Goal: Feedback & Contribution: Leave review/rating

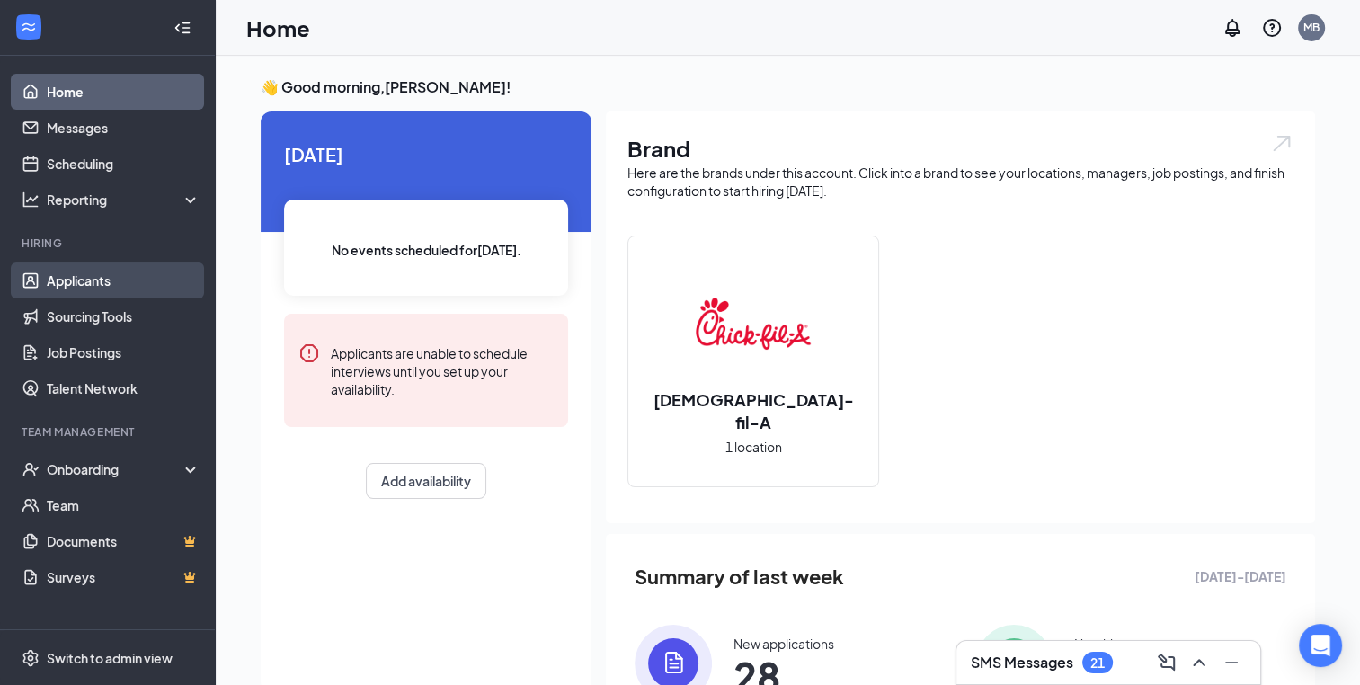
click at [101, 278] on link "Applicants" at bounding box center [124, 281] width 154 height 36
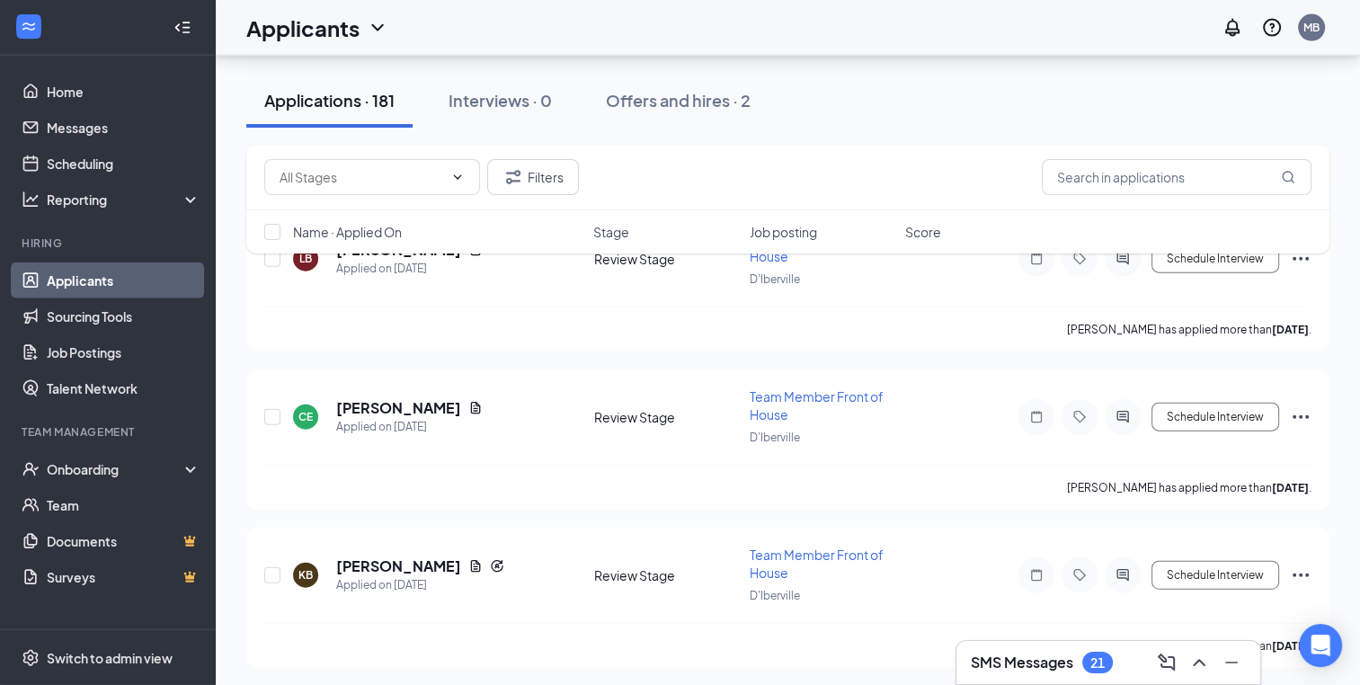
scroll to position [17586, 0]
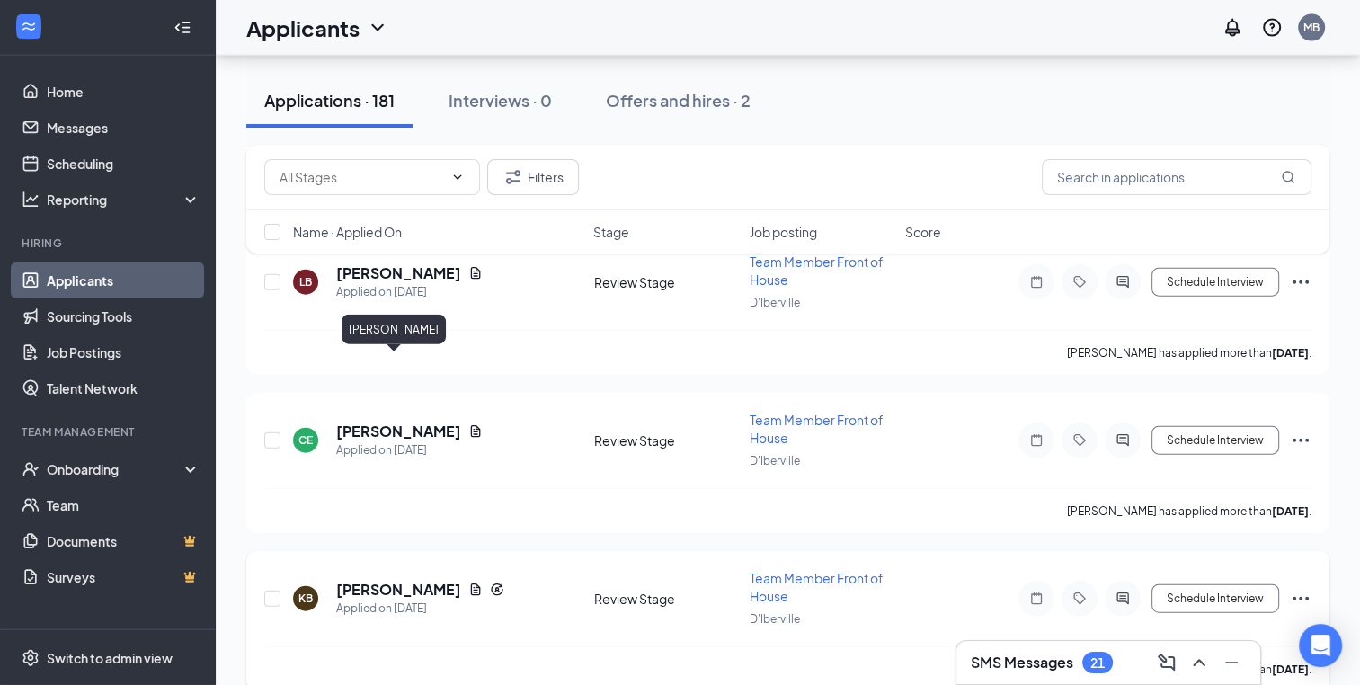
click at [397, 580] on h5 "[PERSON_NAME]" at bounding box center [398, 590] width 125 height 20
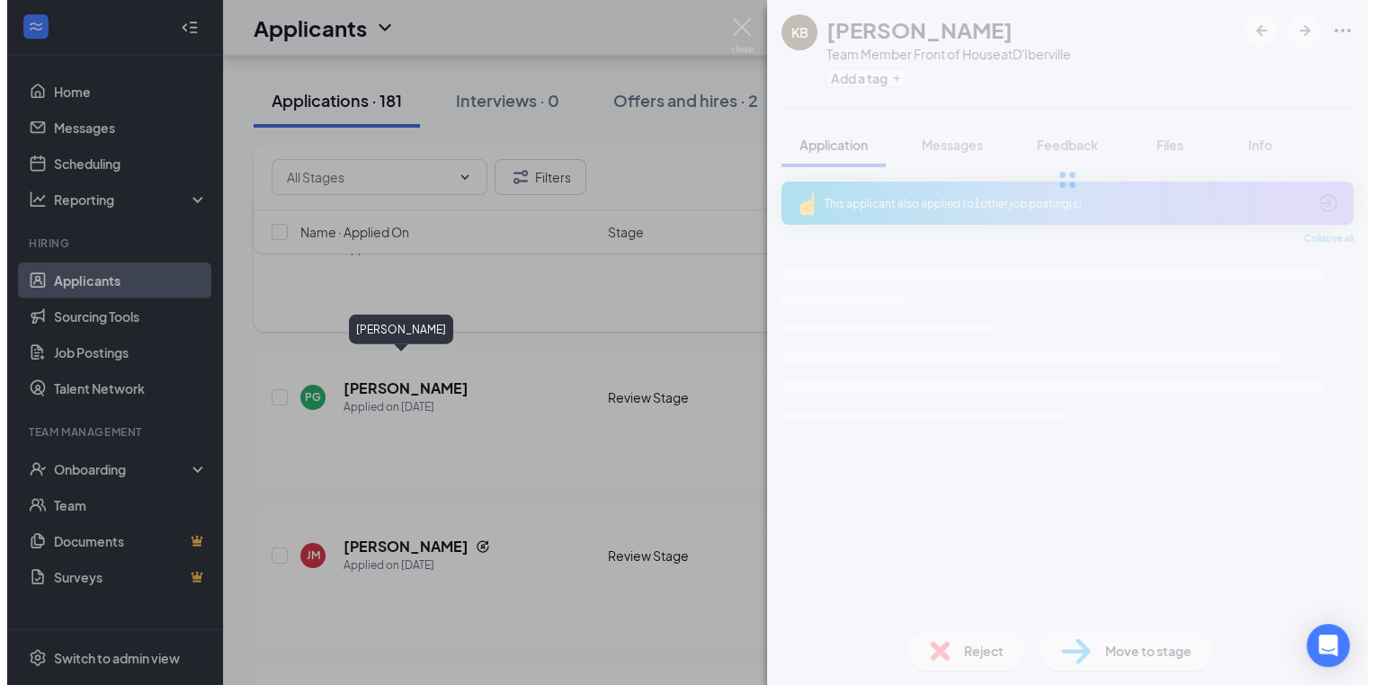
scroll to position [17226, 0]
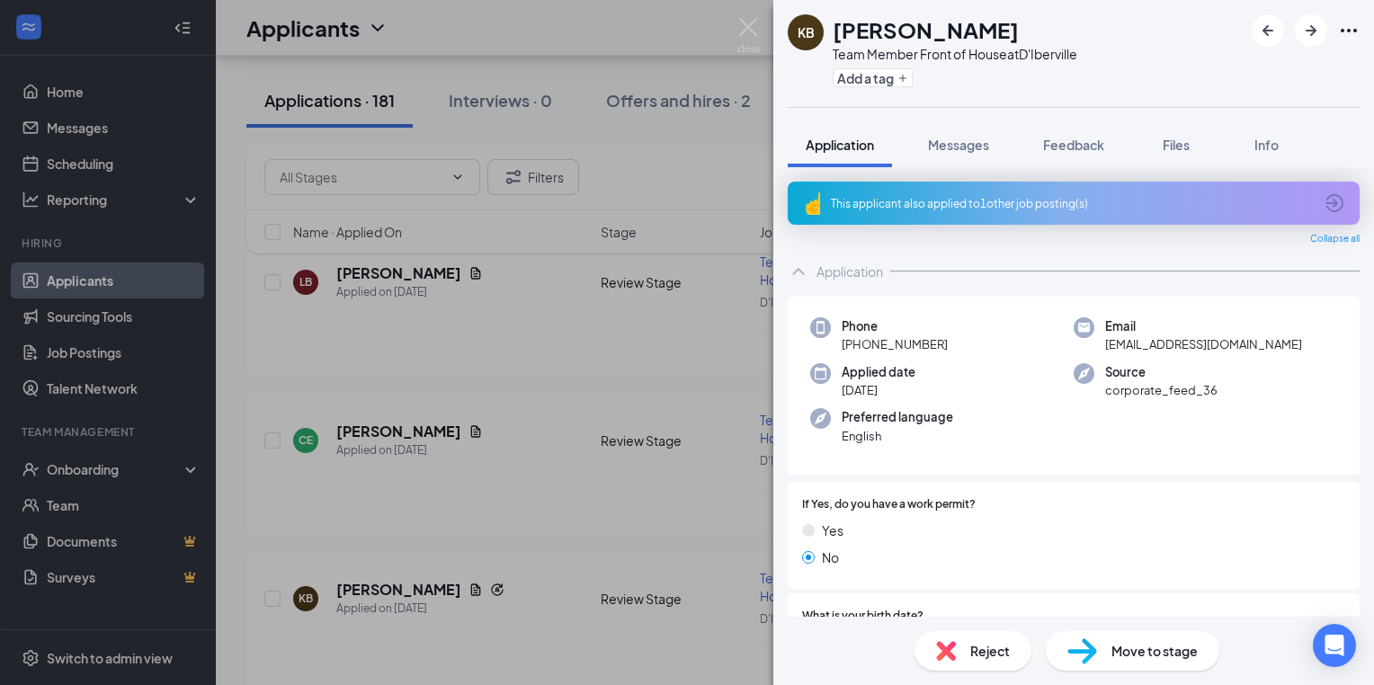
click at [579, 408] on div "KB Kylea Barber Team Member Front of House at D'Iberville Add a tag Application…" at bounding box center [687, 342] width 1374 height 685
click at [694, 462] on div "KB Kylea Barber Team Member Front of House at D'Iberville Add a tag Application…" at bounding box center [687, 342] width 1374 height 685
click at [741, 435] on div "KB Kylea Barber Team Member Front of House at D'Iberville Add a tag Application…" at bounding box center [687, 342] width 1374 height 685
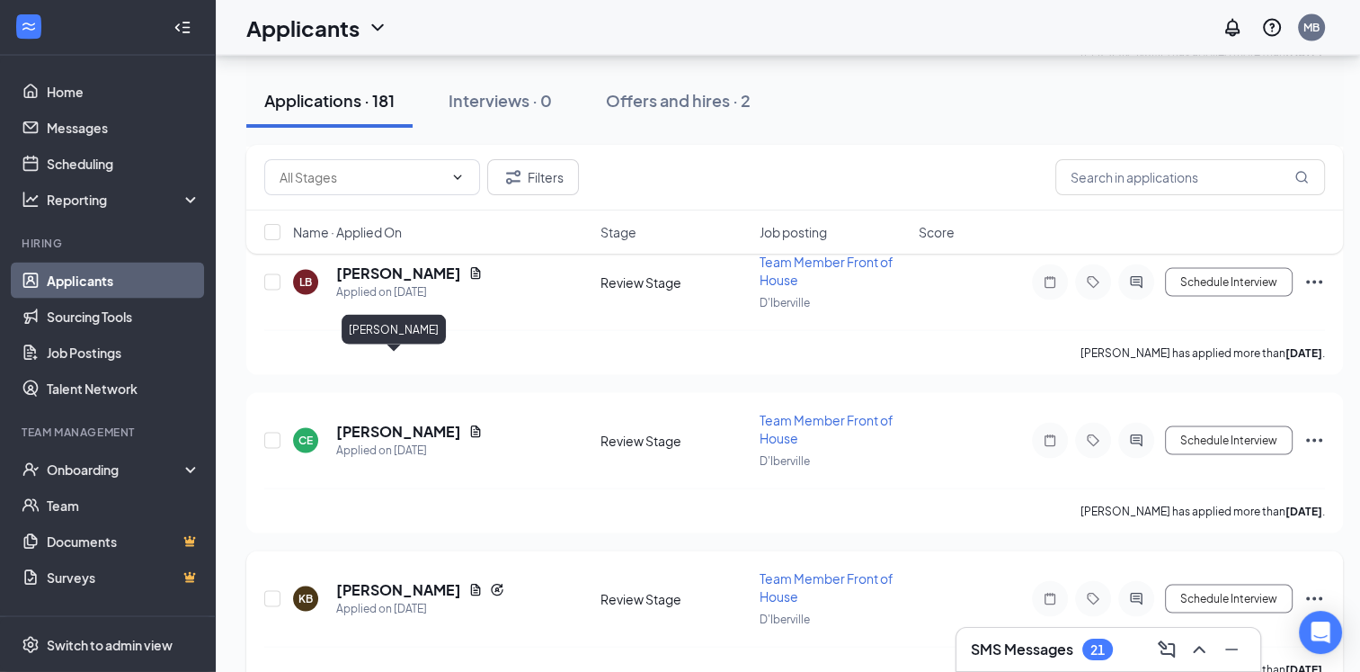
click at [412, 580] on h5 "[PERSON_NAME]" at bounding box center [398, 590] width 125 height 20
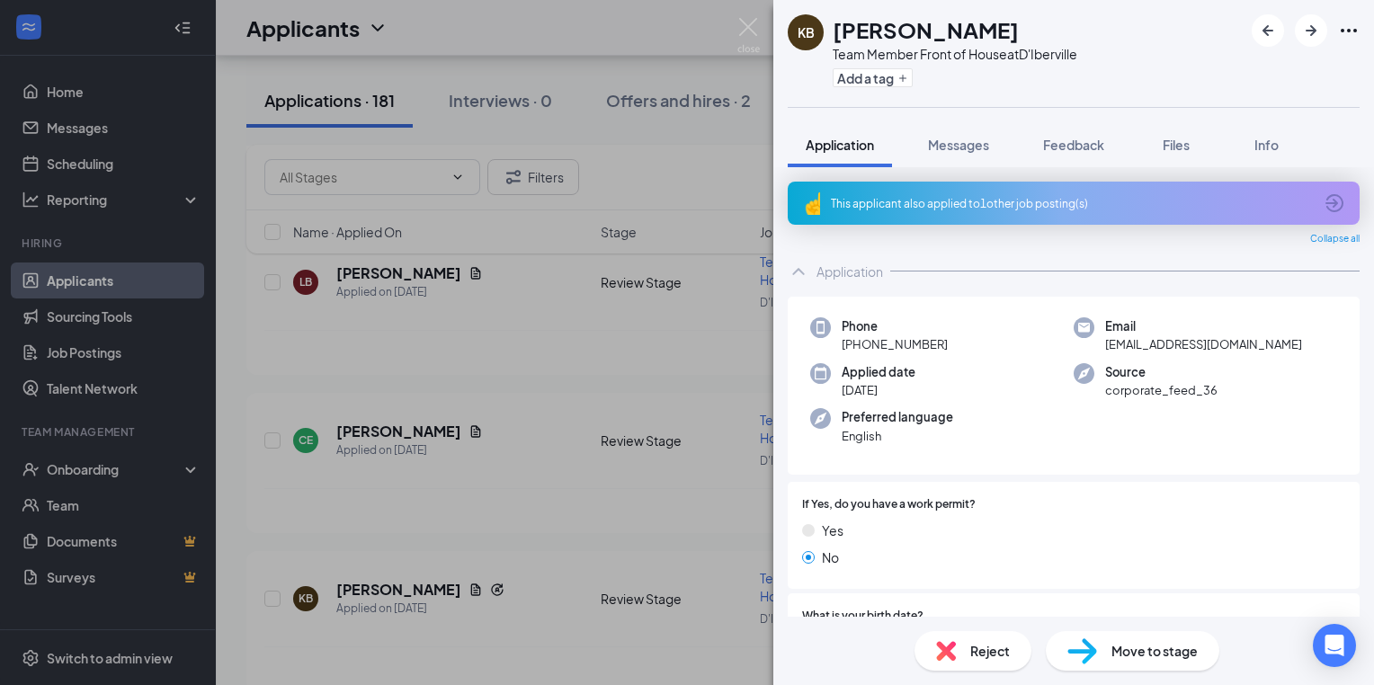
click at [566, 412] on div "KB Kylea Barber Team Member Front of House at D'Iberville Add a tag Application…" at bounding box center [687, 342] width 1374 height 685
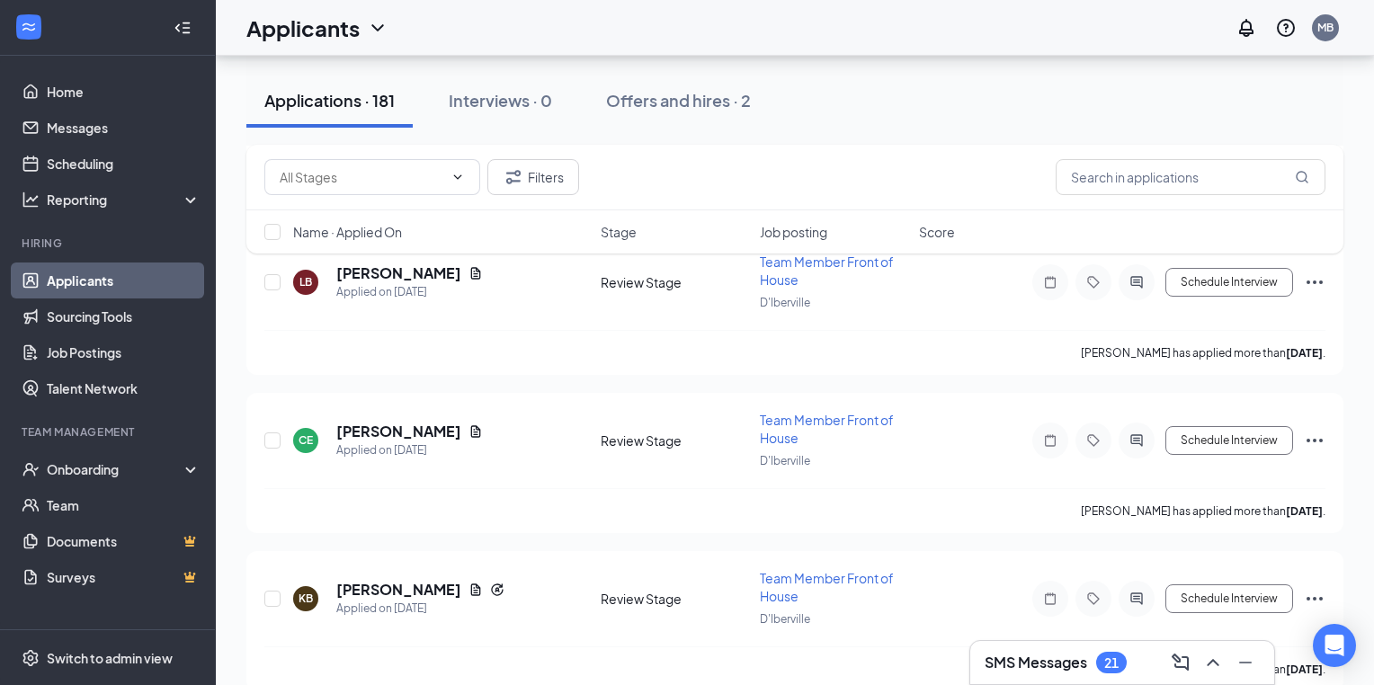
click at [566, 569] on div "KB Kylea Barber Applied on Aug 23 Review Stage Team Member Front of House D'Ibe…" at bounding box center [794, 607] width 1061 height 77
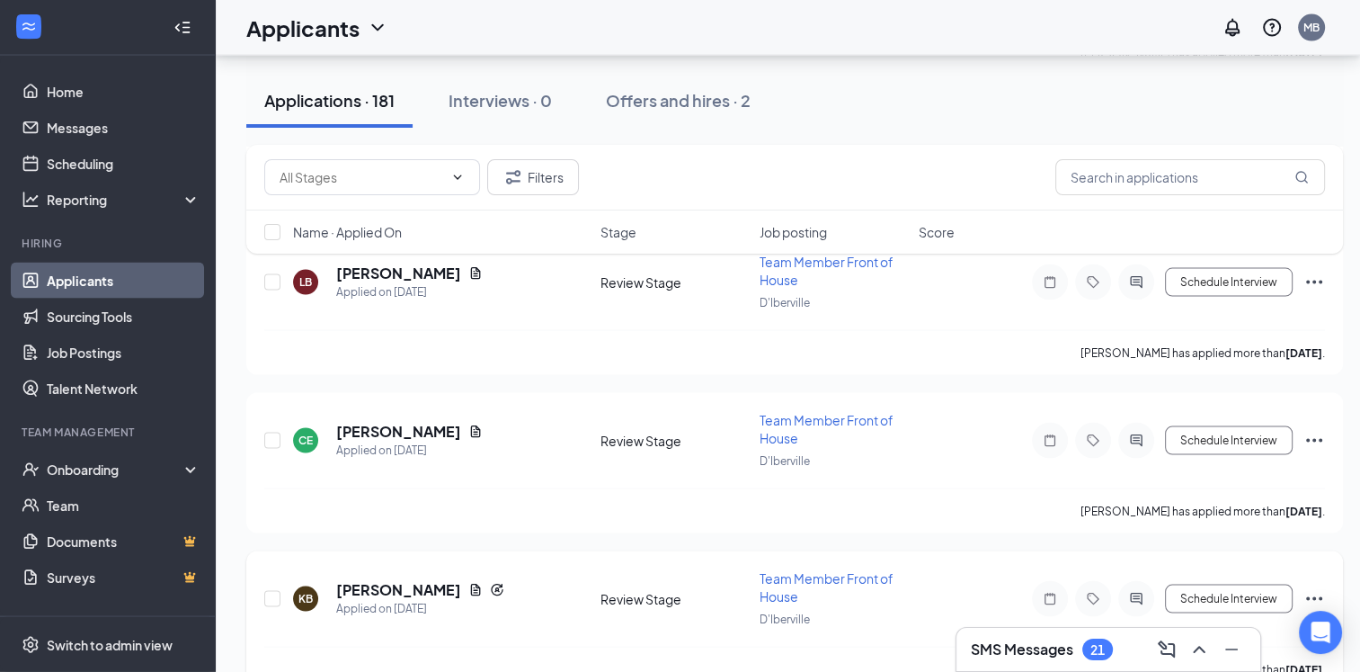
click at [1048, 592] on icon "Note" at bounding box center [1050, 599] width 22 height 14
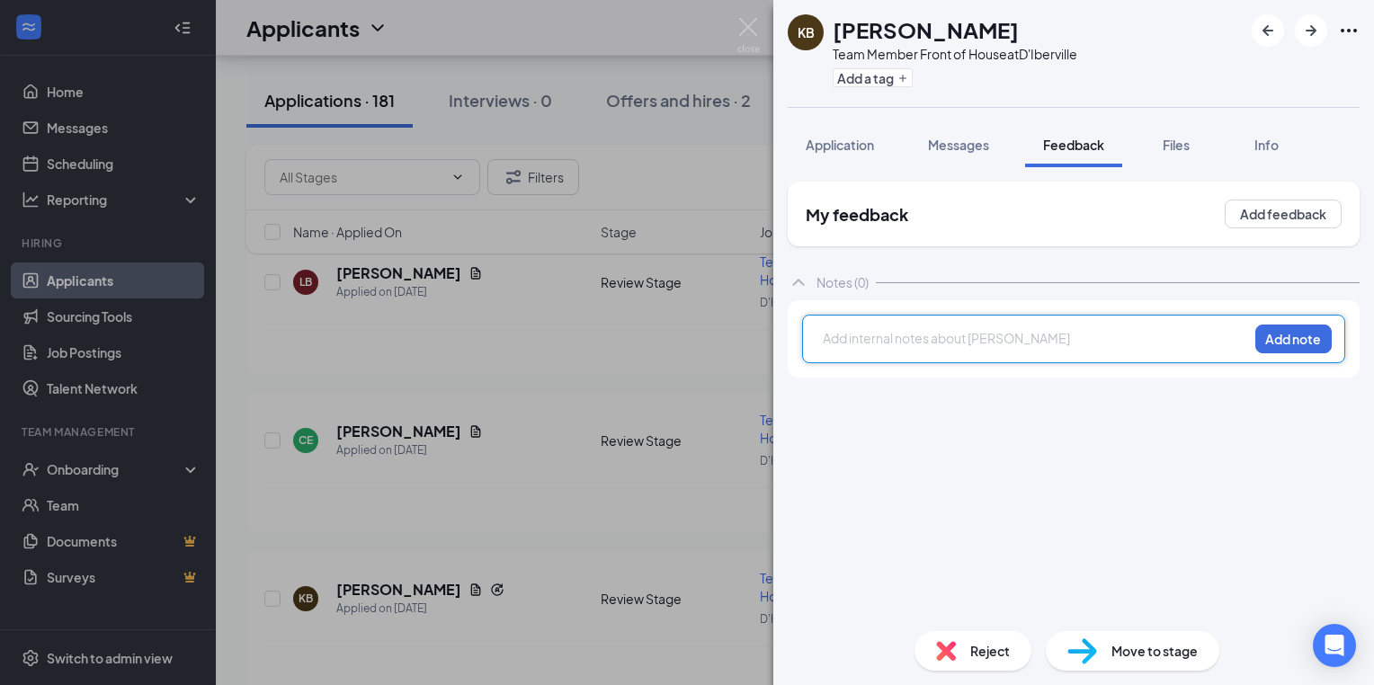
click at [846, 343] on div at bounding box center [1036, 338] width 424 height 19
click at [827, 344] on div at bounding box center [1036, 338] width 424 height 19
click at [1298, 336] on button "Add note" at bounding box center [1293, 339] width 76 height 29
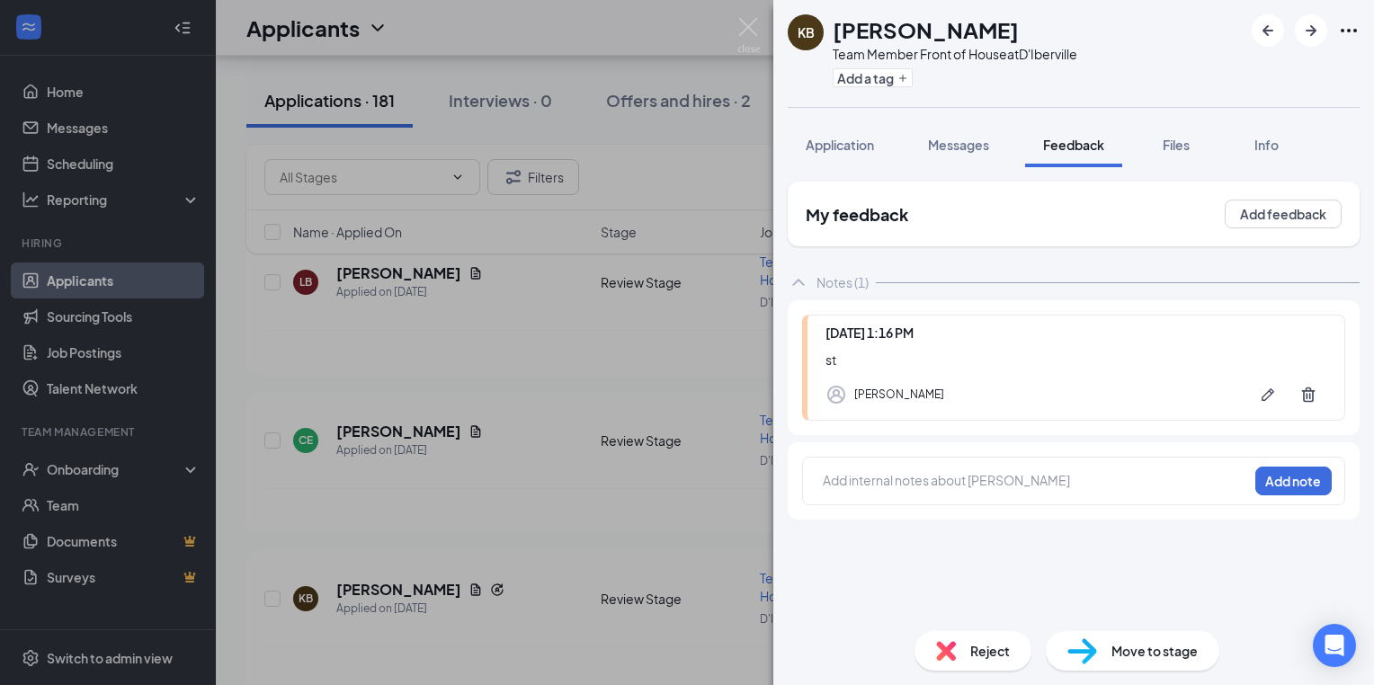
click at [581, 458] on div "KB Kylea Barber Team Member Front of House at D'Iberville Add a tag Application…" at bounding box center [687, 342] width 1374 height 685
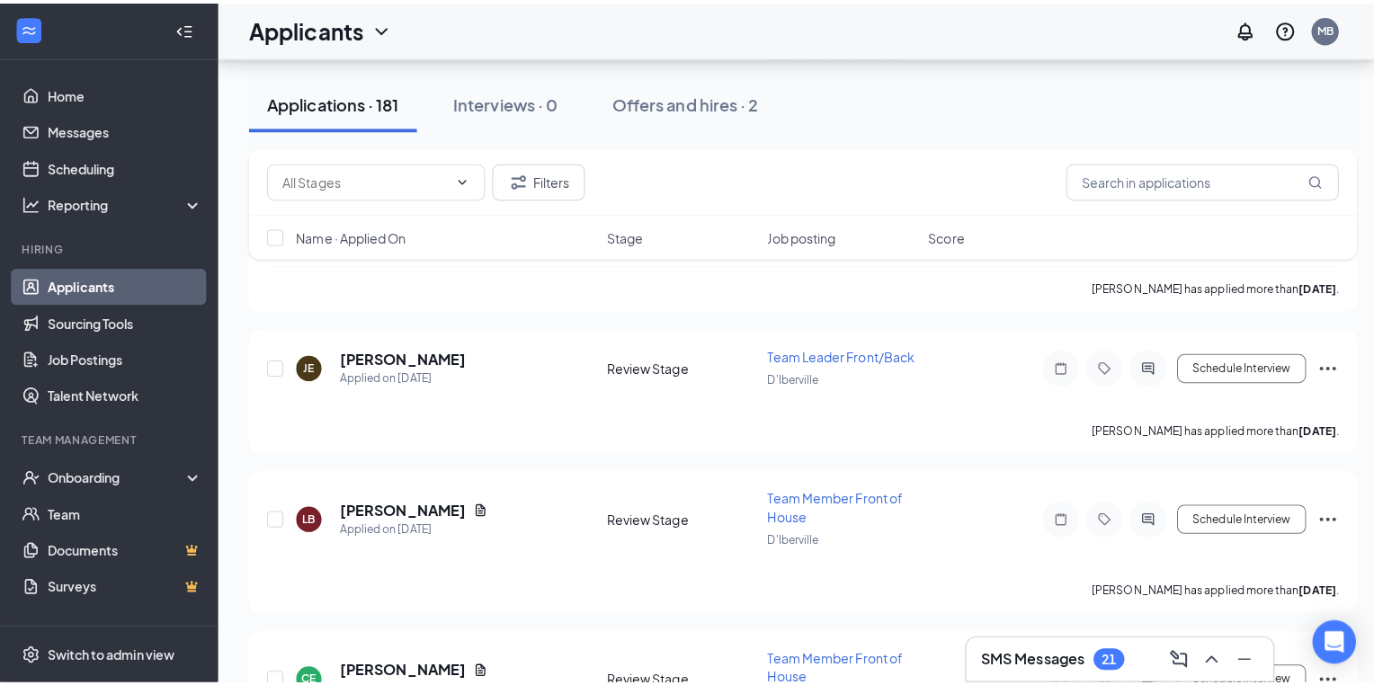
scroll to position [16973, 0]
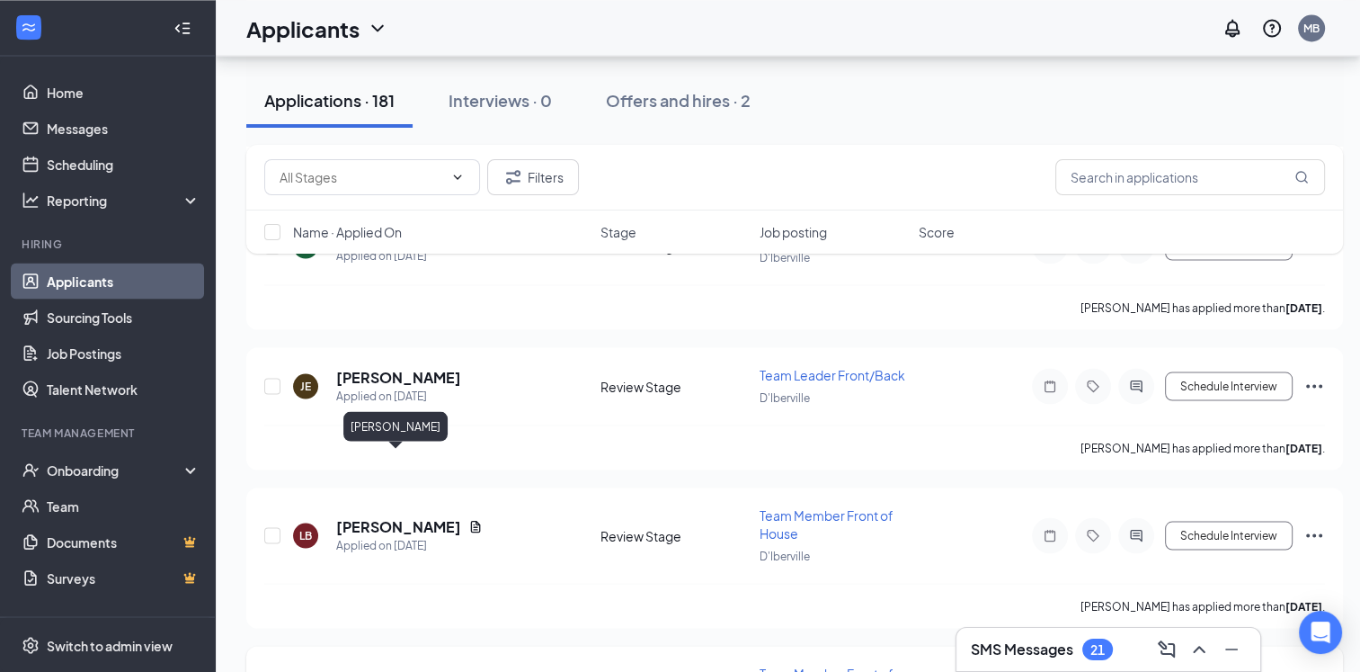
click at [413, 674] on h5 "[PERSON_NAME]" at bounding box center [398, 684] width 125 height 20
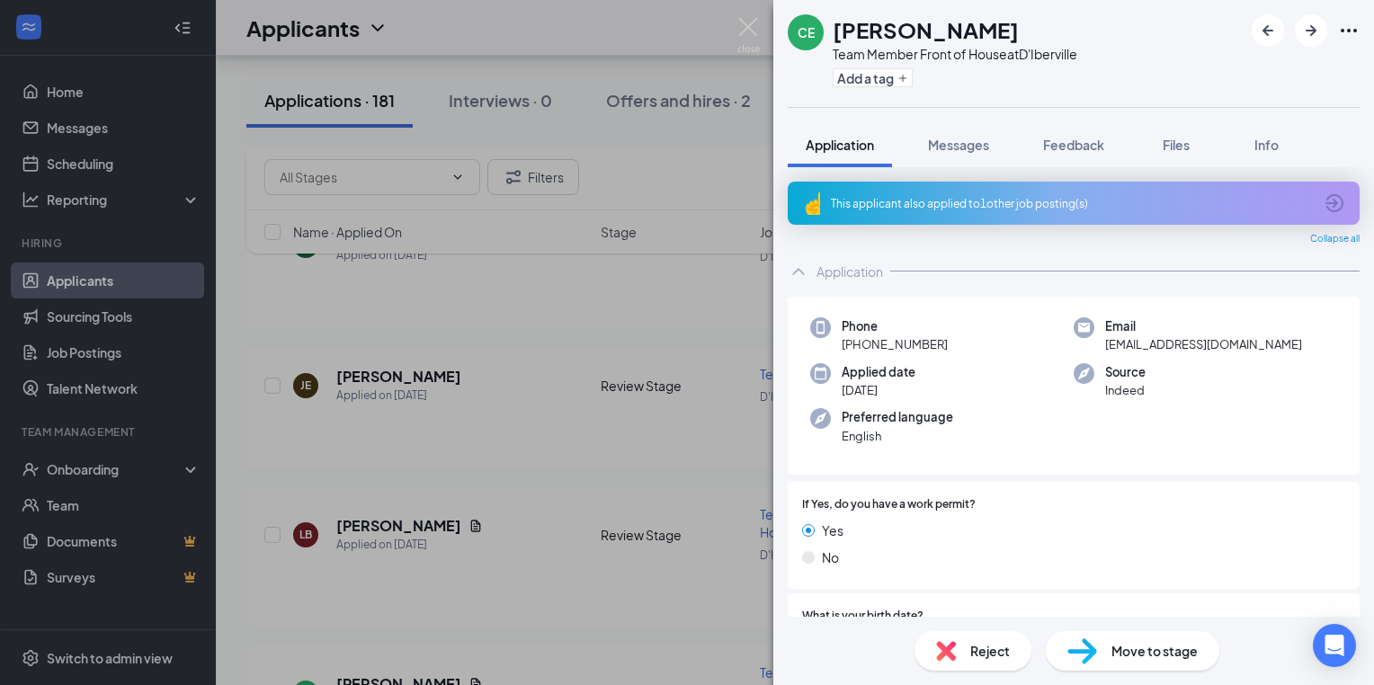
click at [470, 501] on div "CE Caleb Edwards Team Member Front of House at D'Iberville Add a tag Applicatio…" at bounding box center [687, 342] width 1374 height 685
click at [488, 504] on div "CE Caleb Edwards Team Member Front of House at D'Iberville Add a tag Applicatio…" at bounding box center [687, 342] width 1374 height 685
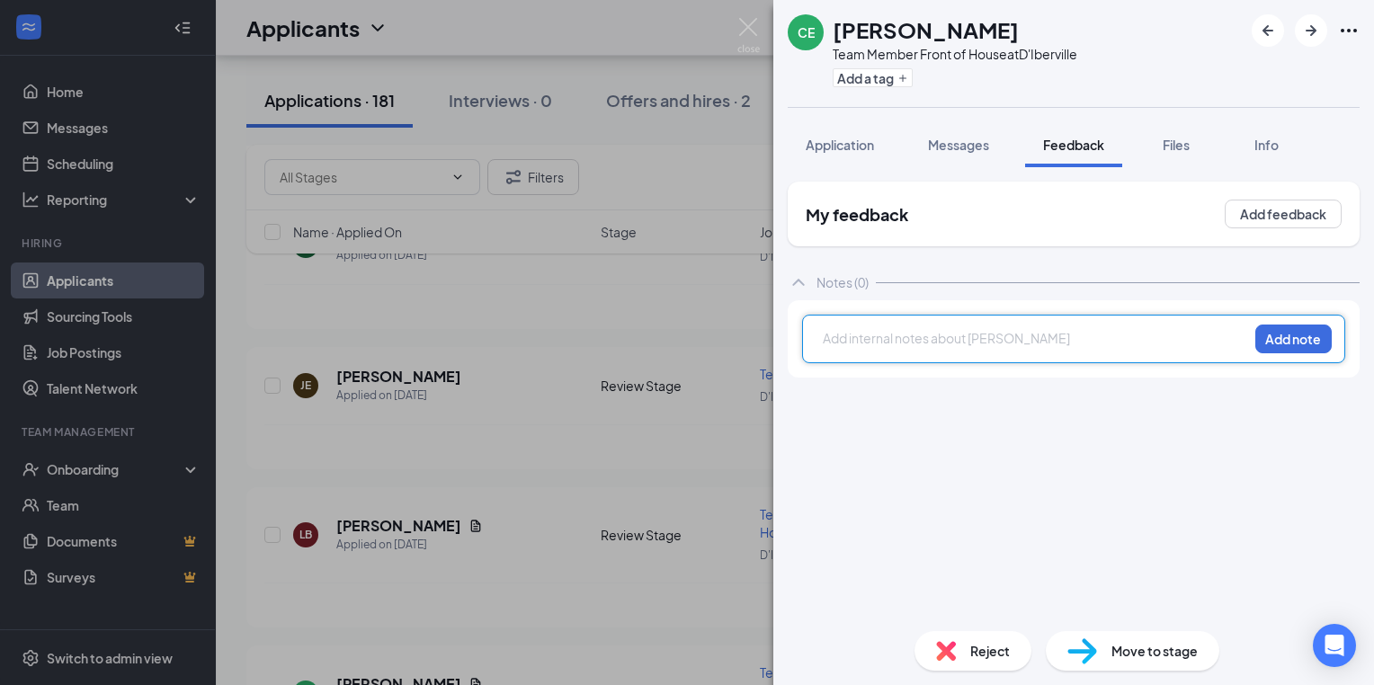
click at [833, 343] on div at bounding box center [1036, 338] width 424 height 19
click at [1284, 344] on button "Add note" at bounding box center [1293, 339] width 76 height 29
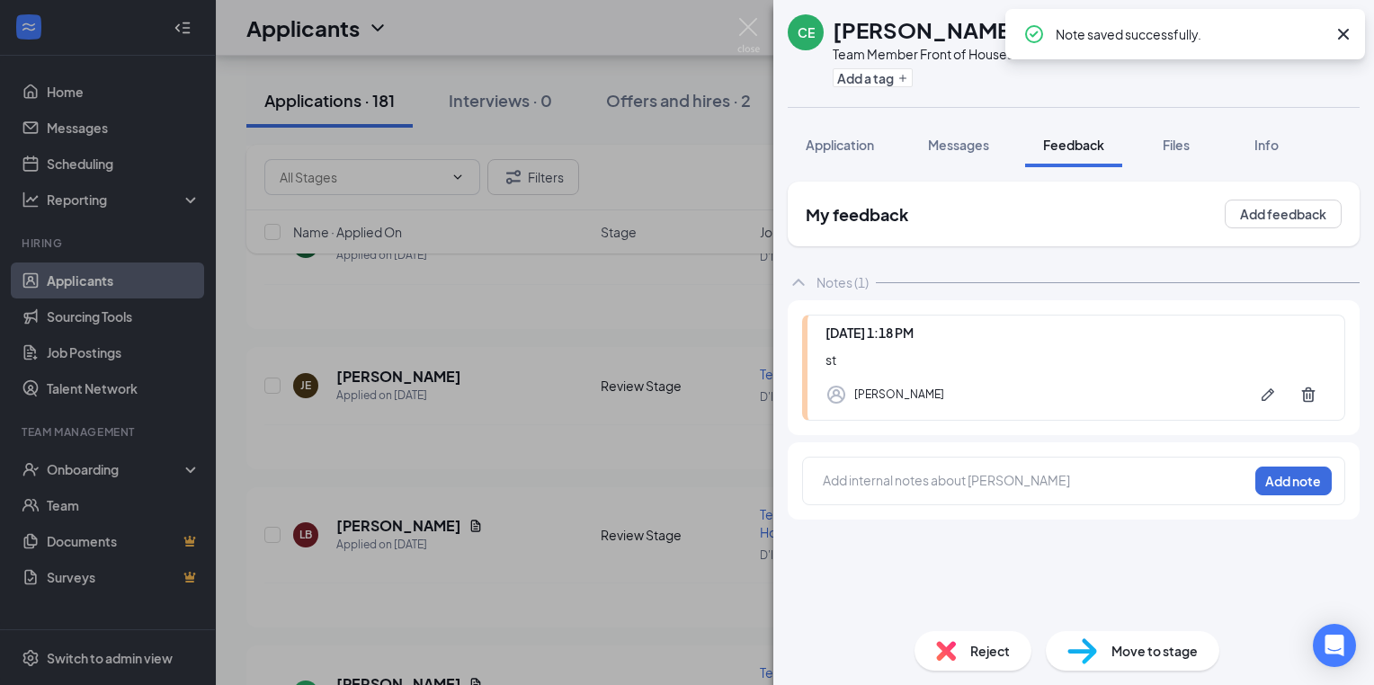
click at [436, 382] on div "CE Caleb Edwards Team Member Front of House at D'Iberville Add a tag Applicatio…" at bounding box center [687, 342] width 1374 height 685
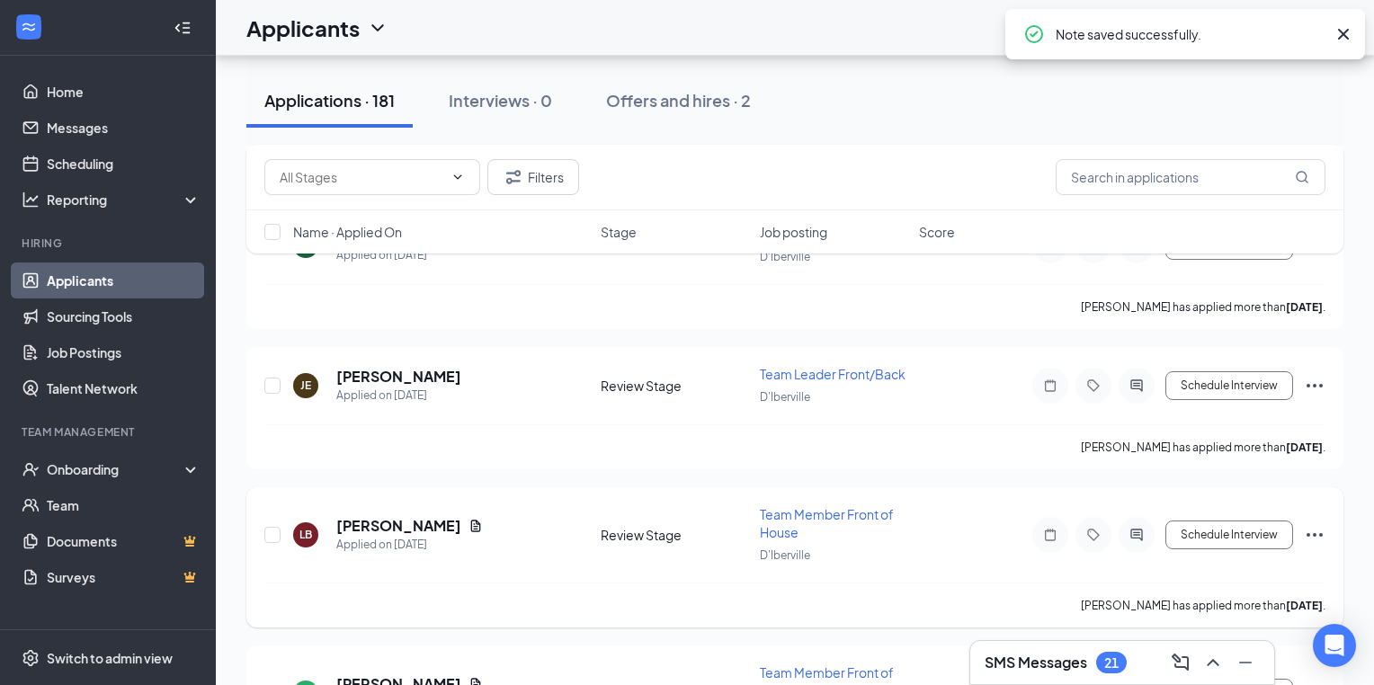
click at [407, 516] on h5 "[PERSON_NAME]" at bounding box center [398, 526] width 125 height 20
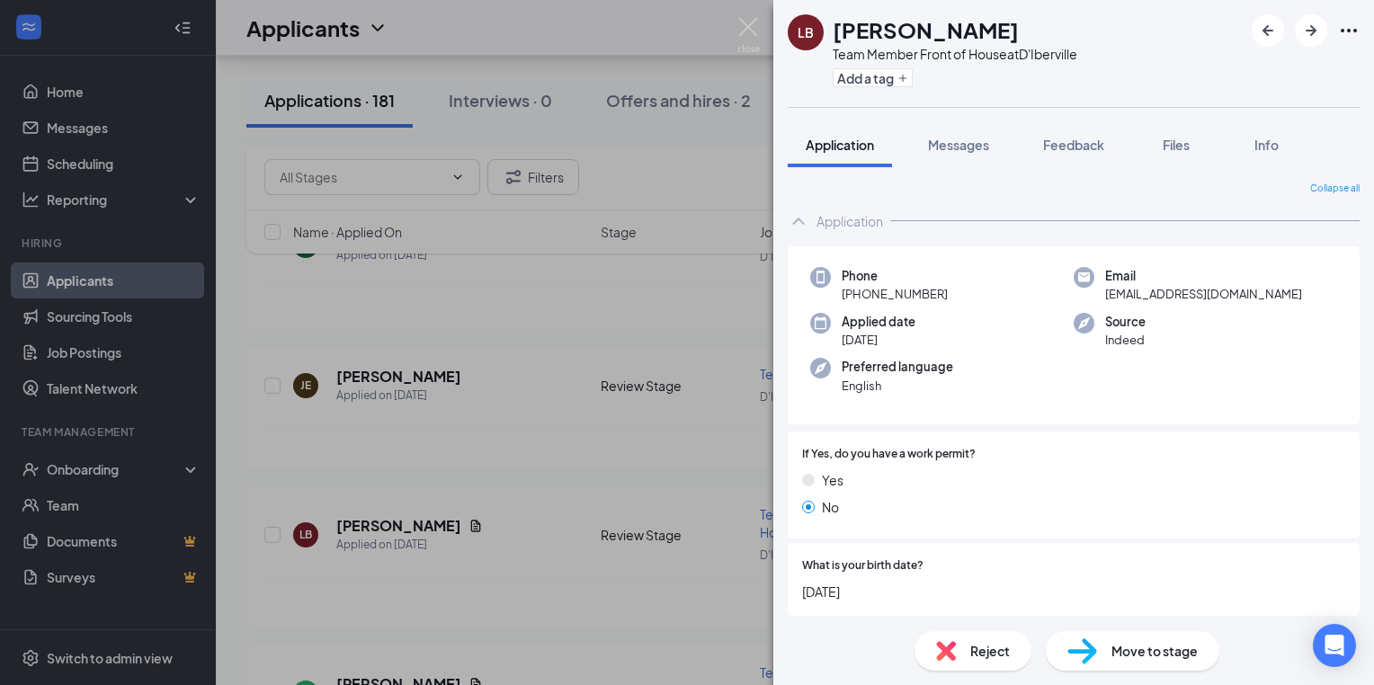
click at [504, 345] on div "LB Lydia Boren Team Member Front of House at D'Iberville Add a tag Application …" at bounding box center [687, 342] width 1374 height 685
click at [516, 349] on div "LB Lydia Boren Team Member Front of House at D'Iberville Add a tag Application …" at bounding box center [687, 342] width 1374 height 685
click at [700, 583] on div "Lydia Boren has applied more than 24 days ago ." at bounding box center [794, 605] width 1061 height 45
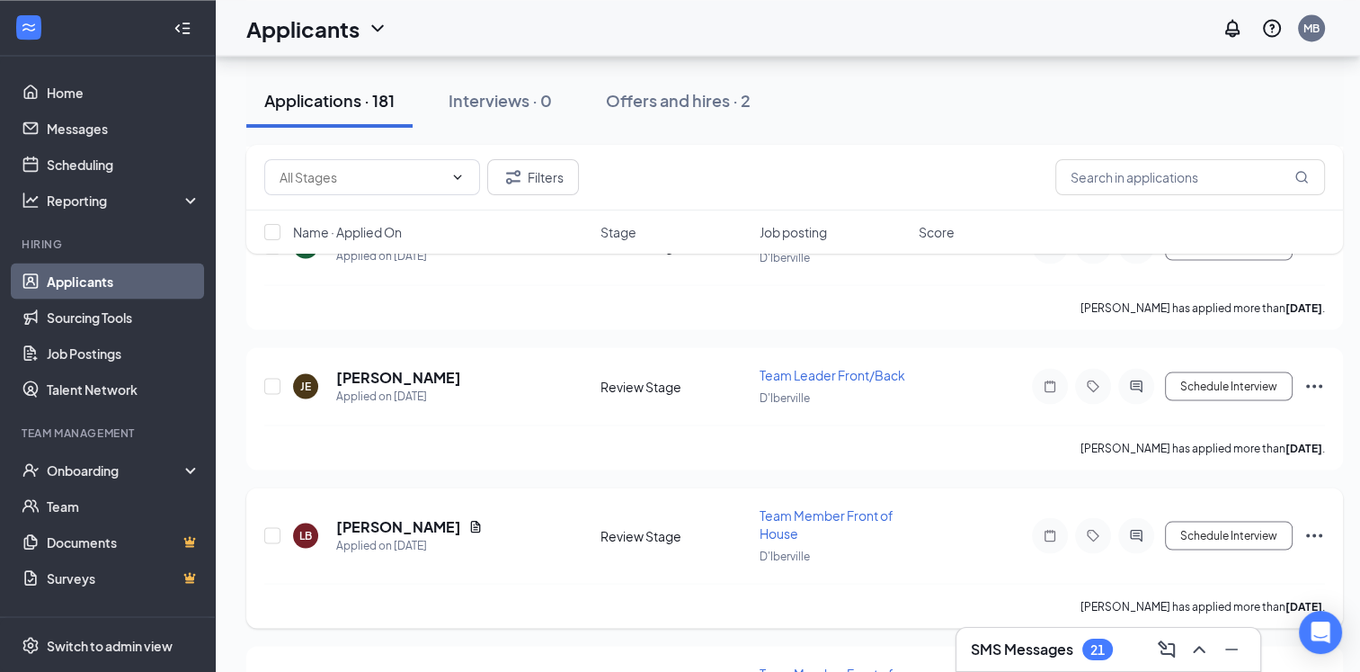
click at [1052, 528] on icon "Note" at bounding box center [1050, 535] width 22 height 14
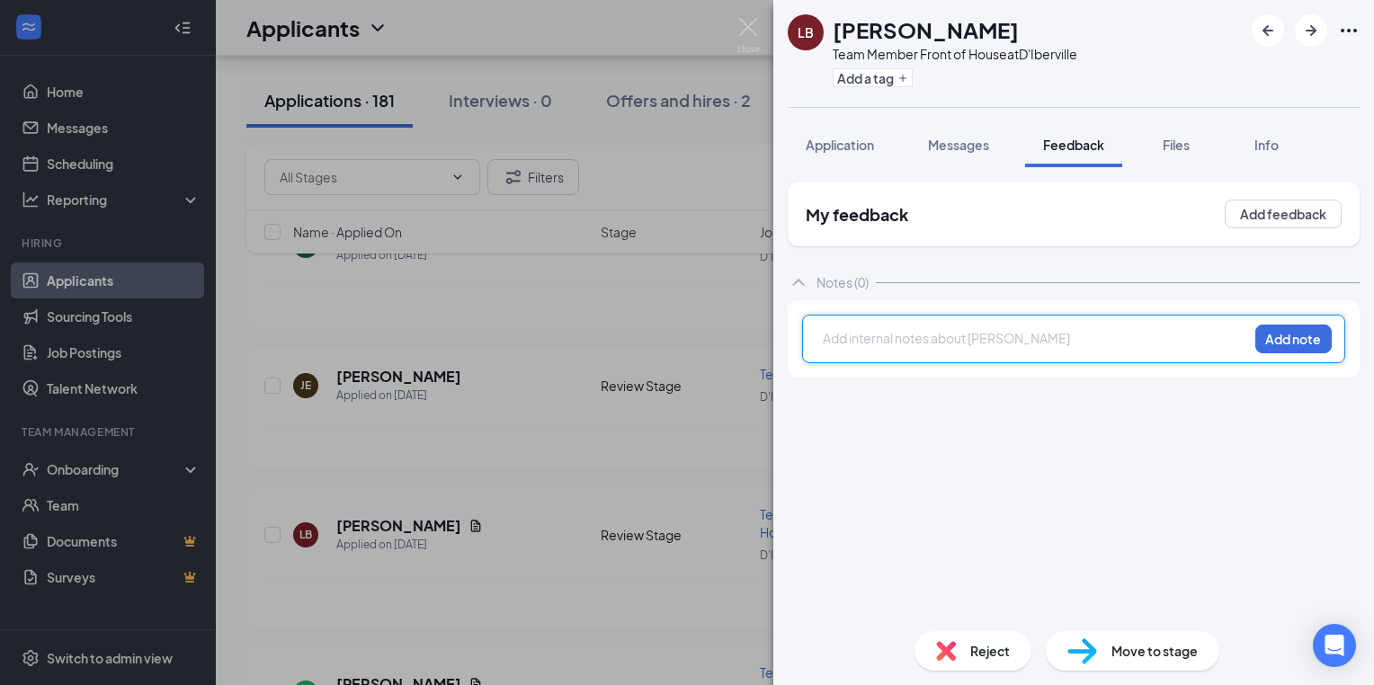
click at [832, 343] on div at bounding box center [1036, 338] width 424 height 19
click at [827, 336] on div at bounding box center [1036, 338] width 424 height 19
click at [1300, 343] on button "Add note" at bounding box center [1293, 339] width 76 height 29
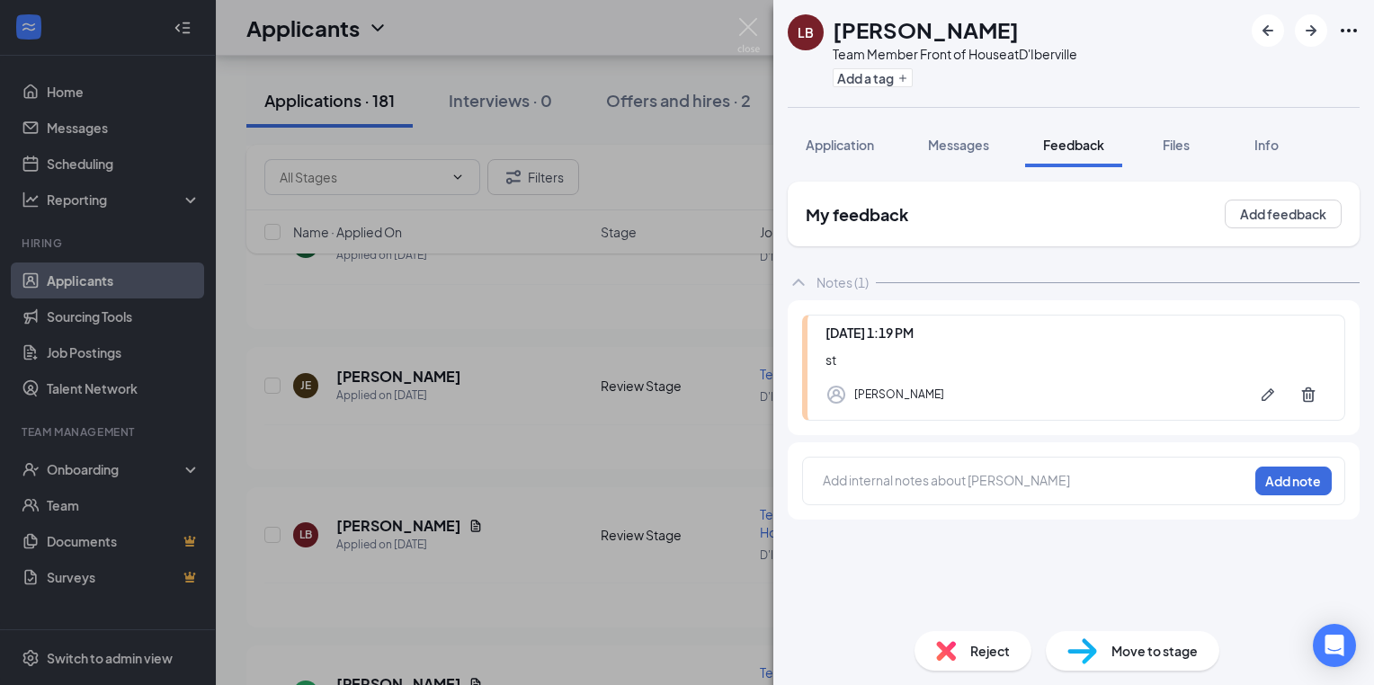
click at [482, 352] on div "LB Lydia Boren Team Member Front of House at D'Iberville Add a tag Application …" at bounding box center [687, 342] width 1374 height 685
click at [540, 362] on div "LB Lydia Boren Team Member Front of House at D'Iberville Add a tag Application …" at bounding box center [687, 342] width 1374 height 685
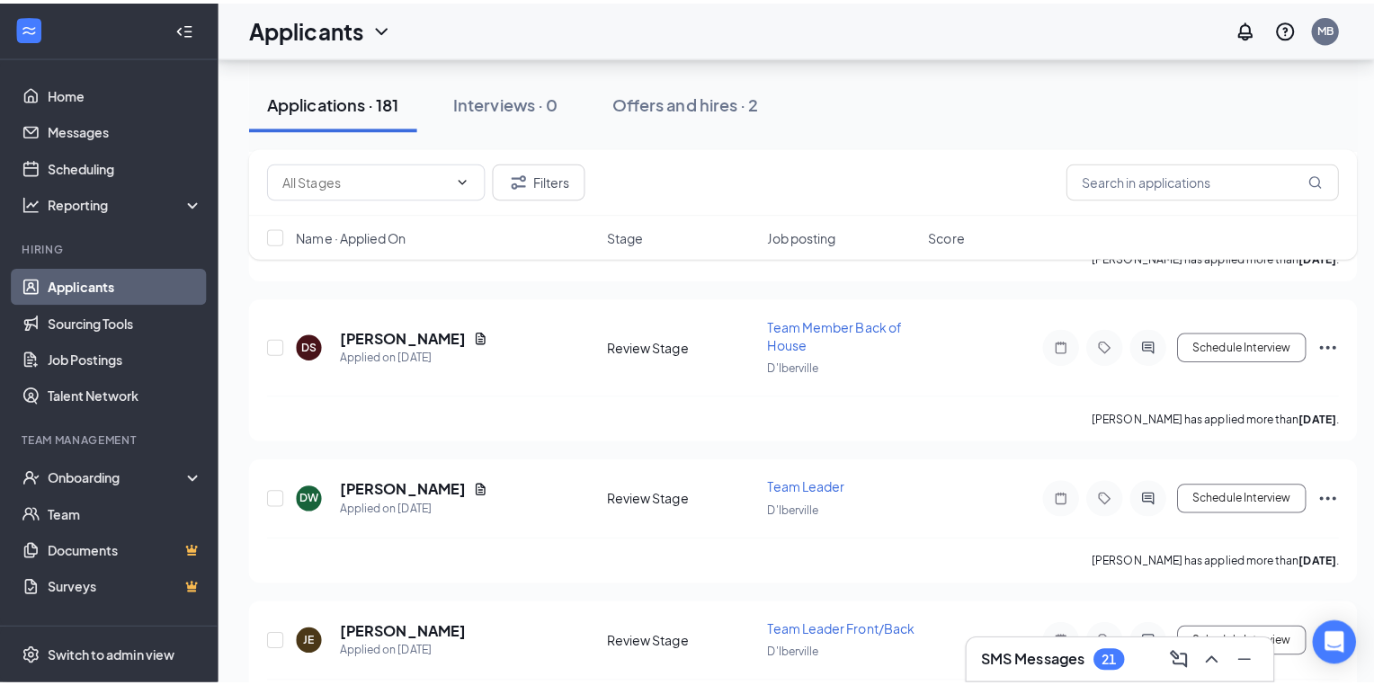
scroll to position [16722, 0]
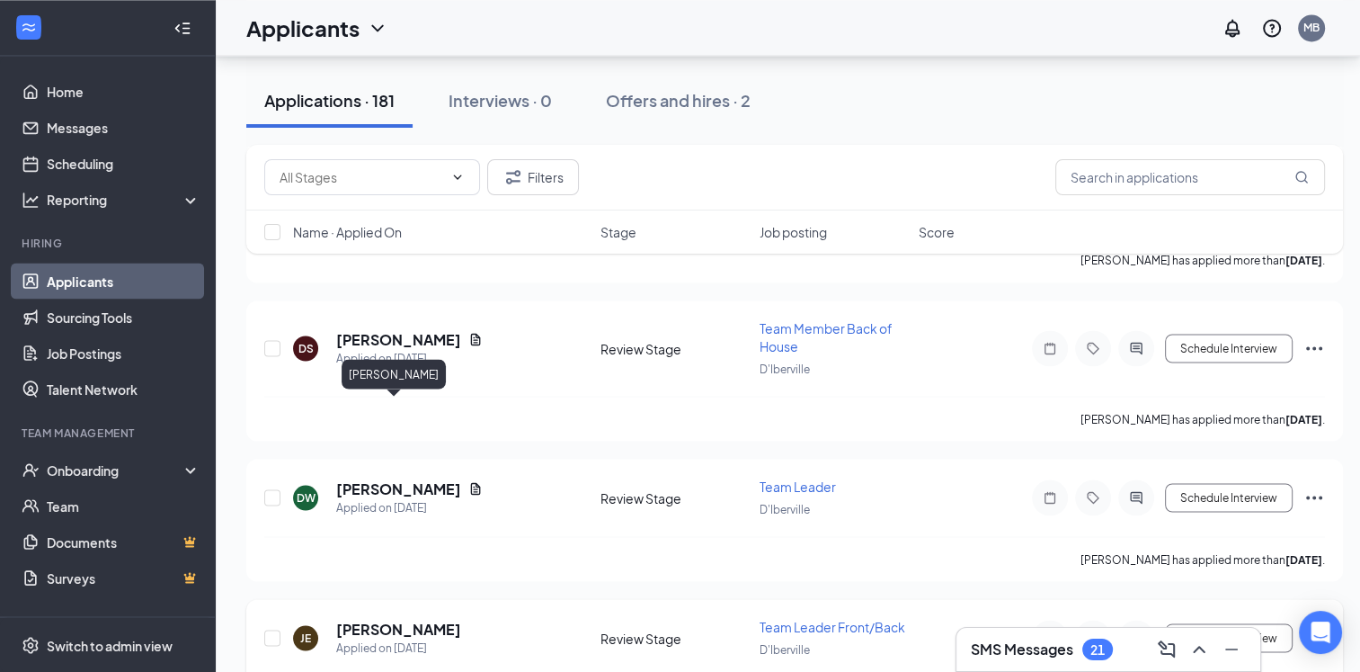
click at [397, 619] on h5 "[PERSON_NAME]" at bounding box center [398, 629] width 125 height 20
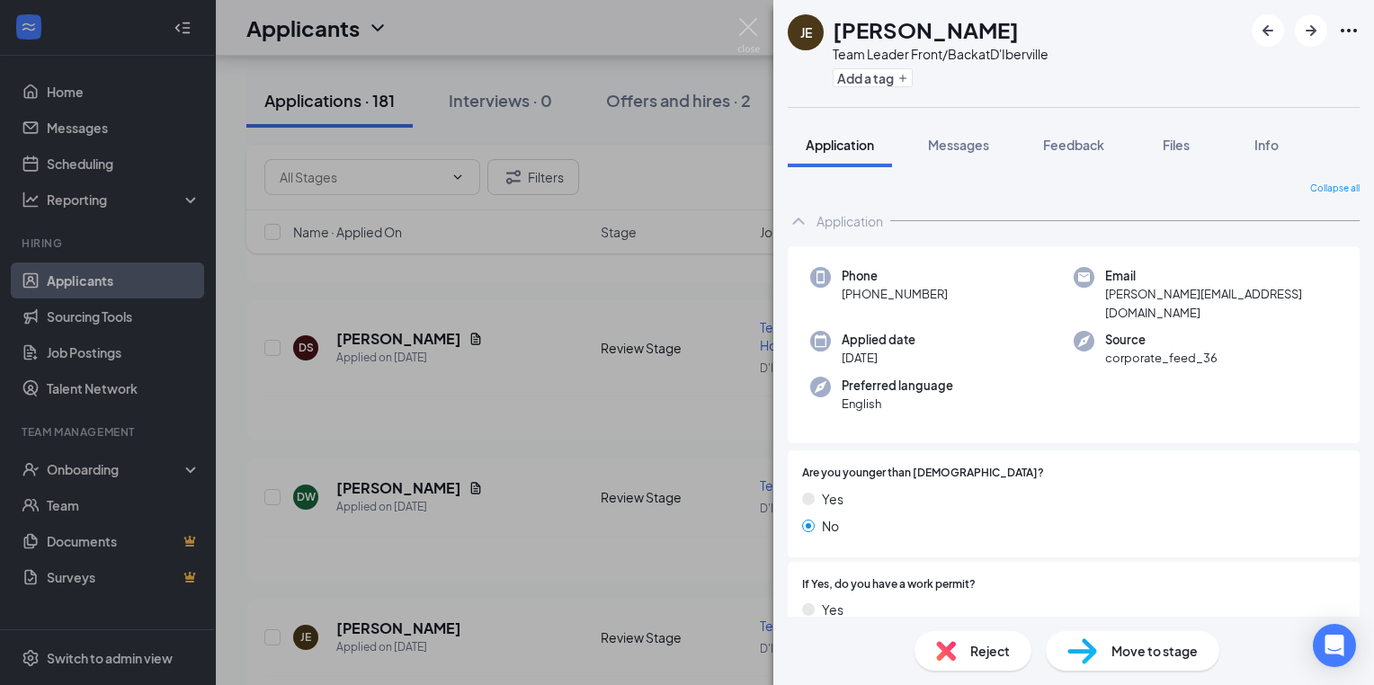
click at [532, 461] on div "JE Jessica Eaton Team Leader Front/Back at D'Iberville Add a tag Application Me…" at bounding box center [687, 342] width 1374 height 685
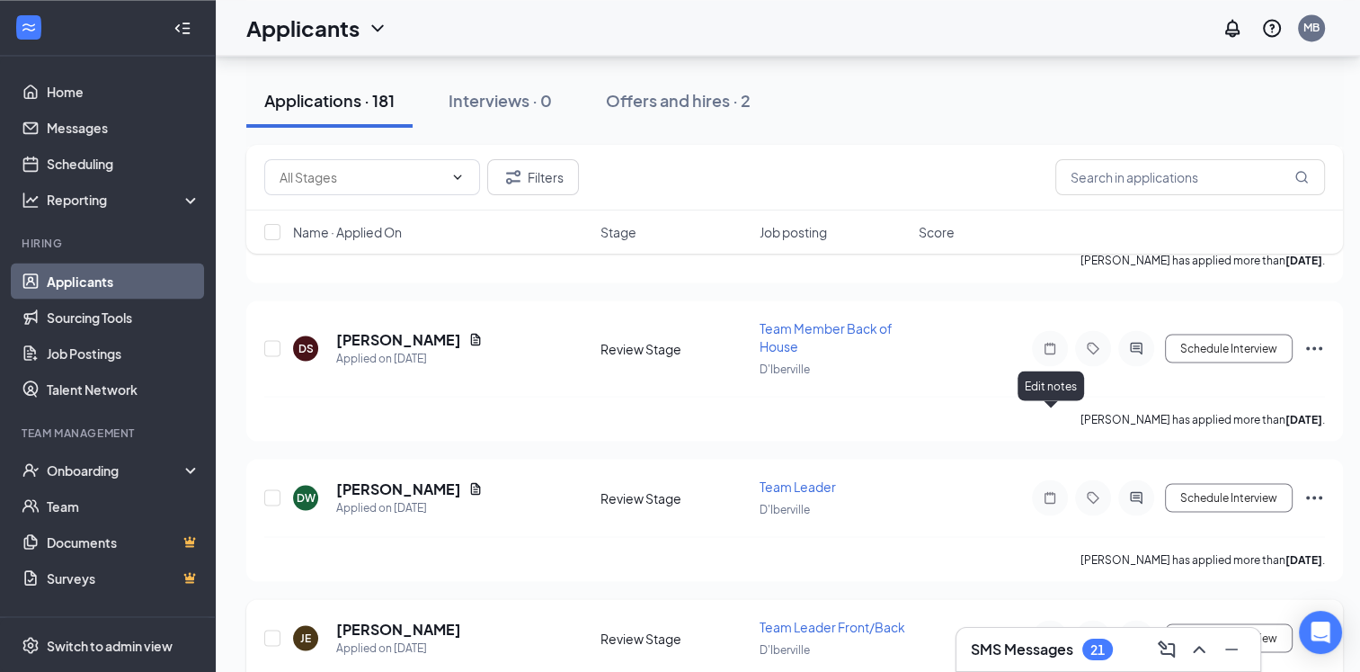
click at [1052, 630] on icon "Note" at bounding box center [1050, 637] width 22 height 14
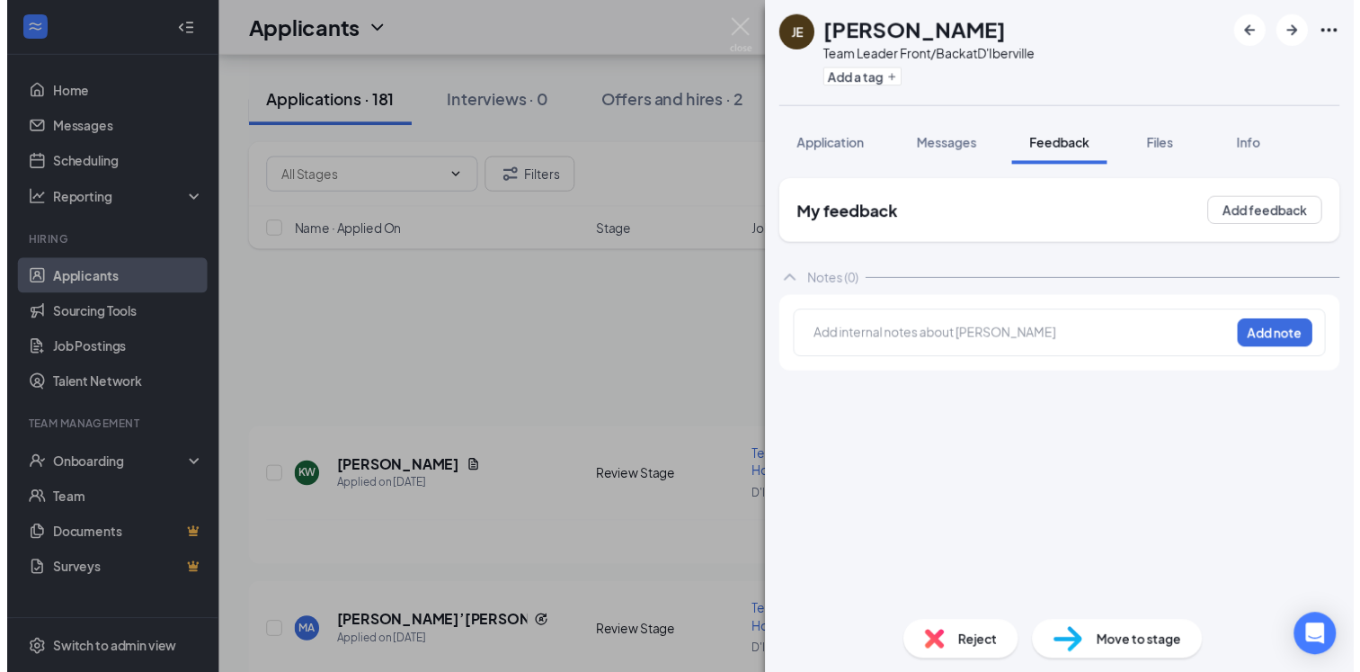
scroll to position [16722, 0]
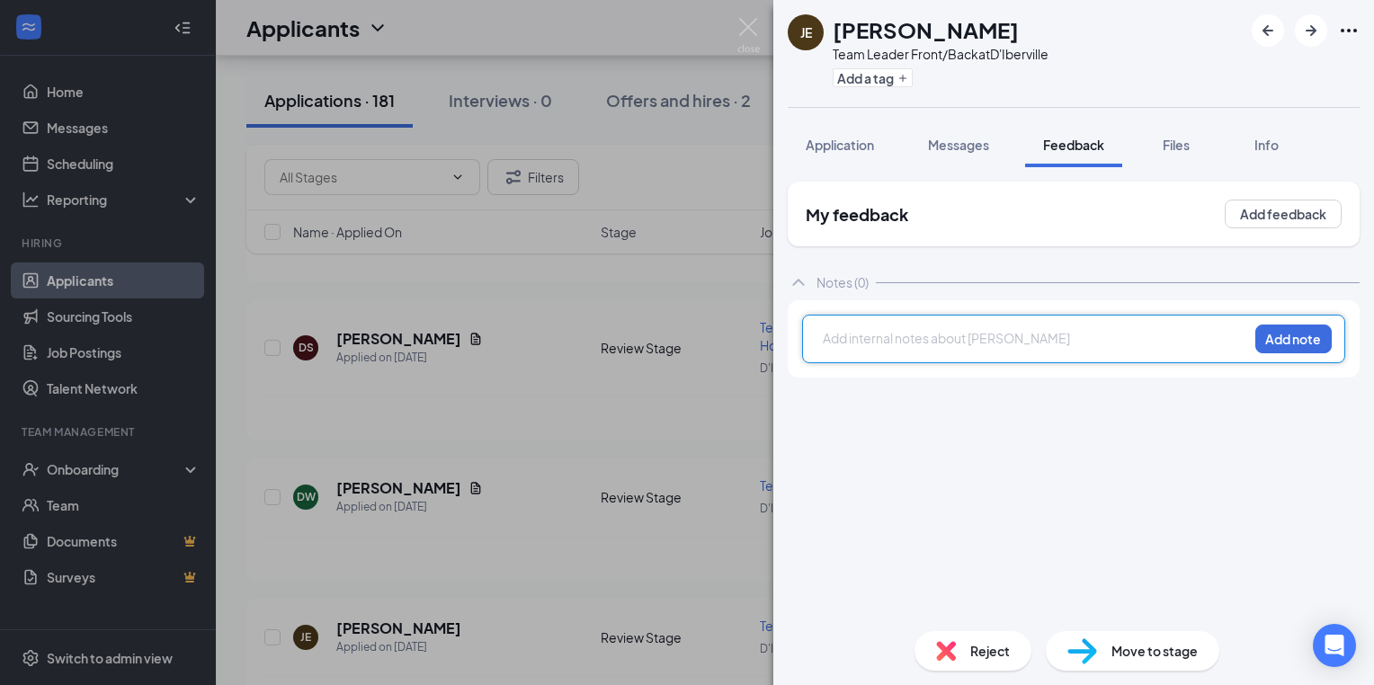
click at [825, 340] on div at bounding box center [1036, 338] width 424 height 19
click at [840, 334] on div at bounding box center [1036, 338] width 424 height 19
click at [1305, 338] on button "Add note" at bounding box center [1293, 339] width 76 height 29
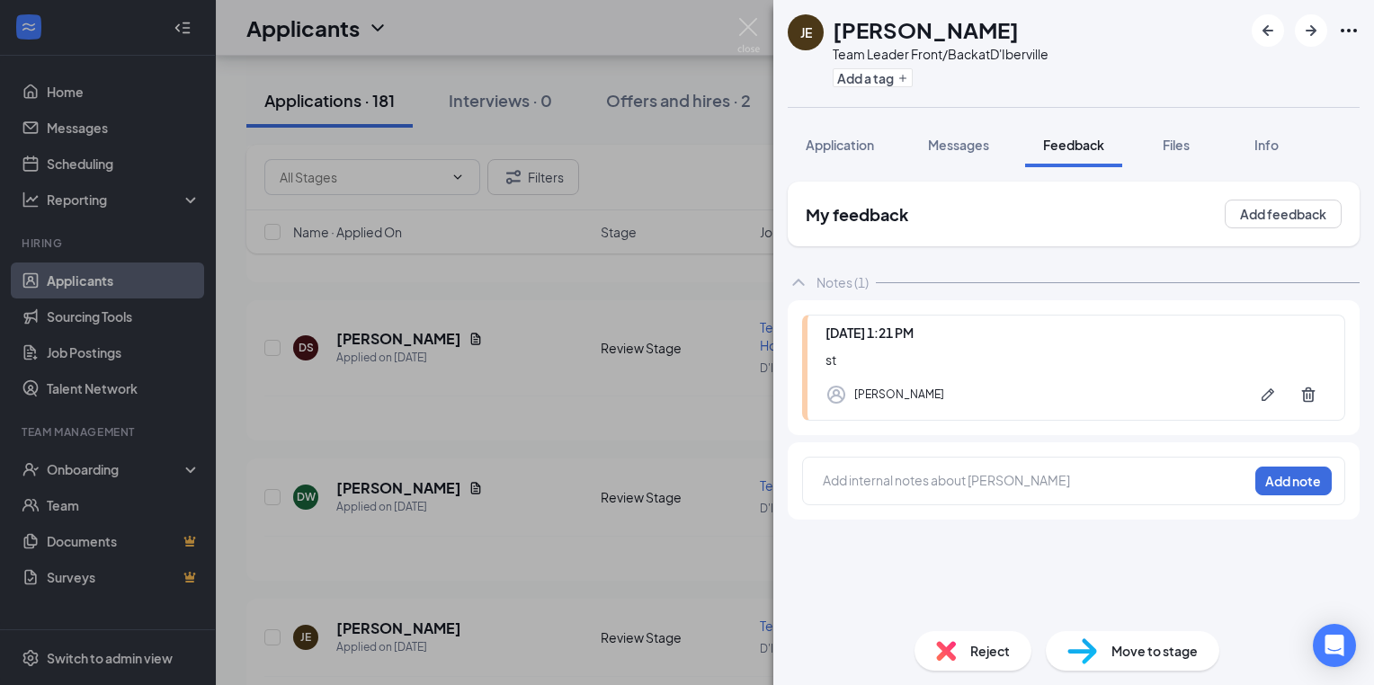
click at [444, 343] on div "JE Jessica Eaton Team Leader Front/Back at D'Iberville Add a tag Application Me…" at bounding box center [687, 342] width 1374 height 685
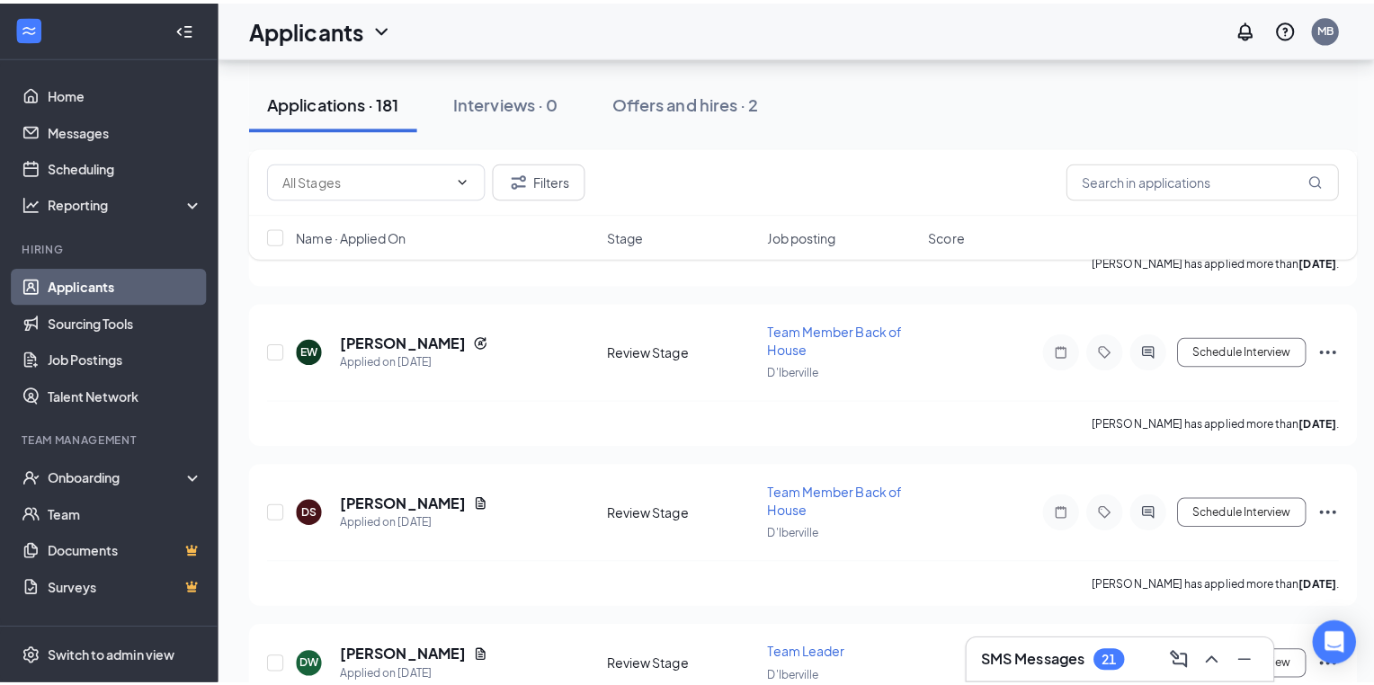
scroll to position [16530, 0]
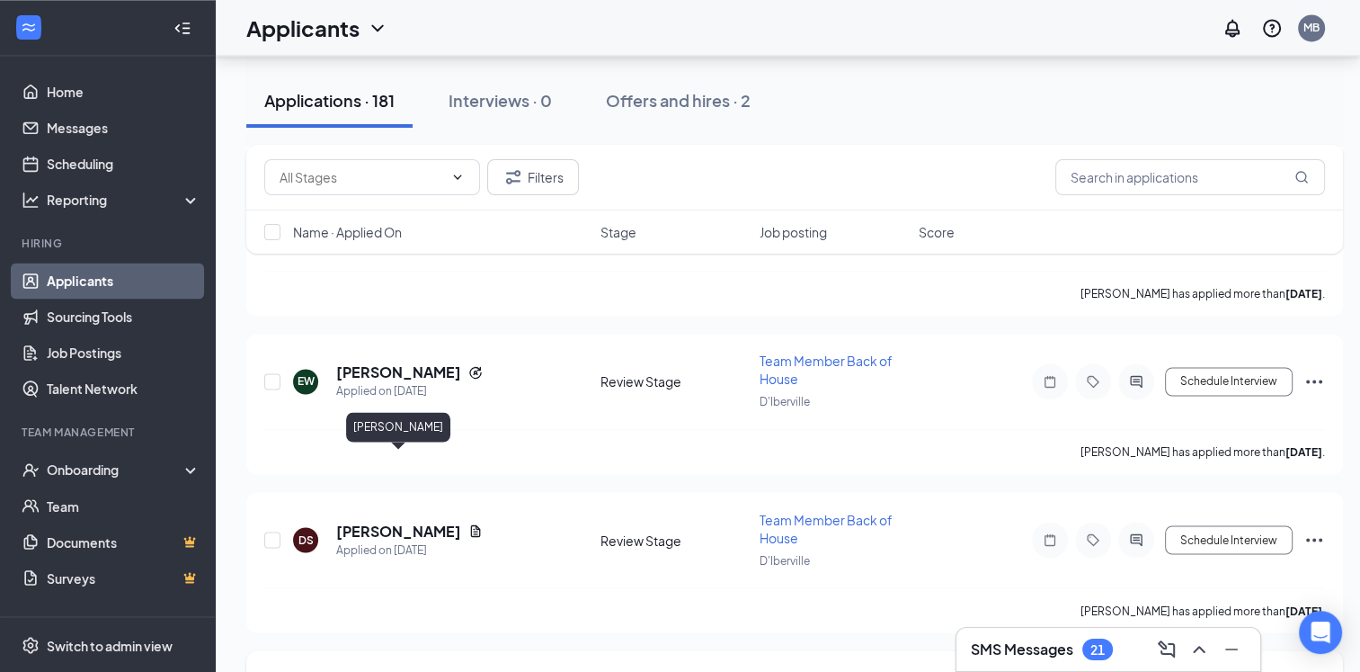
click at [446, 670] on h5 "[PERSON_NAME]" at bounding box center [398, 680] width 125 height 20
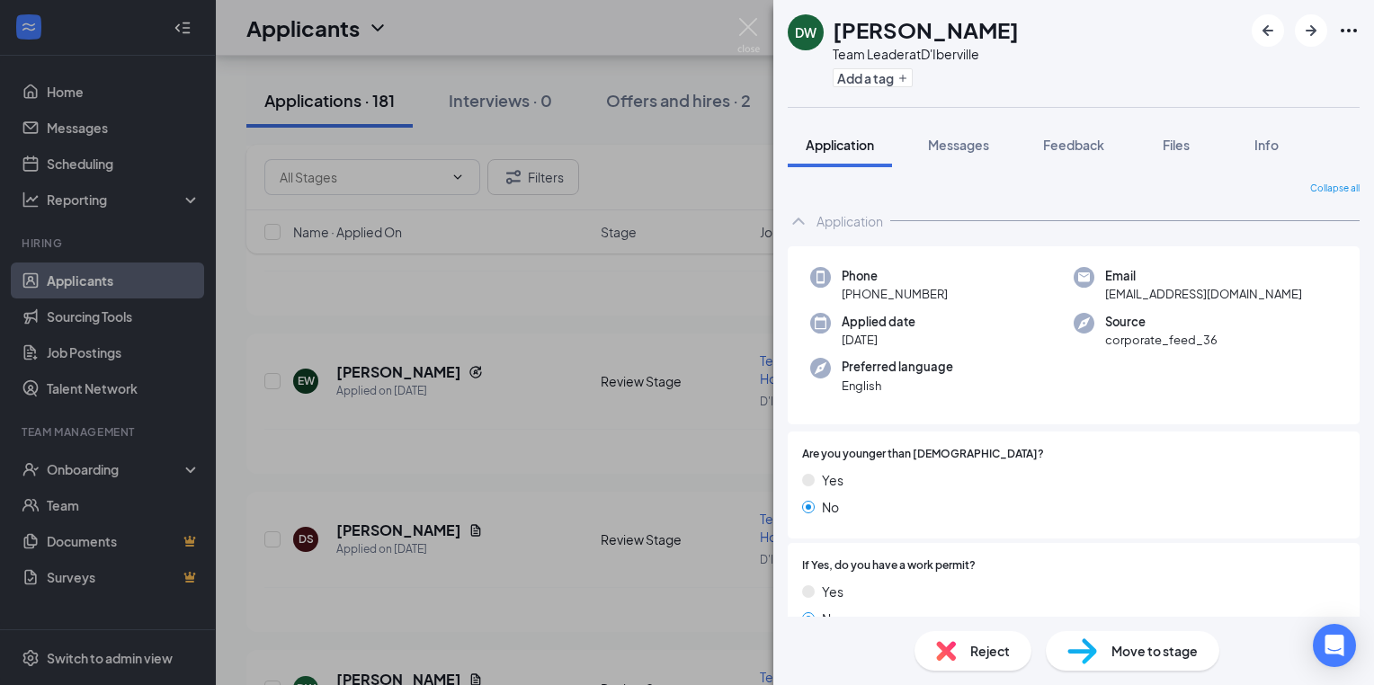
click at [508, 528] on div "DW Daydrion Williams Team Leader at D'Iberville Add a tag Application Messages …" at bounding box center [687, 342] width 1374 height 685
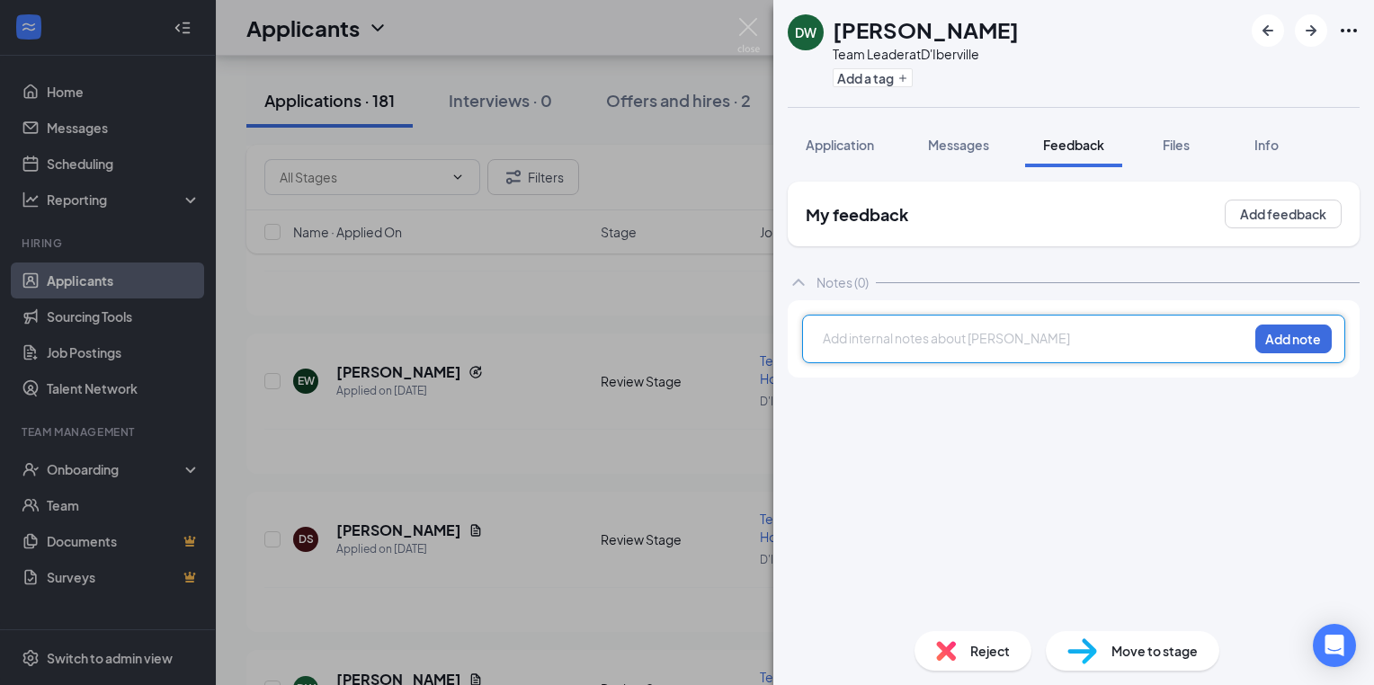
click at [824, 340] on div at bounding box center [1036, 338] width 424 height 19
click at [832, 342] on div at bounding box center [1036, 338] width 424 height 19
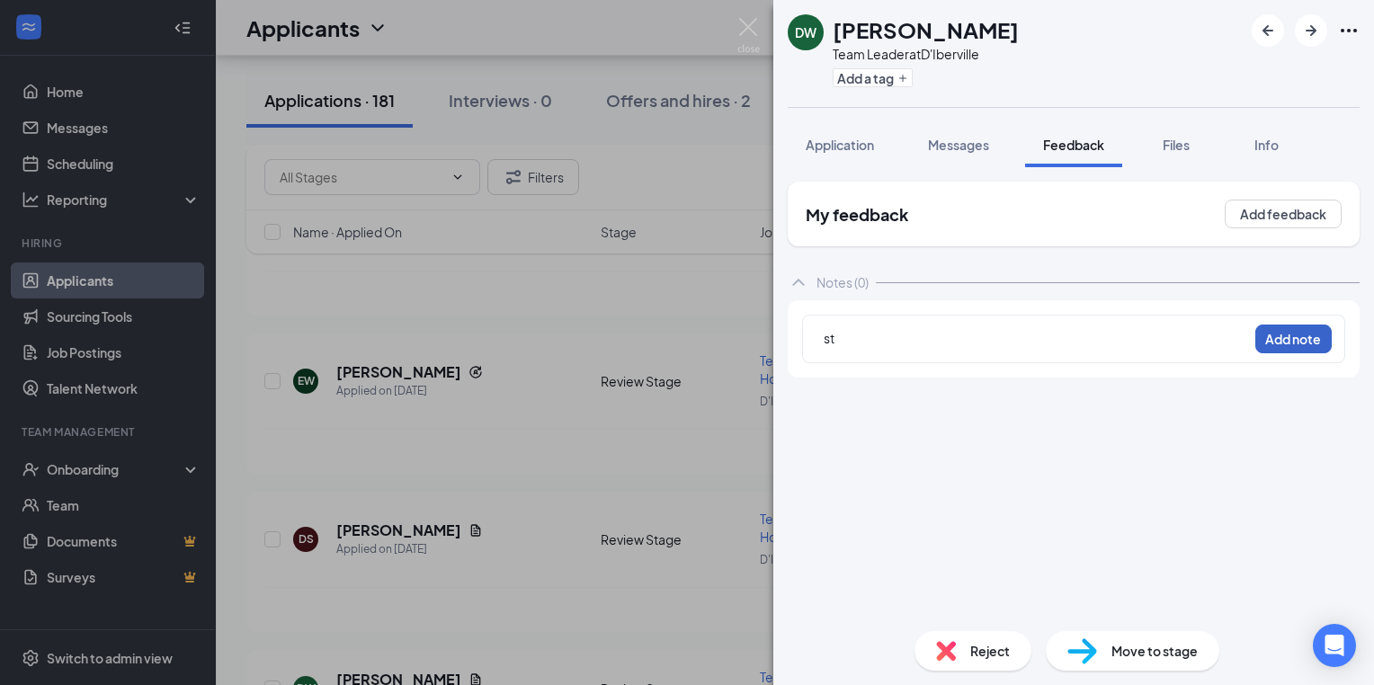
click at [1309, 340] on button "Add note" at bounding box center [1293, 339] width 76 height 29
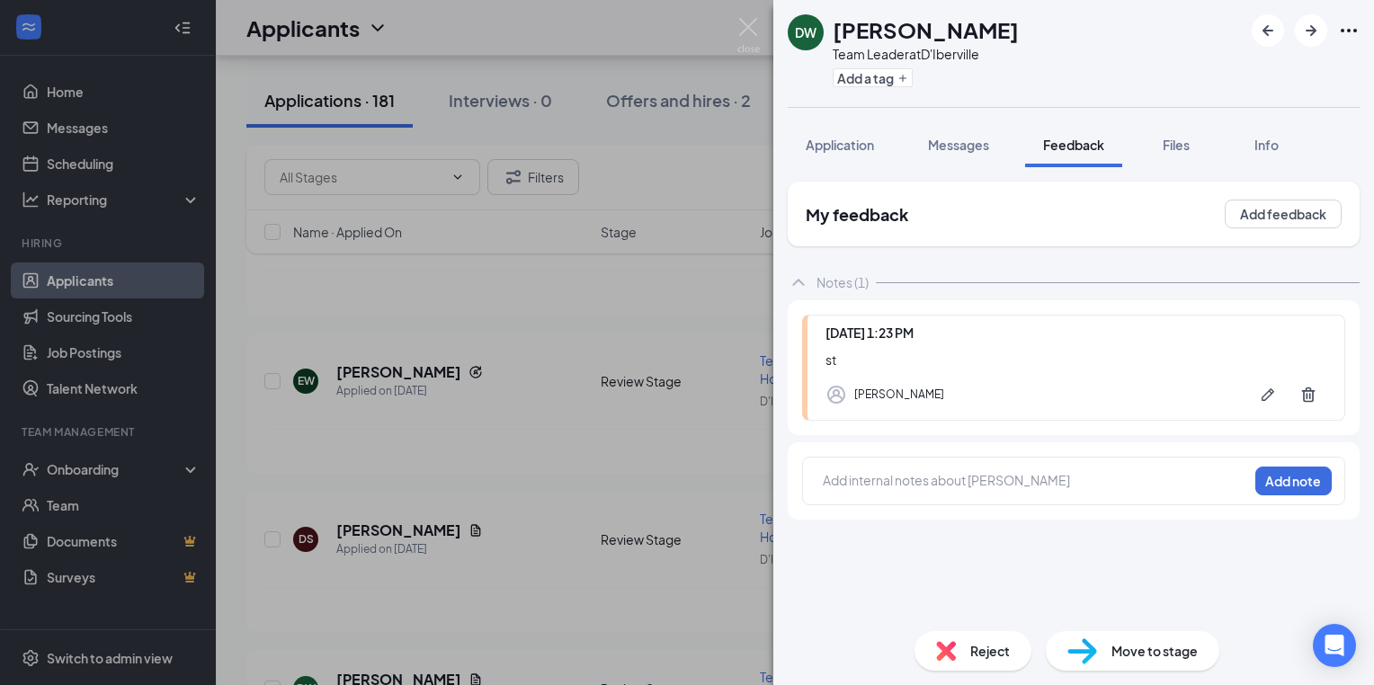
click at [518, 364] on div "DW Daydrion Williams Team Leader at D'Iberville Add a tag Application Messages …" at bounding box center [687, 342] width 1374 height 685
click at [579, 587] on div "Dandrea Sewell has applied more than 23 days ago ." at bounding box center [794, 609] width 1061 height 45
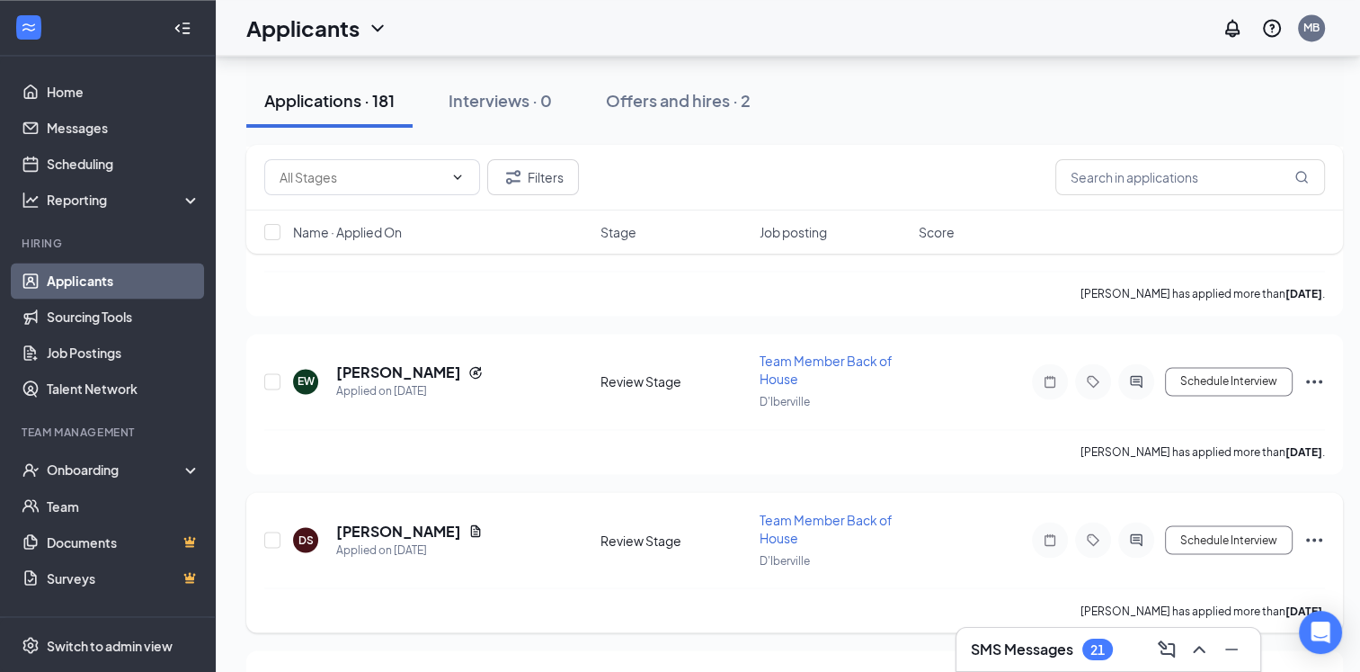
click at [422, 521] on h5 "[PERSON_NAME]" at bounding box center [398, 531] width 125 height 20
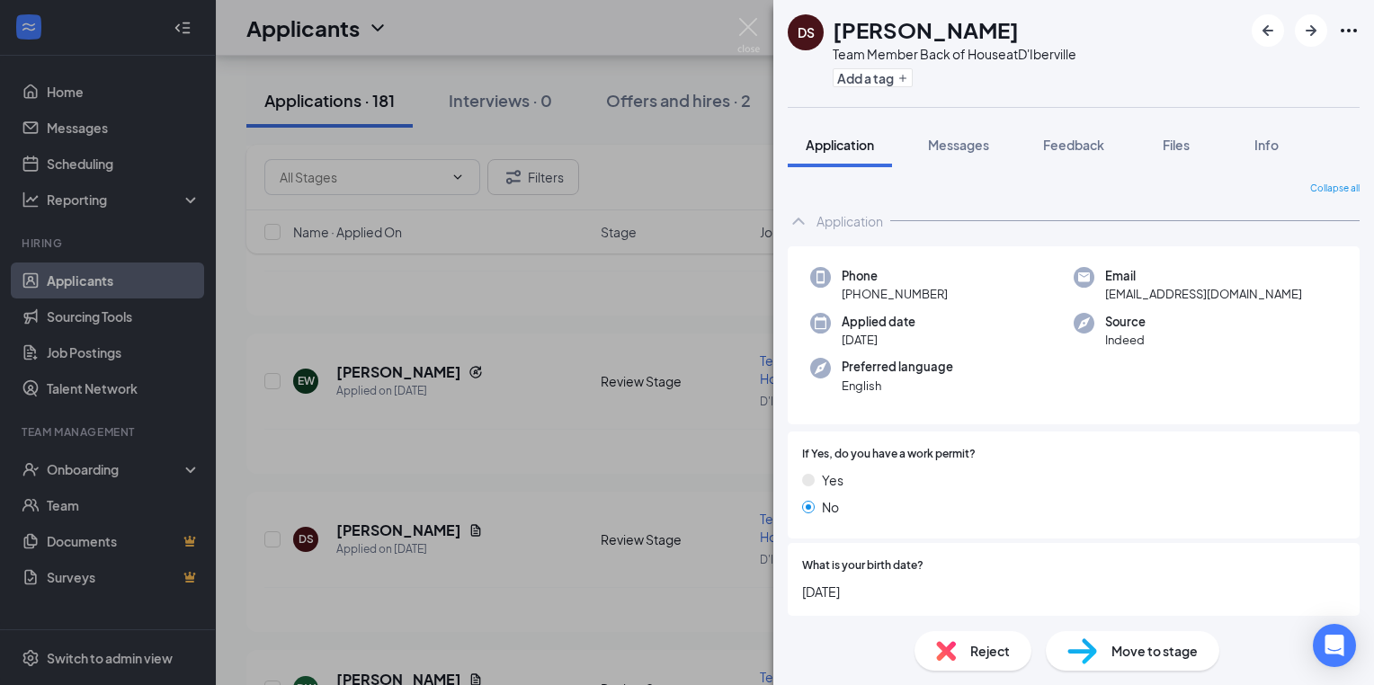
click at [637, 368] on div "DS Dandrea Sewell Team Member Back of House at D'Iberville Add a tag Applicatio…" at bounding box center [687, 342] width 1374 height 685
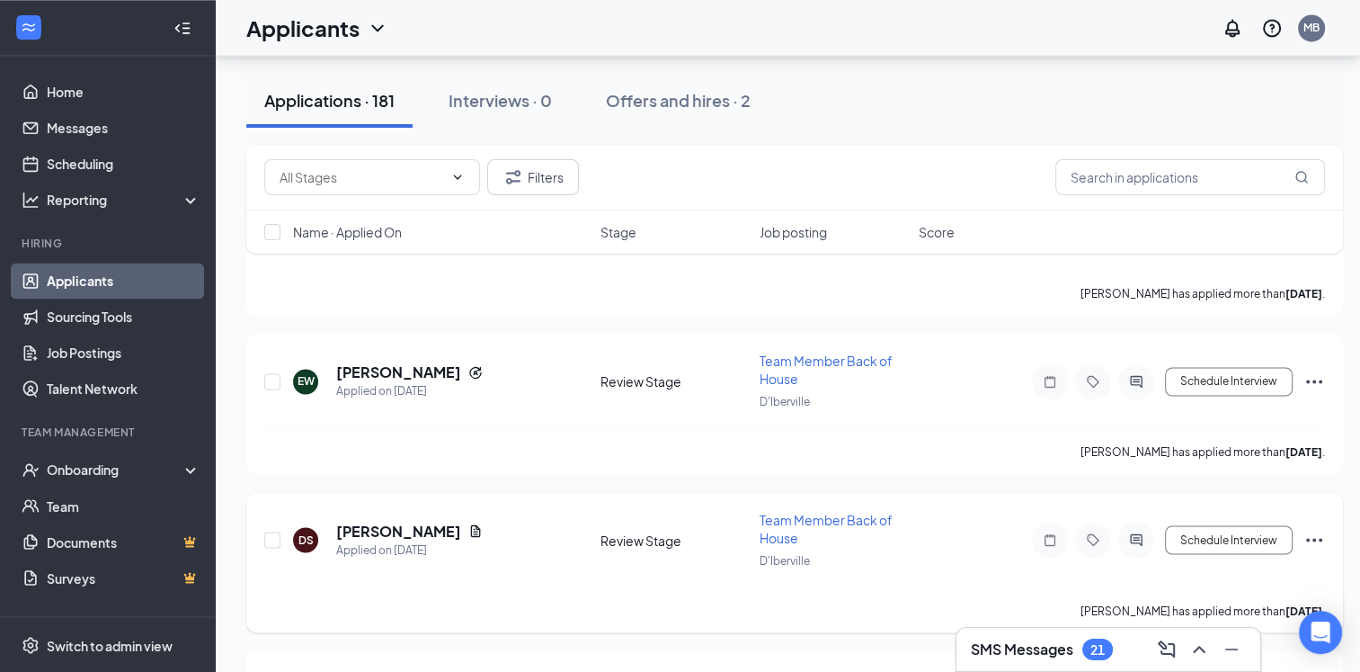
click at [1050, 532] on icon "Note" at bounding box center [1050, 539] width 22 height 14
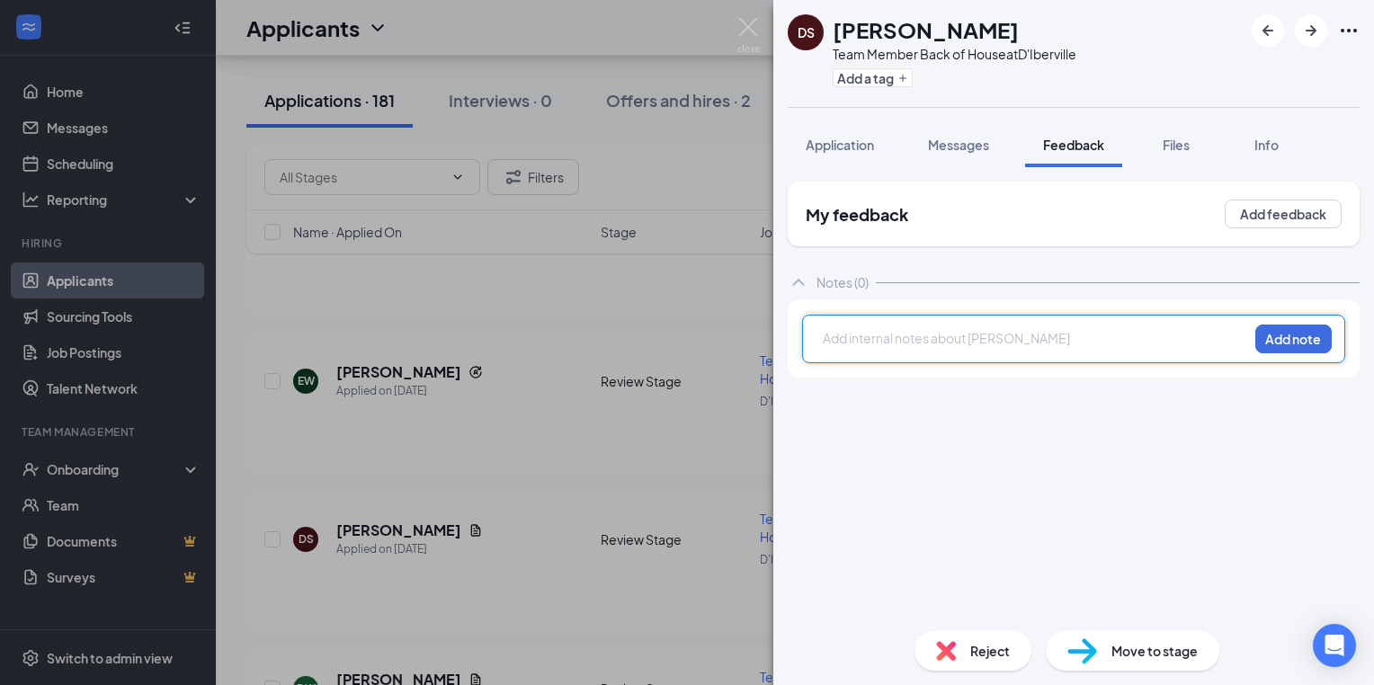
click at [837, 343] on div at bounding box center [1036, 338] width 424 height 19
click at [830, 344] on div "s" at bounding box center [1036, 338] width 424 height 19
click at [1290, 340] on button "Add note" at bounding box center [1293, 339] width 76 height 29
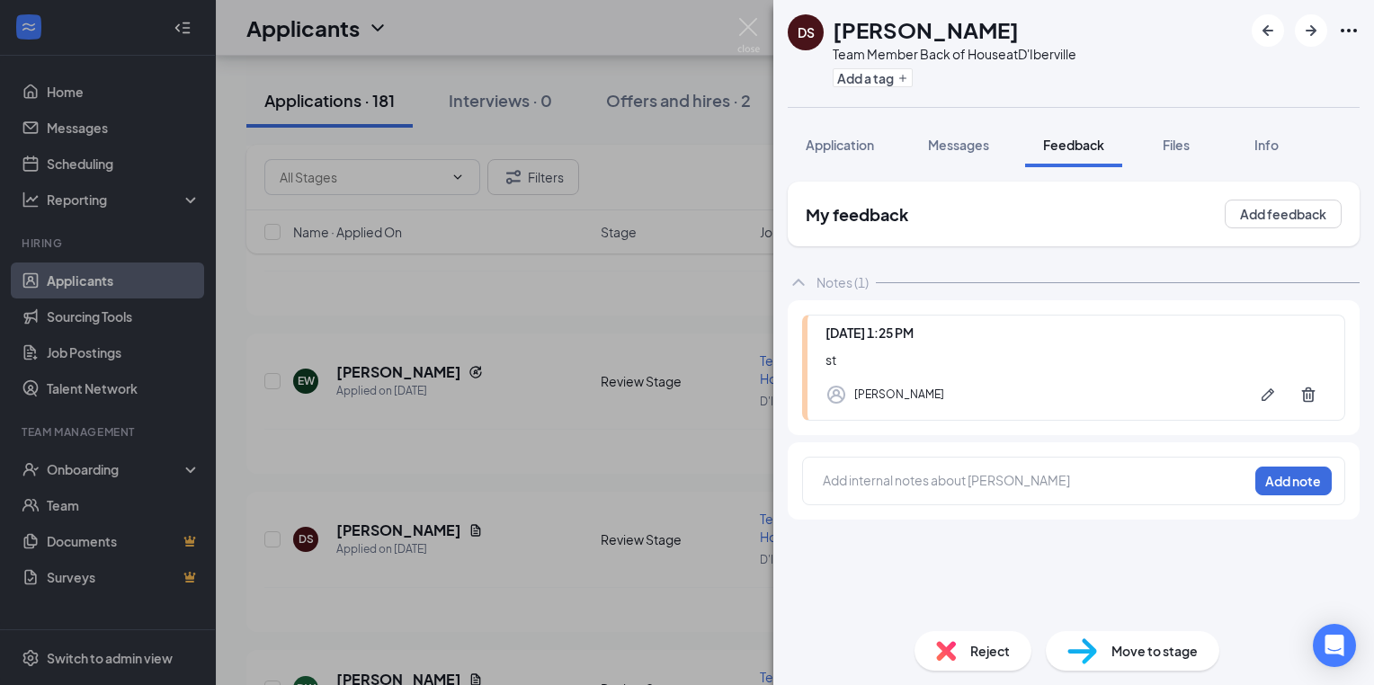
click at [401, 389] on div "DS Dandrea Sewell Team Member Back of House at D'Iberville Add a tag Applicatio…" at bounding box center [687, 342] width 1374 height 685
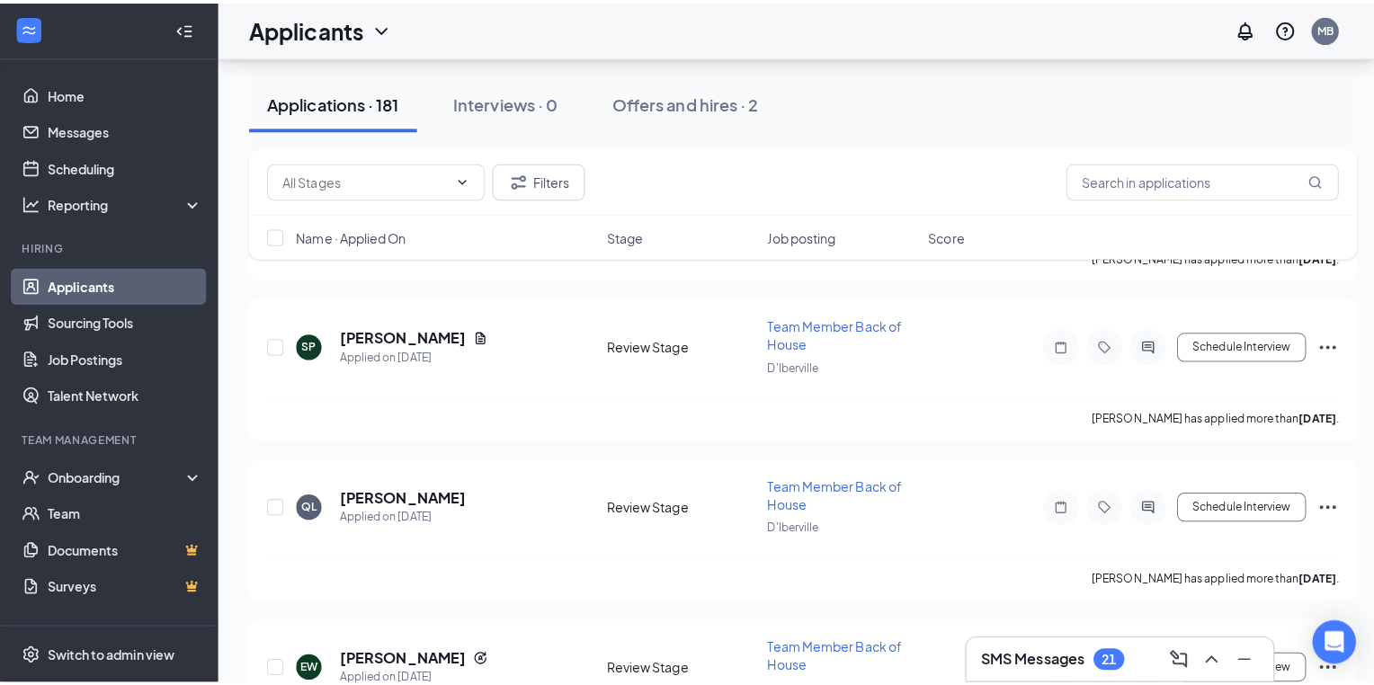
scroll to position [16170, 0]
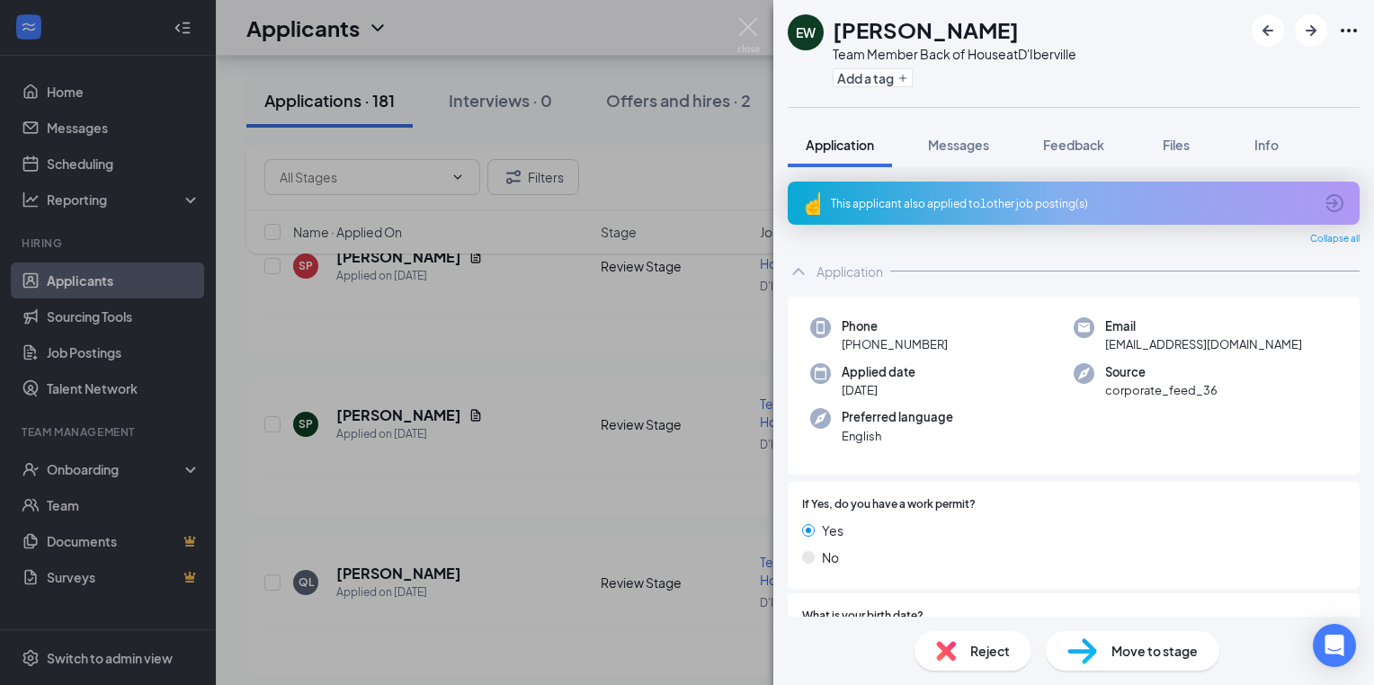
click at [590, 454] on div "EW Eddie Walker Team Member Back of House at D'Iberville Add a tag Application …" at bounding box center [687, 342] width 1374 height 685
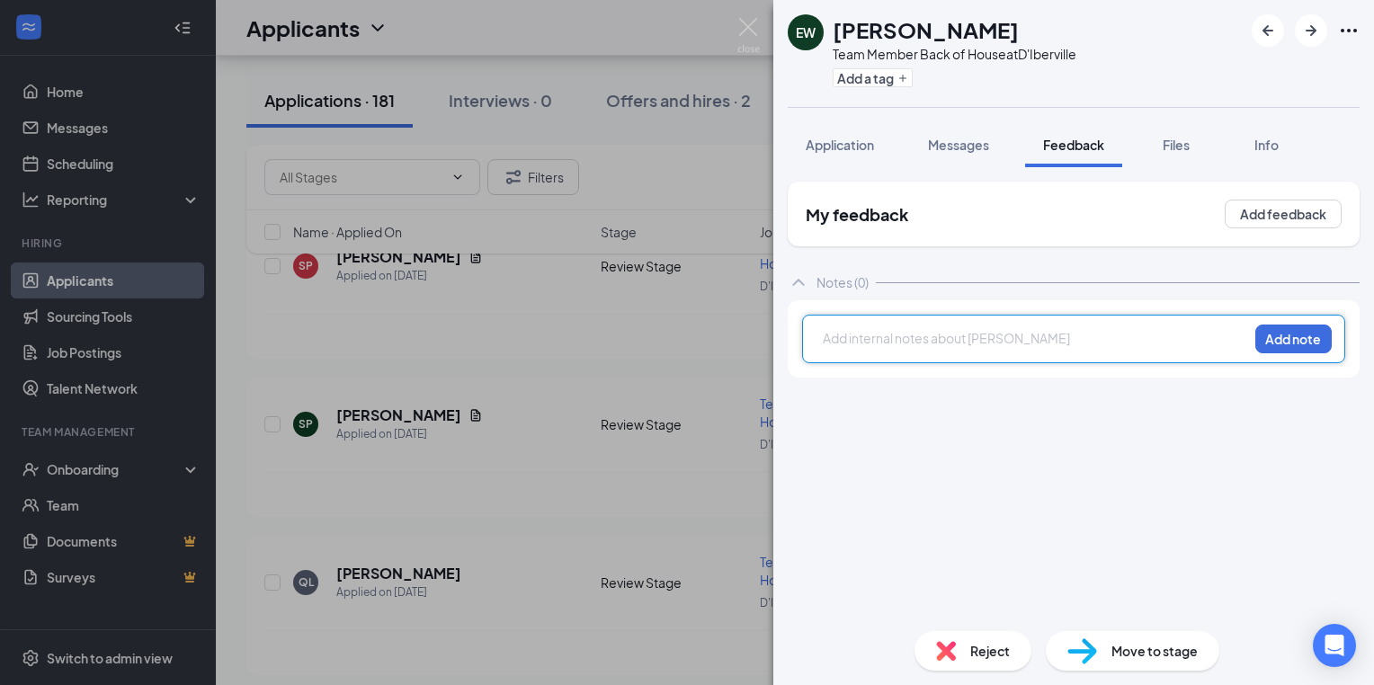
click at [835, 347] on div at bounding box center [1036, 340] width 424 height 23
click at [1310, 333] on button "Add note" at bounding box center [1293, 339] width 76 height 29
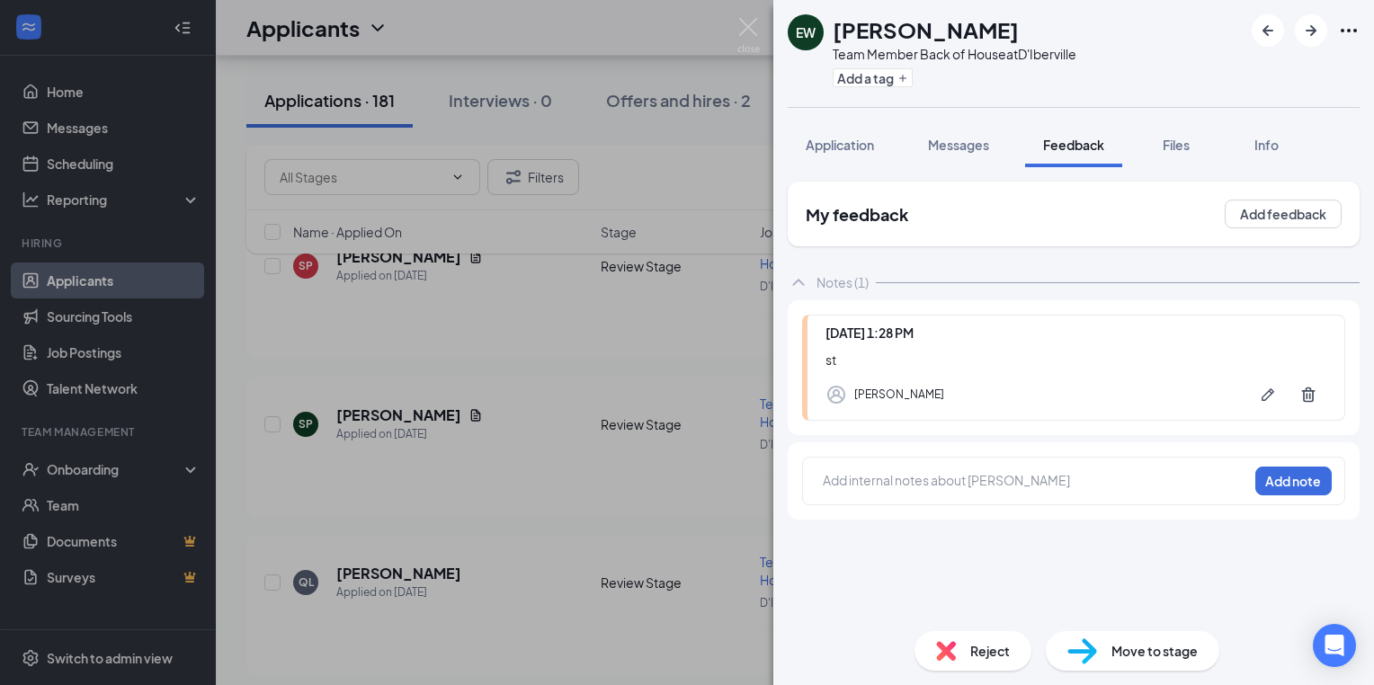
click at [532, 411] on div "EW Eddie Walker Team Member Back of House at D'Iberville Add a tag Application …" at bounding box center [687, 342] width 1374 height 685
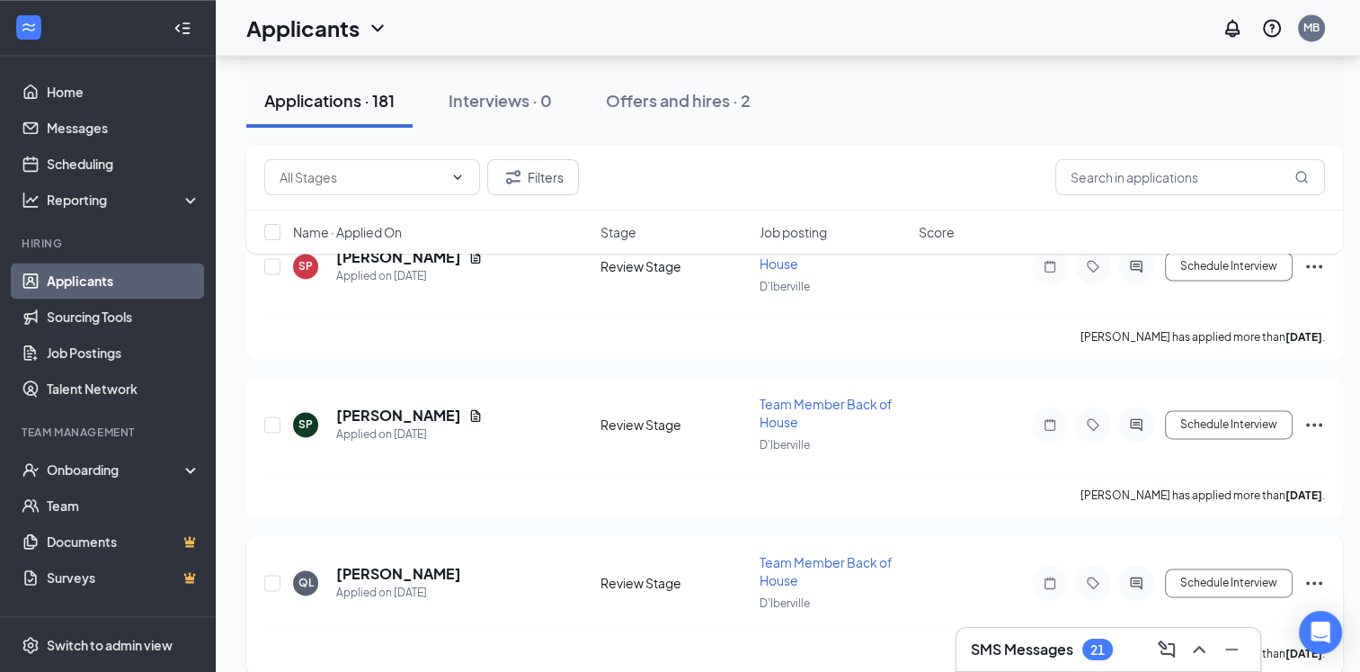
click at [461, 564] on h5 "[PERSON_NAME]" at bounding box center [398, 574] width 125 height 20
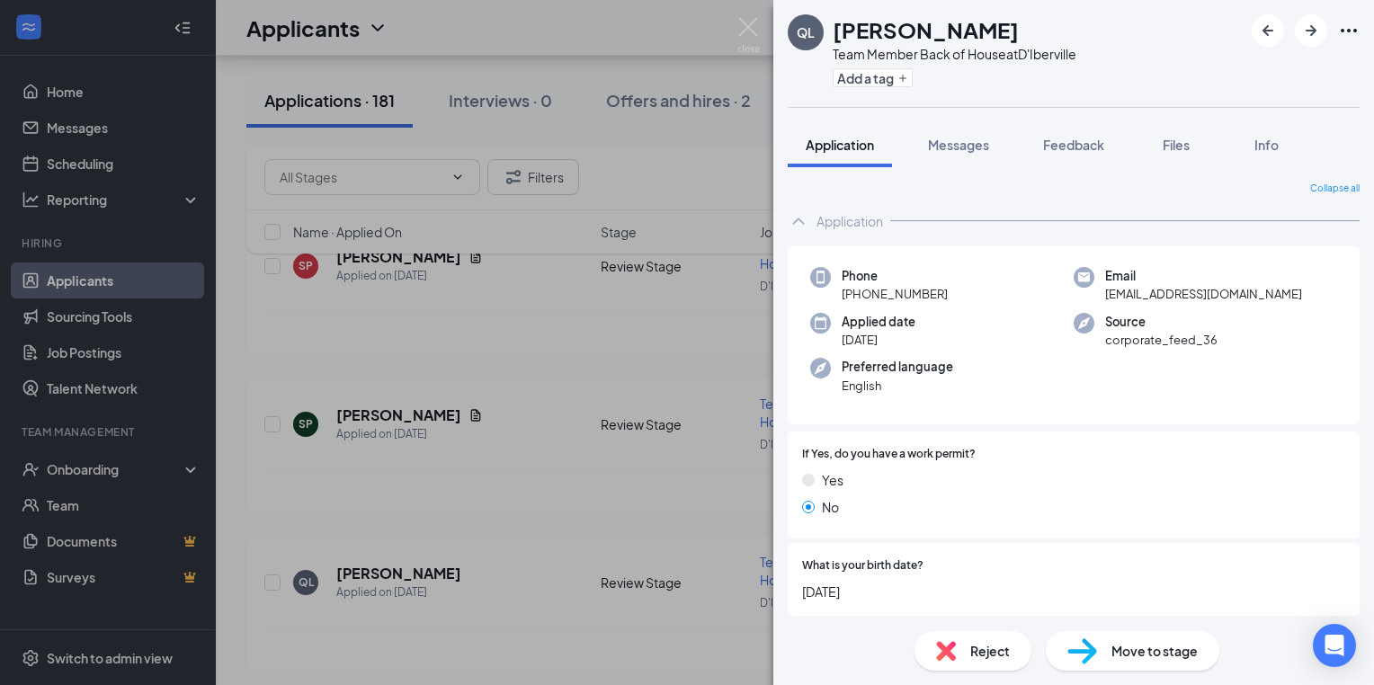
click at [565, 413] on div "QL Quincy Lewis-Robinson Team Member Back of House at D'Iberville Add a tag App…" at bounding box center [687, 342] width 1374 height 685
click at [667, 630] on div "Quincy Lewis-Robinson has applied more than 23 days ago ." at bounding box center [794, 652] width 1061 height 45
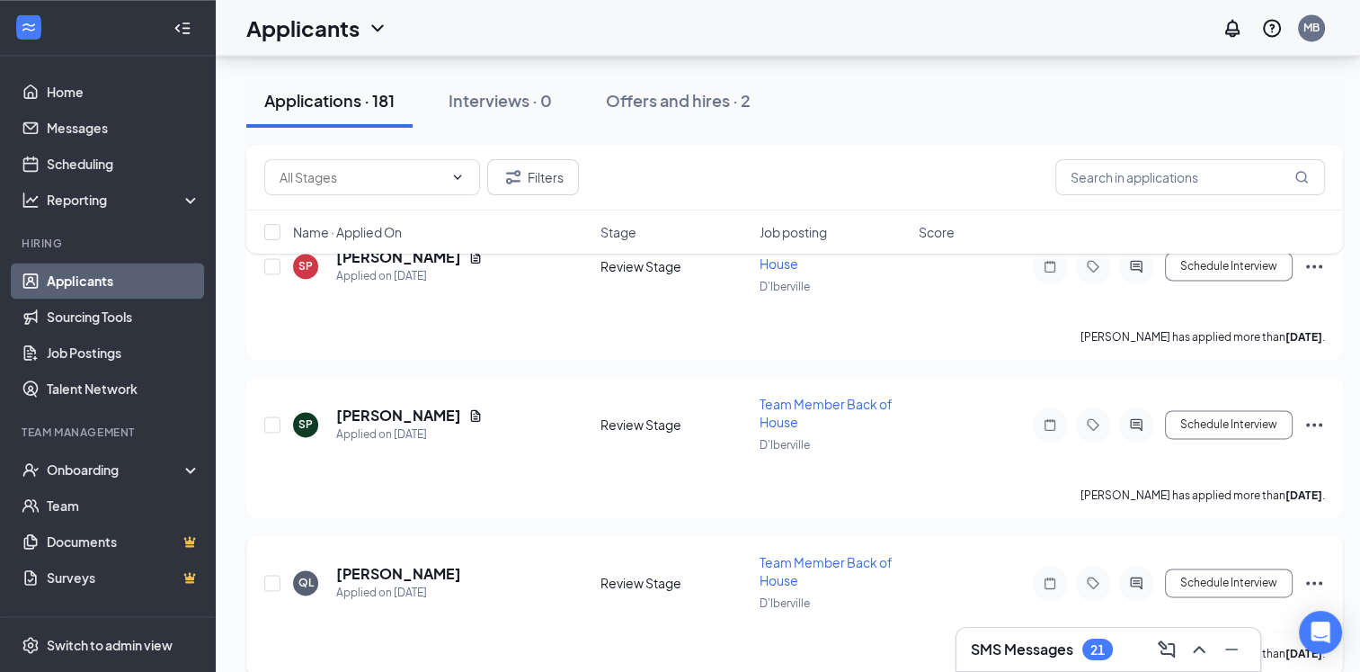
click at [1048, 576] on icon "Note" at bounding box center [1050, 582] width 11 height 12
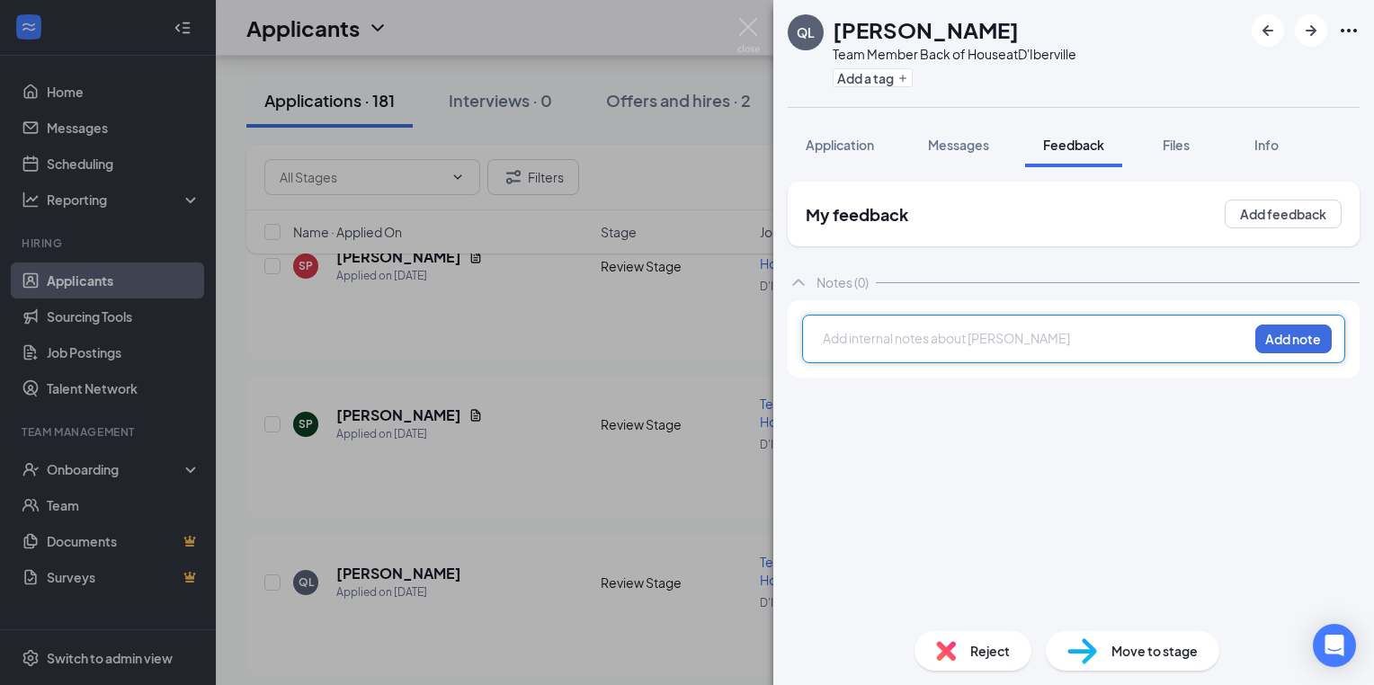
click at [838, 343] on div at bounding box center [1036, 338] width 424 height 19
click at [825, 340] on div at bounding box center [1036, 338] width 424 height 19
click at [1279, 345] on button "Add note" at bounding box center [1293, 339] width 76 height 29
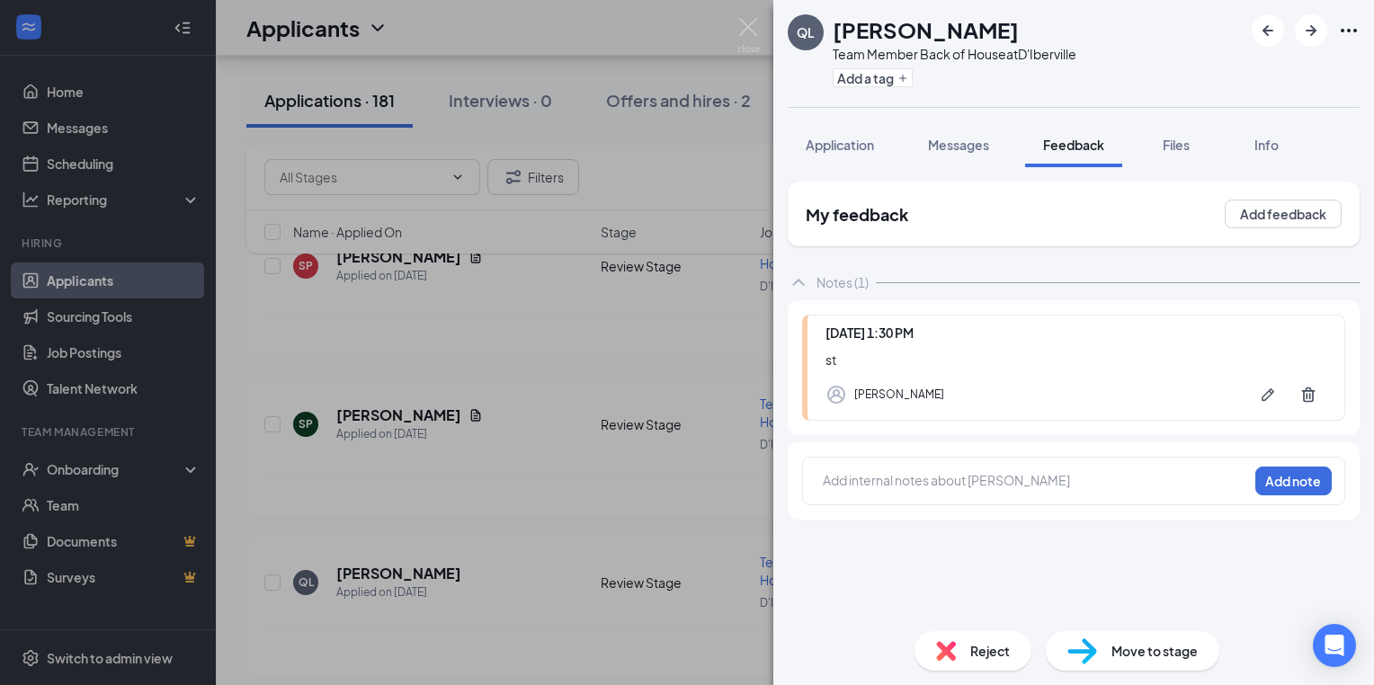
click at [525, 432] on div "QL Quincy Lewis-Robinson Team Member Back of House at D'Iberville Add a tag App…" at bounding box center [687, 342] width 1374 height 685
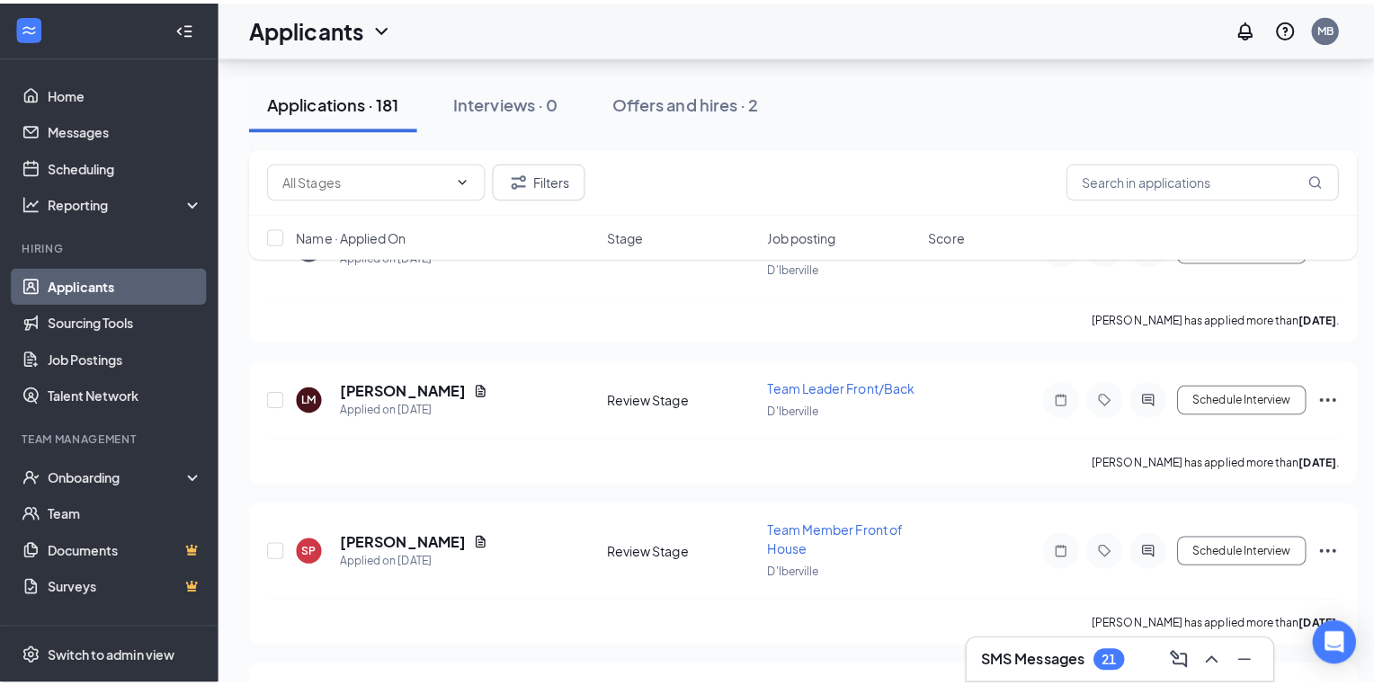
scroll to position [15858, 0]
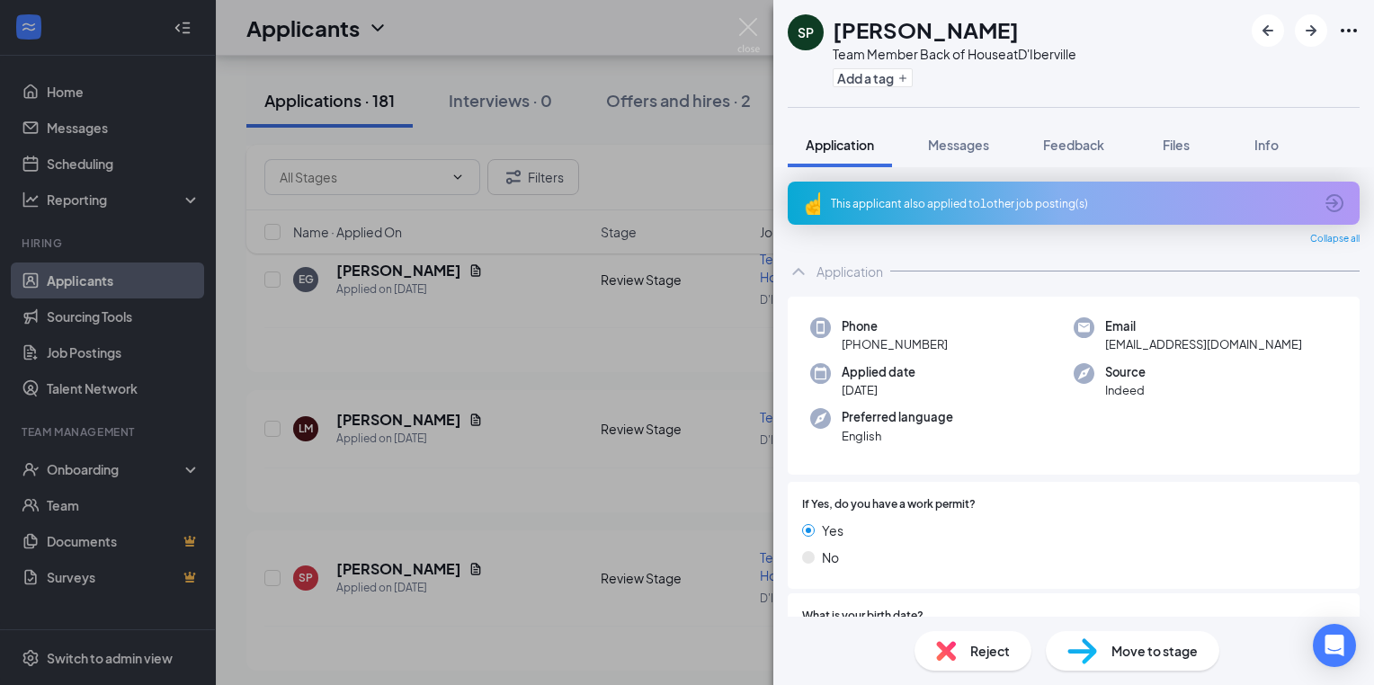
click at [645, 602] on div "SP Savayah Powell Team Member Back of House at D'Iberville Add a tag Applicatio…" at bounding box center [687, 342] width 1374 height 685
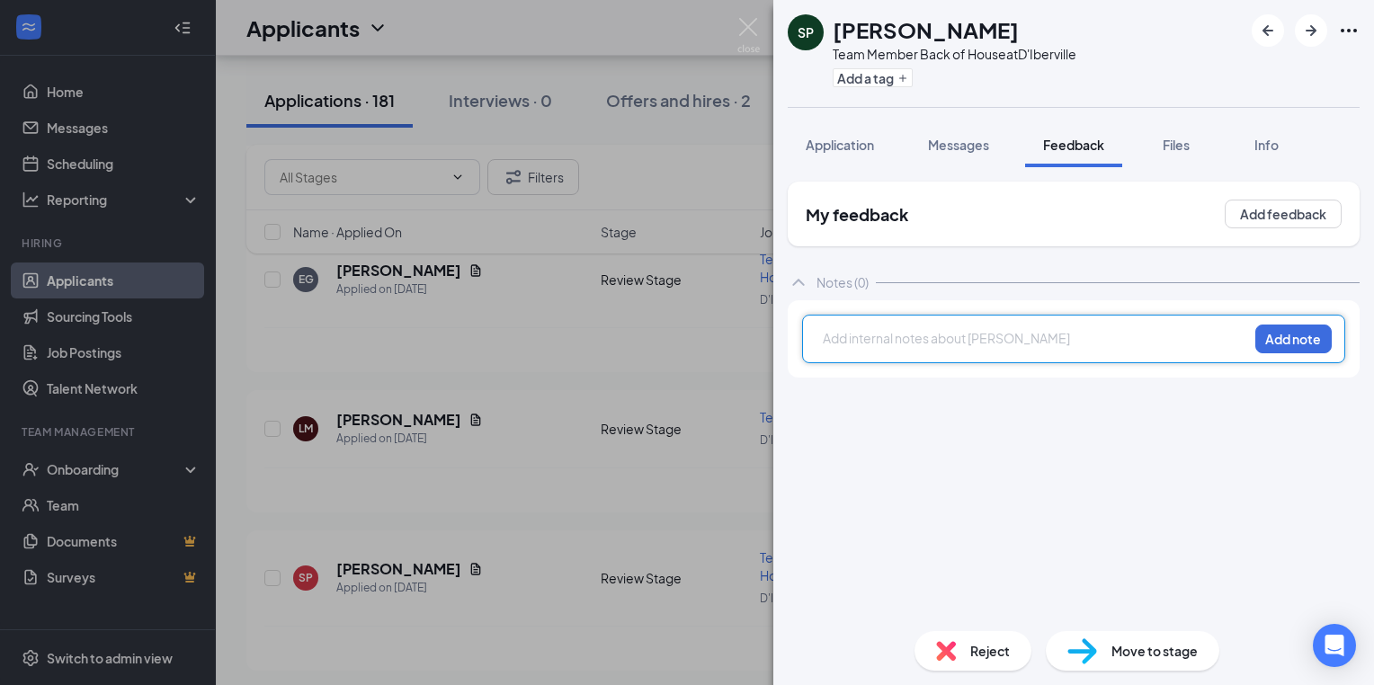
click at [836, 342] on div at bounding box center [1036, 338] width 424 height 19
click at [1275, 340] on button "Add note" at bounding box center [1293, 339] width 76 height 29
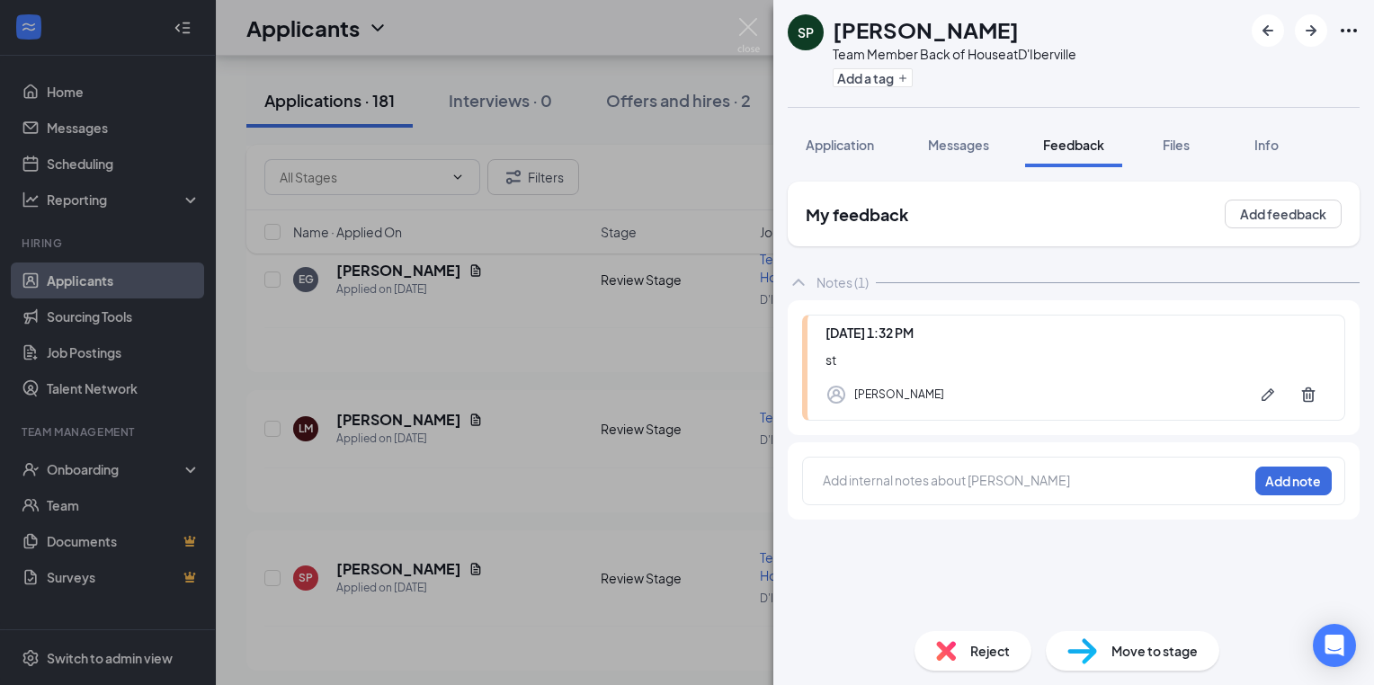
click at [583, 415] on div "SP Savayah Powell Team Member Back of House at D'Iberville Add a tag Applicatio…" at bounding box center [687, 342] width 1374 height 685
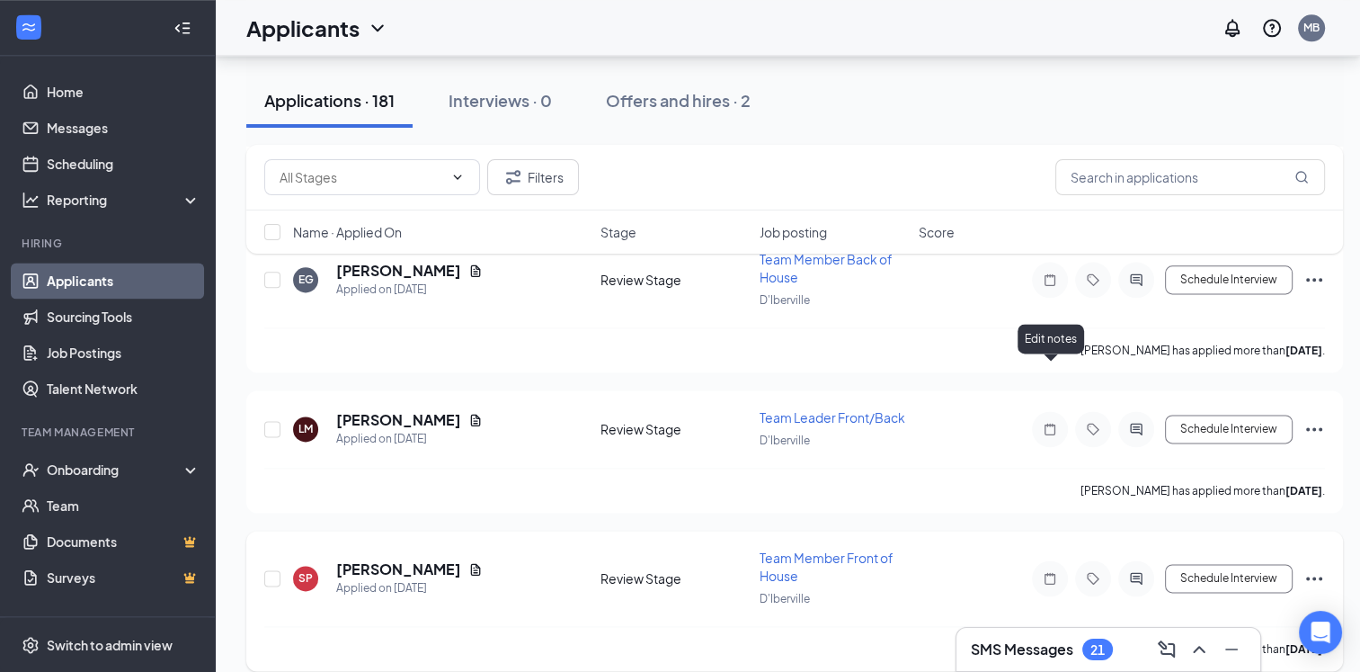
click at [1048, 571] on icon "Note" at bounding box center [1050, 578] width 22 height 14
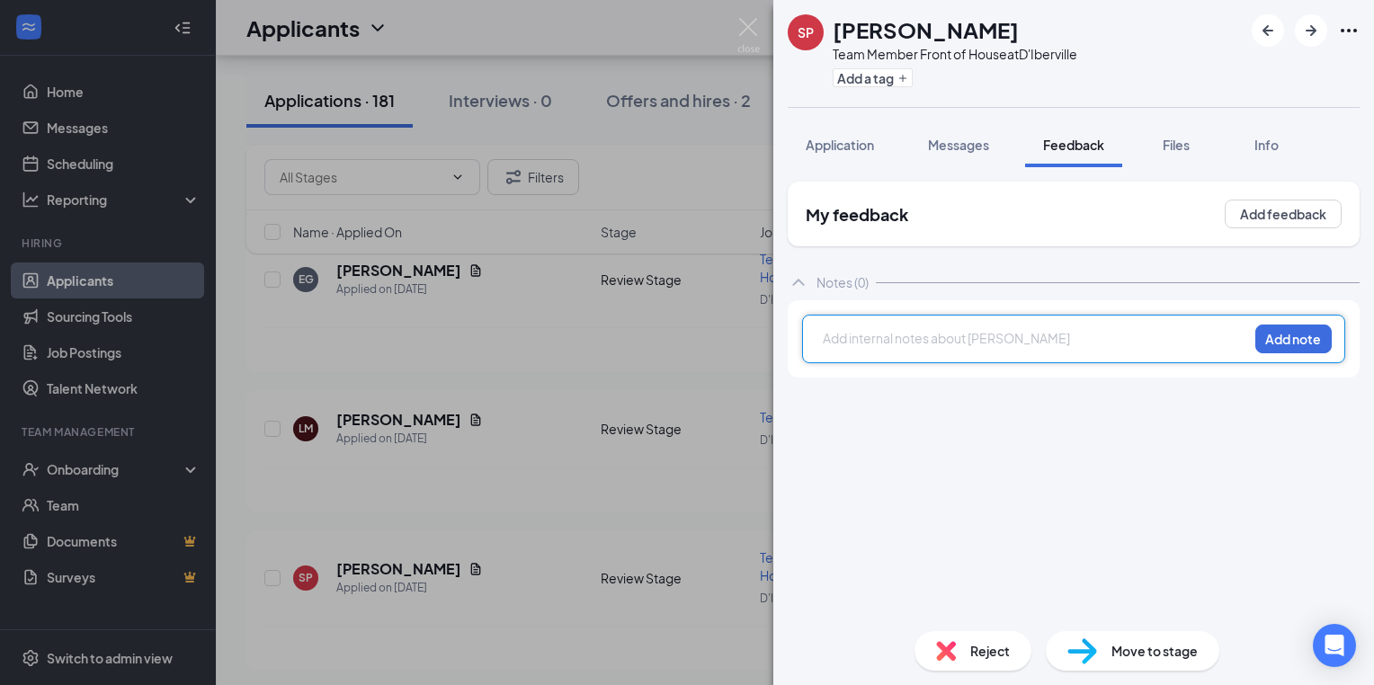
click at [842, 340] on div at bounding box center [1036, 338] width 424 height 19
click at [1296, 340] on button "Add note" at bounding box center [1293, 339] width 76 height 29
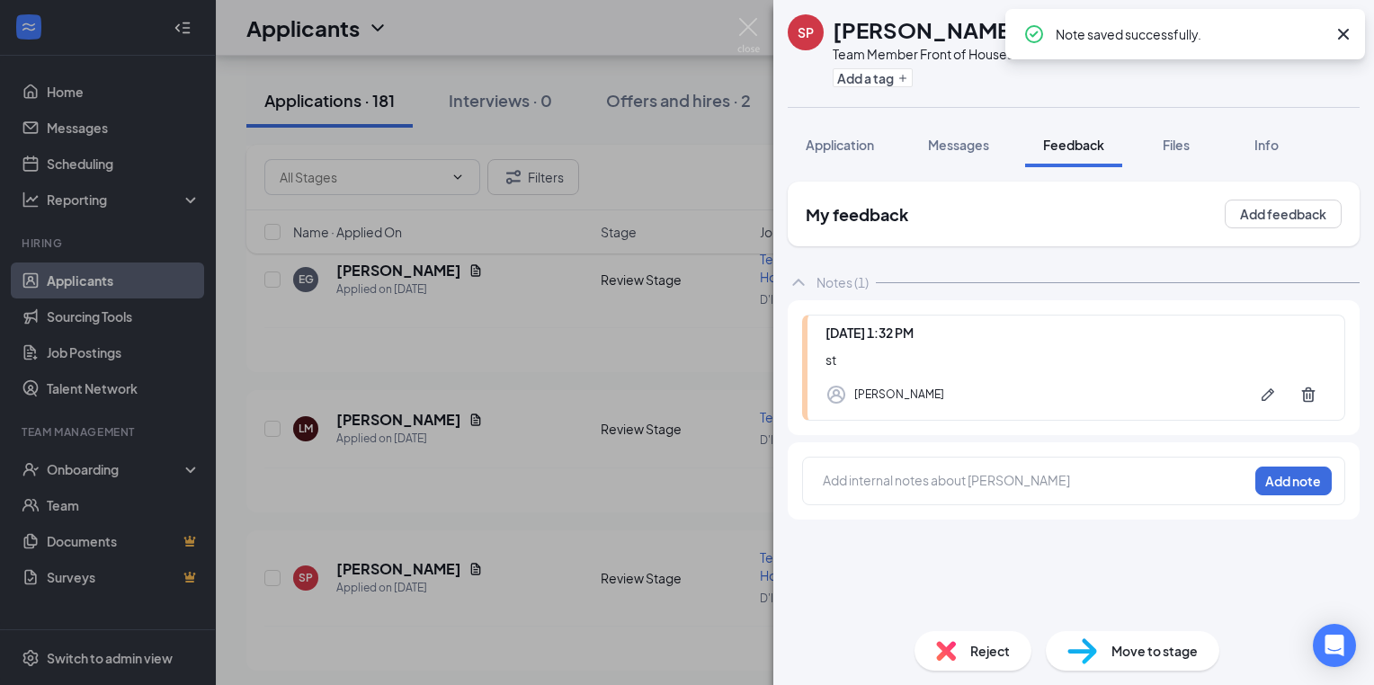
click at [658, 423] on div "SP Savayah Powell Team Member Front of House at D'Iberville Add a tag Applicati…" at bounding box center [687, 342] width 1374 height 685
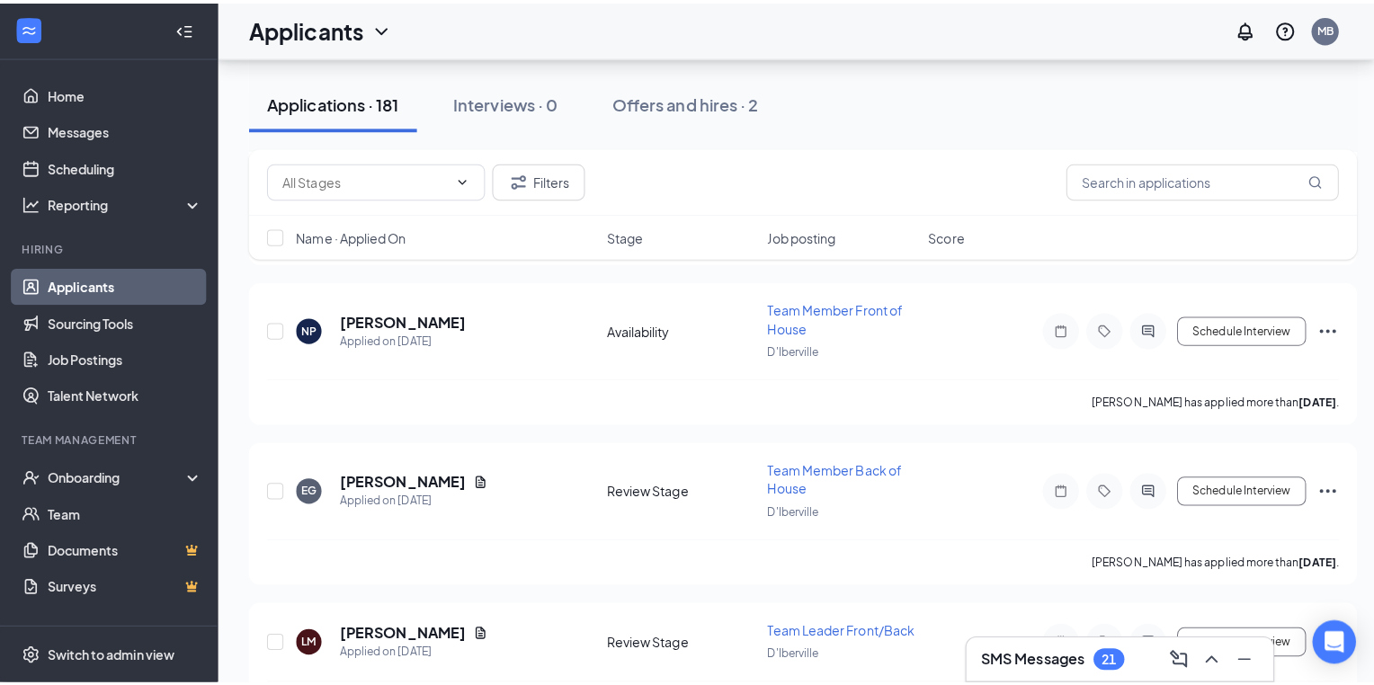
scroll to position [15583, 0]
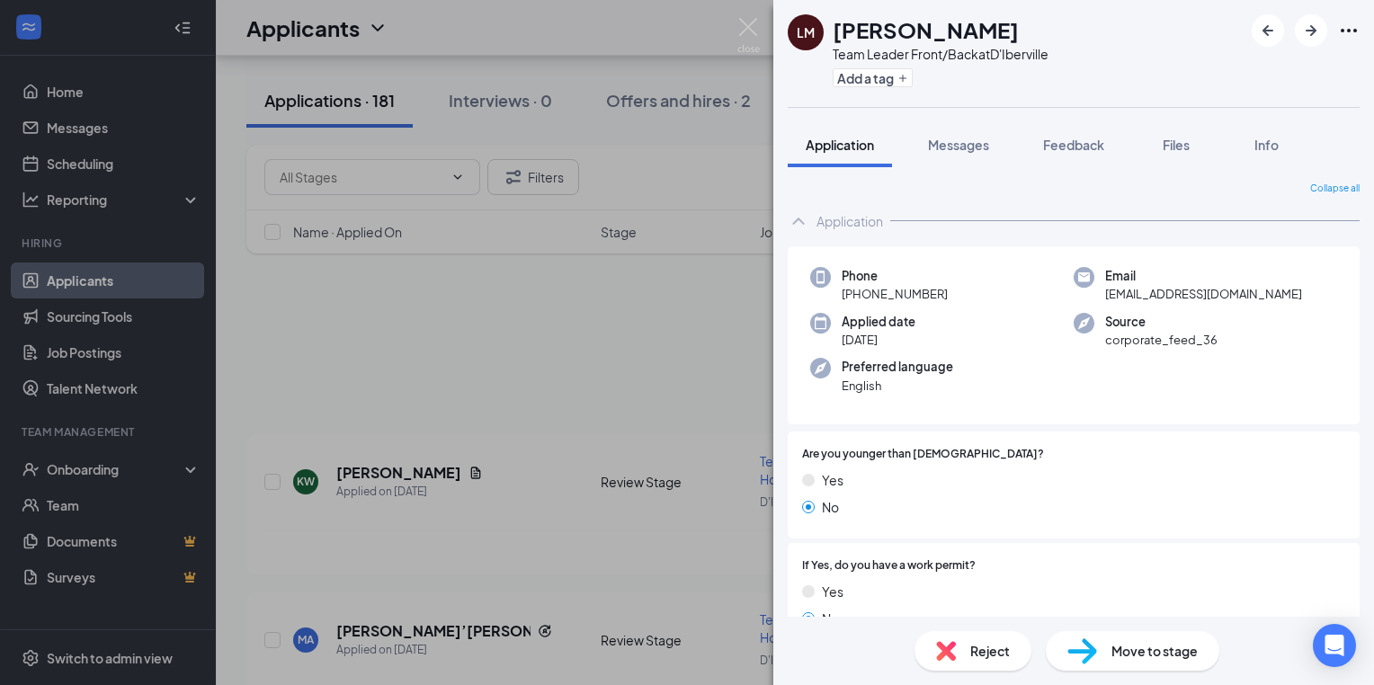
scroll to position [15583, 0]
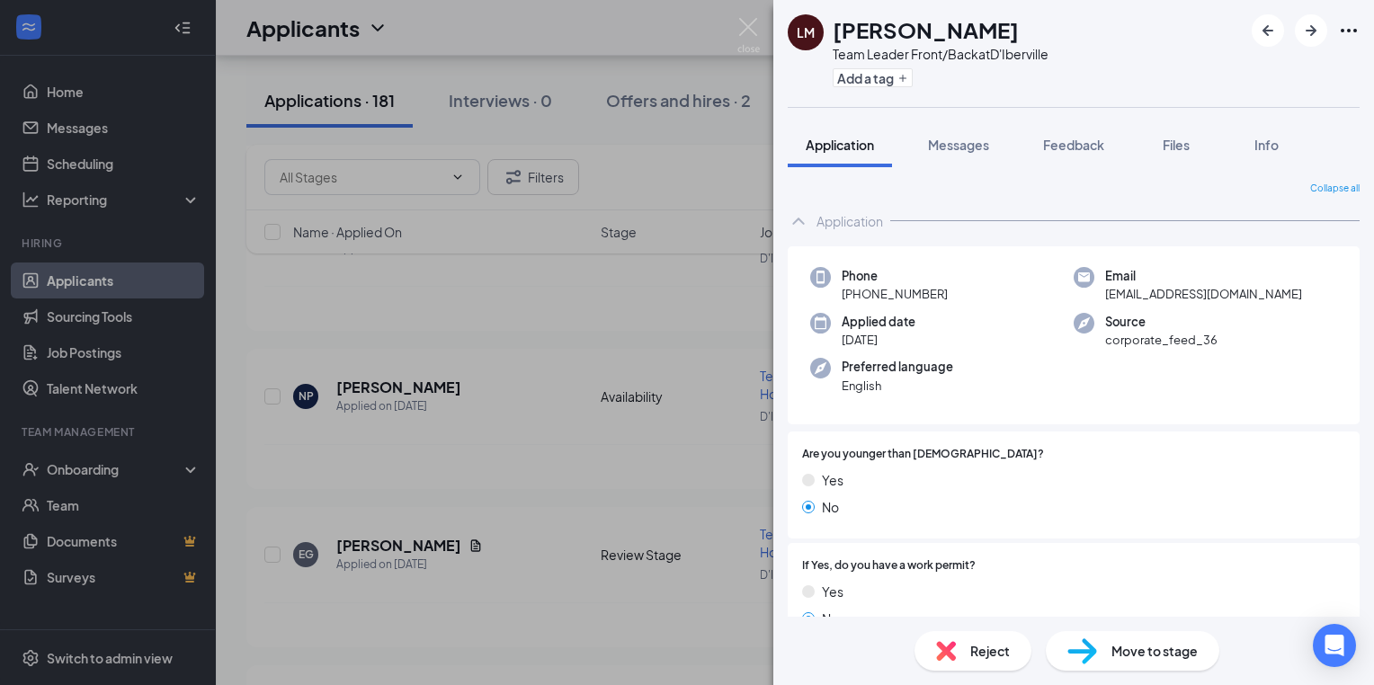
click at [533, 552] on div "LM Lena Morris Team Leader Front/Back at D'Iberville Add a tag Application Mess…" at bounding box center [687, 342] width 1374 height 685
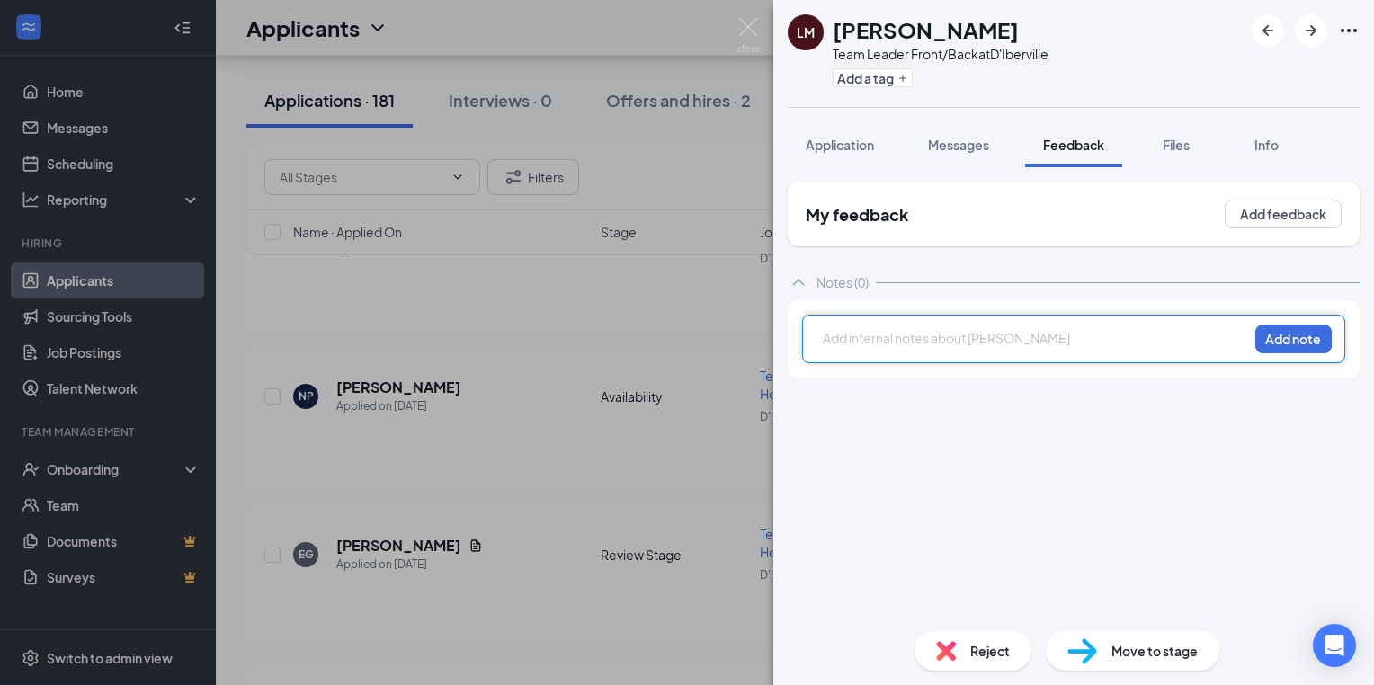
click at [832, 340] on div at bounding box center [1036, 338] width 424 height 19
click at [824, 337] on div at bounding box center [1036, 338] width 424 height 19
click at [1325, 341] on button "Add note" at bounding box center [1293, 339] width 76 height 29
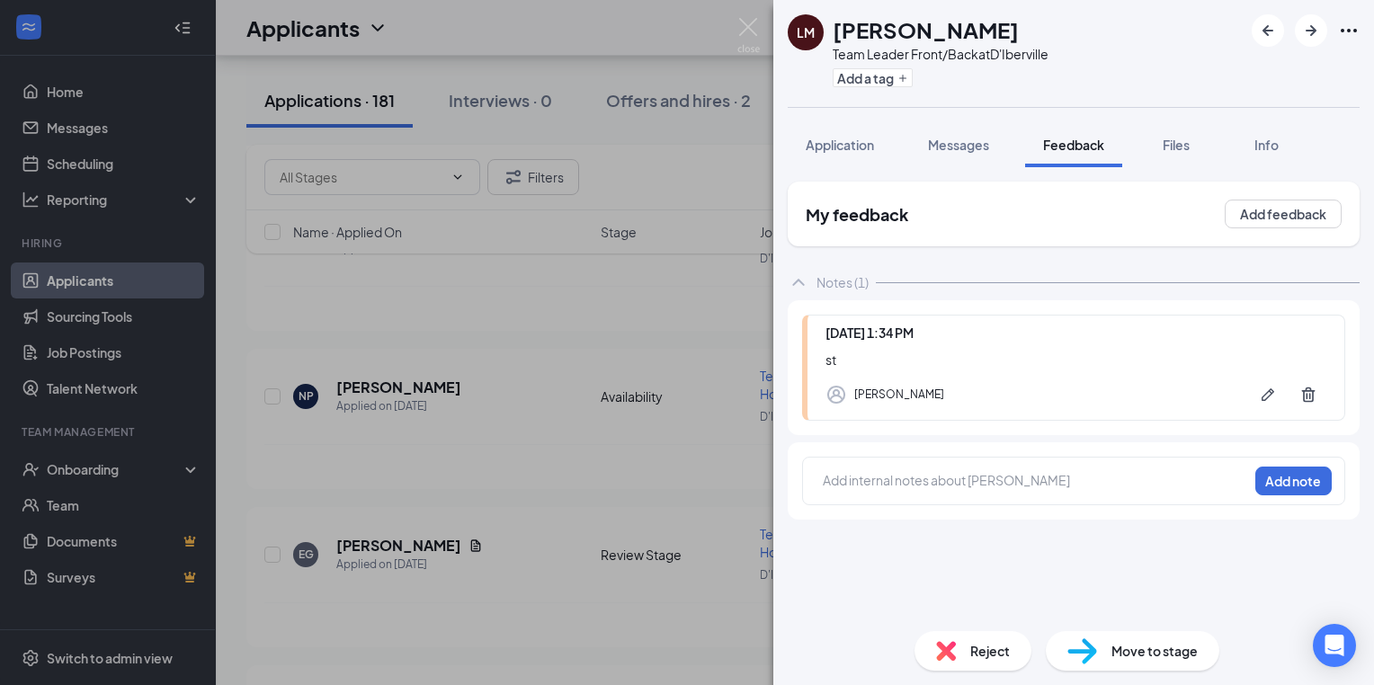
click at [514, 407] on div "LM Lena Morris Team Leader Front/Back at D'Iberville Add a tag Application Mess…" at bounding box center [687, 342] width 1374 height 685
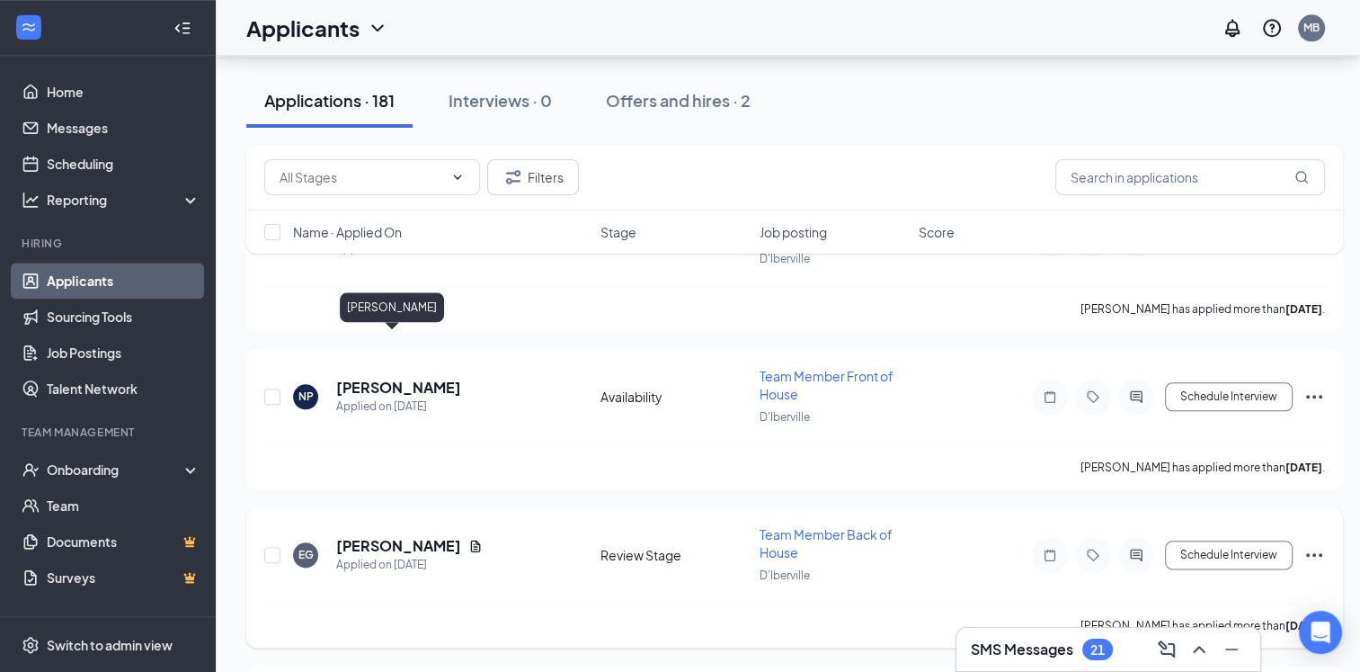
click at [399, 536] on h5 "[PERSON_NAME]" at bounding box center [398, 546] width 125 height 20
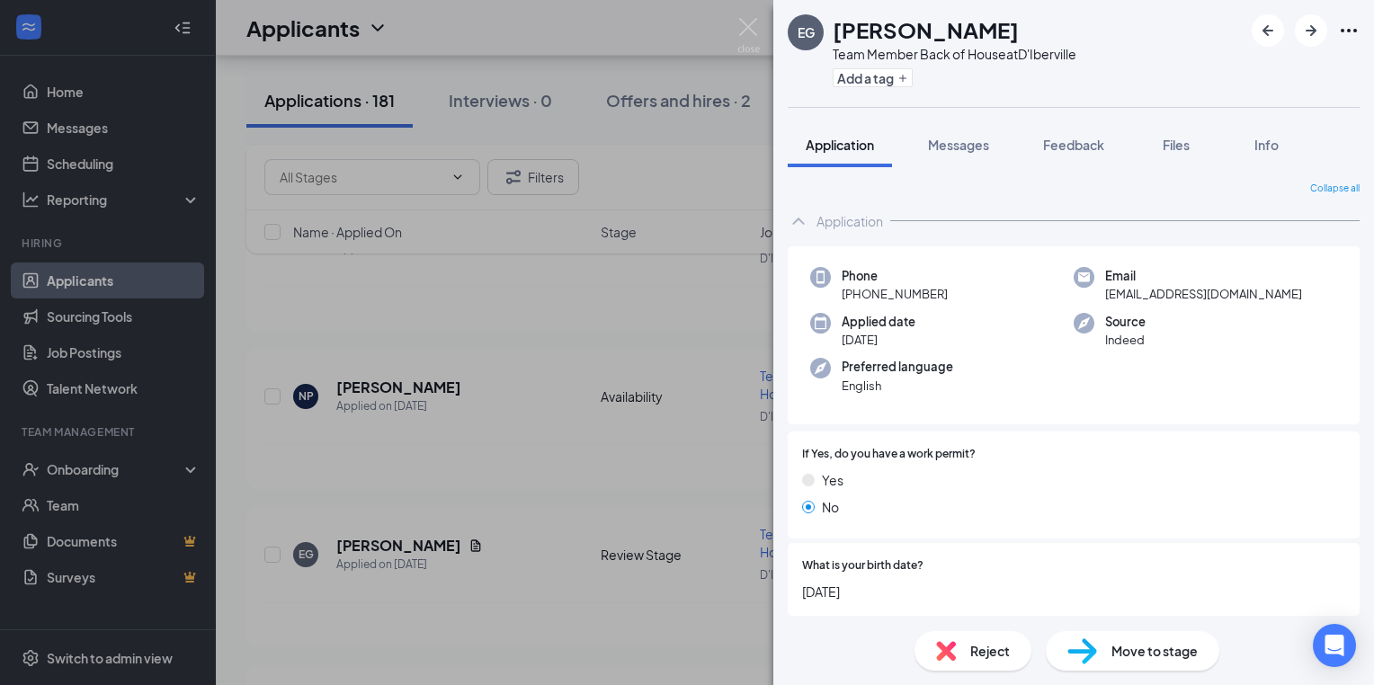
click at [539, 427] on div "EG Erica Genty Team Member Back of House at D'Iberville Add a tag Application M…" at bounding box center [687, 342] width 1374 height 685
click at [579, 406] on div "EG Erica Genty Team Member Back of House at D'Iberville Add a tag Application M…" at bounding box center [687, 342] width 1374 height 685
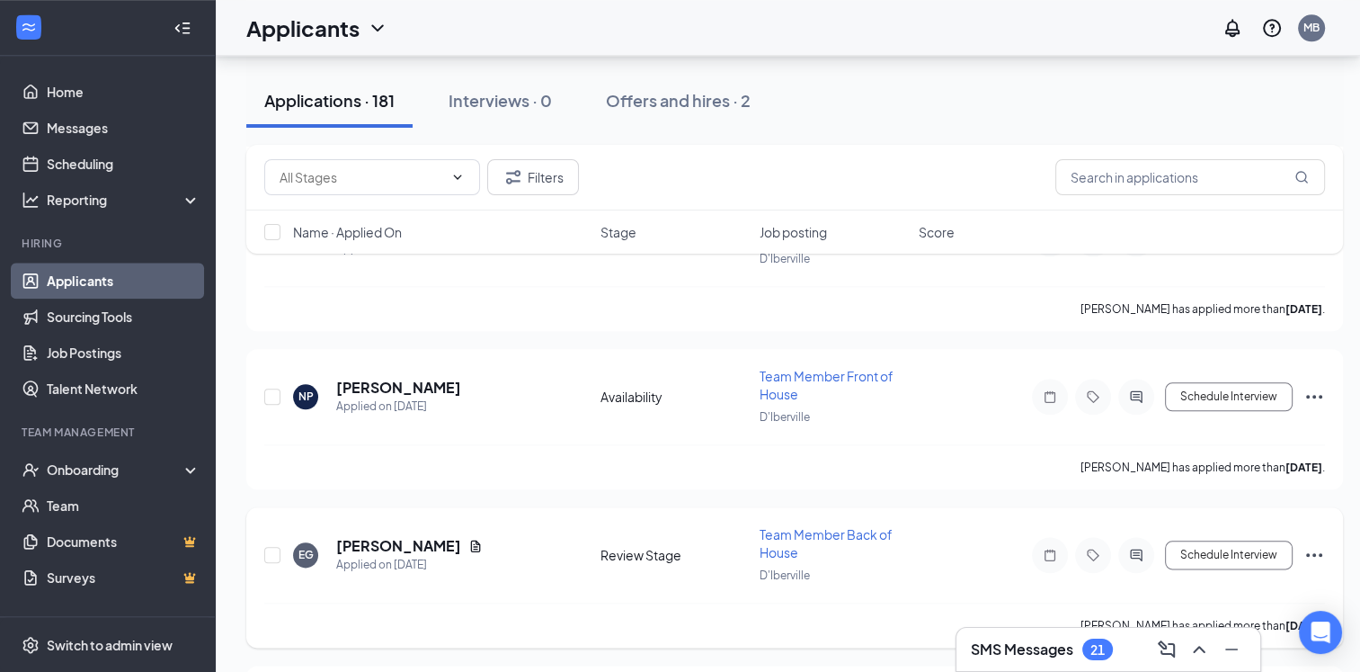
click at [1049, 548] on icon "Note" at bounding box center [1050, 555] width 22 height 14
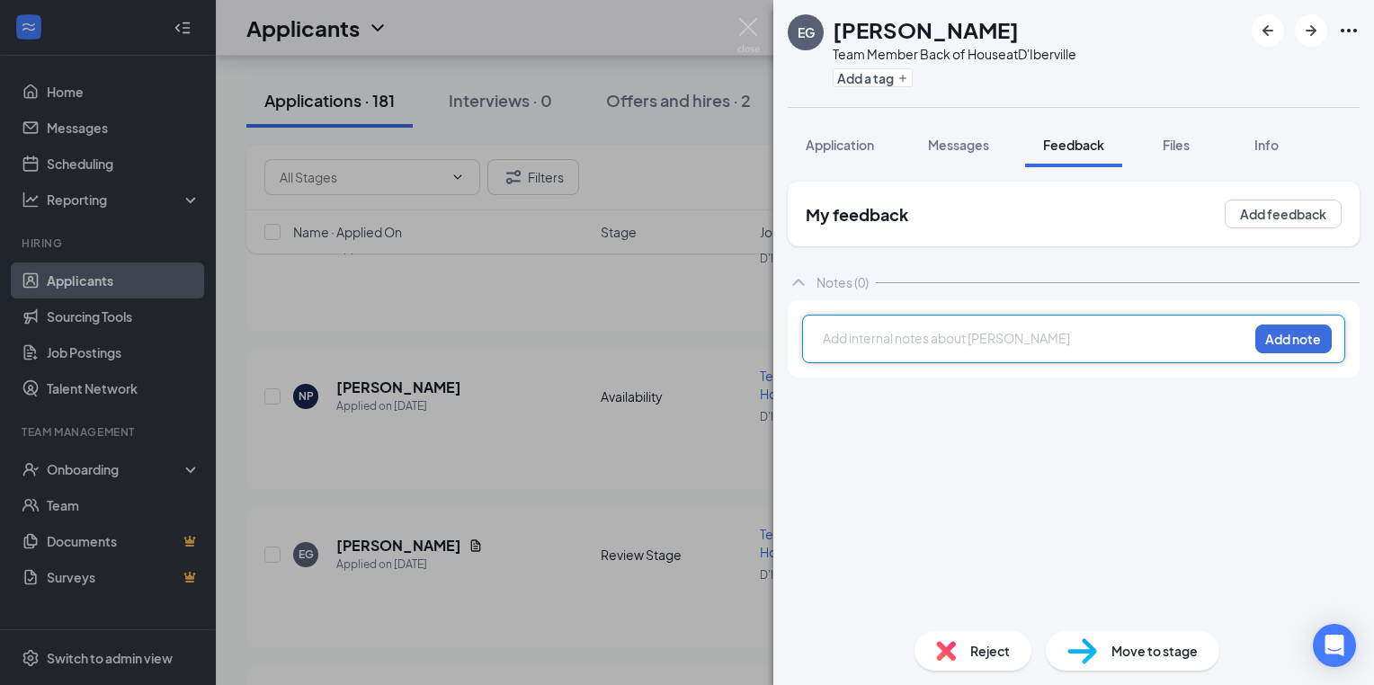
click at [828, 343] on div at bounding box center [1036, 338] width 424 height 19
click at [1306, 343] on button "Add note" at bounding box center [1293, 339] width 76 height 29
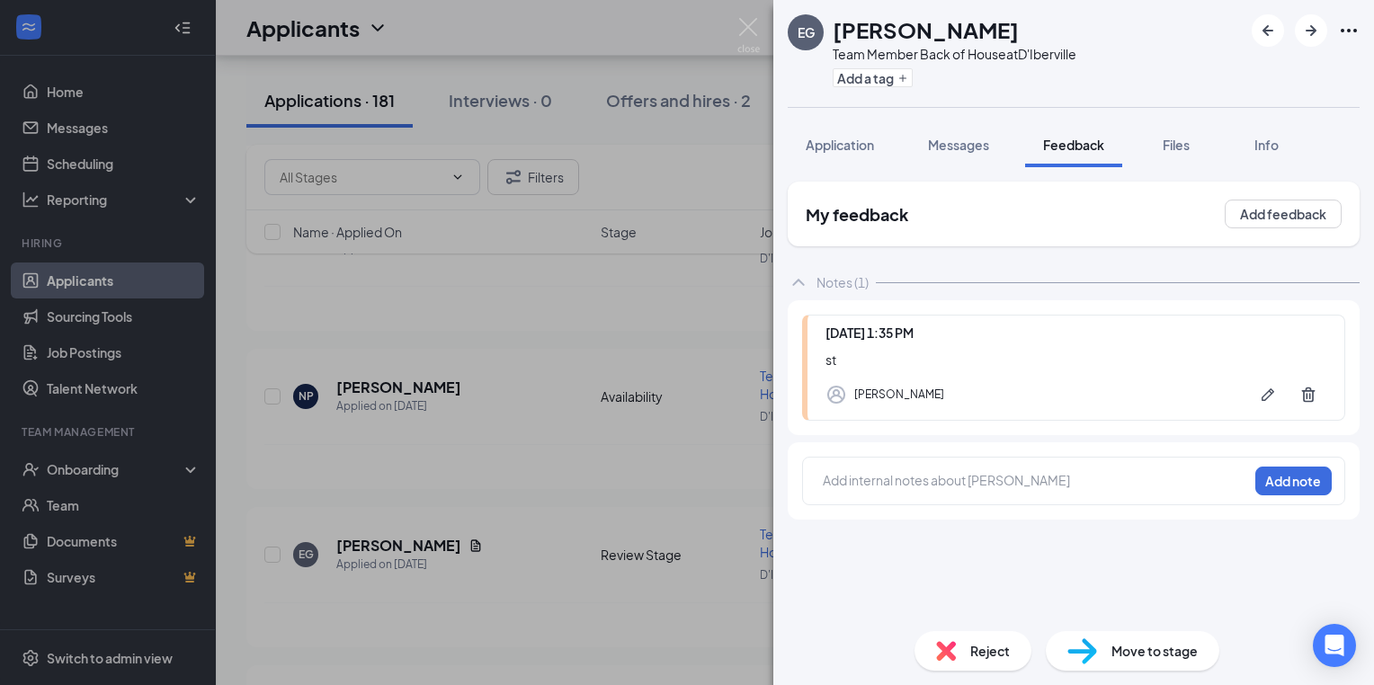
click at [568, 419] on div "EG Erica Genty Team Member Back of House at D'Iberville Add a tag Application M…" at bounding box center [687, 342] width 1374 height 685
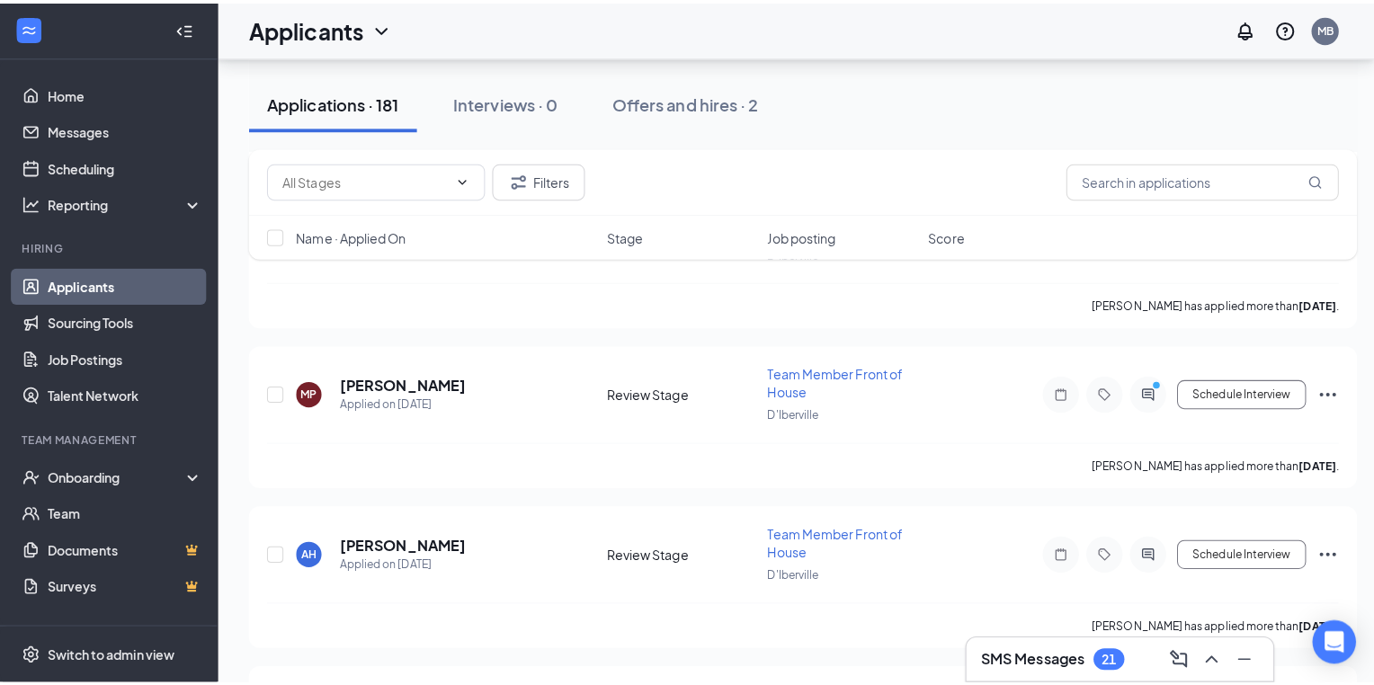
scroll to position [15260, 0]
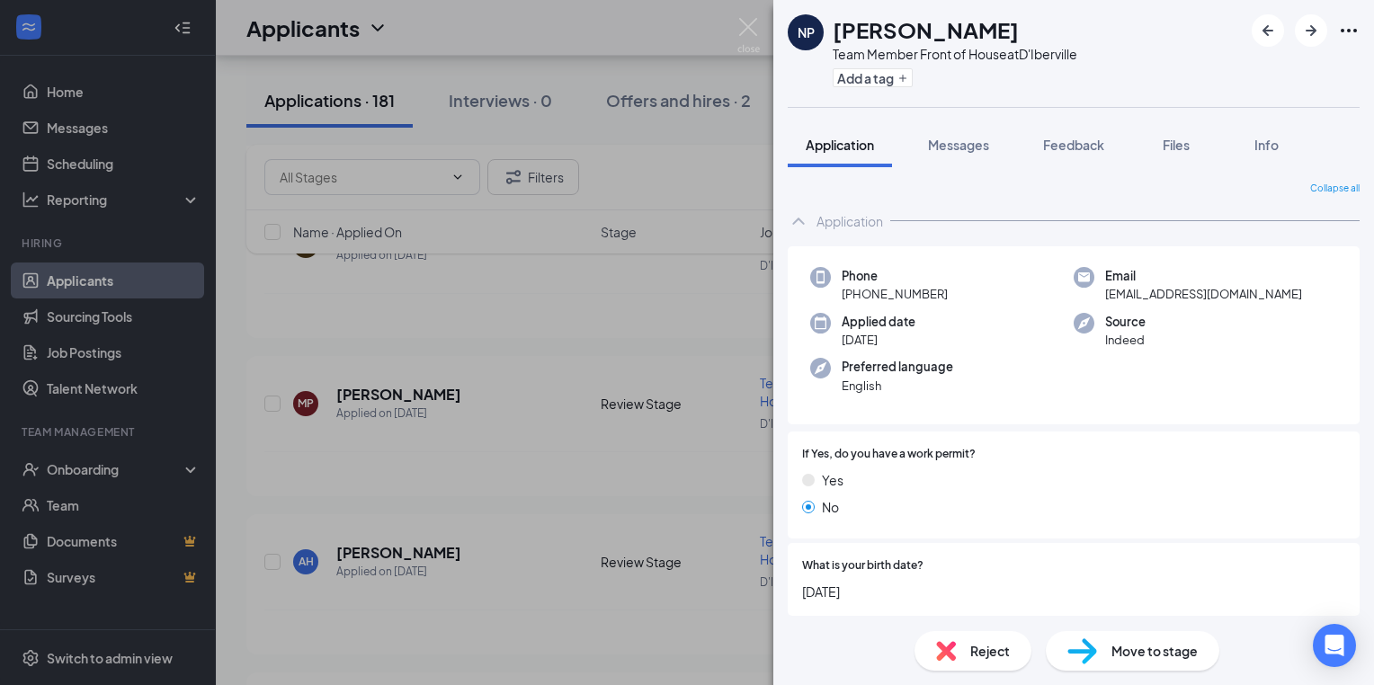
click at [506, 574] on div "NP Nate Powell Team Member Front of House at D'Iberville Add a tag Application …" at bounding box center [687, 342] width 1374 height 685
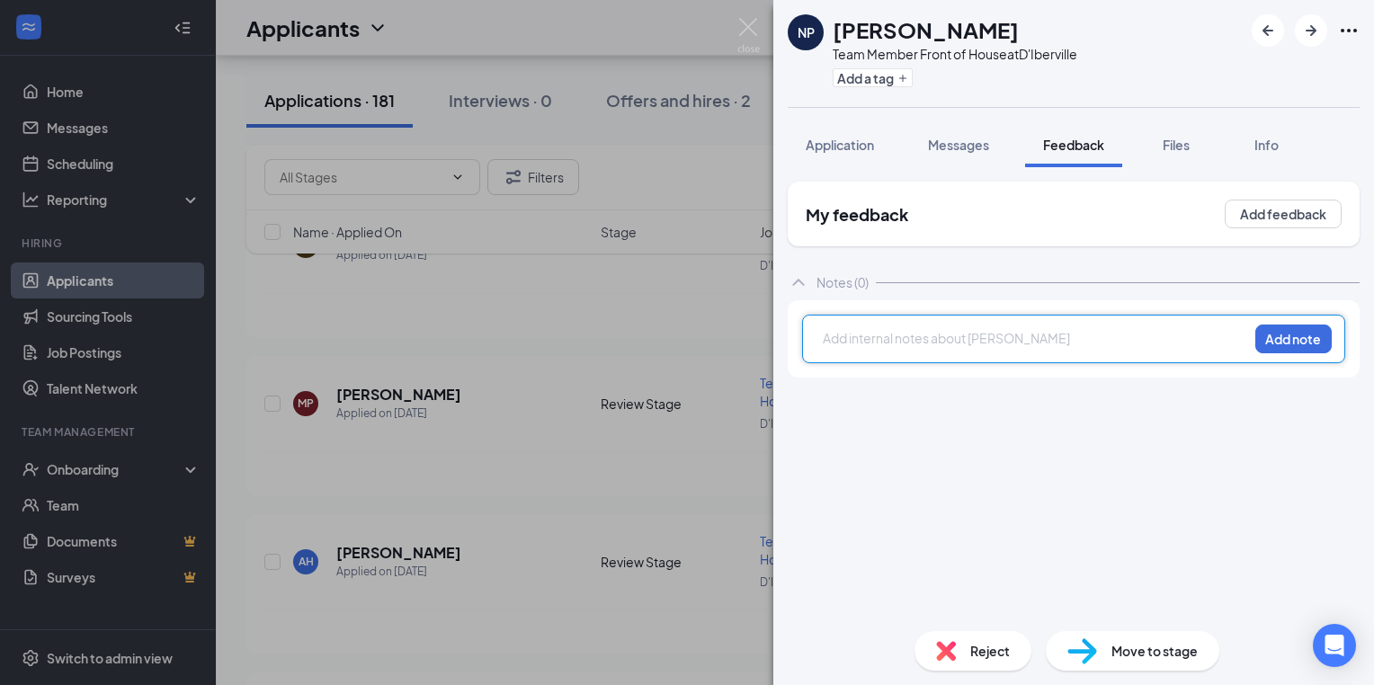
click at [837, 347] on div at bounding box center [1036, 338] width 424 height 19
click at [833, 343] on div at bounding box center [1036, 338] width 424 height 19
click at [1291, 343] on button "Add note" at bounding box center [1293, 339] width 76 height 29
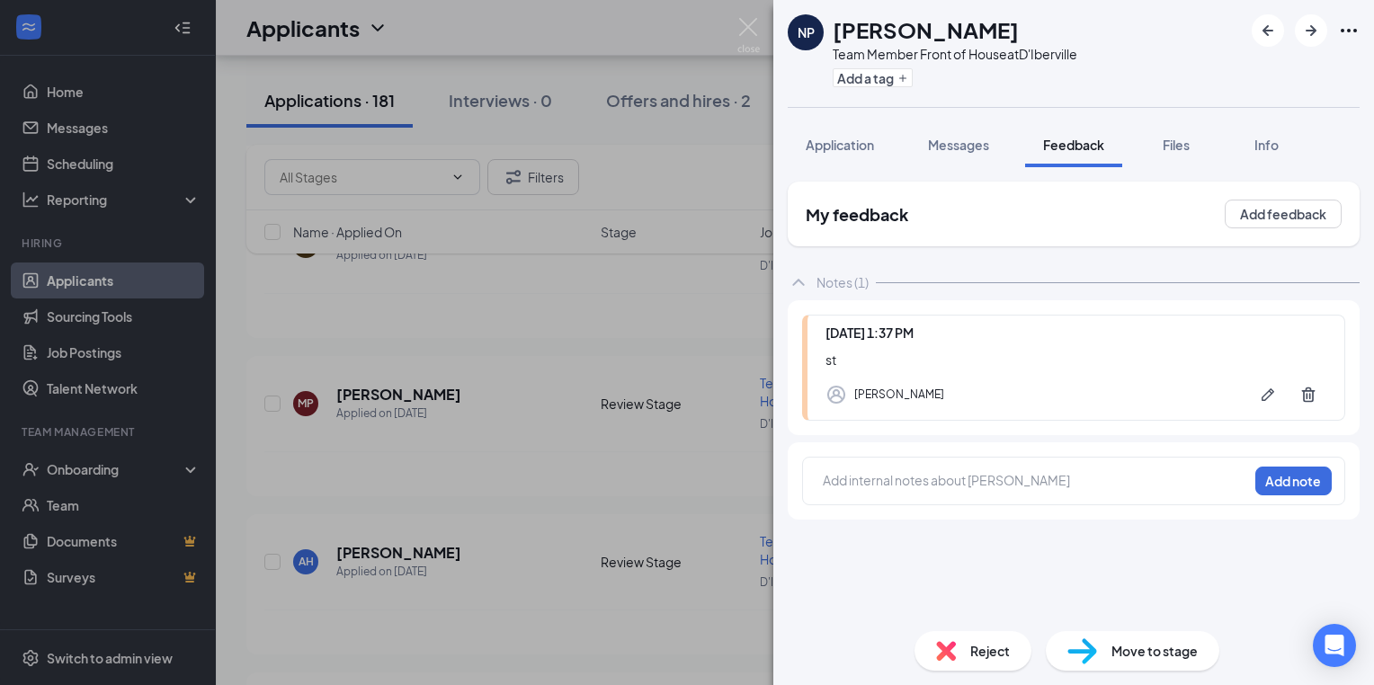
click at [457, 411] on div "NP Nate Powell Team Member Front of House at D'Iberville Add a tag Application …" at bounding box center [687, 342] width 1374 height 685
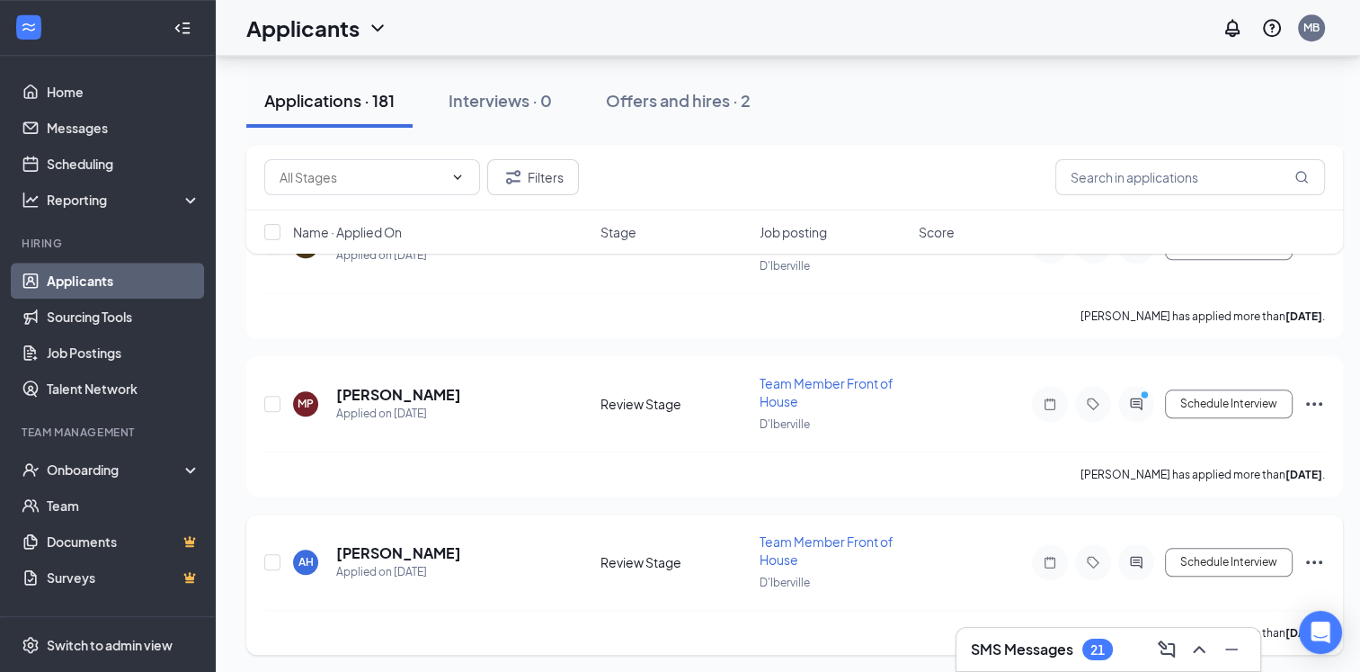
click at [399, 543] on h5 "[PERSON_NAME]" at bounding box center [398, 553] width 125 height 20
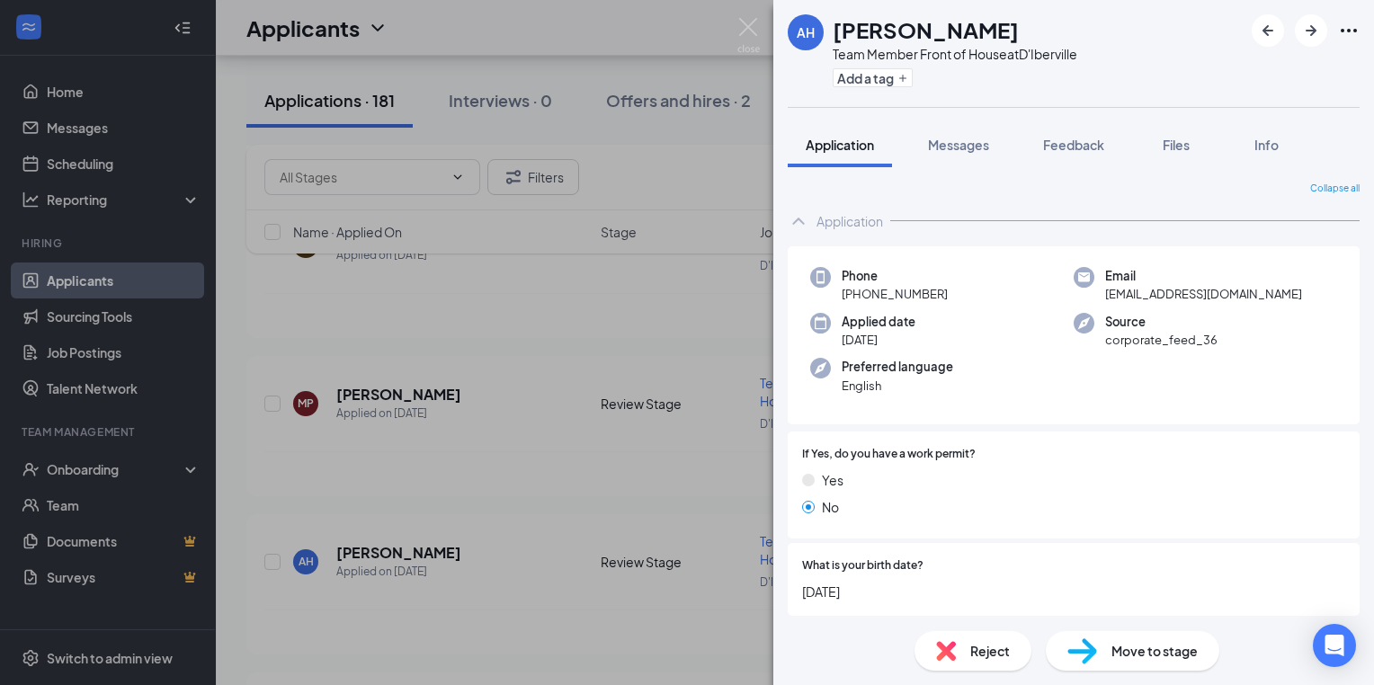
click at [490, 405] on div "AH Alexus Hall Team Member Front of House at D'Iberville Add a tag Application …" at bounding box center [687, 342] width 1374 height 685
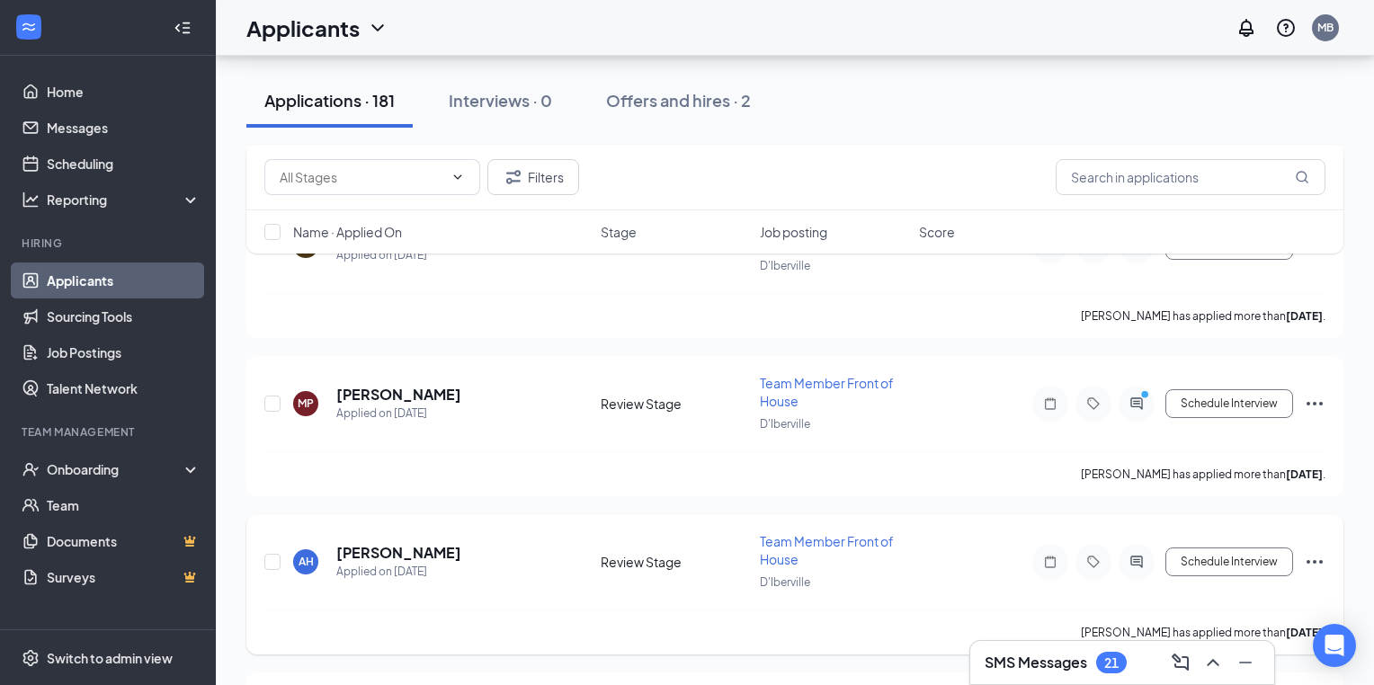
click at [1047, 555] on icon "Note" at bounding box center [1050, 562] width 22 height 14
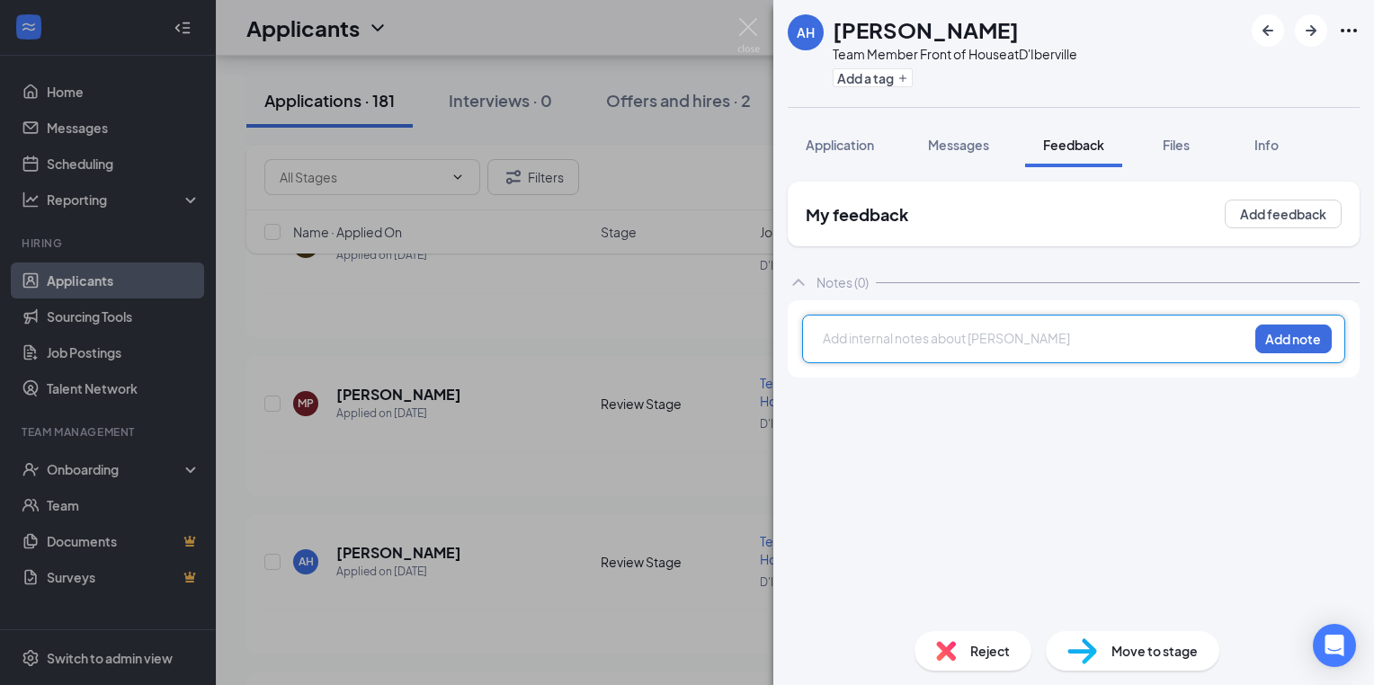
click at [825, 340] on div at bounding box center [1036, 338] width 424 height 19
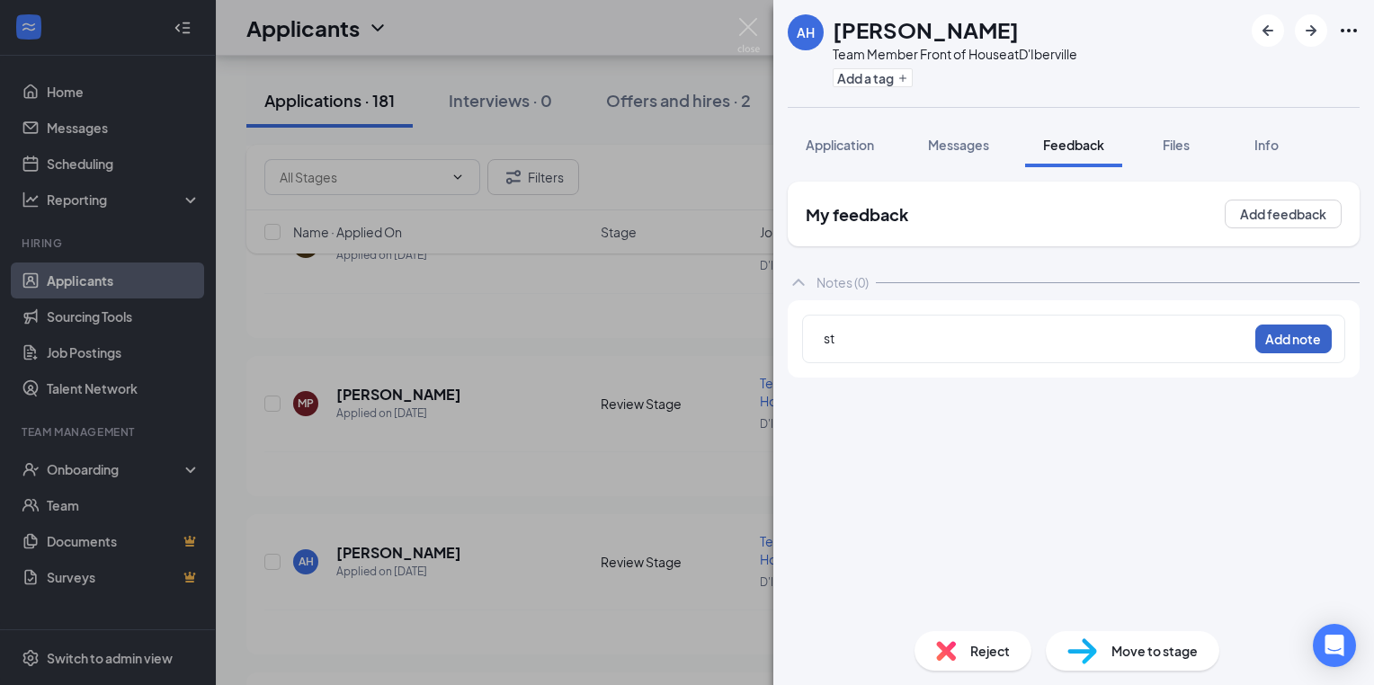
click at [1302, 347] on button "Add note" at bounding box center [1293, 339] width 76 height 29
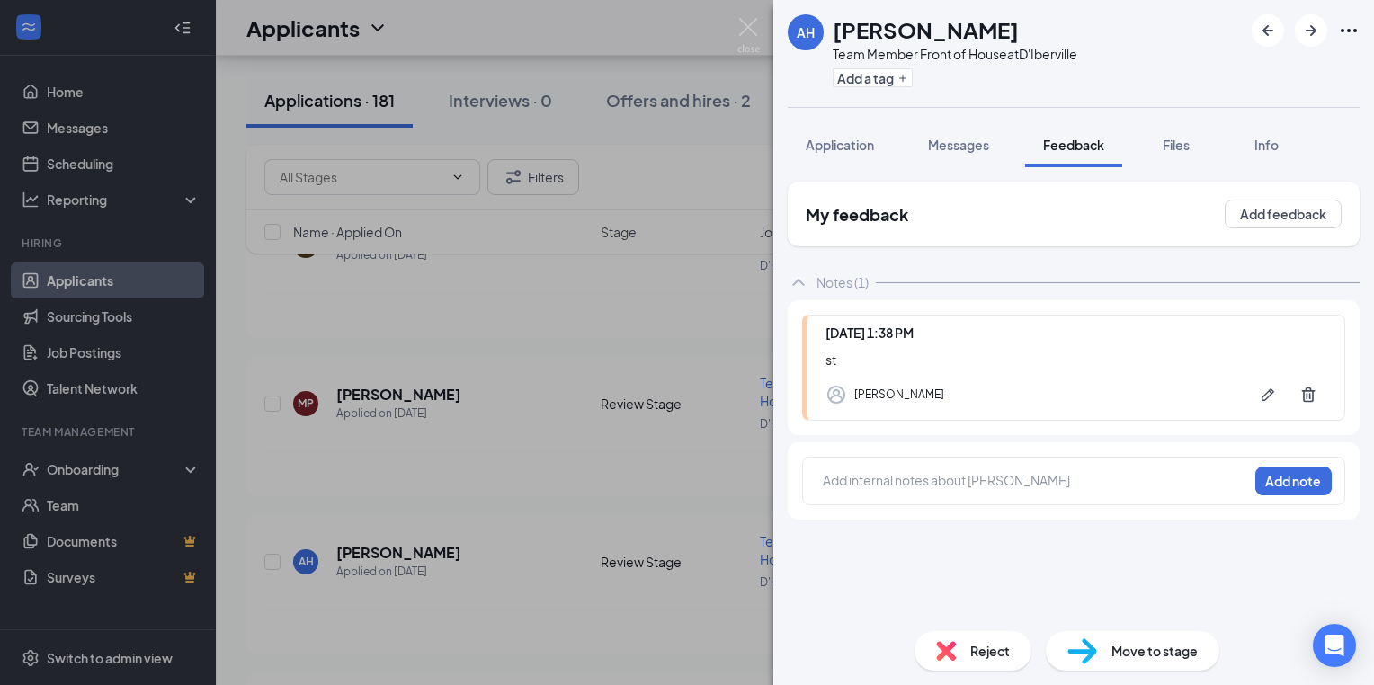
click at [435, 411] on div "AH Alexus Hall Team Member Front of House at D'Iberville Add a tag Application …" at bounding box center [687, 342] width 1374 height 685
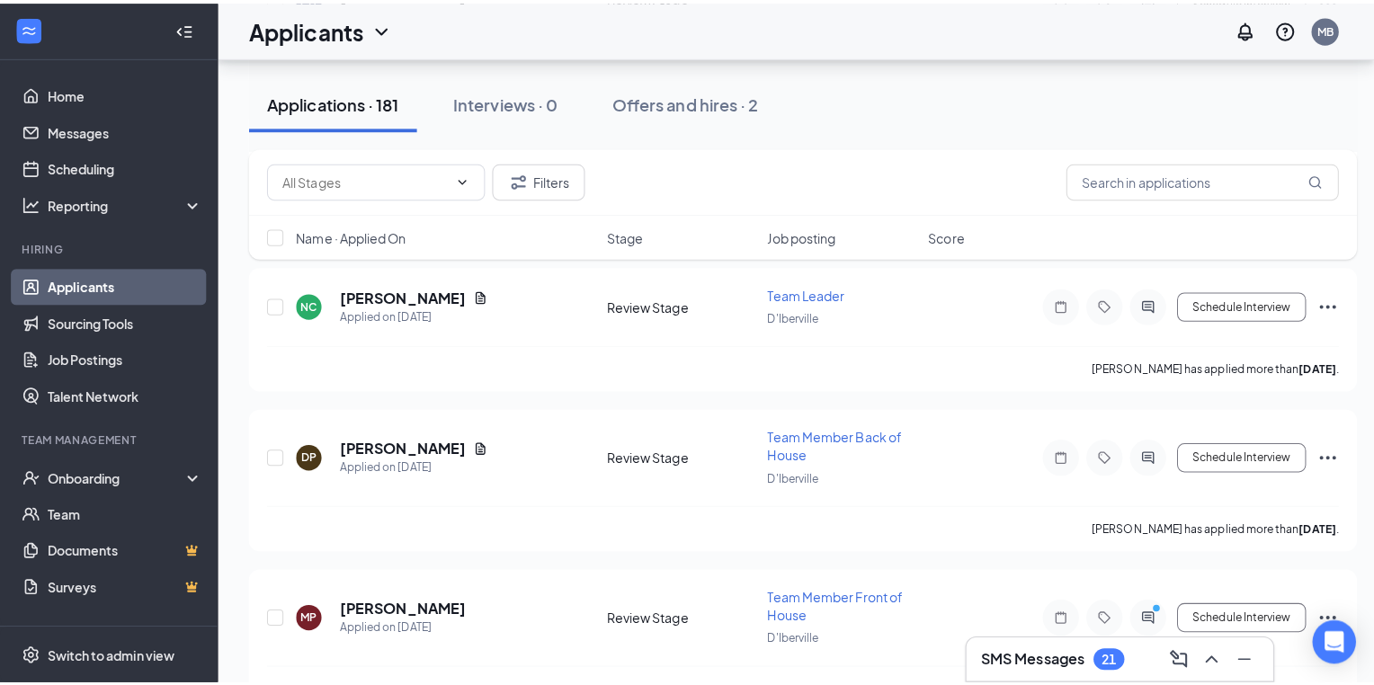
scroll to position [15044, 0]
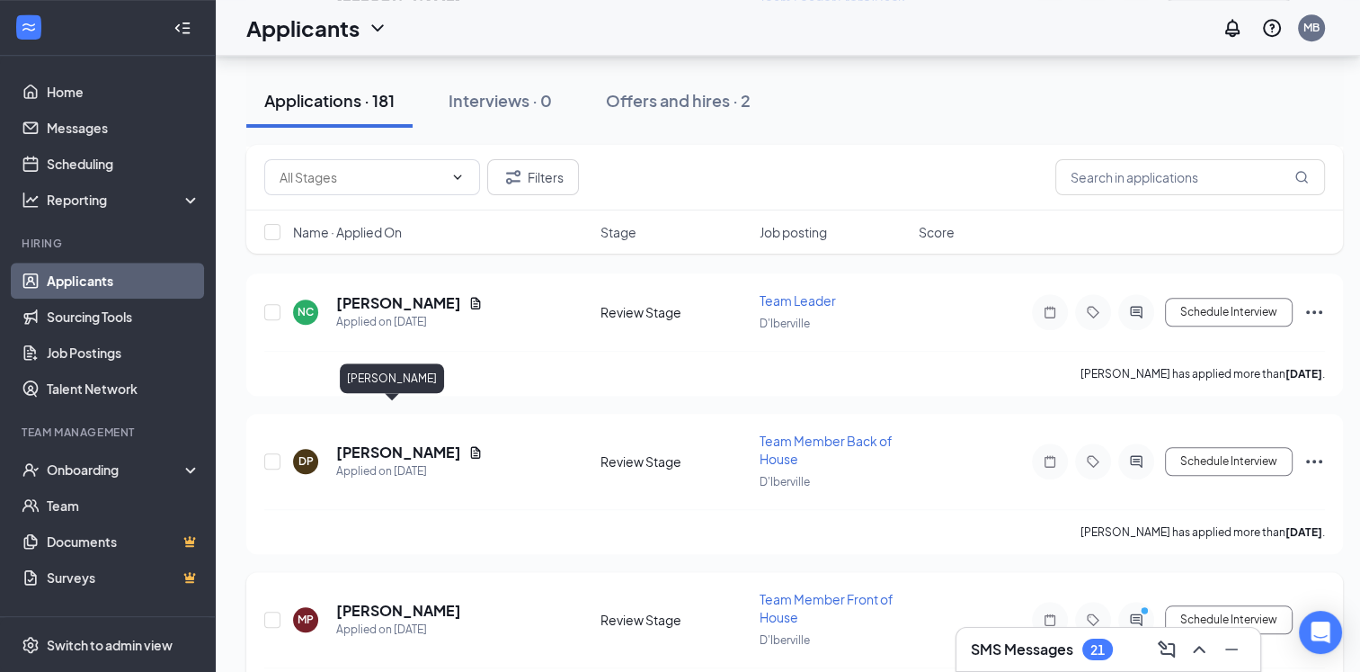
click at [399, 601] on h5 "[PERSON_NAME]" at bounding box center [398, 611] width 125 height 20
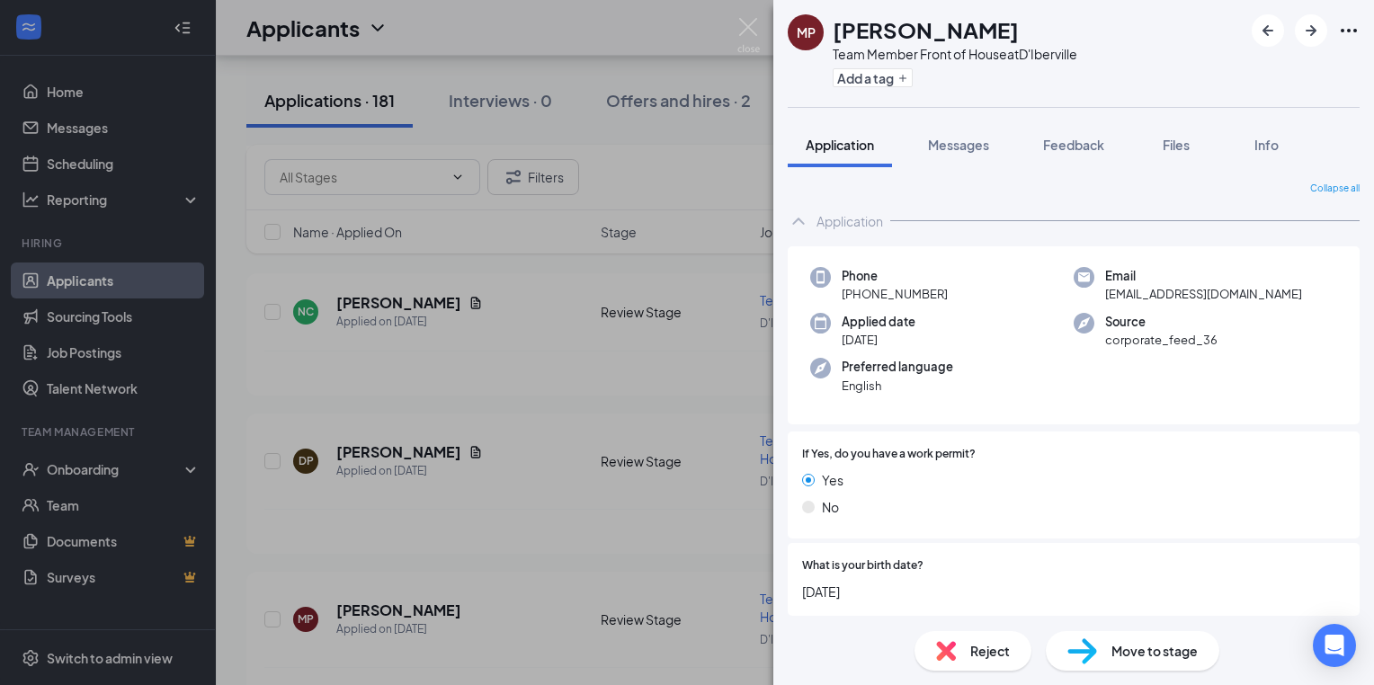
click at [471, 478] on div "MP Macie Pitts Team Member Front of House at D'Iberville Add a tag Application …" at bounding box center [687, 342] width 1374 height 685
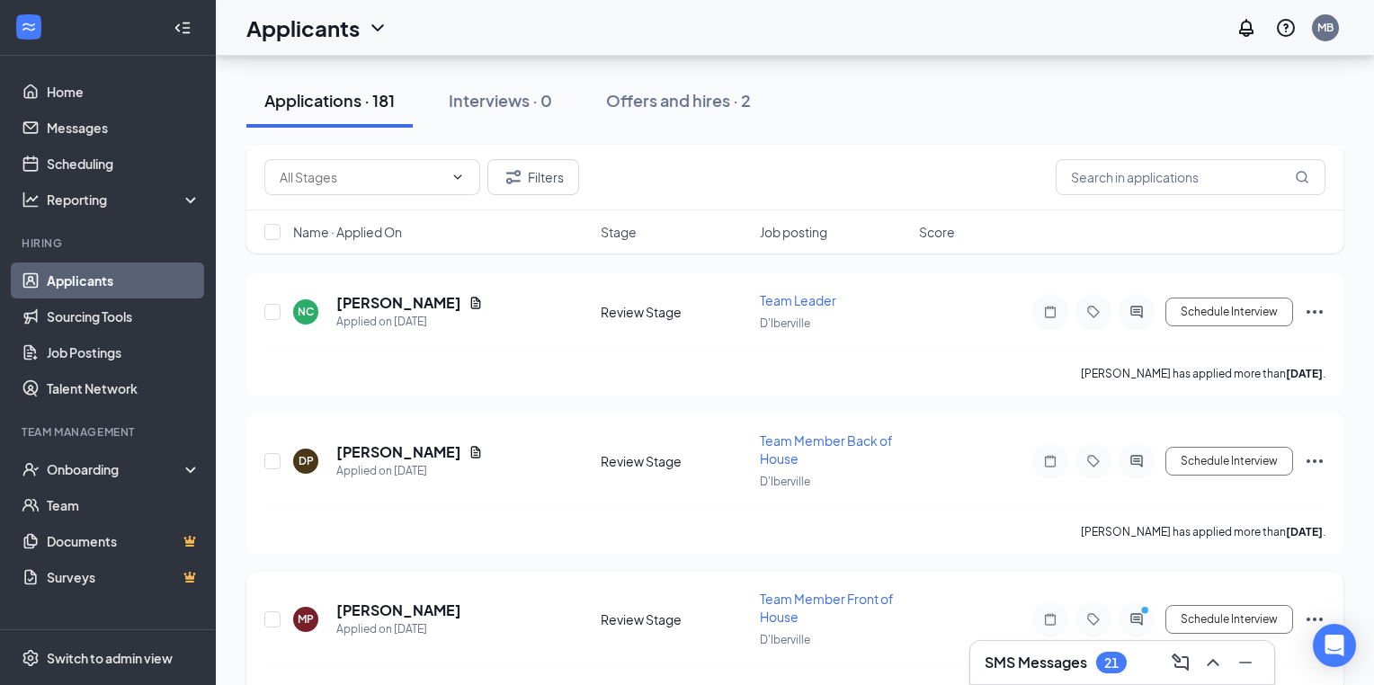
click at [1050, 613] on icon "Note" at bounding box center [1050, 619] width 11 height 12
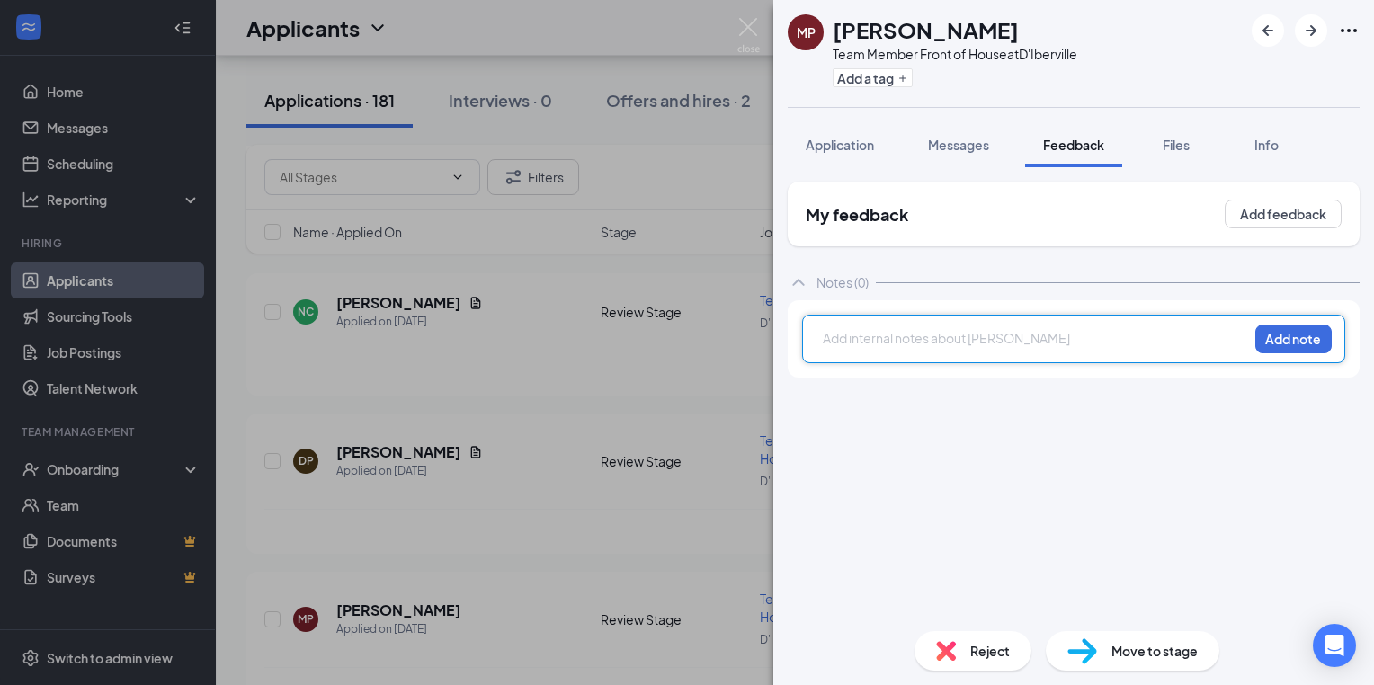
click at [840, 340] on div at bounding box center [1036, 338] width 424 height 19
click at [1316, 343] on button "Add note" at bounding box center [1293, 339] width 76 height 29
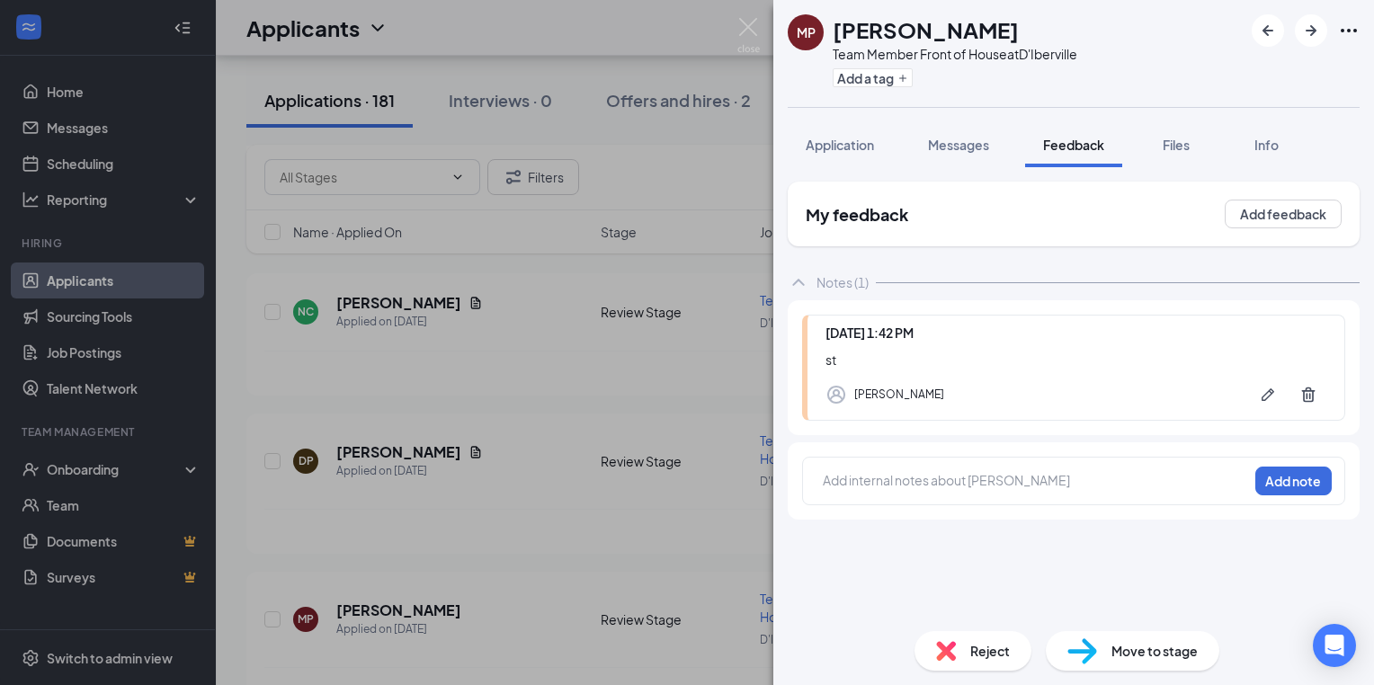
click at [554, 330] on div "MP Macie Pitts Team Member Front of House at D'Iberville Add a tag Application …" at bounding box center [687, 342] width 1374 height 685
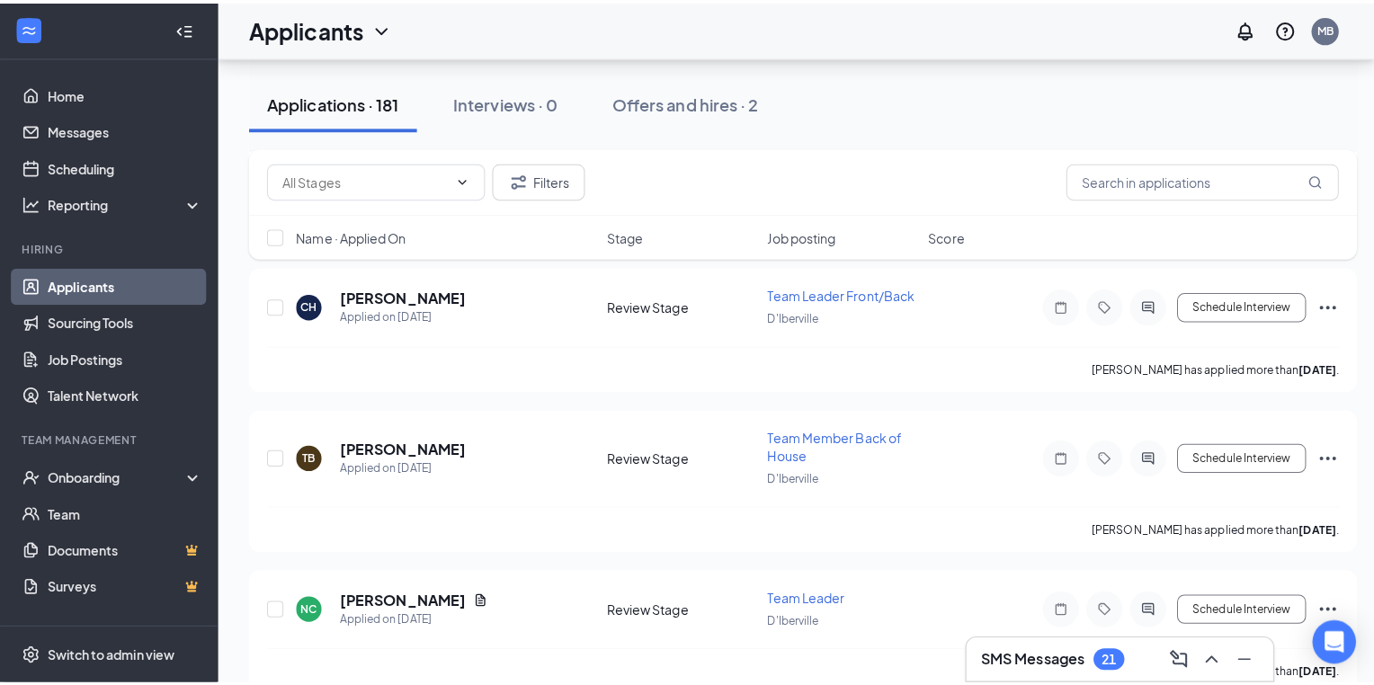
scroll to position [14743, 0]
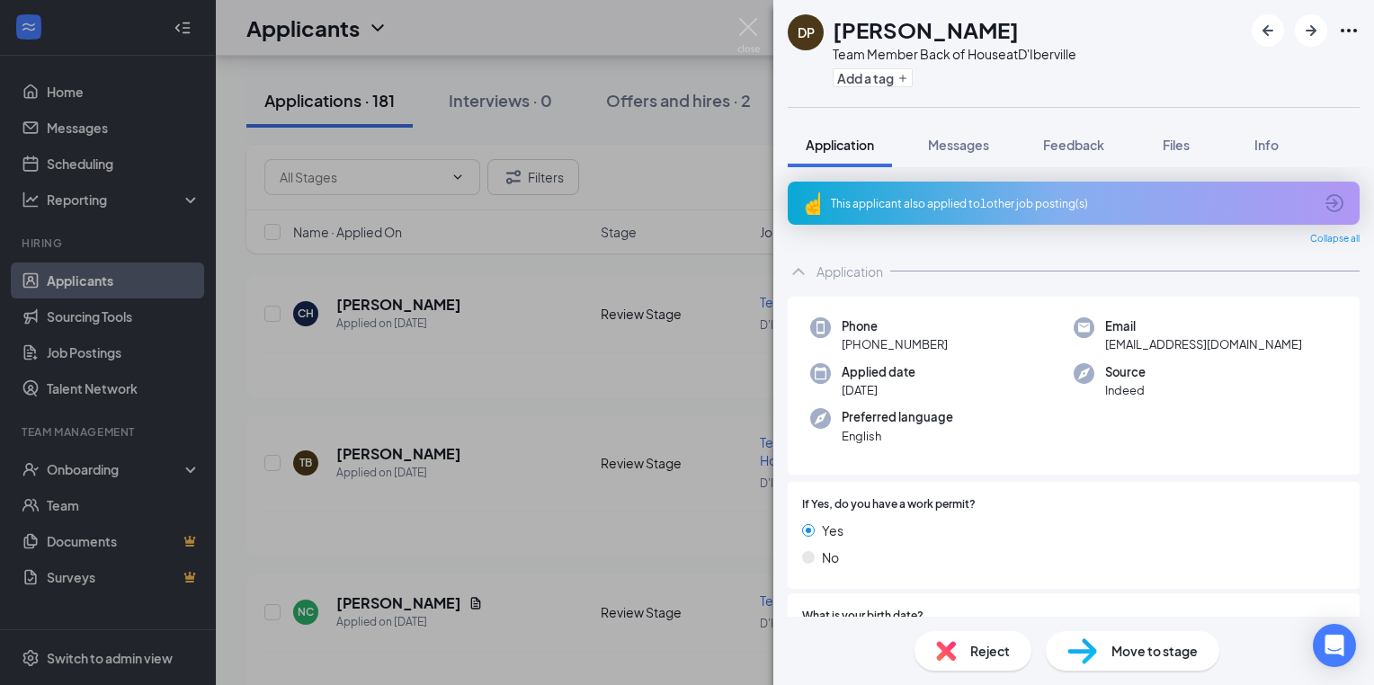
click at [500, 626] on div "DP David Pushcar Team Member Back of House at D'Iberville Add a tag Application…" at bounding box center [687, 342] width 1374 height 685
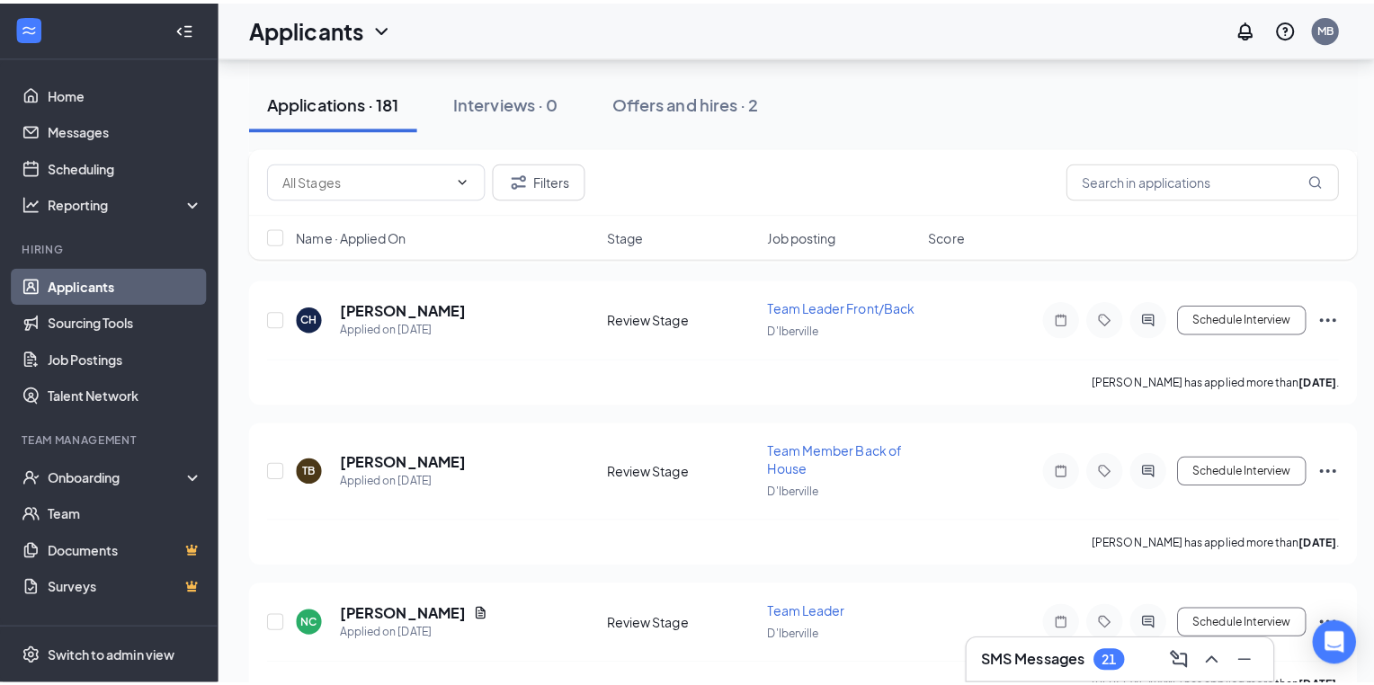
scroll to position [14743, 0]
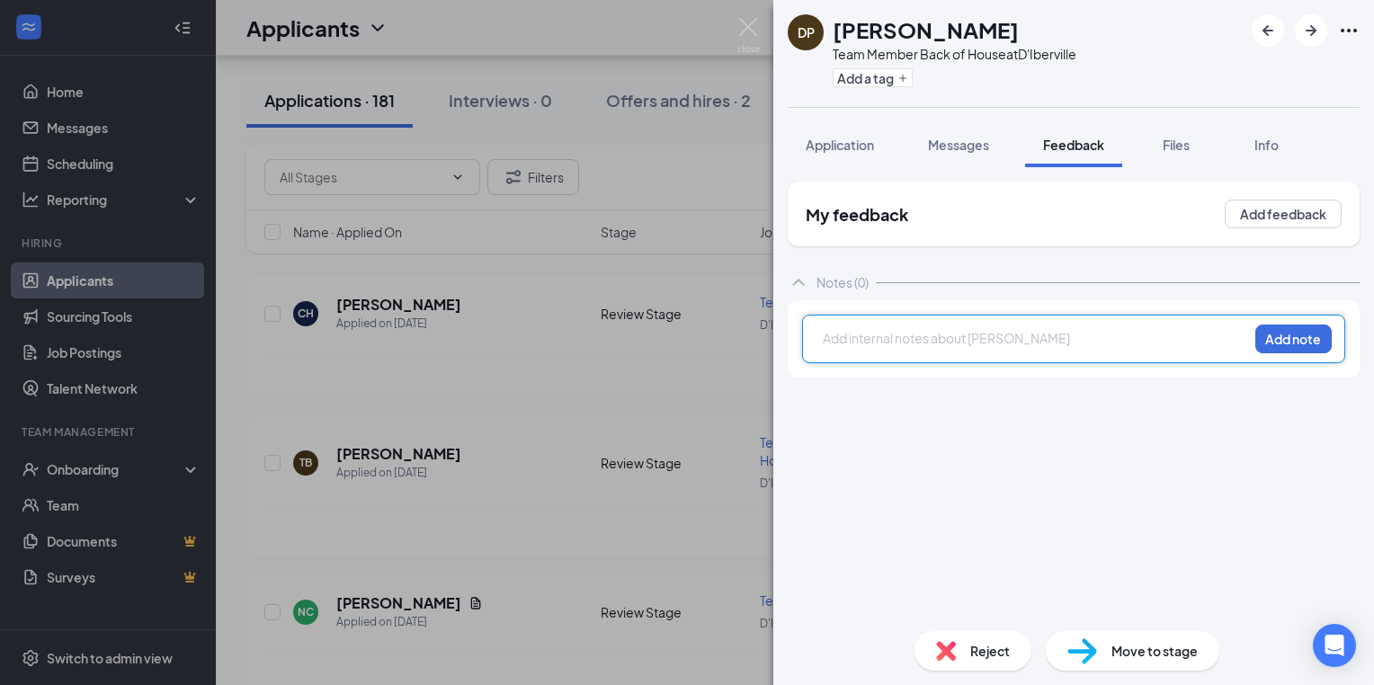
click at [834, 339] on div at bounding box center [1036, 338] width 424 height 19
click at [1284, 338] on button "Add note" at bounding box center [1293, 339] width 76 height 29
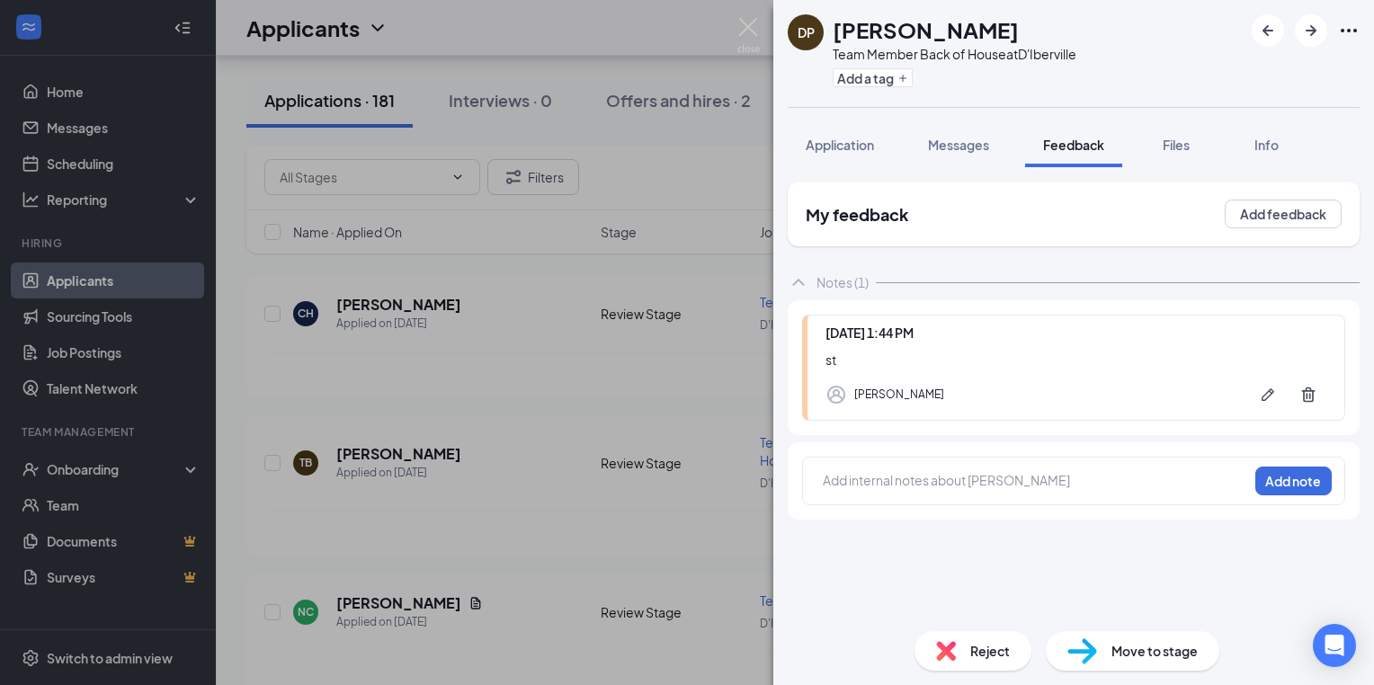
click at [448, 460] on div "DP David Pushcar Team Member Back of House at D'Iberville Add a tag Application…" at bounding box center [687, 342] width 1374 height 685
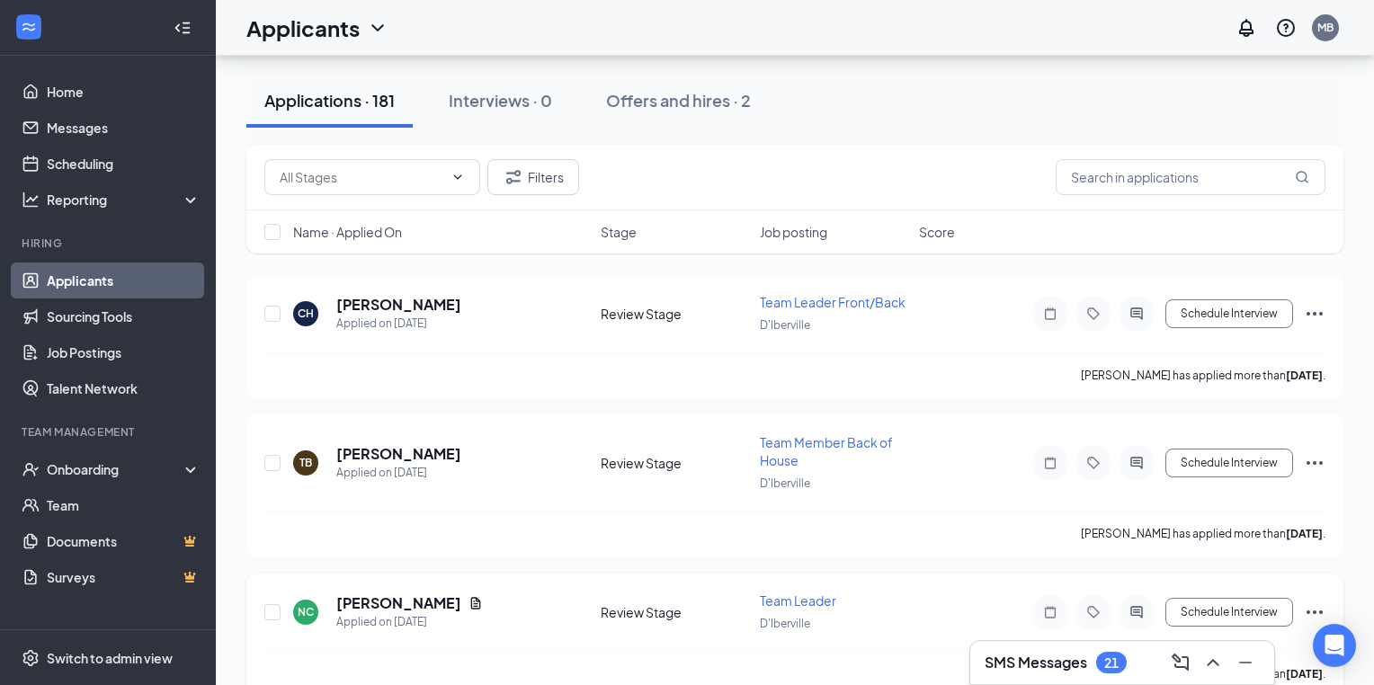
click at [441, 593] on h5 "[PERSON_NAME]" at bounding box center [398, 603] width 125 height 20
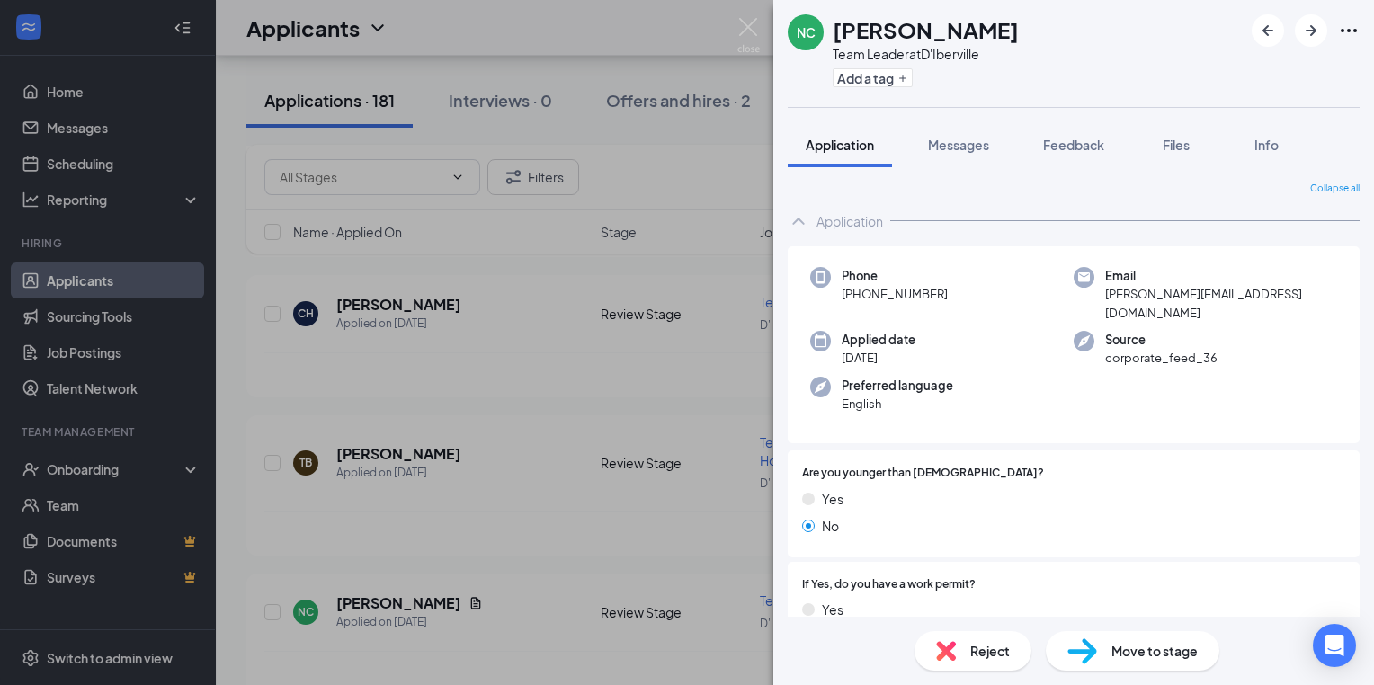
click at [476, 459] on div "NC Nicholas Comfort Team Leader at D'Iberville Add a tag Application Messages F…" at bounding box center [687, 342] width 1374 height 685
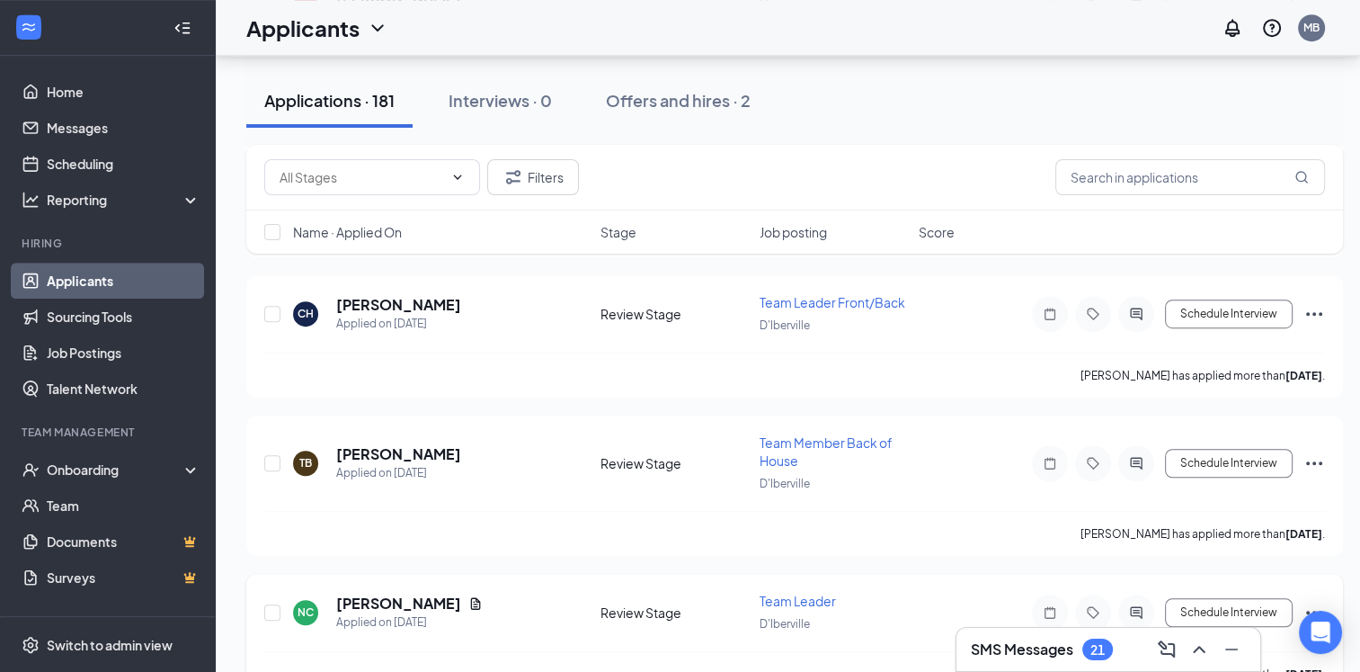
click at [1050, 605] on icon "Note" at bounding box center [1050, 612] width 22 height 14
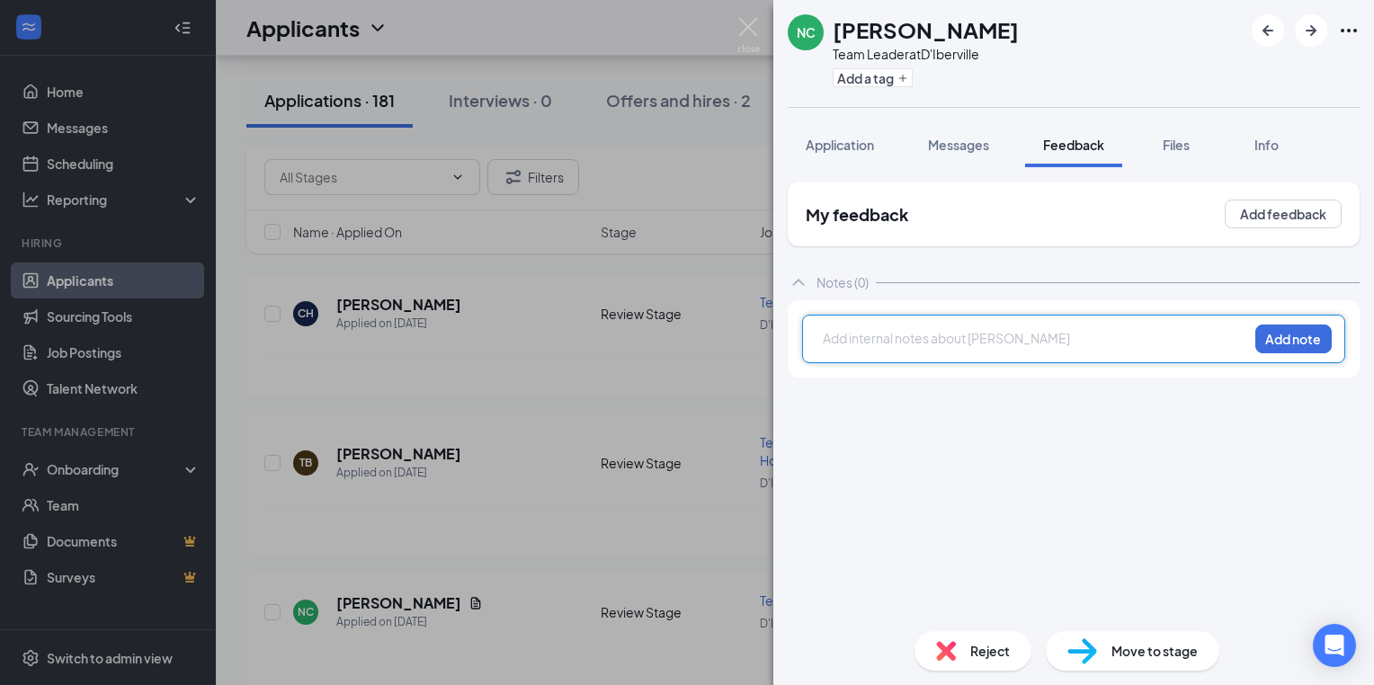
click at [843, 343] on div at bounding box center [1036, 338] width 424 height 19
click at [1311, 339] on button "Add note" at bounding box center [1293, 339] width 76 height 29
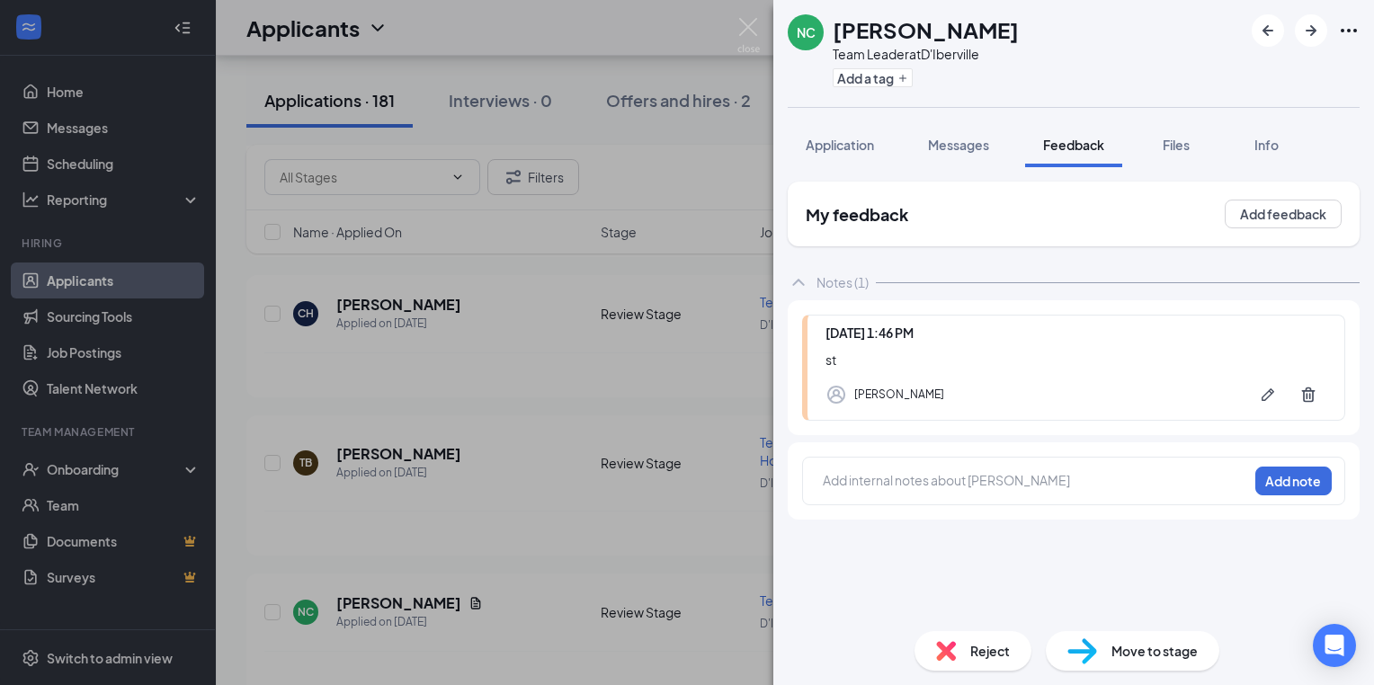
click at [486, 317] on div "NC Nicholas Comfort Team Leader at D'Iberville Add a tag Application Messages F…" at bounding box center [687, 342] width 1374 height 685
click at [486, 315] on div "NC Nicholas Comfort Team Leader at D'Iberville Add a tag Application Messages F…" at bounding box center [687, 342] width 1374 height 685
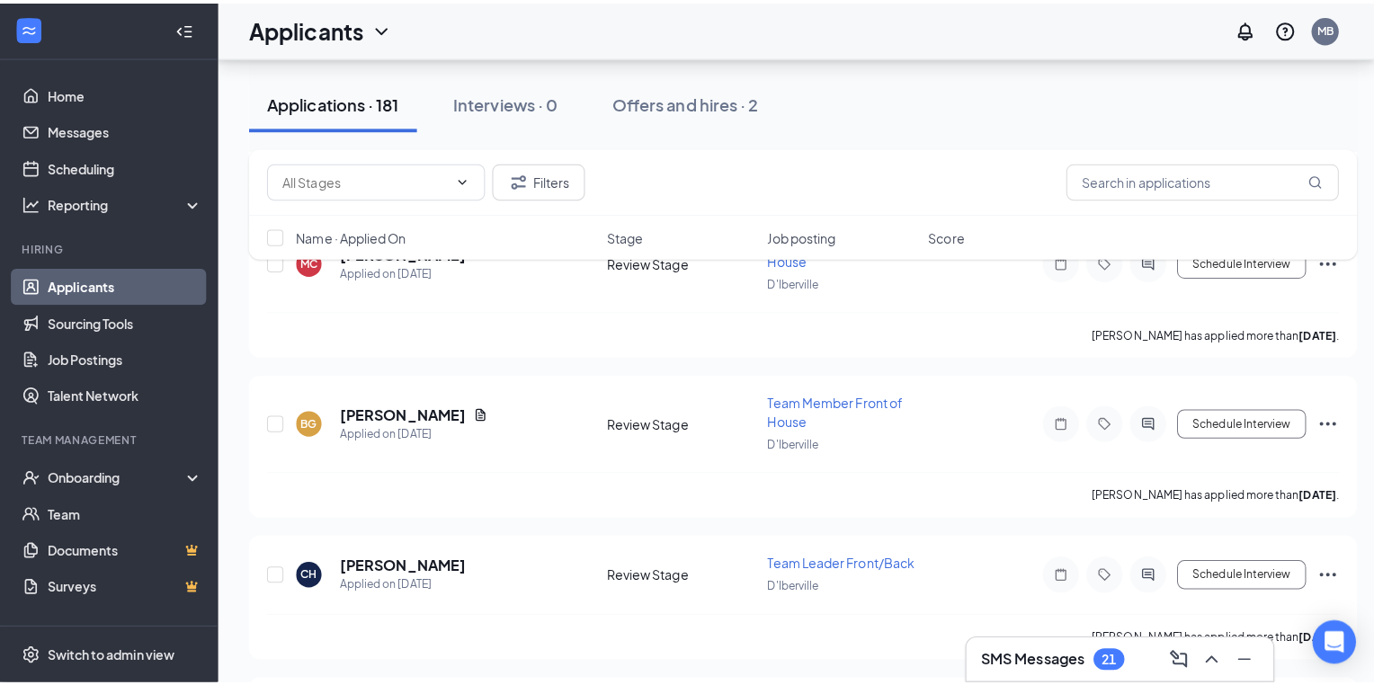
scroll to position [14480, 0]
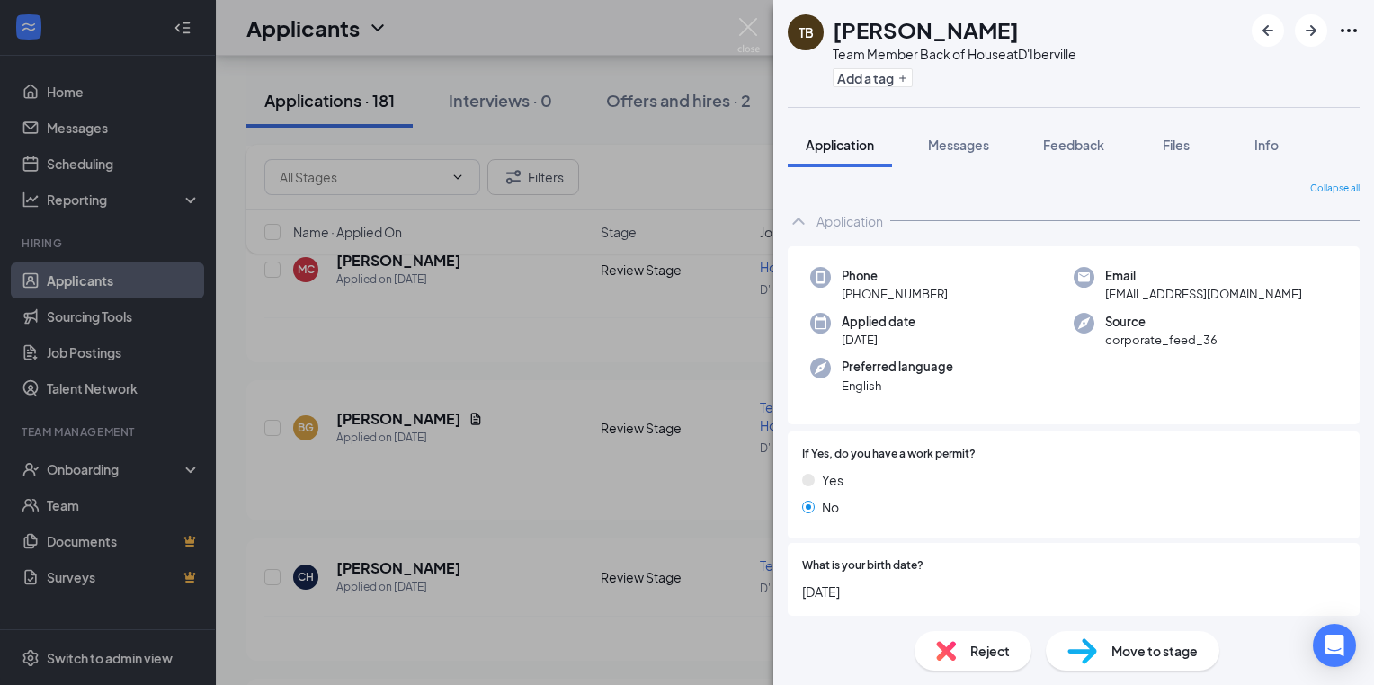
click at [563, 599] on div "TB Tremaine Boyce Team Member Back of House at D'Iberville Add a tag Applicatio…" at bounding box center [687, 342] width 1374 height 685
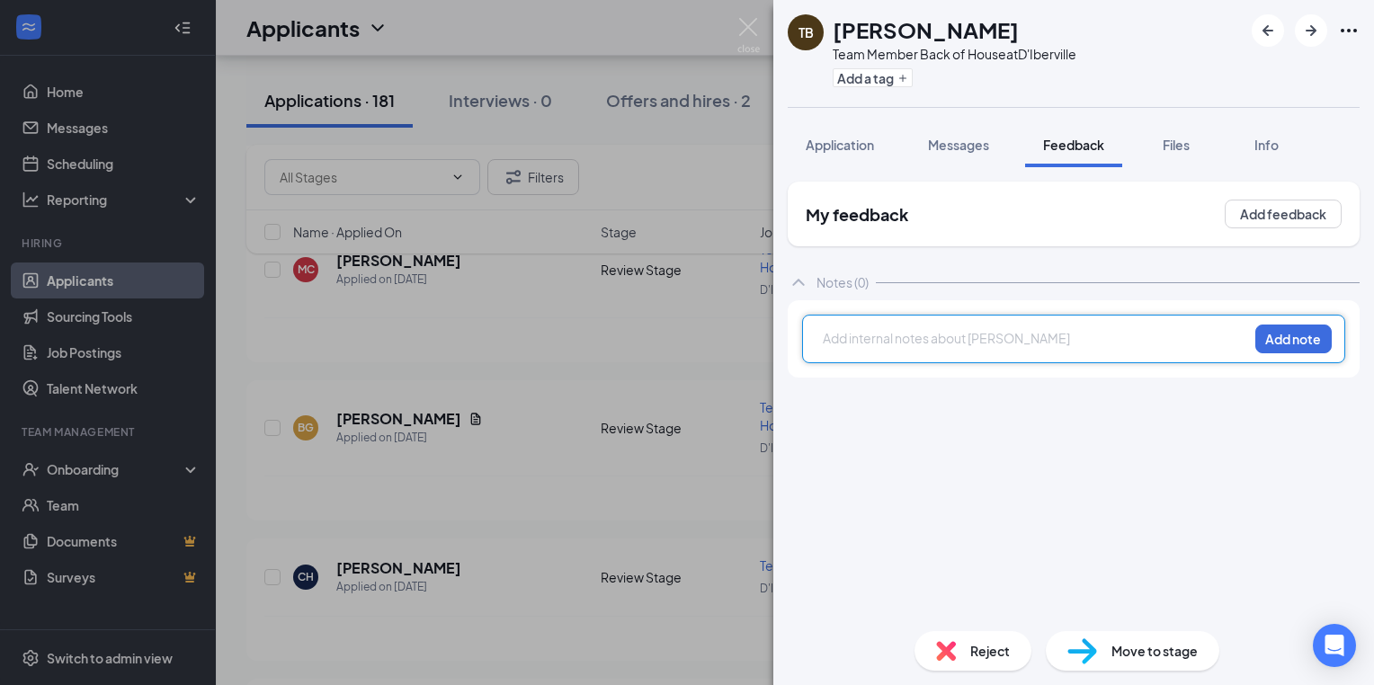
click at [825, 332] on div at bounding box center [1036, 338] width 424 height 19
click at [827, 342] on div at bounding box center [1036, 338] width 424 height 19
click at [1288, 338] on button "Add note" at bounding box center [1293, 339] width 76 height 29
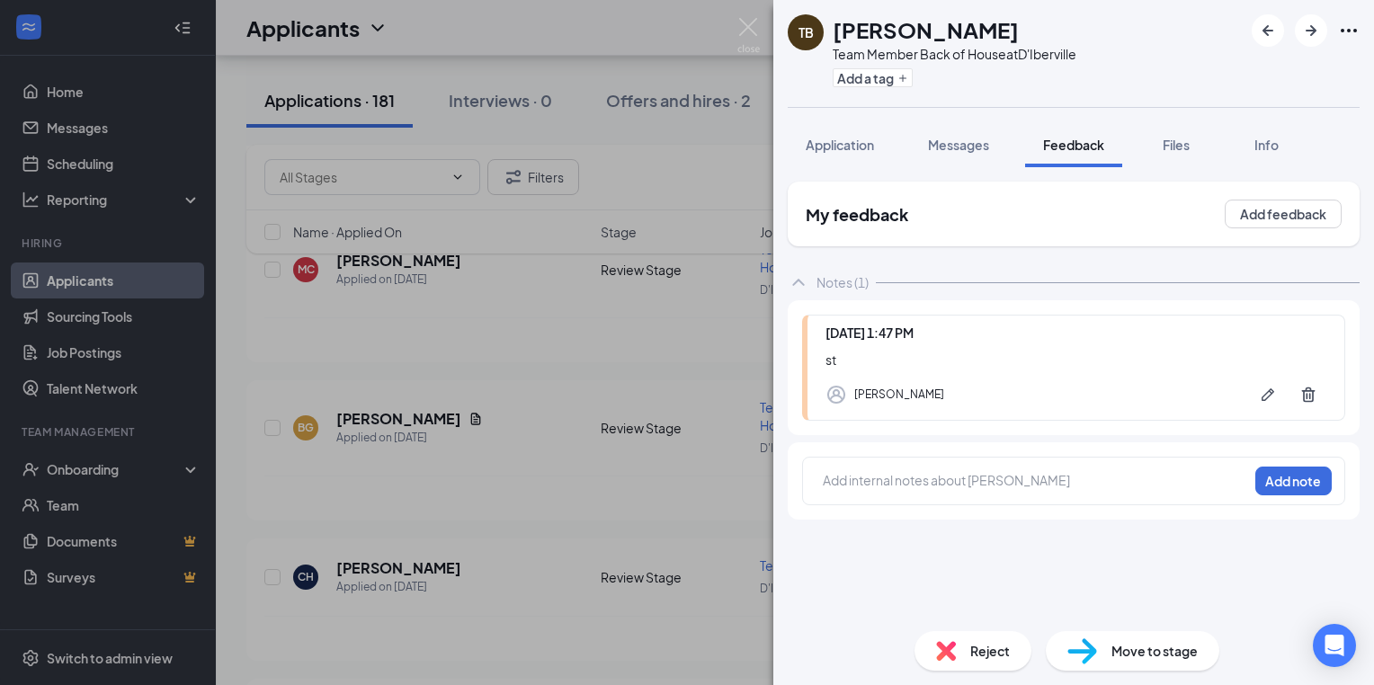
click at [485, 432] on div "TB Tremaine Boyce Team Member Back of House at D'Iberville Add a tag Applicatio…" at bounding box center [687, 342] width 1374 height 685
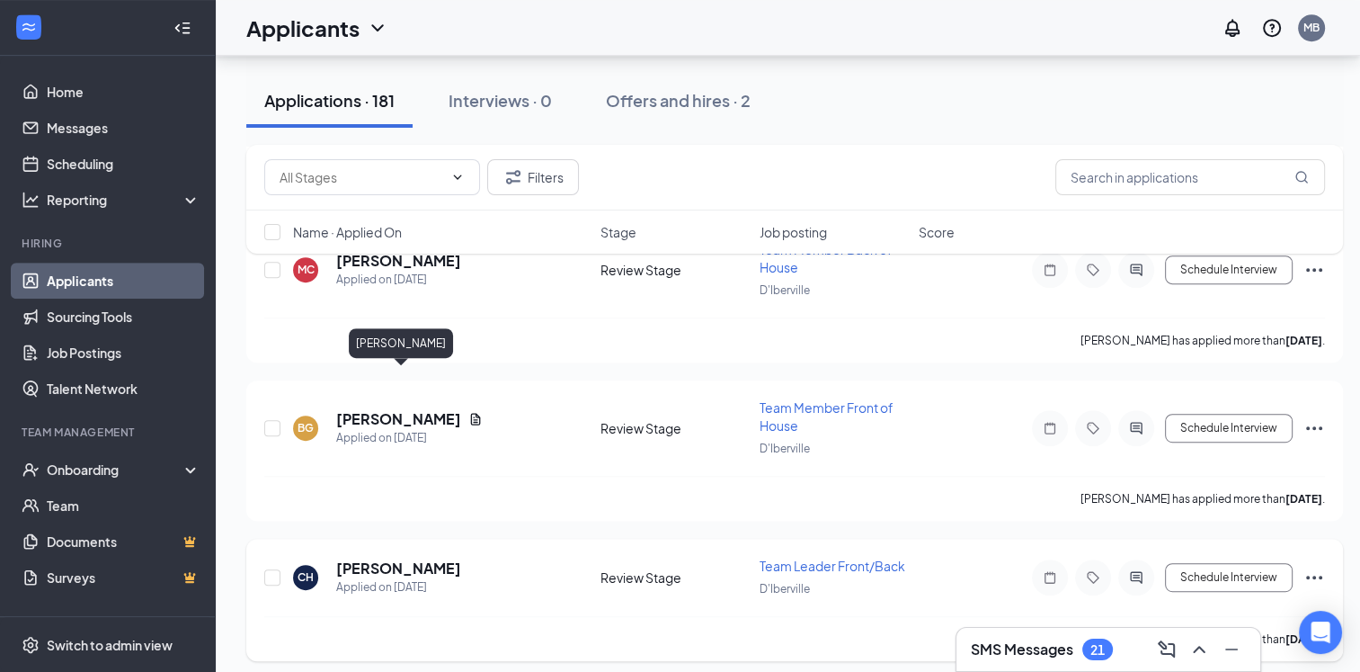
click at [461, 558] on h5 "[PERSON_NAME]" at bounding box center [398, 568] width 125 height 20
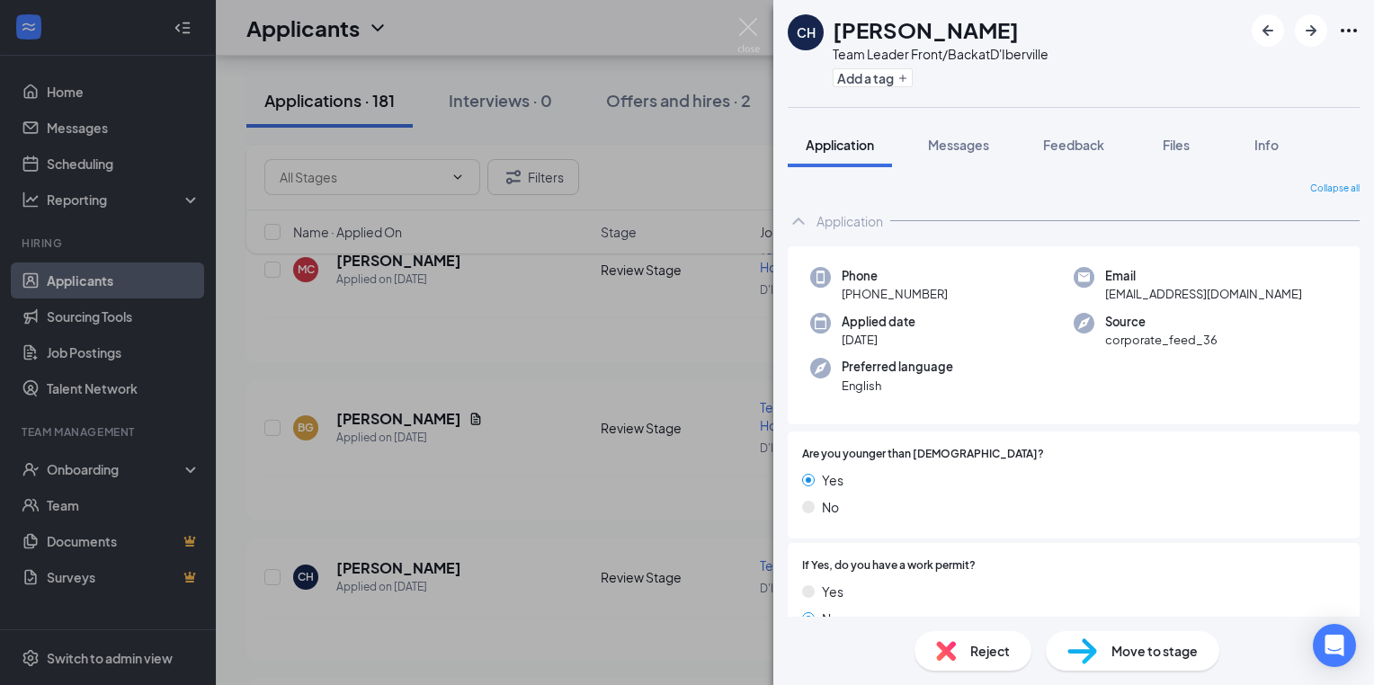
click at [504, 424] on div "CH Catherine Hernandez Team Leader Front/Back at D'Iberville Add a tag Applicat…" at bounding box center [687, 342] width 1374 height 685
click at [666, 616] on div "Catherine Hernandez has applied more than 20 days ago ." at bounding box center [794, 638] width 1061 height 45
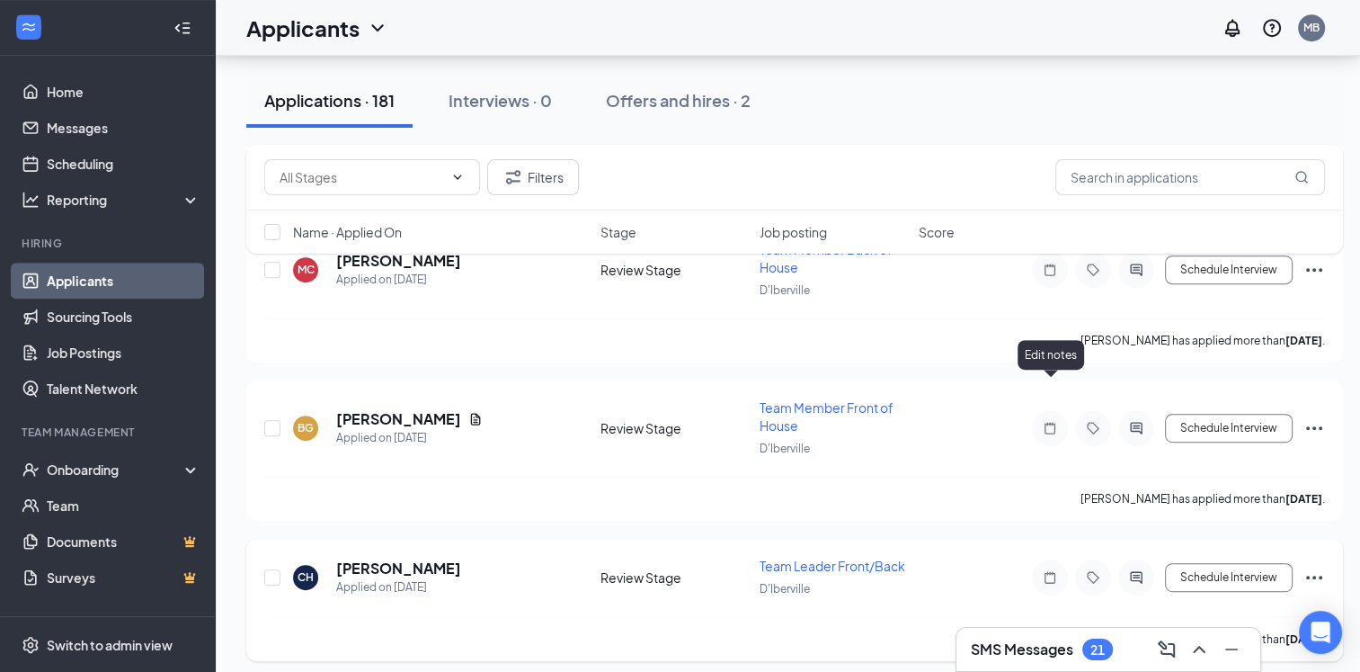
click at [1053, 570] on icon "Note" at bounding box center [1050, 577] width 22 height 14
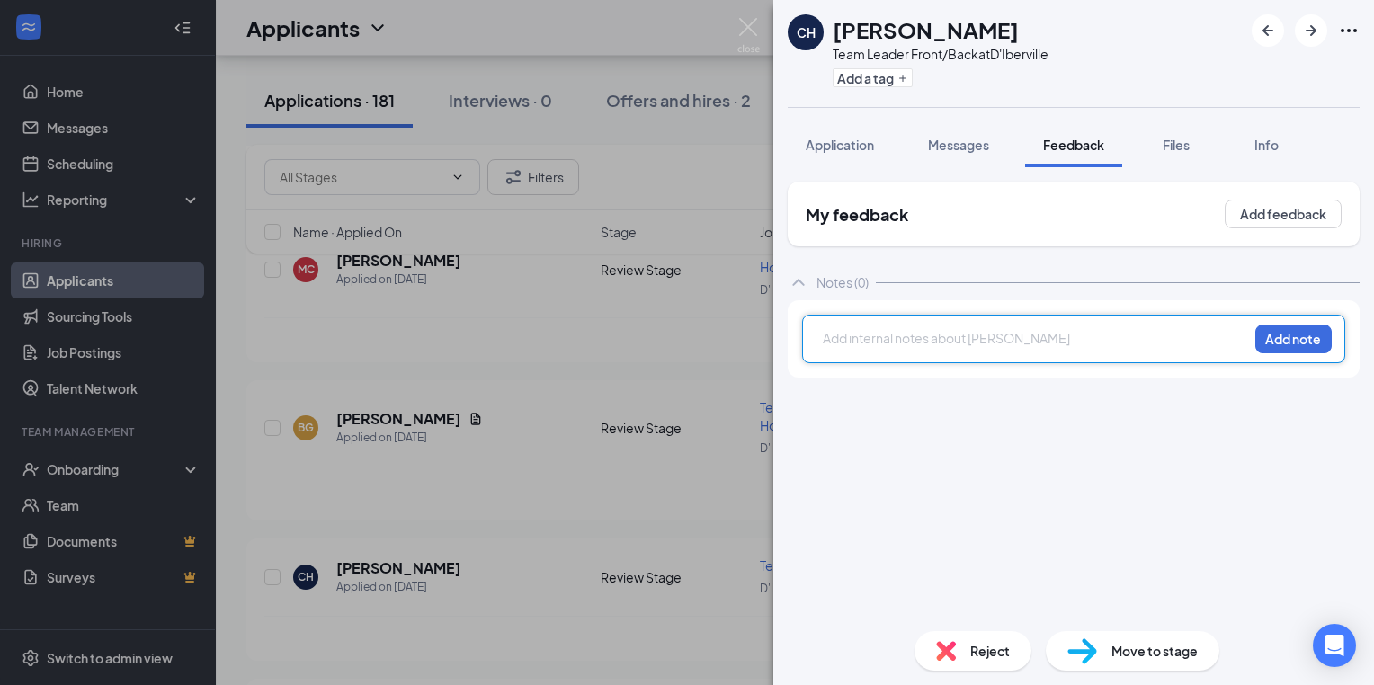
click at [829, 341] on div at bounding box center [1036, 338] width 424 height 19
click at [825, 339] on div at bounding box center [1036, 338] width 424 height 19
click at [1308, 342] on button "Add note" at bounding box center [1293, 339] width 76 height 29
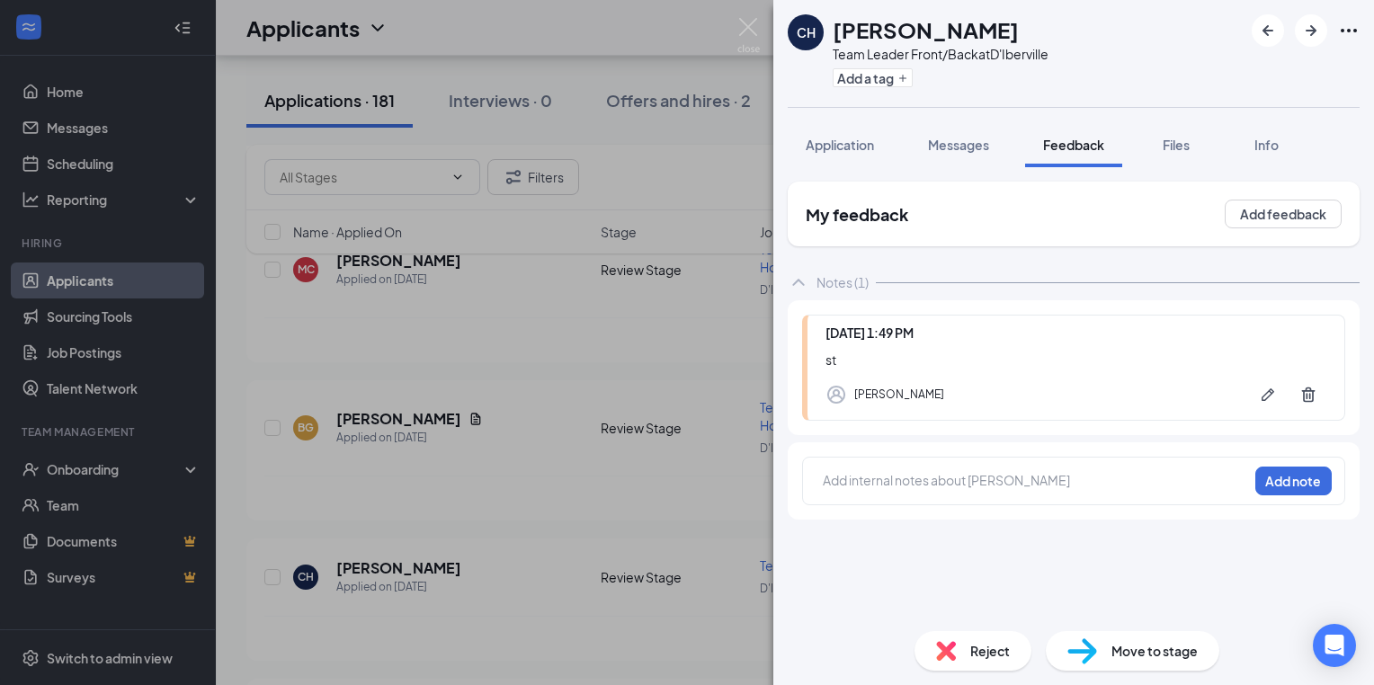
click at [669, 315] on div "CH Catherine Hernandez Team Leader Front/Back at D'Iberville Add a tag Applicat…" at bounding box center [687, 342] width 1374 height 685
click at [669, 476] on div "Brayden Groves has applied more than 20 days ago ." at bounding box center [794, 498] width 1061 height 45
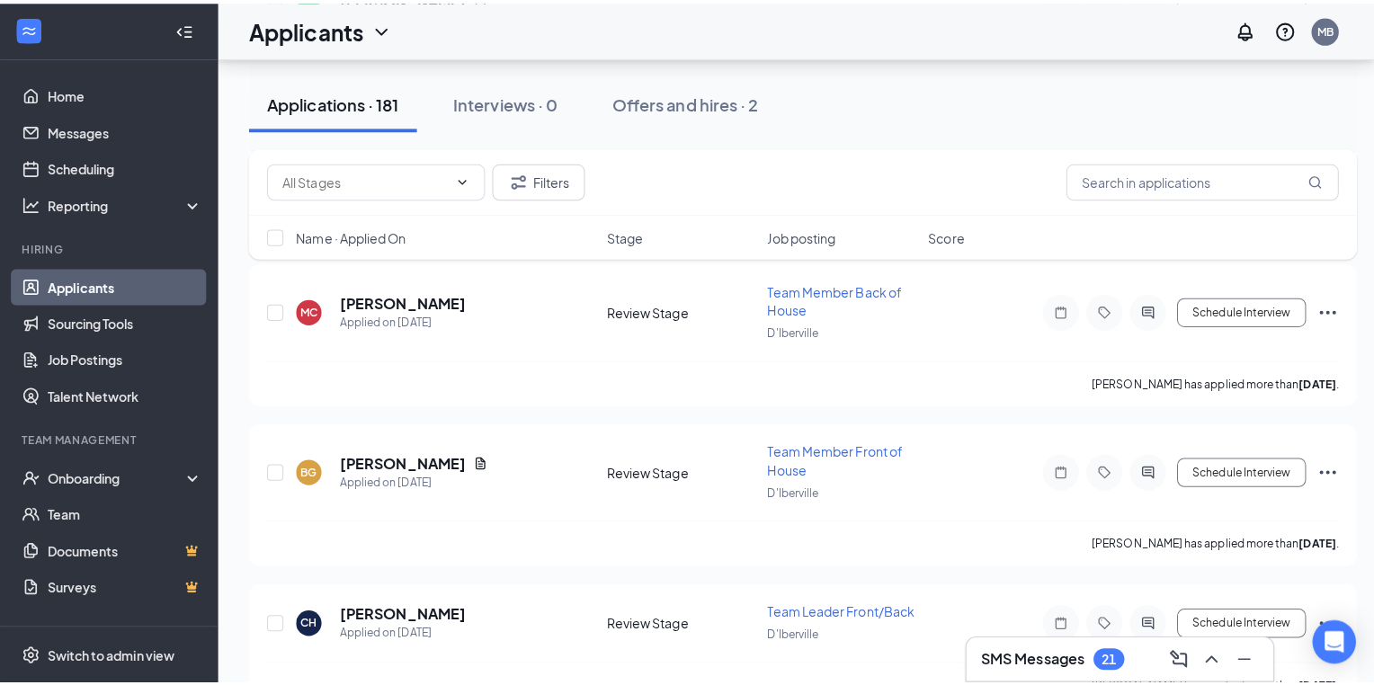
scroll to position [14204, 0]
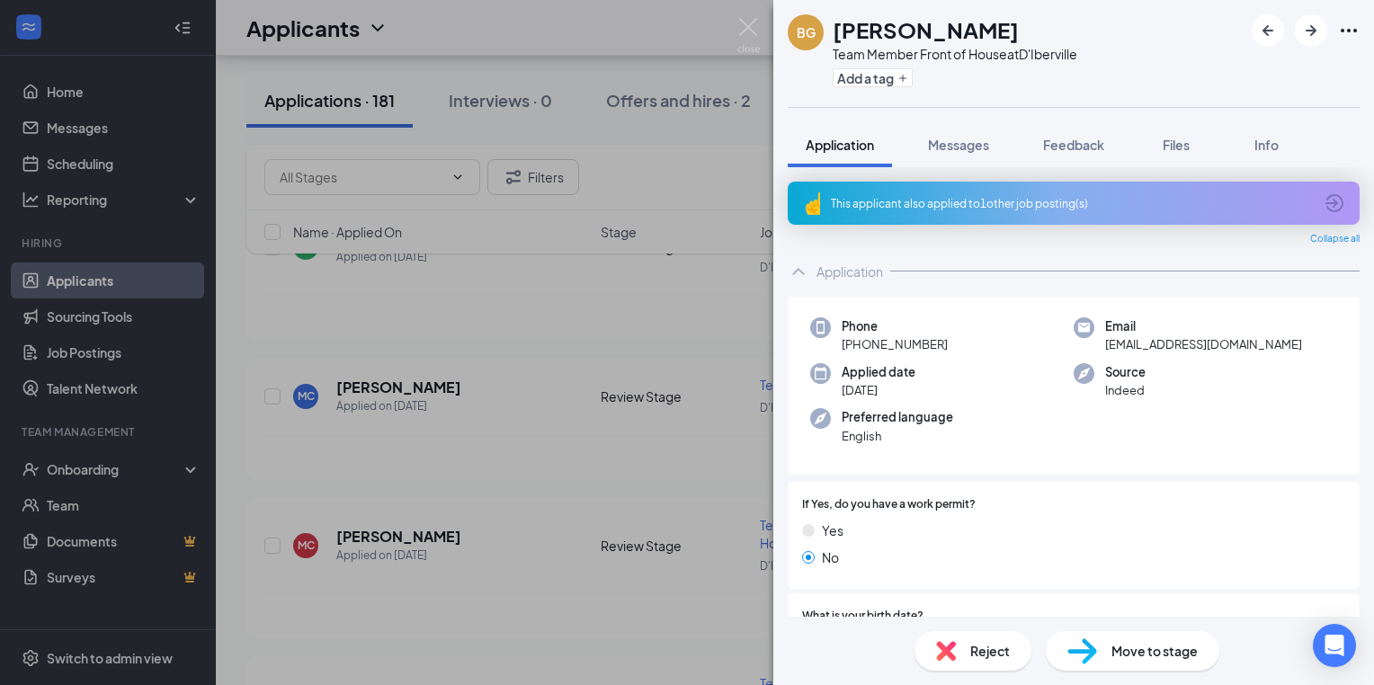
click at [513, 563] on div "BG Brayden Groves Team Member Front of House at D'Iberville Add a tag Applicati…" at bounding box center [687, 342] width 1374 height 685
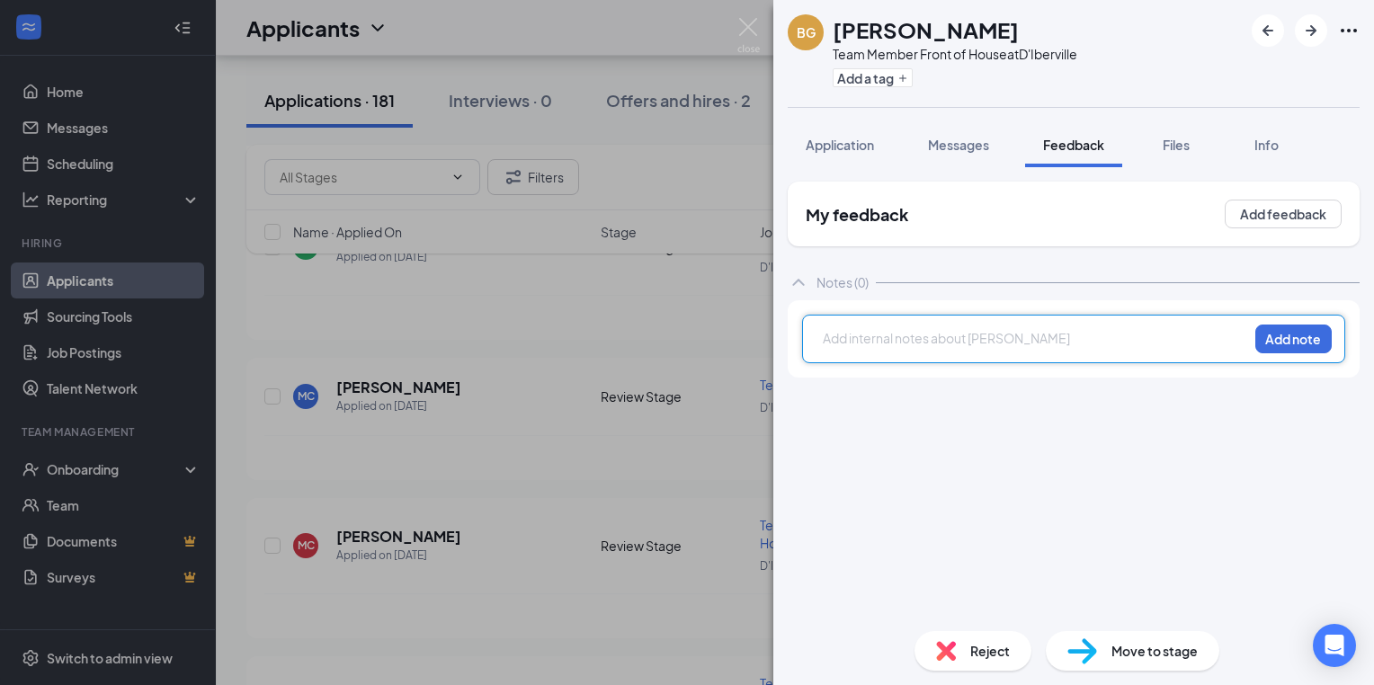
click at [829, 341] on div at bounding box center [1036, 338] width 424 height 19
click at [839, 339] on div at bounding box center [1036, 338] width 424 height 19
click at [1302, 347] on button "Add note" at bounding box center [1293, 339] width 76 height 29
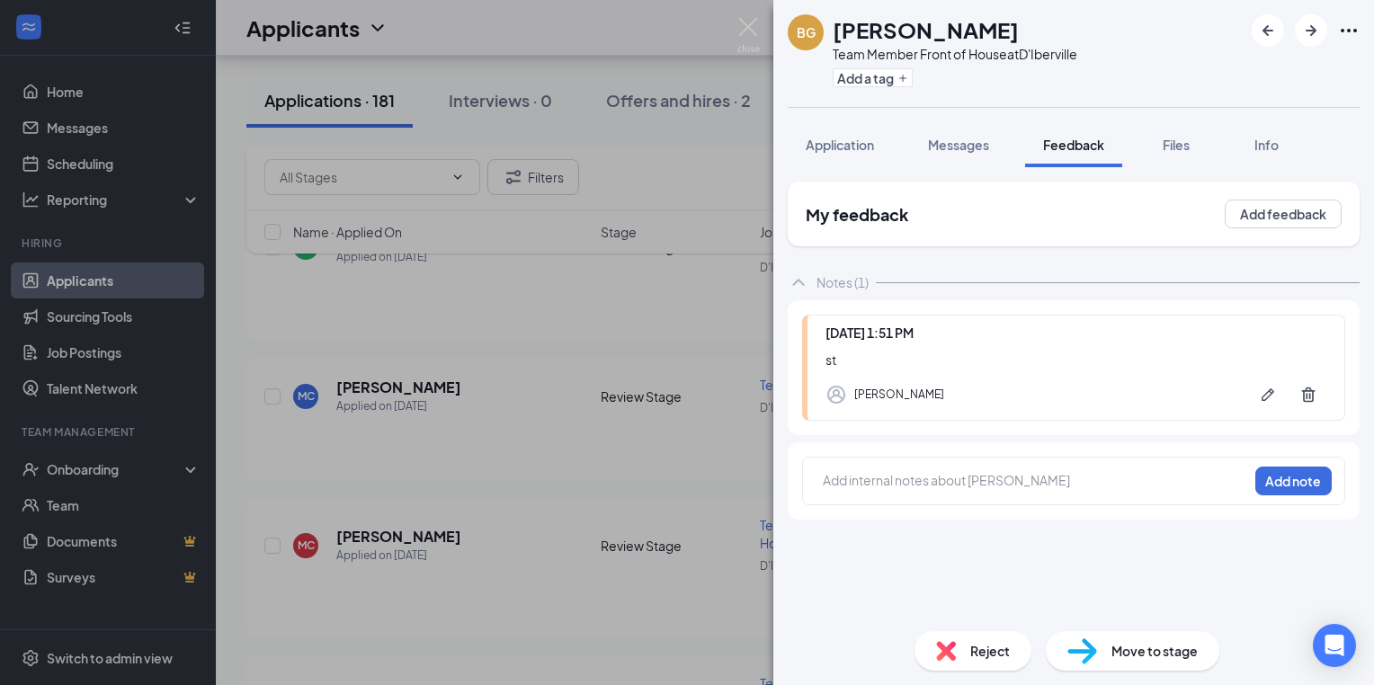
click at [572, 433] on div "BG Brayden Groves Team Member Front of House at D'Iberville Add a tag Applicati…" at bounding box center [687, 342] width 1374 height 685
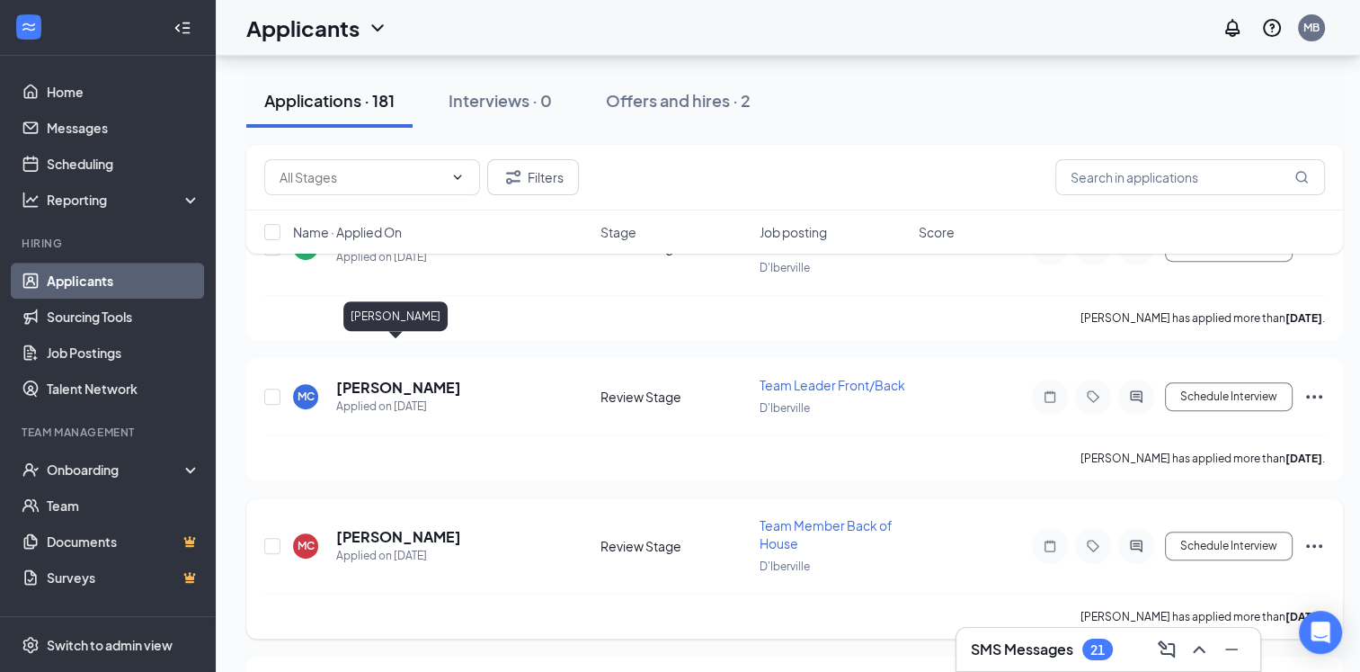
click at [428, 527] on h5 "[PERSON_NAME]" at bounding box center [398, 537] width 125 height 20
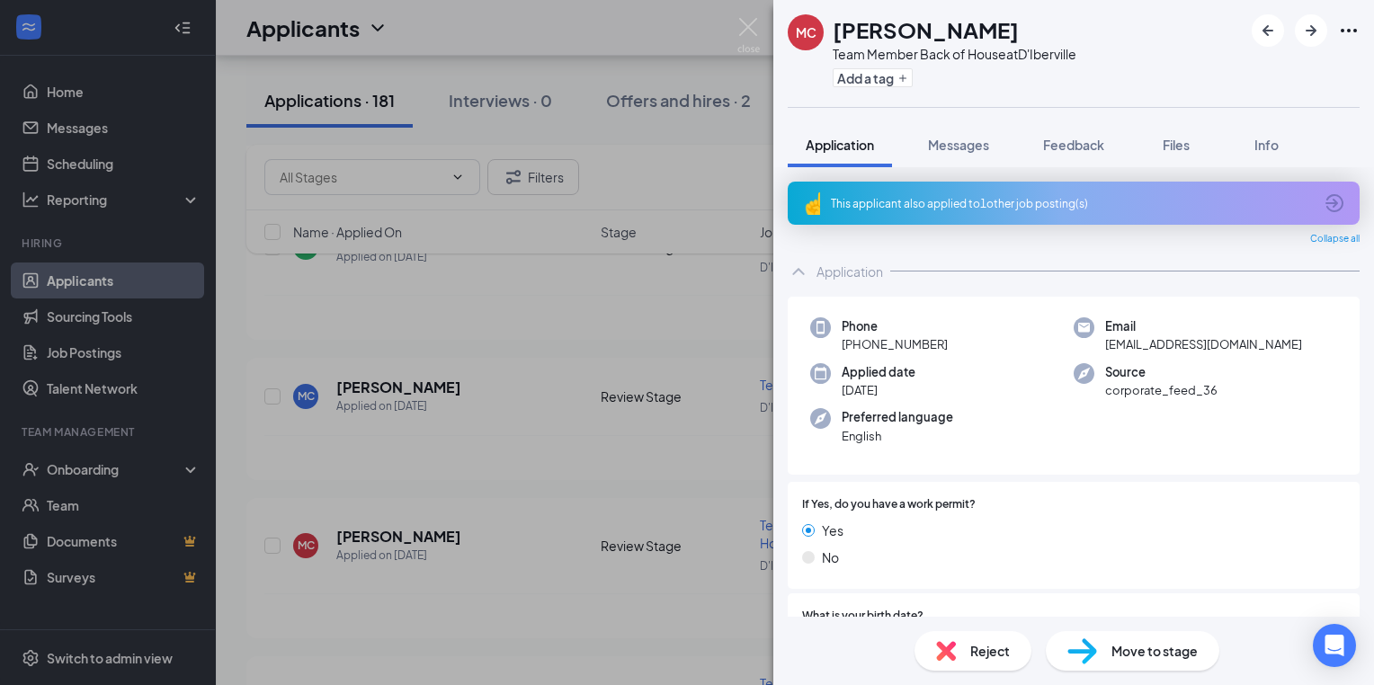
click at [561, 417] on div "MC Michael Carroll Team Member Back of House at D'Iberville Add a tag Applicati…" at bounding box center [687, 342] width 1374 height 685
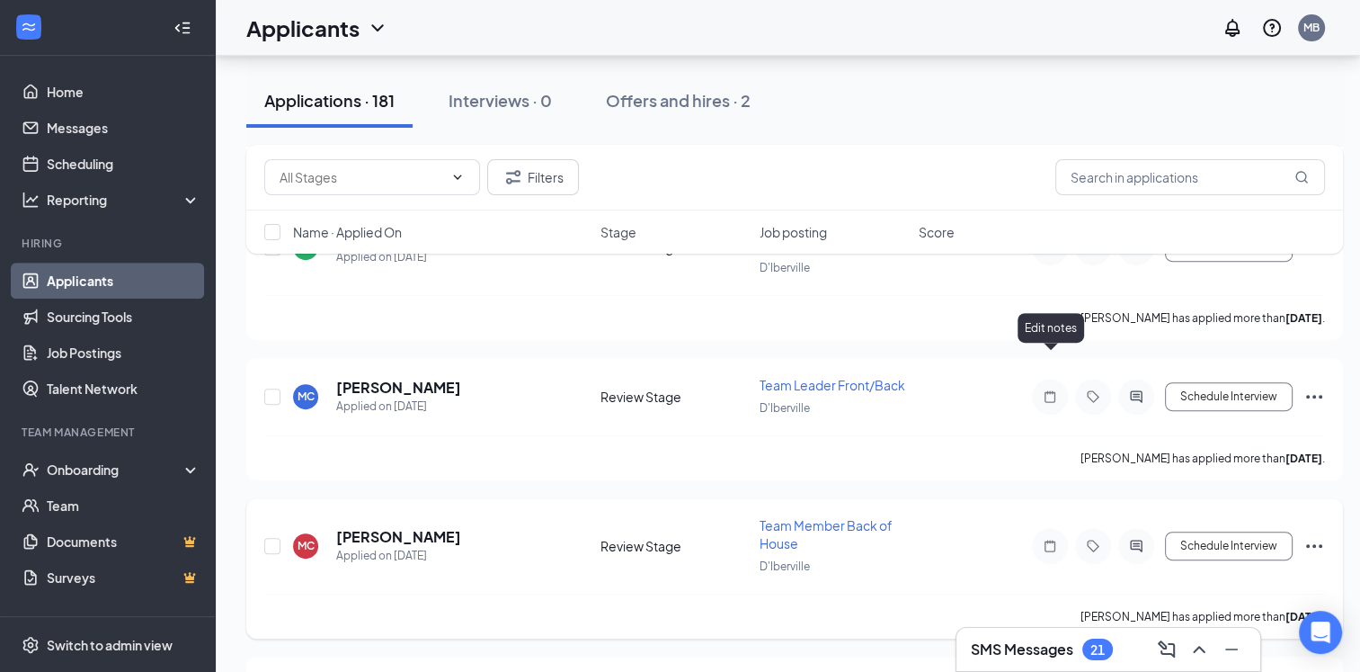
click at [1048, 539] on icon "Note" at bounding box center [1050, 546] width 22 height 14
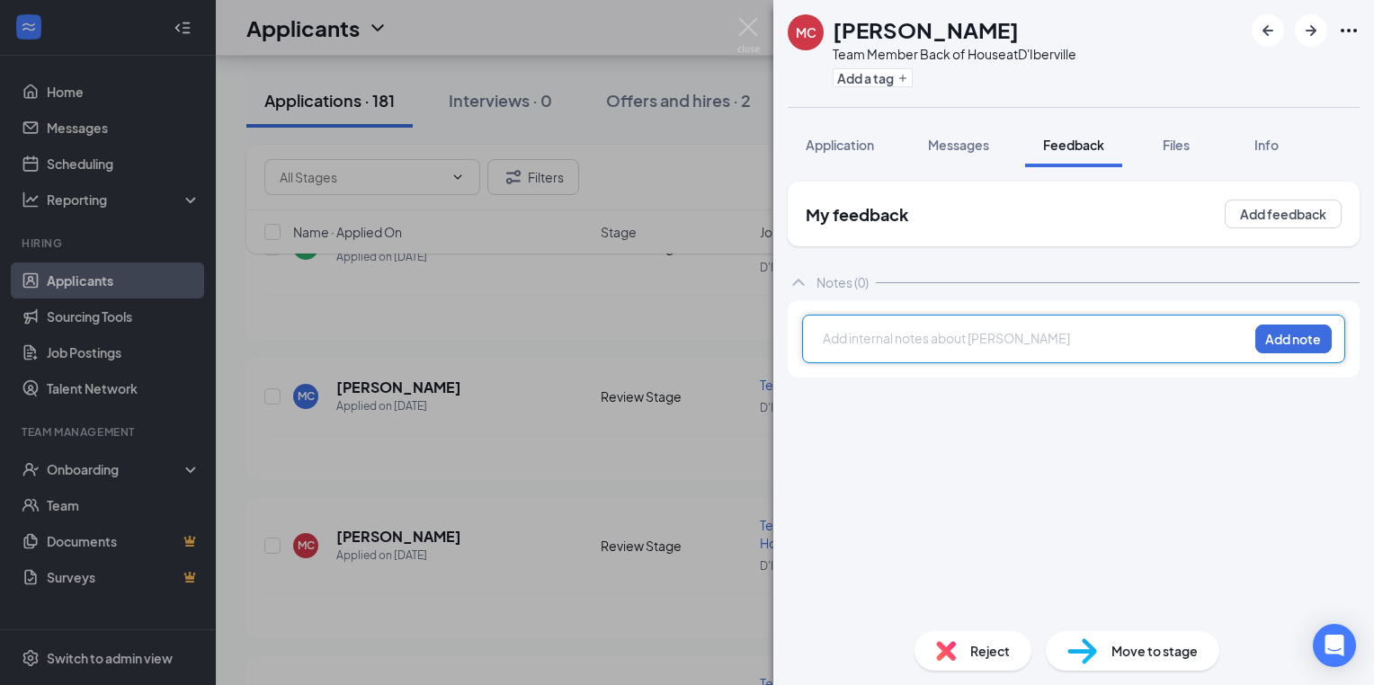
click at [835, 333] on div at bounding box center [1036, 338] width 424 height 19
click at [832, 349] on div at bounding box center [1036, 340] width 424 height 23
click at [826, 340] on div at bounding box center [1036, 338] width 424 height 19
click at [1302, 336] on button "Add note" at bounding box center [1293, 339] width 76 height 29
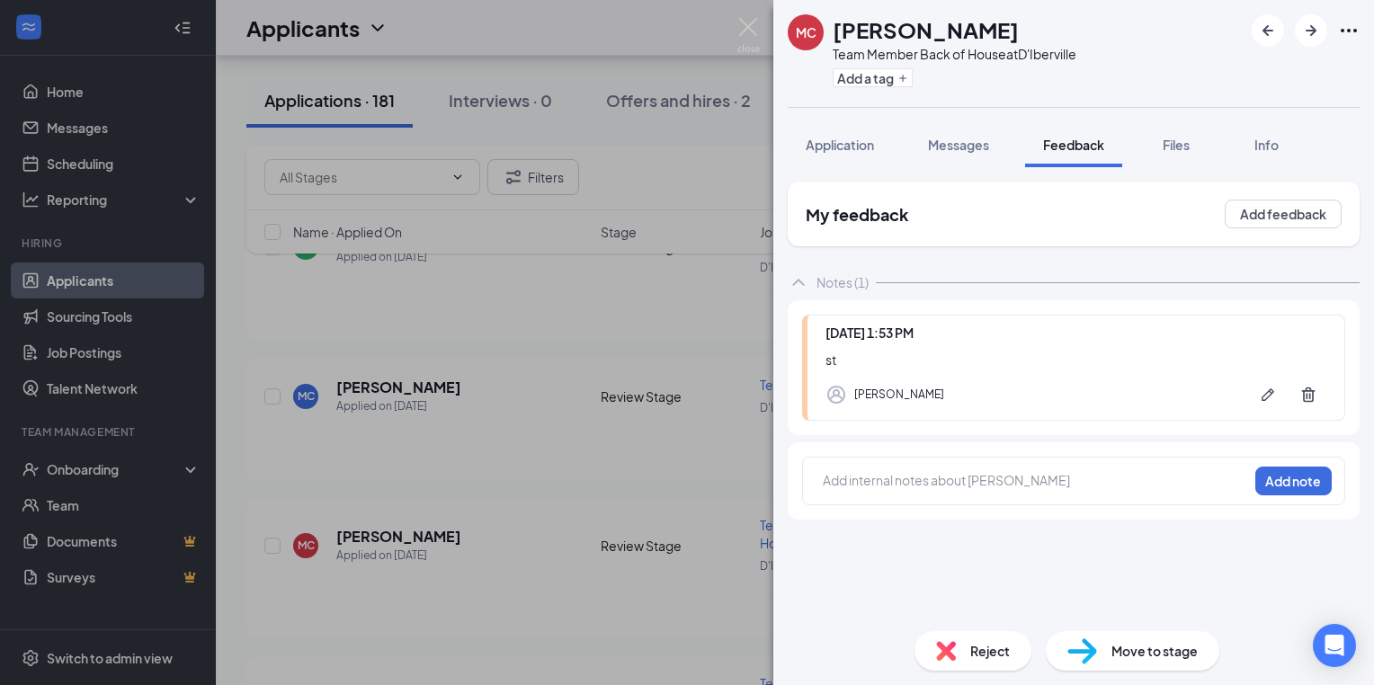
click at [513, 412] on div "MC Michael Carroll Team Member Back of House at D'Iberville Add a tag Applicati…" at bounding box center [687, 342] width 1374 height 685
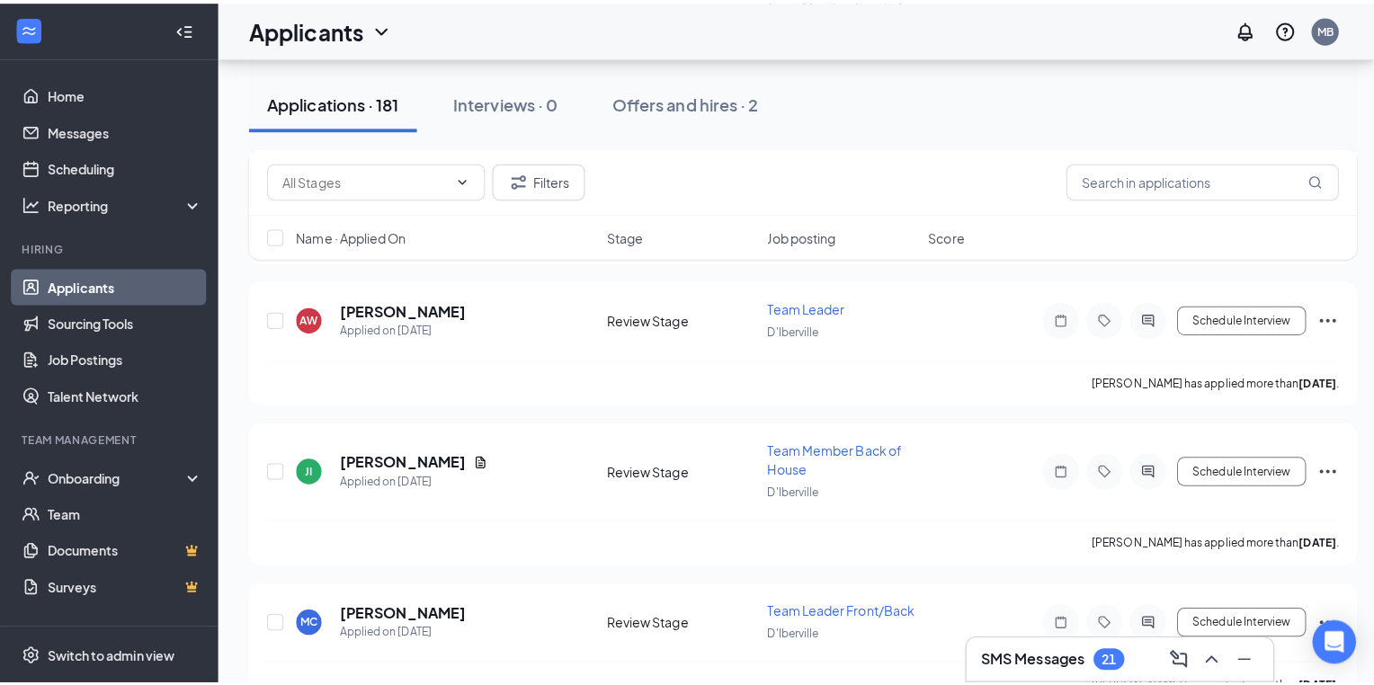
scroll to position [13952, 0]
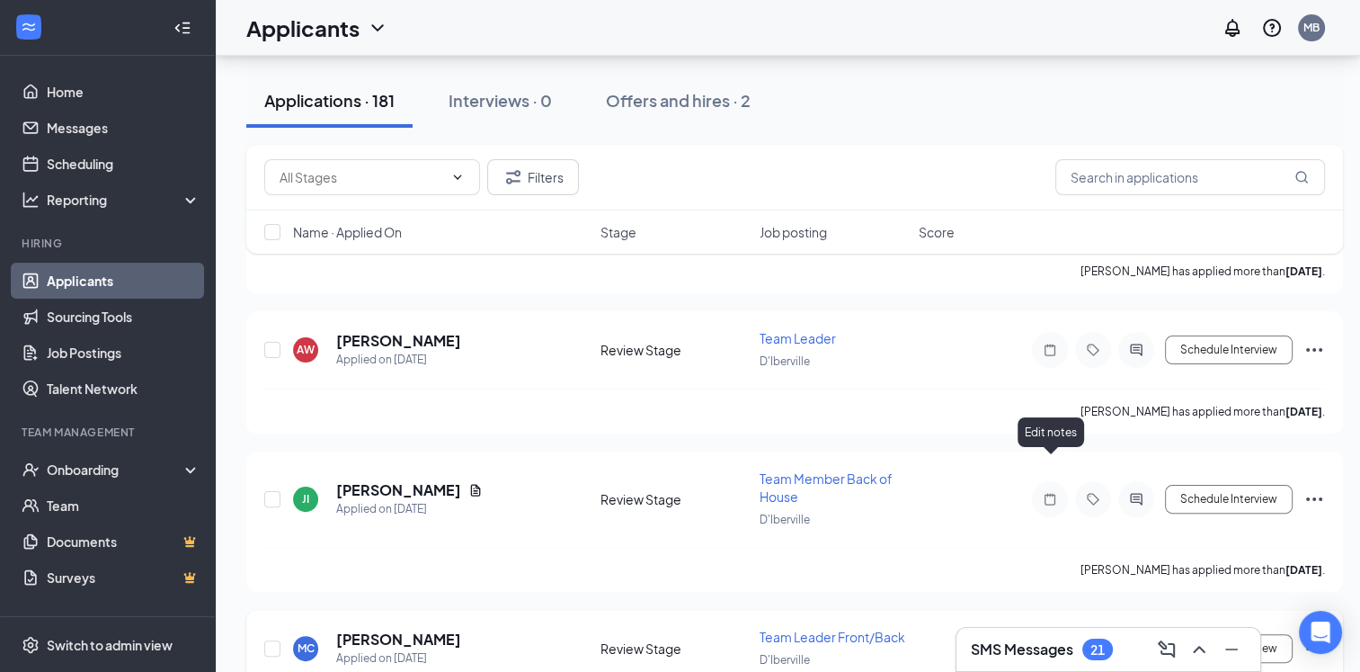
click at [1047, 641] on icon "Note" at bounding box center [1050, 648] width 22 height 14
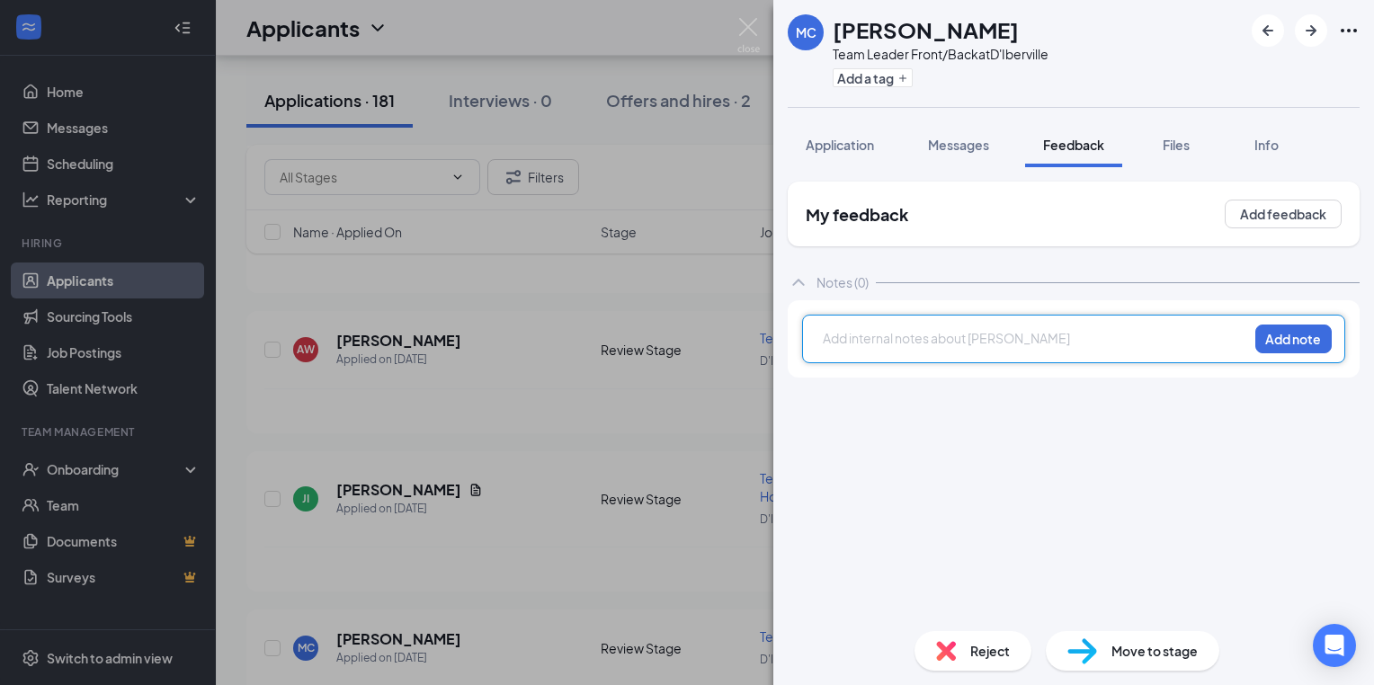
click at [834, 343] on div at bounding box center [1036, 338] width 424 height 19
click at [831, 337] on div at bounding box center [1036, 338] width 424 height 19
click at [1302, 333] on button "Add note" at bounding box center [1293, 339] width 76 height 29
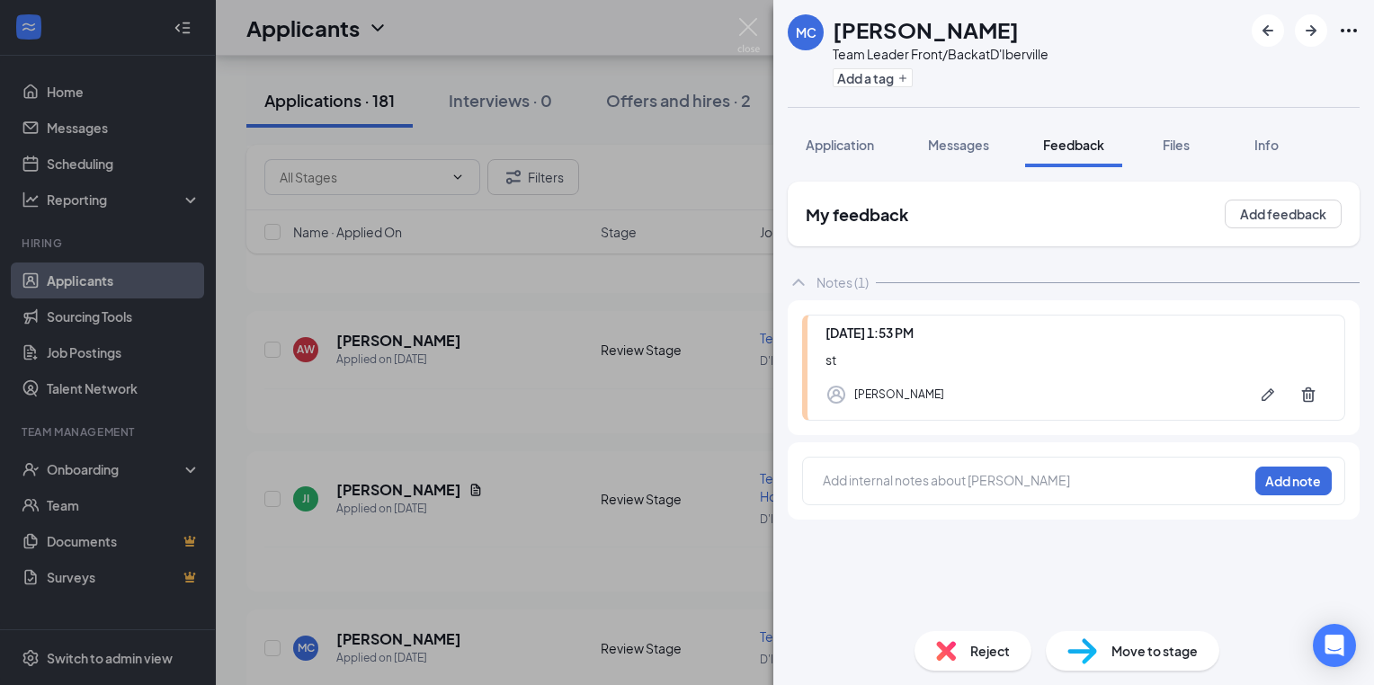
click at [430, 364] on div "MC Michael Carroll Team Leader Front/Back at D'Iberville Add a tag Application …" at bounding box center [687, 342] width 1374 height 685
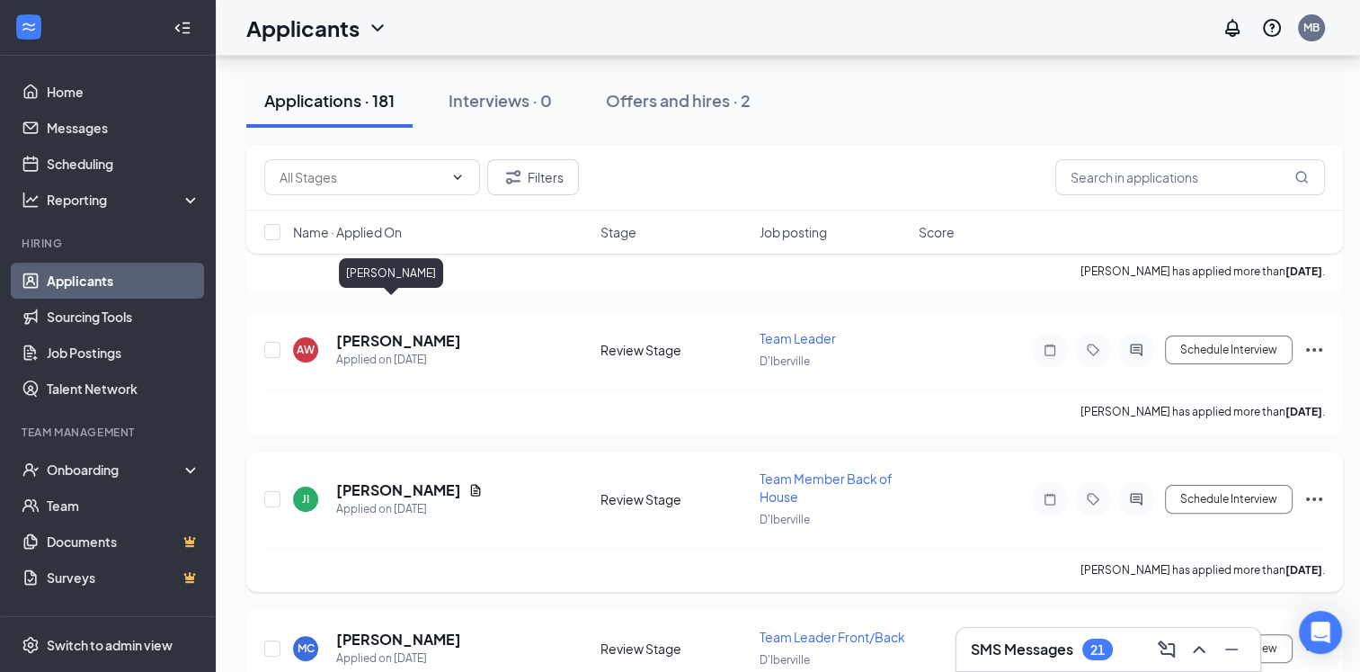
click at [365, 480] on h5 "[PERSON_NAME]" at bounding box center [398, 490] width 125 height 20
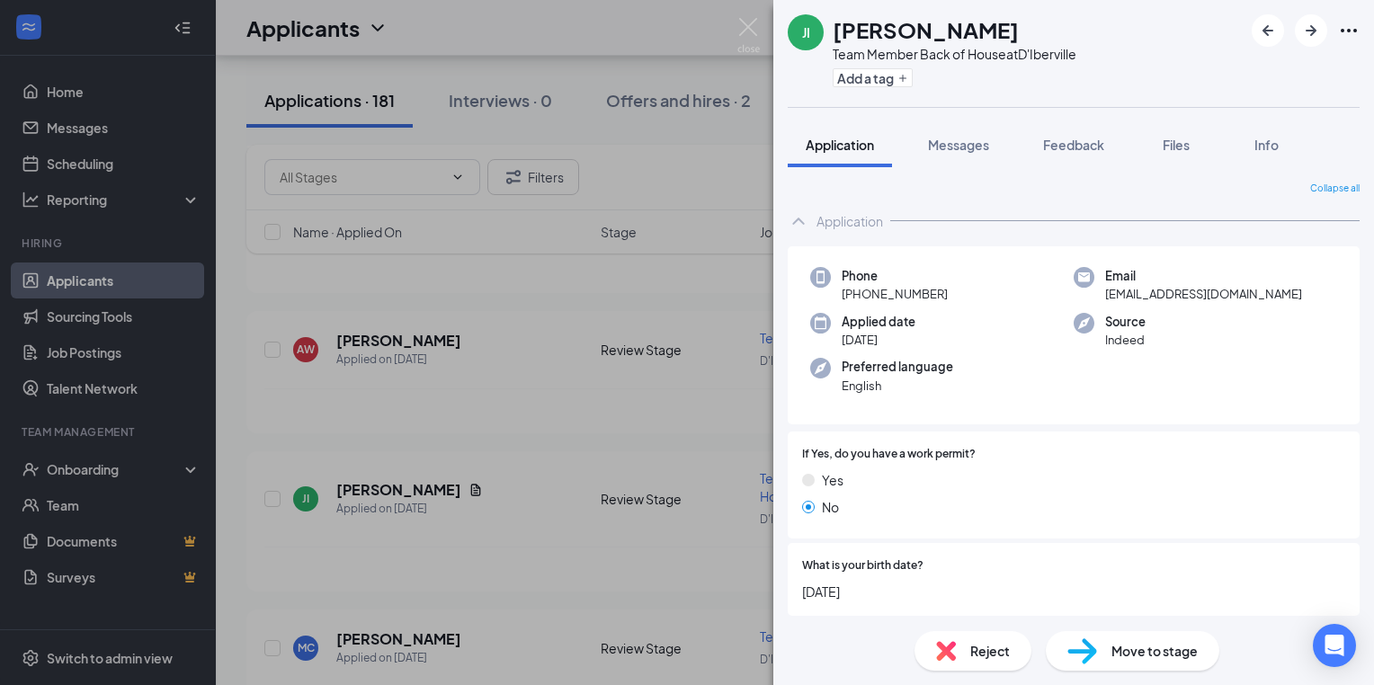
click at [539, 342] on div "JI Jonathan II Team Member Back of House at D'Iberville Add a tag Application M…" at bounding box center [687, 342] width 1374 height 685
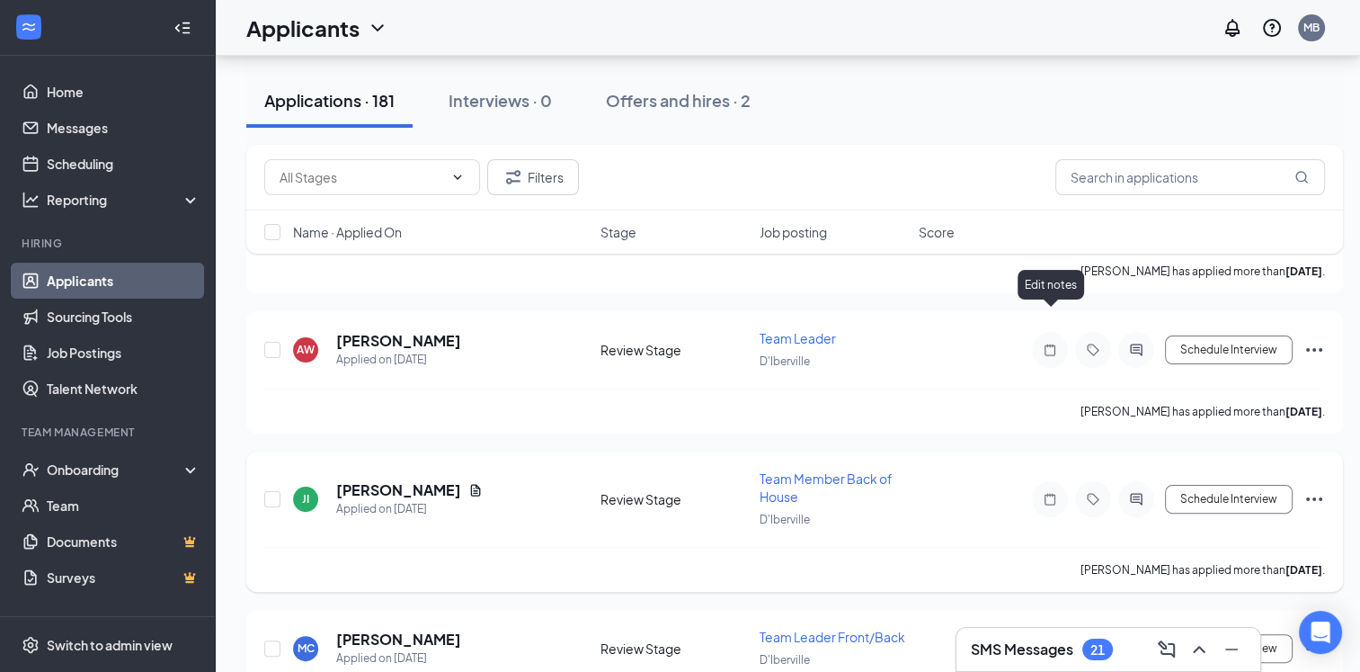
click at [1049, 492] on icon "Note" at bounding box center [1050, 499] width 22 height 14
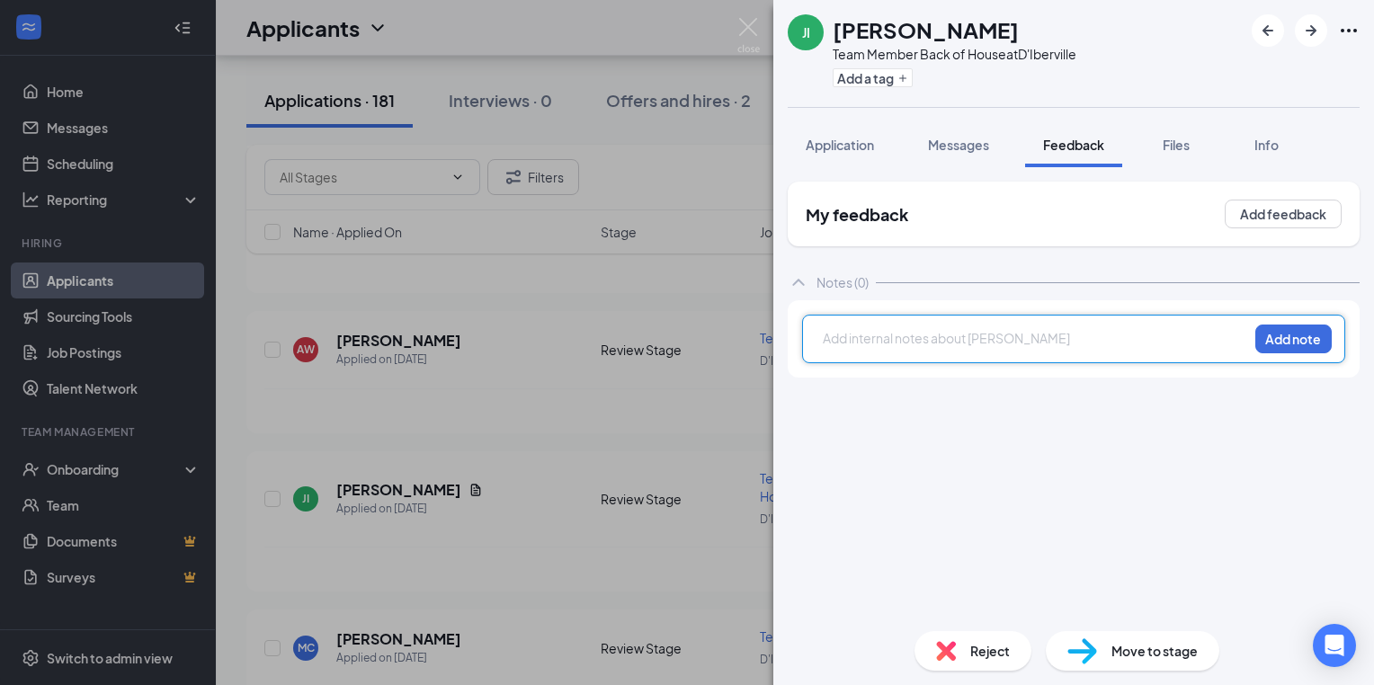
click at [842, 343] on div at bounding box center [1036, 338] width 424 height 19
click at [834, 334] on div at bounding box center [1036, 338] width 424 height 19
click at [1309, 336] on button "Add note" at bounding box center [1293, 339] width 76 height 29
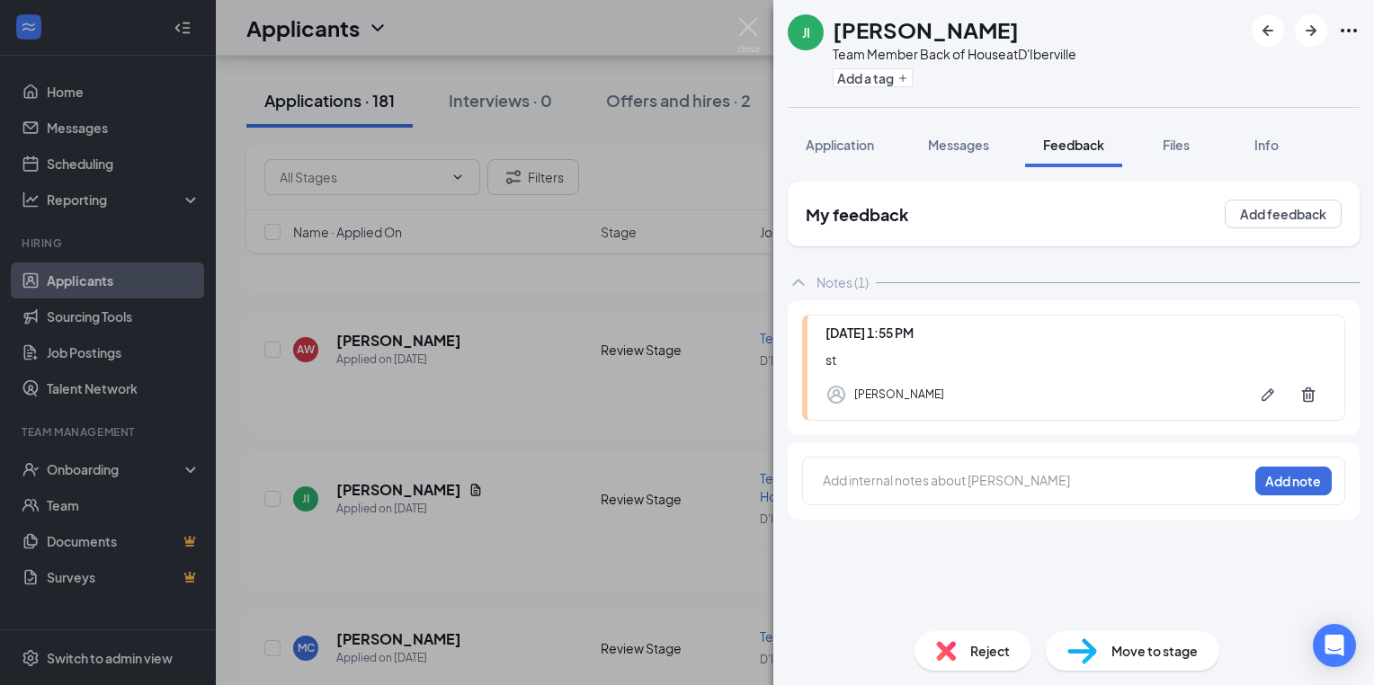
click at [488, 361] on div "JI Jonathan II Team Member Back of House at D'Iberville Add a tag Application M…" at bounding box center [687, 342] width 1374 height 685
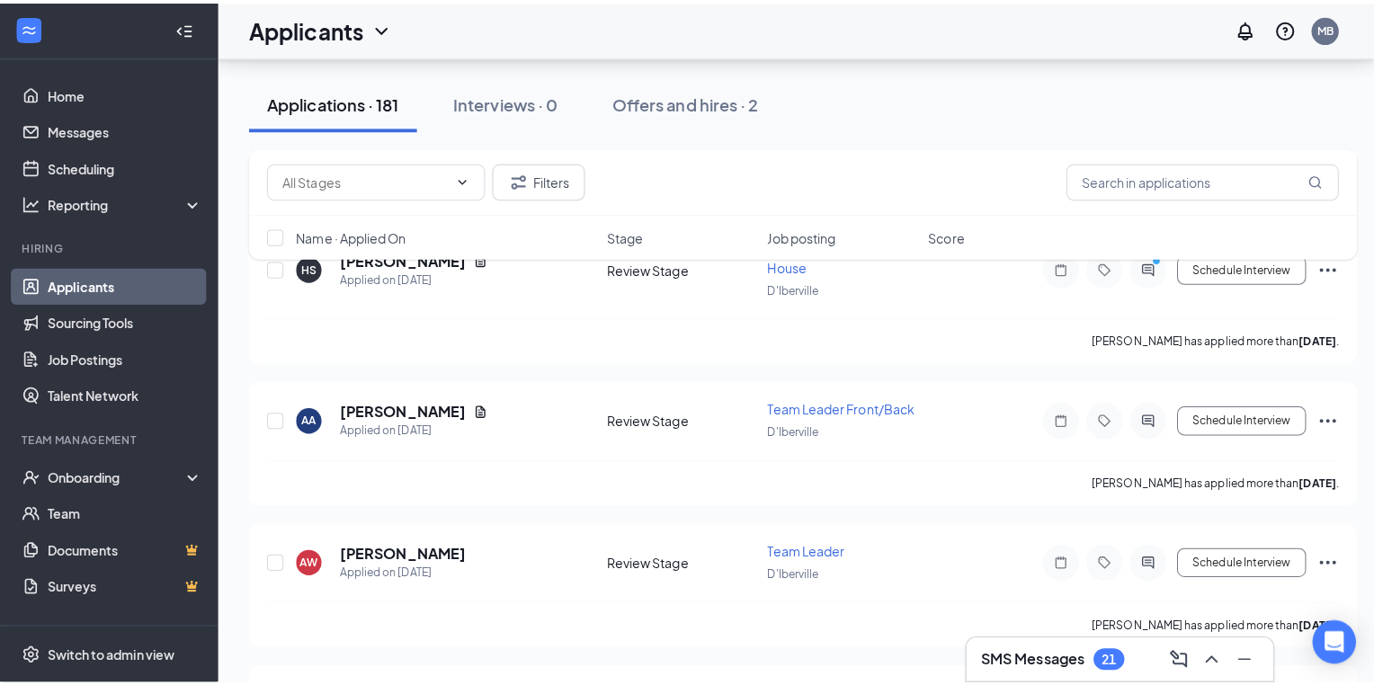
scroll to position [13628, 0]
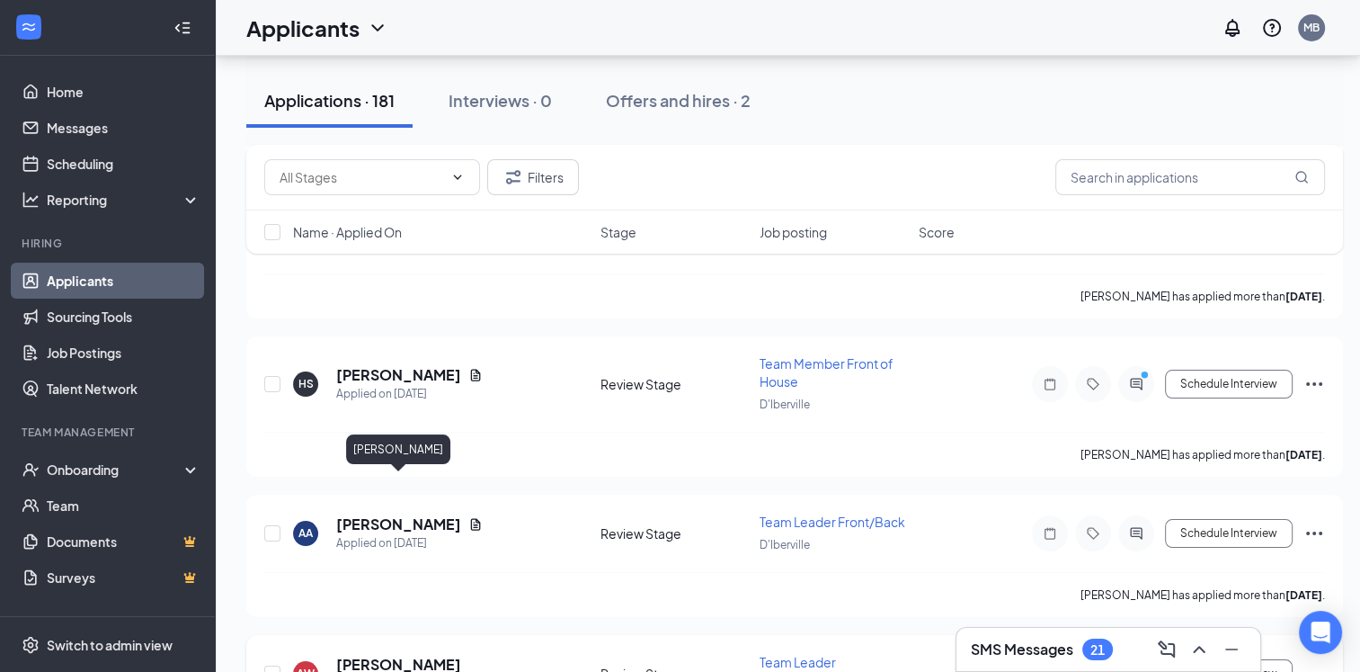
click at [429, 655] on h5 "[PERSON_NAME]" at bounding box center [398, 665] width 125 height 20
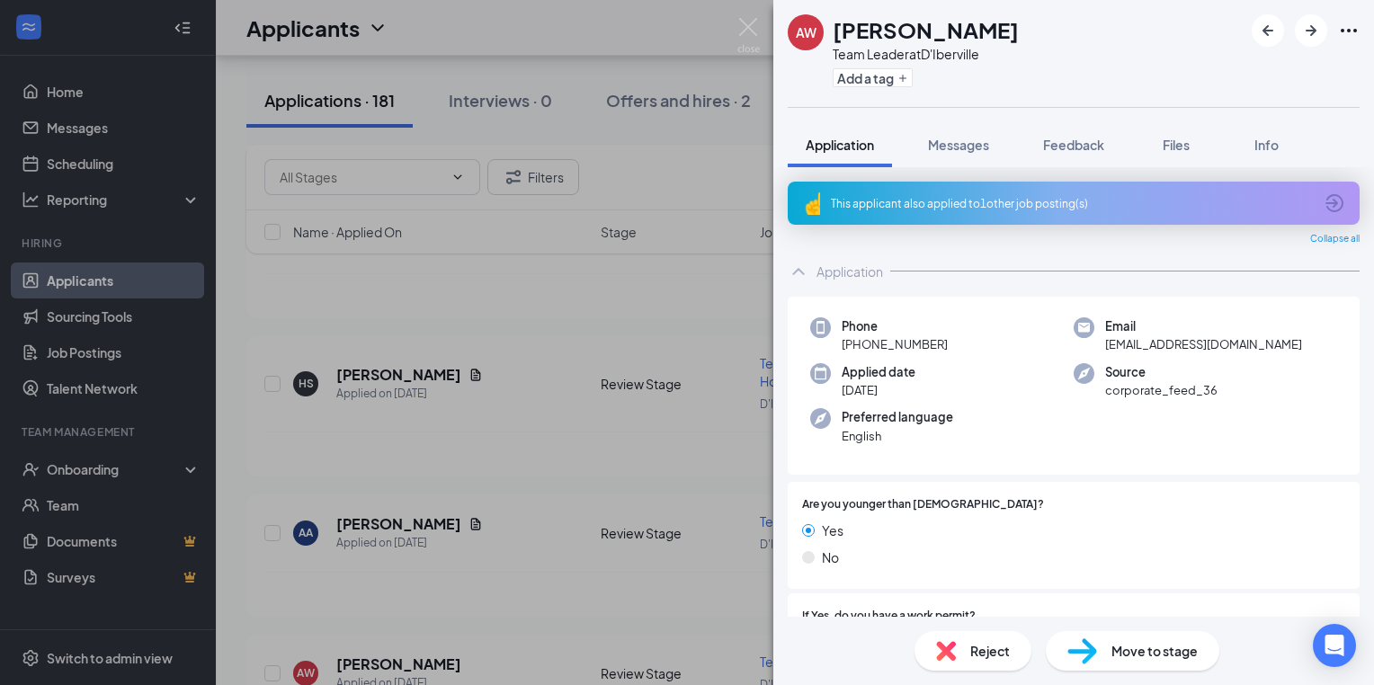
click at [479, 527] on div "AW Autumn Waltman Team Leader at D'Iberville Add a tag Application Messages Fee…" at bounding box center [687, 342] width 1374 height 685
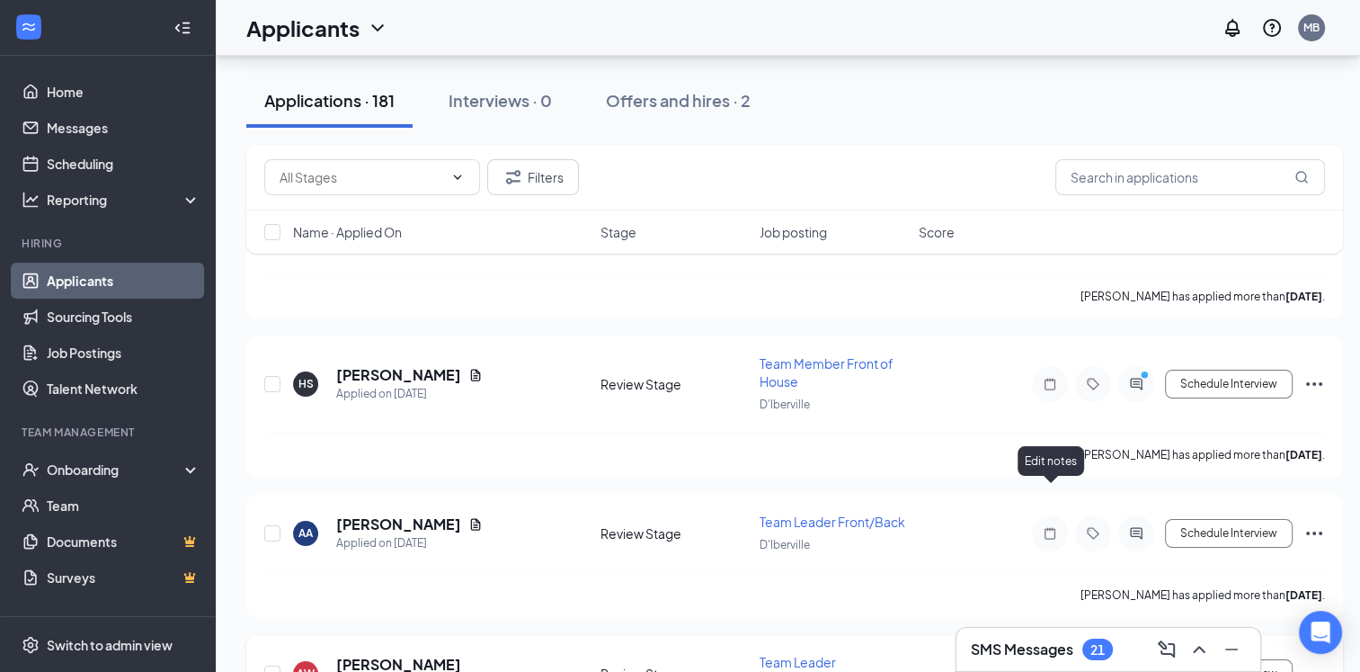
click at [1050, 666] on icon "Note" at bounding box center [1050, 673] width 22 height 14
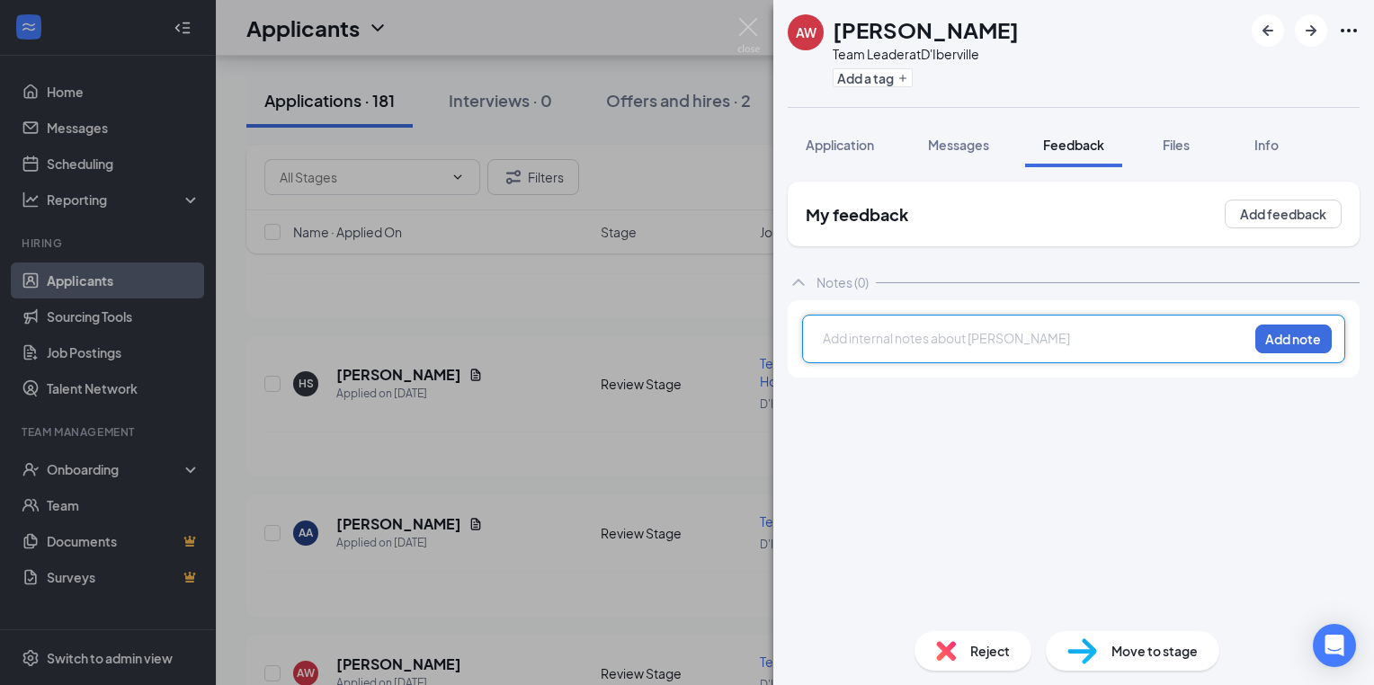
click at [850, 340] on div at bounding box center [1036, 338] width 424 height 19
click at [834, 336] on div at bounding box center [1036, 338] width 424 height 19
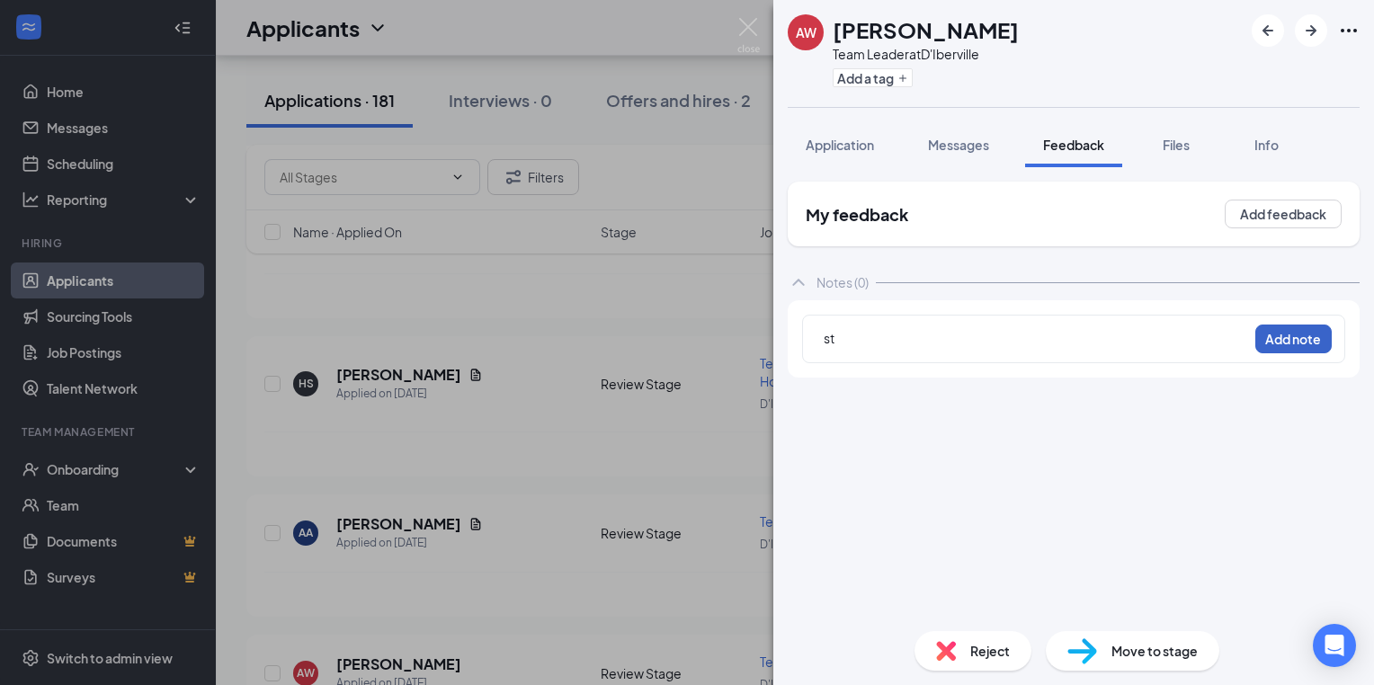
click at [1313, 338] on button "Add note" at bounding box center [1293, 339] width 76 height 29
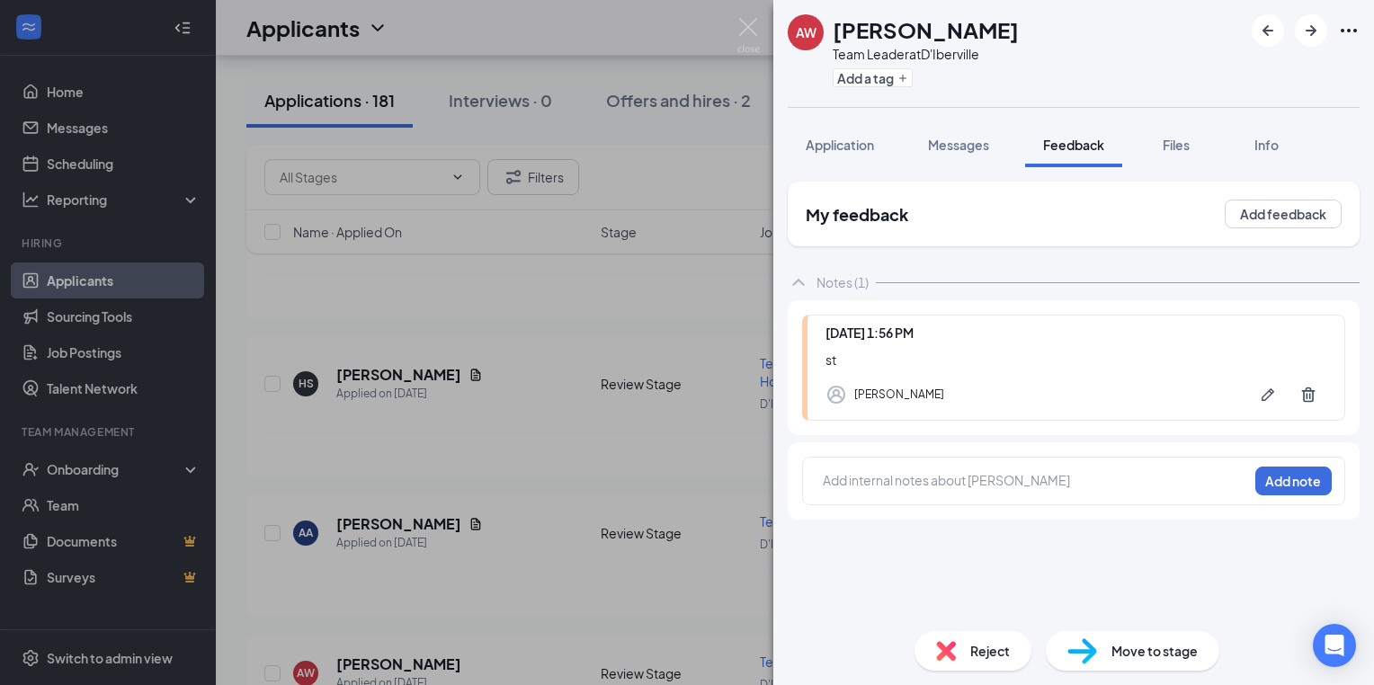
click at [486, 376] on div "AW Autumn Waltman Team Leader at D'Iberville Add a tag Application Messages Fee…" at bounding box center [687, 342] width 1374 height 685
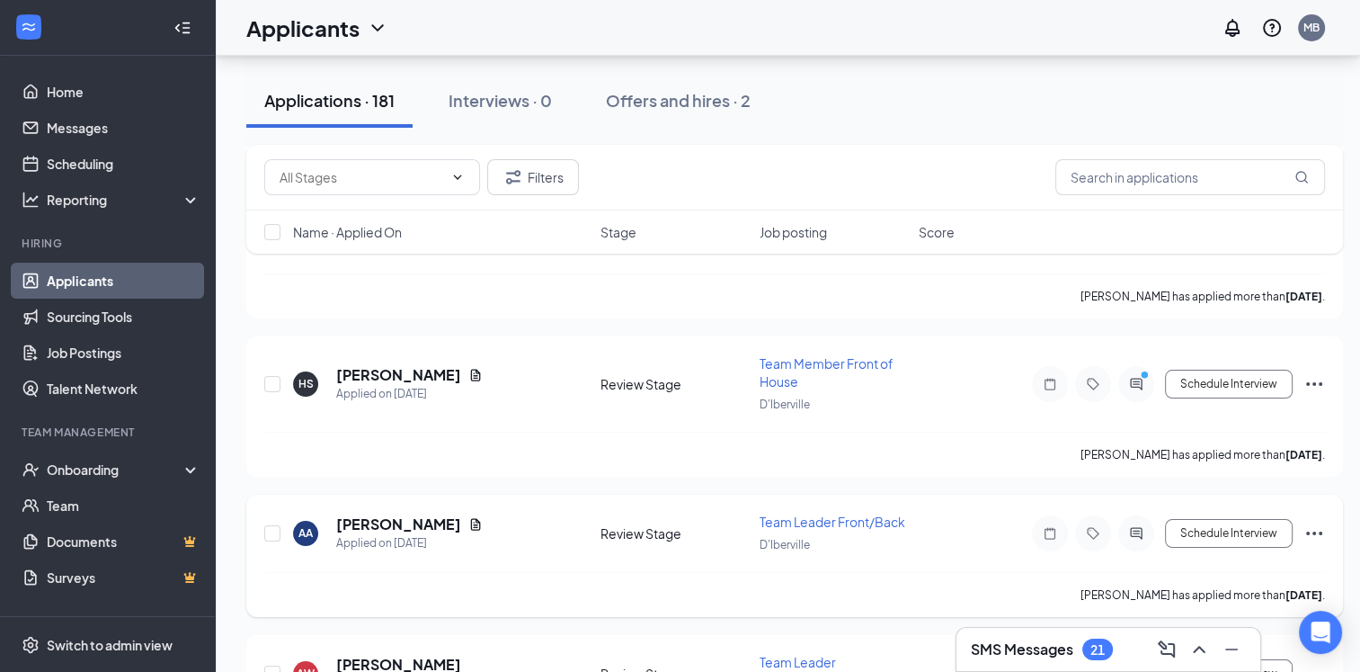
click at [432, 514] on h5 "[PERSON_NAME]" at bounding box center [398, 524] width 125 height 20
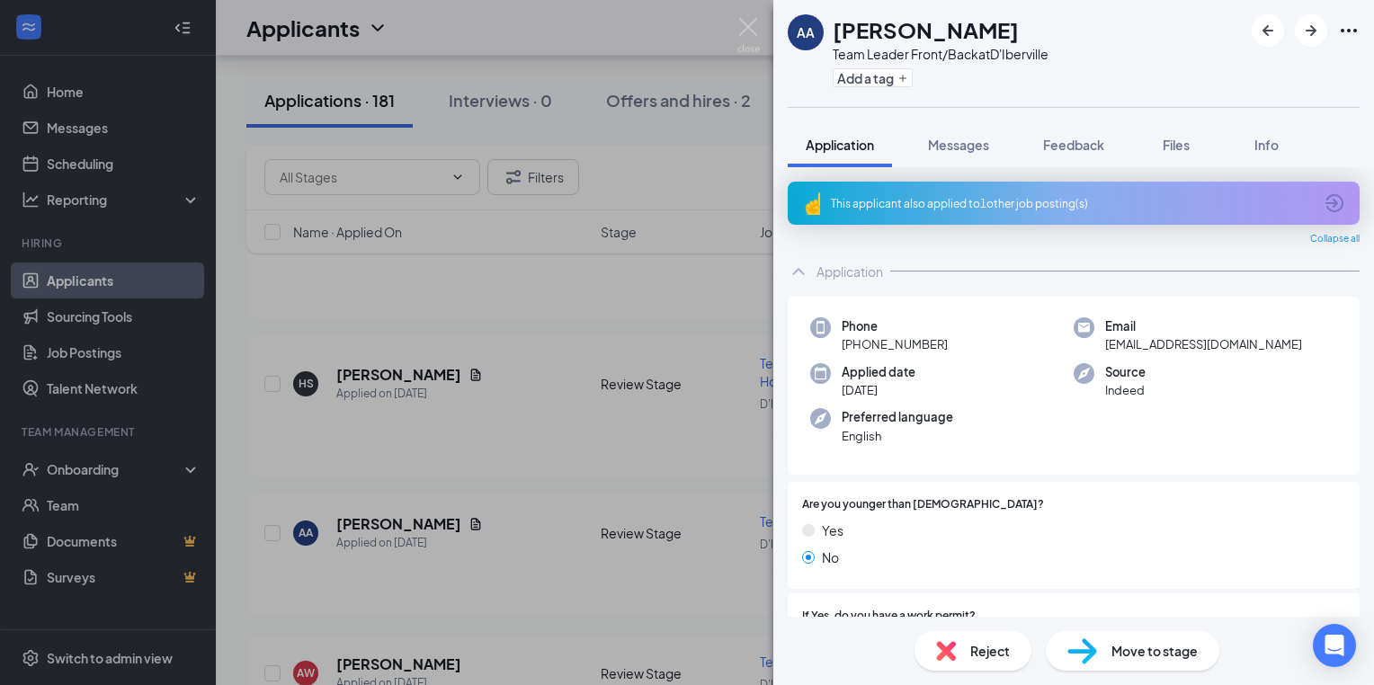
click at [548, 421] on div "AA Aleigha Anderson Team Leader Front/Back at D'Iberville Add a tag Application…" at bounding box center [687, 342] width 1374 height 685
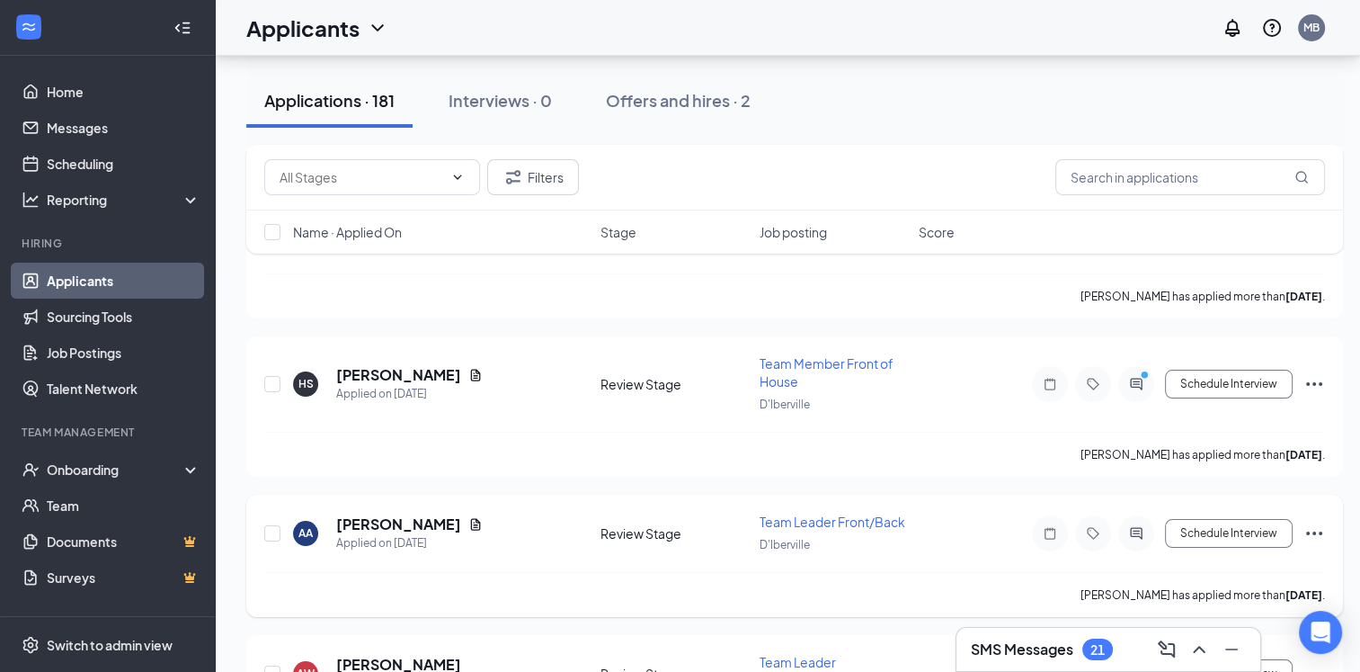
click at [1047, 526] on icon "Note" at bounding box center [1050, 533] width 22 height 14
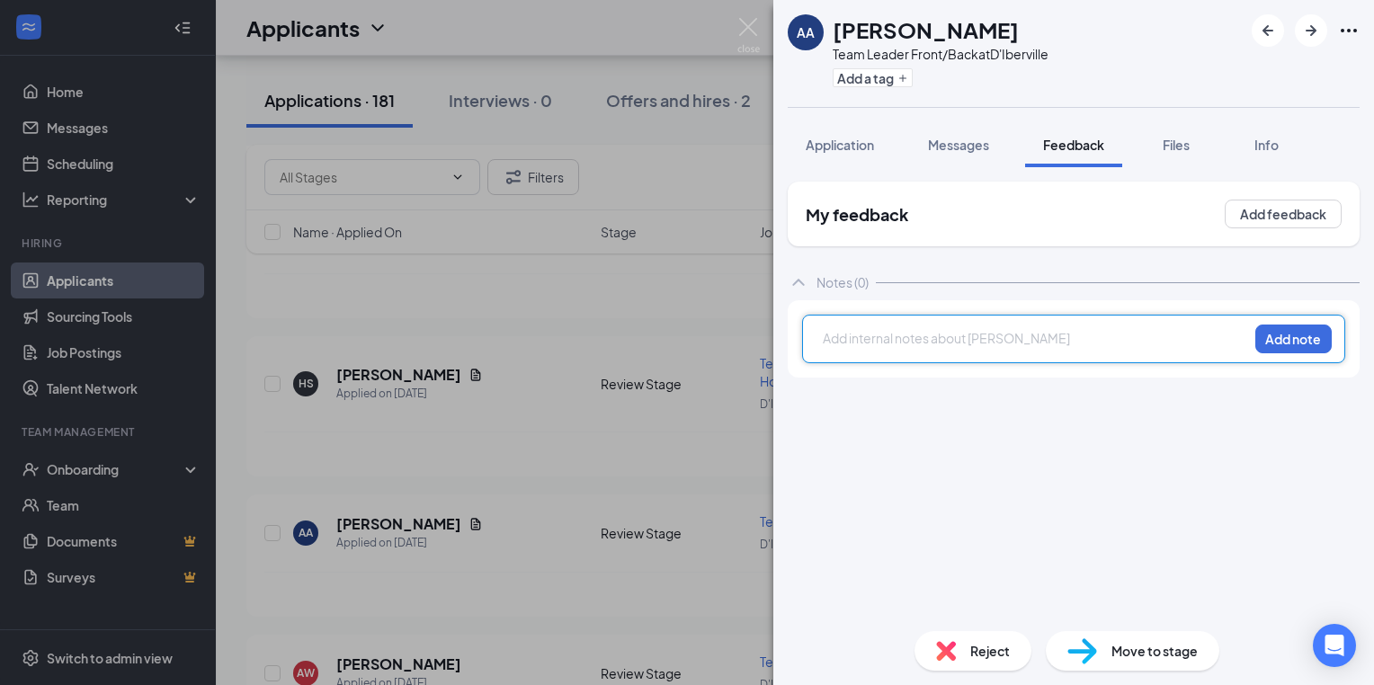
click at [832, 341] on div at bounding box center [1036, 338] width 424 height 19
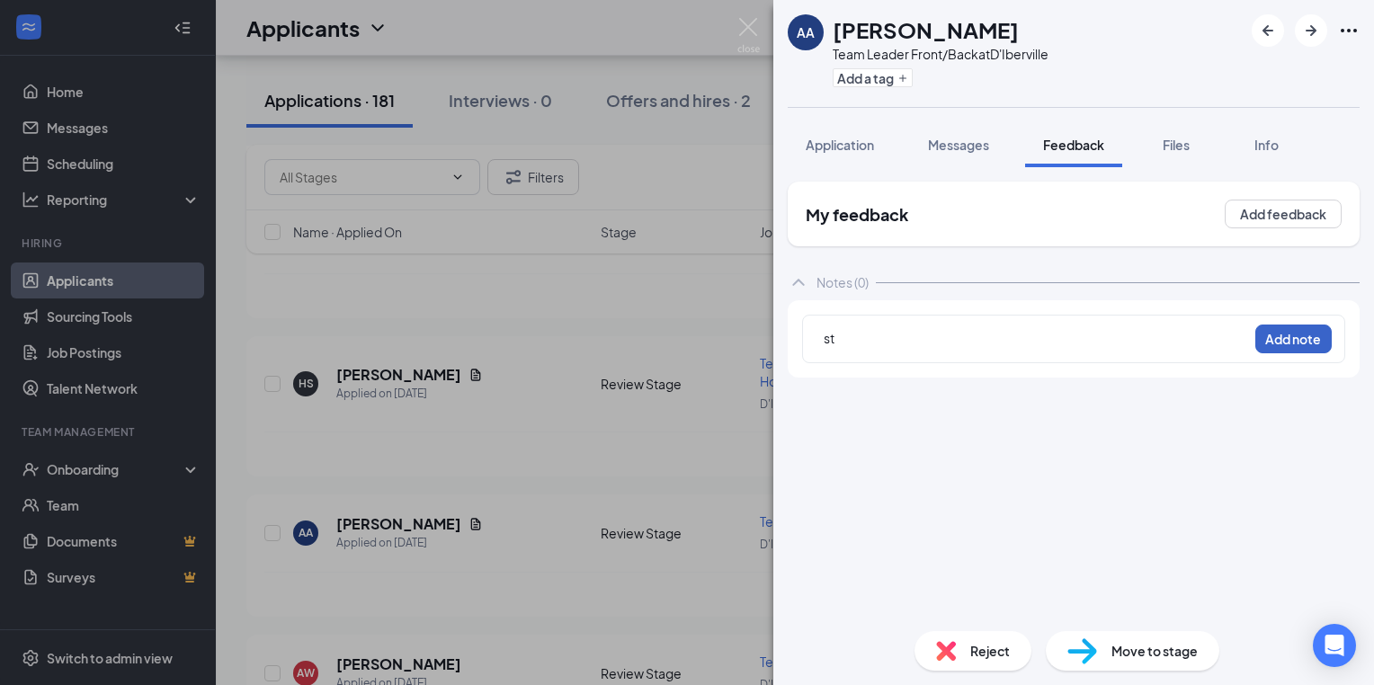
click at [1290, 331] on button "Add note" at bounding box center [1293, 339] width 76 height 29
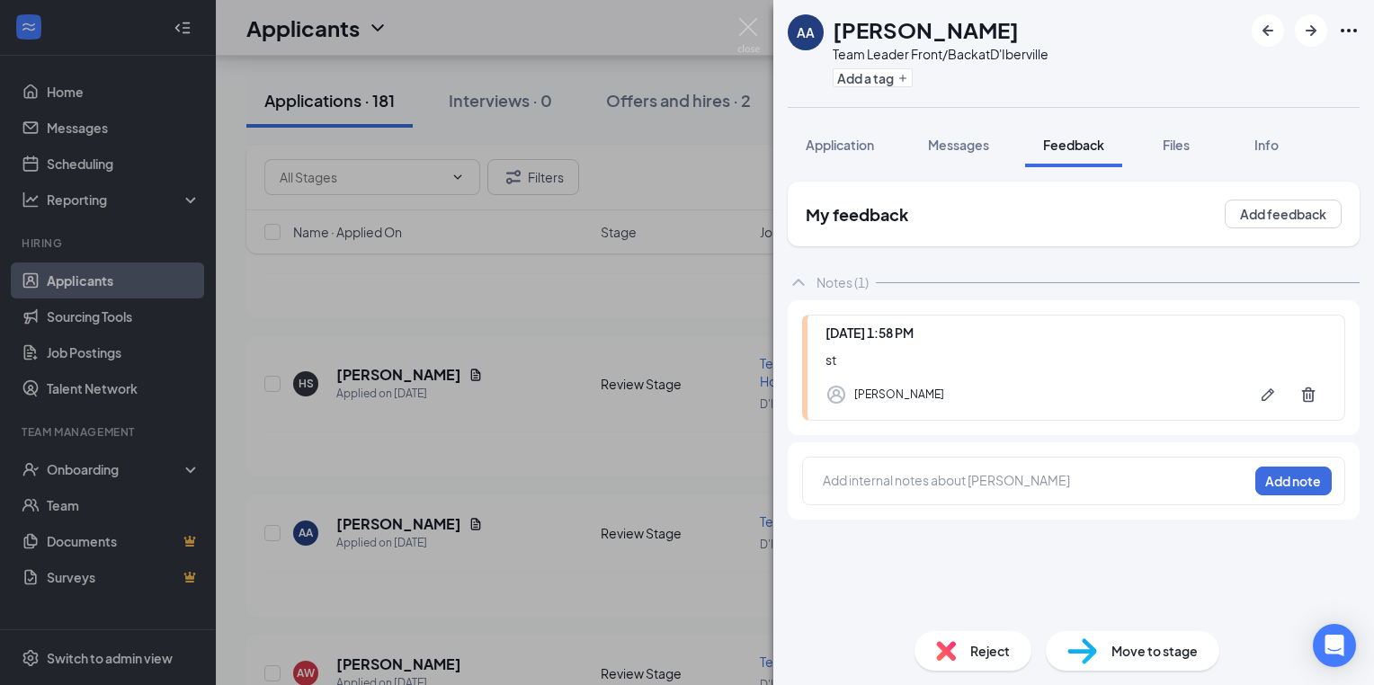
click at [563, 405] on div "AA Aleigha Anderson Team Leader Front/Back at D'Iberville Add a tag Application…" at bounding box center [687, 342] width 1374 height 685
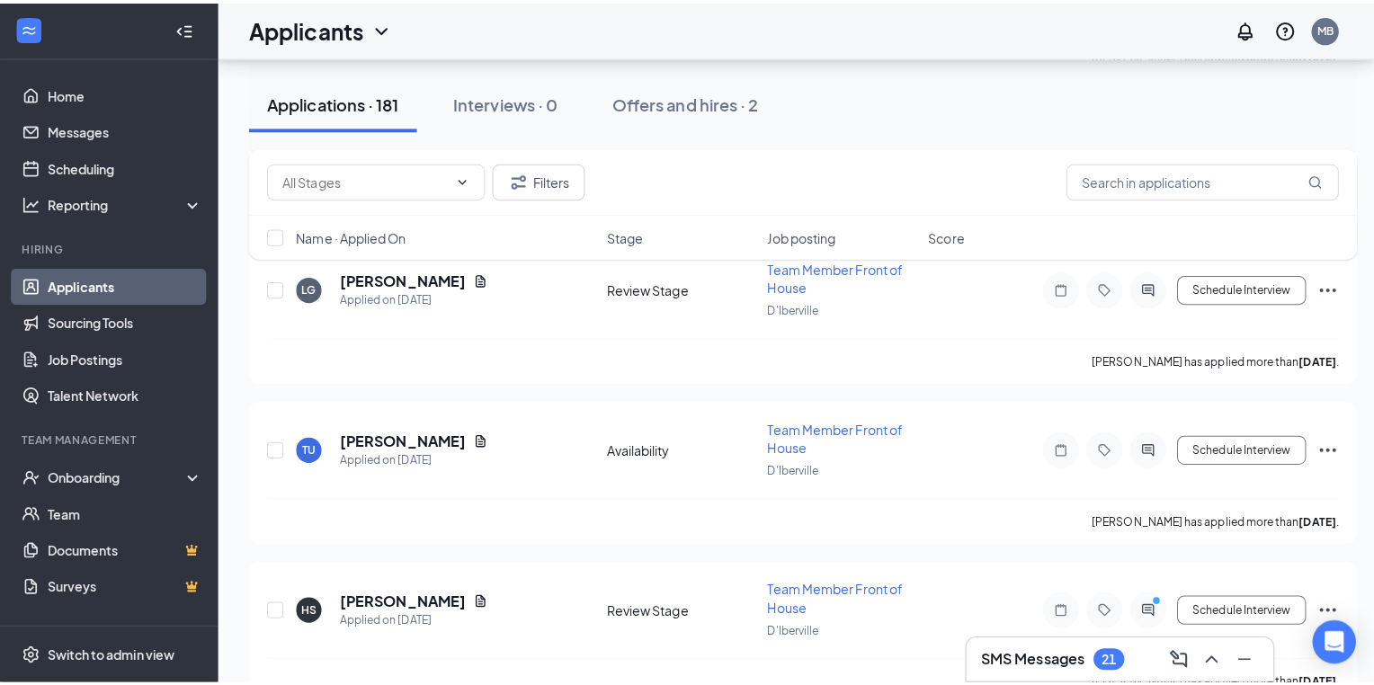
scroll to position [13376, 0]
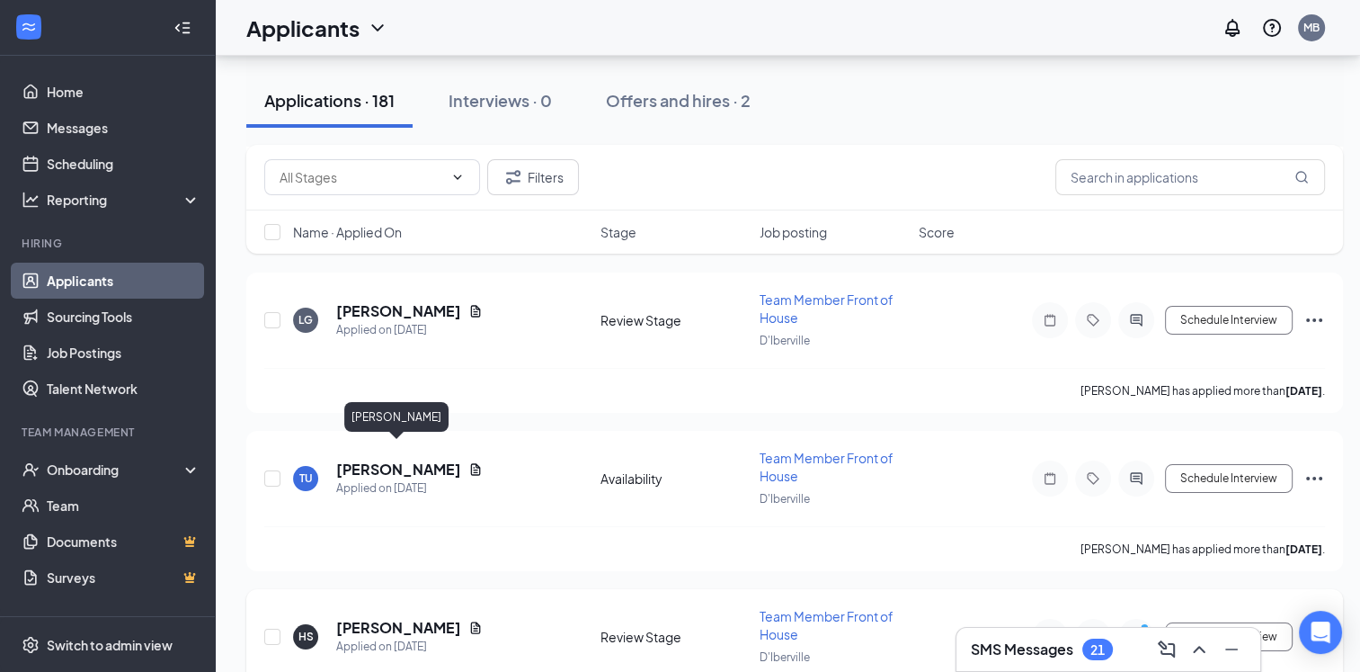
click at [403, 618] on h5 "[PERSON_NAME]" at bounding box center [398, 628] width 125 height 20
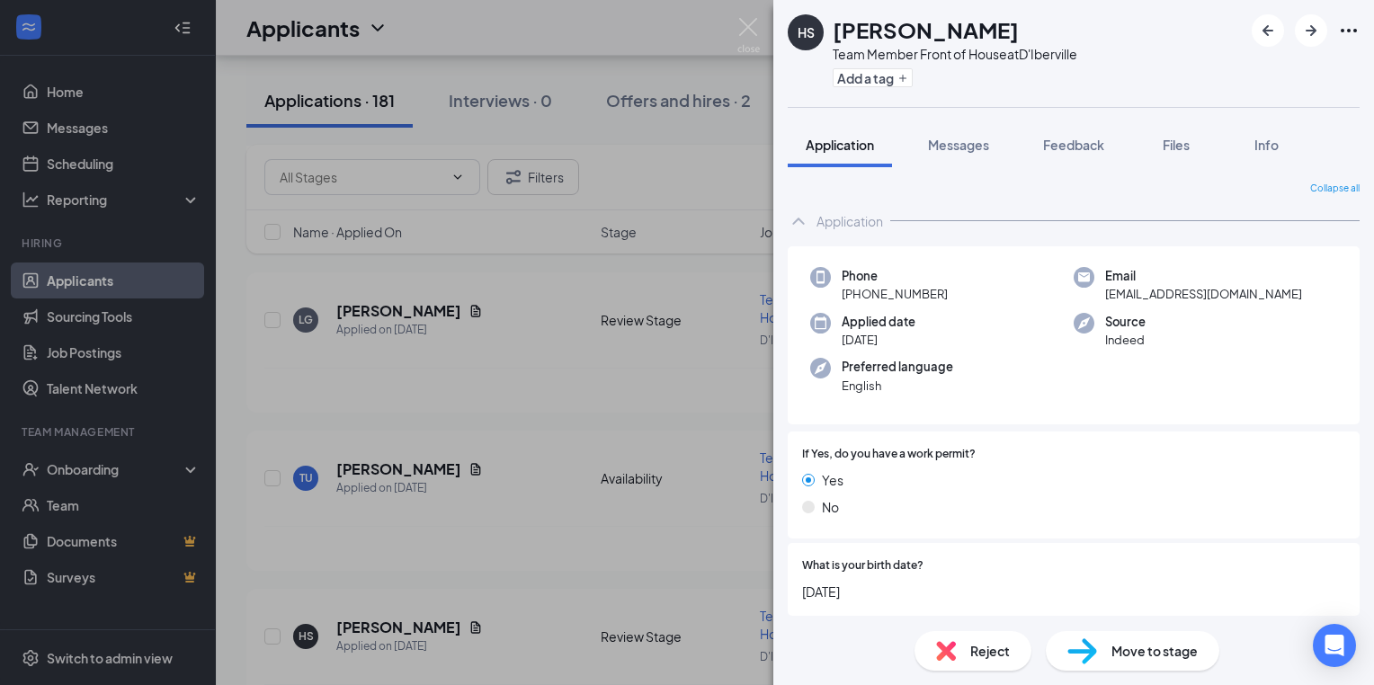
click at [435, 507] on div "HS Hayley Saniy'a Team Member Front of House at D'Iberville Add a tag Applicati…" at bounding box center [687, 342] width 1374 height 685
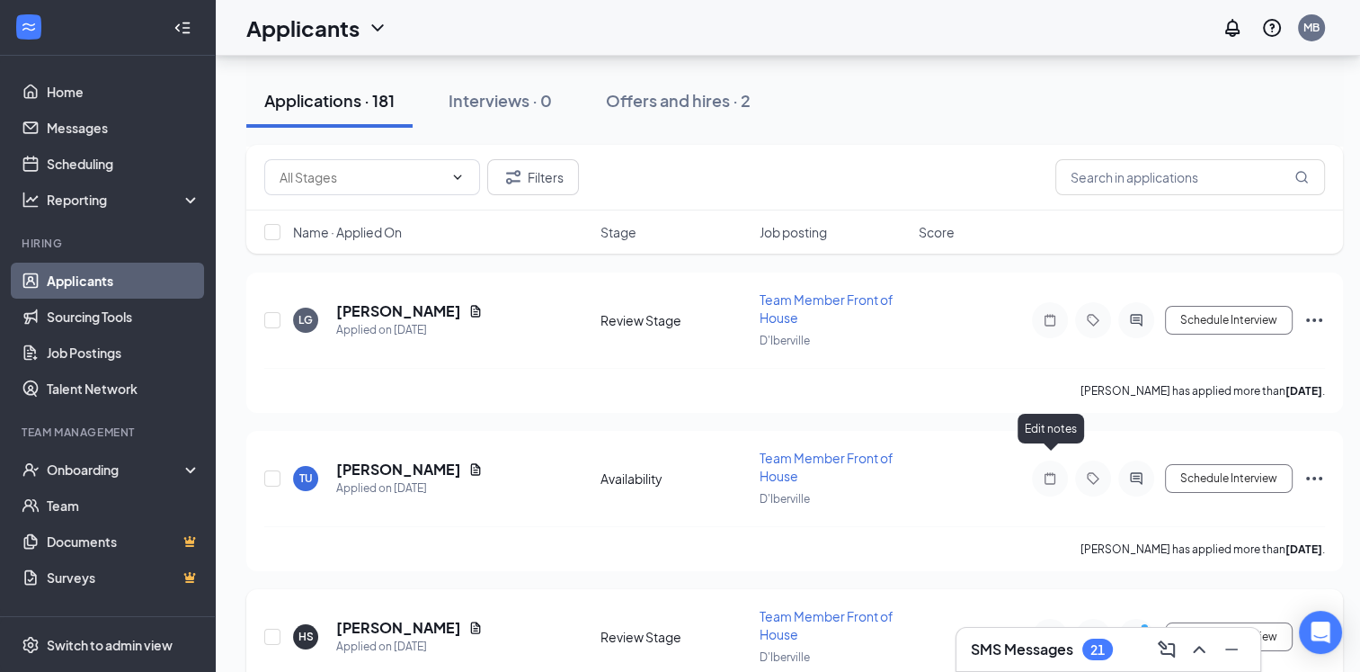
click at [1050, 630] on icon "Note" at bounding box center [1050, 636] width 11 height 12
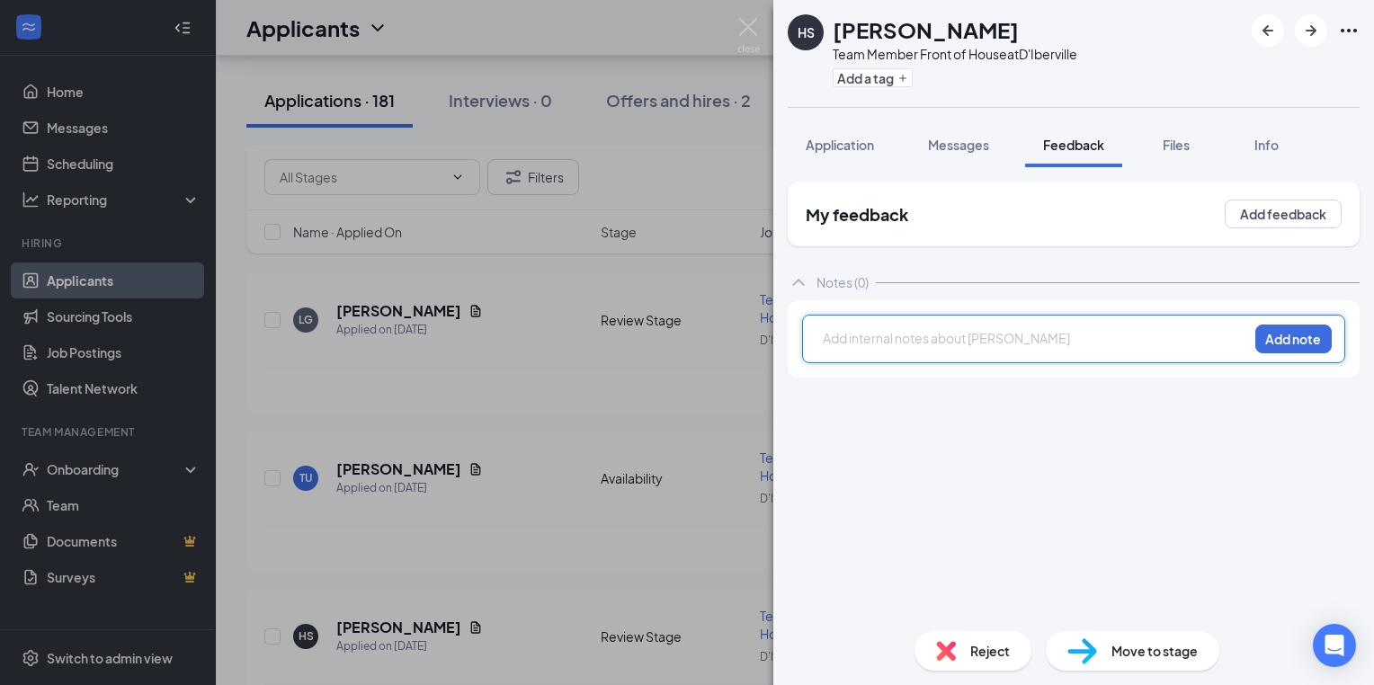
click at [854, 347] on div at bounding box center [1036, 340] width 424 height 23
click at [847, 343] on div at bounding box center [1036, 338] width 424 height 19
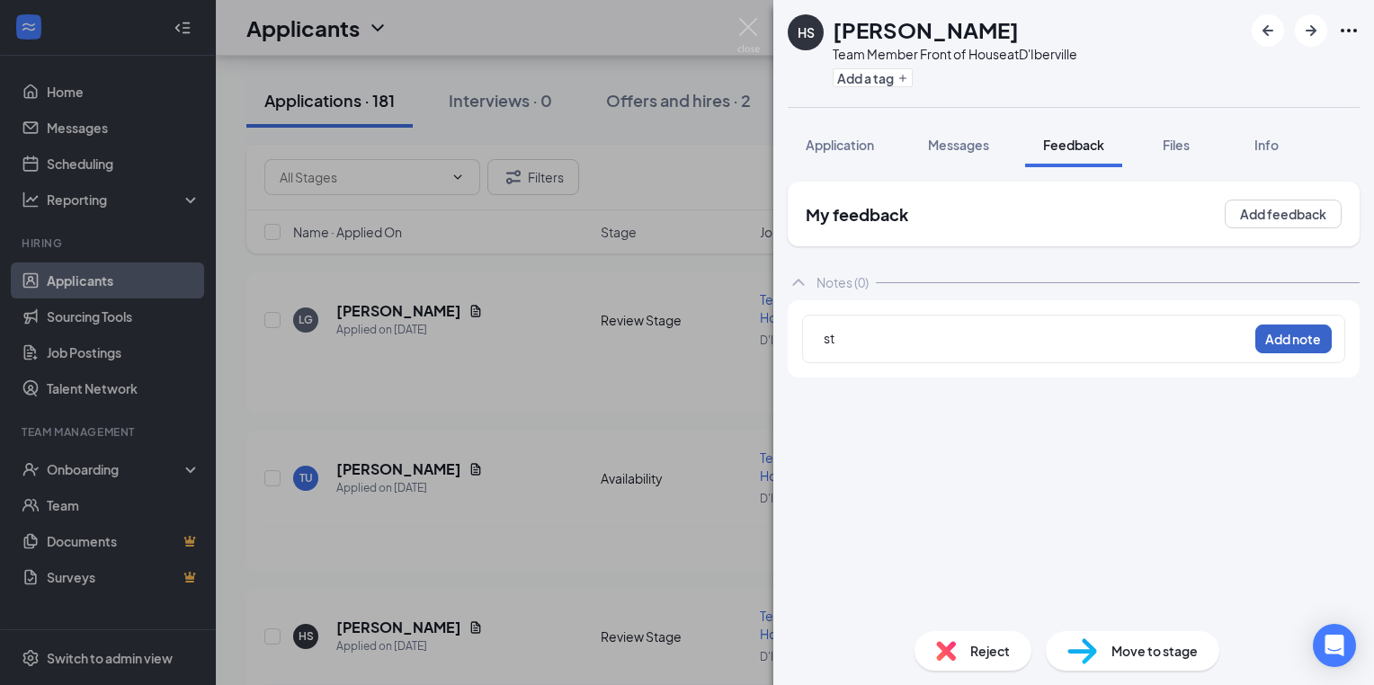
click at [1259, 339] on button "Add note" at bounding box center [1293, 339] width 76 height 29
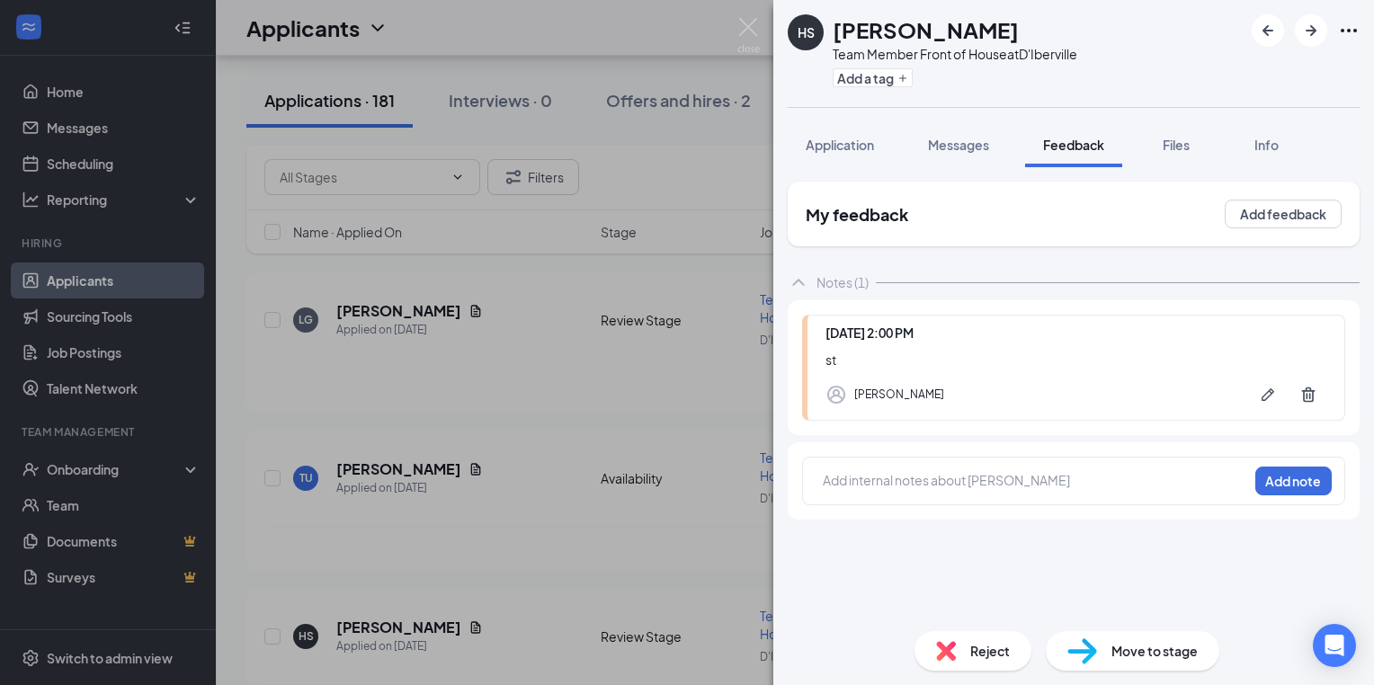
click at [466, 348] on div "HS Hayley Saniy'a Team Member Front of House at D'Iberville Add a tag Applicati…" at bounding box center [687, 342] width 1374 height 685
click at [466, 449] on div "TU Tristian Upshaw Applied on Aug 27 Availability Team Member Front of House D'…" at bounding box center [794, 487] width 1061 height 77
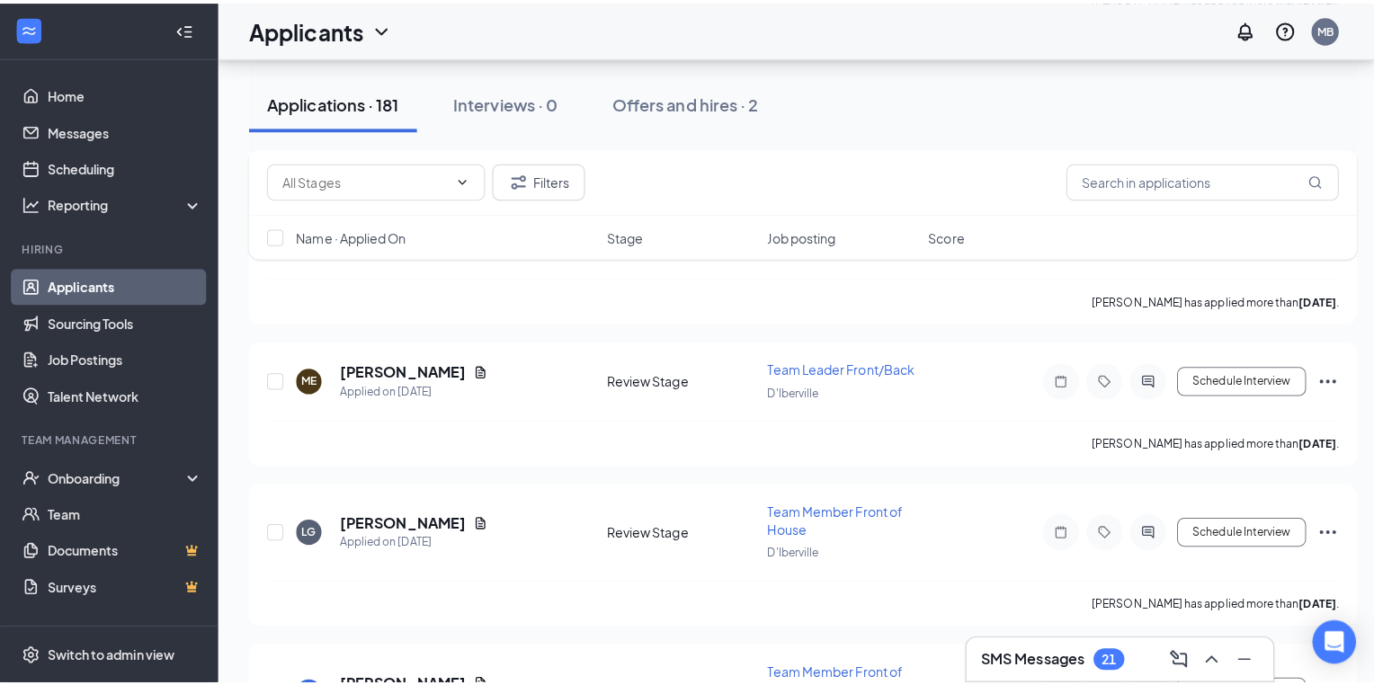
scroll to position [13113, 0]
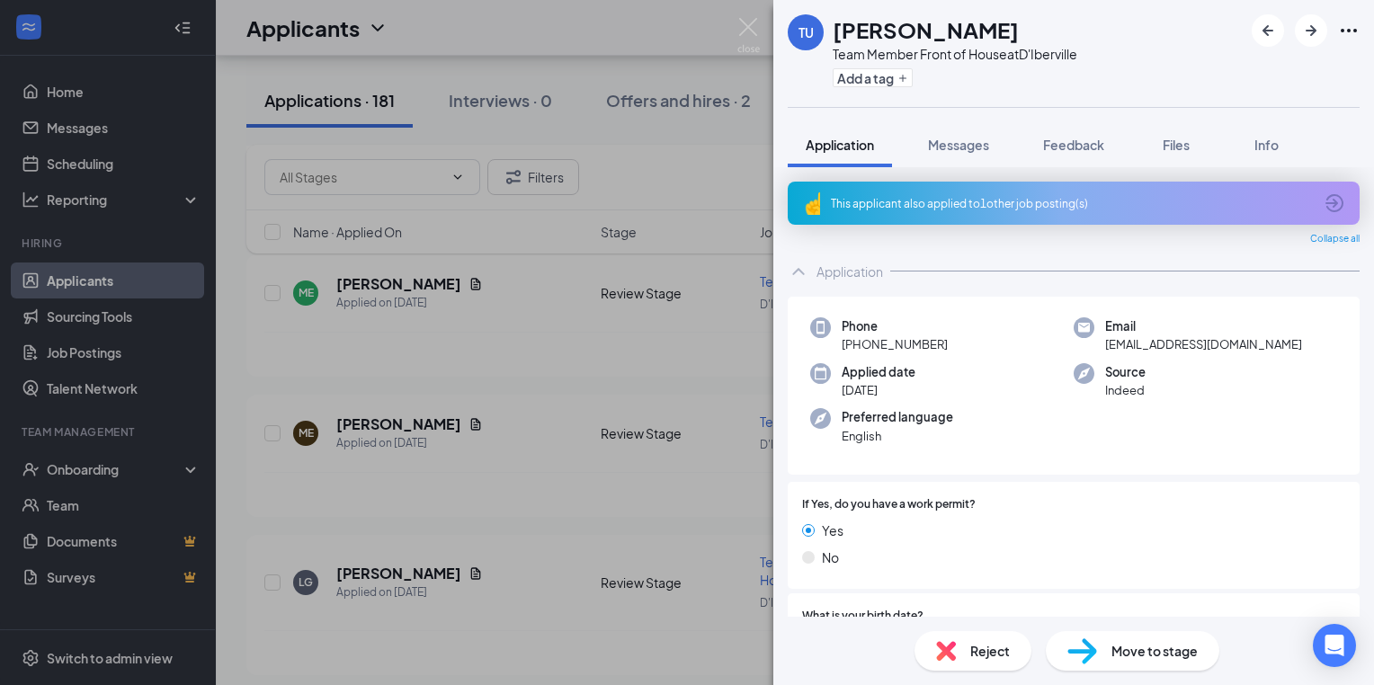
click at [567, 523] on div "TU Tristian Upshaw Team Member Front of House at D'Iberville Add a tag Applicat…" at bounding box center [687, 342] width 1374 height 685
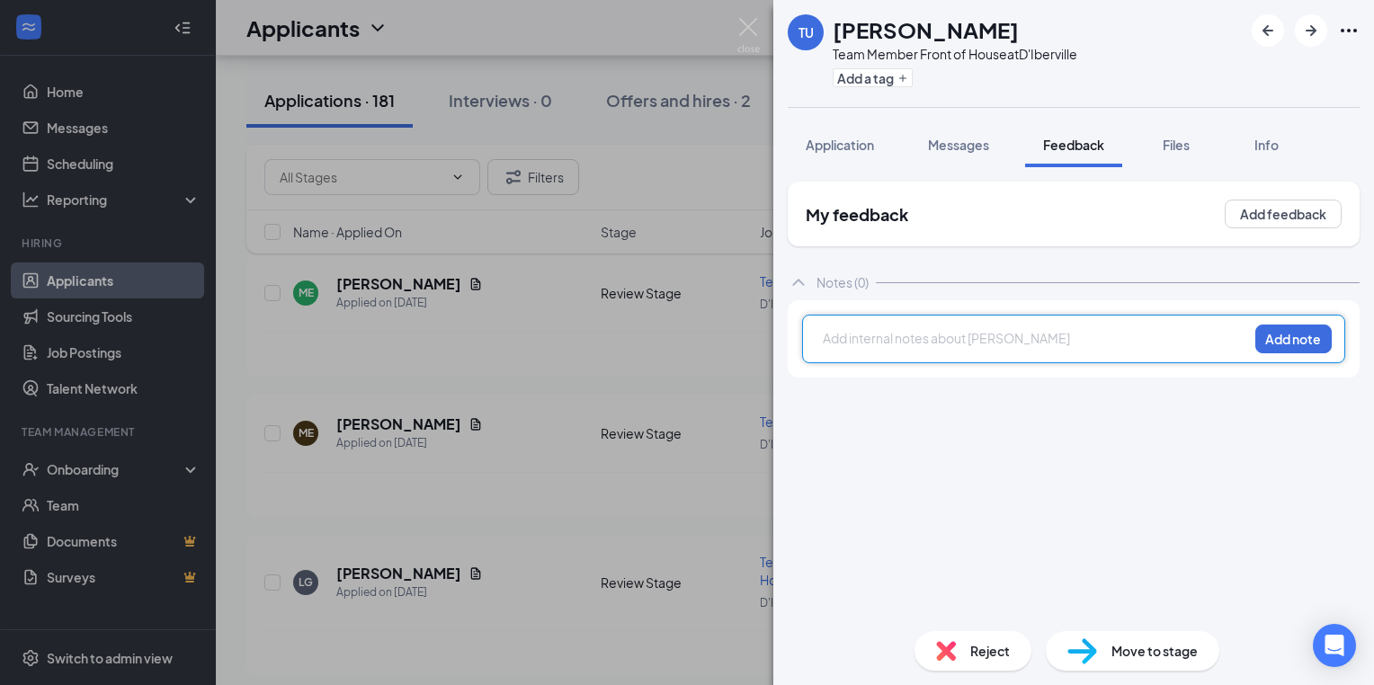
click at [832, 341] on div at bounding box center [1036, 338] width 424 height 19
click at [824, 337] on span "sch prev" at bounding box center [848, 338] width 49 height 16
click at [1278, 343] on button "Add note" at bounding box center [1293, 339] width 76 height 29
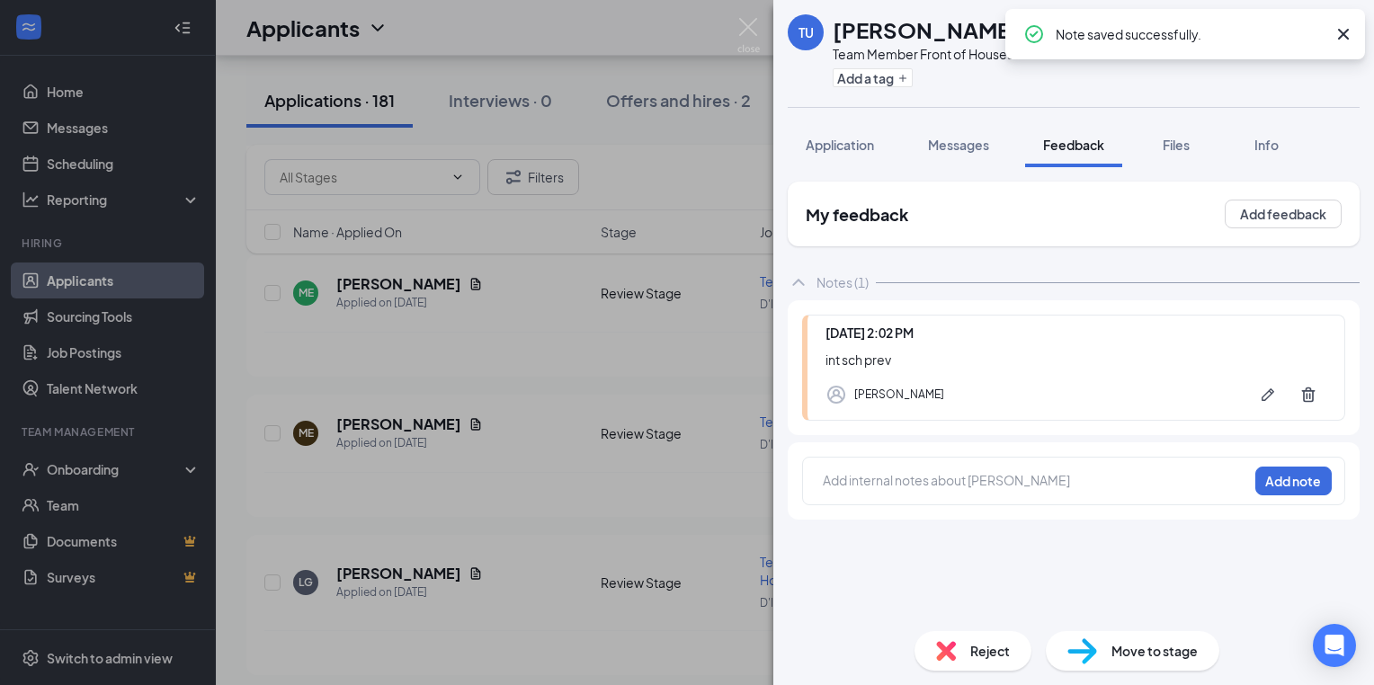
click at [424, 447] on div "TU Tristian Upshaw Team Member Front of House at D'Iberville Add a tag Applicat…" at bounding box center [687, 342] width 1374 height 685
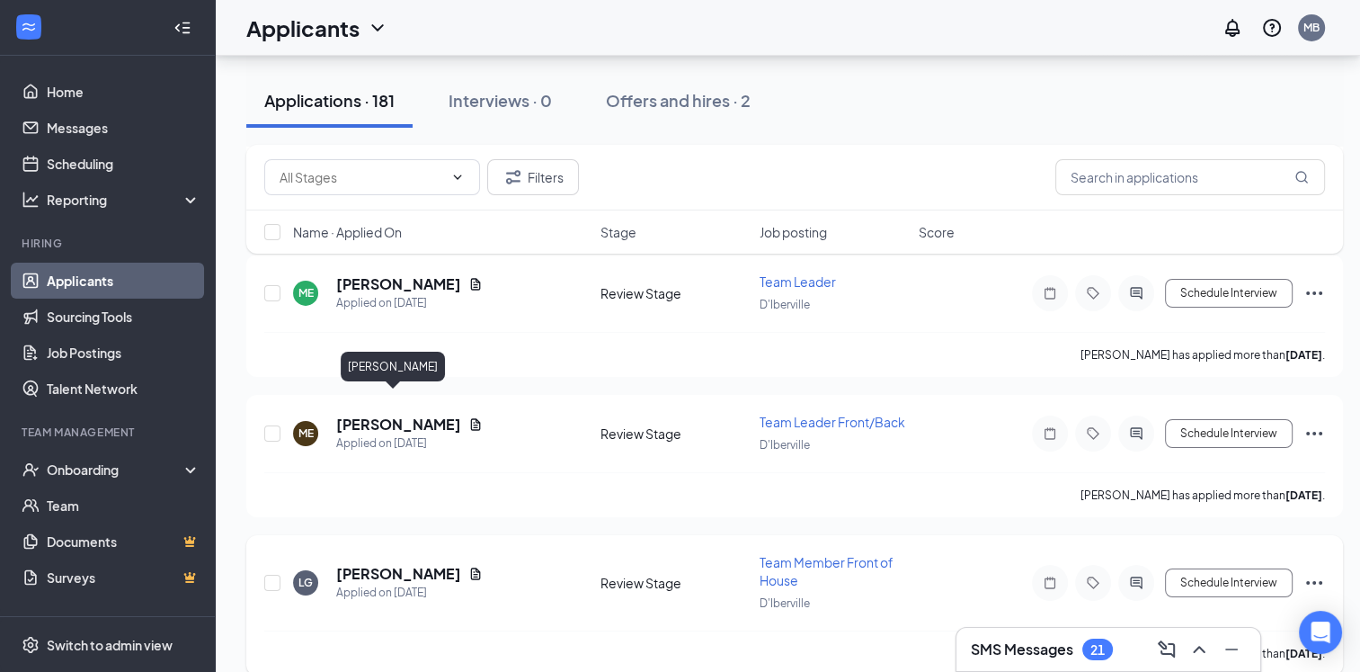
click at [391, 564] on h5 "[PERSON_NAME]" at bounding box center [398, 574] width 125 height 20
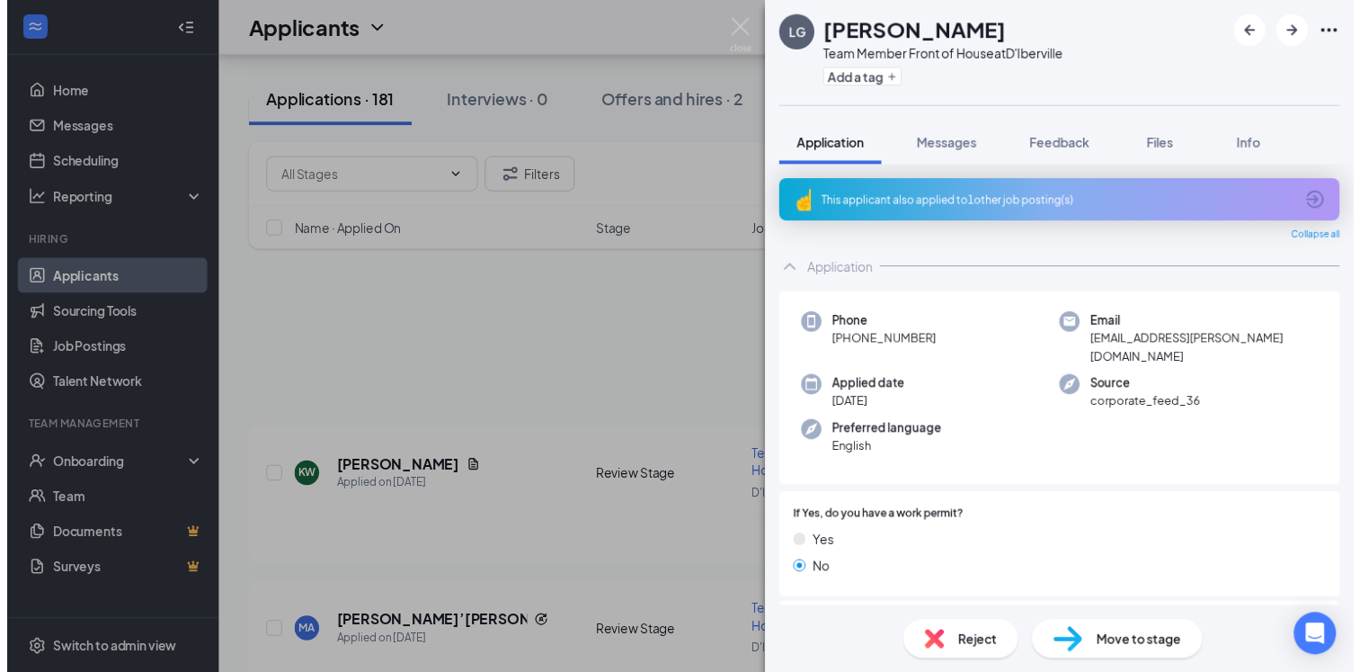
scroll to position [13113, 0]
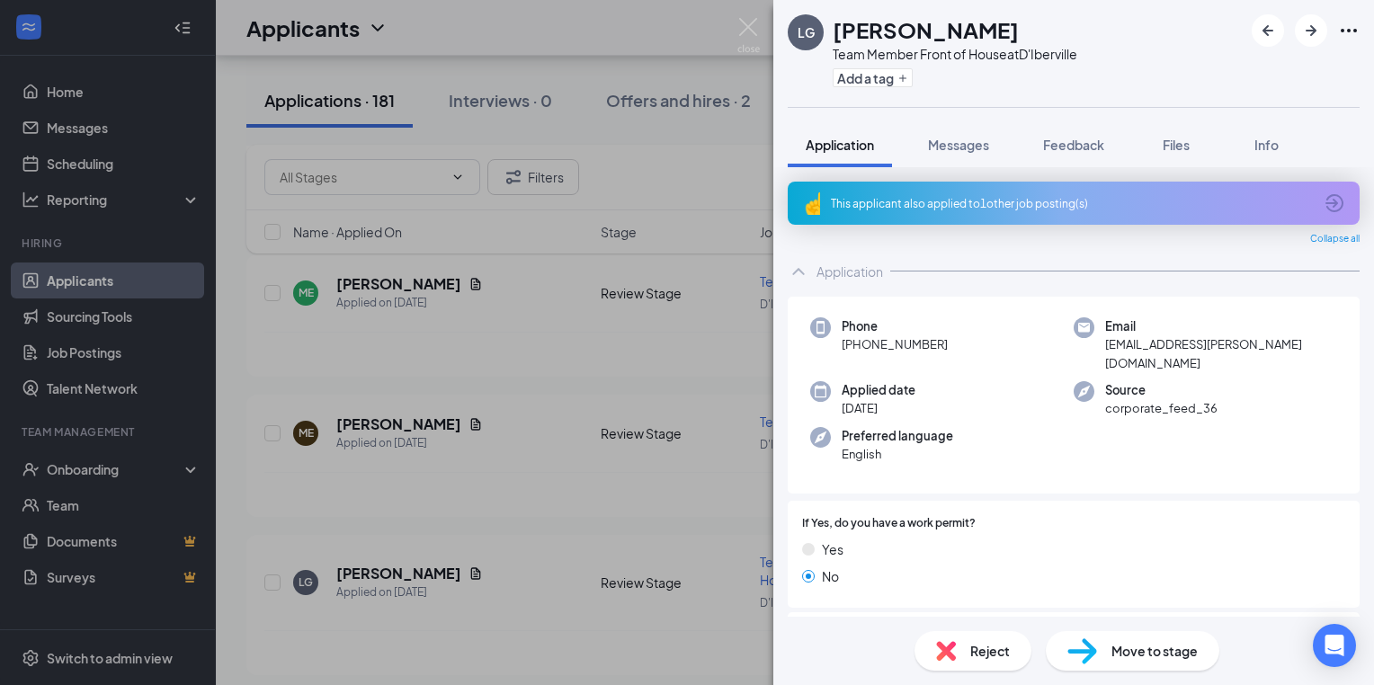
click at [524, 466] on div "[PERSON_NAME] [PERSON_NAME] Team Member Front of House at D'Iberville Add a tag…" at bounding box center [687, 342] width 1374 height 685
click at [524, 630] on div "[PERSON_NAME] has applied more than [DATE] ." at bounding box center [794, 652] width 1061 height 45
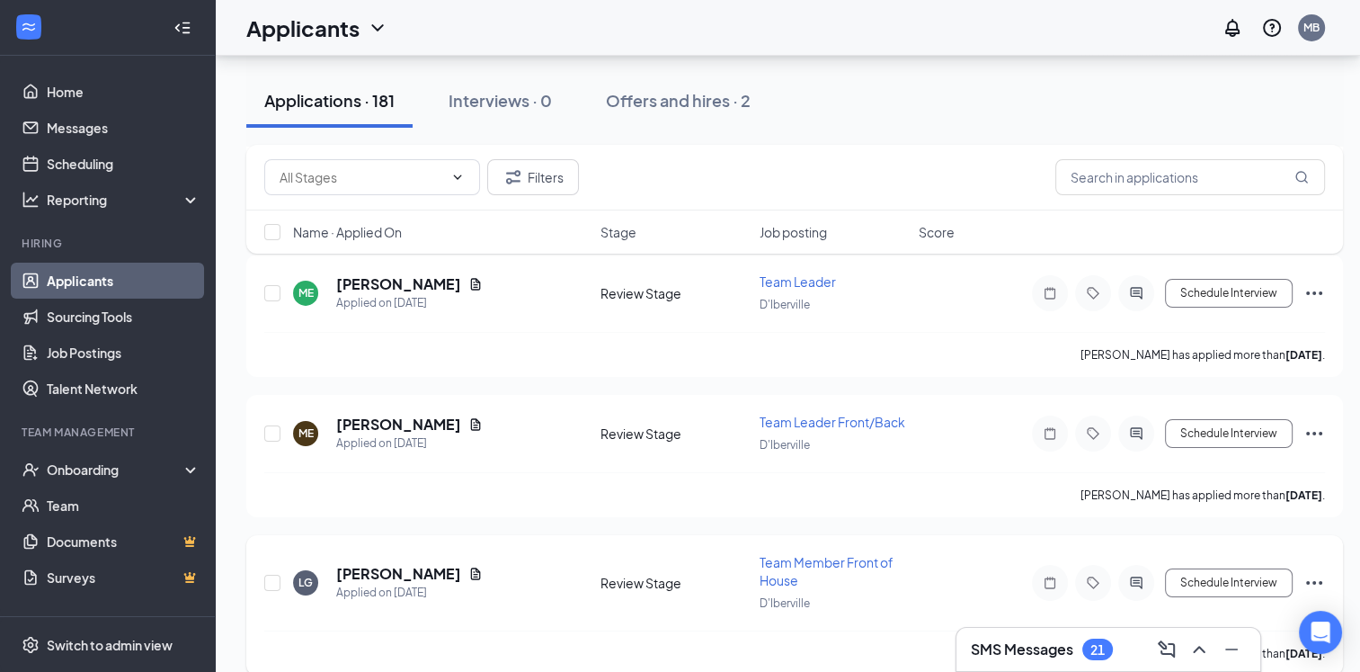
click at [1049, 575] on icon "Note" at bounding box center [1050, 582] width 22 height 14
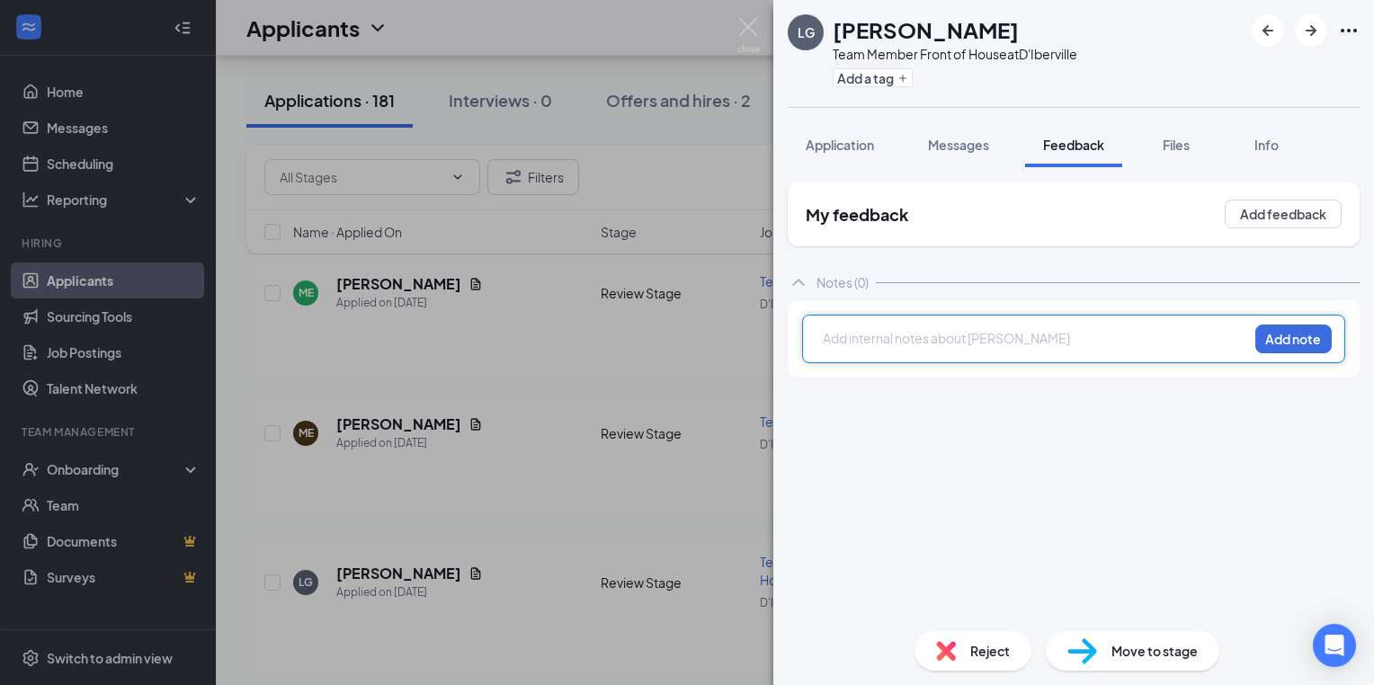
click at [831, 335] on div at bounding box center [1036, 338] width 424 height 19
click at [831, 343] on div at bounding box center [1036, 338] width 424 height 19
click at [838, 335] on div at bounding box center [1036, 338] width 424 height 19
click at [1320, 334] on button "Add note" at bounding box center [1293, 339] width 76 height 29
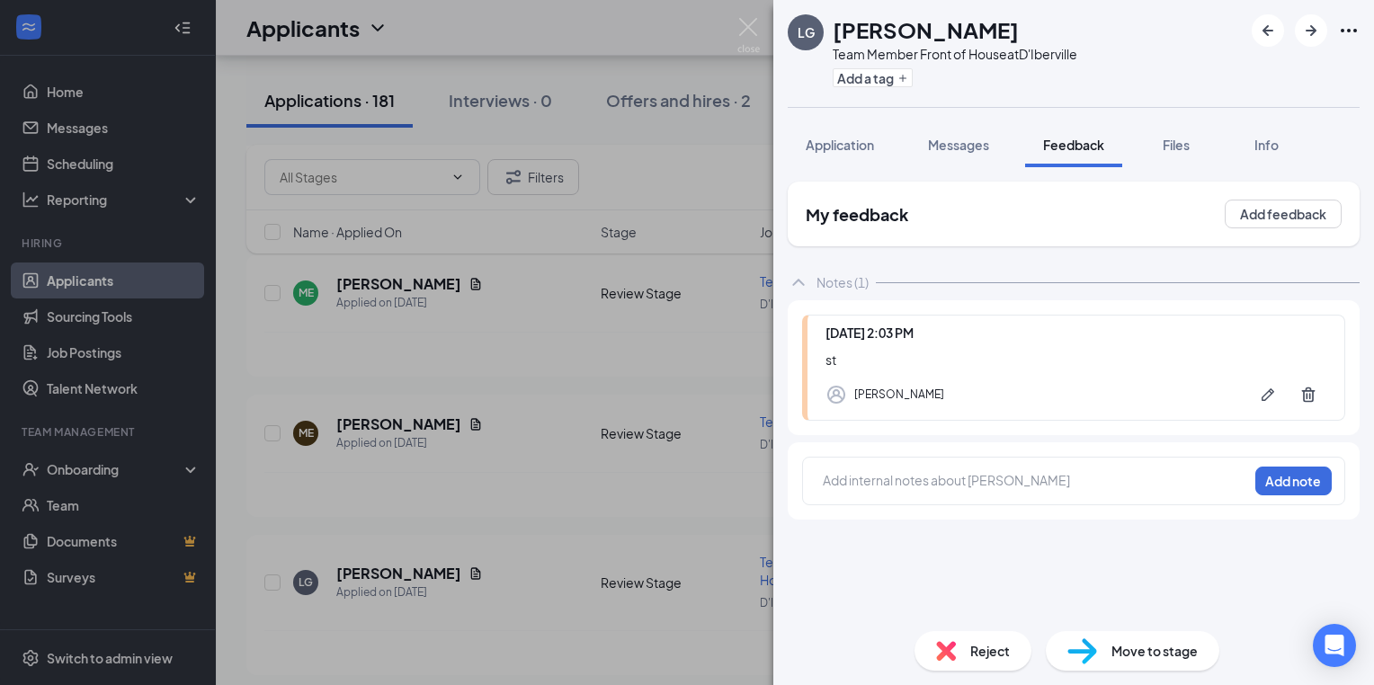
click at [493, 325] on div "[PERSON_NAME] [PERSON_NAME] Team Member Front of House at D'Iberville Add a tag…" at bounding box center [687, 342] width 1374 height 685
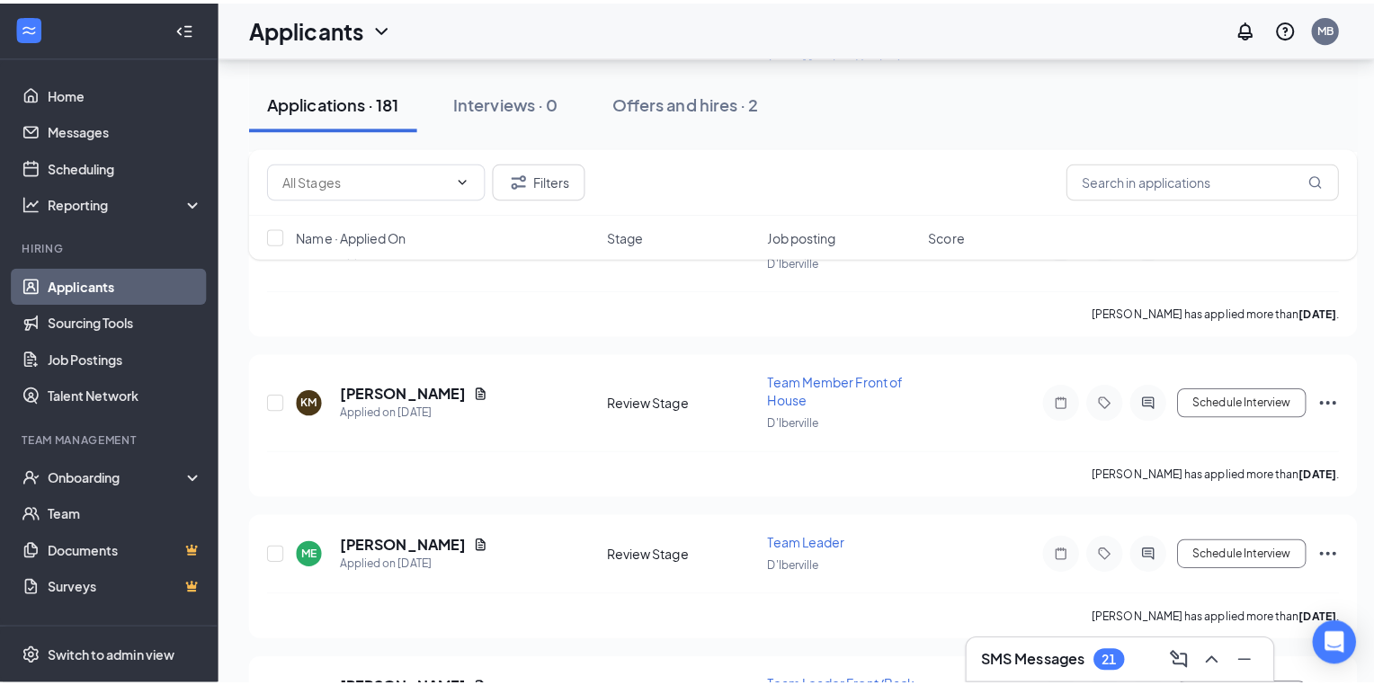
scroll to position [12826, 0]
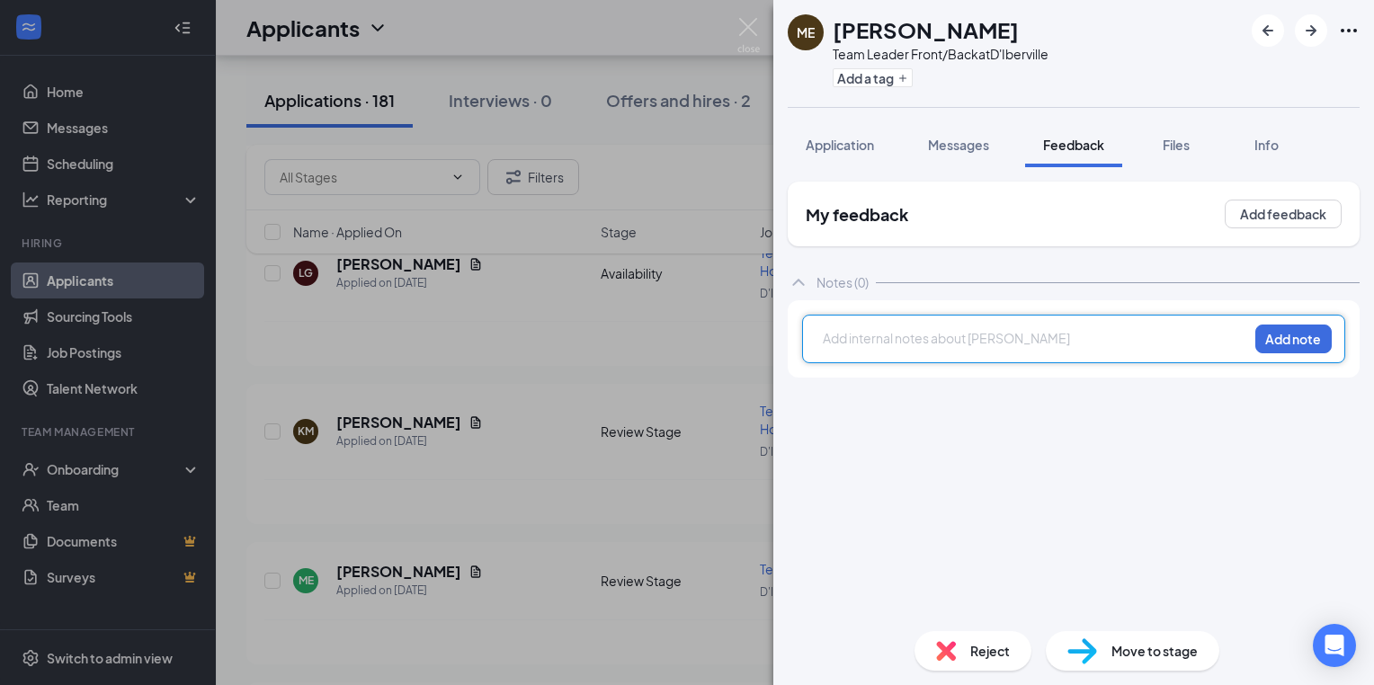
click at [849, 347] on div at bounding box center [1036, 338] width 424 height 19
click at [835, 338] on div at bounding box center [1036, 338] width 424 height 19
click at [1313, 346] on button "Add note" at bounding box center [1293, 339] width 76 height 29
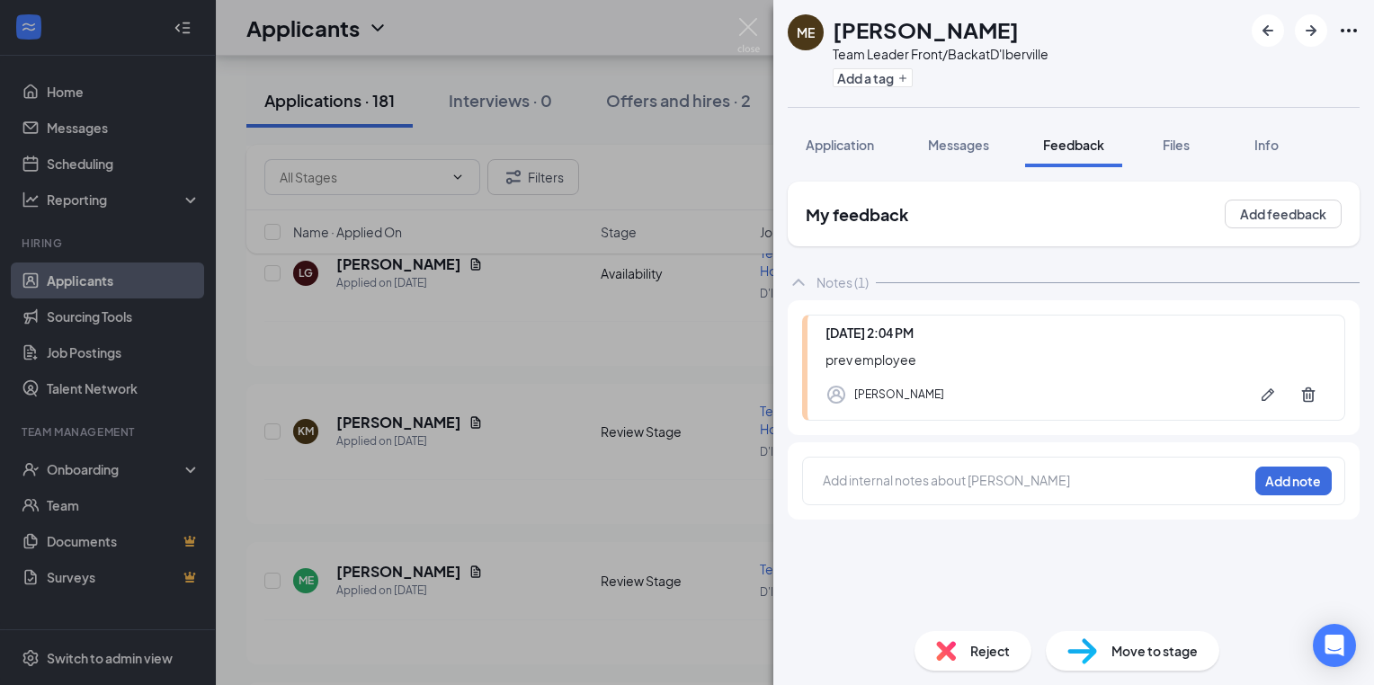
click at [519, 450] on div "ME Markeon [PERSON_NAME] Team Leader Front/Back at D'Iberville Add a tag Applic…" at bounding box center [687, 342] width 1374 height 685
click at [519, 560] on div "ME [PERSON_NAME] Applied on [DATE] Review Stage Team Leader D'Iberville Schedul…" at bounding box center [794, 589] width 1061 height 59
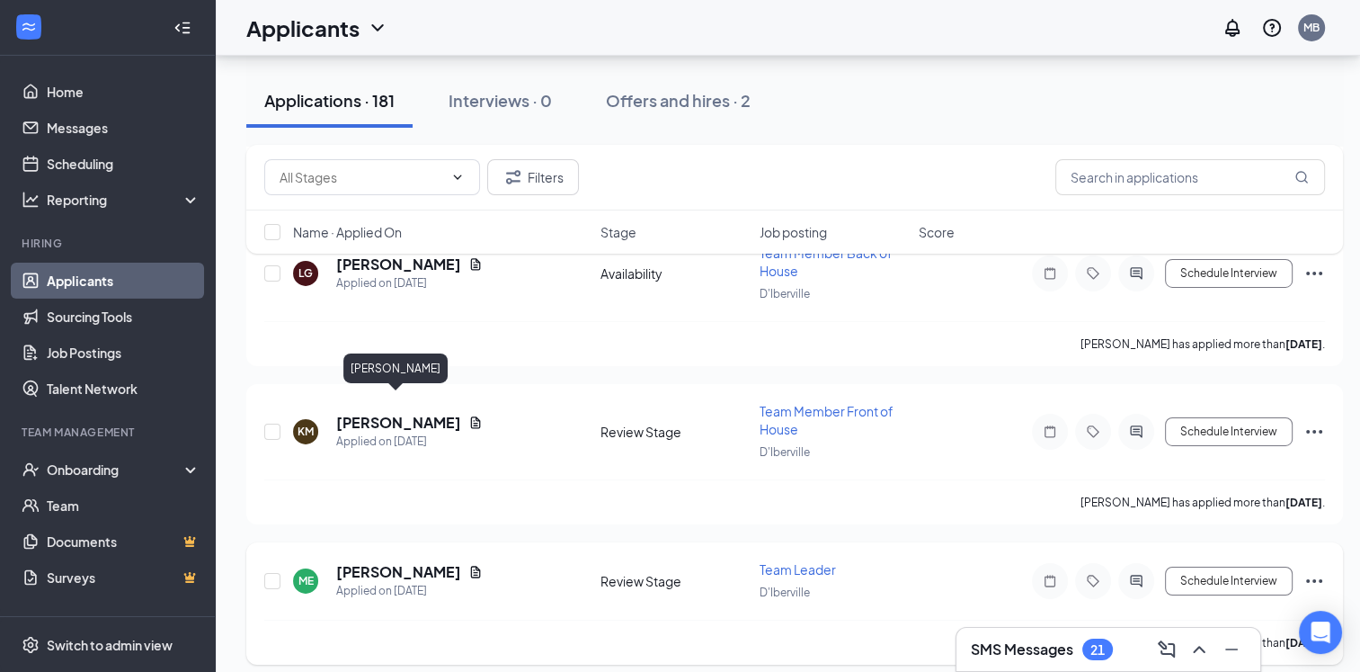
click at [399, 562] on h5 "[PERSON_NAME]" at bounding box center [398, 572] width 125 height 20
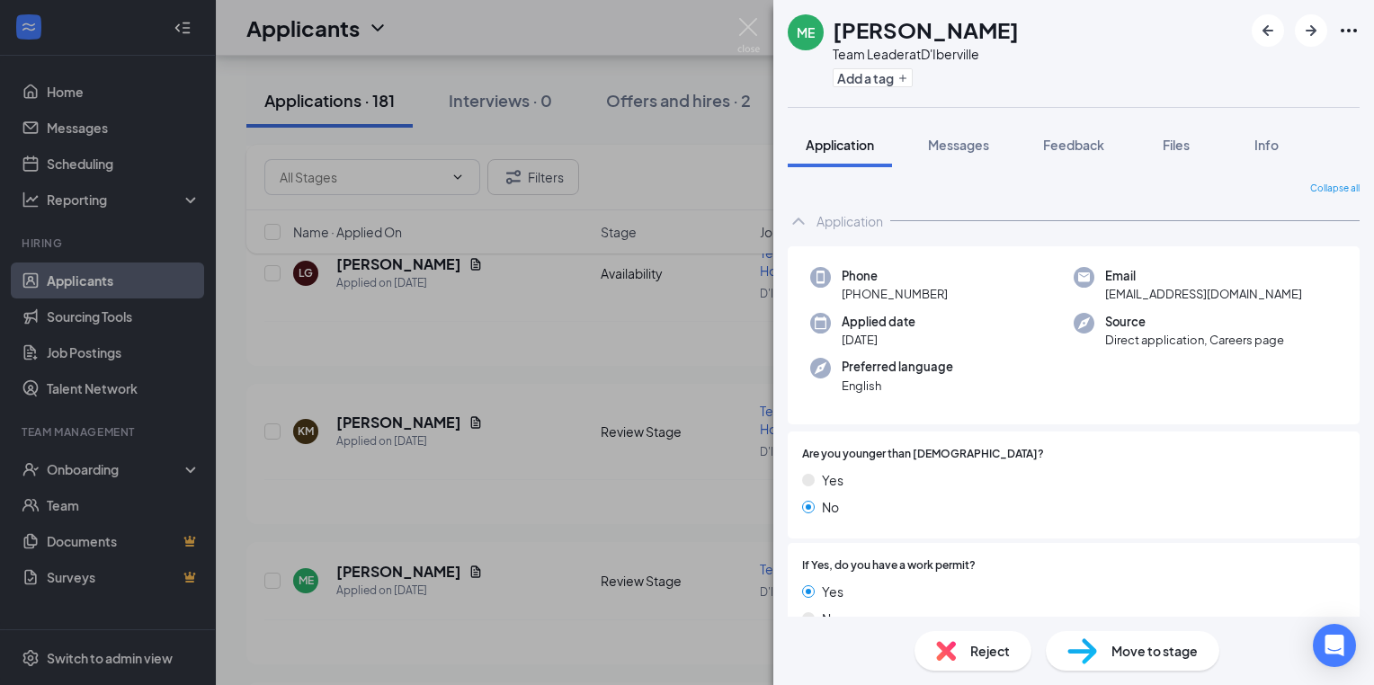
click at [685, 446] on div "ME Markeon [PERSON_NAME] Team Leader at D'Iberville Add a tag Application Messa…" at bounding box center [687, 342] width 1374 height 685
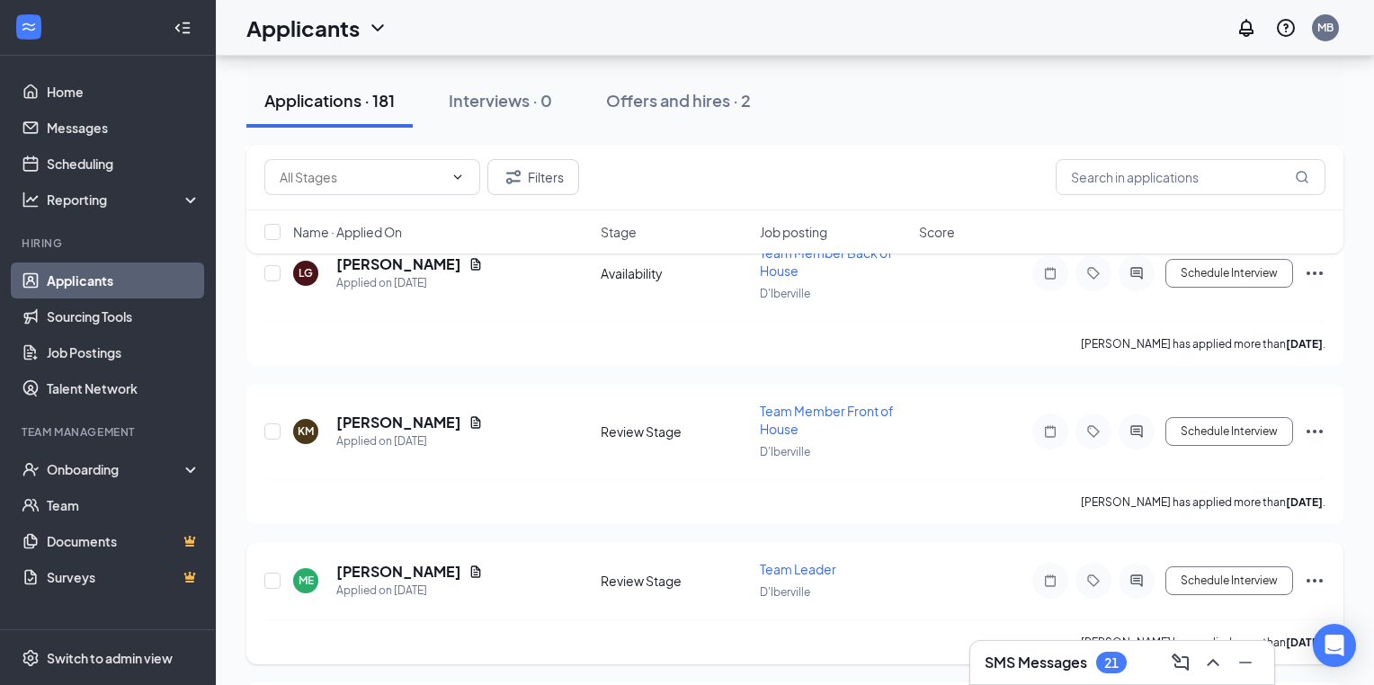
click at [1054, 574] on icon "Note" at bounding box center [1050, 581] width 22 height 14
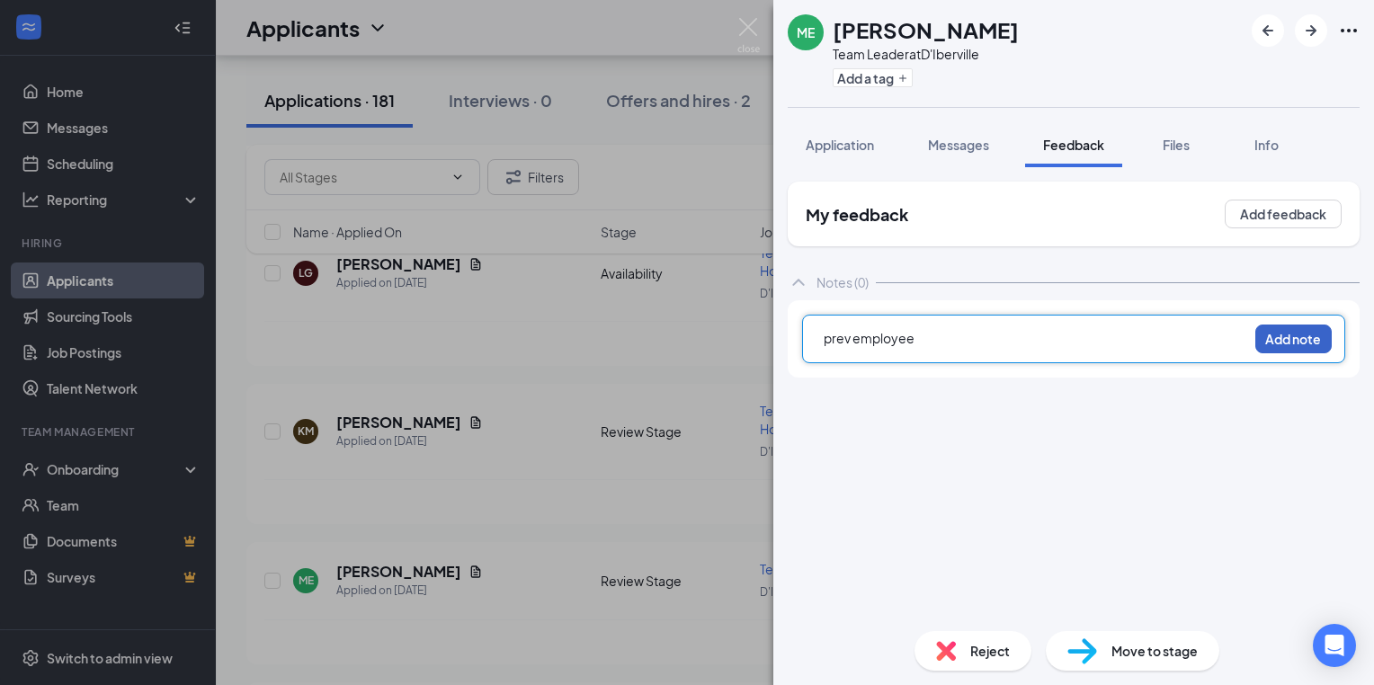
click at [1298, 334] on button "Add note" at bounding box center [1293, 339] width 76 height 29
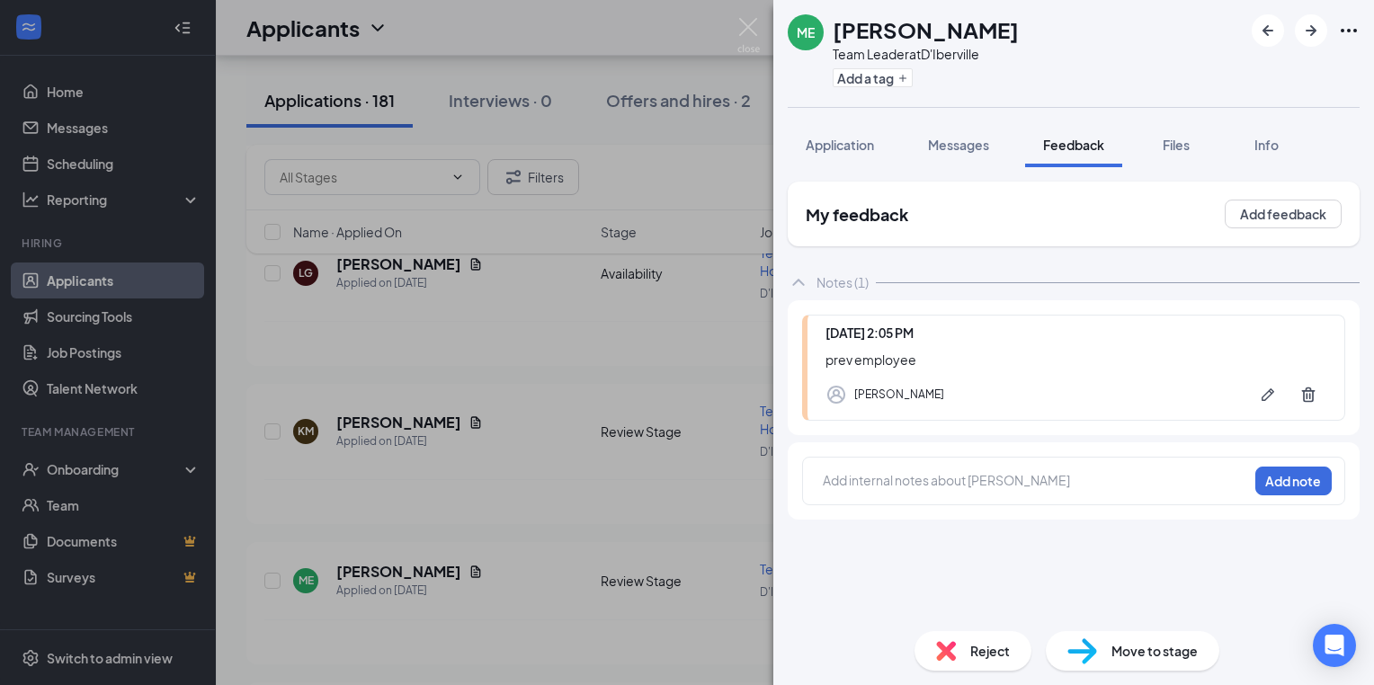
click at [511, 322] on div "ME [PERSON_NAME] [PERSON_NAME] Team Leader at D'Iberville Add a tag Application…" at bounding box center [687, 342] width 1374 height 685
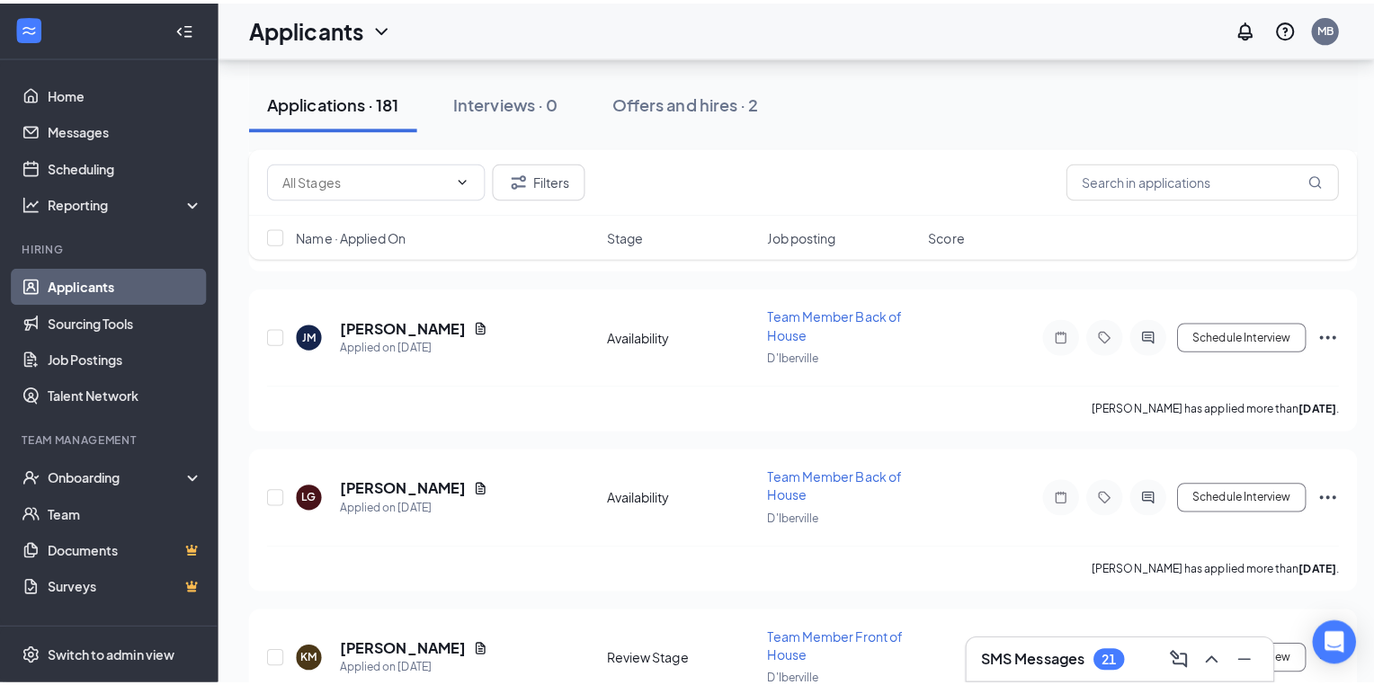
scroll to position [12585, 0]
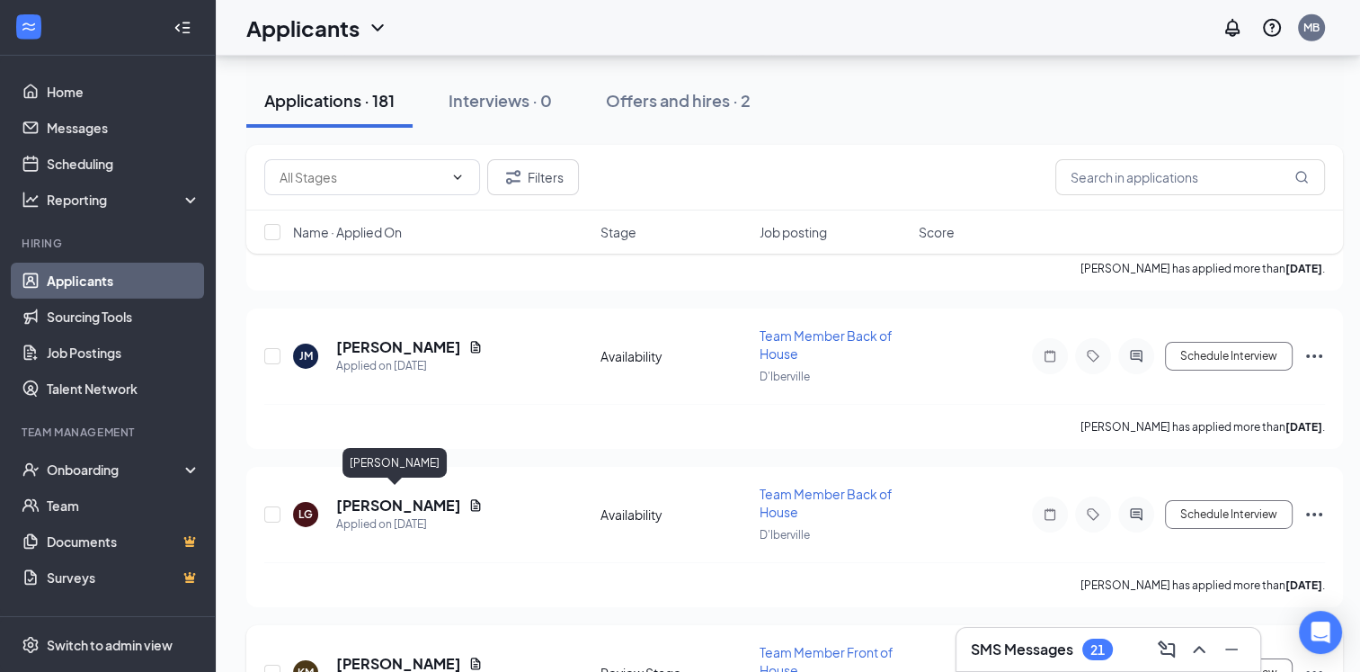
click at [371, 654] on h5 "[PERSON_NAME]" at bounding box center [398, 664] width 125 height 20
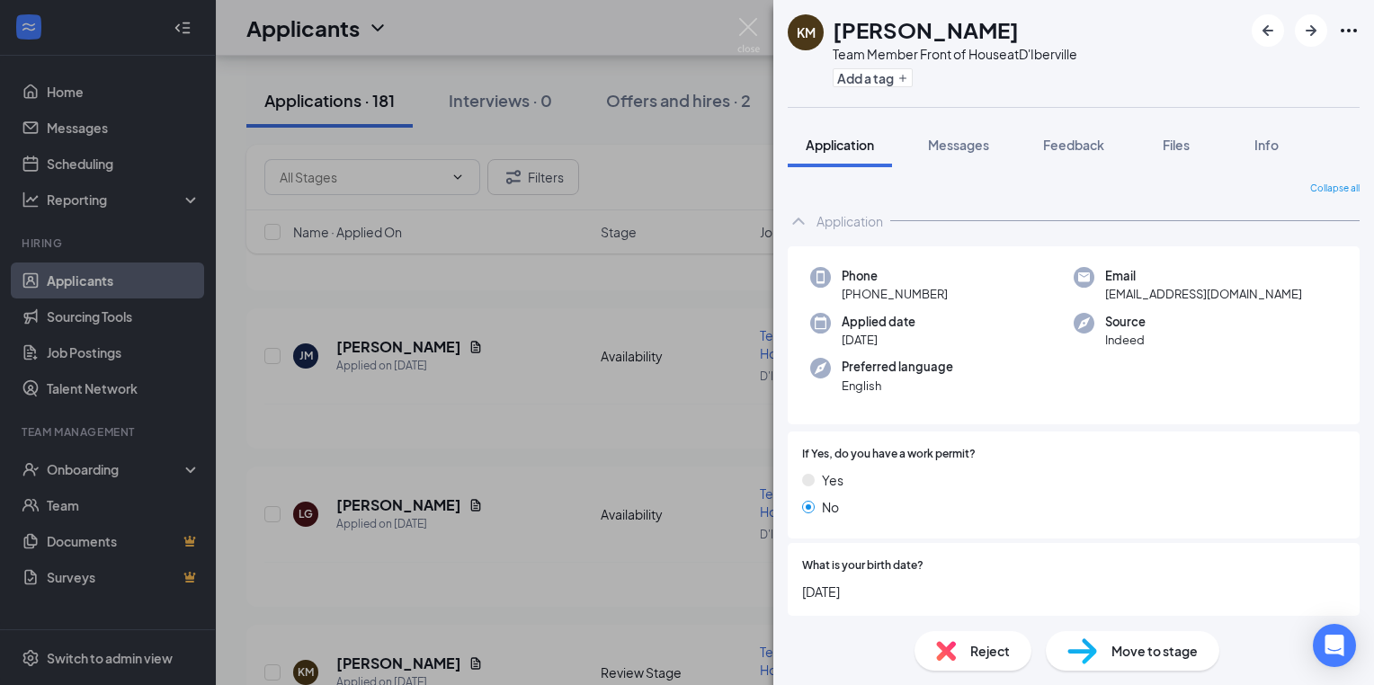
click at [565, 532] on div "[PERSON_NAME] Team Member Front of House at D'Iberville Add a tag Application M…" at bounding box center [687, 342] width 1374 height 685
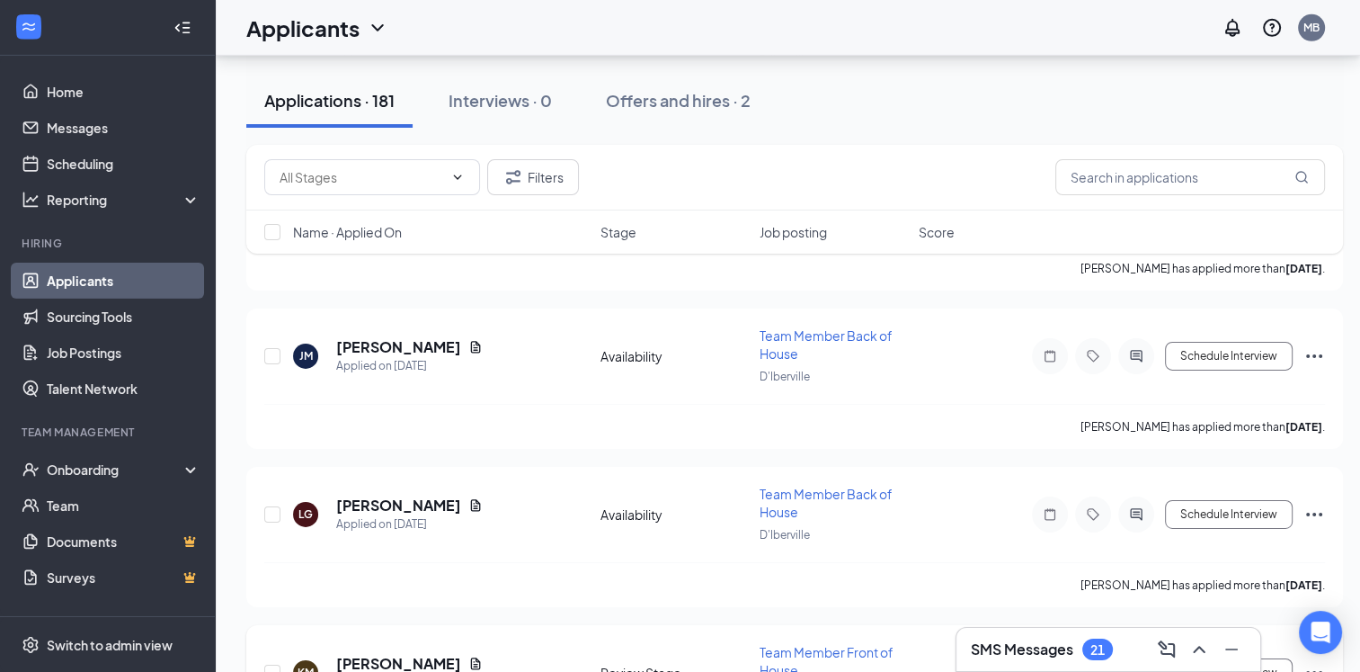
click at [1051, 665] on icon "Note" at bounding box center [1050, 672] width 22 height 14
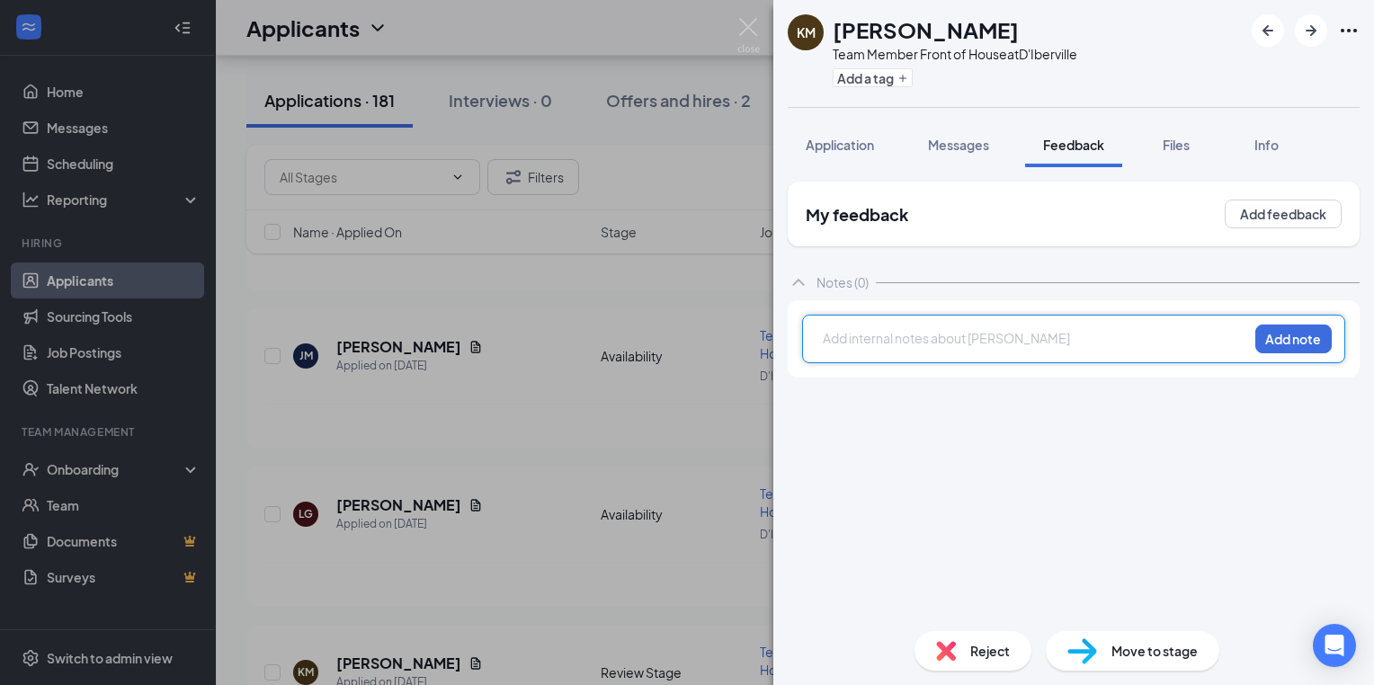
click at [849, 343] on div at bounding box center [1036, 338] width 424 height 19
click at [835, 343] on div at bounding box center [1036, 338] width 424 height 19
click at [1296, 347] on button "Add note" at bounding box center [1293, 339] width 76 height 29
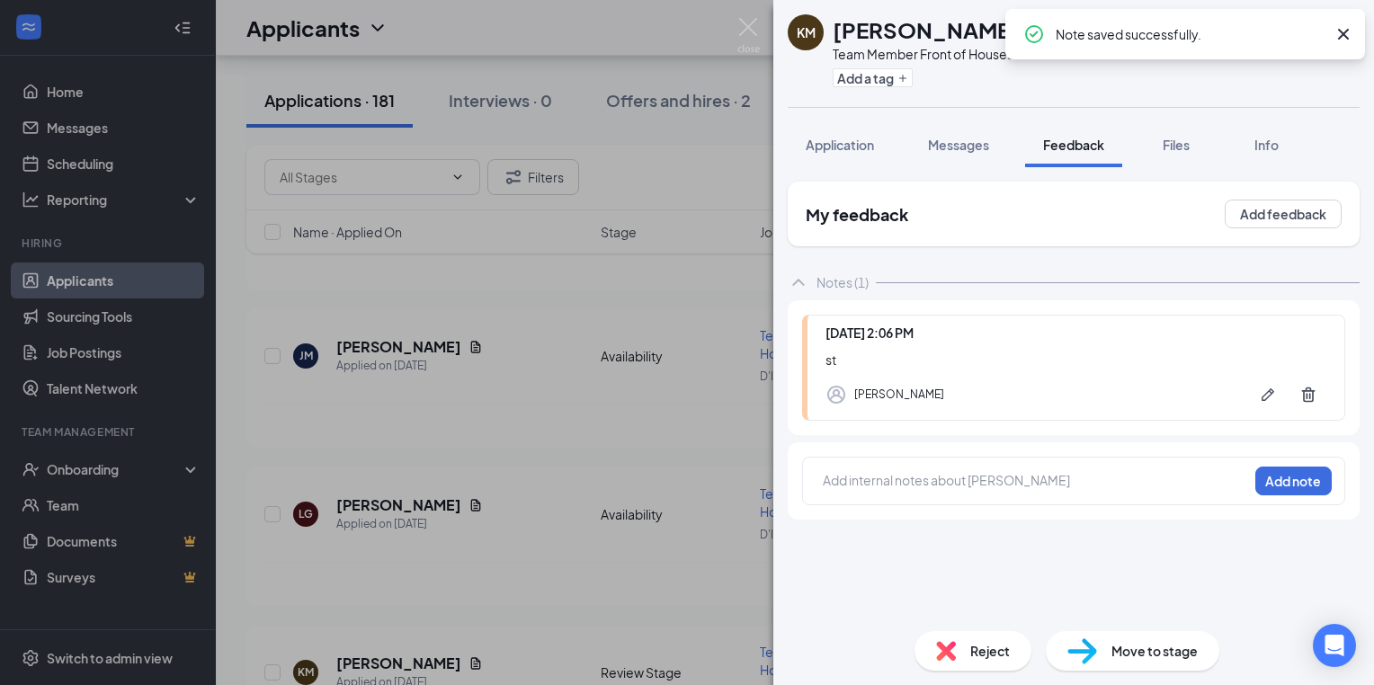
click at [417, 408] on div "[PERSON_NAME] Team Member Front of House at D'Iberville Add a tag Application M…" at bounding box center [687, 342] width 1374 height 685
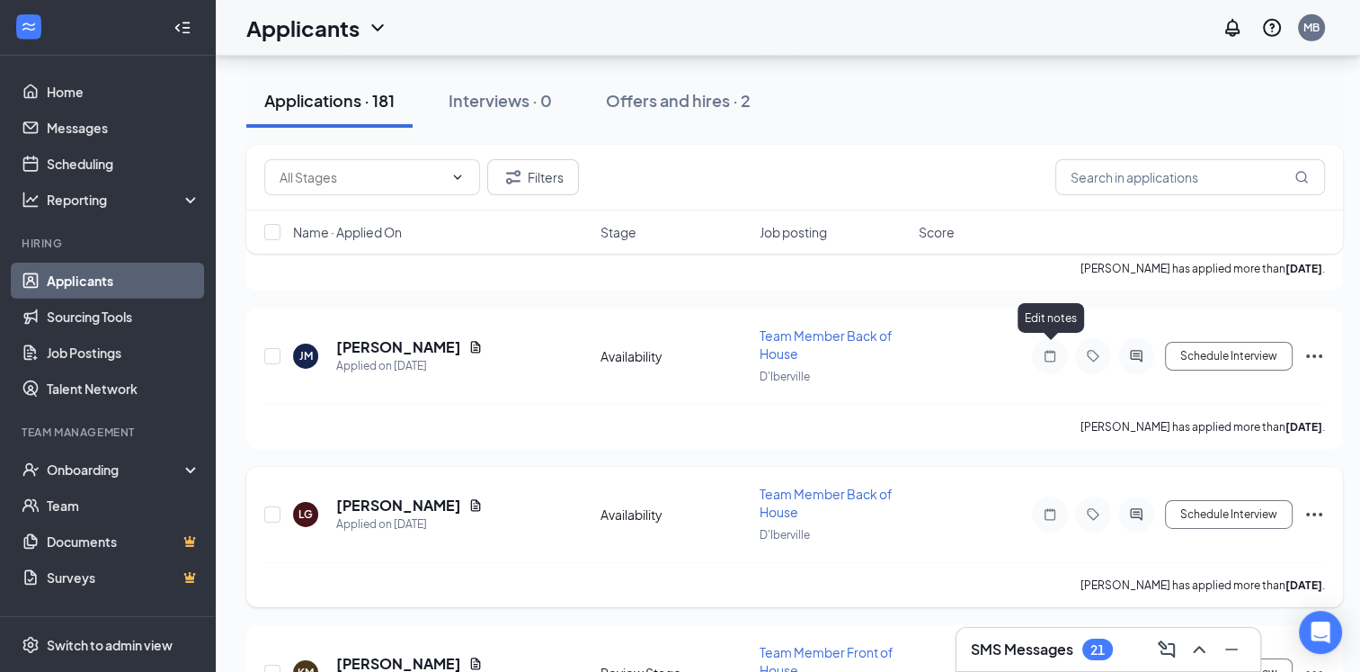
click at [1048, 508] on icon "Note" at bounding box center [1050, 514] width 11 height 12
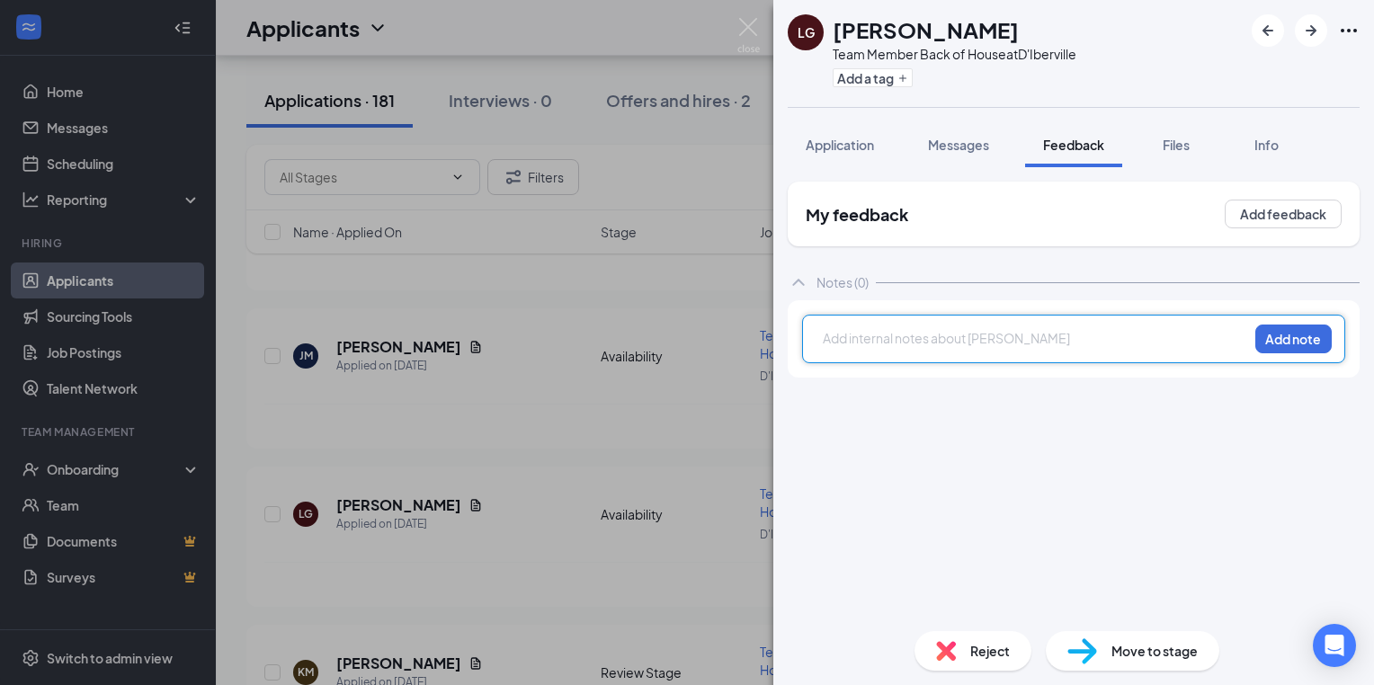
click at [837, 336] on div at bounding box center [1036, 338] width 424 height 19
click at [834, 346] on div at bounding box center [1036, 338] width 424 height 19
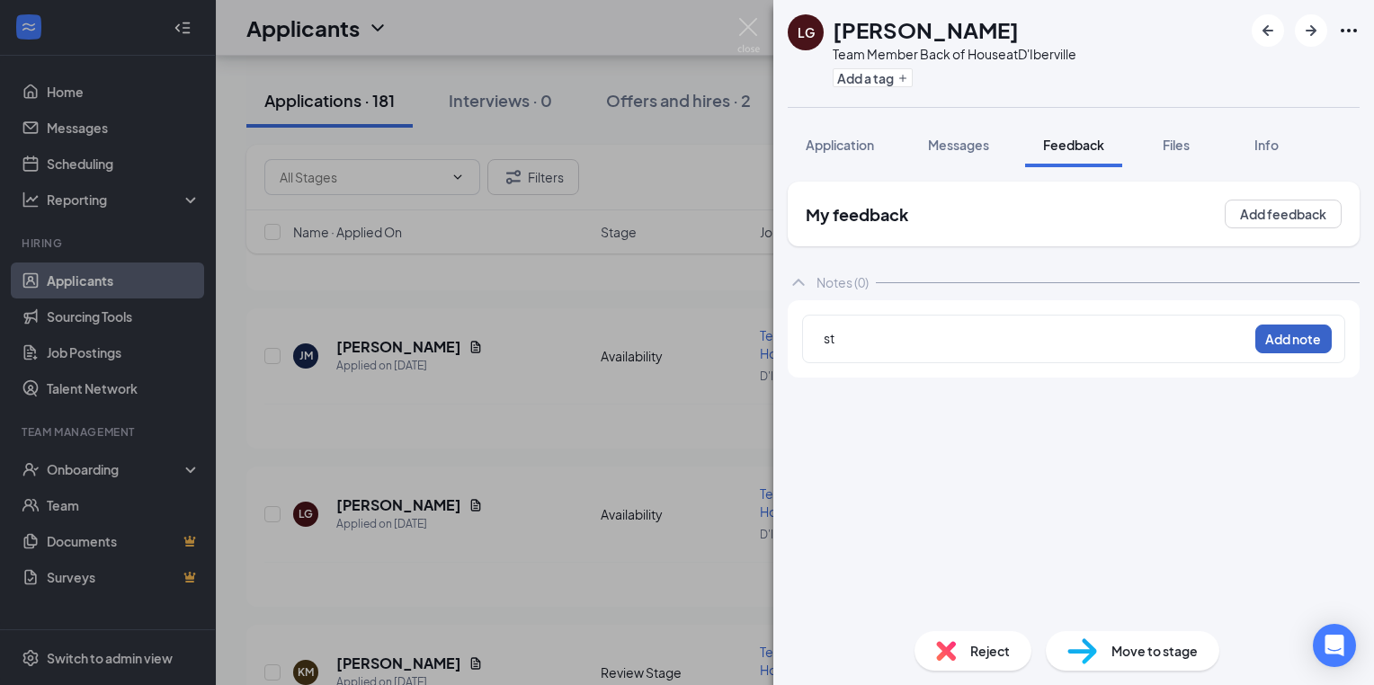
click at [1306, 339] on button "Add note" at bounding box center [1293, 339] width 76 height 29
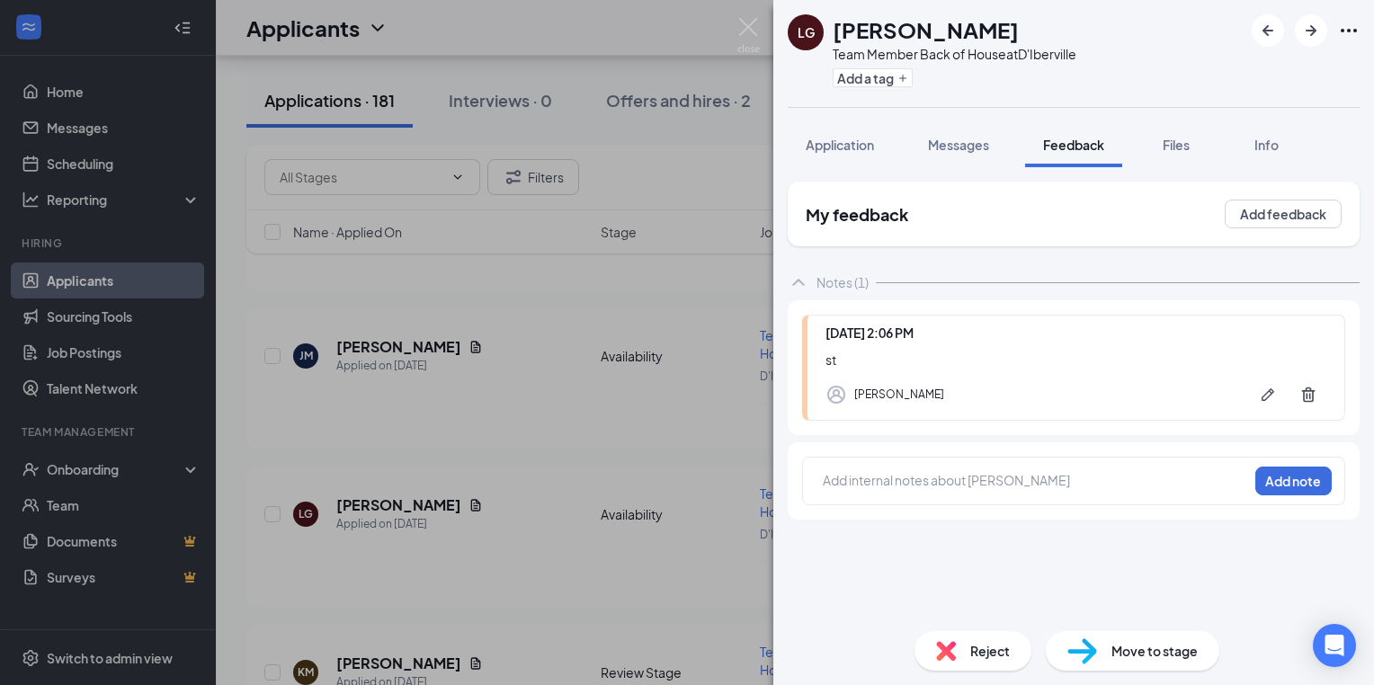
click at [590, 395] on div "[PERSON_NAME] [PERSON_NAME] Team Member Back of House at D'Iberville Add a tag …" at bounding box center [687, 342] width 1374 height 685
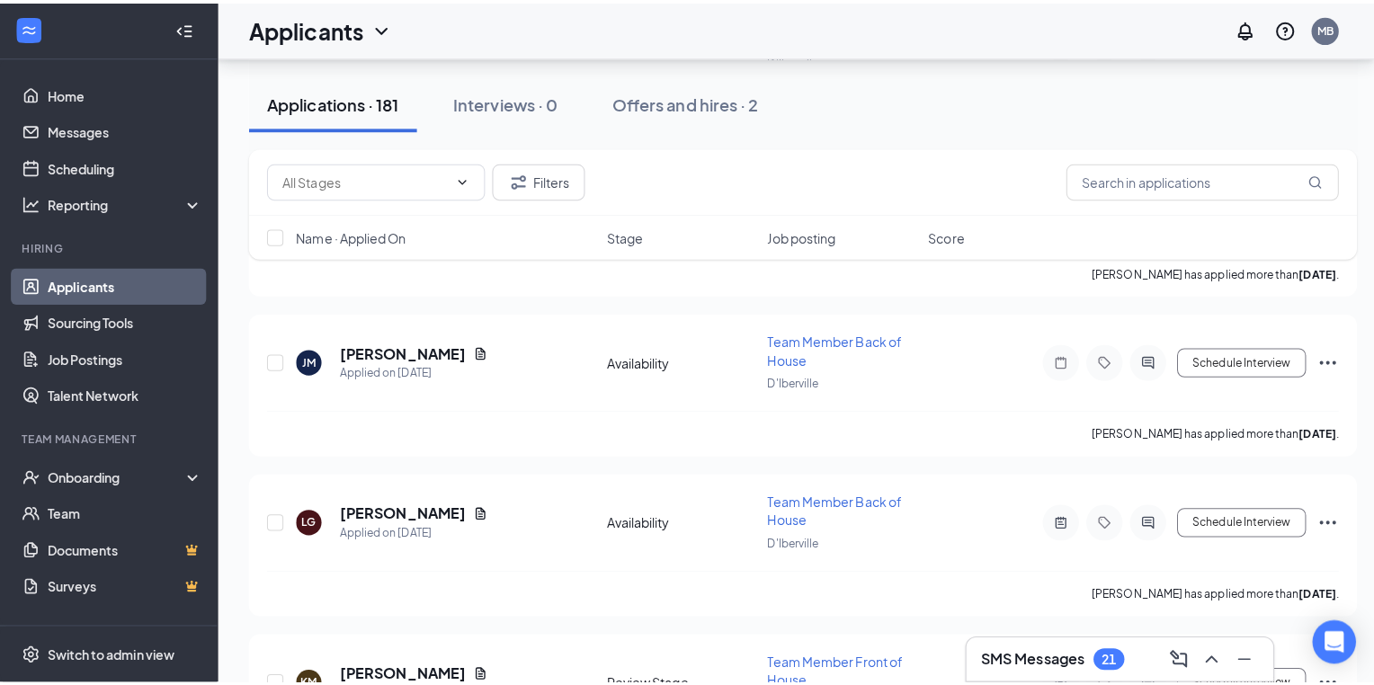
scroll to position [12286, 0]
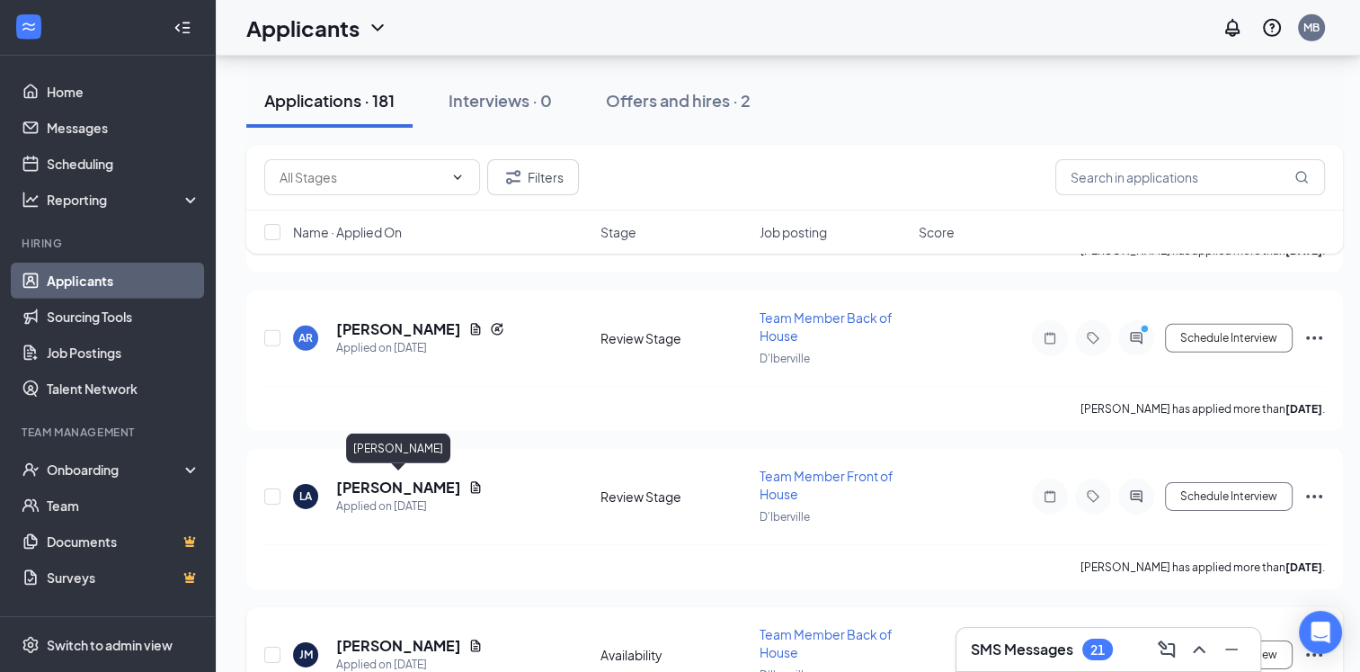
click at [446, 636] on h5 "[PERSON_NAME]" at bounding box center [398, 646] width 125 height 20
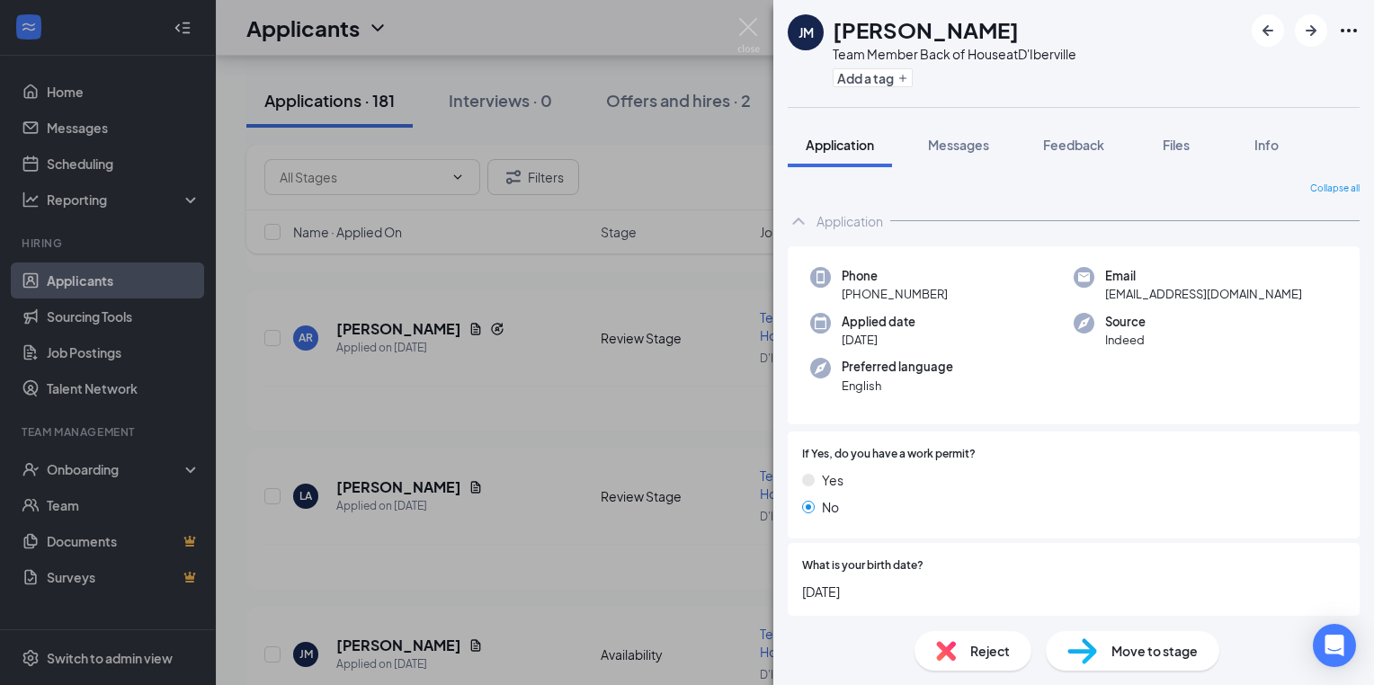
click at [478, 548] on div "[PERSON_NAME] [PERSON_NAME] Team Member Back of House at D'Iberville Add a tag …" at bounding box center [687, 342] width 1374 height 685
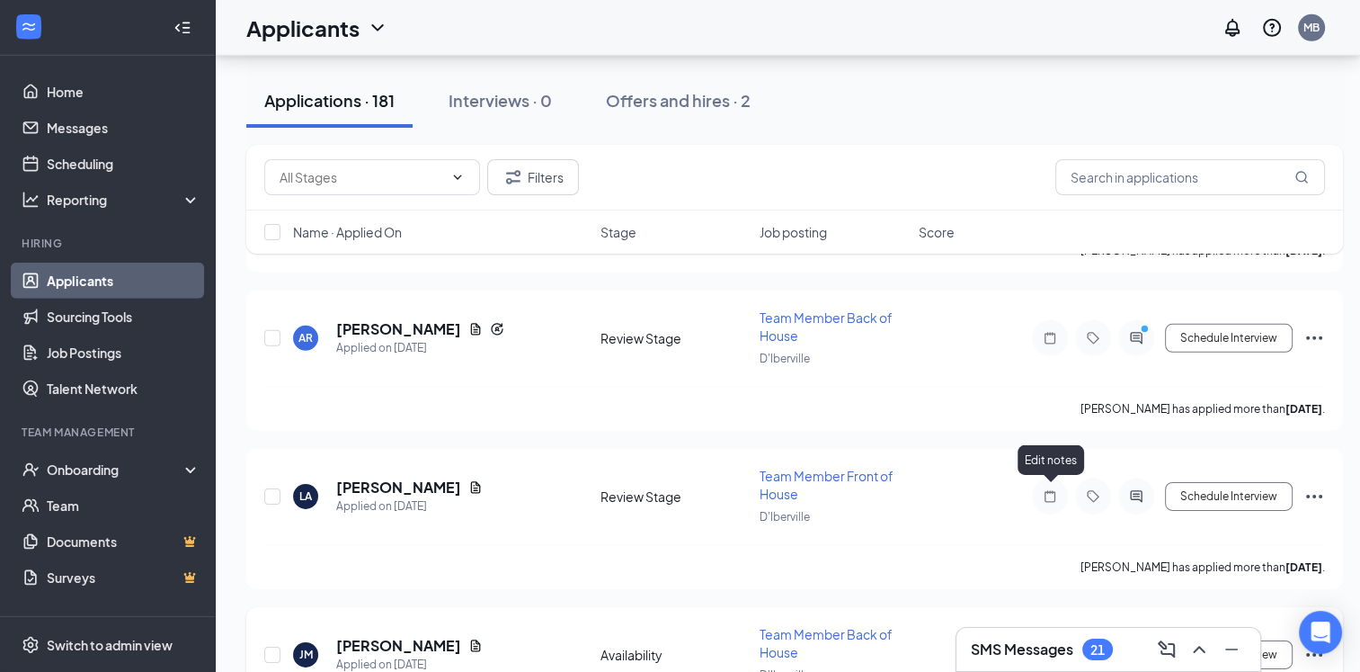
click at [1049, 647] on icon "Note" at bounding box center [1050, 654] width 22 height 14
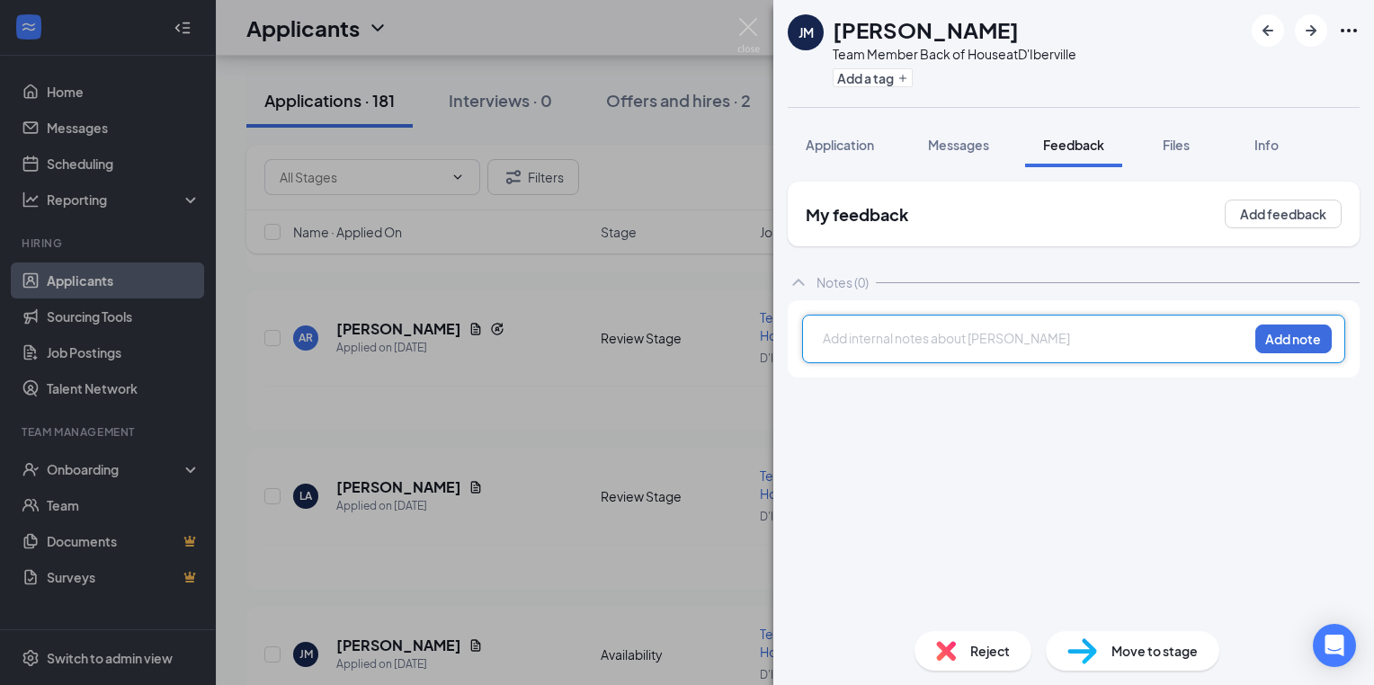
click at [829, 341] on div at bounding box center [1036, 338] width 424 height 19
click at [834, 337] on div at bounding box center [1036, 338] width 424 height 19
click at [836, 337] on div at bounding box center [1036, 338] width 424 height 19
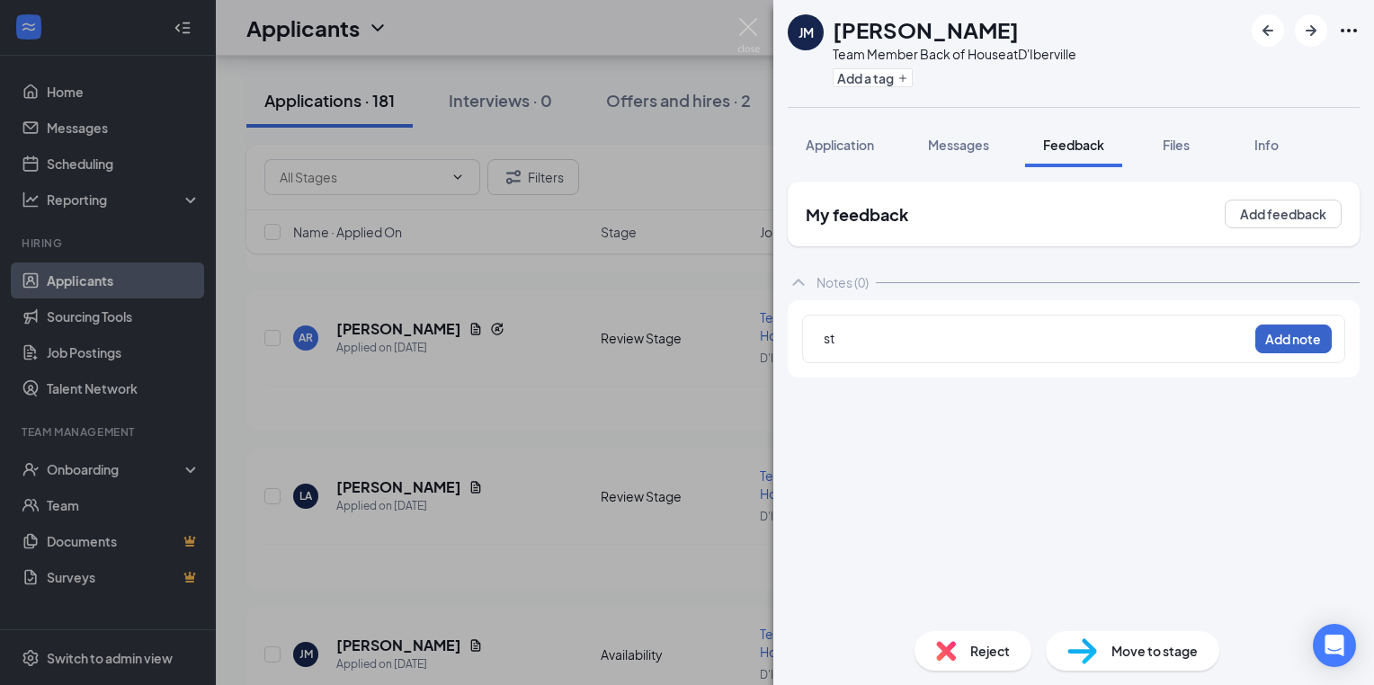
click at [1311, 336] on button "Add note" at bounding box center [1293, 339] width 76 height 29
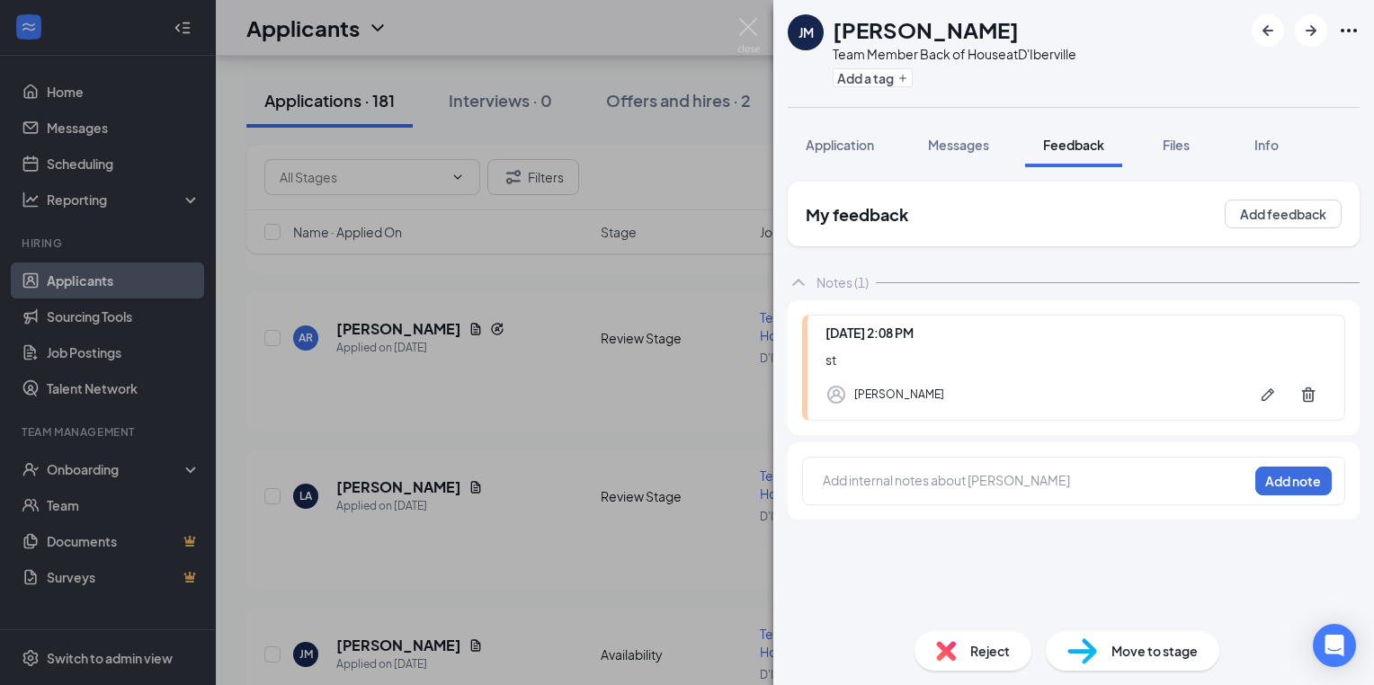
click at [590, 398] on div "JM Jamarcus Mitchell Team Member Back of House at D'Iberville Add a tag Applica…" at bounding box center [687, 342] width 1374 height 685
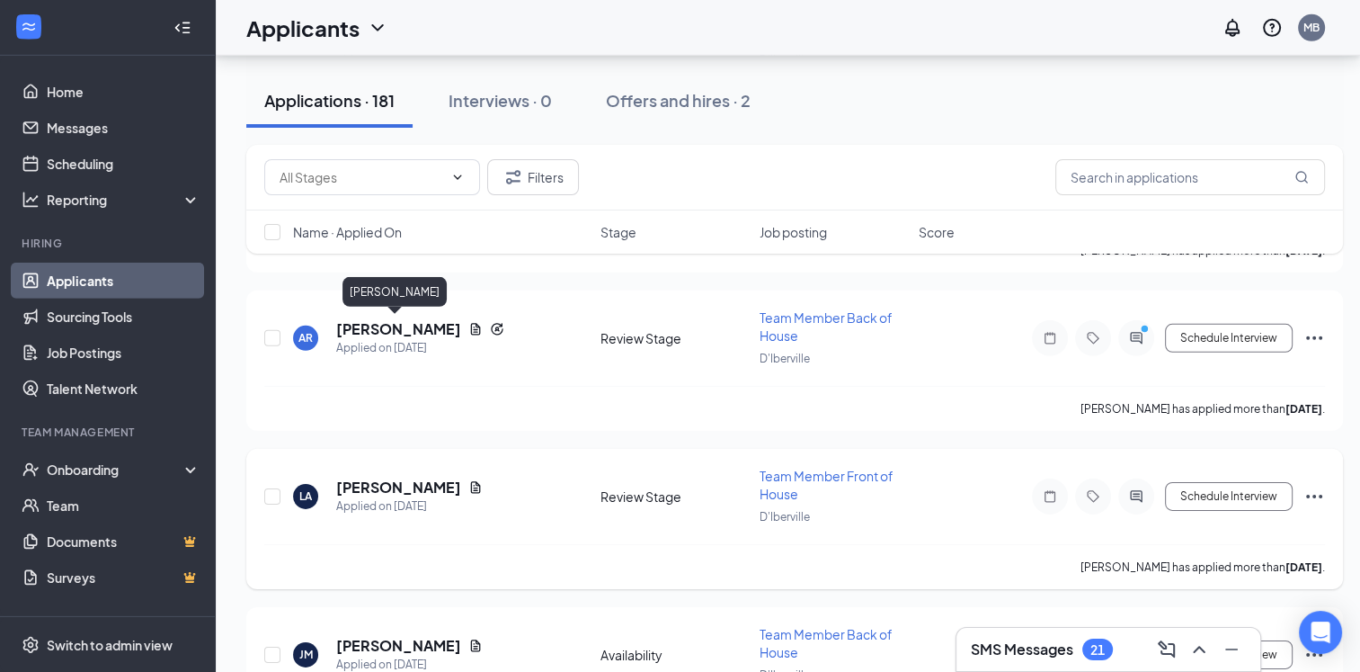
click at [406, 477] on h5 "[PERSON_NAME]" at bounding box center [398, 487] width 125 height 20
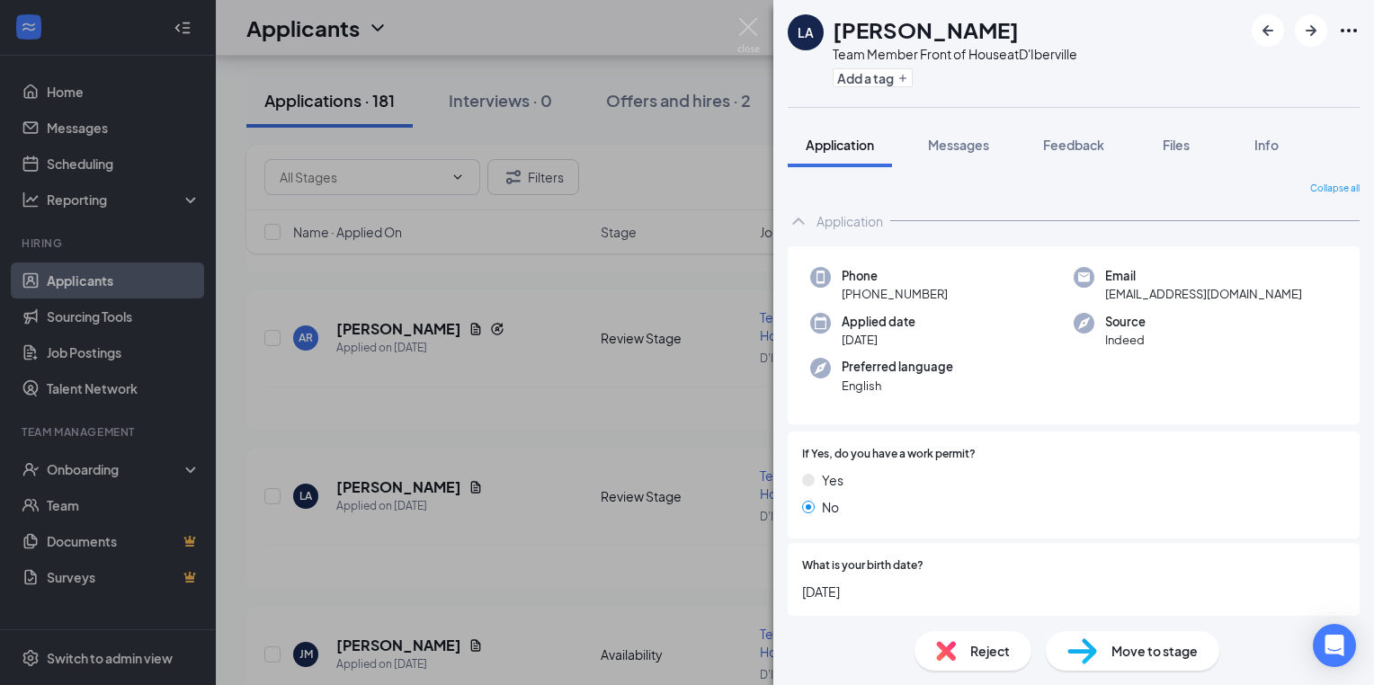
click at [550, 406] on div "LA Latoya Aikens Team Member Front of House at D'Iberville Add a tag Applicatio…" at bounding box center [687, 342] width 1374 height 685
click at [586, 390] on div "LA Latoya Aikens Team Member Front of House at D'Iberville Add a tag Applicatio…" at bounding box center [687, 342] width 1374 height 685
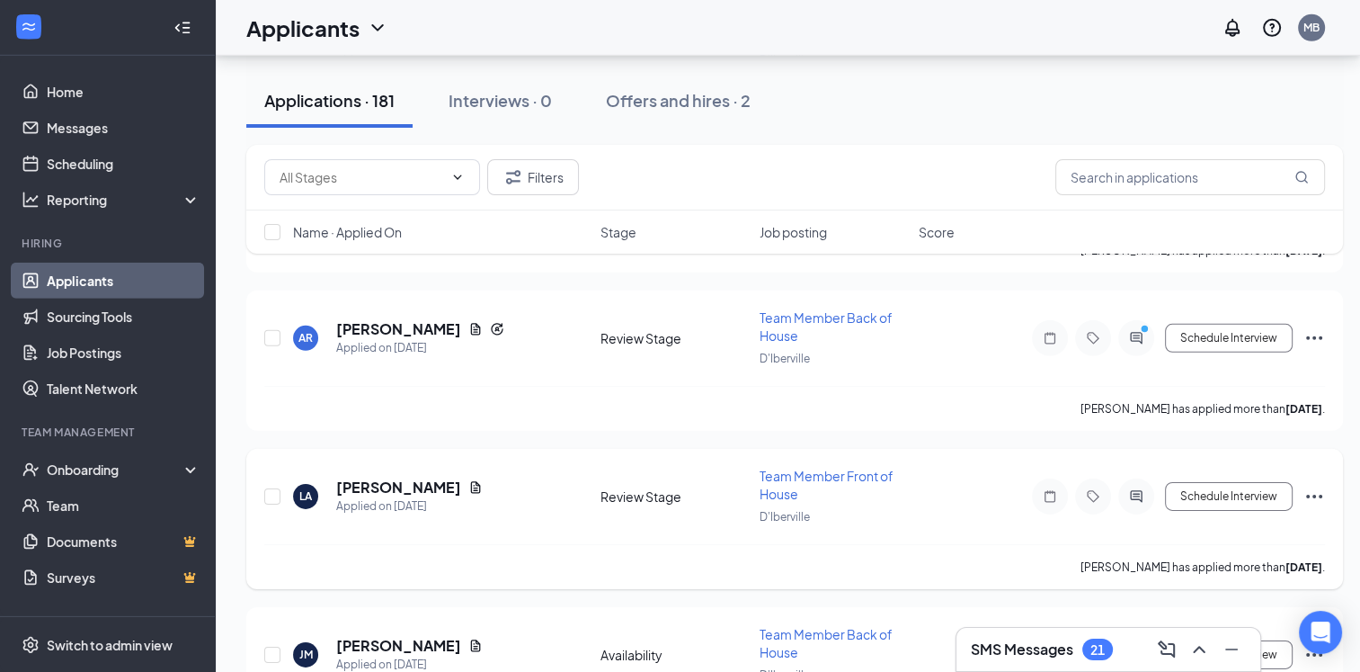
click at [1048, 489] on icon "Note" at bounding box center [1050, 496] width 22 height 14
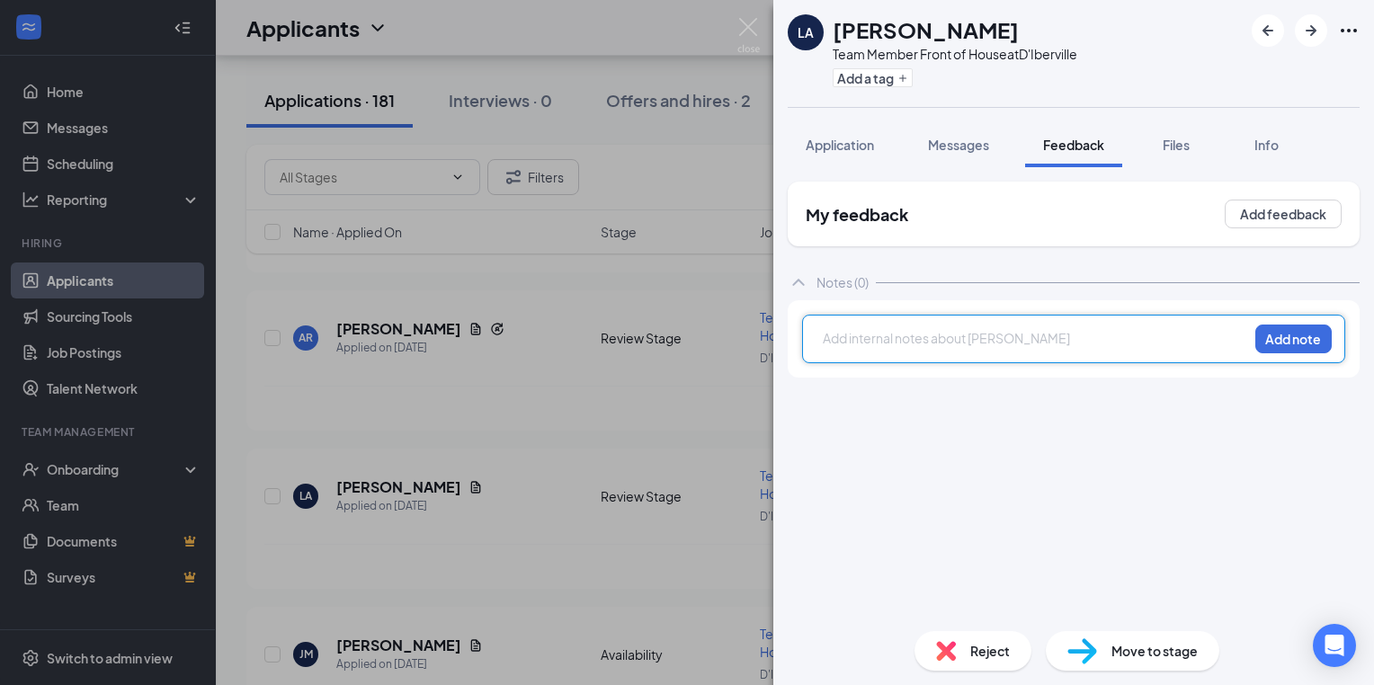
click at [833, 343] on div at bounding box center [1036, 338] width 424 height 19
click at [831, 339] on div at bounding box center [1036, 338] width 424 height 19
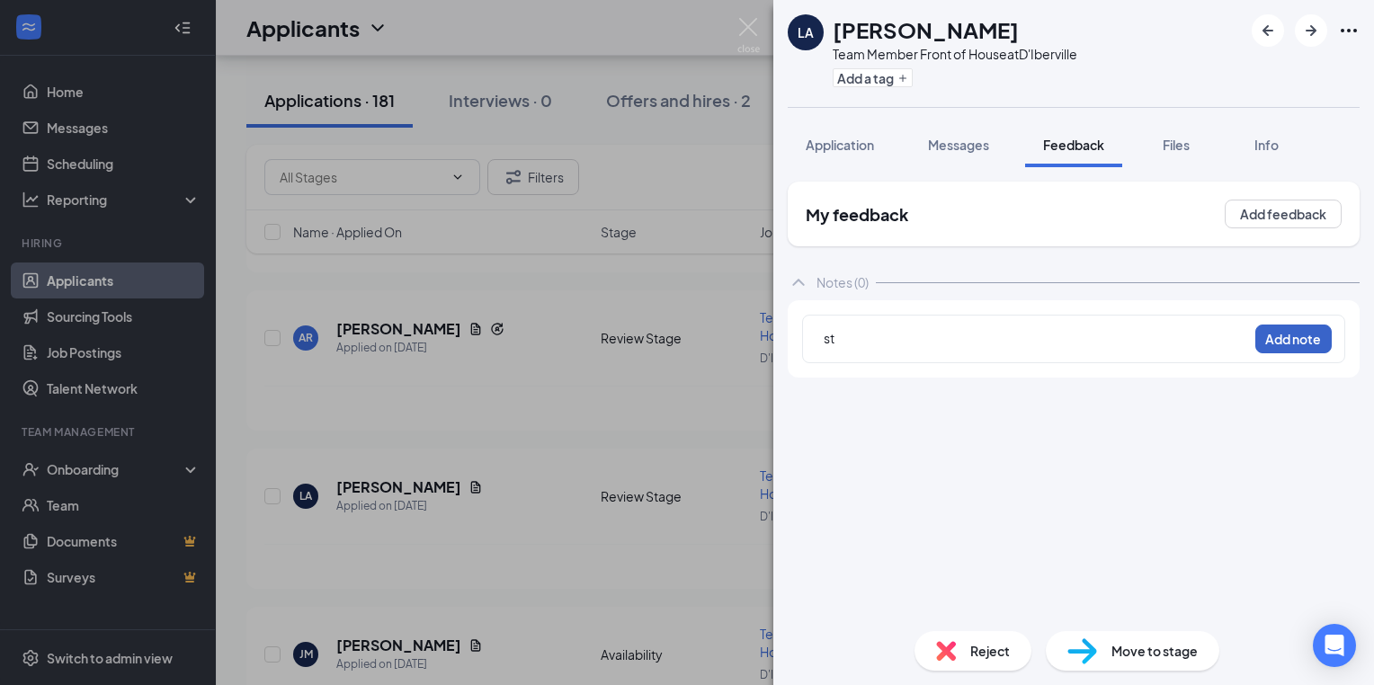
click at [1313, 346] on button "Add note" at bounding box center [1293, 339] width 76 height 29
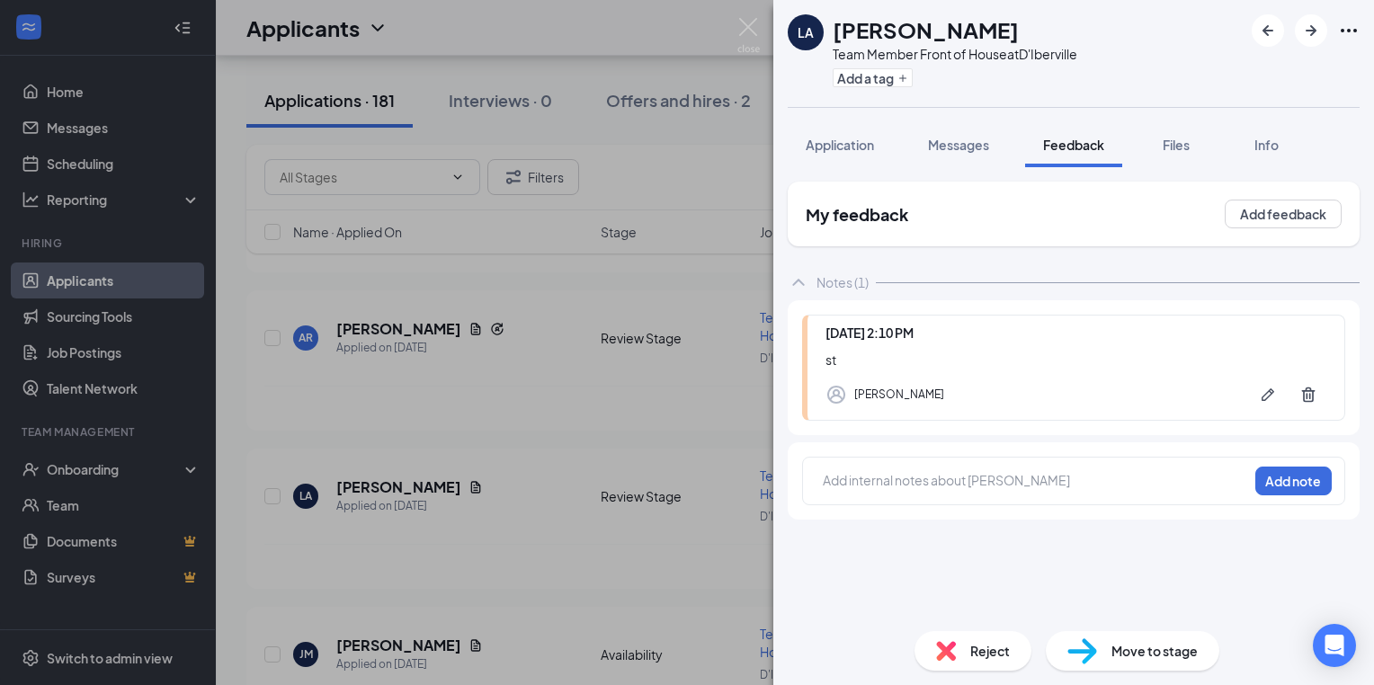
click at [478, 412] on div "LA Latoya Aikens Team Member Front of House at D'Iberville Add a tag Applicatio…" at bounding box center [687, 342] width 1374 height 685
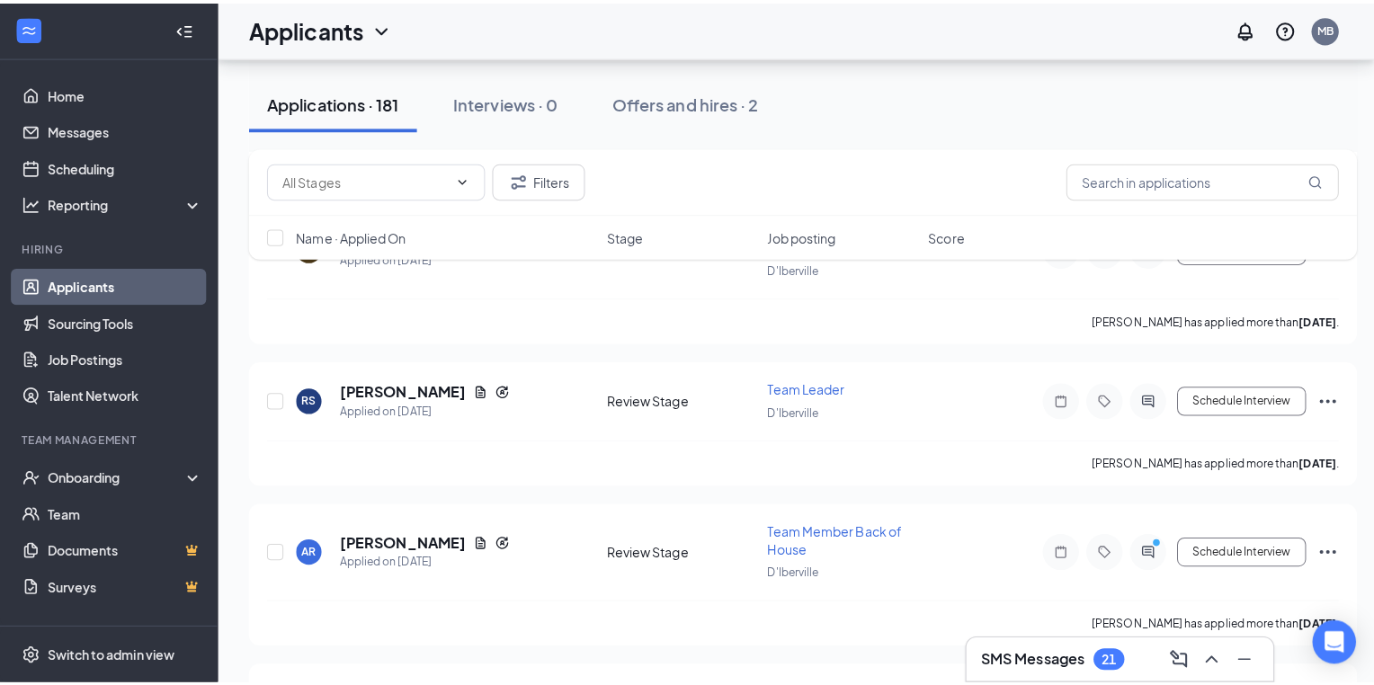
scroll to position [11950, 0]
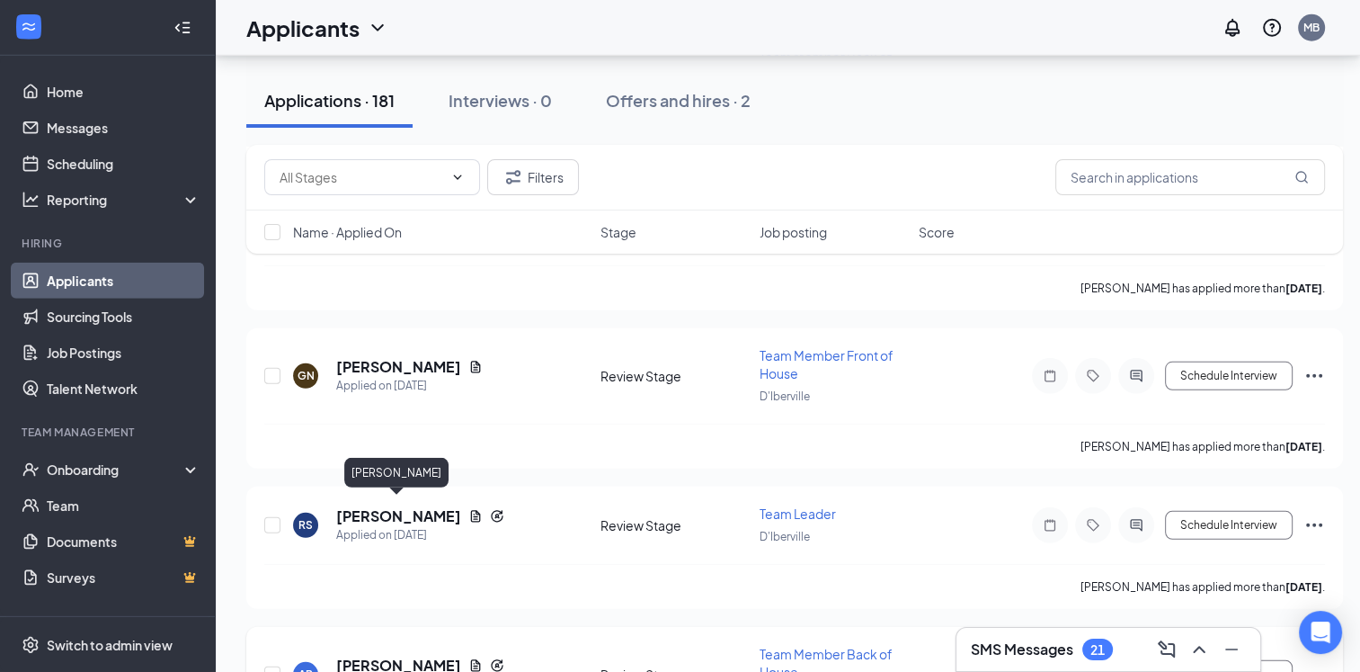
click at [422, 655] on h5 "[PERSON_NAME]" at bounding box center [398, 665] width 125 height 20
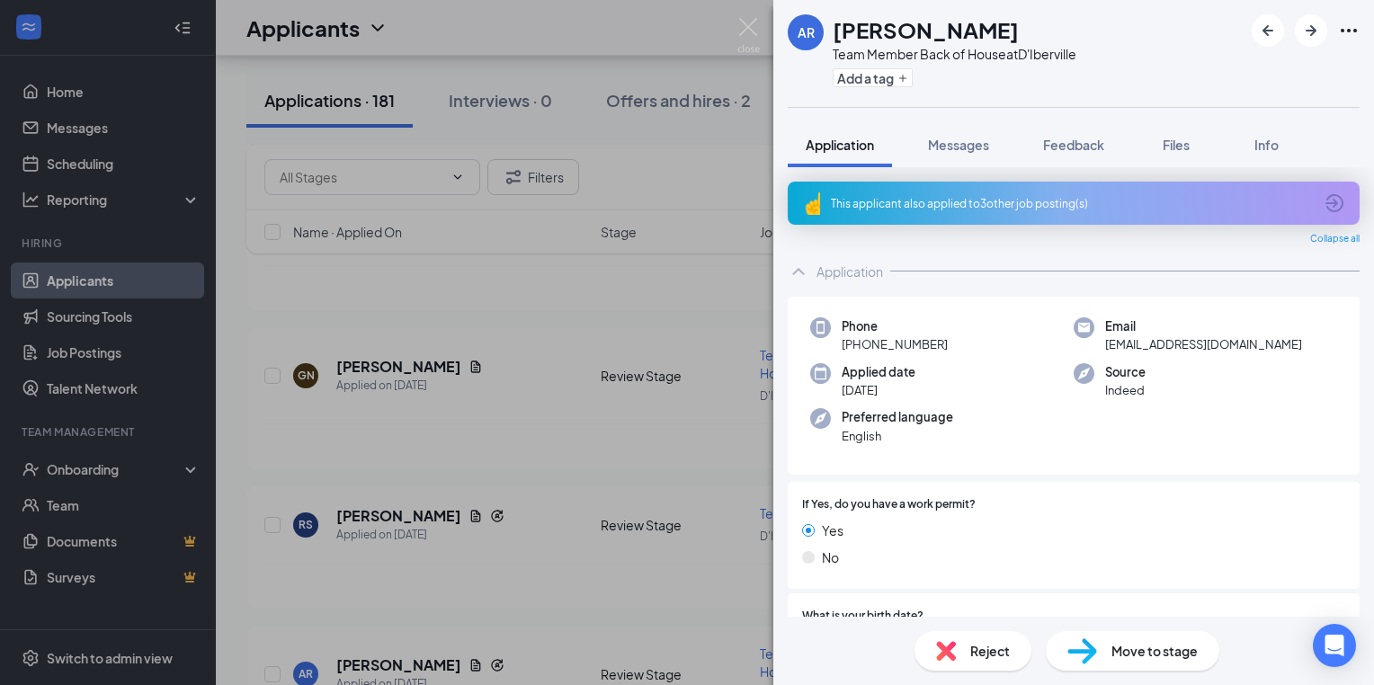
click at [557, 584] on div "AR Anthony Rocco Team Member Back of House at D'Iberville Add a tag Application…" at bounding box center [687, 342] width 1374 height 685
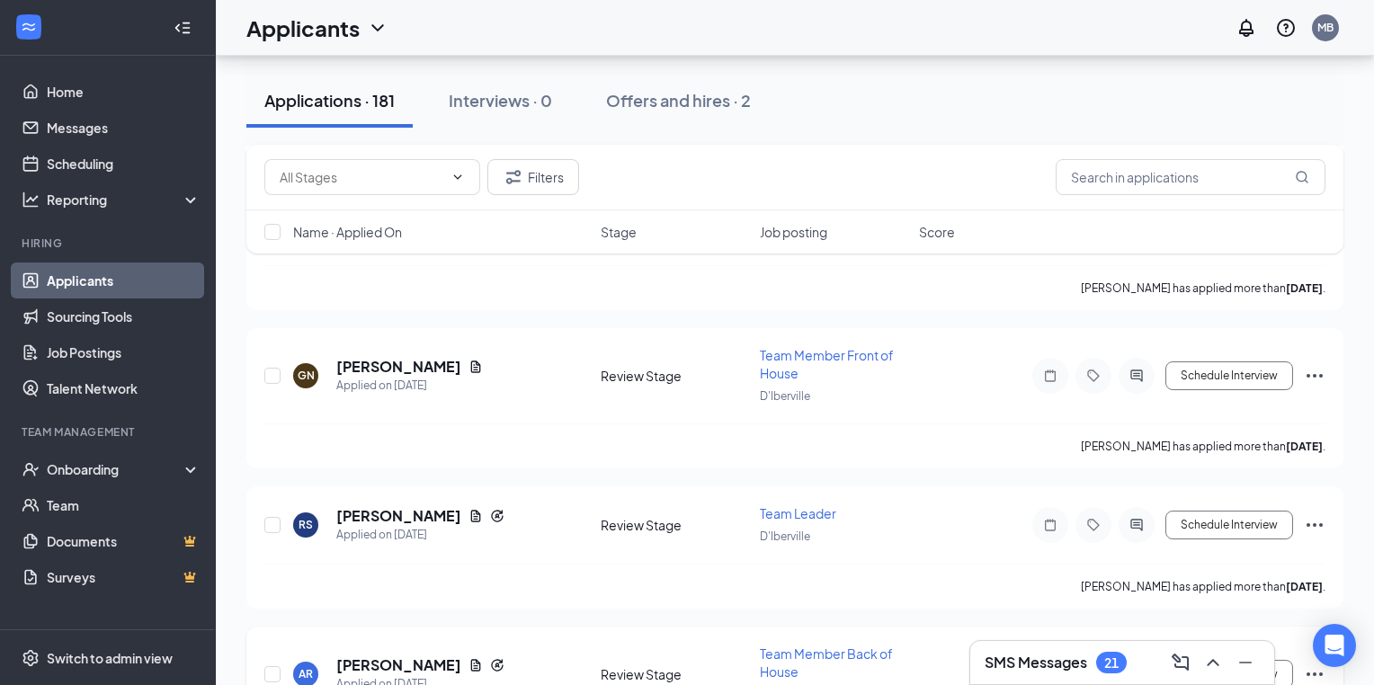
click at [1047, 667] on icon "Note" at bounding box center [1050, 674] width 22 height 14
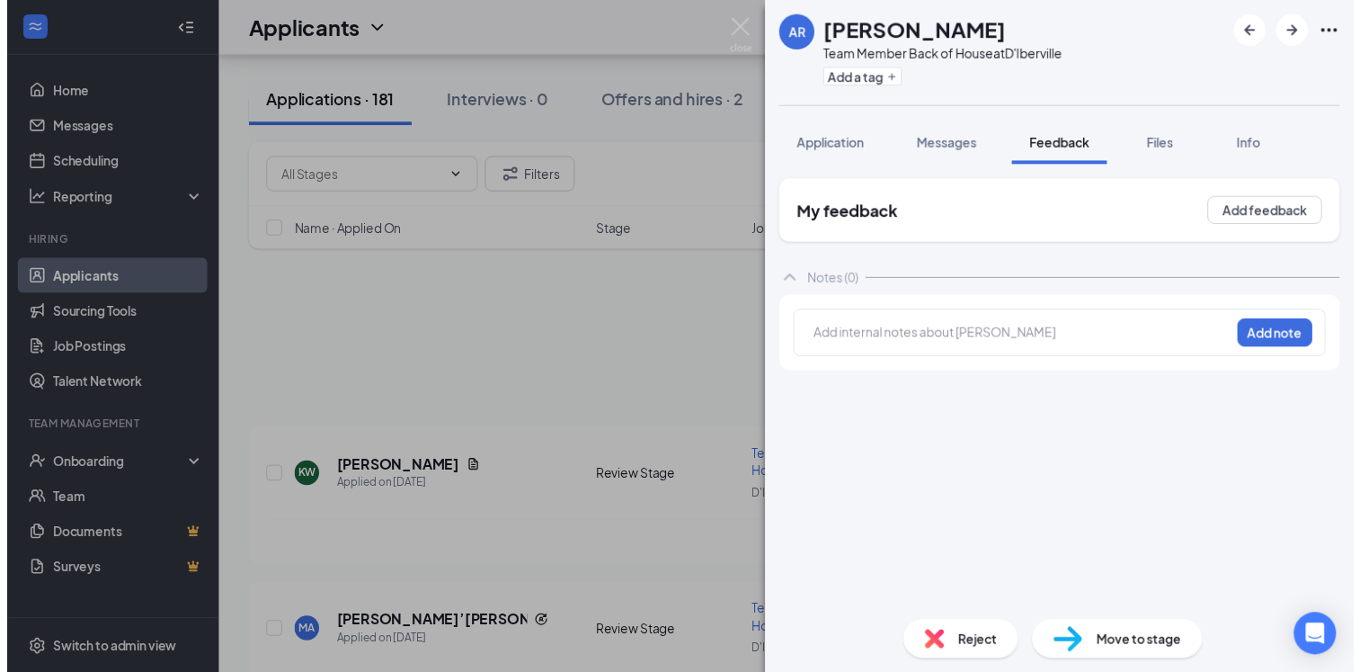
scroll to position [11950, 0]
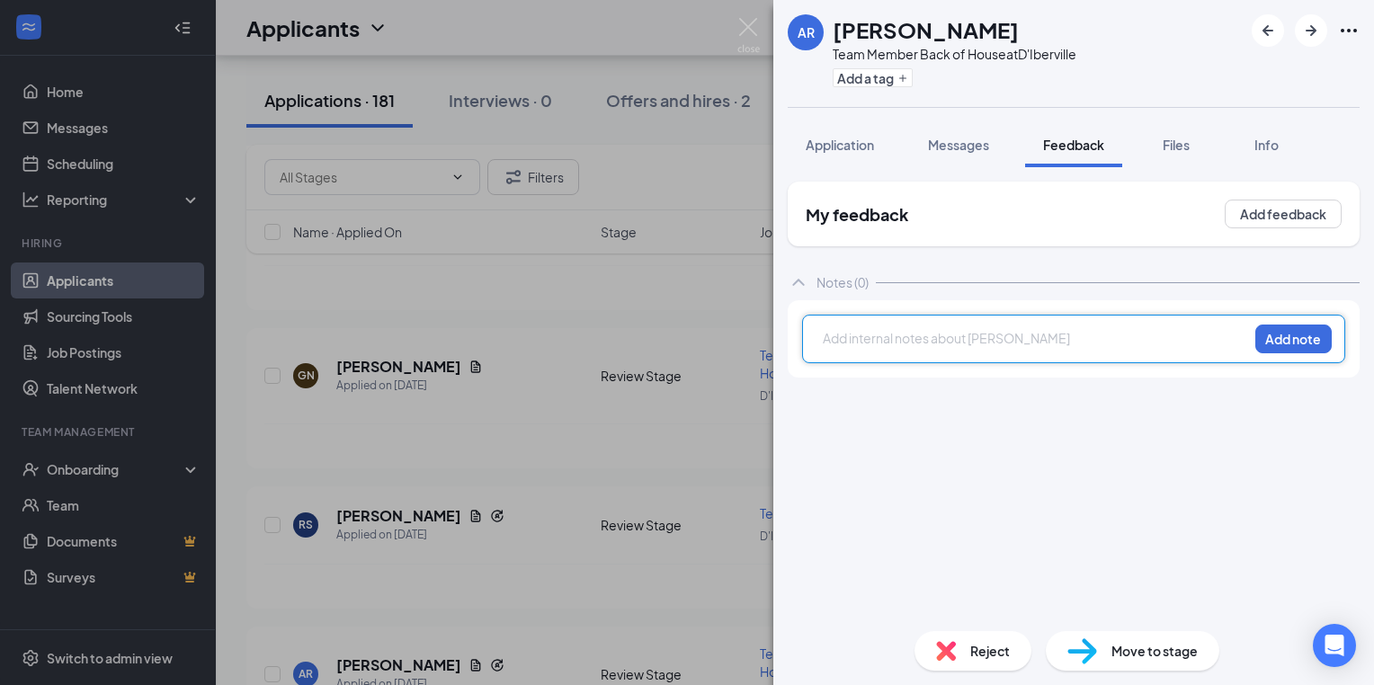
click at [831, 336] on div at bounding box center [1036, 338] width 424 height 19
click at [830, 336] on div at bounding box center [1036, 338] width 424 height 19
click at [1278, 343] on button "Add note" at bounding box center [1293, 339] width 76 height 29
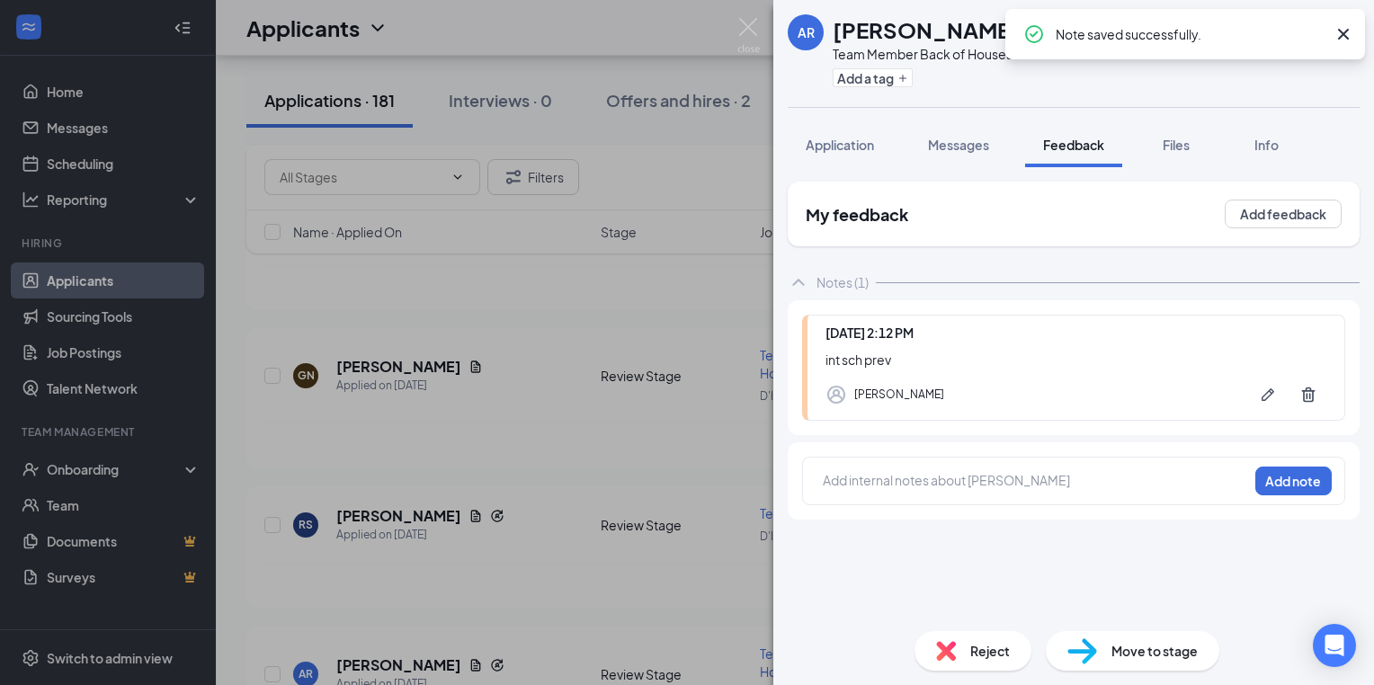
click at [486, 408] on div "AR [PERSON_NAME] Team Member Back of House at D'Iberville Add a tag Application…" at bounding box center [687, 342] width 1374 height 685
click at [486, 564] on div "[PERSON_NAME] has applied more than [DATE] ." at bounding box center [794, 586] width 1061 height 45
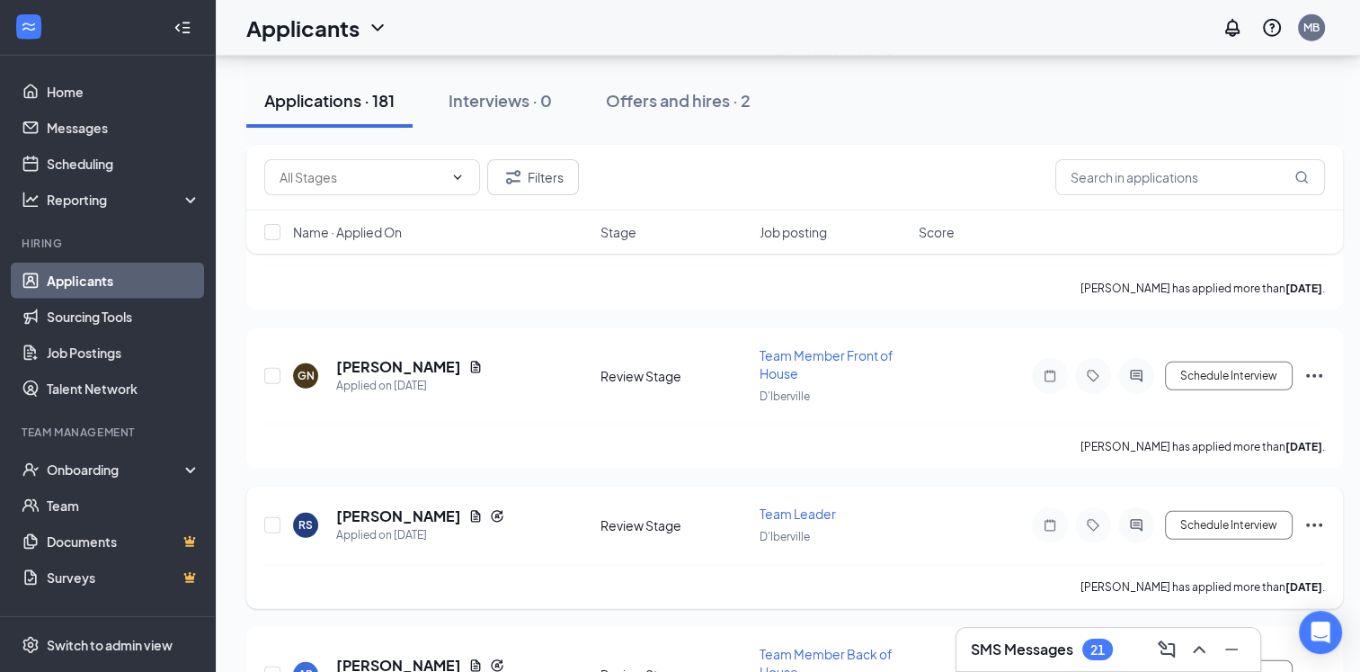
click at [1051, 518] on icon "Note" at bounding box center [1050, 525] width 22 height 14
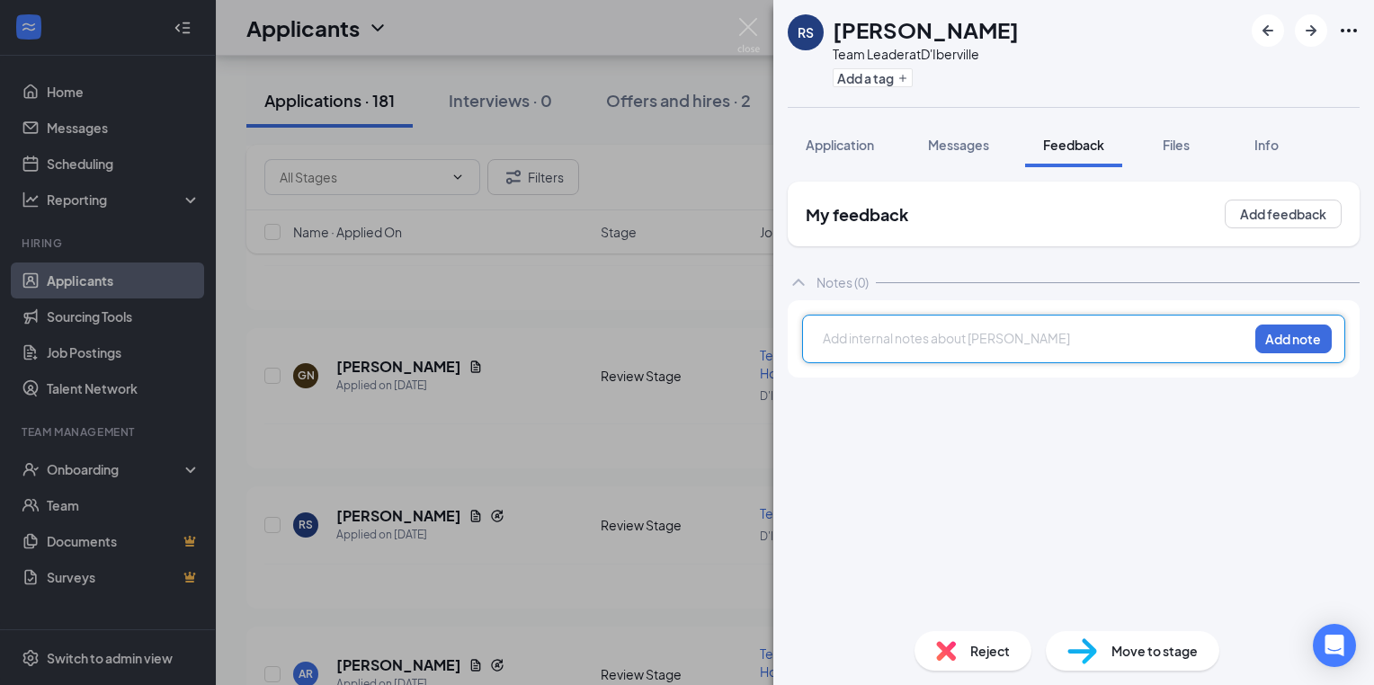
click at [841, 347] on div at bounding box center [1036, 340] width 424 height 23
click at [833, 343] on div at bounding box center [1036, 338] width 424 height 19
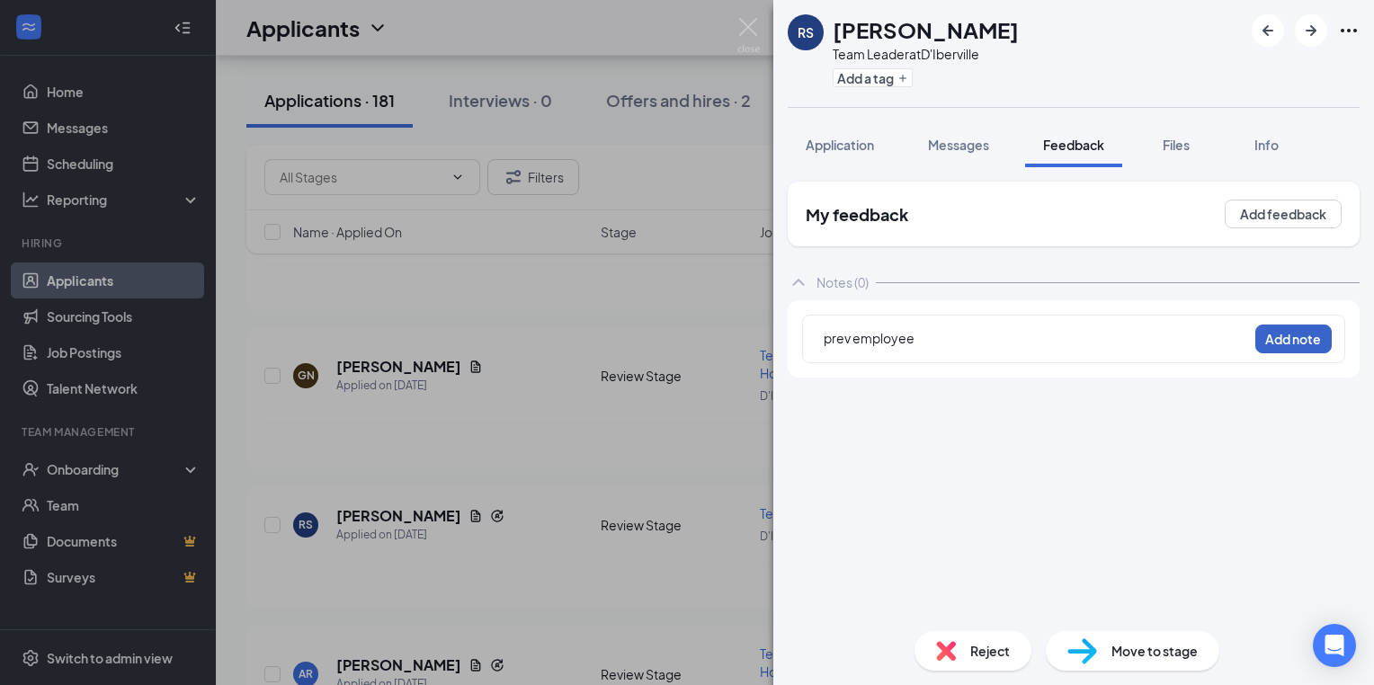
click at [1310, 338] on button "Add note" at bounding box center [1293, 339] width 76 height 29
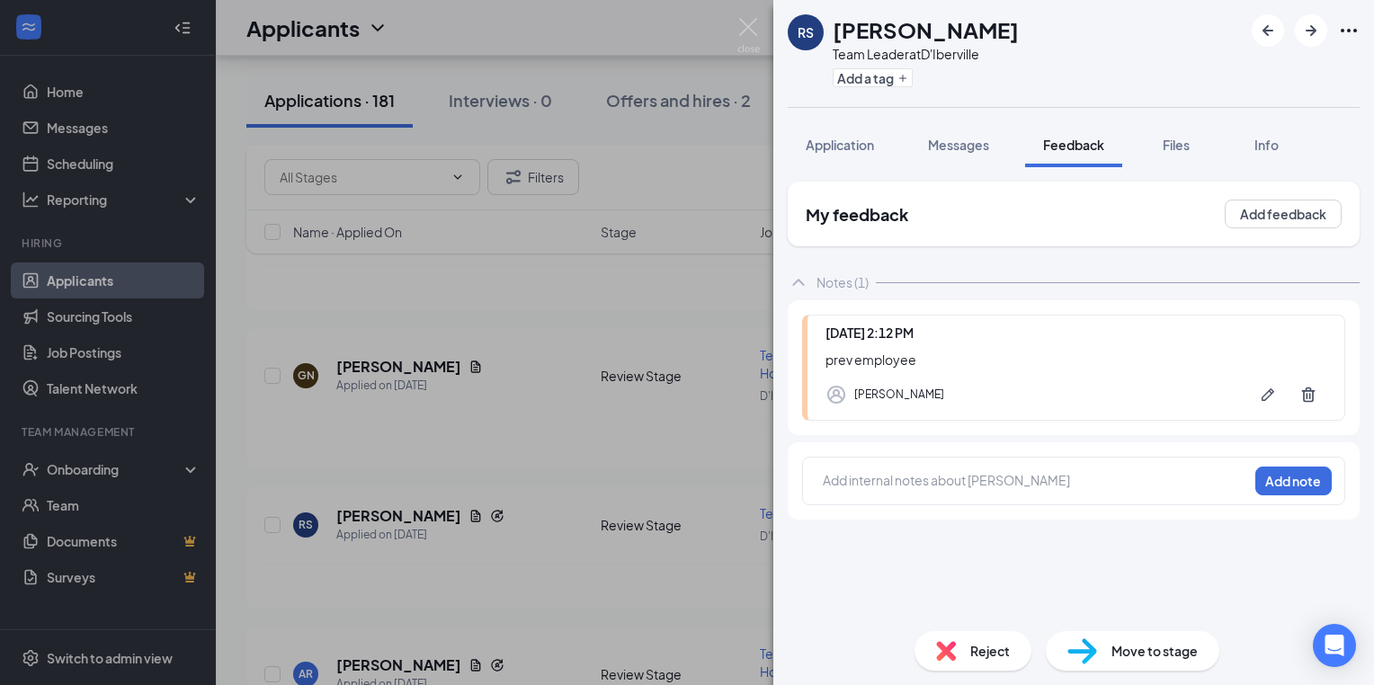
click at [584, 311] on div "RS [PERSON_NAME] Team Leader at D'Iberville Add a tag Application Messages Feed…" at bounding box center [687, 342] width 1374 height 685
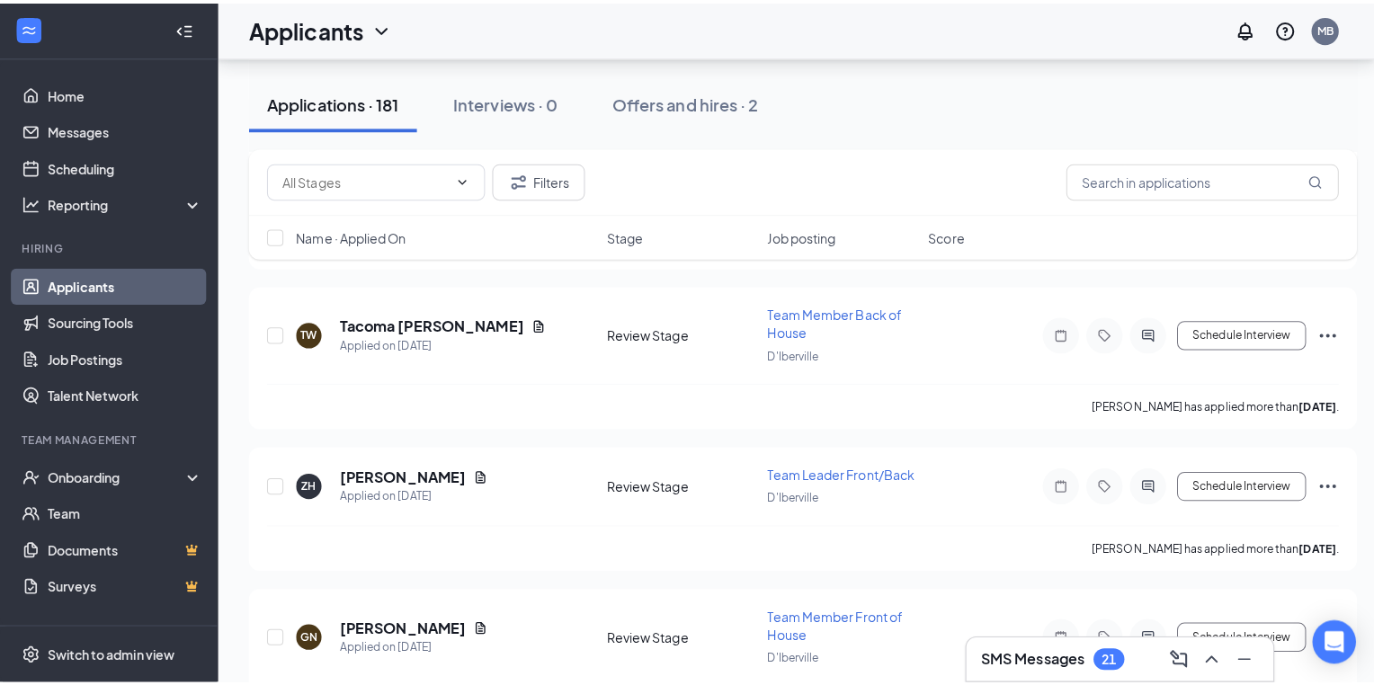
scroll to position [11649, 0]
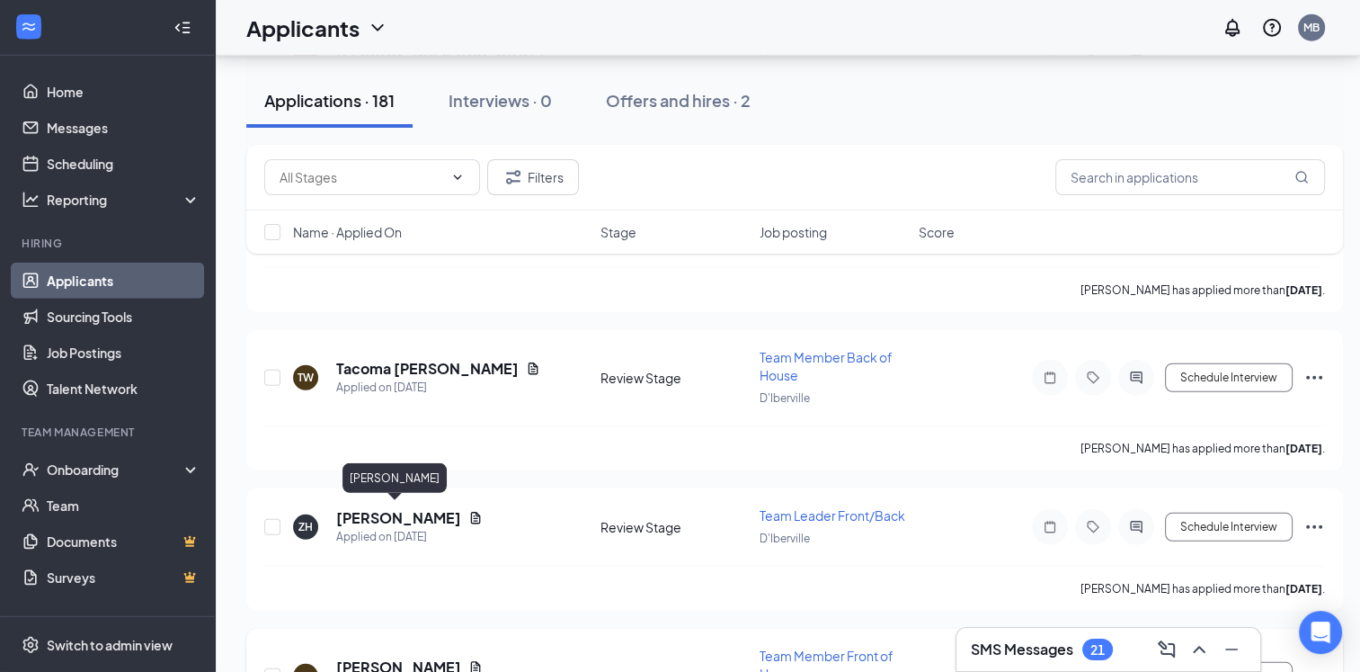
click at [425, 657] on h5 "[PERSON_NAME]" at bounding box center [398, 667] width 125 height 20
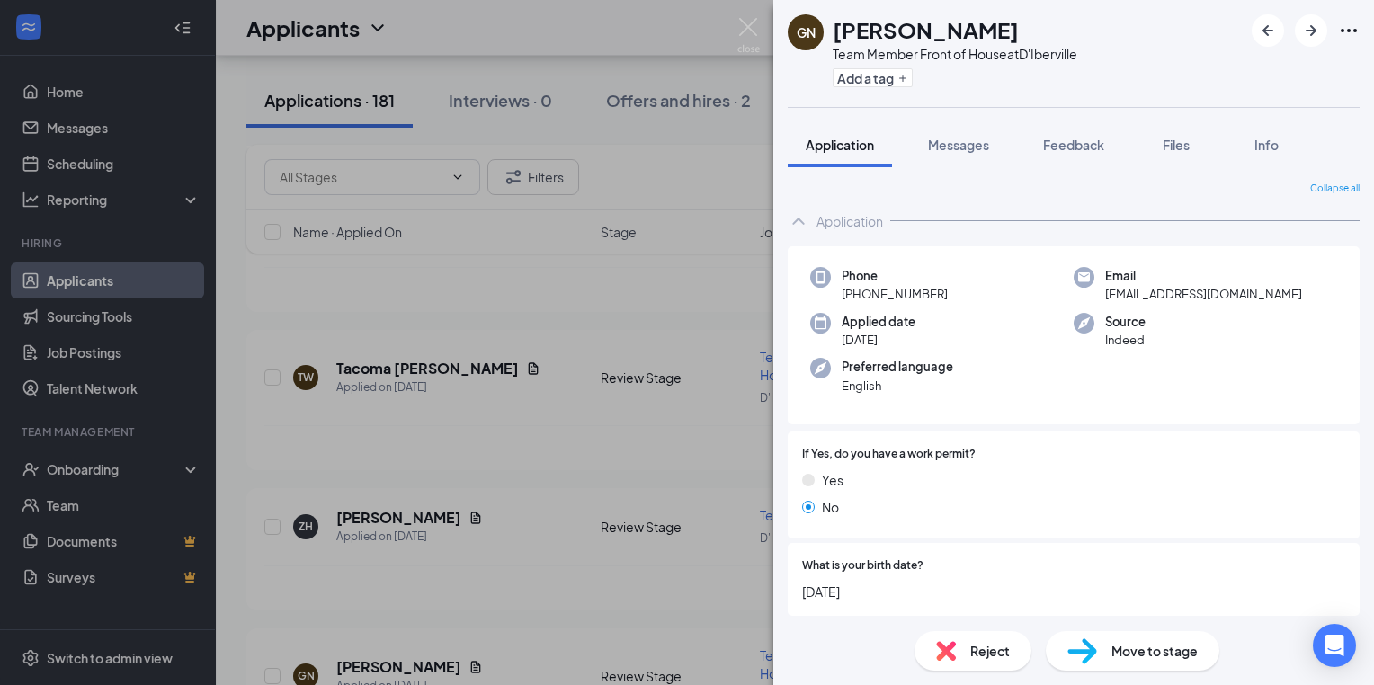
click at [559, 575] on div "[PERSON_NAME] Team Member Front of House at D'Iberville Add a tag Application M…" at bounding box center [687, 342] width 1374 height 685
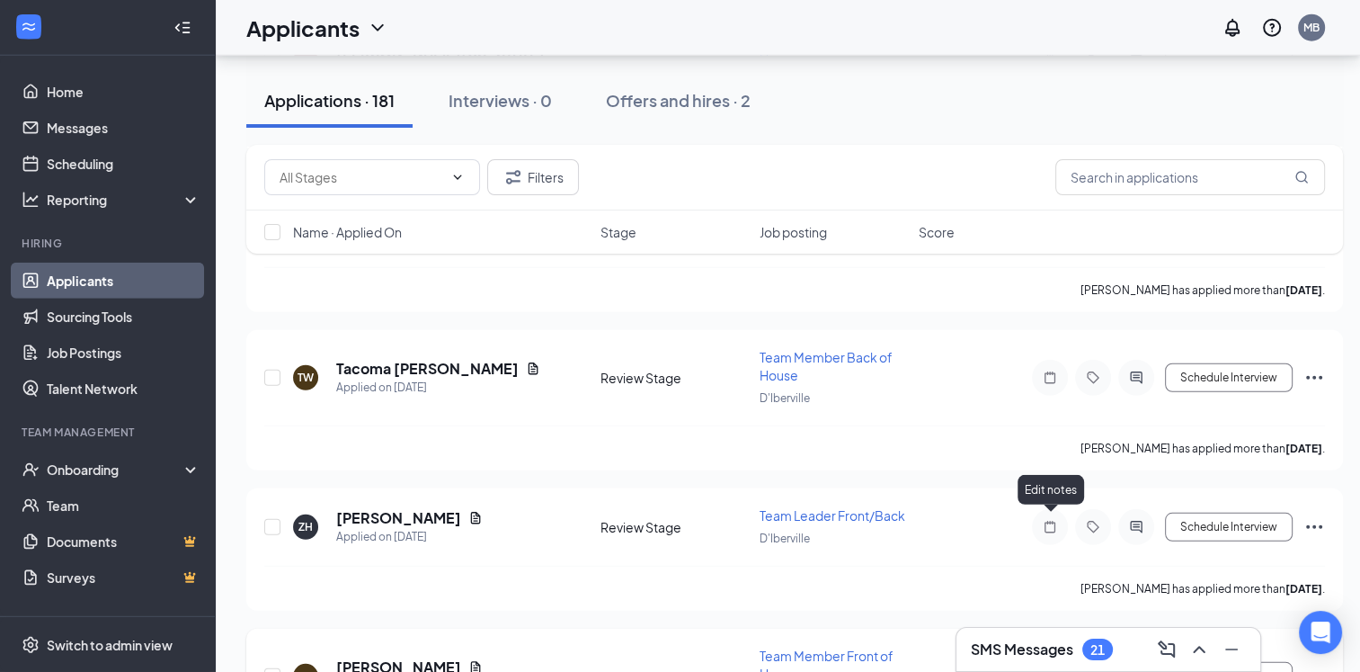
click at [1048, 670] on icon "Note" at bounding box center [1050, 676] width 11 height 12
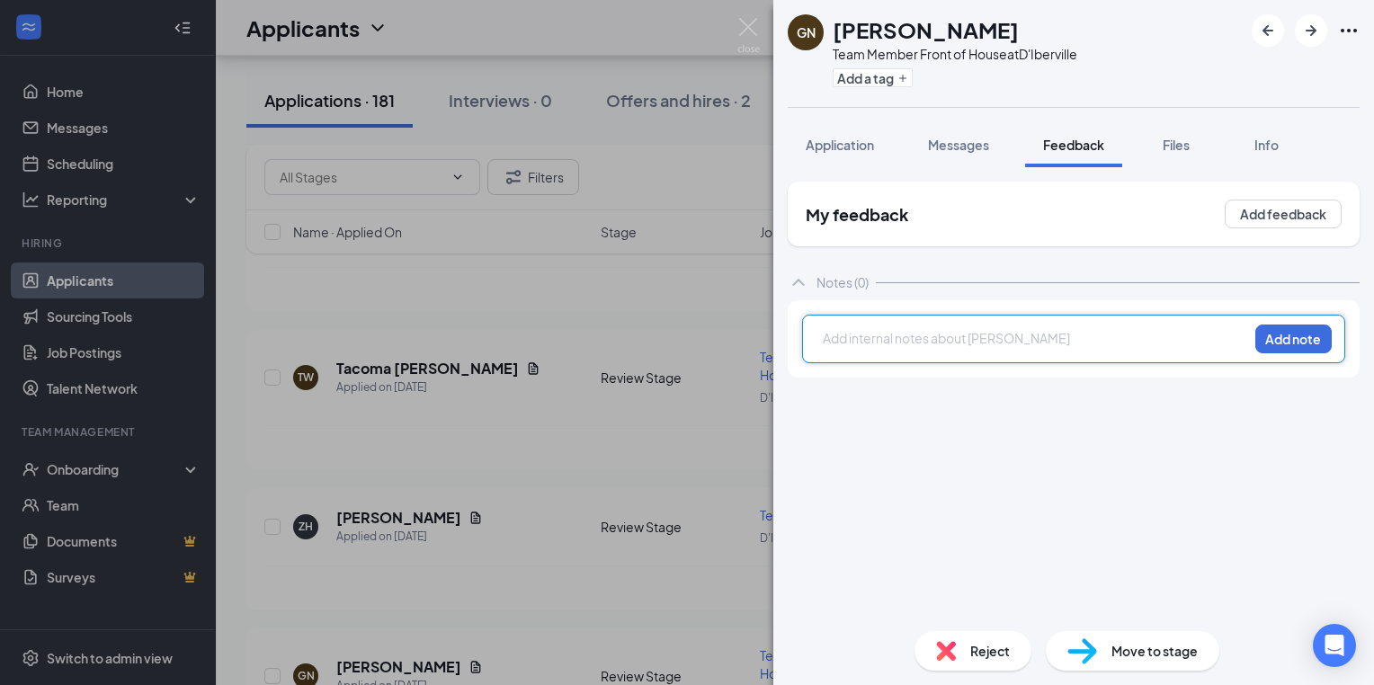
click at [838, 340] on div at bounding box center [1036, 338] width 424 height 19
click at [828, 337] on div at bounding box center [1036, 338] width 424 height 19
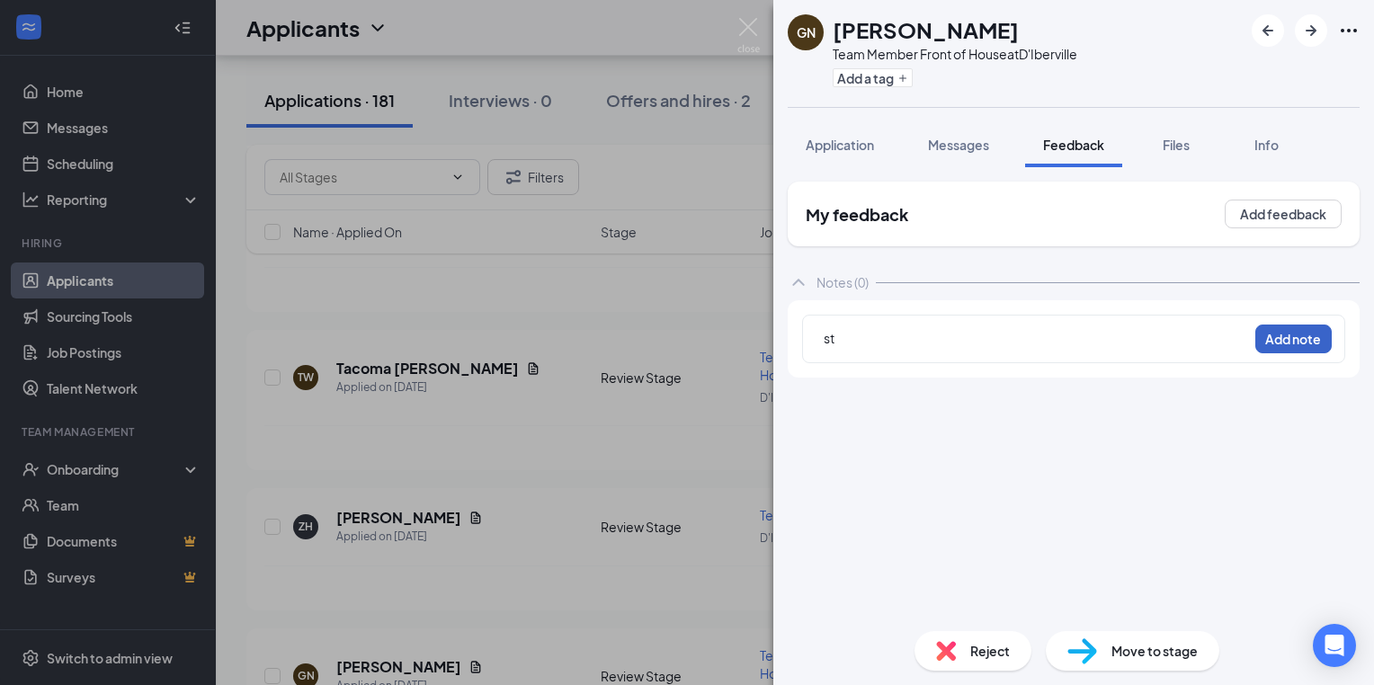
click at [1305, 344] on button "Add note" at bounding box center [1293, 339] width 76 height 29
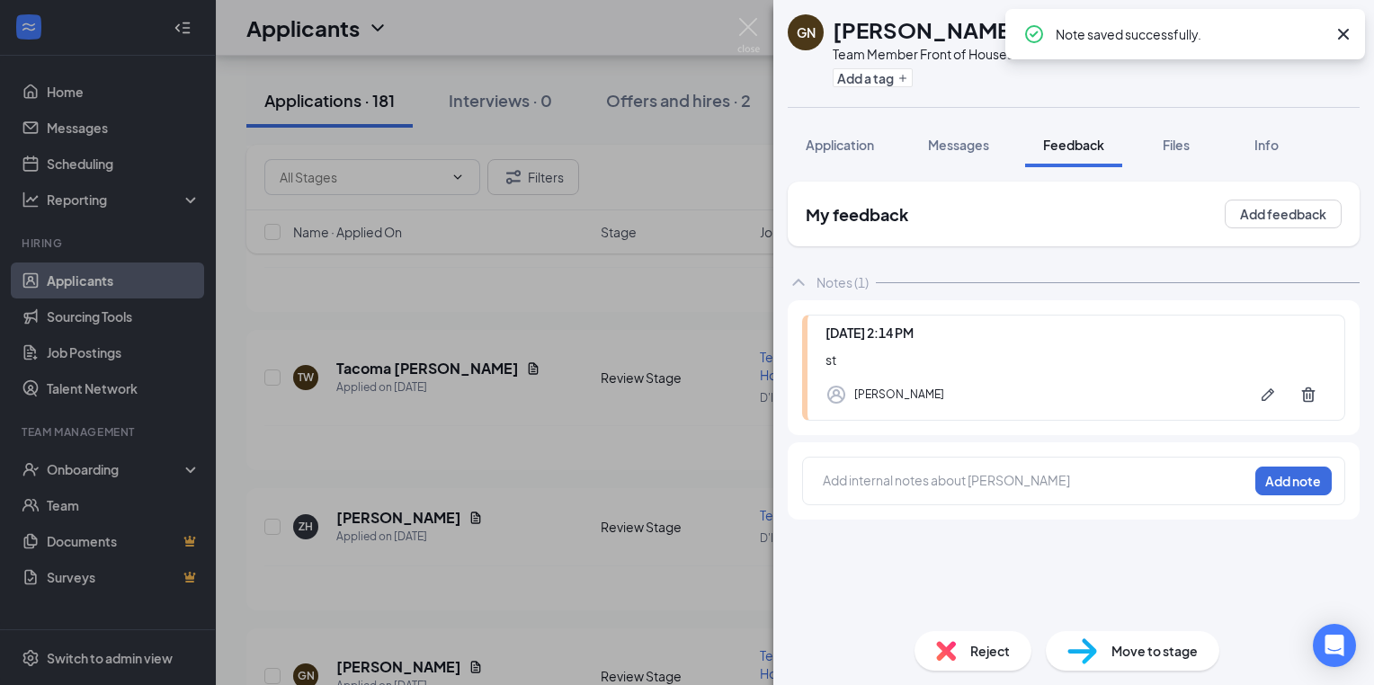
click at [522, 428] on div "GN Gillian Nguyen Team Member Front of House at D'Iberville Add a tag Applicati…" at bounding box center [687, 342] width 1374 height 685
click at [522, 566] on div "Zalen Harris has applied more than 17 days ago ." at bounding box center [794, 588] width 1061 height 45
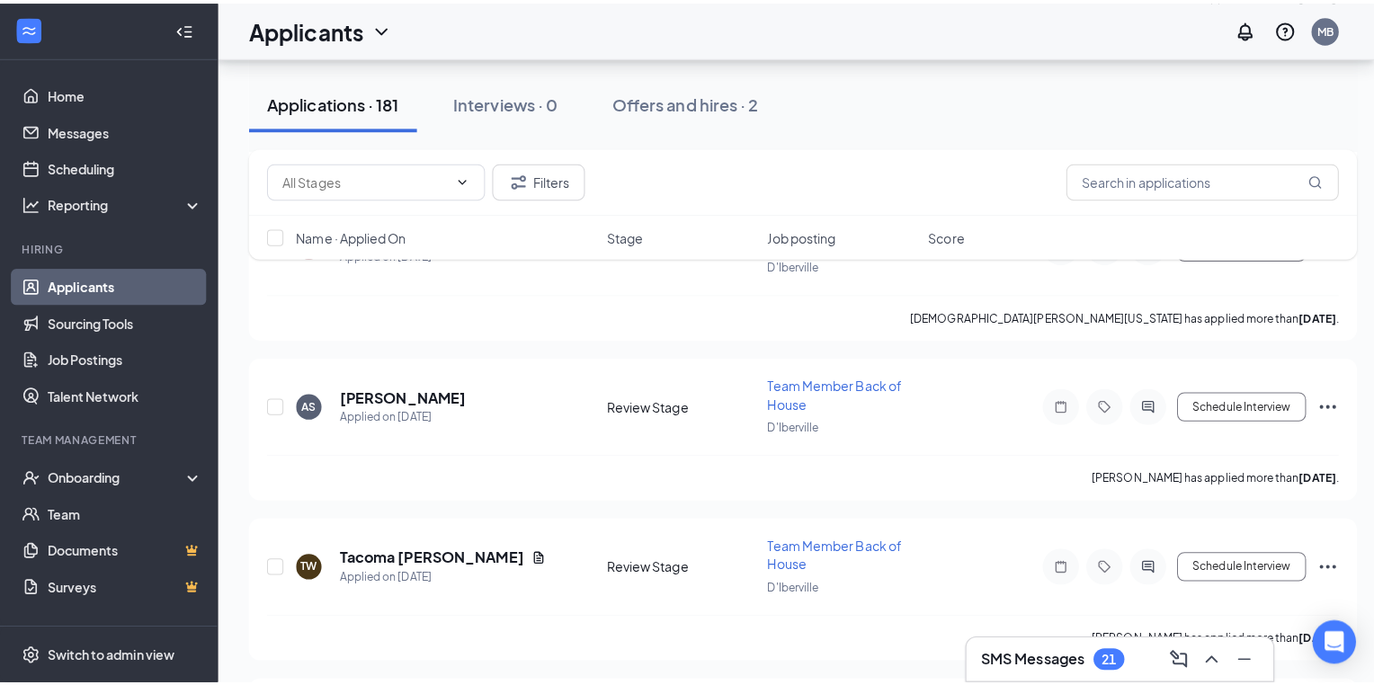
scroll to position [11398, 0]
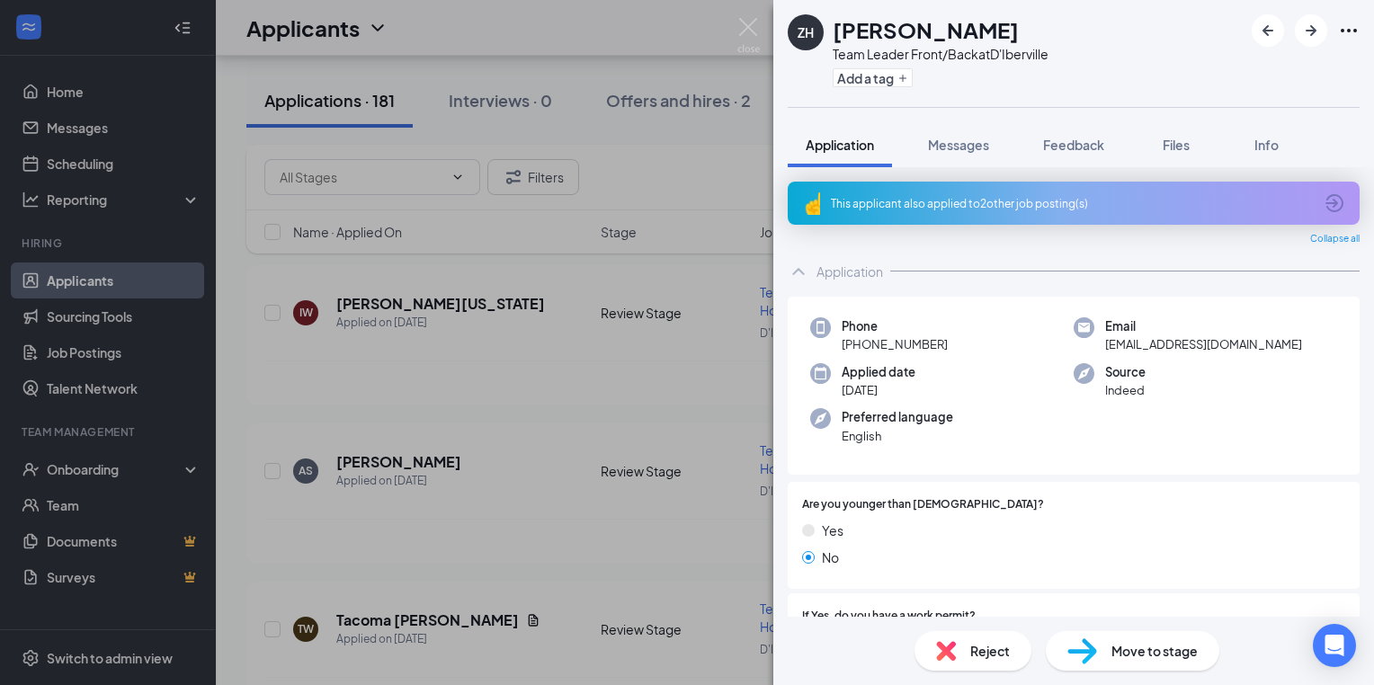
click at [514, 558] on div "ZH Zalen Harris Team Leader Front/Back at D'Iberville Add a tag Application Mes…" at bounding box center [687, 342] width 1374 height 685
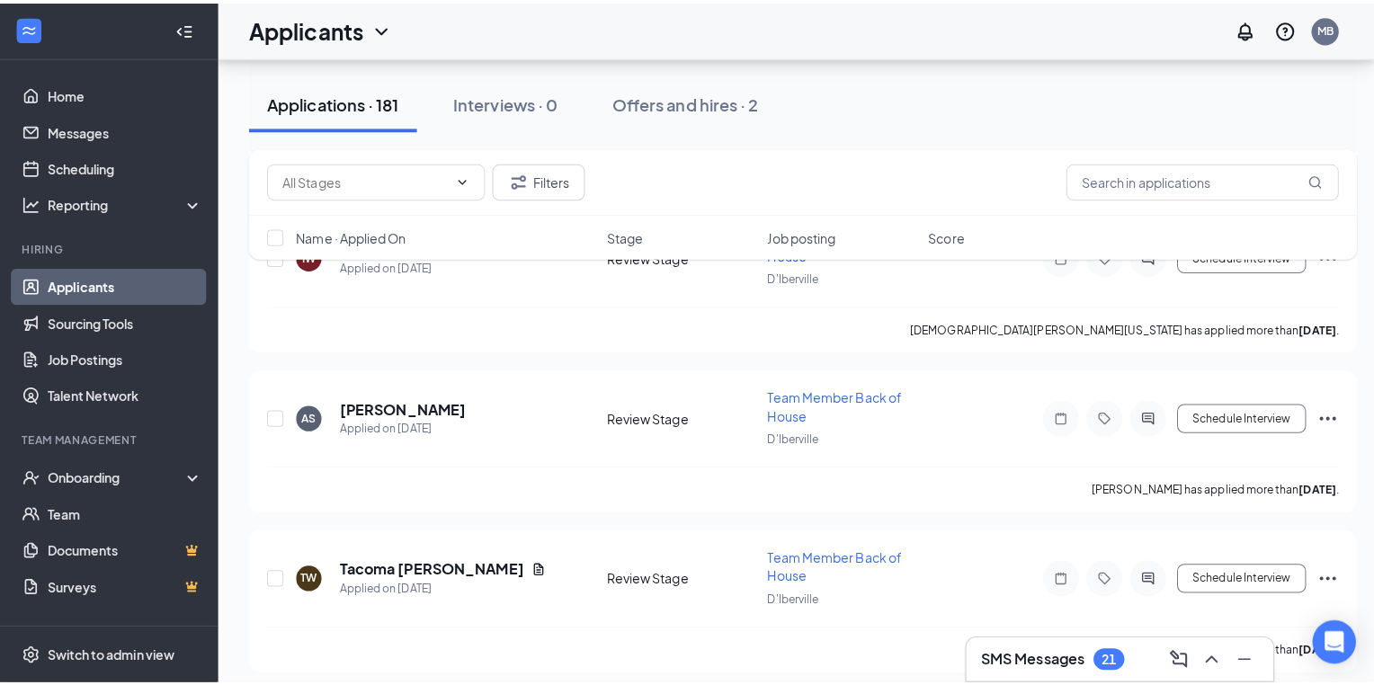
scroll to position [11470, 0]
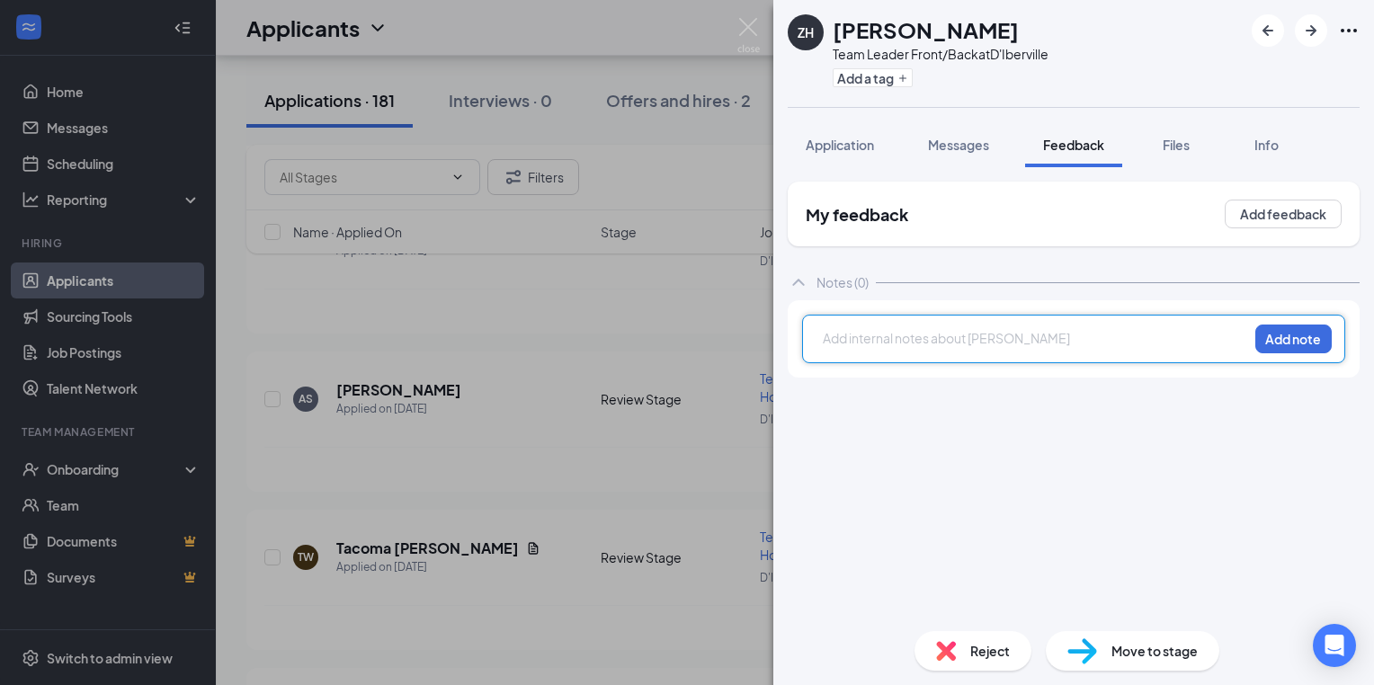
click at [827, 335] on div at bounding box center [1036, 338] width 424 height 19
click at [843, 338] on div at bounding box center [1036, 338] width 424 height 19
click at [1309, 338] on button "Add note" at bounding box center [1293, 339] width 76 height 29
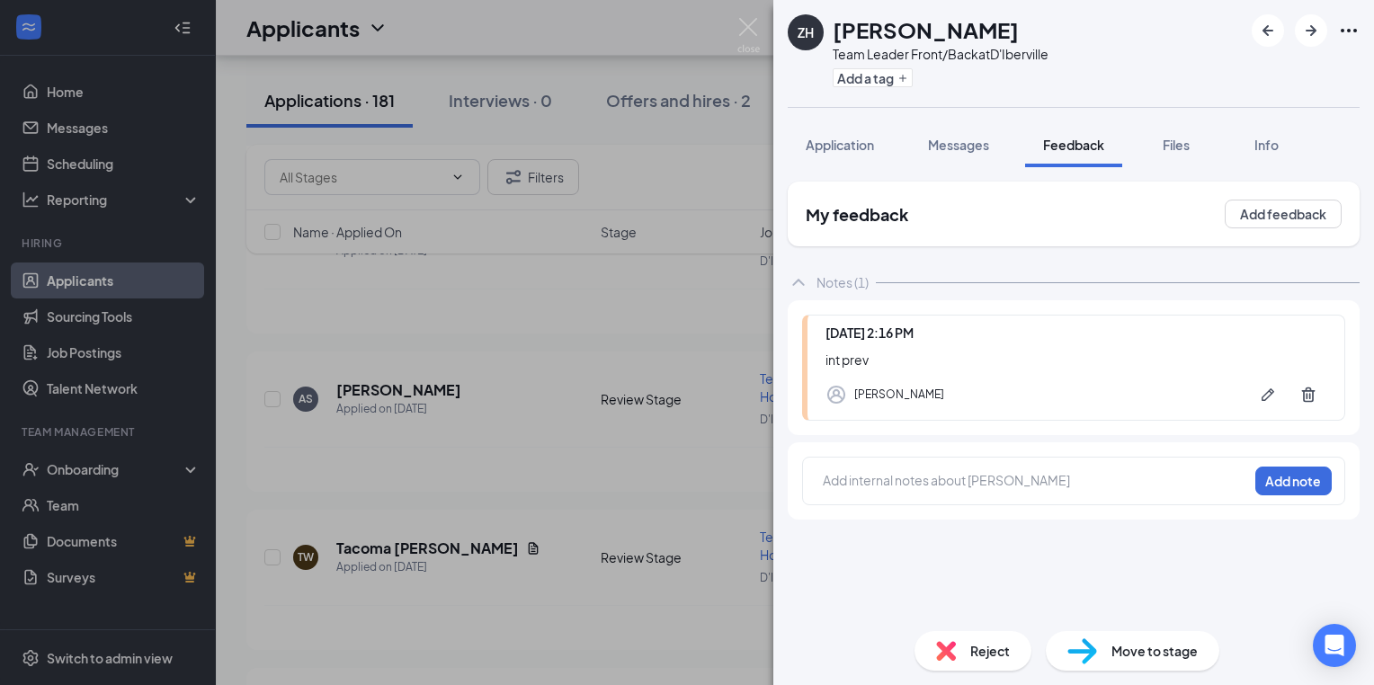
click at [394, 459] on div "ZH Zalen Harris Team Leader Front/Back at D'Iberville Add a tag Application Mes…" at bounding box center [687, 342] width 1374 height 685
click at [396, 458] on div "ZH Zalen Harris Team Leader Front/Back at D'Iberville Add a tag Application Mes…" at bounding box center [687, 342] width 1374 height 685
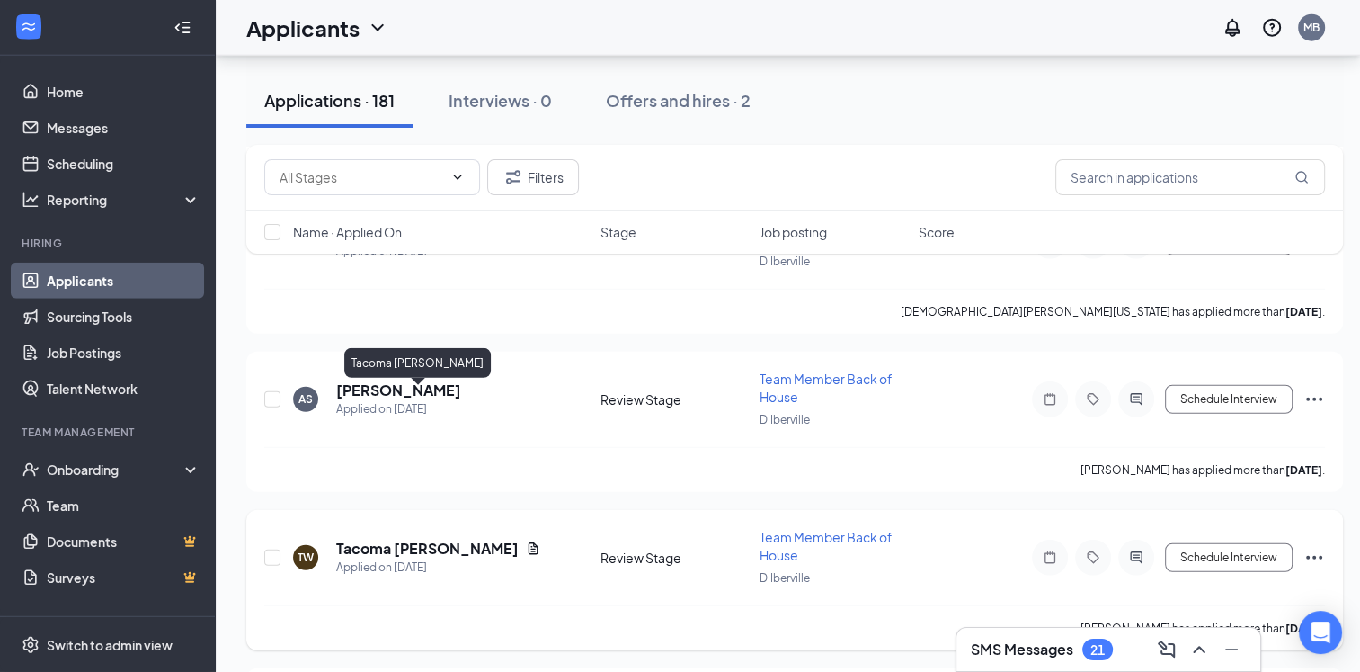
click at [438, 539] on h5 "Tacoma [PERSON_NAME]" at bounding box center [427, 549] width 183 height 20
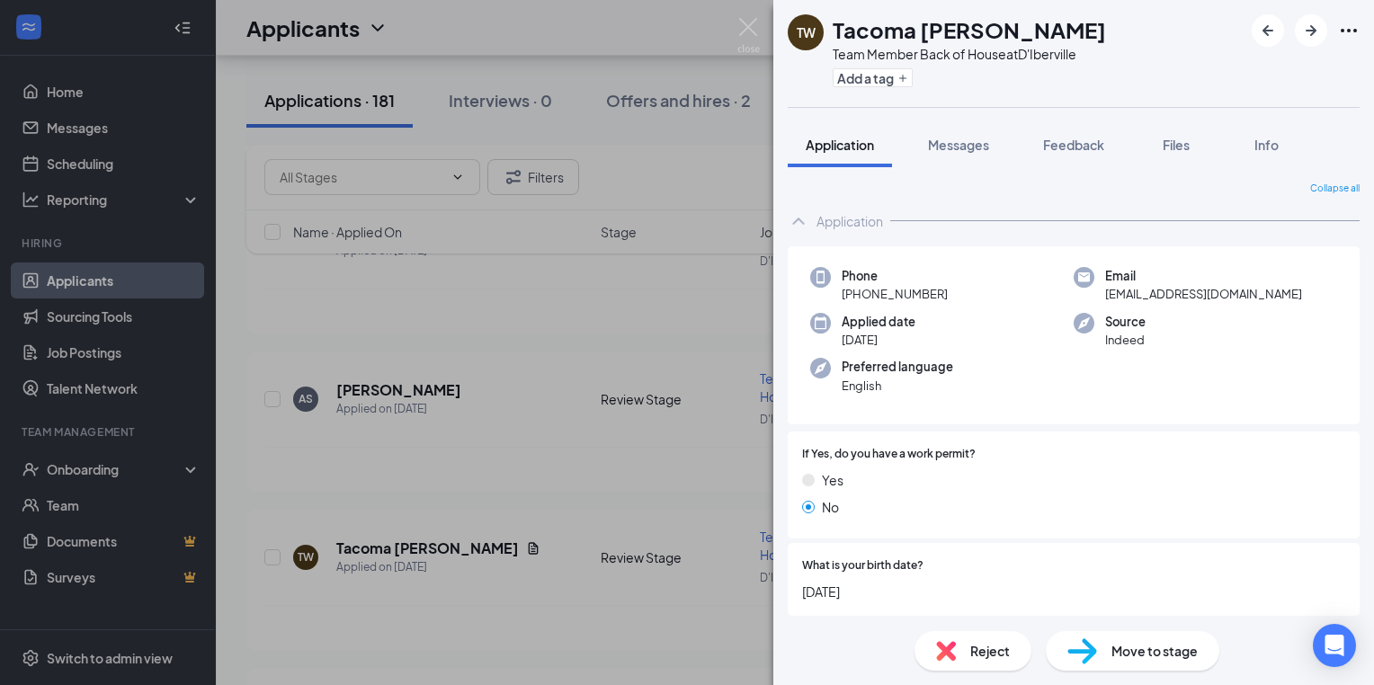
click at [489, 459] on div "TW Tacoma Warren Team Member Back of House at D'Iberville Add a tag Application…" at bounding box center [687, 342] width 1374 height 685
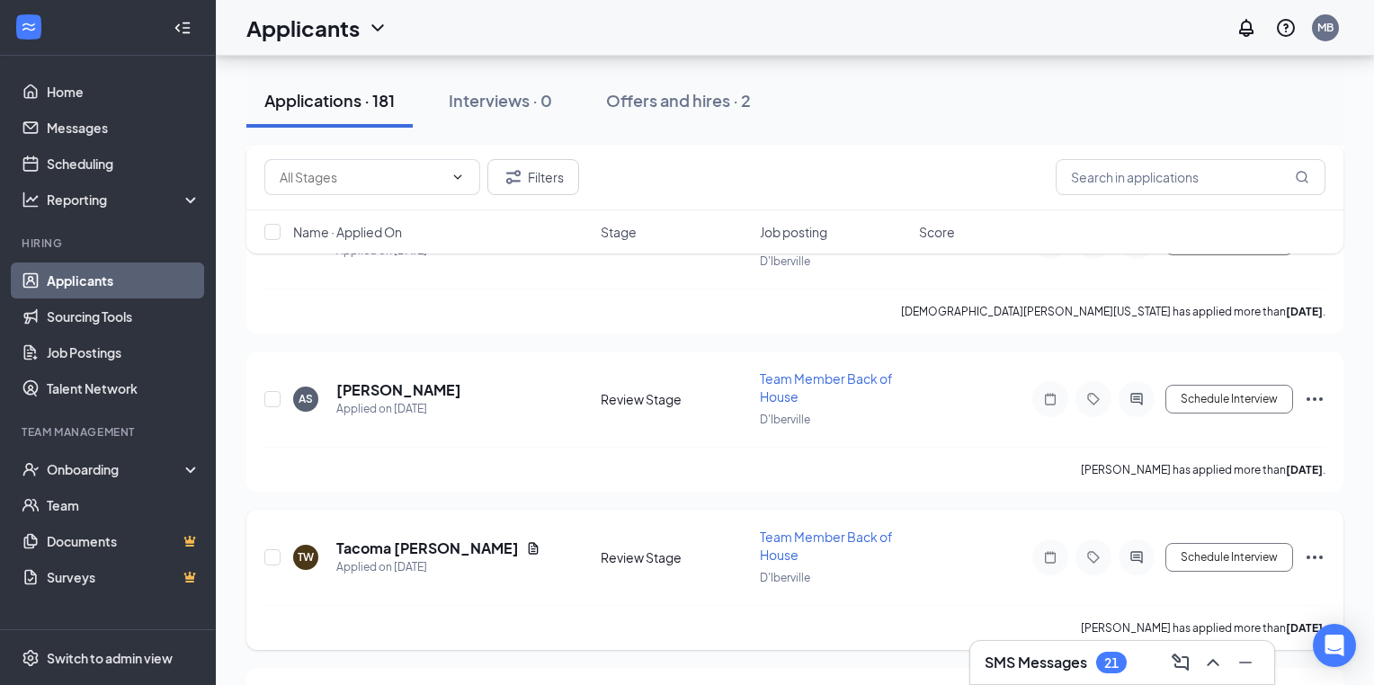
click at [632, 605] on div "Tacoma Warren has applied more than 17 days ago ." at bounding box center [794, 627] width 1061 height 45
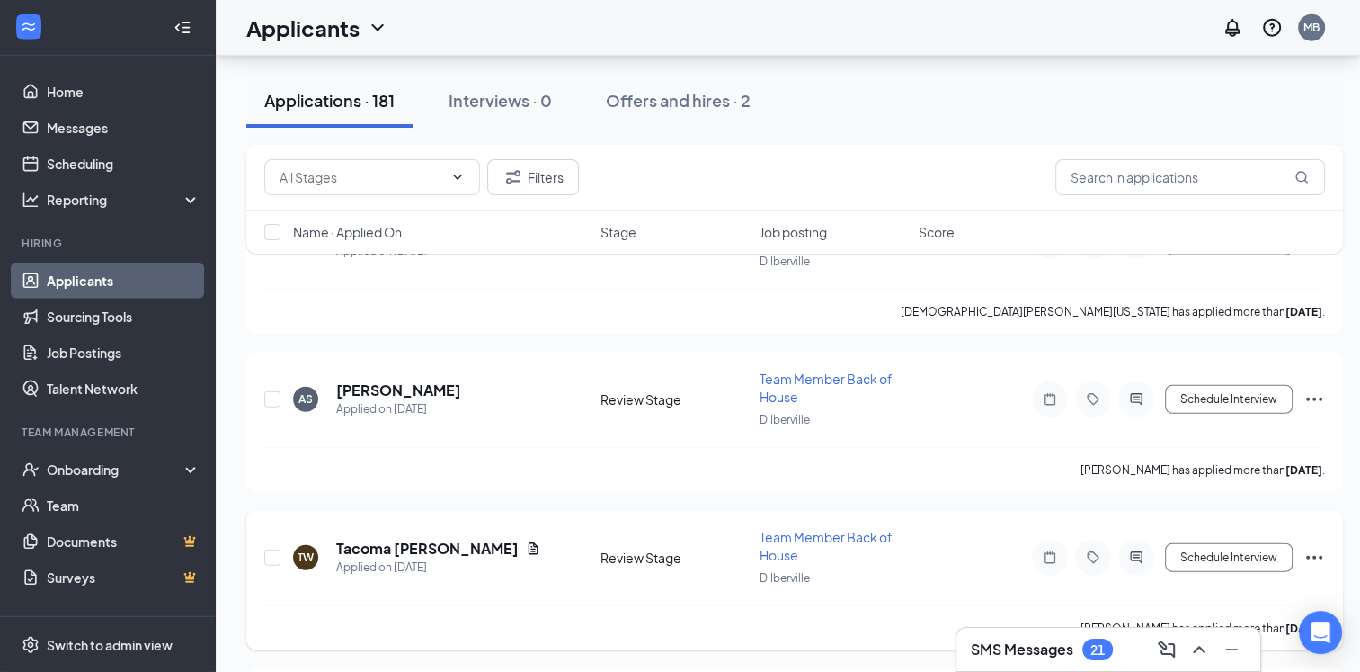
click at [1047, 550] on icon "Note" at bounding box center [1050, 557] width 22 height 14
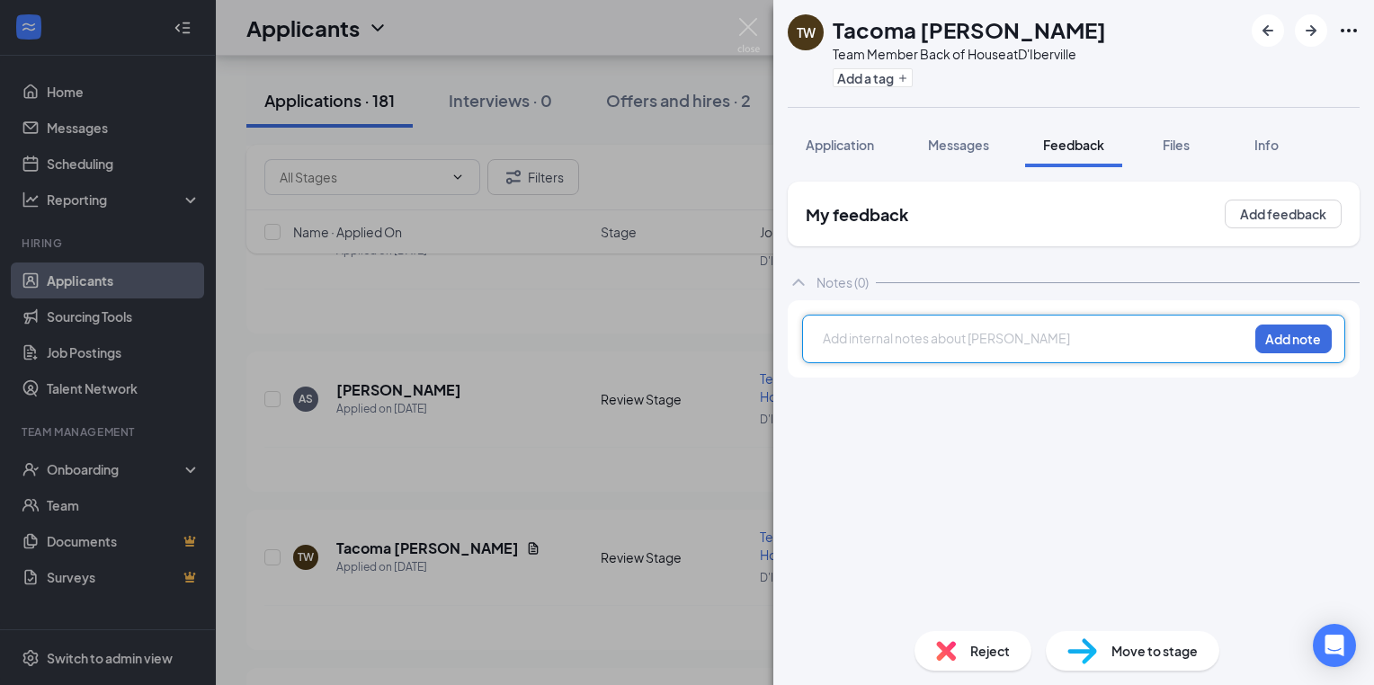
click at [825, 340] on div at bounding box center [1036, 338] width 424 height 19
click at [832, 335] on div at bounding box center [1036, 338] width 424 height 19
click at [1300, 343] on button "Add note" at bounding box center [1293, 339] width 76 height 29
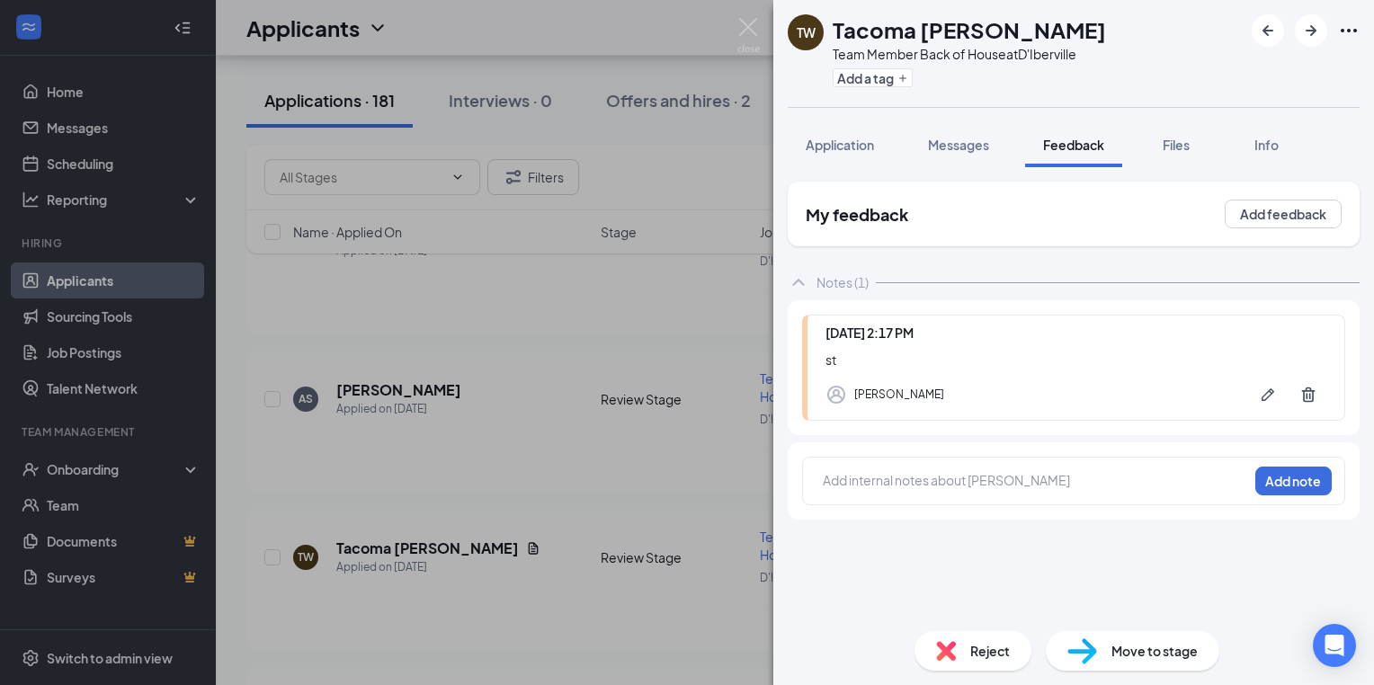
click at [581, 322] on div "TW Tacoma Warren Team Member Back of House at D'Iberville Add a tag Application…" at bounding box center [687, 342] width 1374 height 685
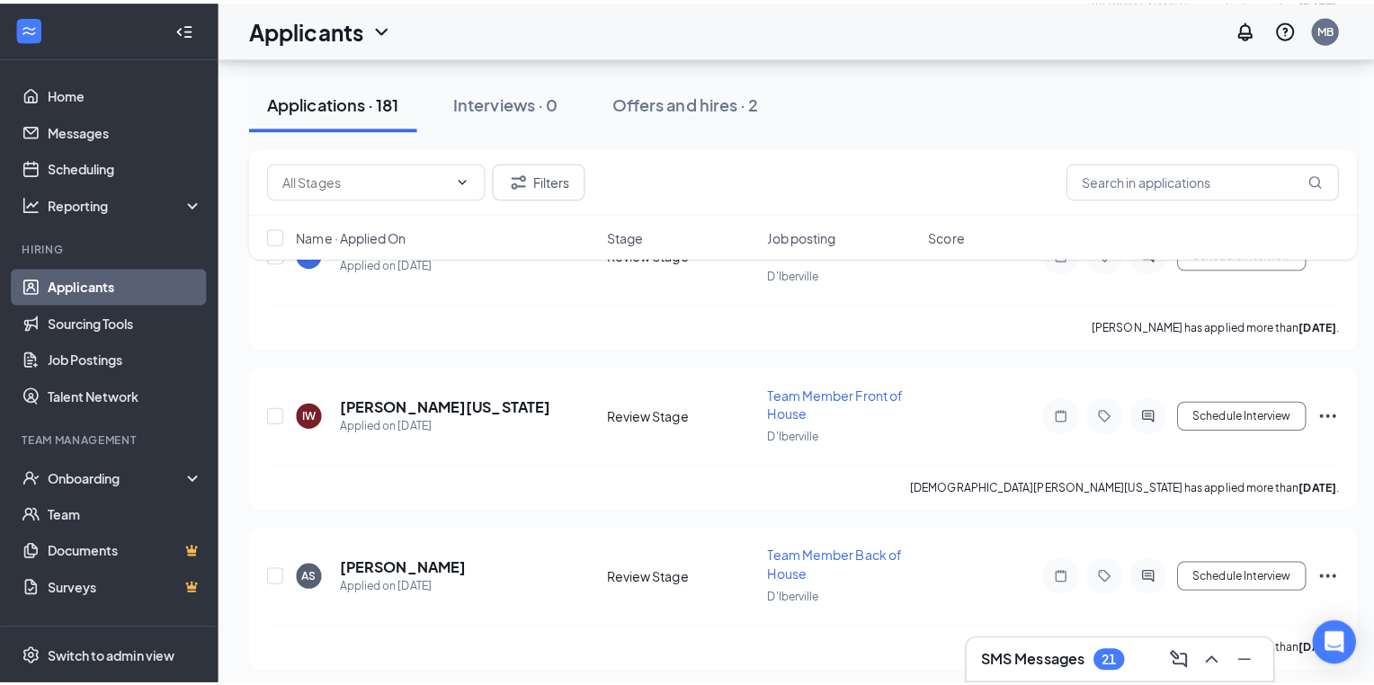
scroll to position [11266, 0]
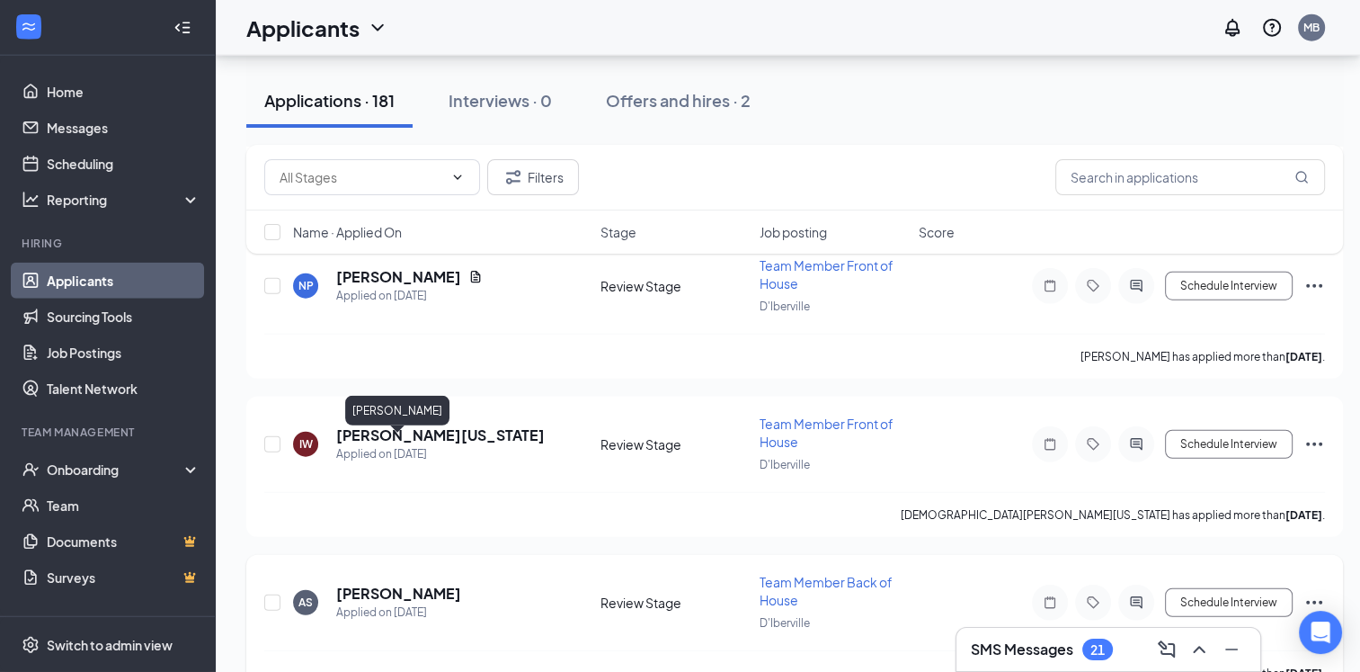
click at [422, 584] on h5 "[PERSON_NAME]" at bounding box center [398, 594] width 125 height 20
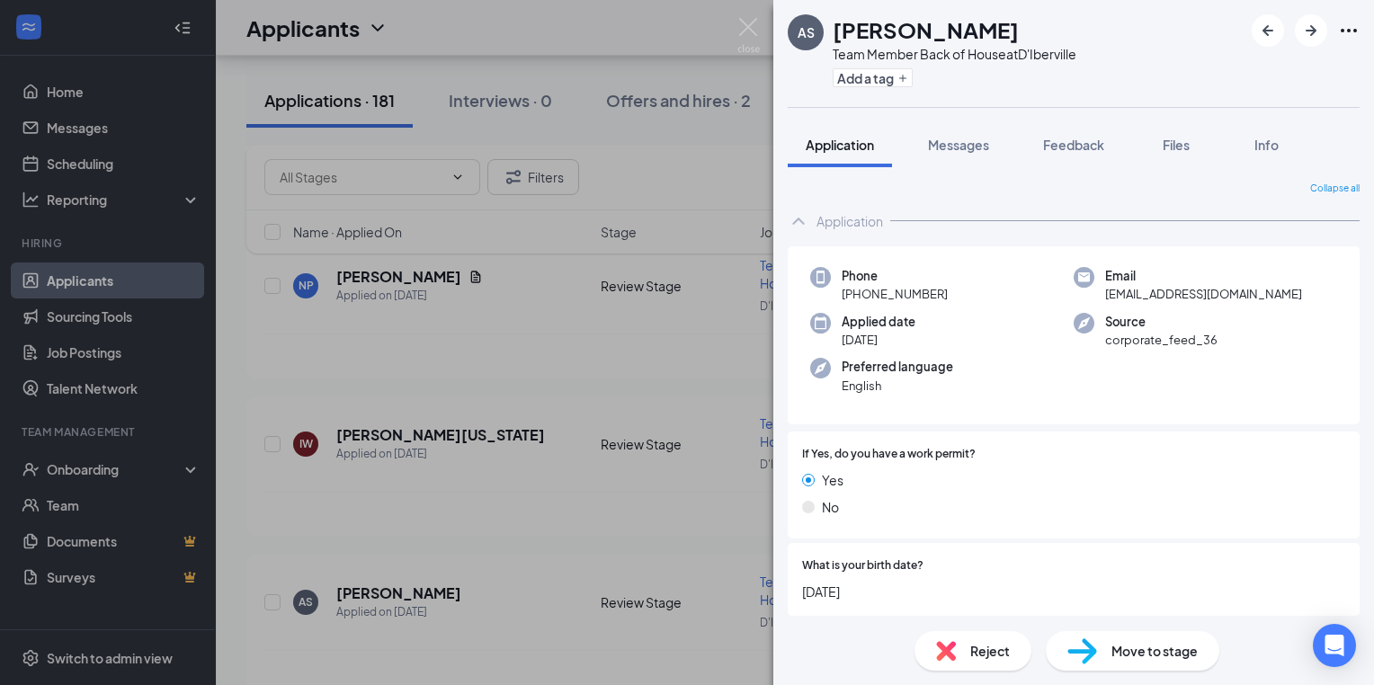
click at [566, 513] on div "AS Andrae Summers Team Member Back of House at D'Iberville Add a tag Applicatio…" at bounding box center [687, 342] width 1374 height 685
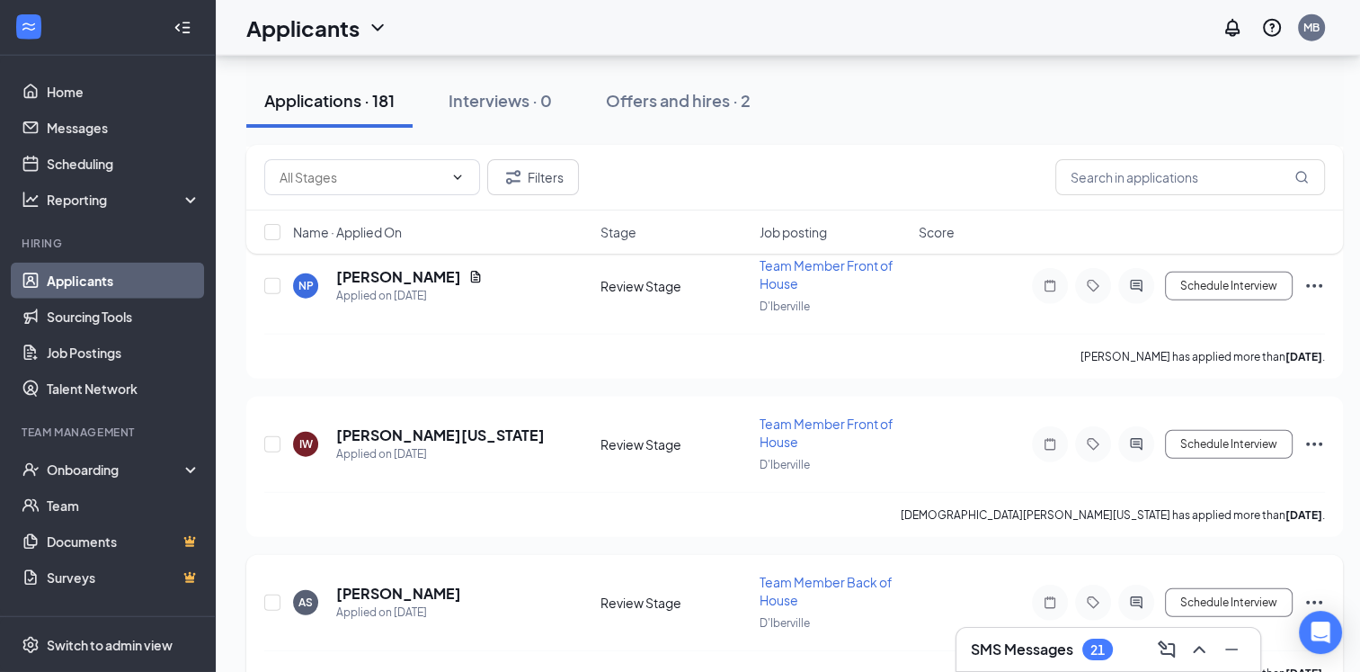
click at [1048, 595] on icon "Note" at bounding box center [1050, 602] width 22 height 14
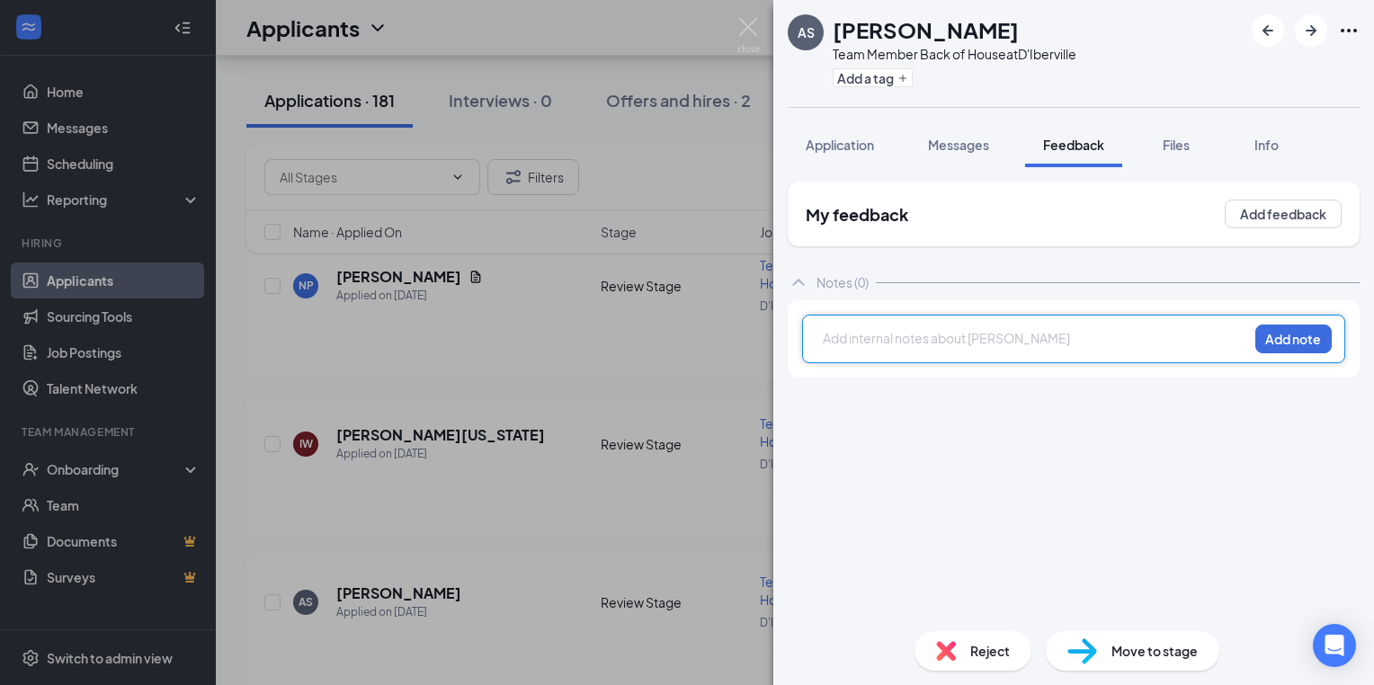
click at [831, 340] on div at bounding box center [1036, 338] width 424 height 19
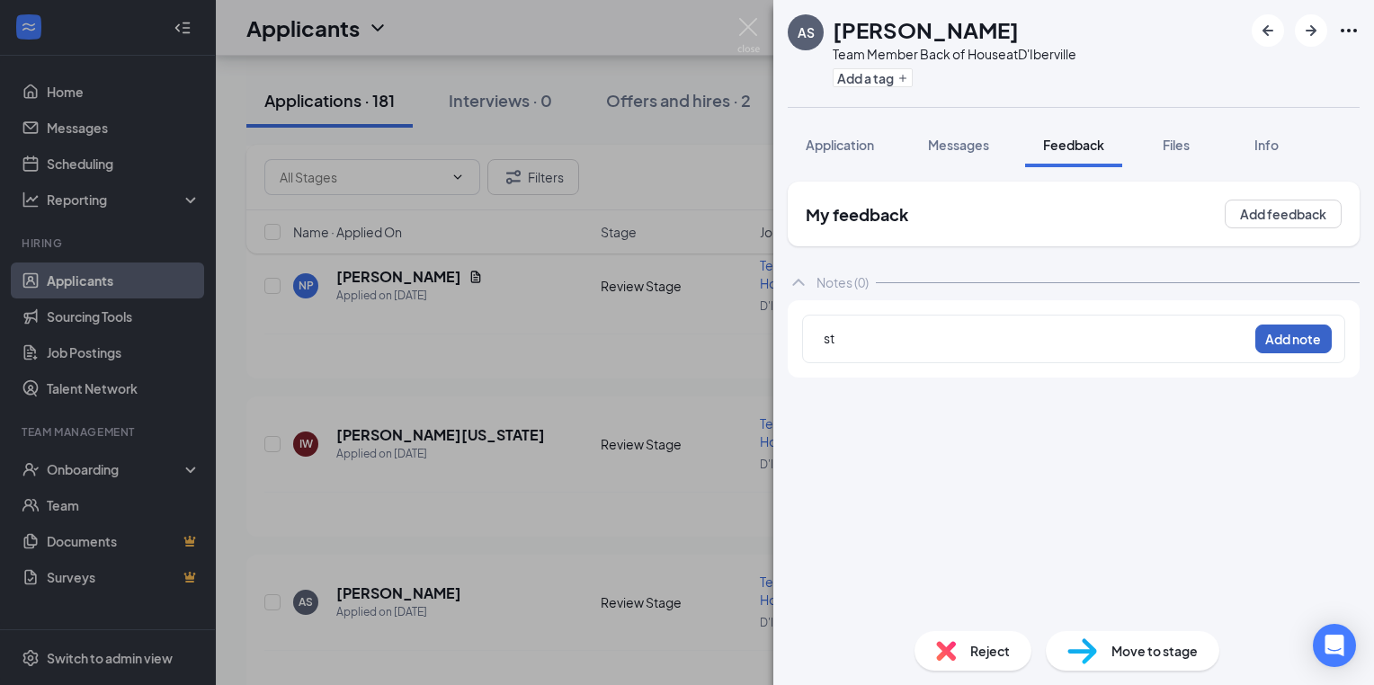
click at [1293, 339] on button "Add note" at bounding box center [1293, 339] width 76 height 29
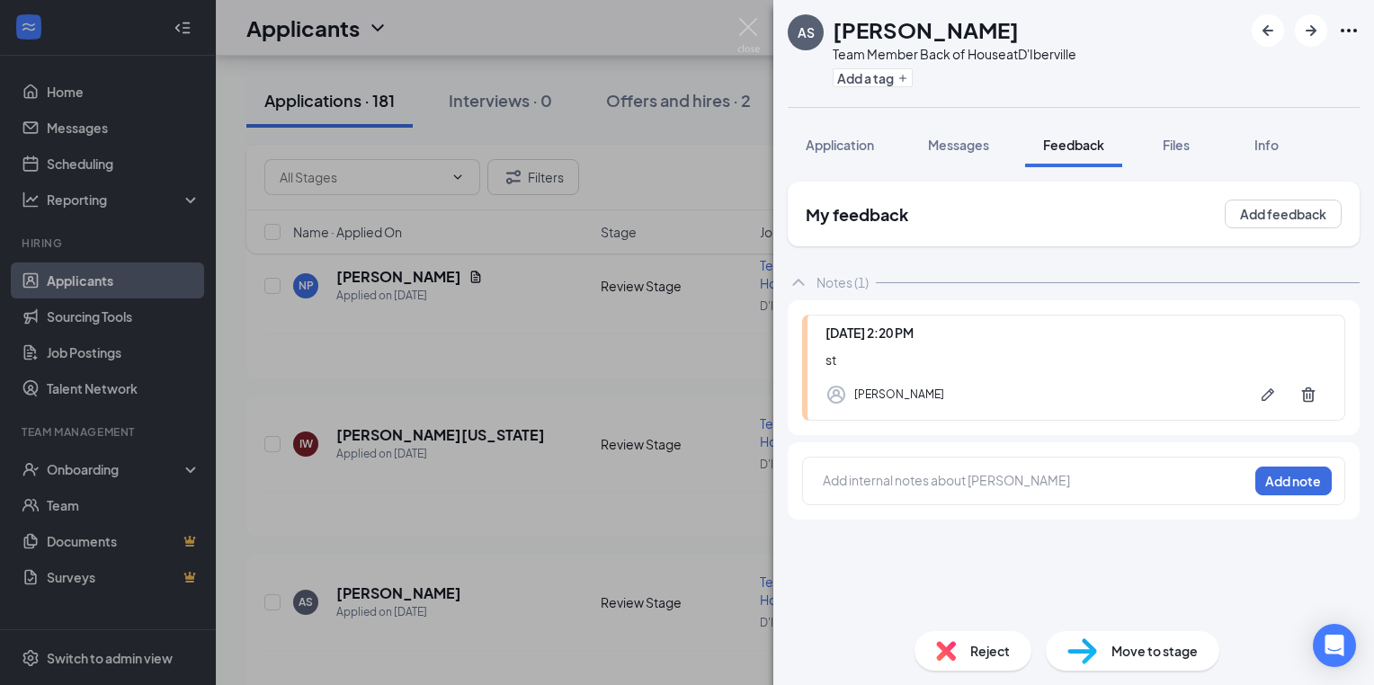
click at [604, 343] on div "AS Andrae Summers Team Member Back of House at D'Iberville Add a tag Applicatio…" at bounding box center [687, 342] width 1374 height 685
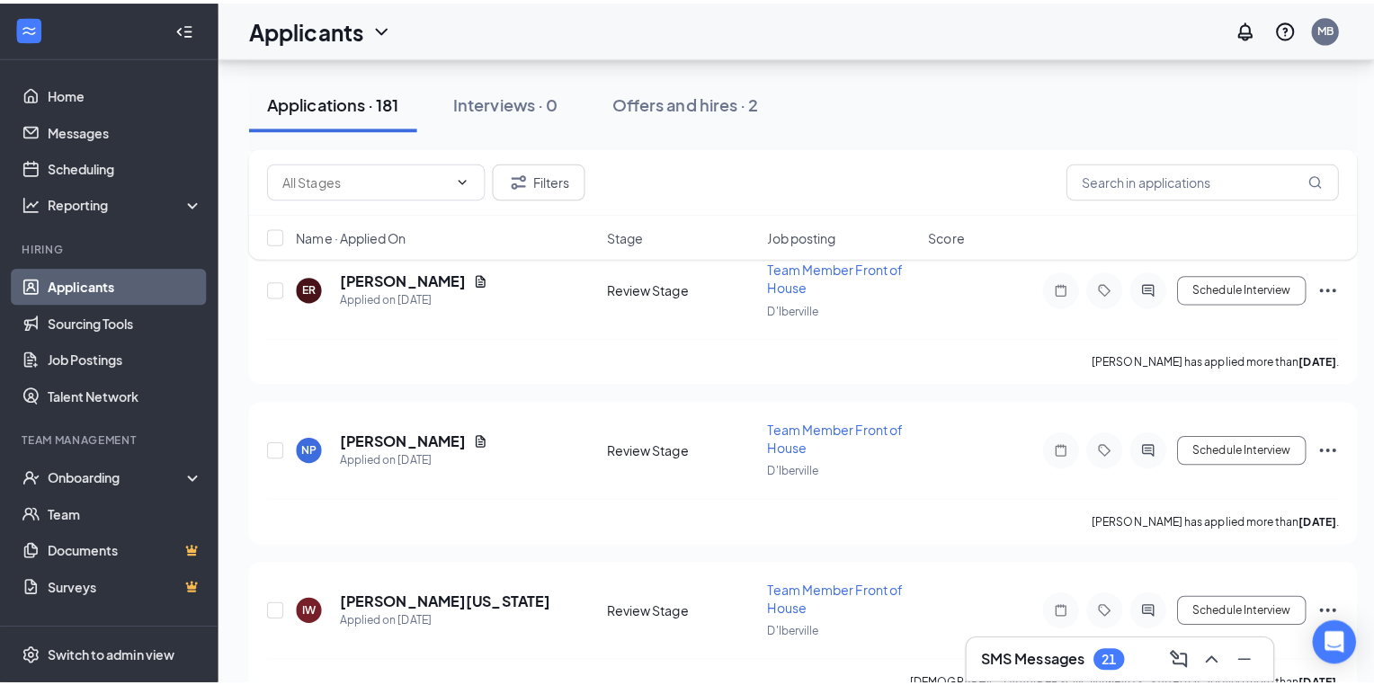
scroll to position [11074, 0]
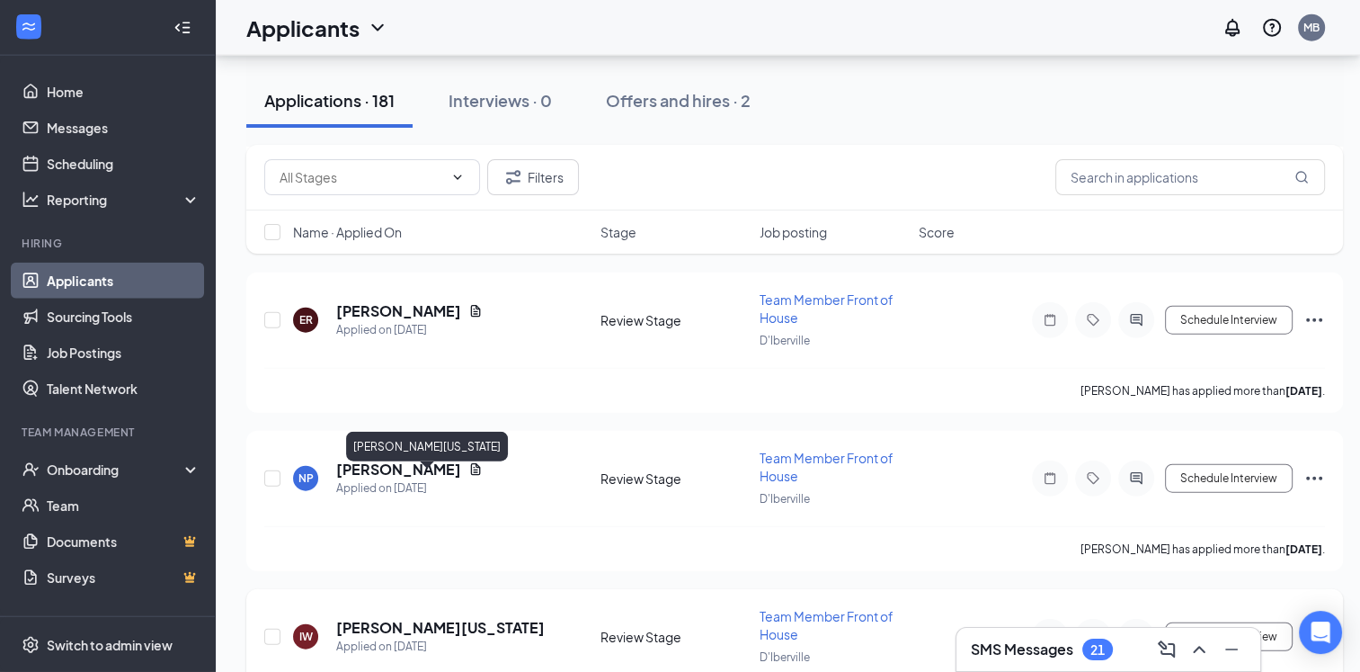
click at [420, 618] on h5 "[PERSON_NAME][US_STATE]" at bounding box center [440, 628] width 209 height 20
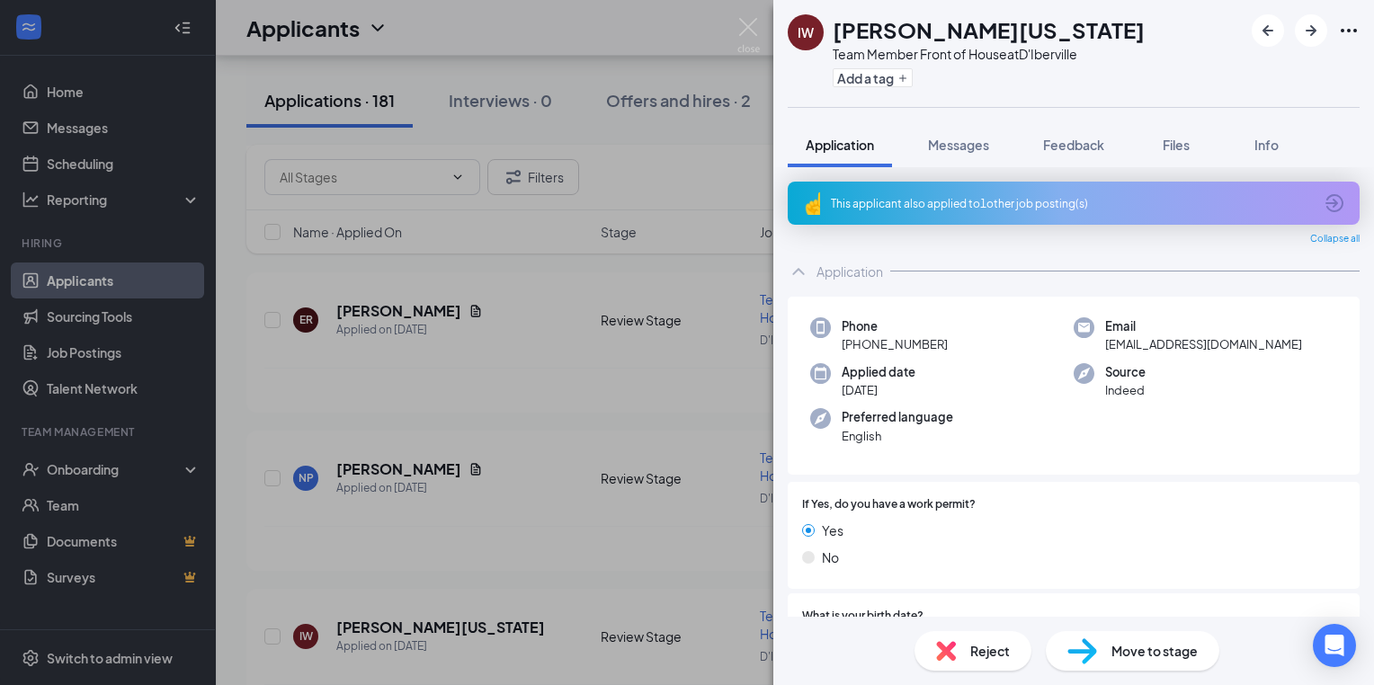
click at [502, 520] on div "IW Isaiah Washington Team Member Front of House at D'Iberville Add a tag Applic…" at bounding box center [687, 342] width 1374 height 685
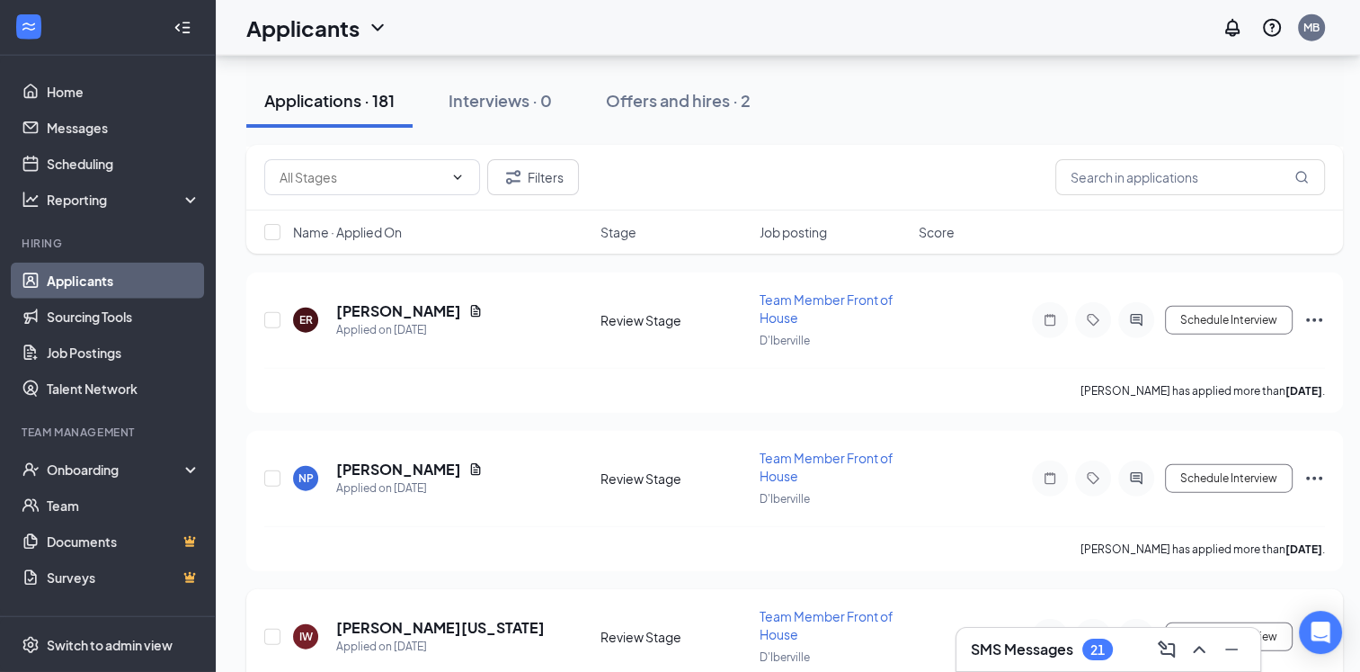
click at [1051, 629] on icon "Note" at bounding box center [1050, 636] width 22 height 14
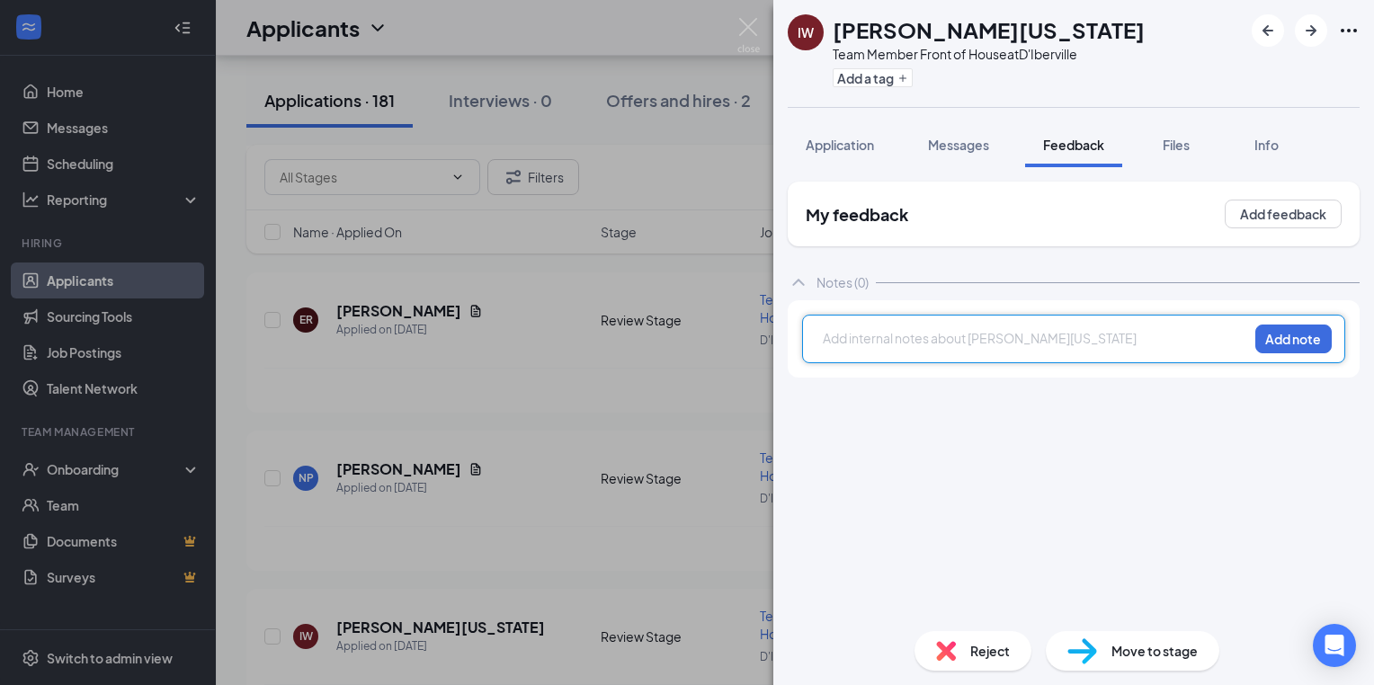
click at [831, 336] on div at bounding box center [1036, 338] width 424 height 19
click at [829, 343] on div at bounding box center [1036, 338] width 424 height 19
click at [834, 336] on div at bounding box center [1036, 338] width 424 height 19
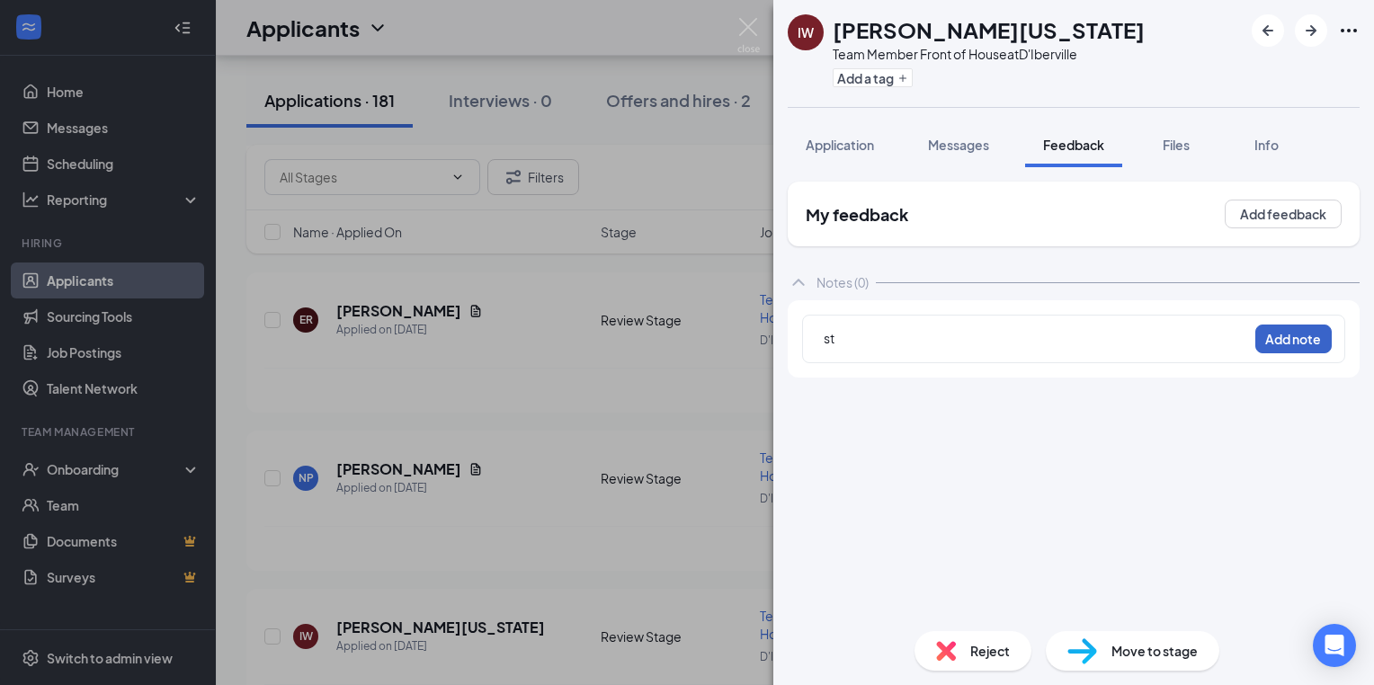
click at [1288, 334] on button "Add note" at bounding box center [1293, 339] width 76 height 29
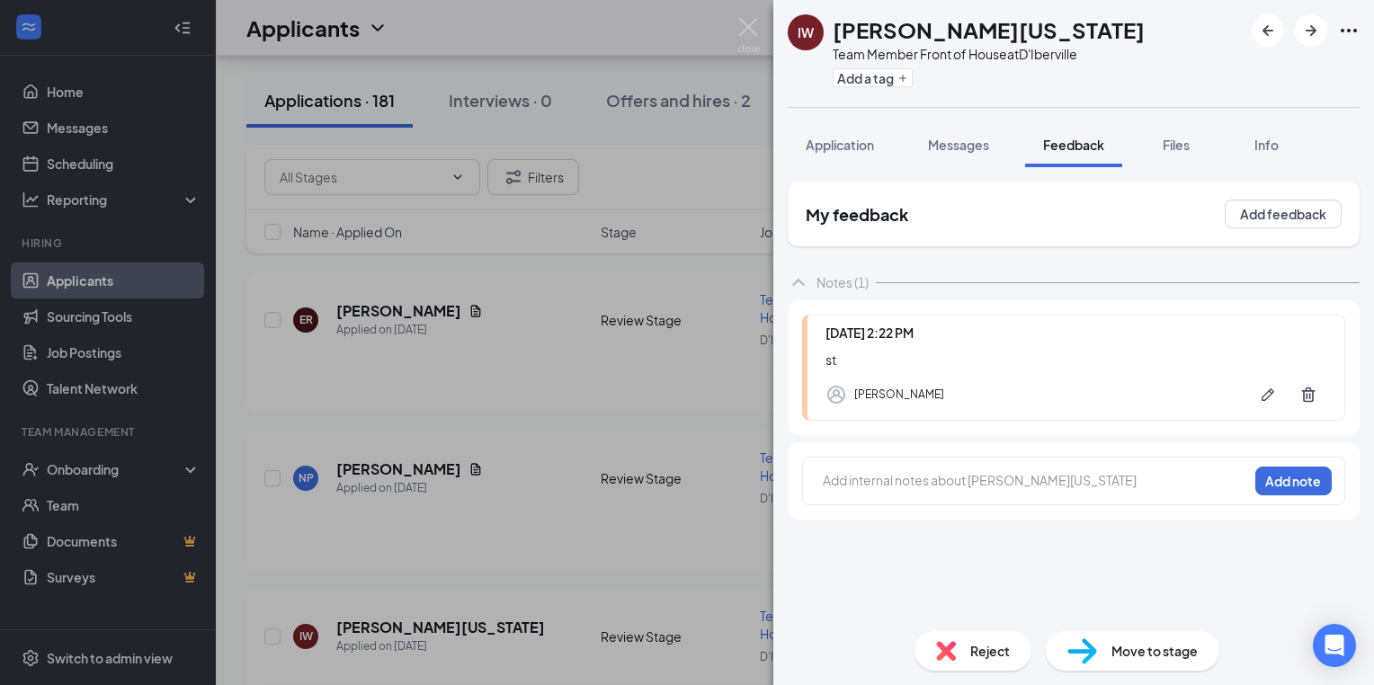
click at [417, 383] on div "IW Isaiah Washington Team Member Front of House at D'Iberville Add a tag Applic…" at bounding box center [687, 342] width 1374 height 685
click at [417, 526] on div "Nichole Pearson has applied more than 17 days ago ." at bounding box center [794, 548] width 1061 height 45
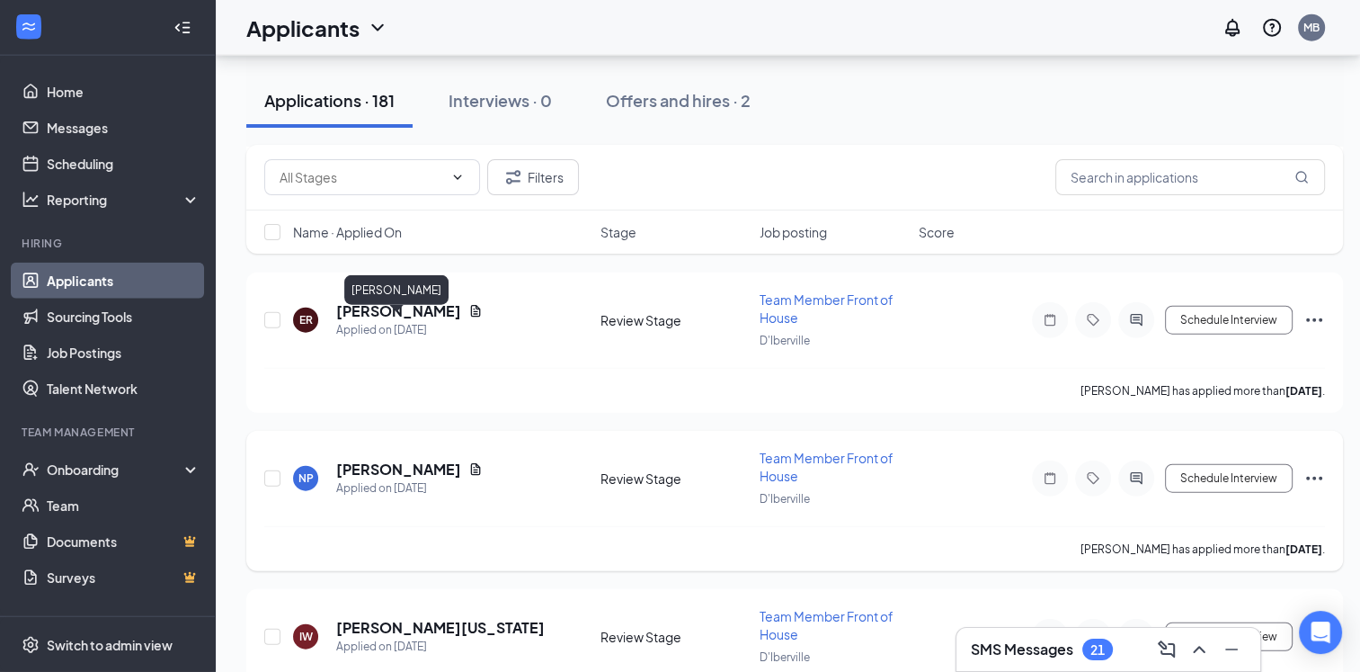
click at [437, 459] on h5 "[PERSON_NAME]" at bounding box center [398, 469] width 125 height 20
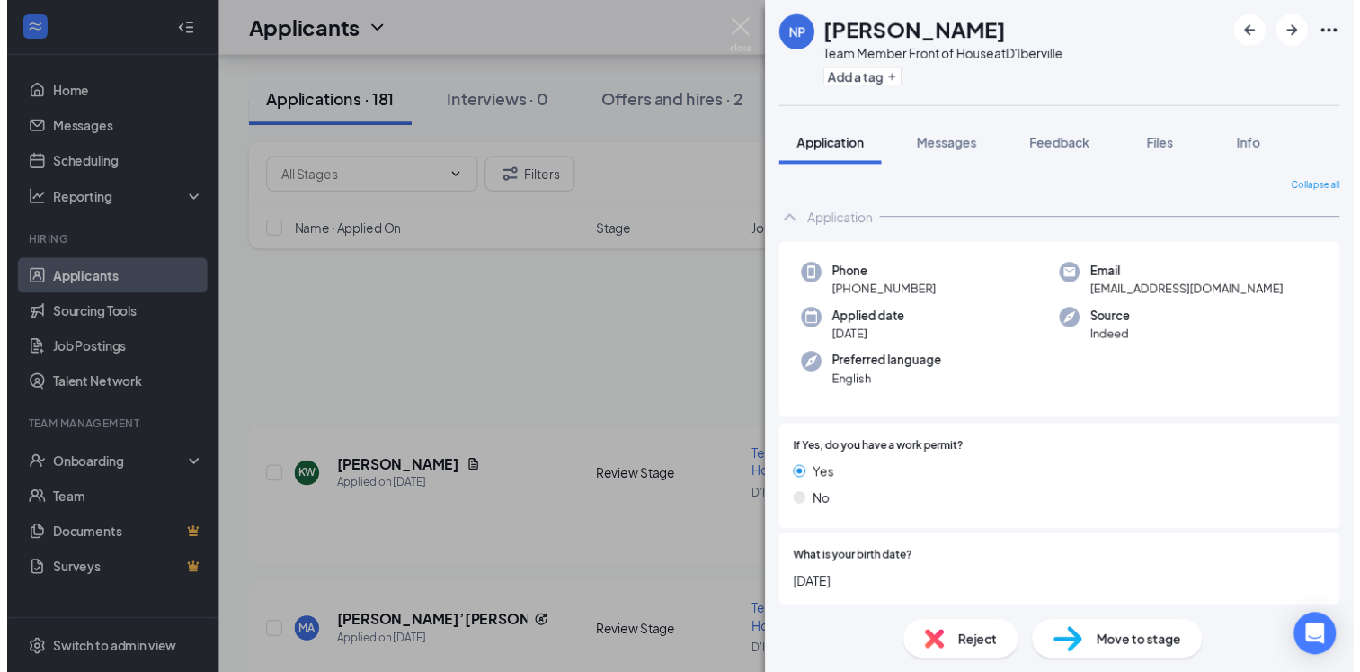
scroll to position [11074, 0]
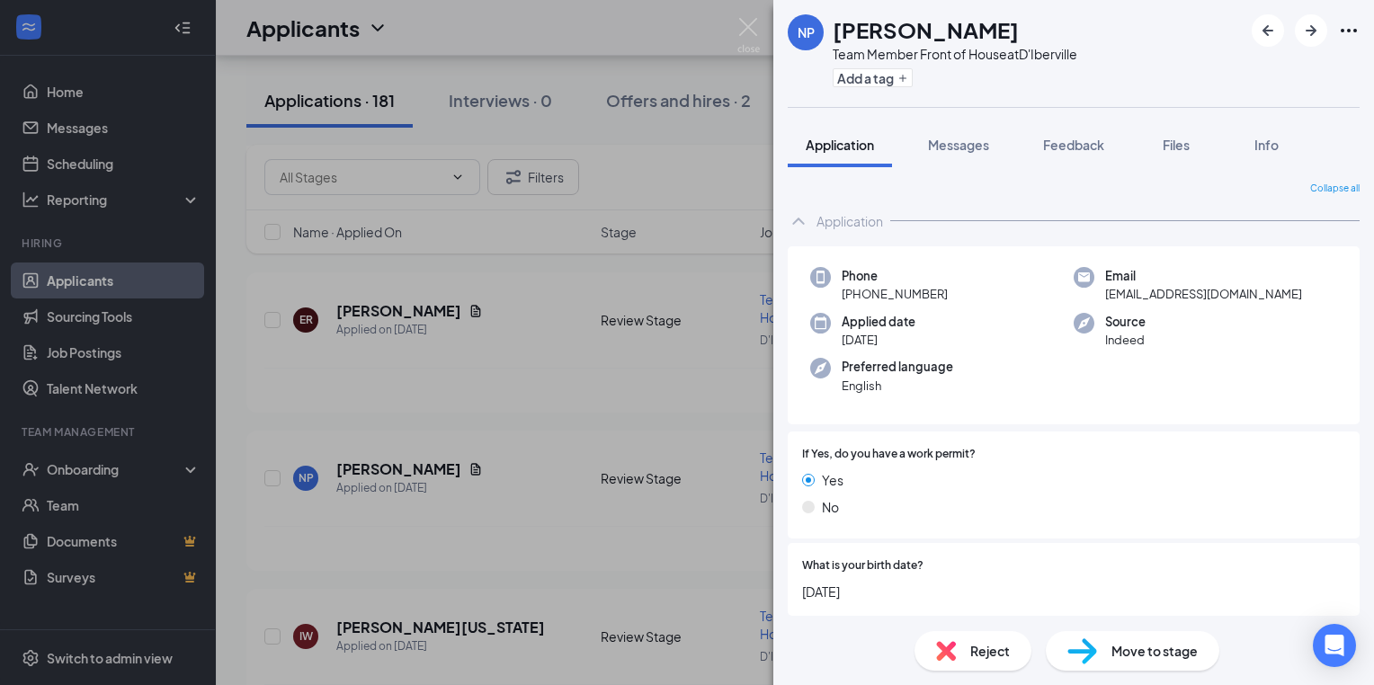
click at [512, 383] on div "NP [PERSON_NAME] Team Member Front of House at D'Iberville Add a tag Applicatio…" at bounding box center [687, 342] width 1374 height 685
click at [512, 526] on div "Nichole Pearson has applied more than 17 days ago ." at bounding box center [794, 548] width 1061 height 45
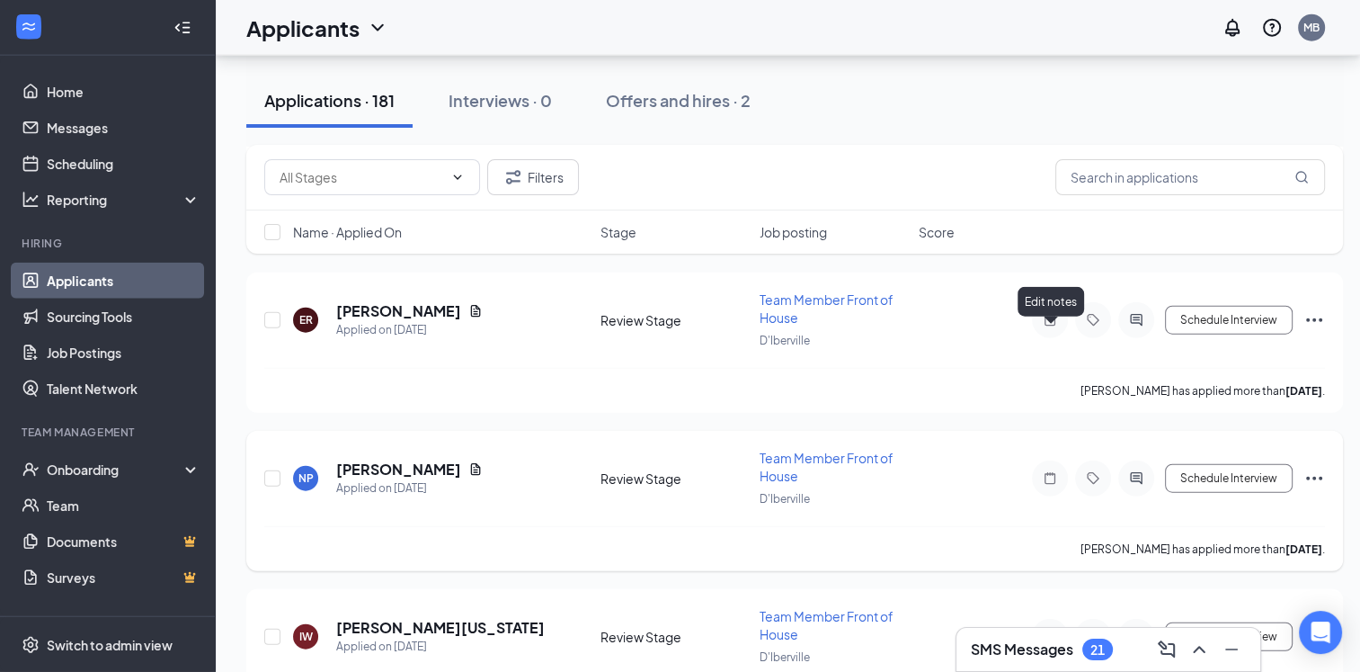
click at [1046, 472] on icon "Note" at bounding box center [1050, 478] width 11 height 12
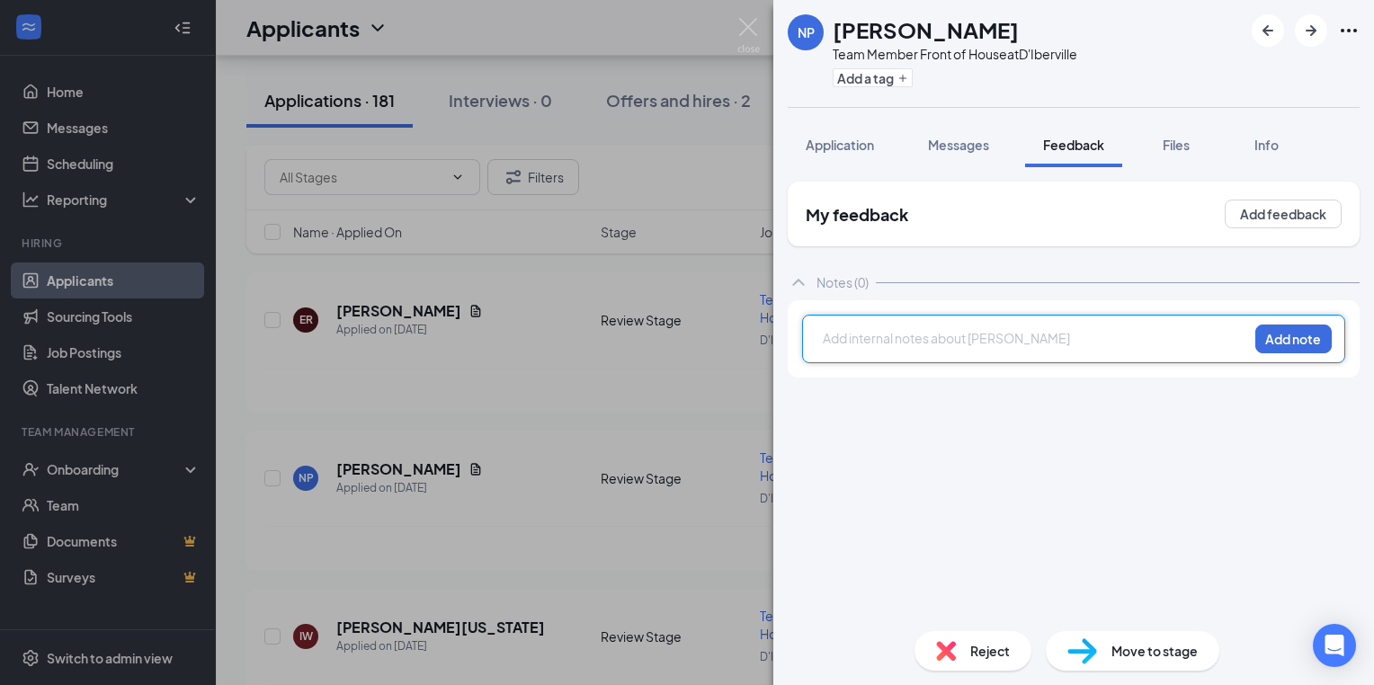
click at [835, 336] on div at bounding box center [1036, 338] width 424 height 19
click at [831, 343] on div at bounding box center [1036, 338] width 424 height 19
click at [836, 333] on div at bounding box center [1036, 338] width 424 height 19
click at [1280, 343] on button "Add note" at bounding box center [1293, 339] width 76 height 29
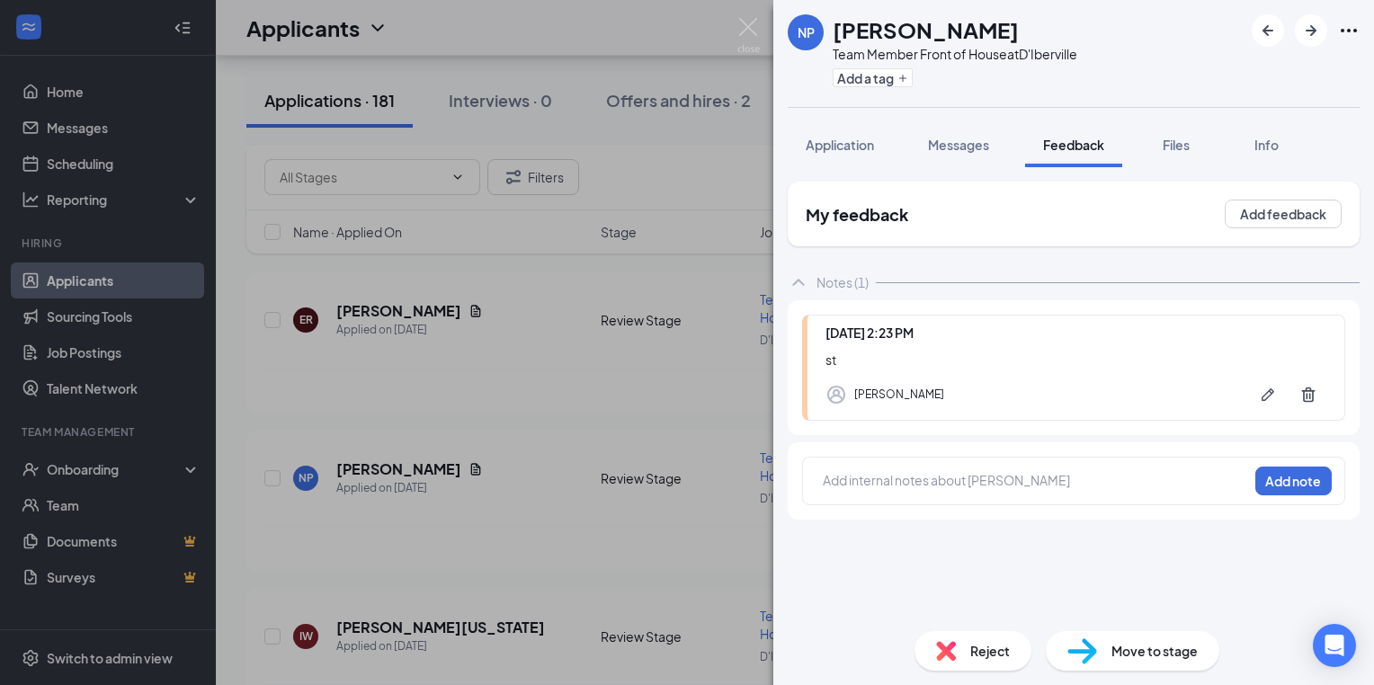
click at [441, 379] on div "NP Nichole Pearson Team Member Front of House at D'Iberville Add a tag Applicat…" at bounding box center [687, 342] width 1374 height 685
click at [441, 449] on div "NP Nichole Pearson Applied on Aug 31 Review Stage Team Member Front of House D'…" at bounding box center [794, 487] width 1061 height 77
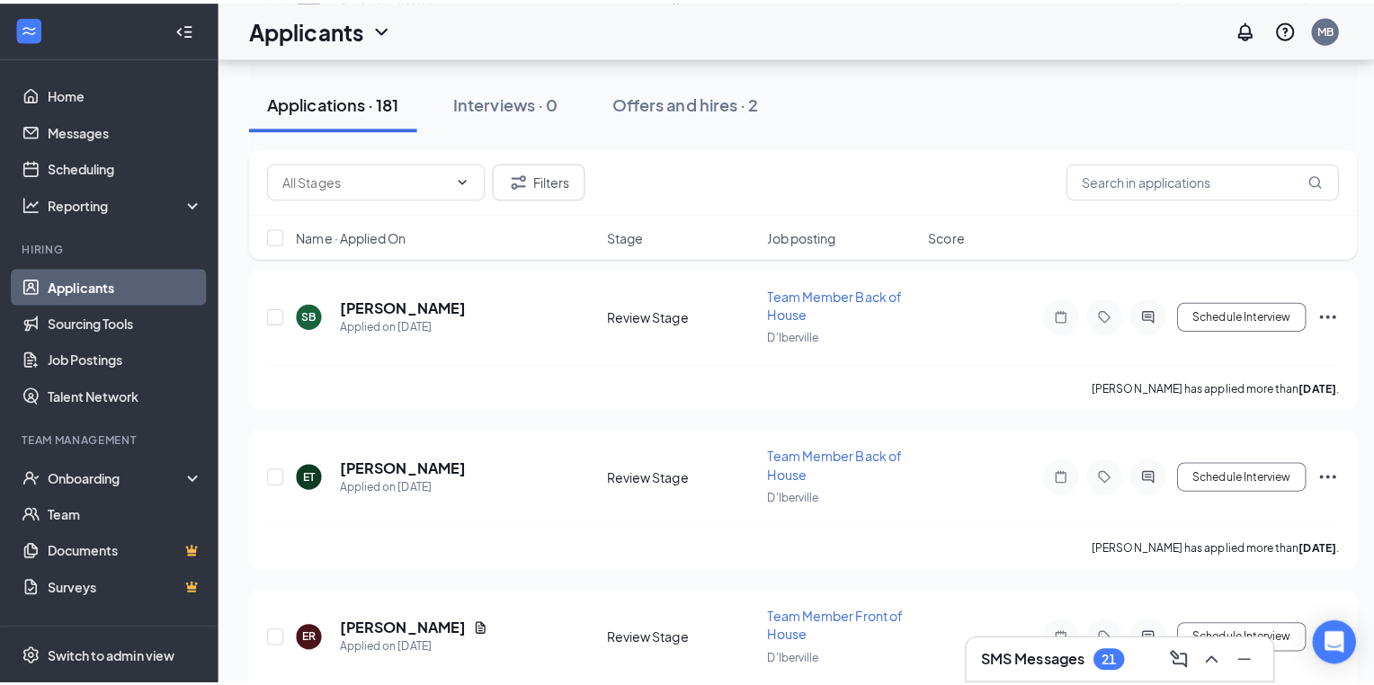
scroll to position [10750, 0]
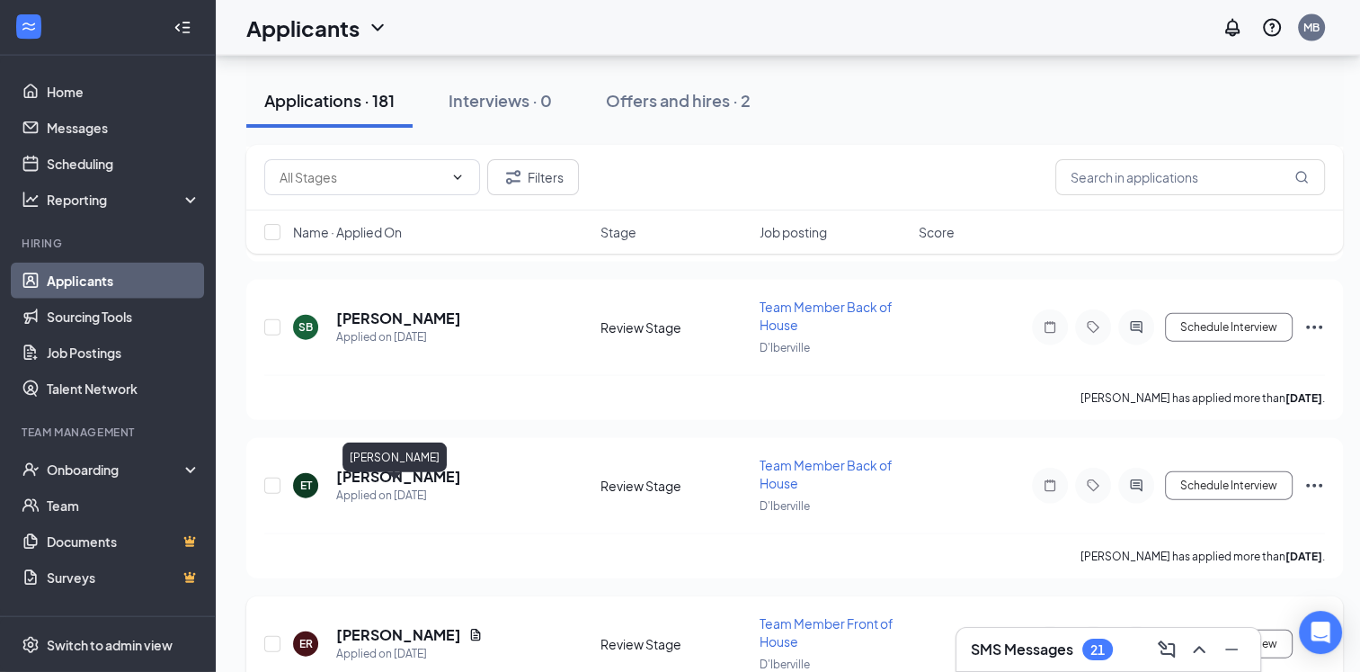
click at [404, 625] on h5 "[PERSON_NAME]" at bounding box center [398, 635] width 125 height 20
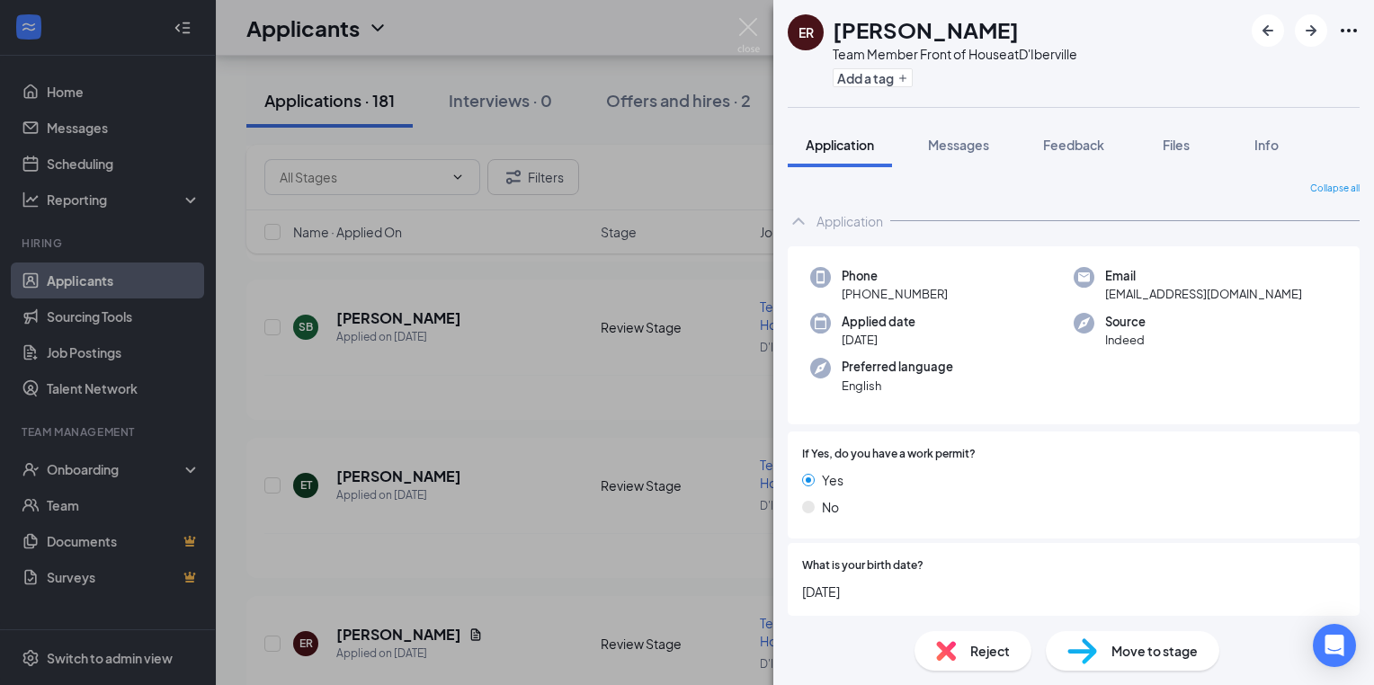
click at [591, 539] on div "ER Emma Ramsey Team Member Front of House at D'Iberville Add a tag Application …" at bounding box center [687, 342] width 1374 height 685
click at [591, 614] on div "ER Emma Ramsey Applied on Aug 31 Review Stage Team Member Front of House D'Iber…" at bounding box center [794, 652] width 1061 height 77
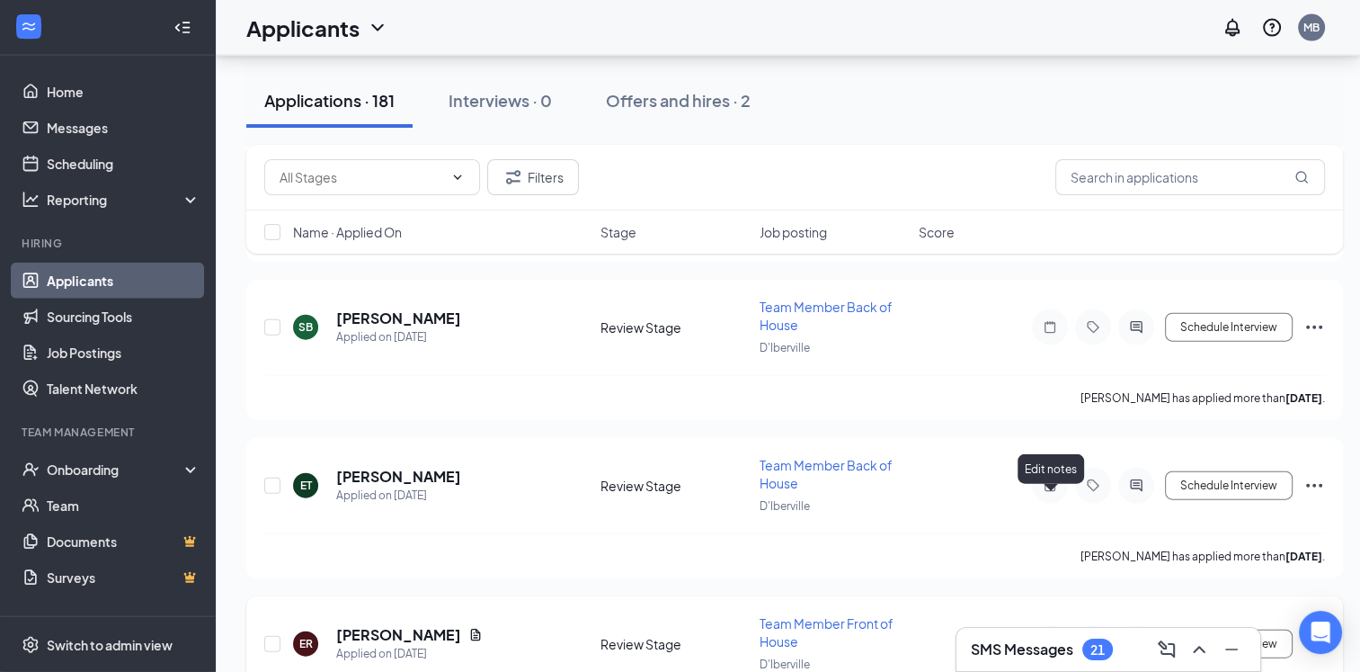
click at [1048, 637] on icon "Note" at bounding box center [1050, 644] width 22 height 14
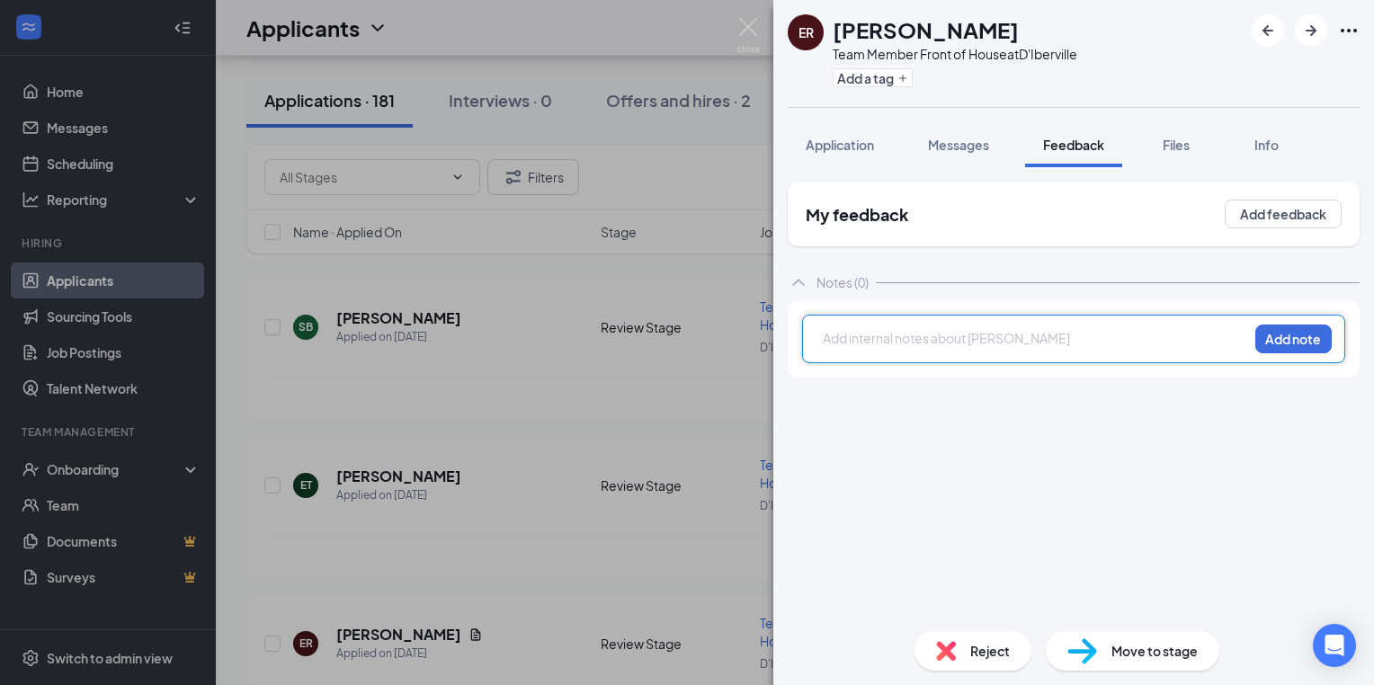
click at [842, 350] on div at bounding box center [1036, 340] width 424 height 23
click at [835, 340] on div at bounding box center [1036, 338] width 424 height 19
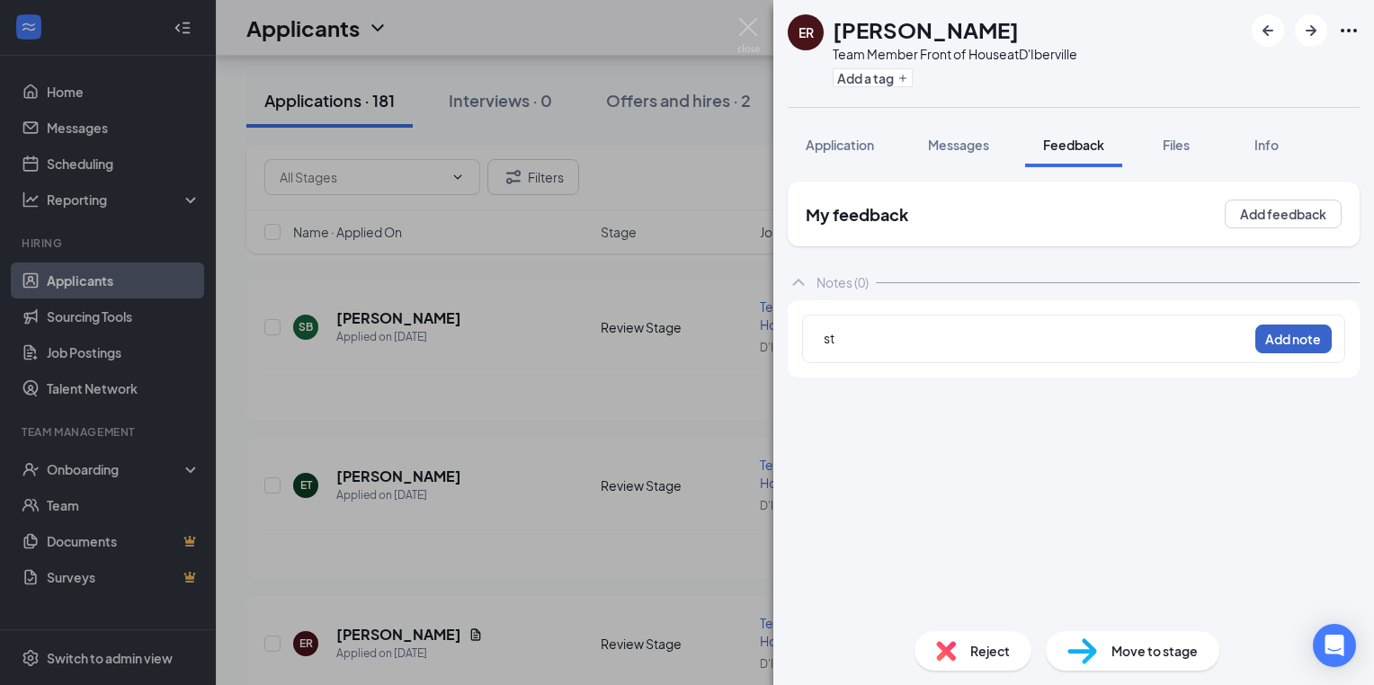
click at [1309, 336] on button "Add note" at bounding box center [1293, 339] width 76 height 29
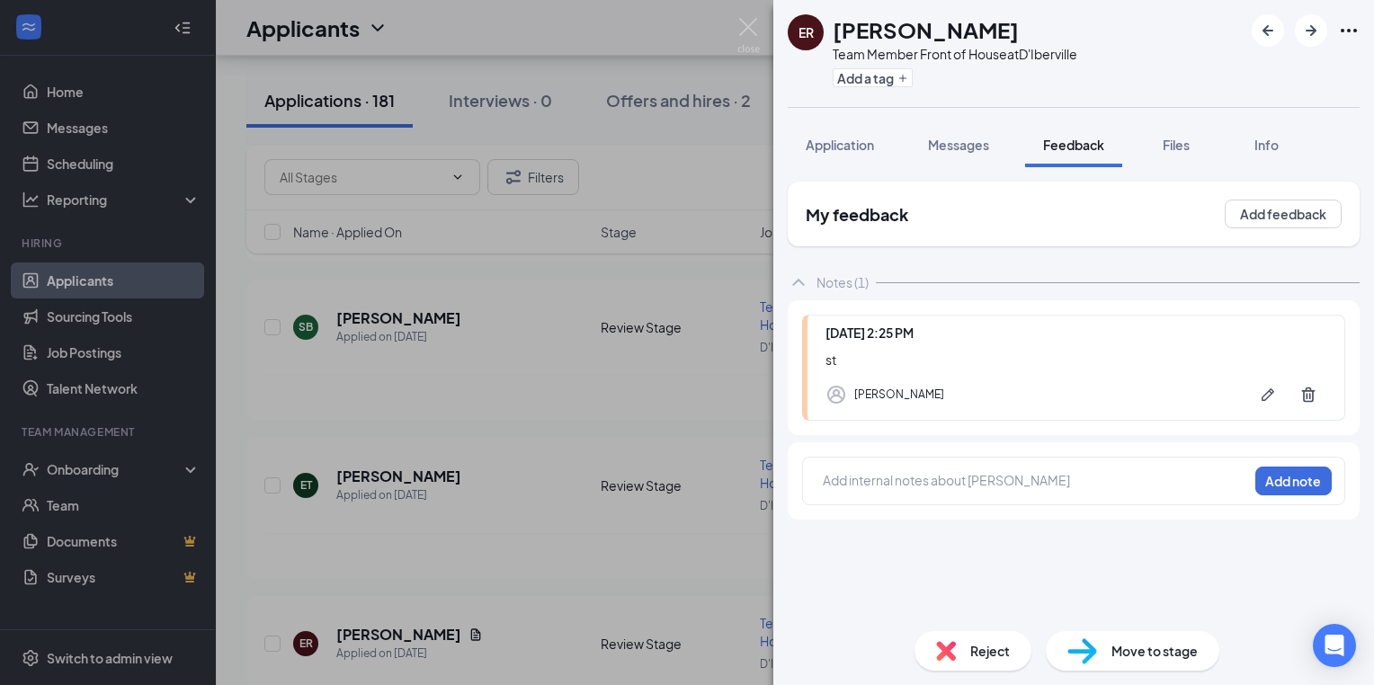
click at [472, 385] on div "ER Emma Ramsey Team Member Front of House at D'Iberville Add a tag Application …" at bounding box center [687, 342] width 1374 height 685
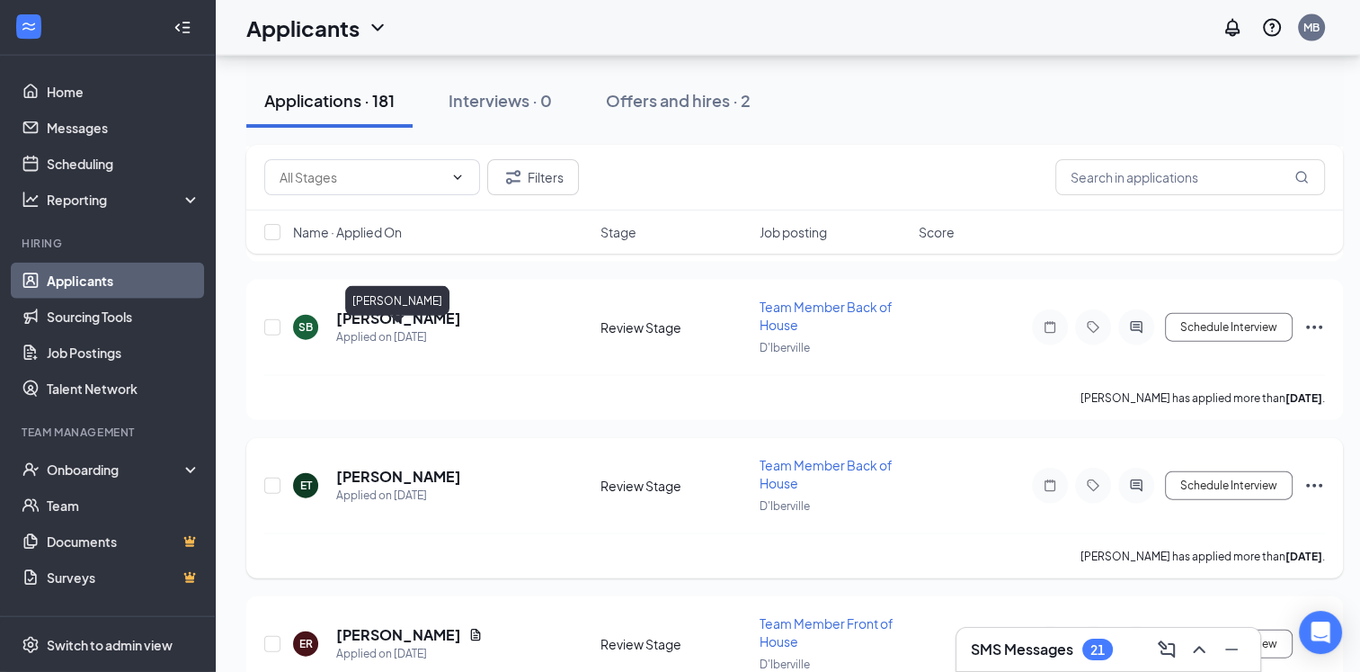
click at [410, 467] on h5 "[PERSON_NAME]" at bounding box center [398, 477] width 125 height 20
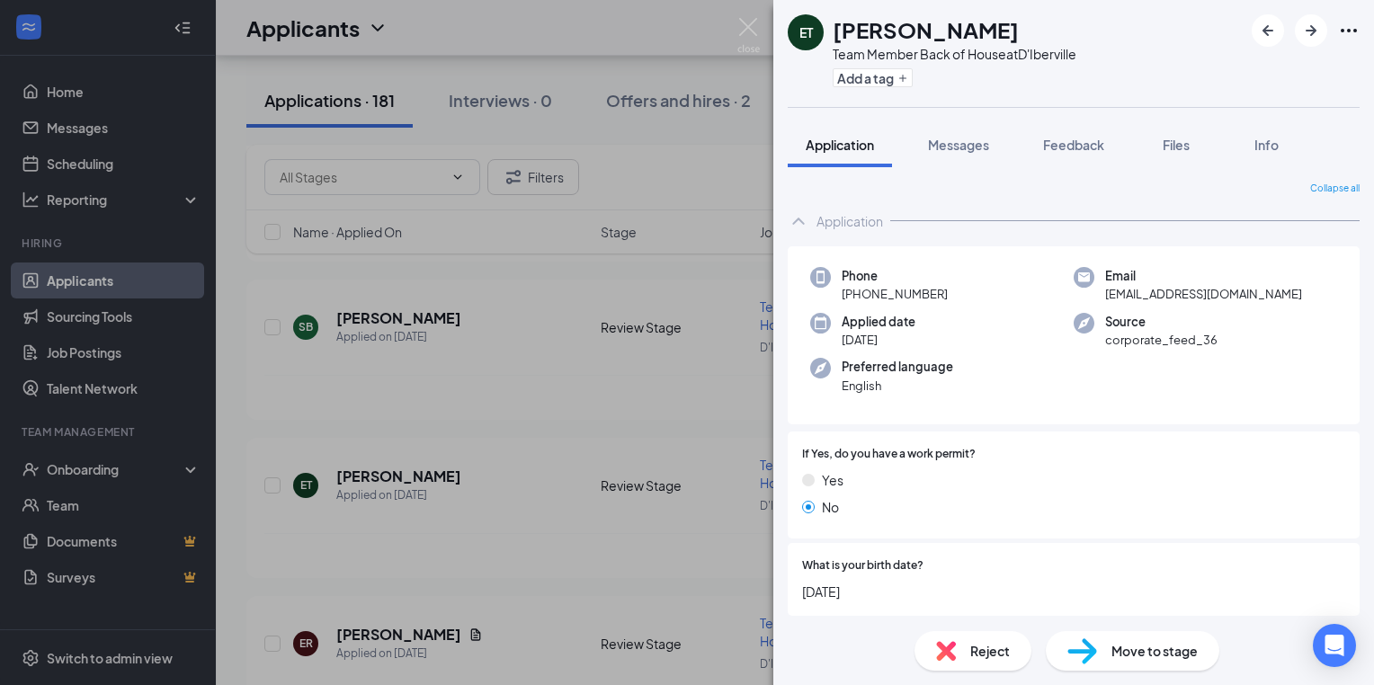
click at [493, 382] on div "ET Eugene Thomas jr Team Member Back of House at D'Iberville Add a tag Applicat…" at bounding box center [687, 342] width 1374 height 685
click at [561, 390] on div "ET Eugene Thomas jr Team Member Back of House at D'Iberville Add a tag Applicat…" at bounding box center [687, 342] width 1374 height 685
click at [626, 456] on div "ET Eugene Thomas jr Applied on Aug 31 Review Stage Team Member Back of House D'…" at bounding box center [794, 494] width 1061 height 77
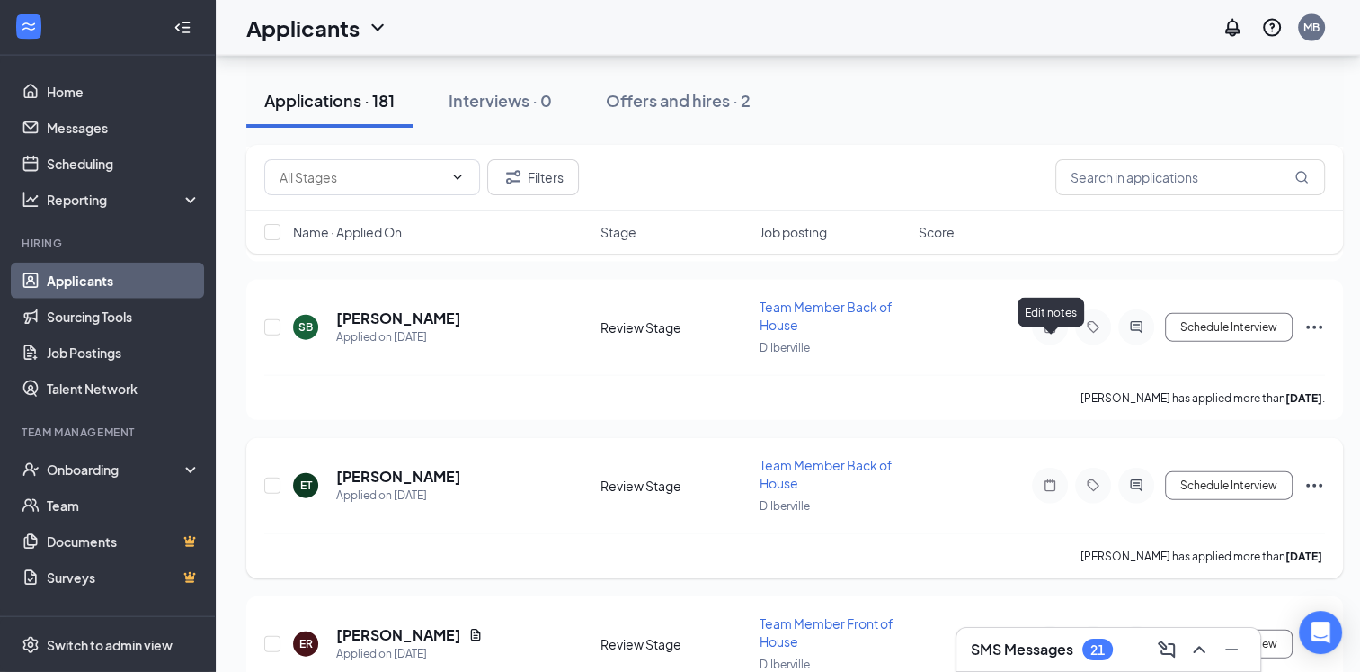
click at [1049, 478] on icon "Note" at bounding box center [1050, 485] width 22 height 14
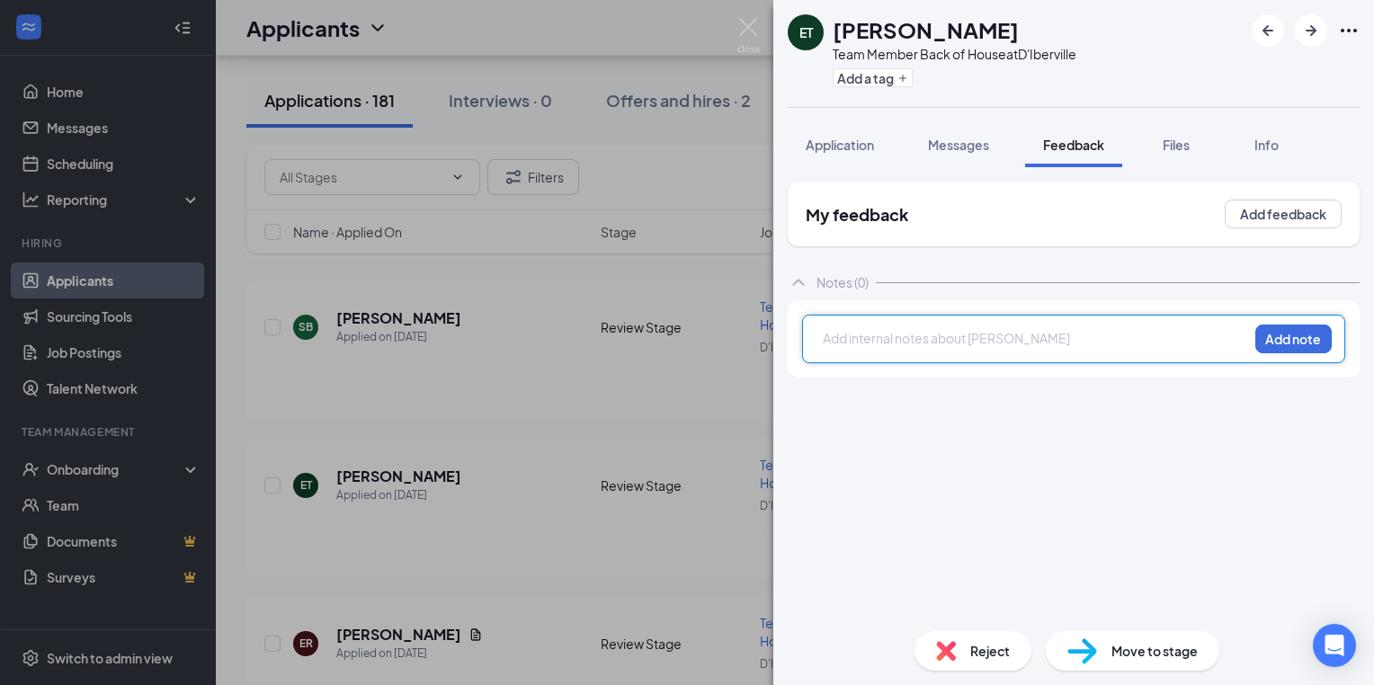
click at [835, 344] on div at bounding box center [1036, 338] width 424 height 19
click at [853, 341] on div at bounding box center [1036, 338] width 424 height 19
click at [1306, 335] on button "Add note" at bounding box center [1293, 339] width 76 height 29
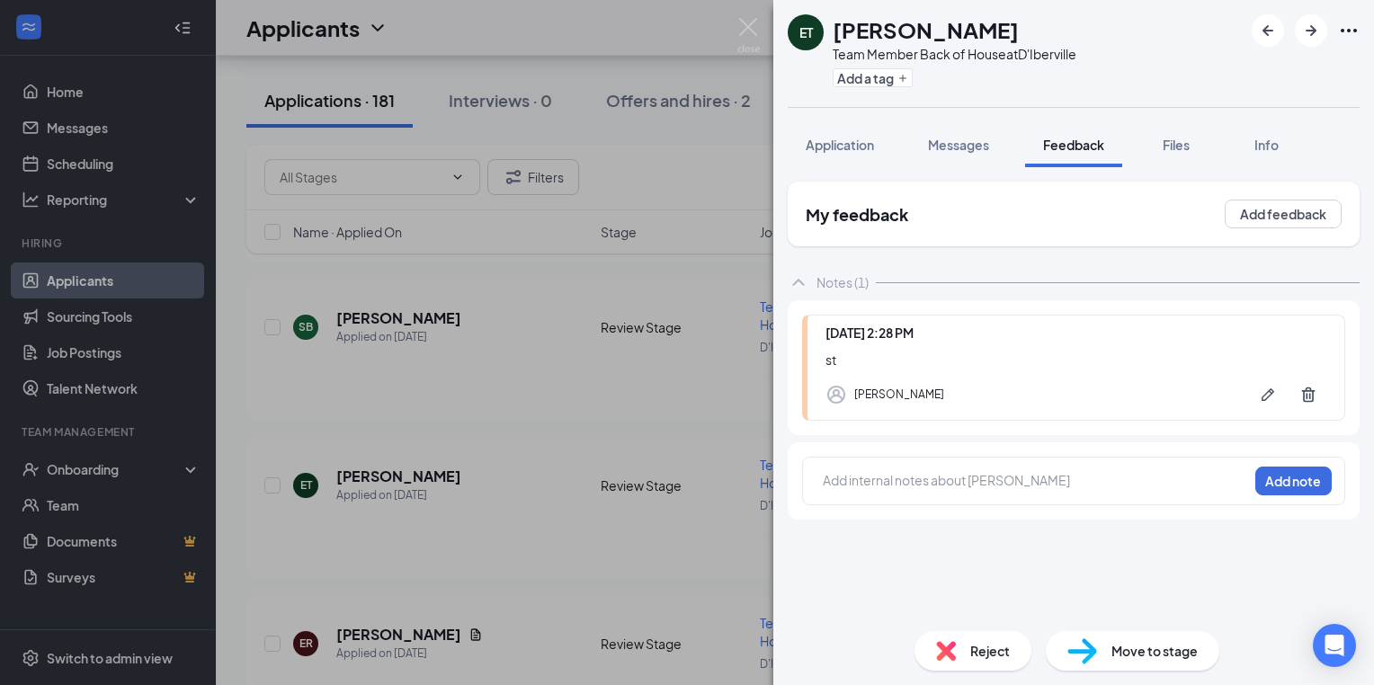
click at [410, 396] on div "ET Eugene Thomas jr Team Member Back of House at D'Iberville Add a tag Applicat…" at bounding box center [687, 342] width 1374 height 685
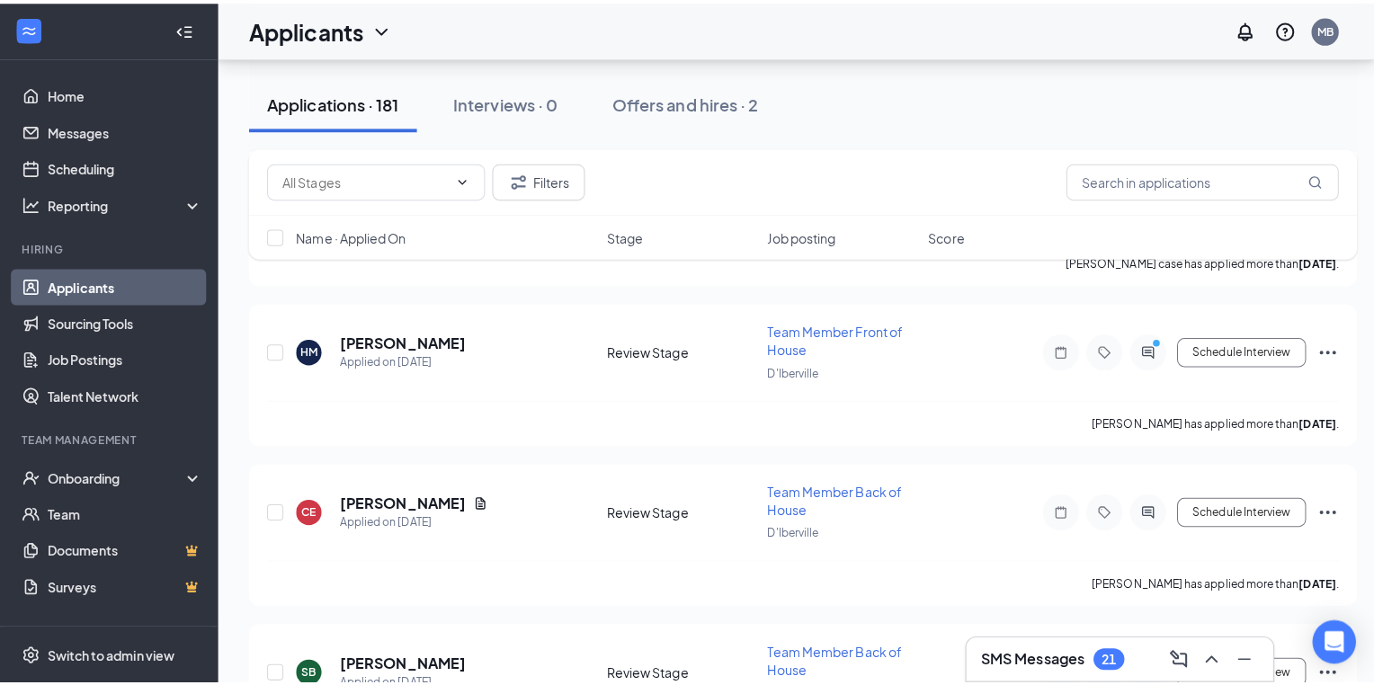
scroll to position [10416, 0]
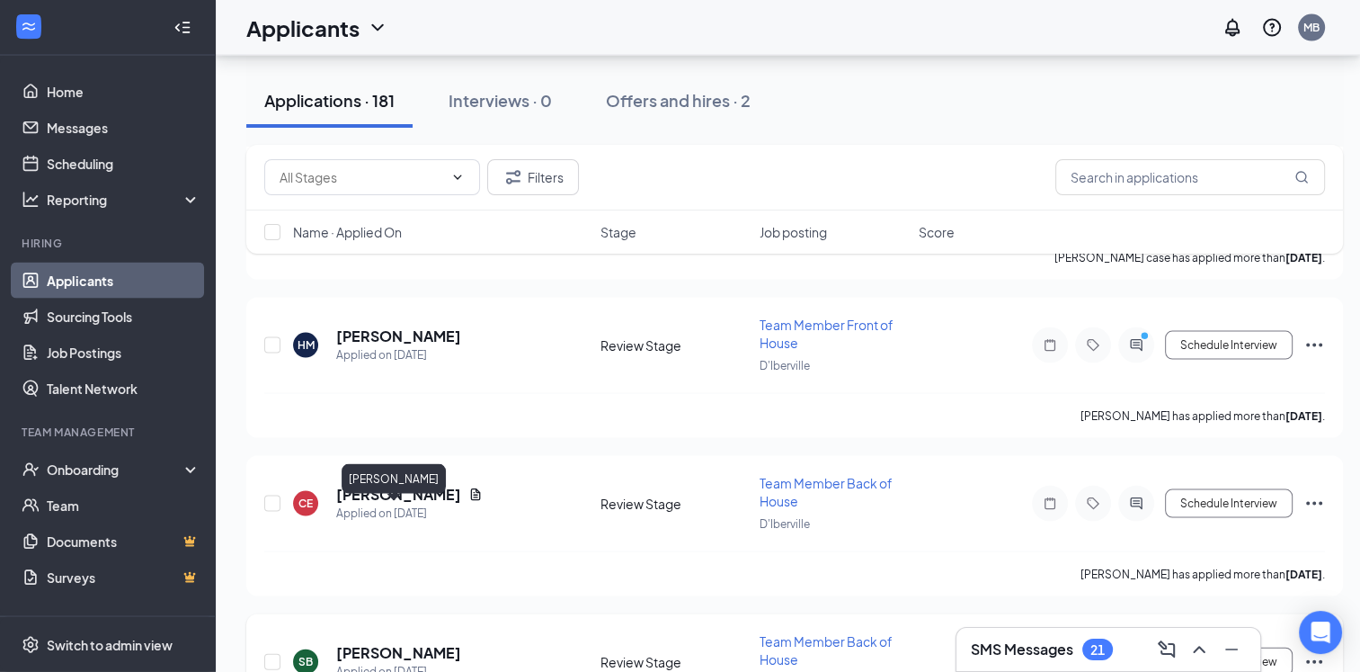
click at [393, 643] on h5 "[PERSON_NAME]" at bounding box center [398, 653] width 125 height 20
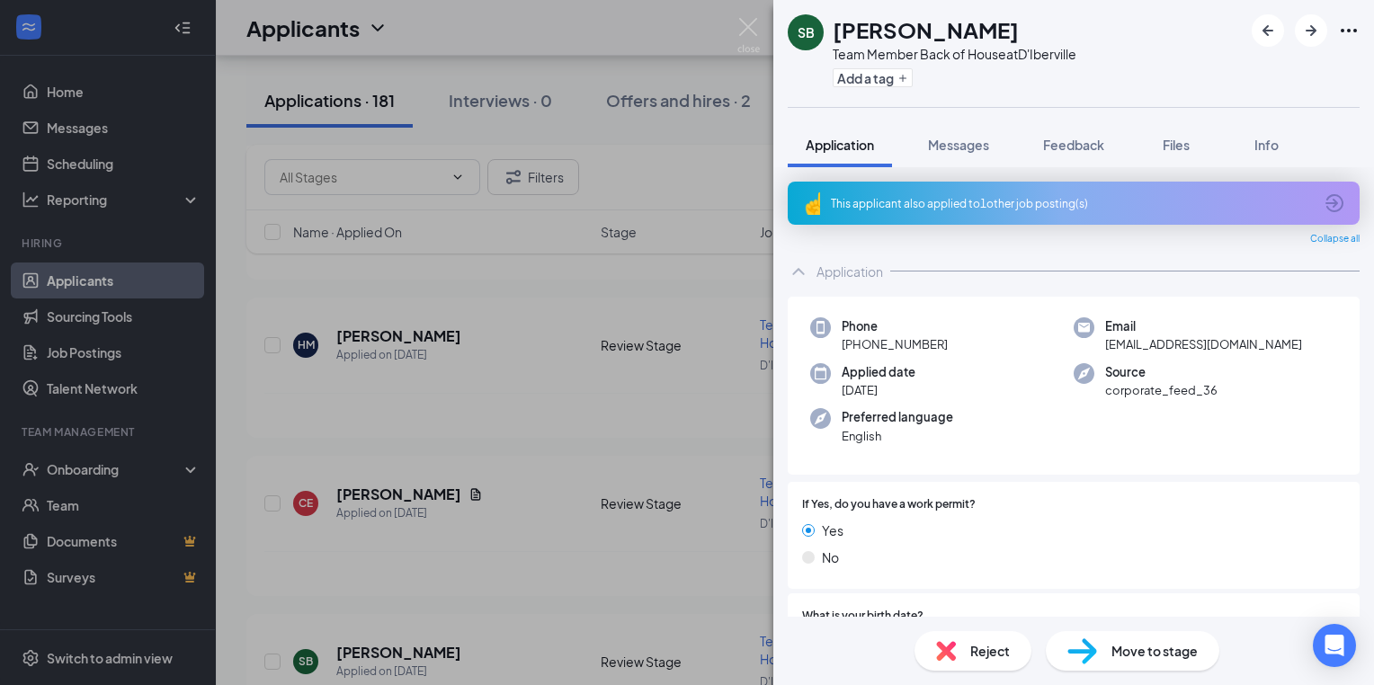
click at [482, 557] on div "SB Scarlett Buck Team Member Back of House at D'Iberville Add a tag Application…" at bounding box center [687, 342] width 1374 height 685
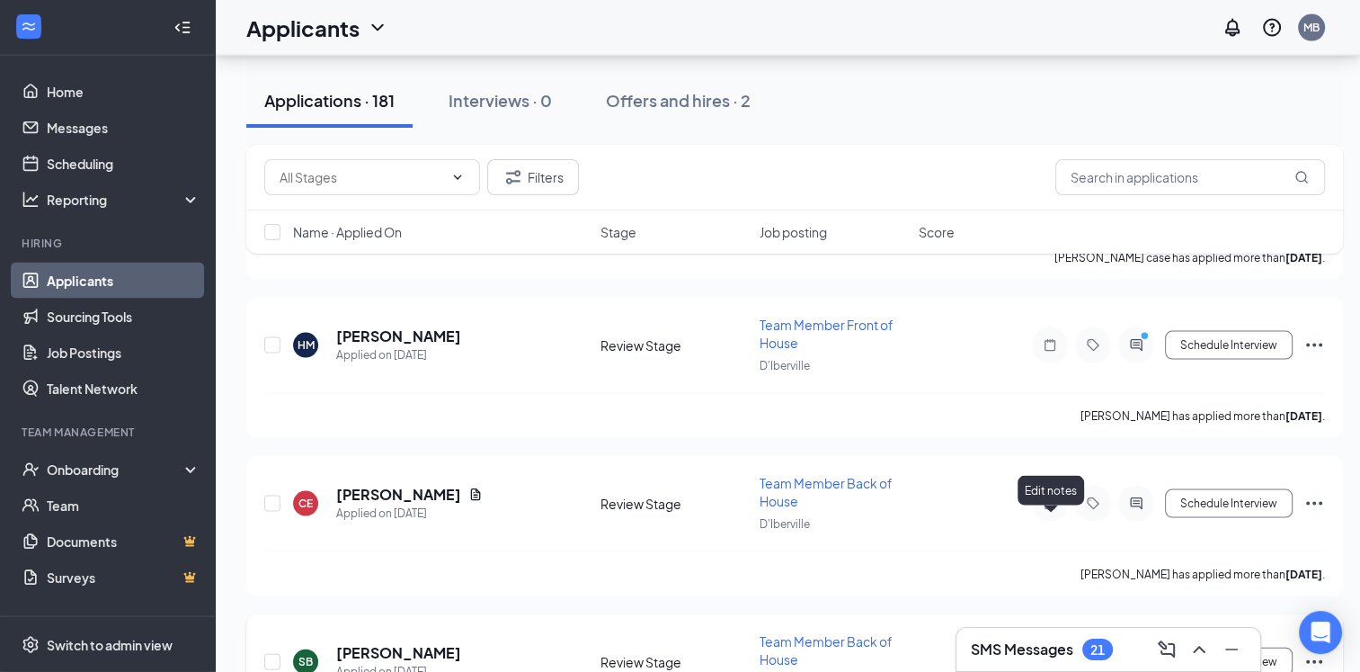
click at [1048, 655] on icon "Note" at bounding box center [1050, 662] width 22 height 14
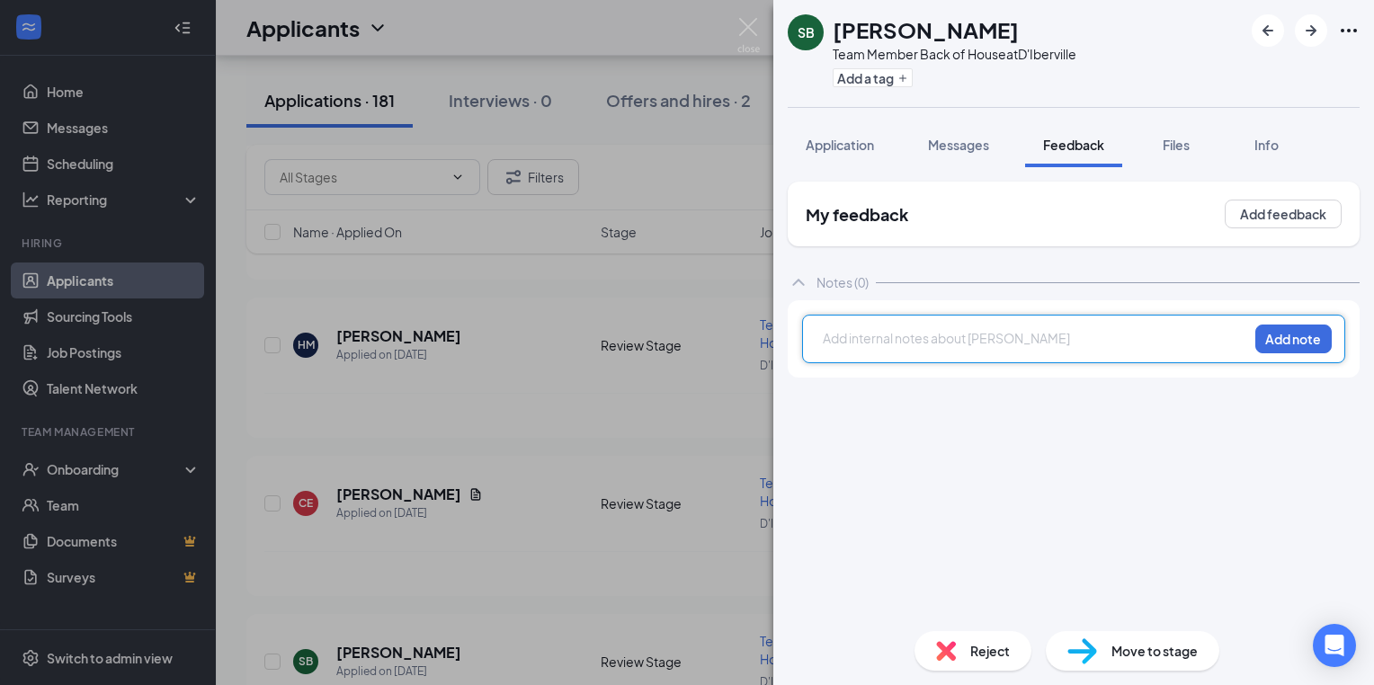
click at [834, 339] on div at bounding box center [1036, 338] width 424 height 19
click at [835, 339] on div at bounding box center [1036, 338] width 424 height 19
click at [825, 338] on div at bounding box center [1036, 338] width 424 height 19
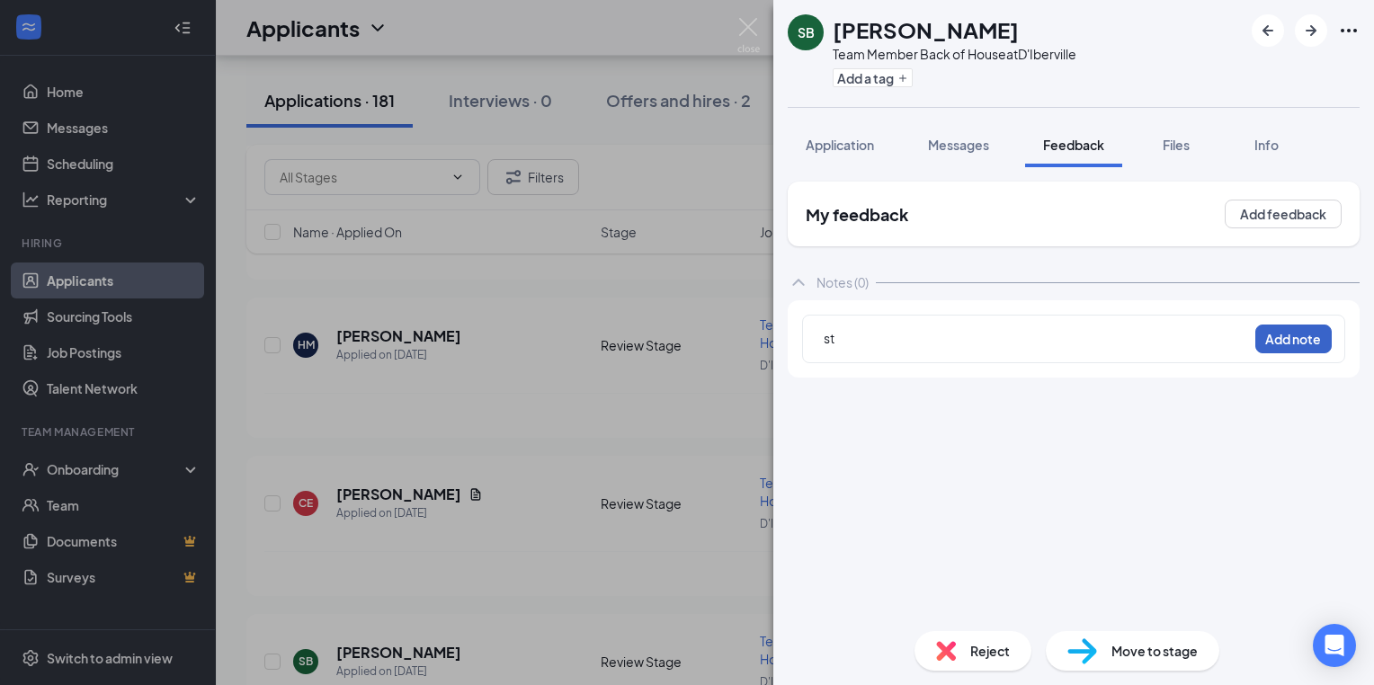
click at [1296, 345] on button "Add note" at bounding box center [1293, 339] width 76 height 29
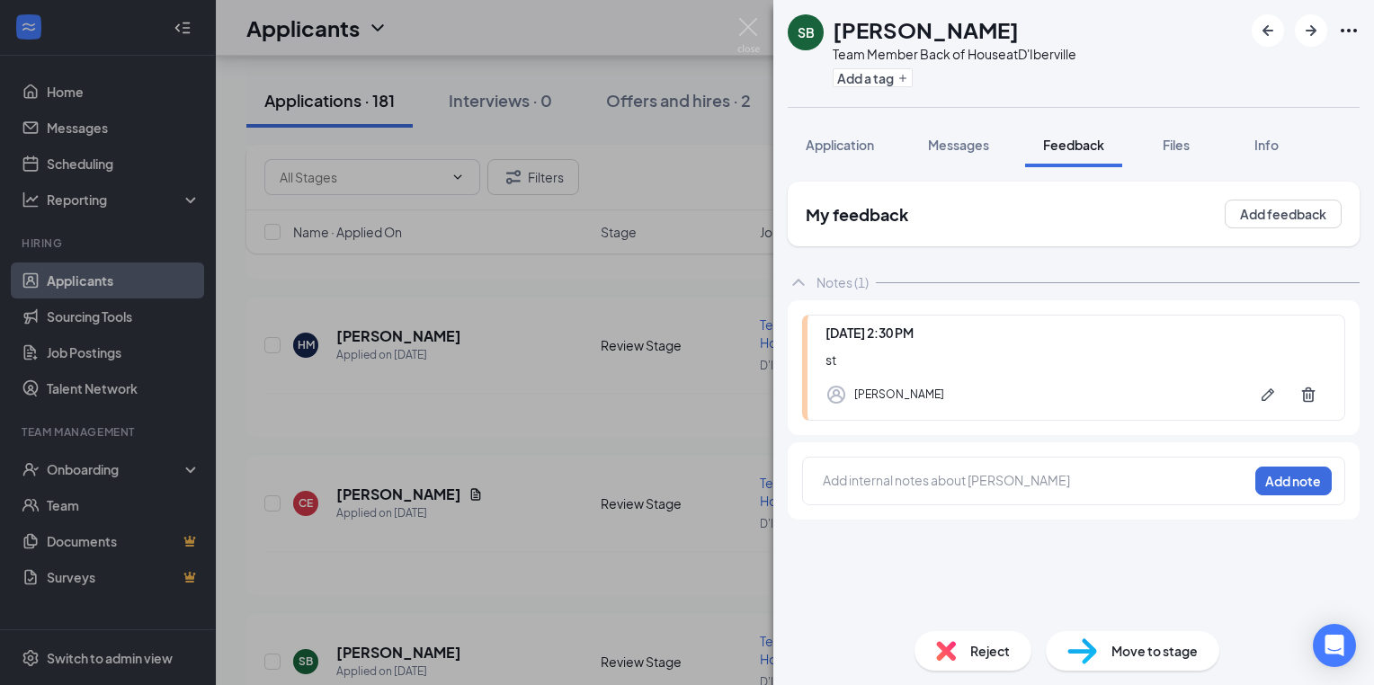
click at [569, 421] on div "SB Scarlett Buck Team Member Back of House at D'Iberville Add a tag Application…" at bounding box center [687, 342] width 1374 height 685
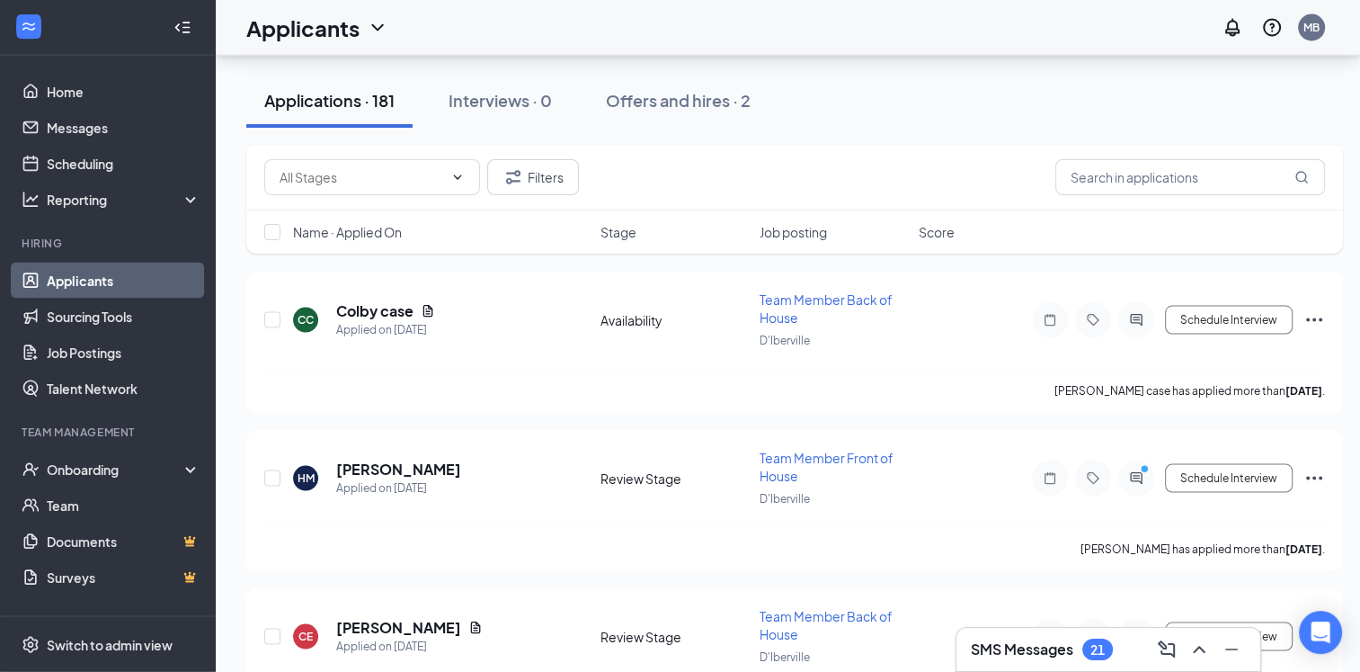
scroll to position [10283, 0]
click at [417, 618] on h5 "[PERSON_NAME]" at bounding box center [398, 628] width 125 height 20
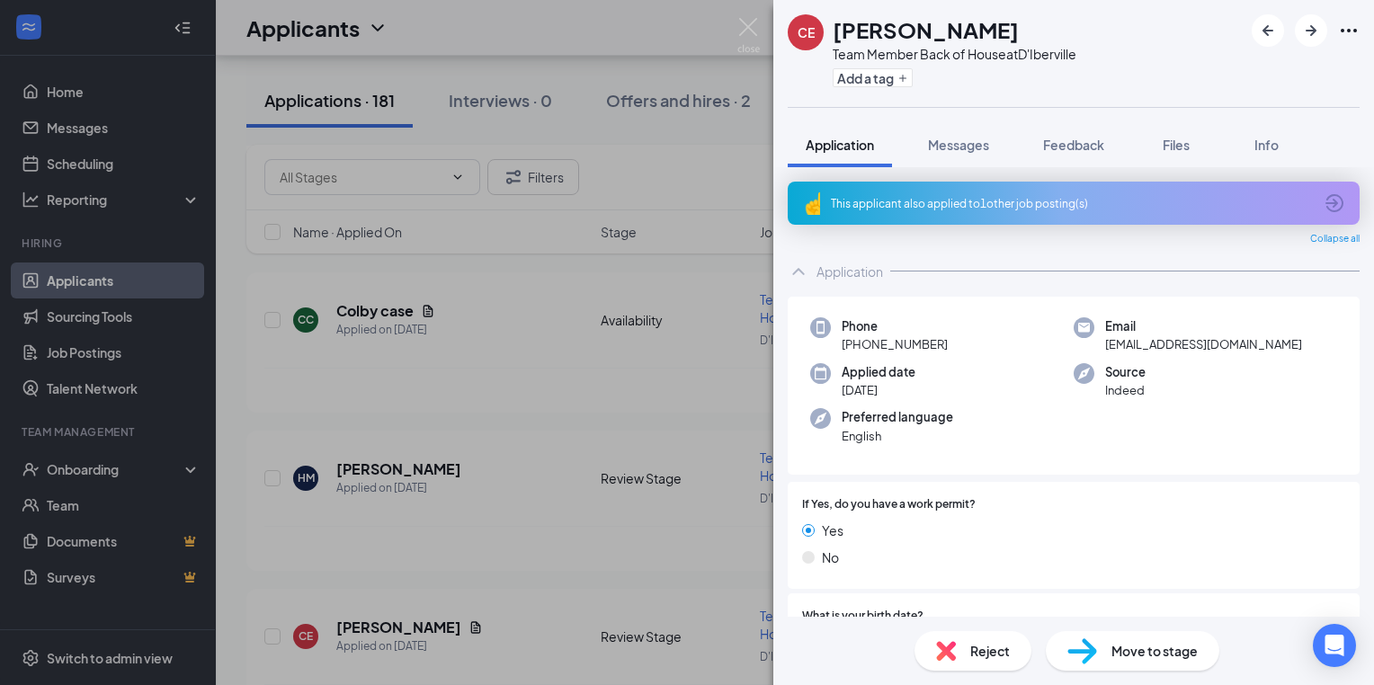
click at [403, 567] on div "CE Caleb Edwards Team Member Back of House at D'Iberville Add a tag Application…" at bounding box center [687, 342] width 1374 height 685
click at [515, 553] on div "CE Caleb Edwards Team Member Back of House at D'Iberville Add a tag Application…" at bounding box center [687, 342] width 1374 height 685
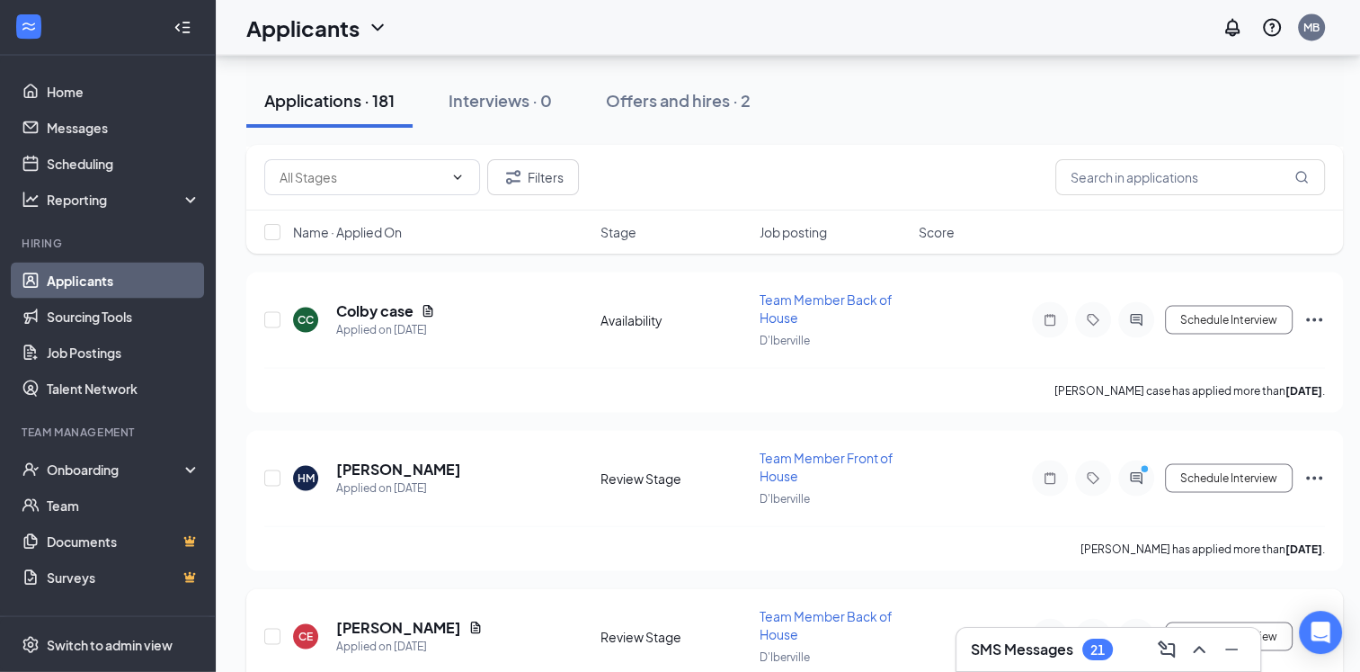
click at [1049, 629] on icon "Note" at bounding box center [1050, 636] width 22 height 14
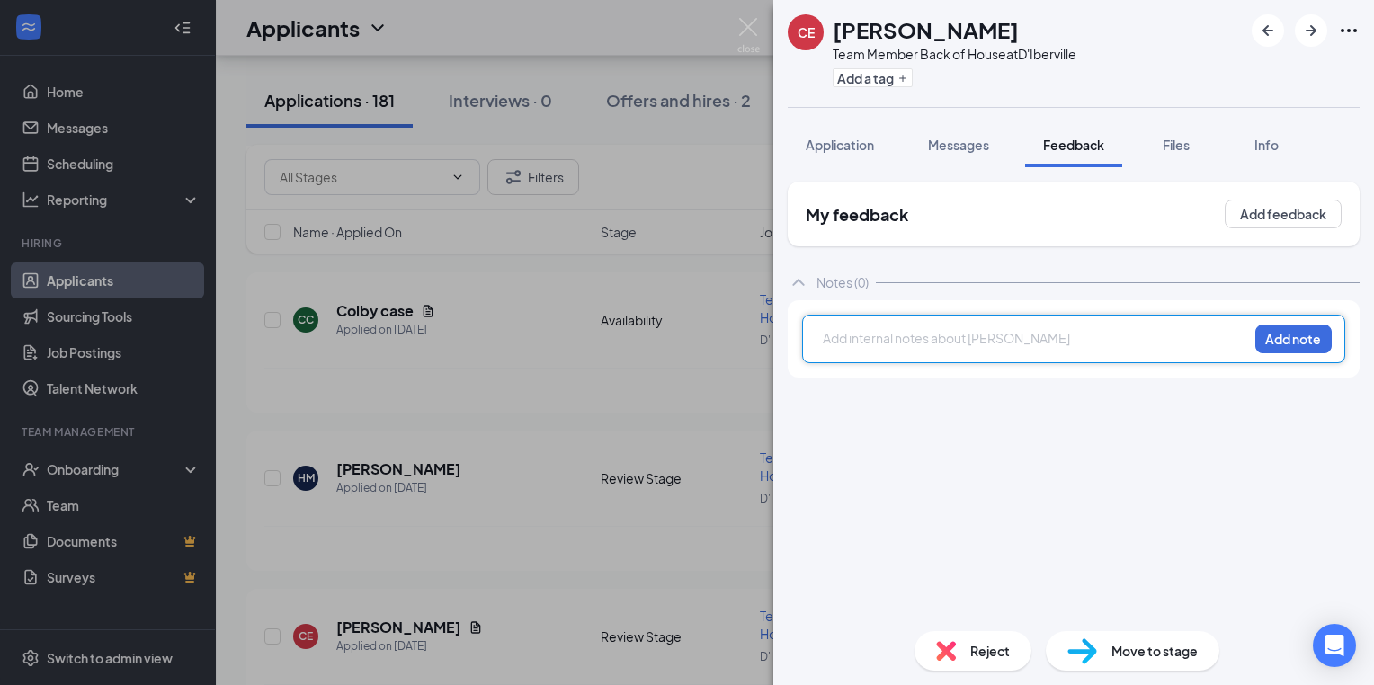
click at [838, 341] on div at bounding box center [1036, 338] width 424 height 19
click at [1304, 341] on button "Add note" at bounding box center [1293, 339] width 76 height 29
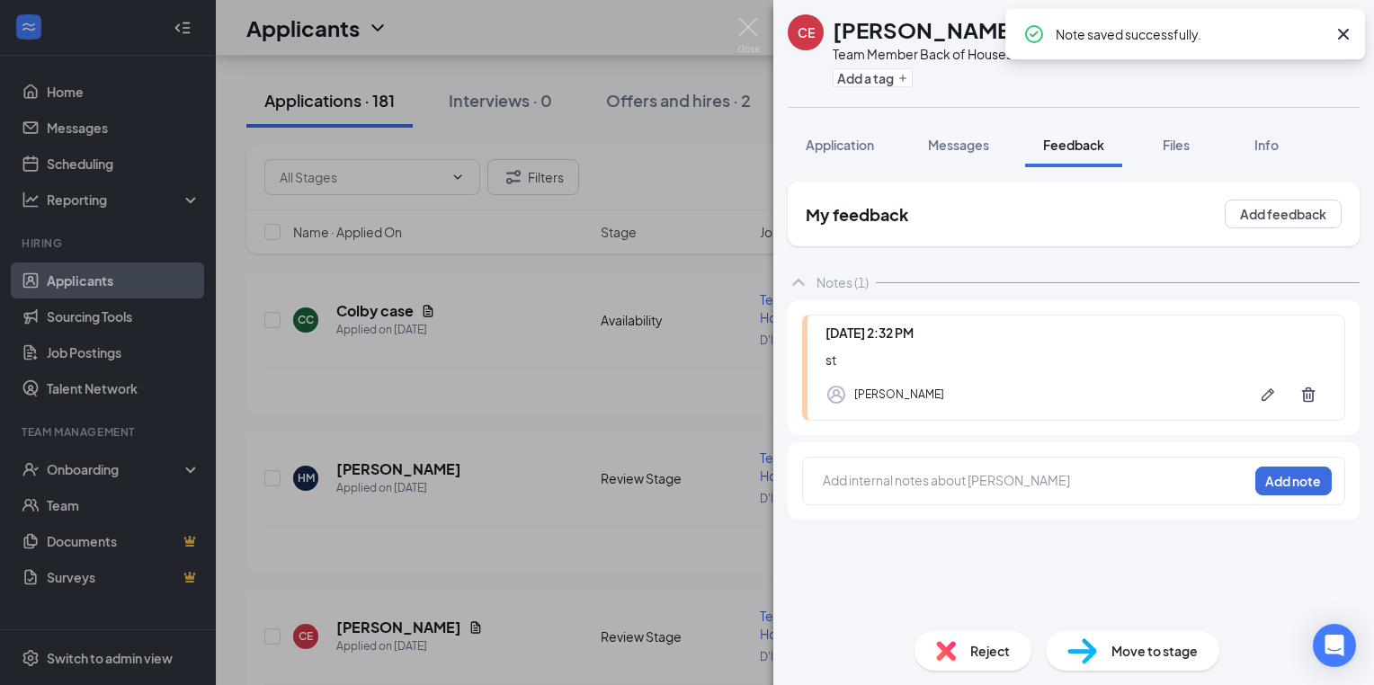
click at [486, 410] on div "CE Caleb Edwards Team Member Back of House at D'Iberville Add a tag Application…" at bounding box center [687, 342] width 1374 height 685
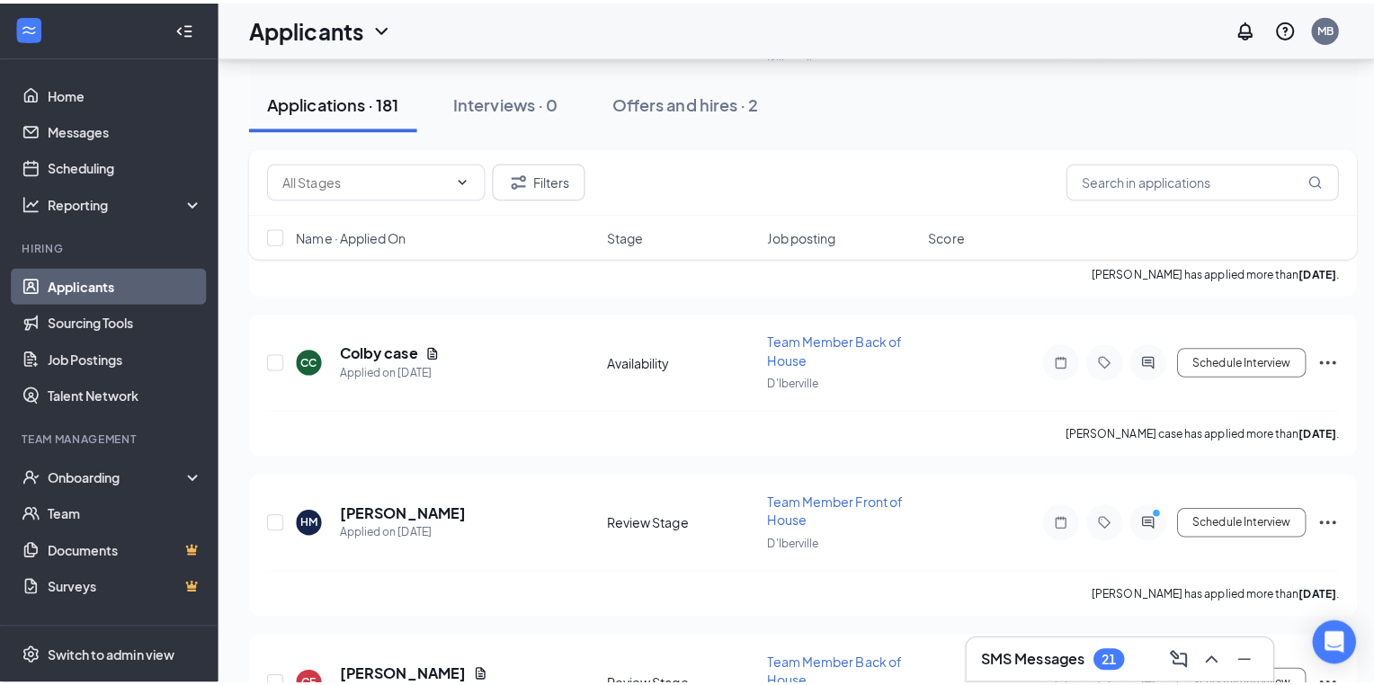
scroll to position [10115, 0]
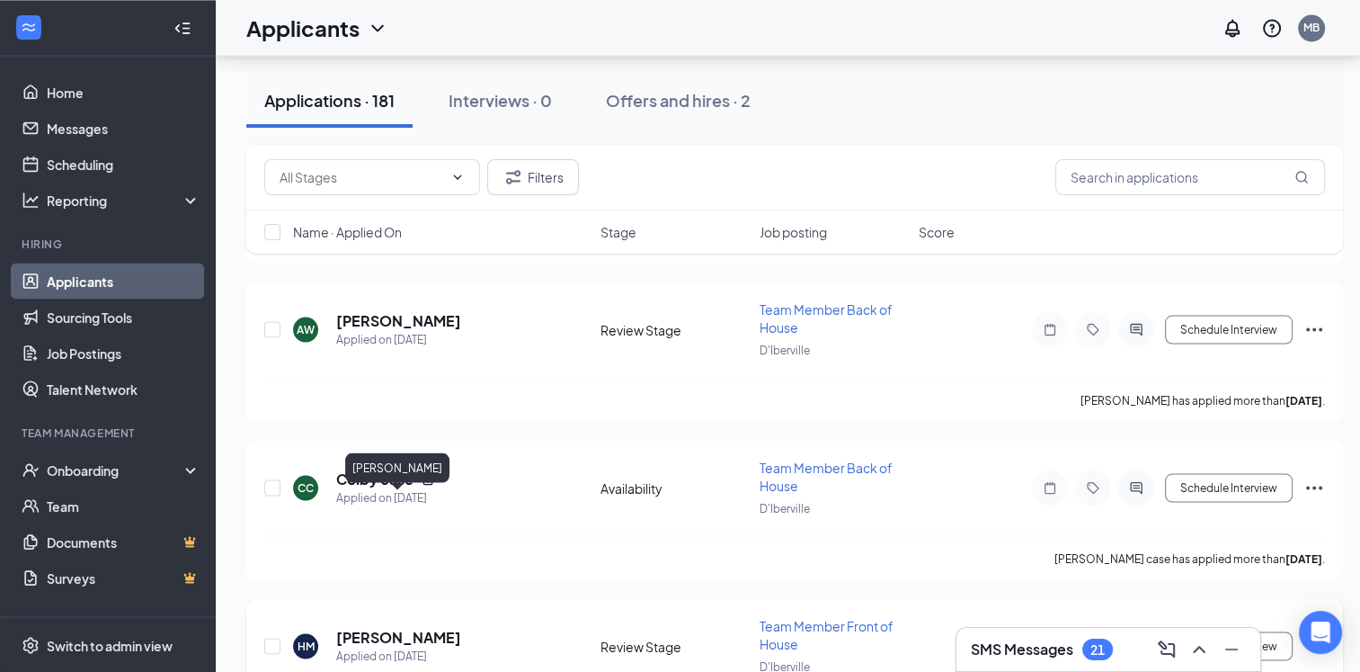
click at [416, 627] on h5 "[PERSON_NAME]" at bounding box center [398, 637] width 125 height 20
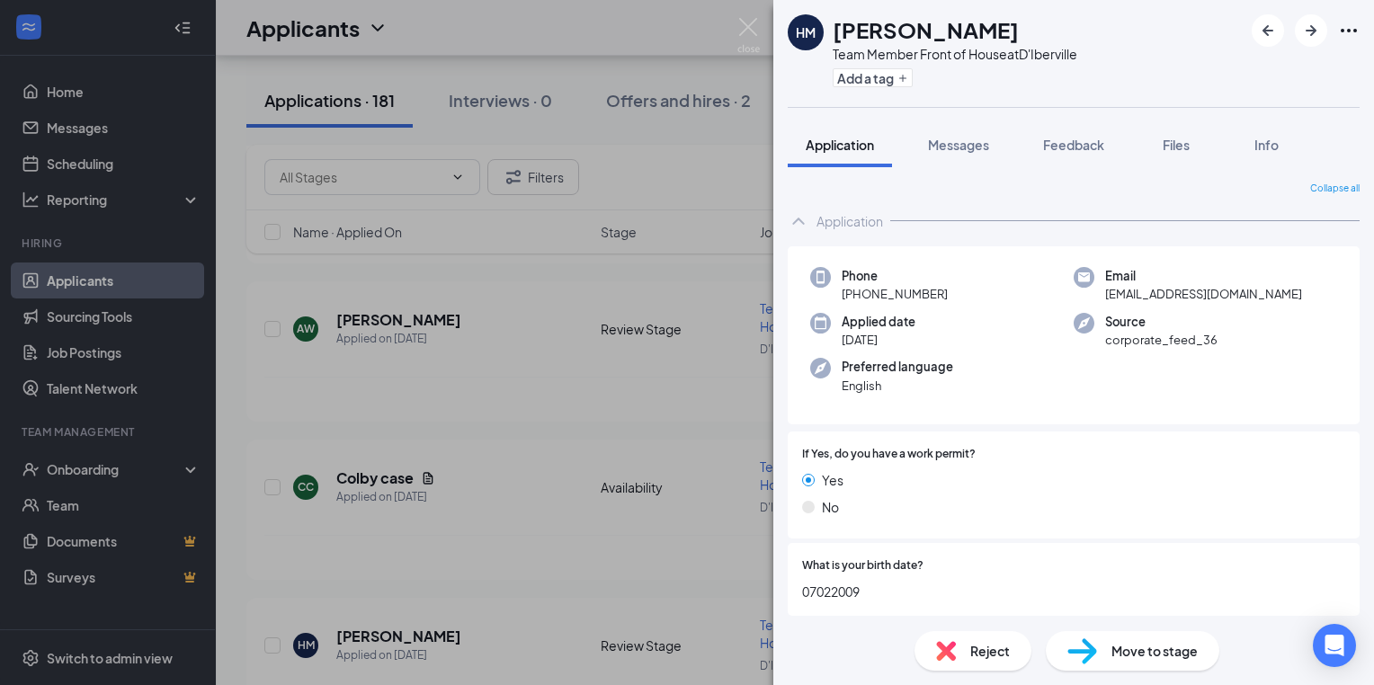
scroll to position [10115, 0]
click at [523, 423] on div "[PERSON_NAME] Team Member Front of House at D'Iberville Add a tag Application M…" at bounding box center [687, 342] width 1374 height 685
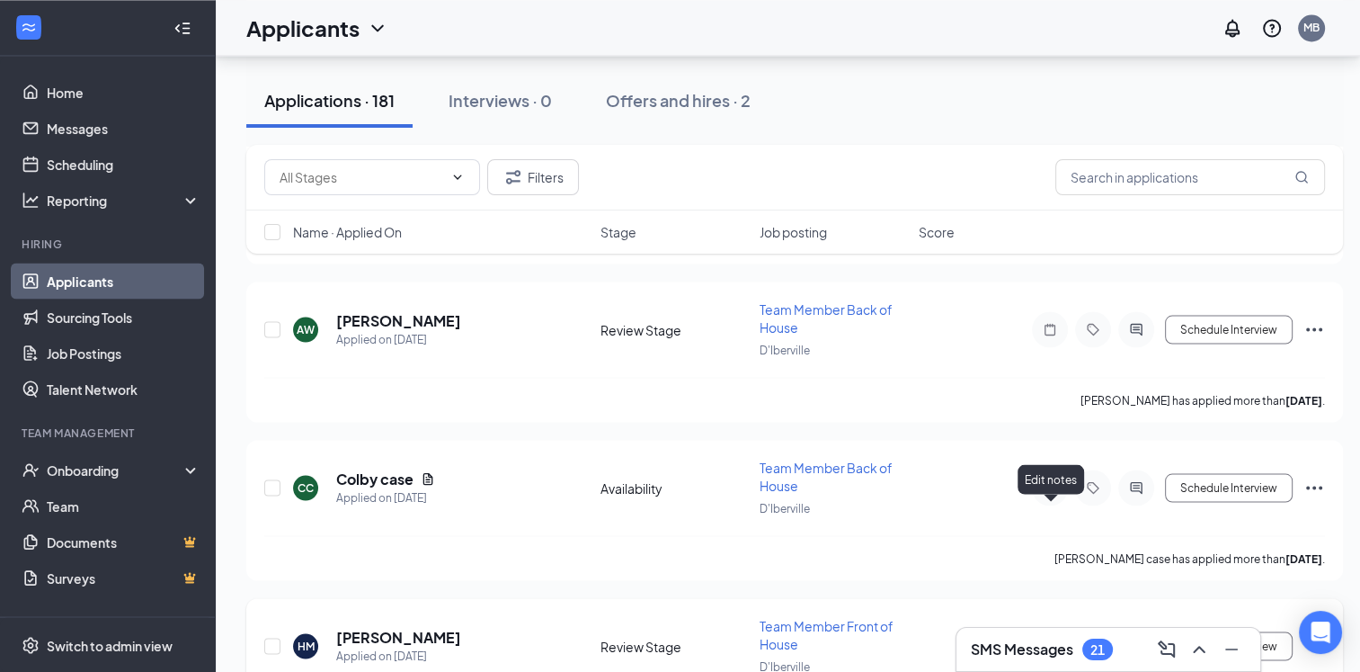
click at [1049, 638] on icon "Note" at bounding box center [1050, 645] width 22 height 14
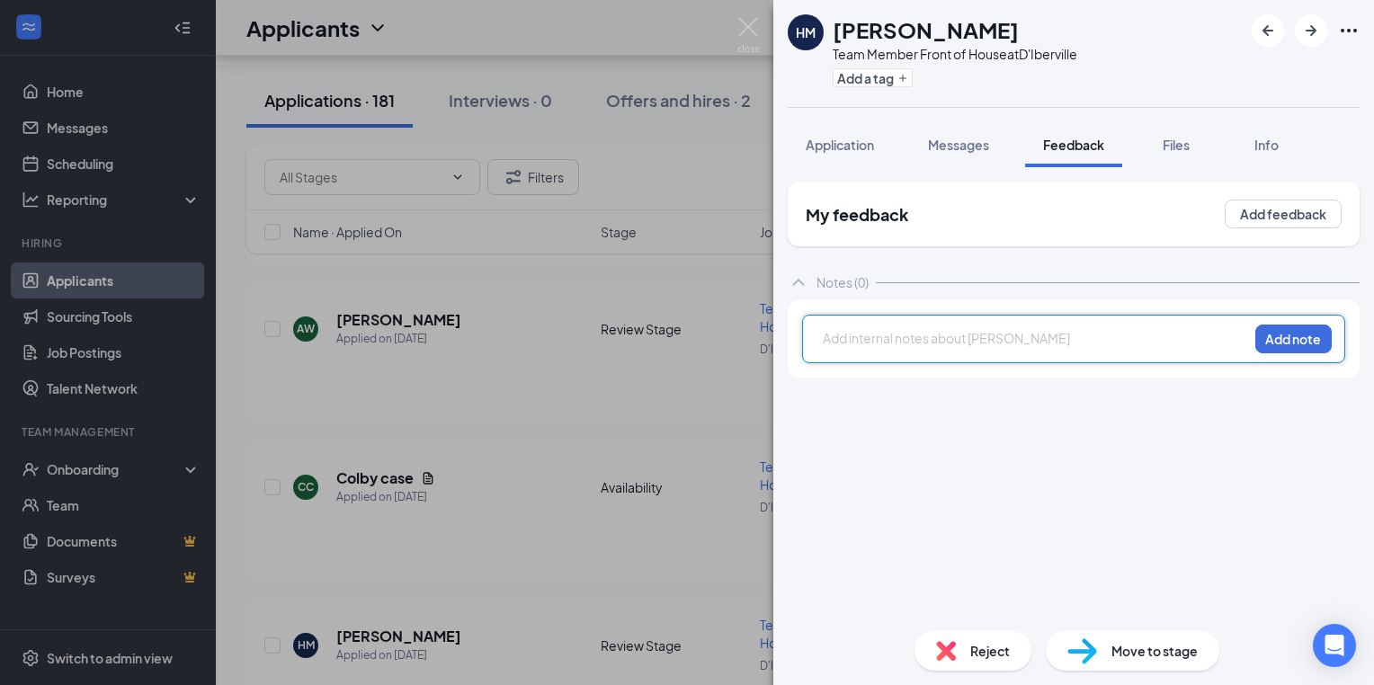
click at [834, 339] on div at bounding box center [1036, 338] width 424 height 19
click at [1288, 347] on button "Add note" at bounding box center [1293, 339] width 76 height 29
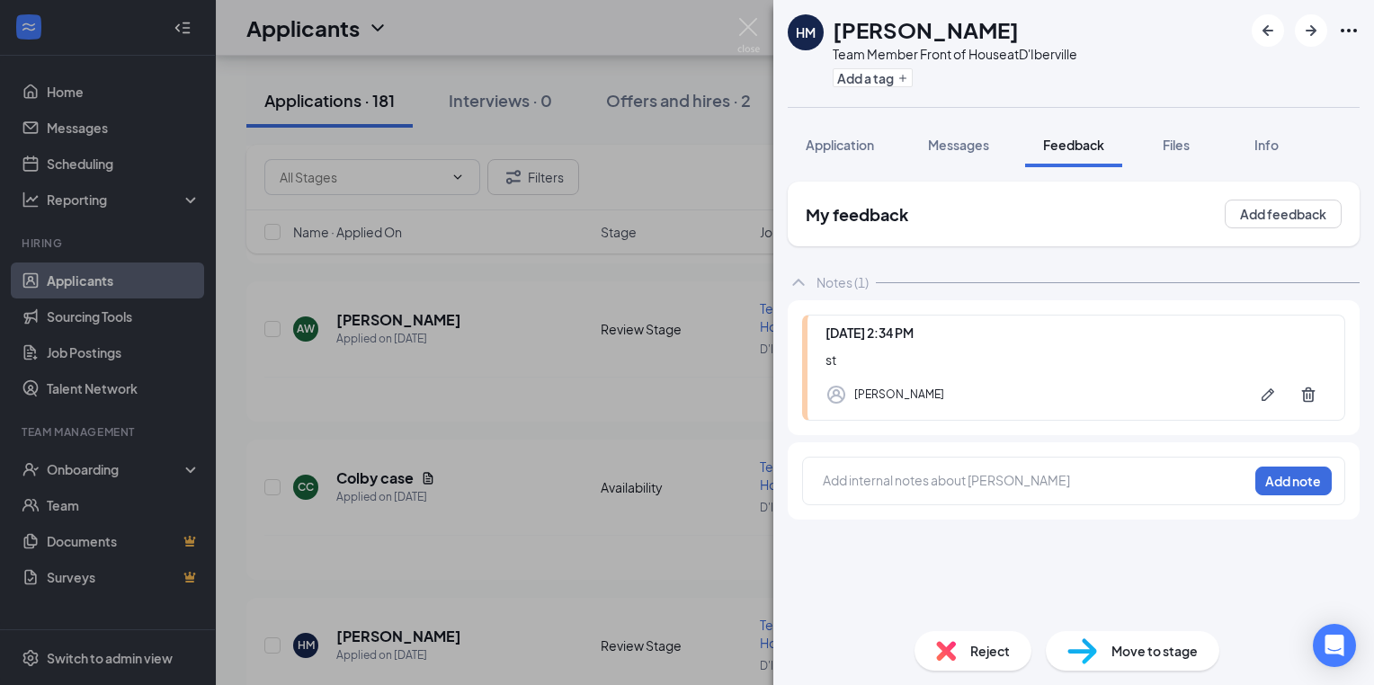
click at [374, 420] on div "[PERSON_NAME] Team Member Front of House at D'Iberville Add a tag Application M…" at bounding box center [687, 342] width 1374 height 685
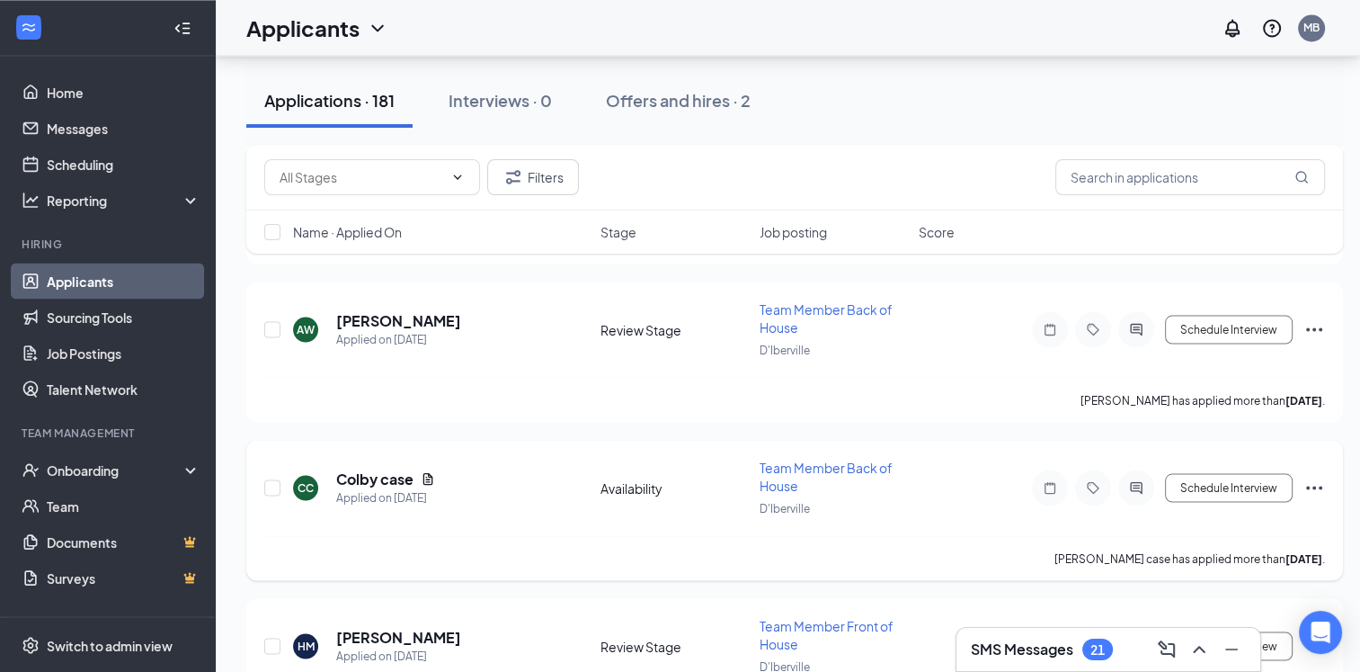
click at [399, 468] on h5 "Colby case" at bounding box center [374, 478] width 77 height 20
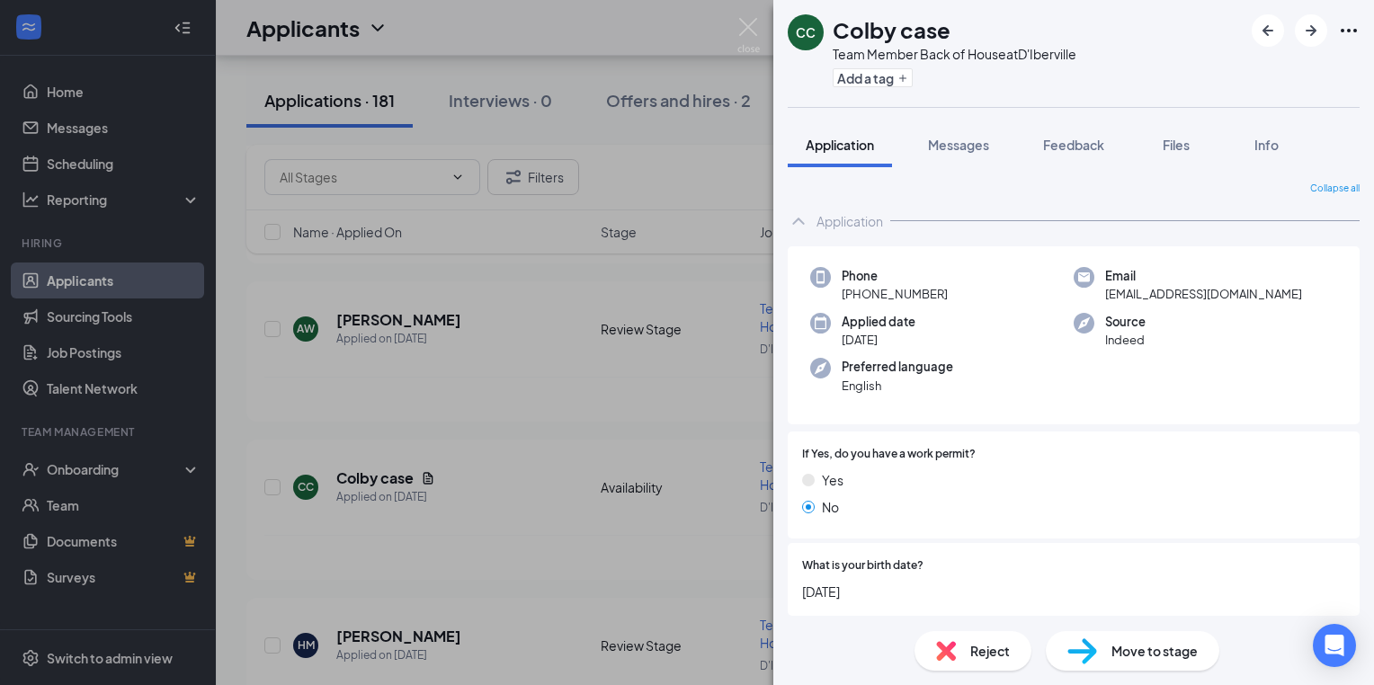
click at [536, 430] on div "[PERSON_NAME] case Team Member Back of House at D'Iberville Add a tag Applicati…" at bounding box center [687, 342] width 1374 height 685
click at [611, 397] on div "[PERSON_NAME] case Team Member Back of House at D'Iberville Add a tag Applicati…" at bounding box center [687, 342] width 1374 height 685
click at [691, 535] on div "[PERSON_NAME] case has applied more than [DATE] ." at bounding box center [794, 557] width 1061 height 45
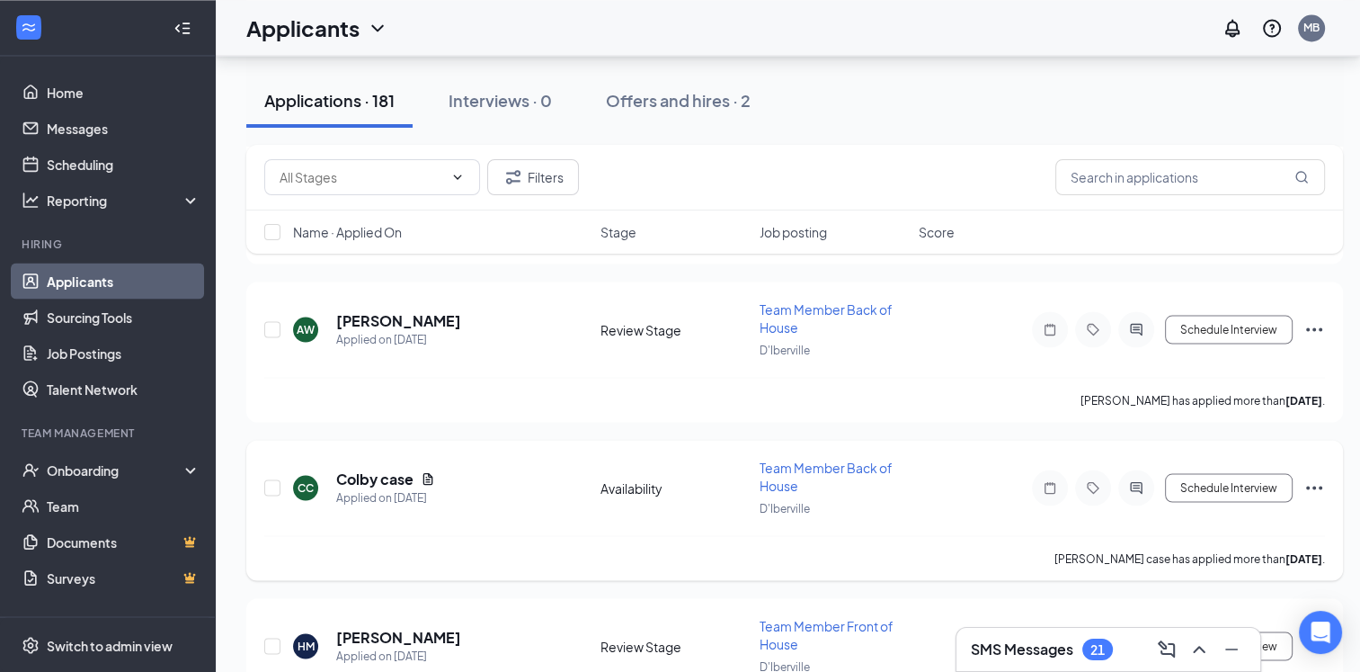
click at [1049, 480] on icon "Note" at bounding box center [1050, 487] width 22 height 14
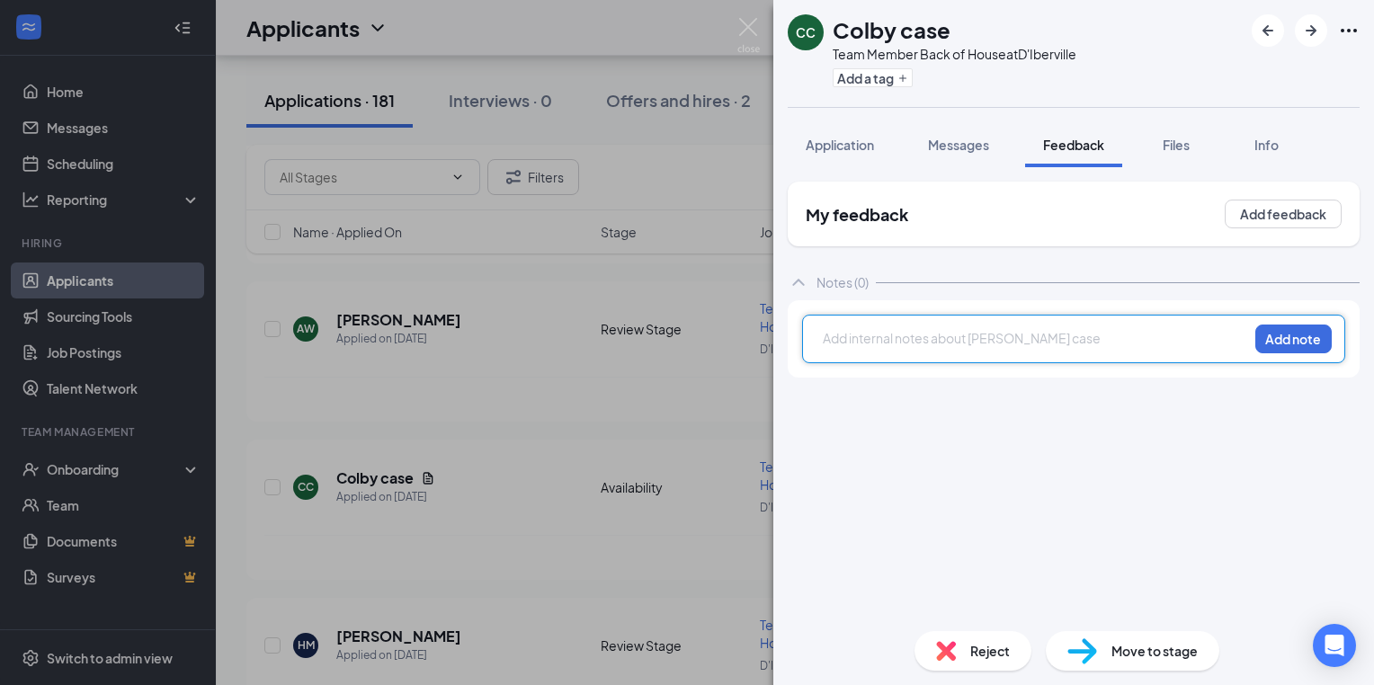
click at [837, 340] on div at bounding box center [1036, 338] width 424 height 19
click at [827, 339] on div at bounding box center [1036, 338] width 424 height 19
click at [842, 342] on div at bounding box center [1036, 338] width 424 height 19
click at [1302, 333] on button "Add note" at bounding box center [1293, 339] width 76 height 29
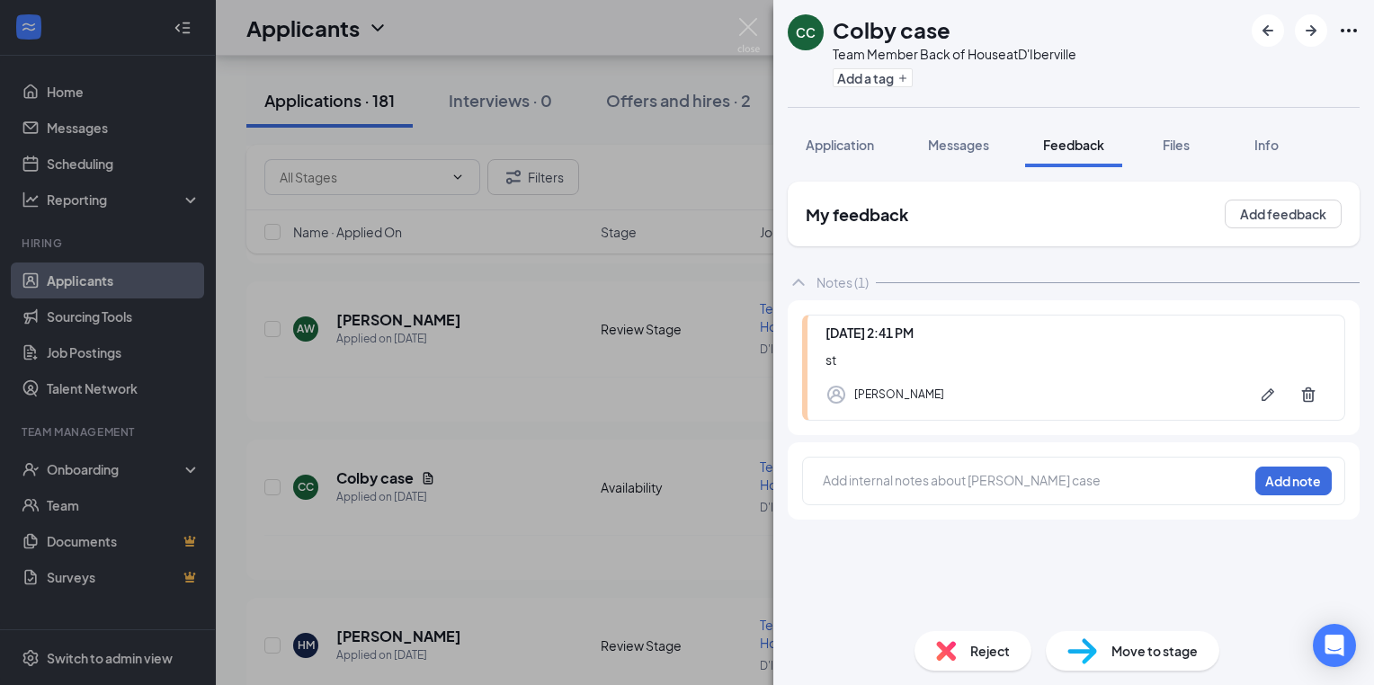
click at [526, 412] on div "[PERSON_NAME] case Team Member Back of House at D'Iberville Add a tag Applicati…" at bounding box center [687, 342] width 1374 height 685
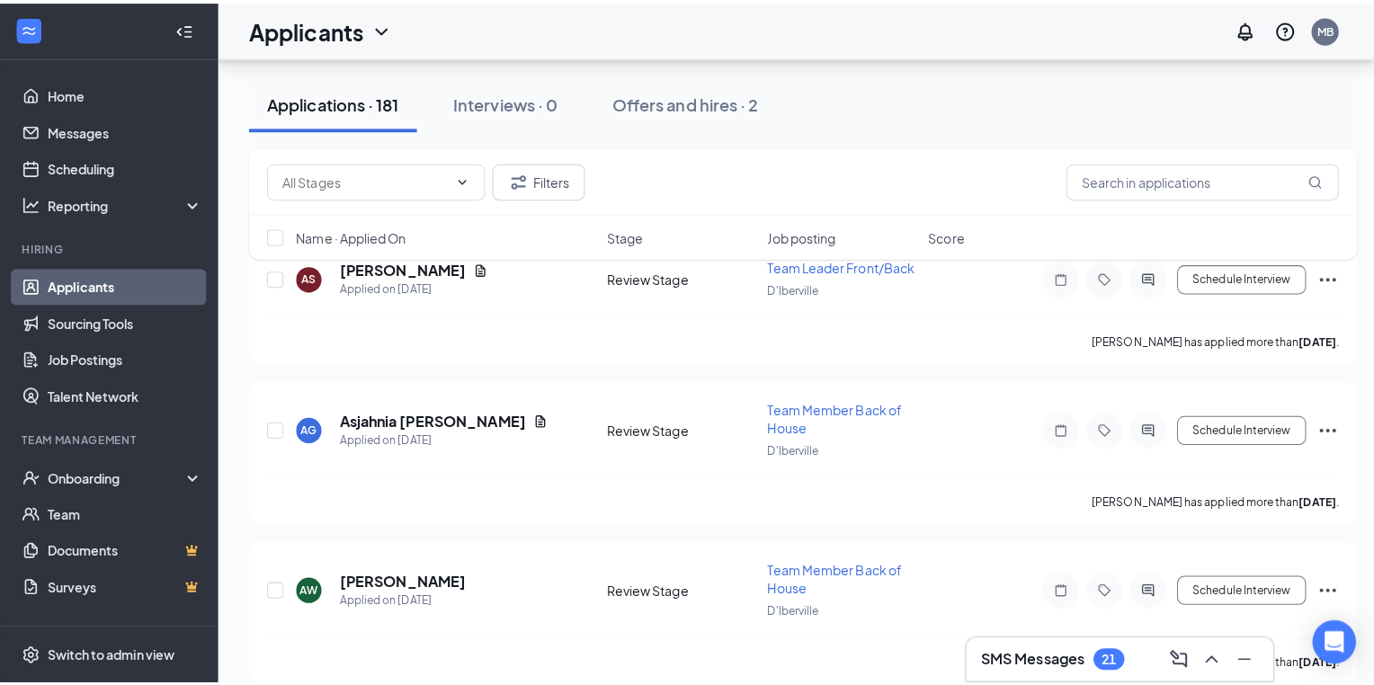
scroll to position [9828, 0]
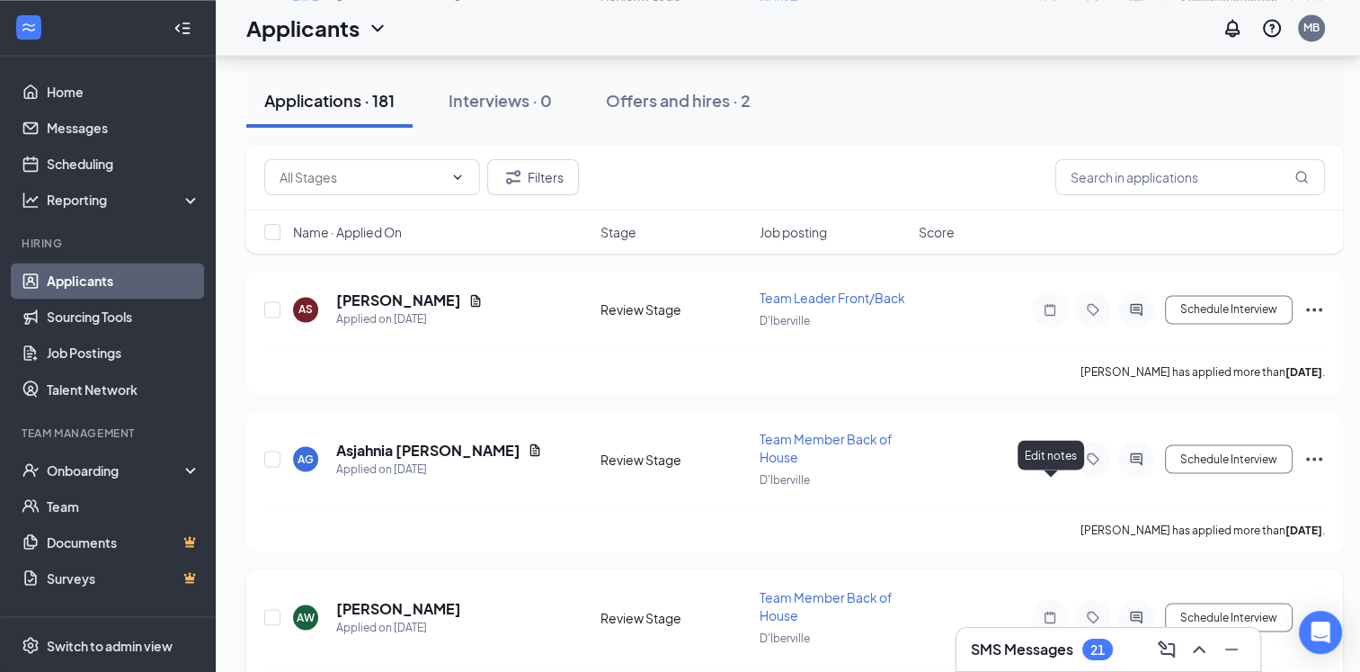
click at [1051, 610] on icon "Note" at bounding box center [1050, 617] width 22 height 14
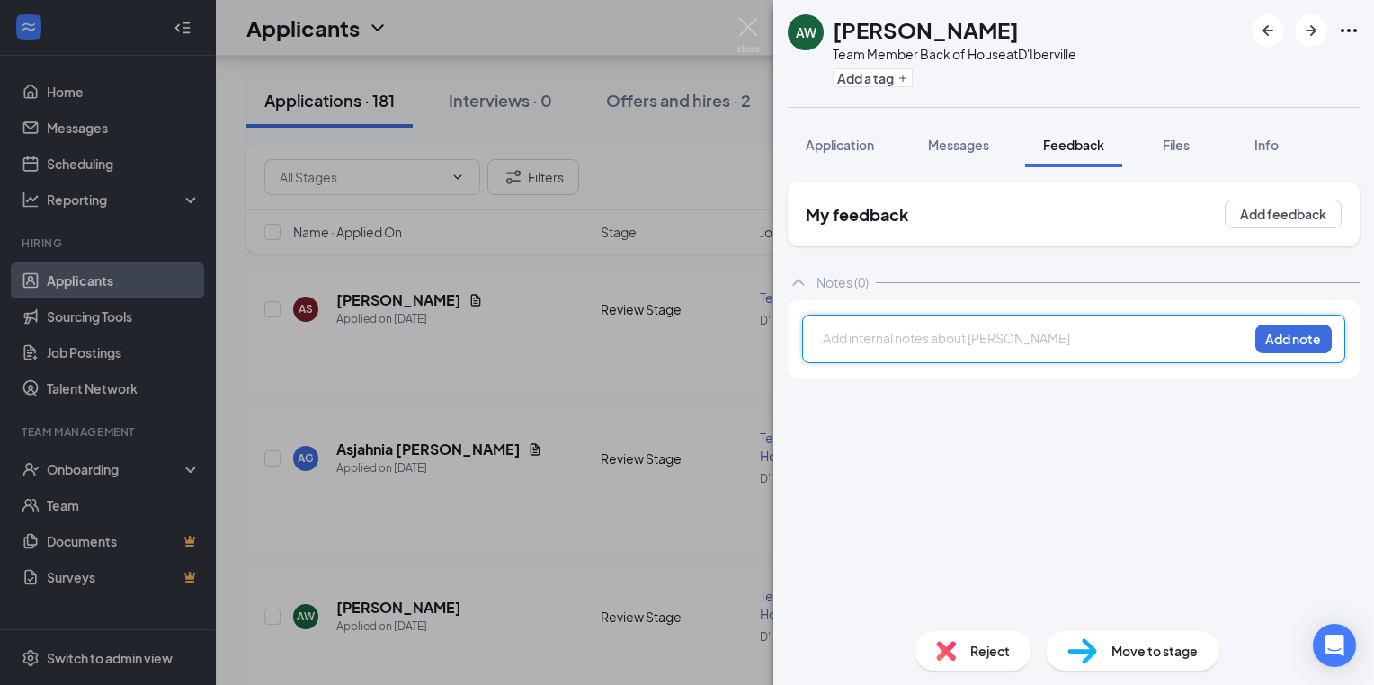
click at [824, 345] on div at bounding box center [1036, 338] width 424 height 19
click at [827, 337] on div at bounding box center [1036, 338] width 424 height 19
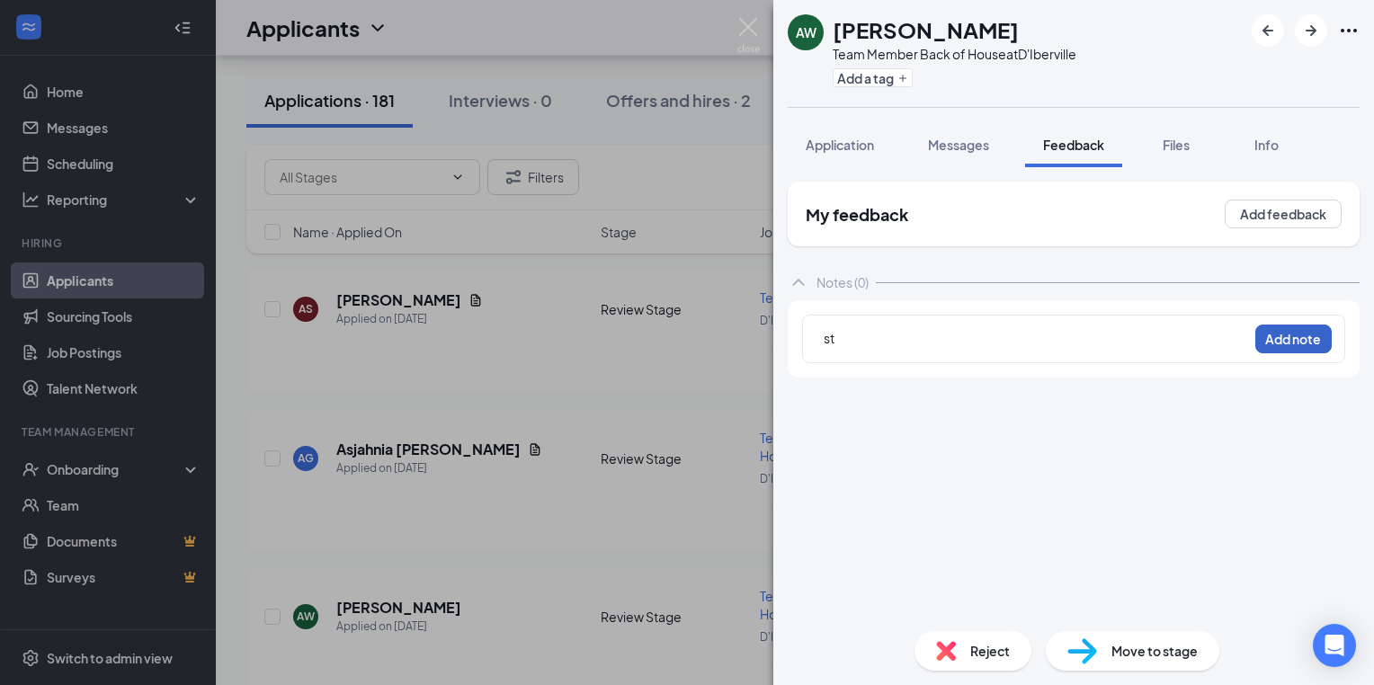
click at [1308, 343] on button "Add note" at bounding box center [1293, 339] width 76 height 29
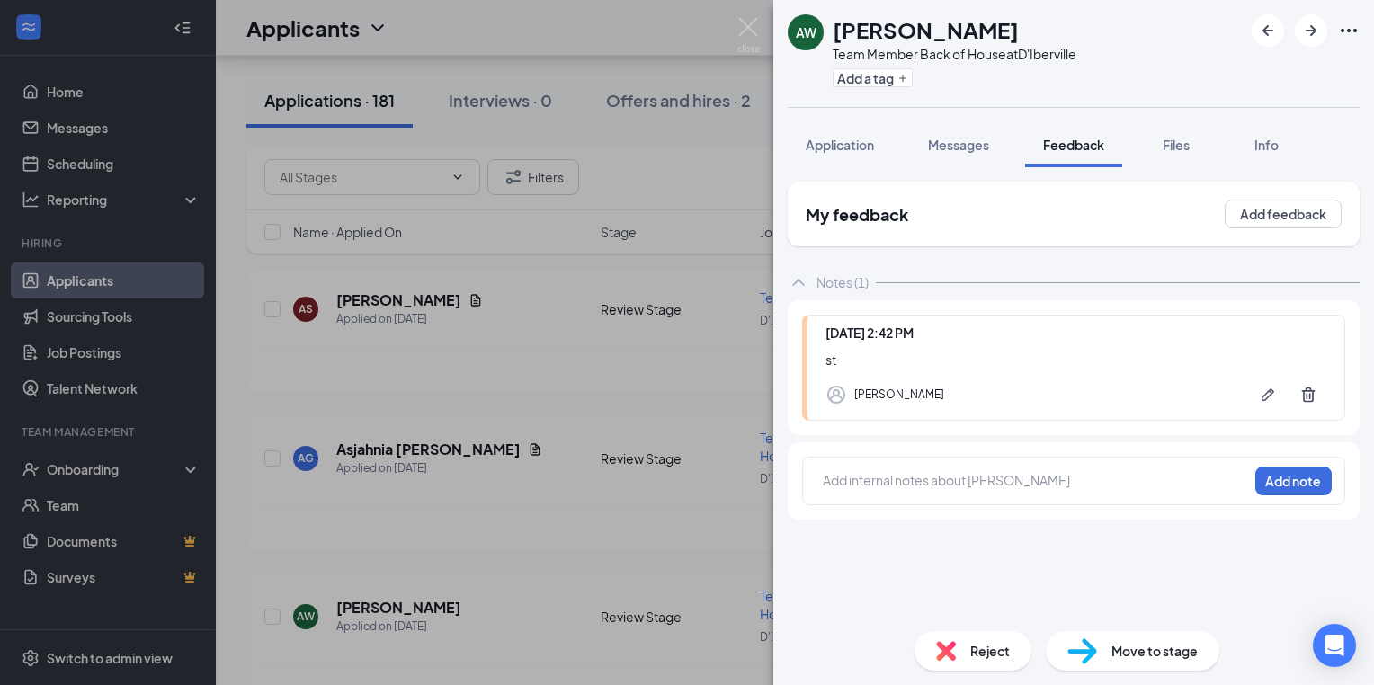
click at [373, 392] on div "AW [PERSON_NAME] Team Member Back of House at D'Iberville Add a tag Application…" at bounding box center [687, 342] width 1374 height 685
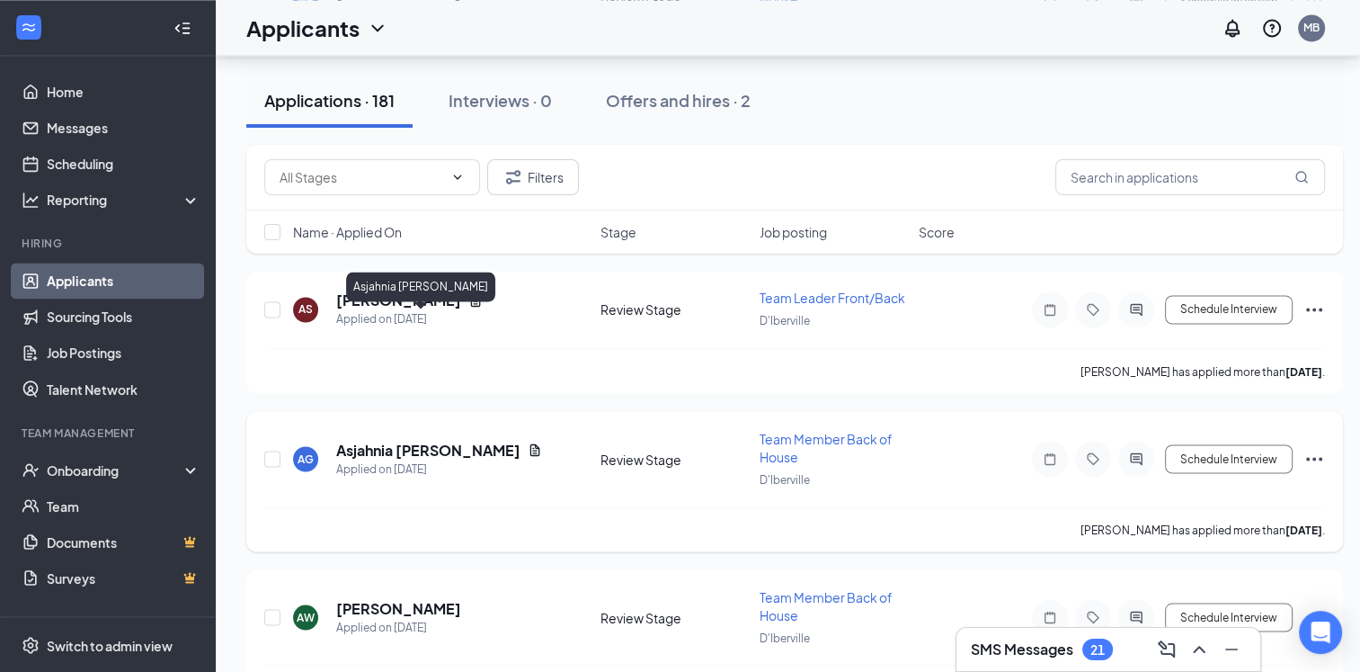
click at [441, 440] on h5 "Asjahnia [PERSON_NAME]" at bounding box center [428, 450] width 184 height 20
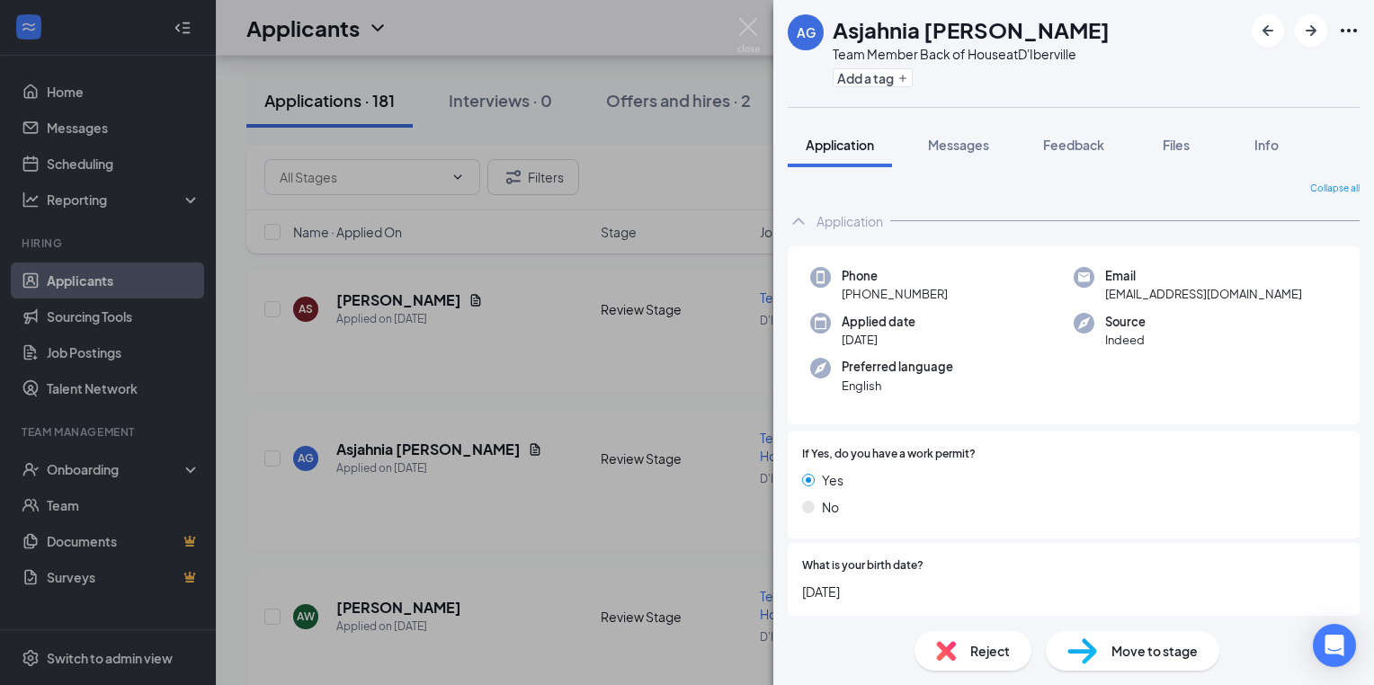
click at [543, 380] on div "AG Asjahnia [PERSON_NAME] Team Member Back of House at D'Iberville Add a tag Ap…" at bounding box center [687, 342] width 1374 height 685
click at [543, 506] on div "[PERSON_NAME] has applied more than [DATE] ." at bounding box center [794, 528] width 1061 height 45
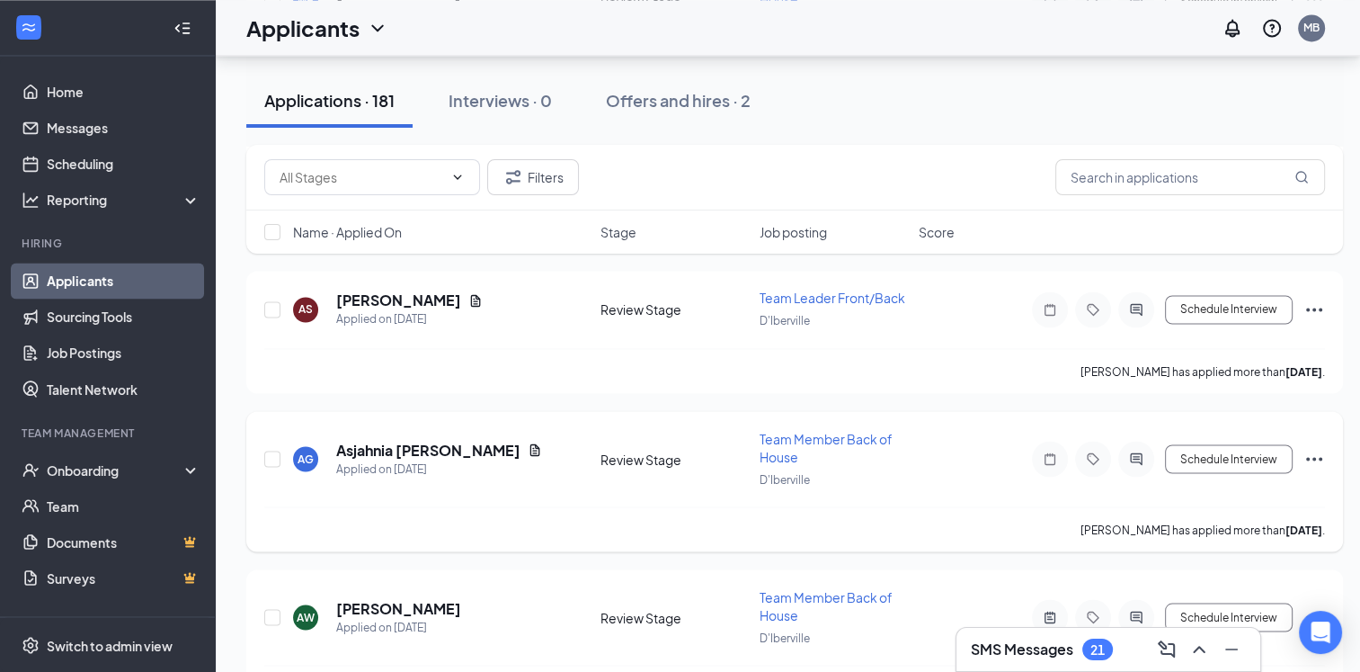
click at [1050, 451] on icon "Note" at bounding box center [1050, 458] width 22 height 14
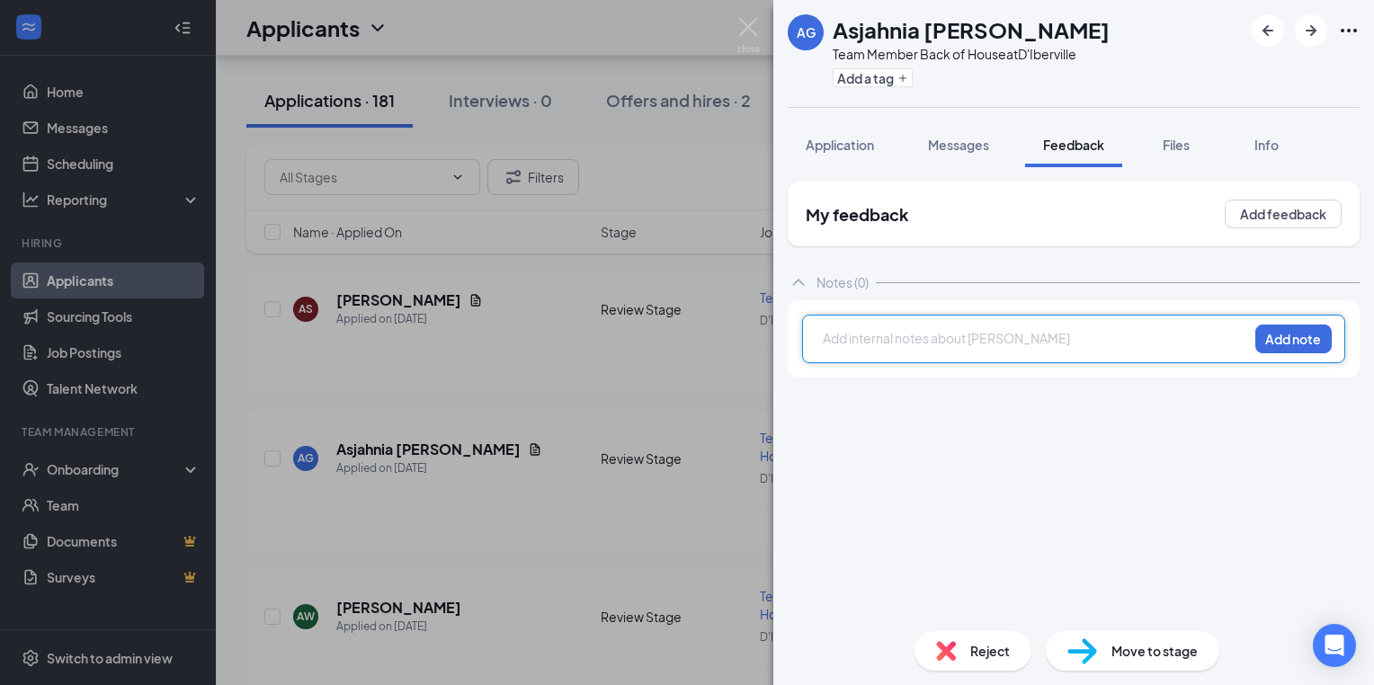
click at [858, 354] on div "Add internal notes about [PERSON_NAME] Add note" at bounding box center [1073, 339] width 543 height 49
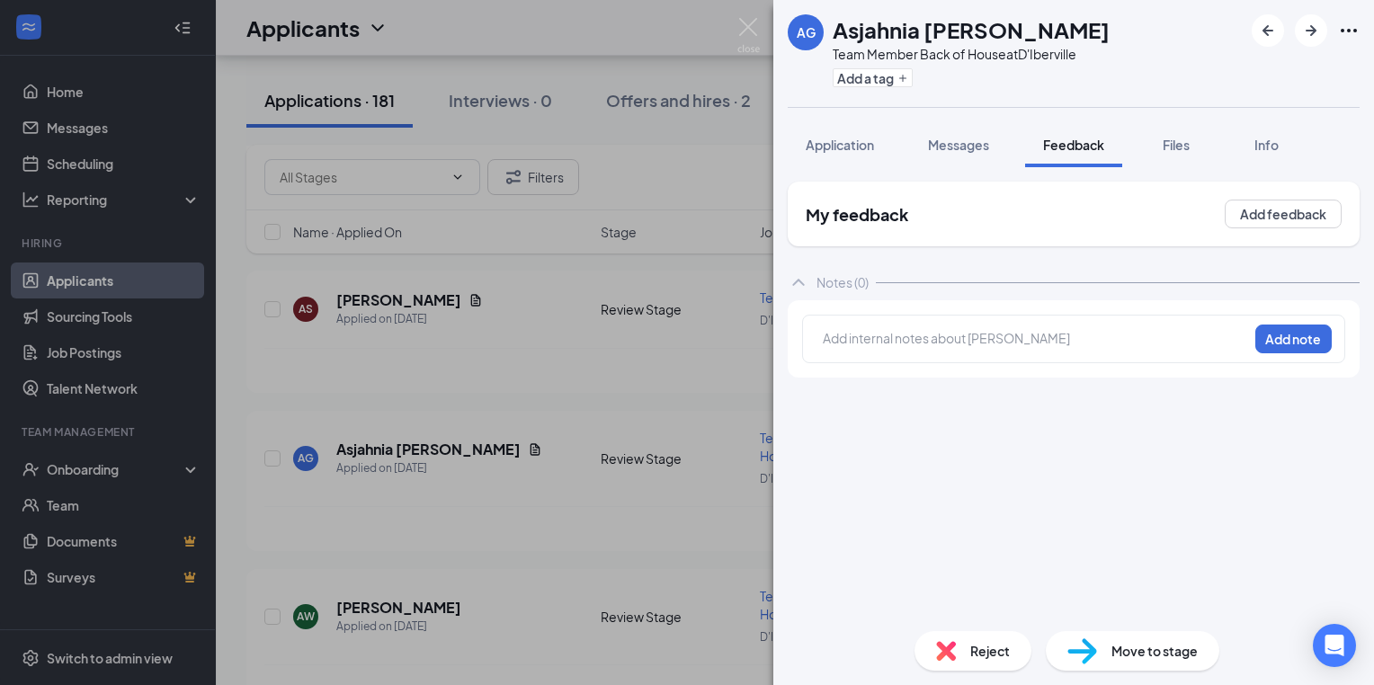
click at [833, 338] on div at bounding box center [1036, 338] width 424 height 19
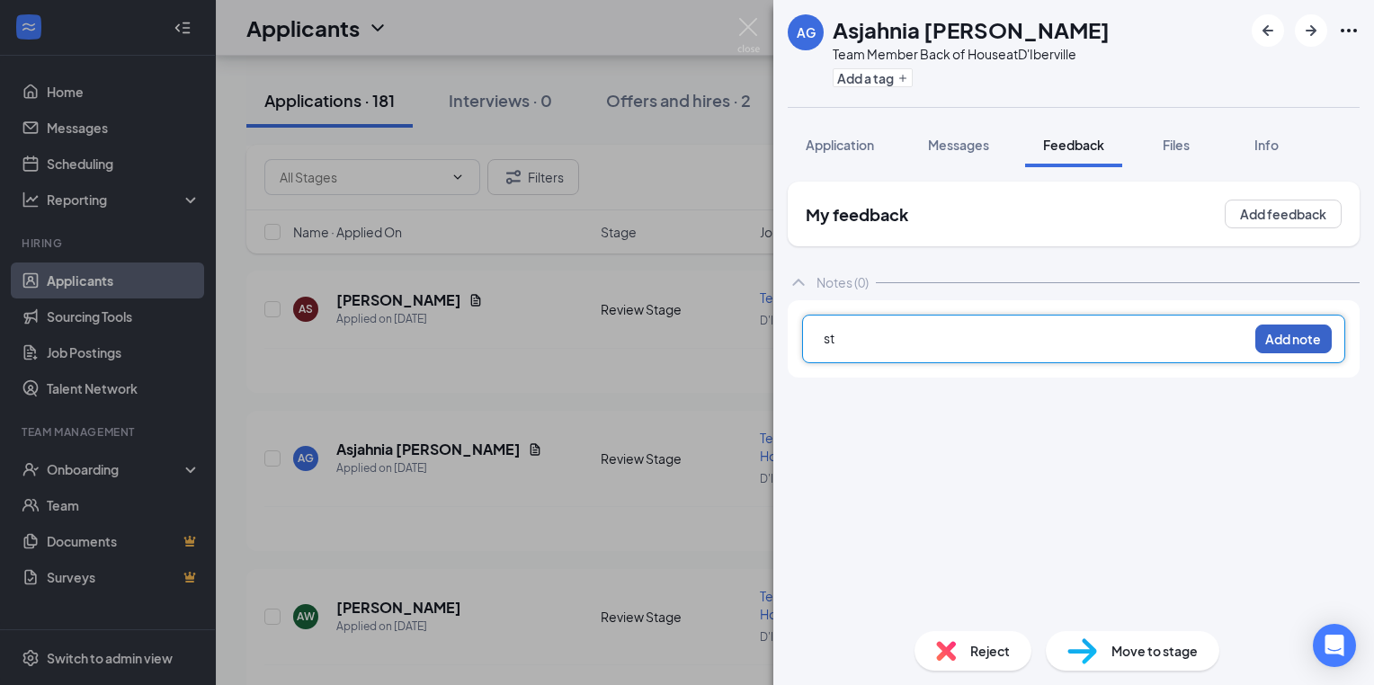
click at [1306, 341] on button "Add note" at bounding box center [1293, 339] width 76 height 29
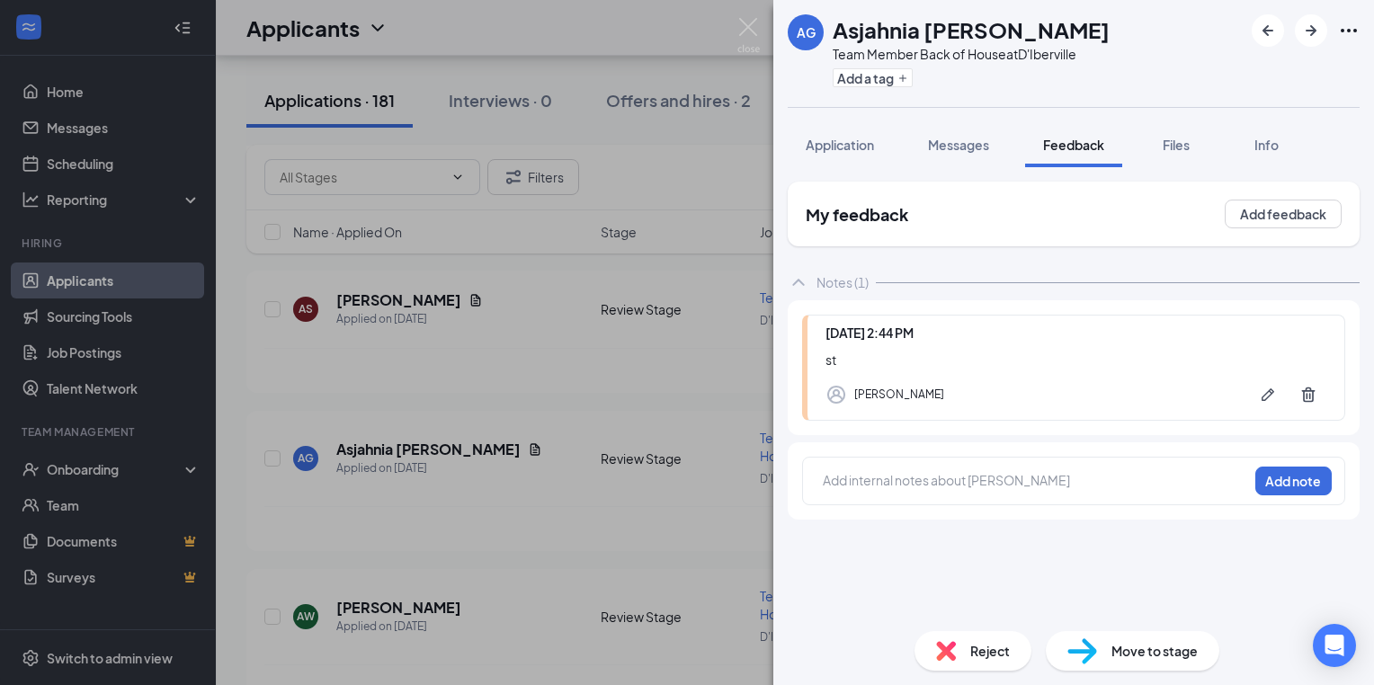
click at [516, 391] on div "AG Asjahnia [PERSON_NAME] Team Member Back of House at D'Iberville Add a tag Ap…" at bounding box center [687, 342] width 1374 height 685
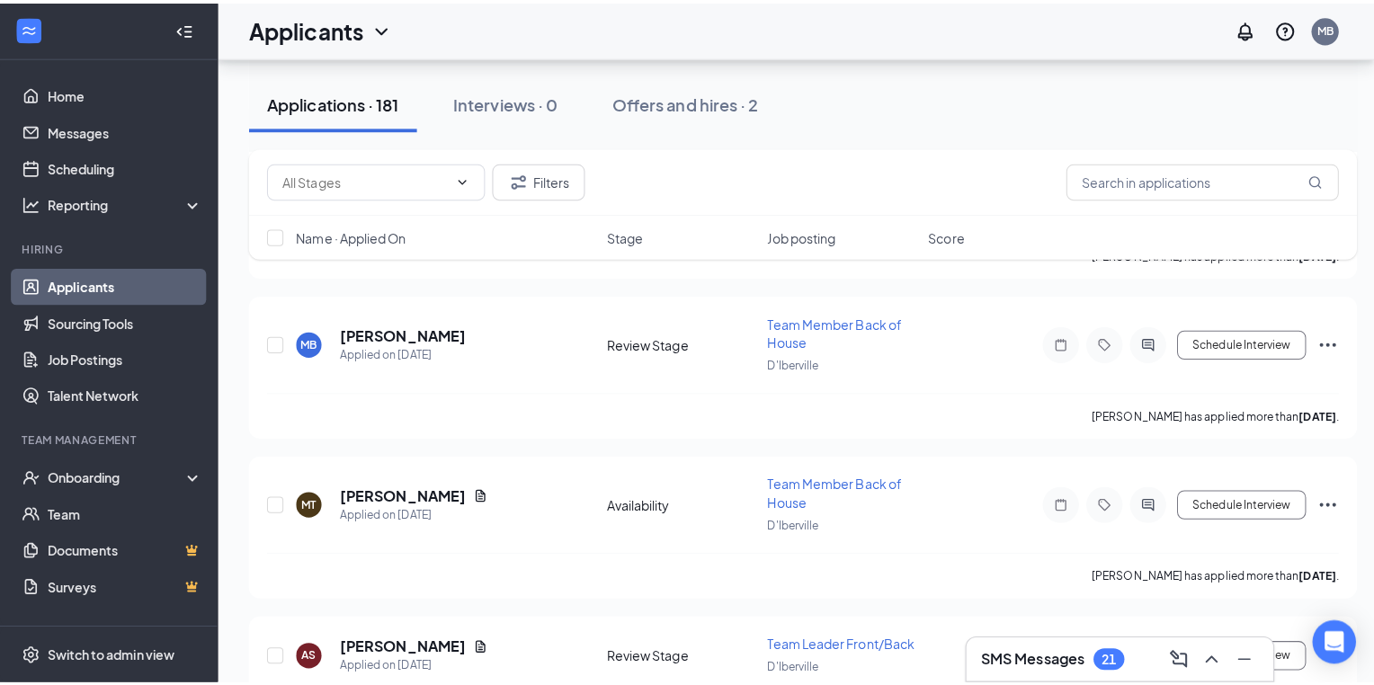
scroll to position [9468, 0]
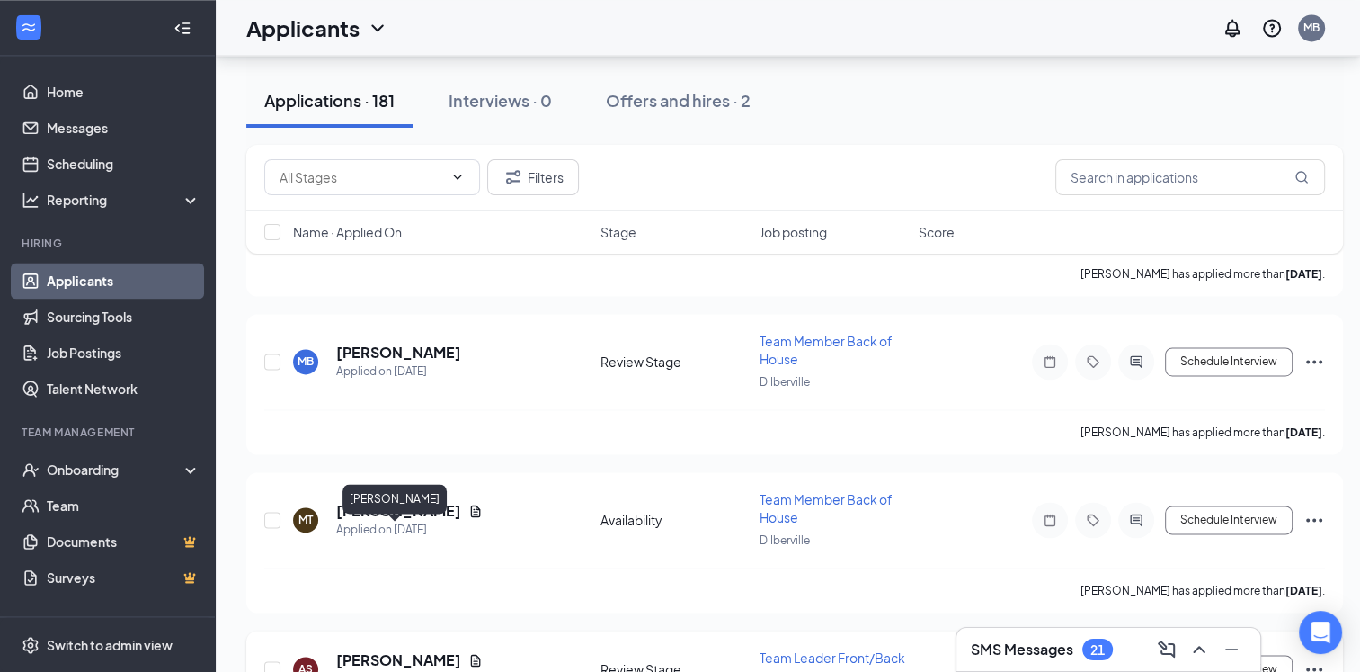
click at [413, 650] on h5 "[PERSON_NAME]" at bounding box center [398, 660] width 125 height 20
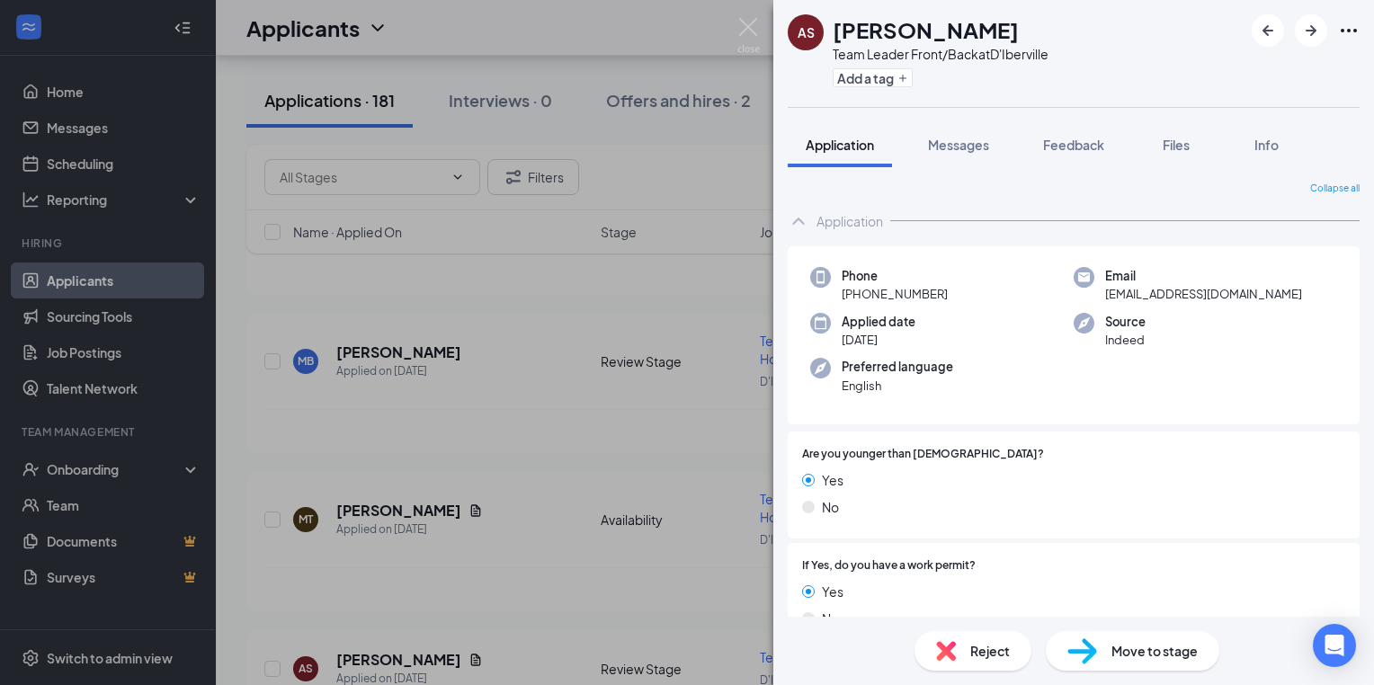
click at [536, 592] on div "AS [PERSON_NAME] Team Leader Front/Back at D'Iberville Add a tag Application Me…" at bounding box center [687, 342] width 1374 height 685
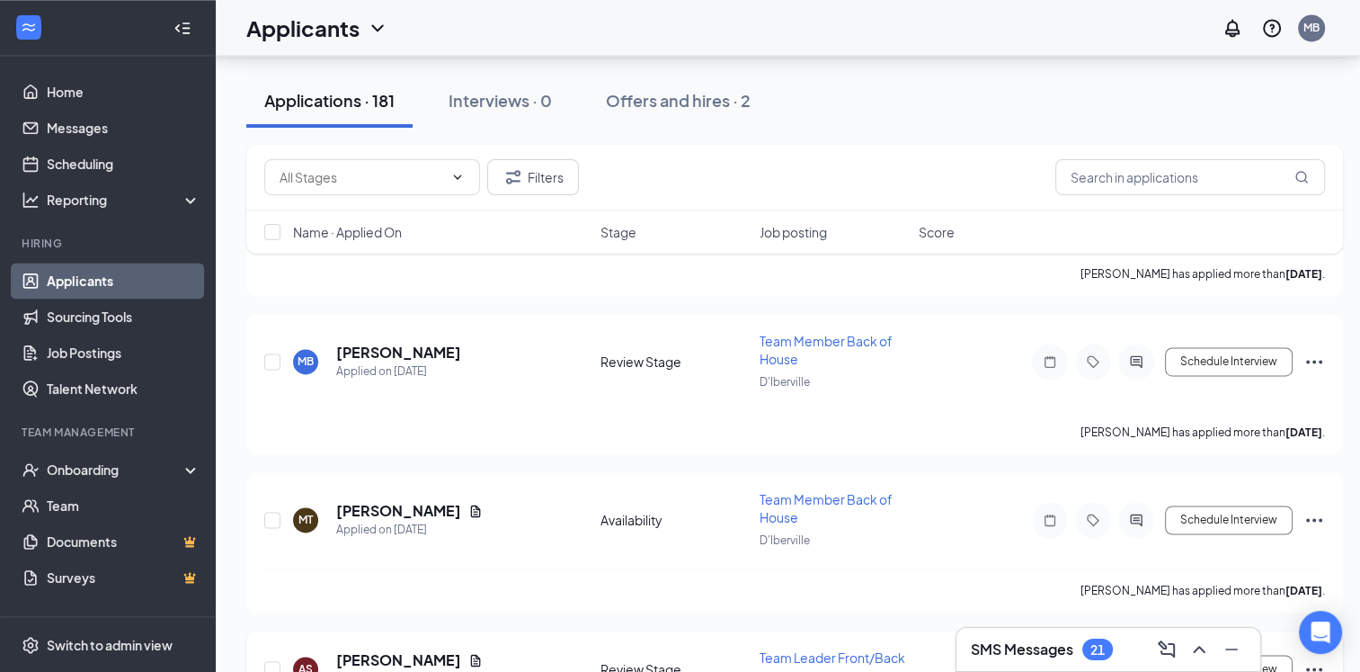
click at [1049, 662] on icon "Note" at bounding box center [1050, 669] width 22 height 14
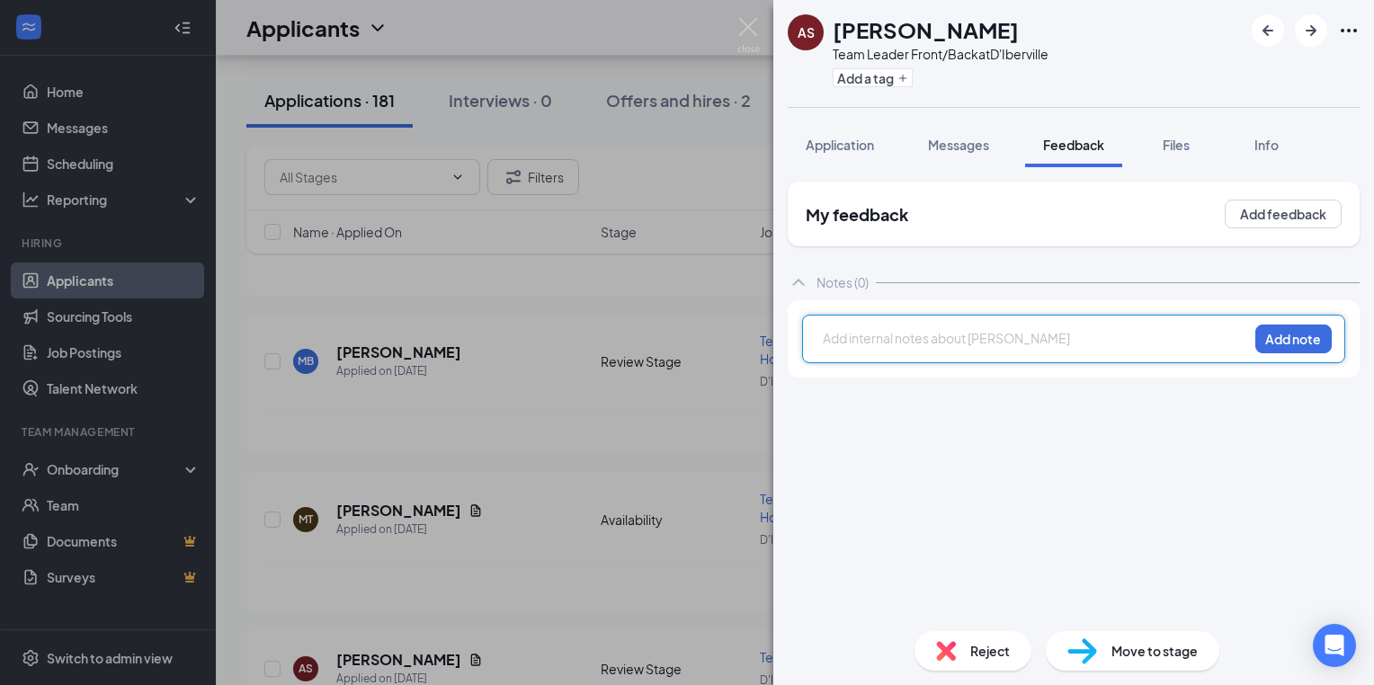
click at [827, 343] on div at bounding box center [1036, 338] width 424 height 19
click at [827, 341] on div at bounding box center [1036, 338] width 424 height 19
click at [1305, 342] on button "Add note" at bounding box center [1293, 339] width 76 height 29
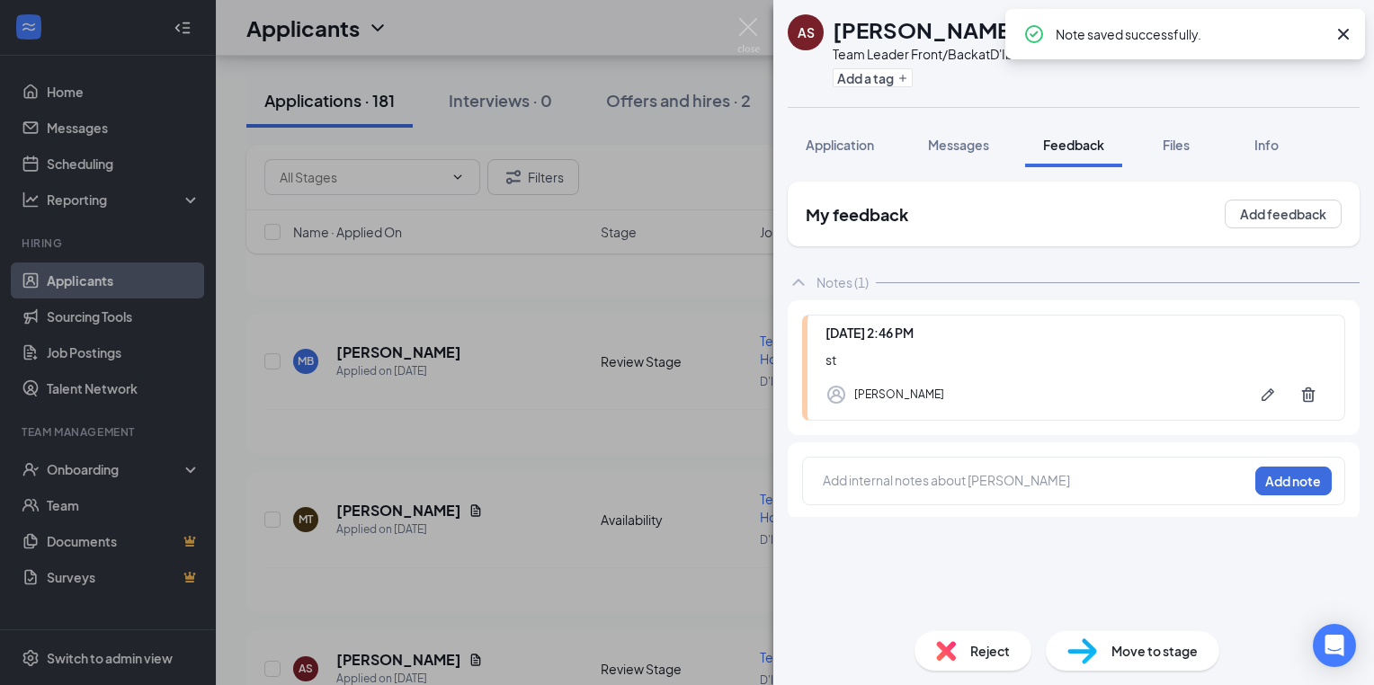
click at [435, 444] on div "AS [PERSON_NAME] Team Leader Front/Back at D'Iberville Add a tag Application Me…" at bounding box center [687, 342] width 1374 height 685
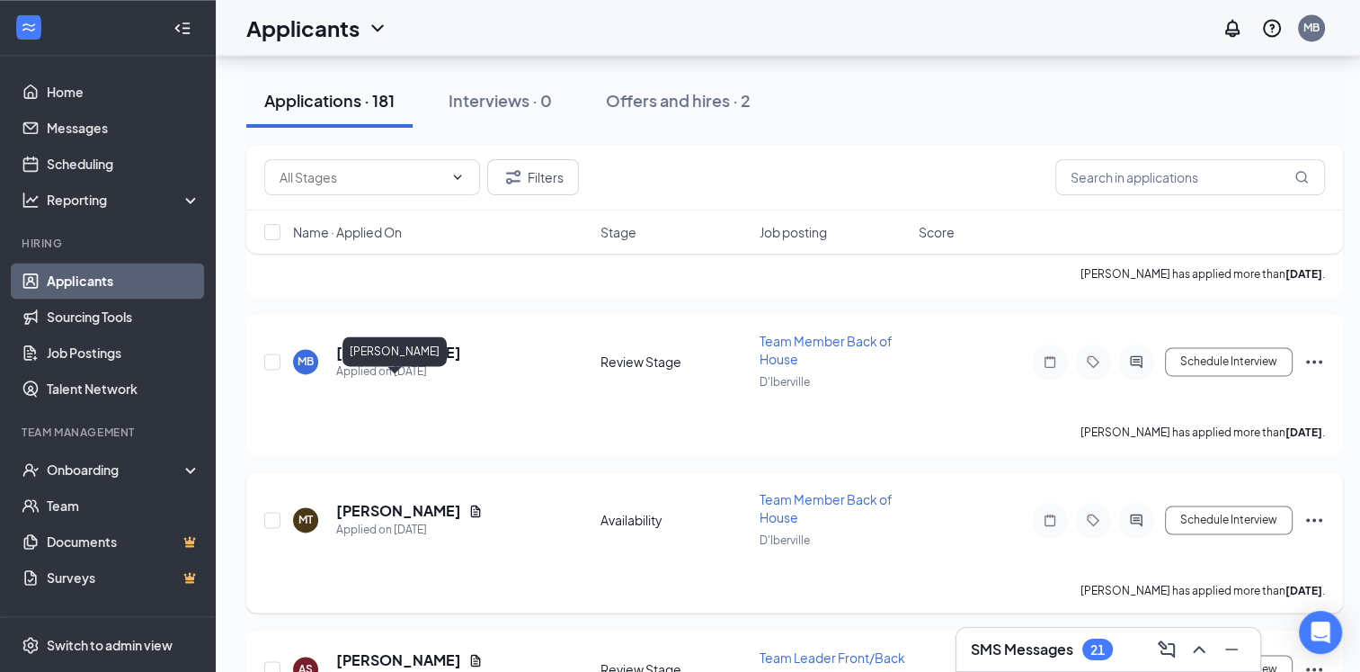
click at [398, 501] on h5 "[PERSON_NAME]" at bounding box center [398, 511] width 125 height 20
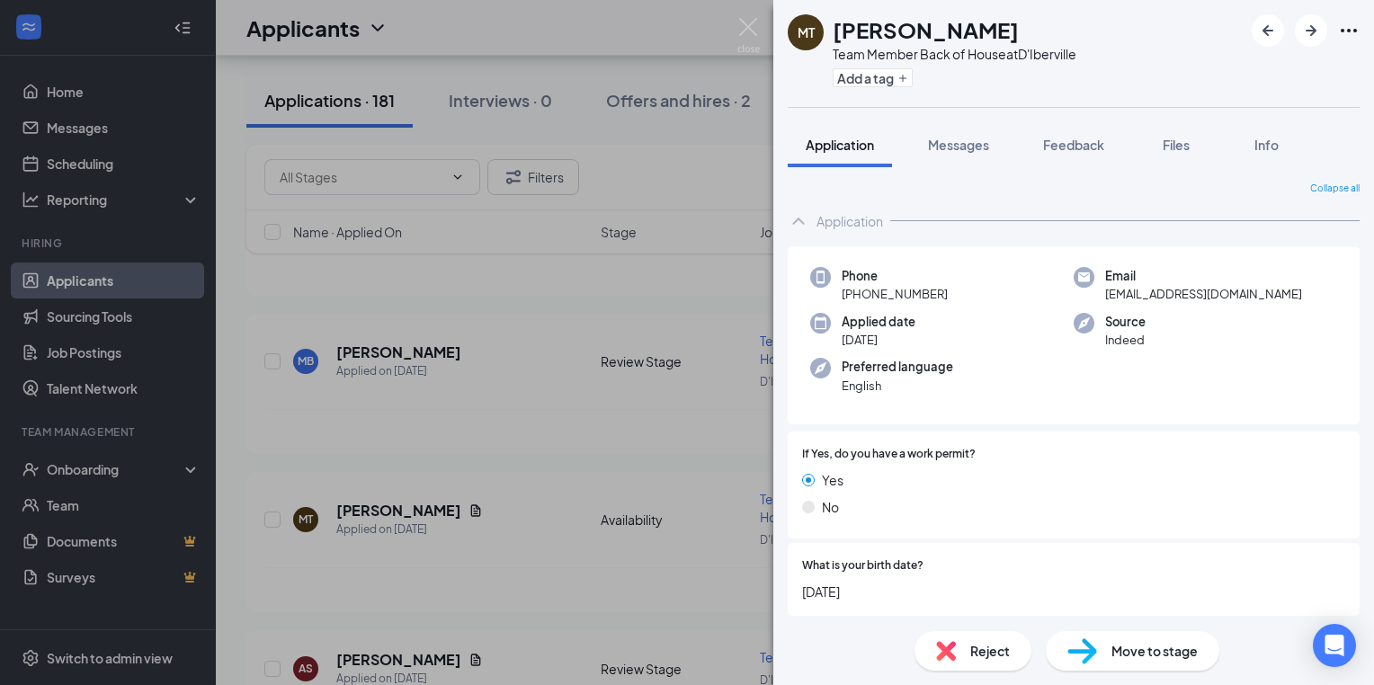
click at [476, 432] on div "MT Martell Turner Team Member Back of House at D'Iberville Add a tag Applicatio…" at bounding box center [687, 342] width 1374 height 685
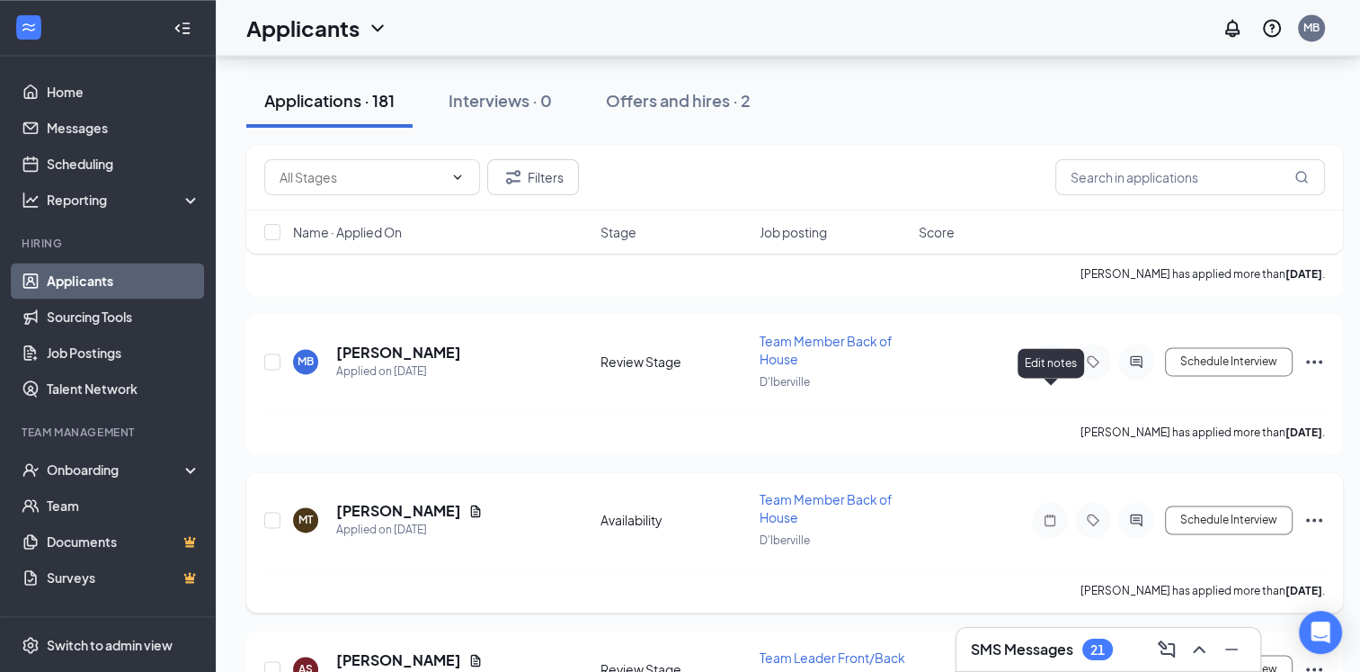
click at [1050, 513] on icon "Note" at bounding box center [1050, 520] width 22 height 14
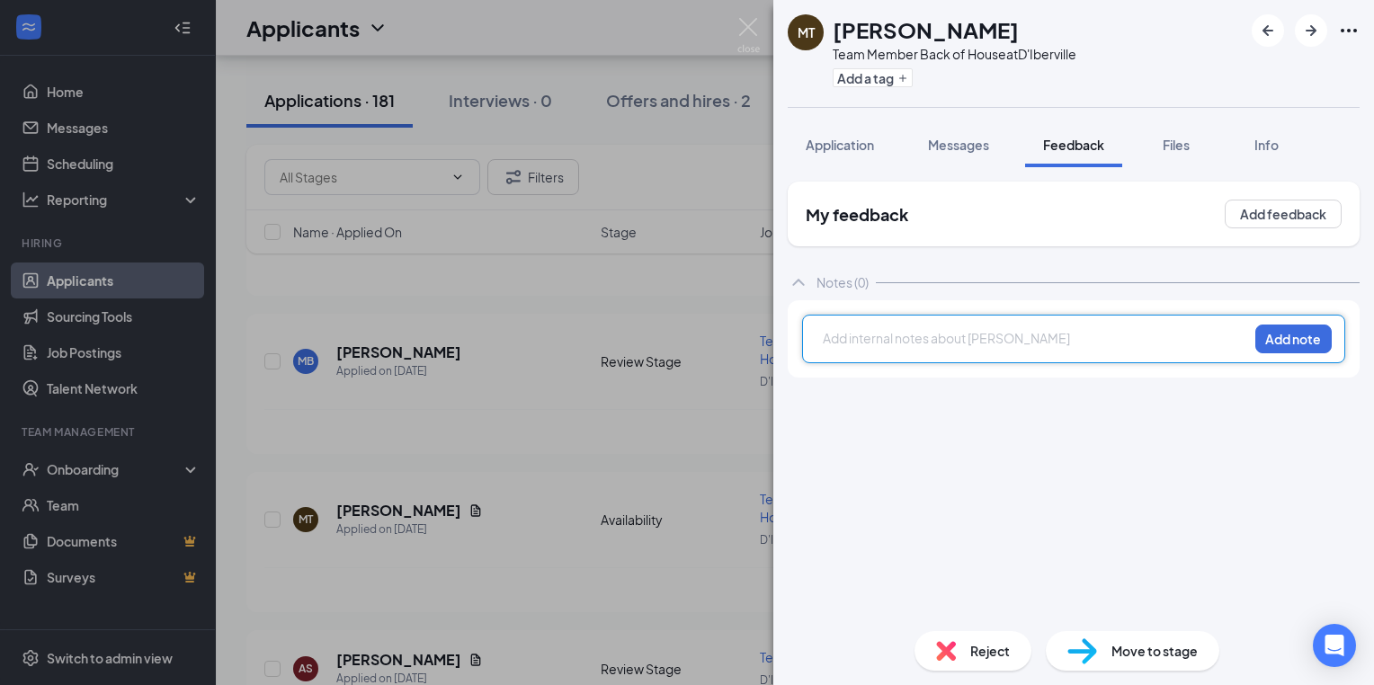
click at [836, 343] on div at bounding box center [1036, 338] width 424 height 19
click at [827, 332] on div at bounding box center [1036, 338] width 424 height 19
click at [829, 341] on div at bounding box center [1036, 338] width 424 height 19
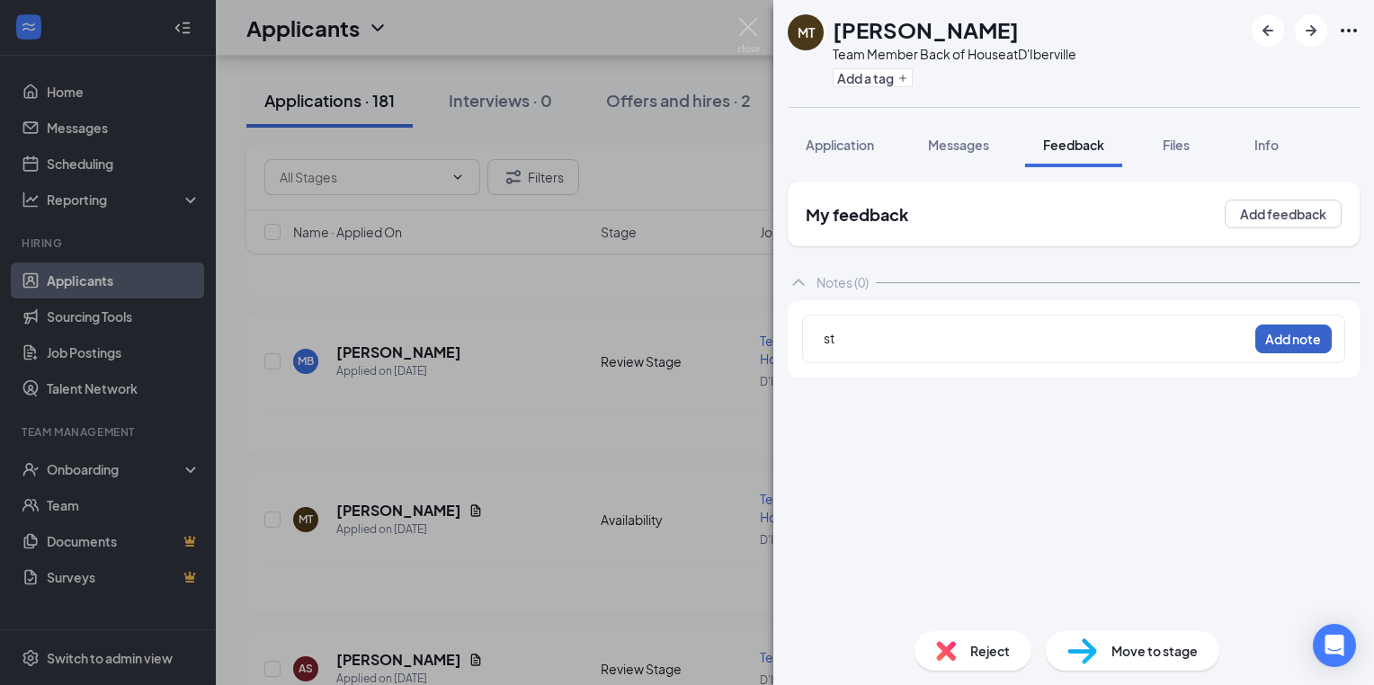
click at [1301, 344] on button "Add note" at bounding box center [1293, 339] width 76 height 29
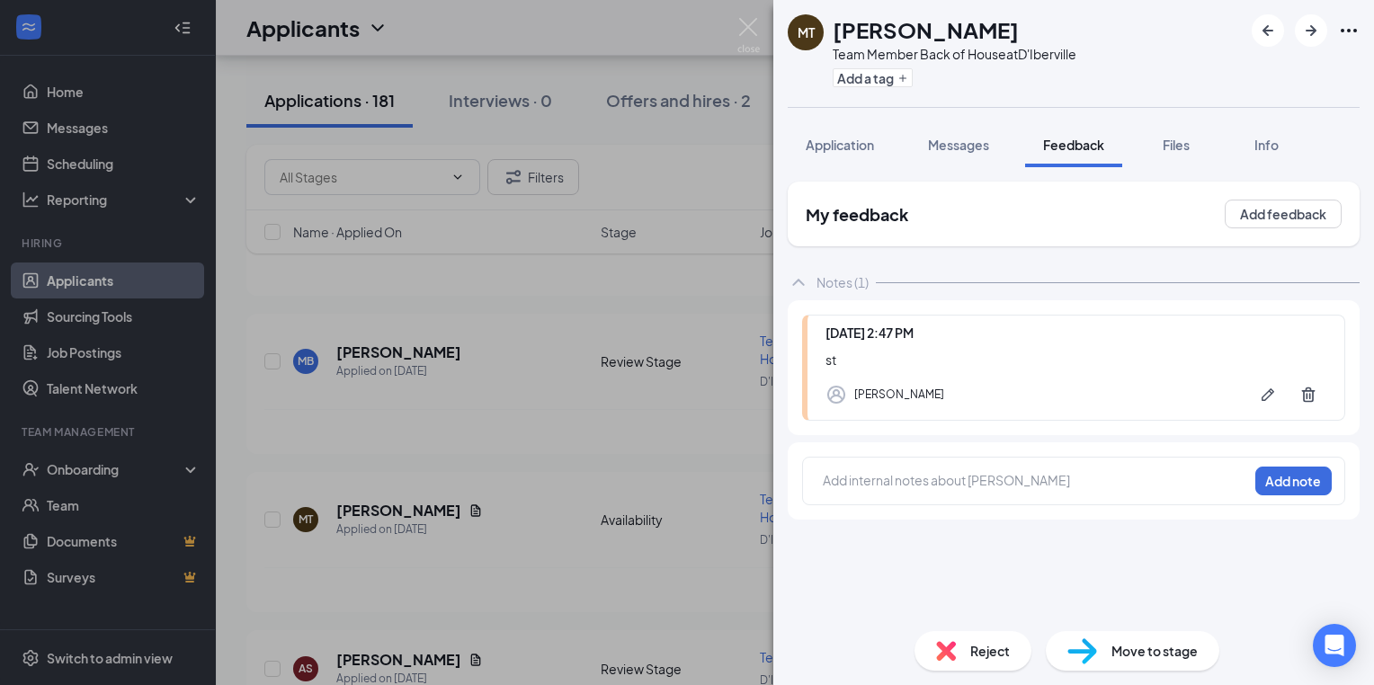
click at [483, 445] on div "MT Martell Turner Team Member Back of House at D'Iberville Add a tag Applicatio…" at bounding box center [687, 342] width 1374 height 685
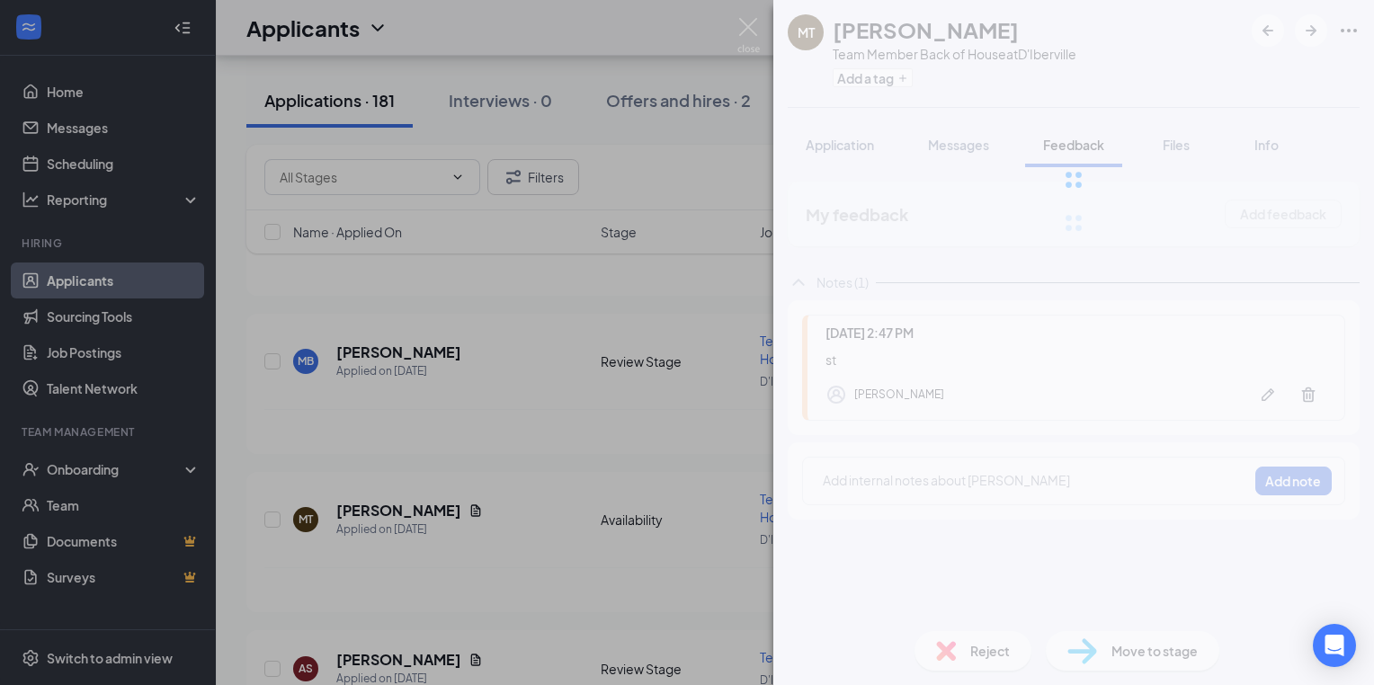
click at [614, 433] on div "MT Martell Turner Team Member Back of House at D'Iberville Add a tag Applicatio…" at bounding box center [687, 342] width 1374 height 685
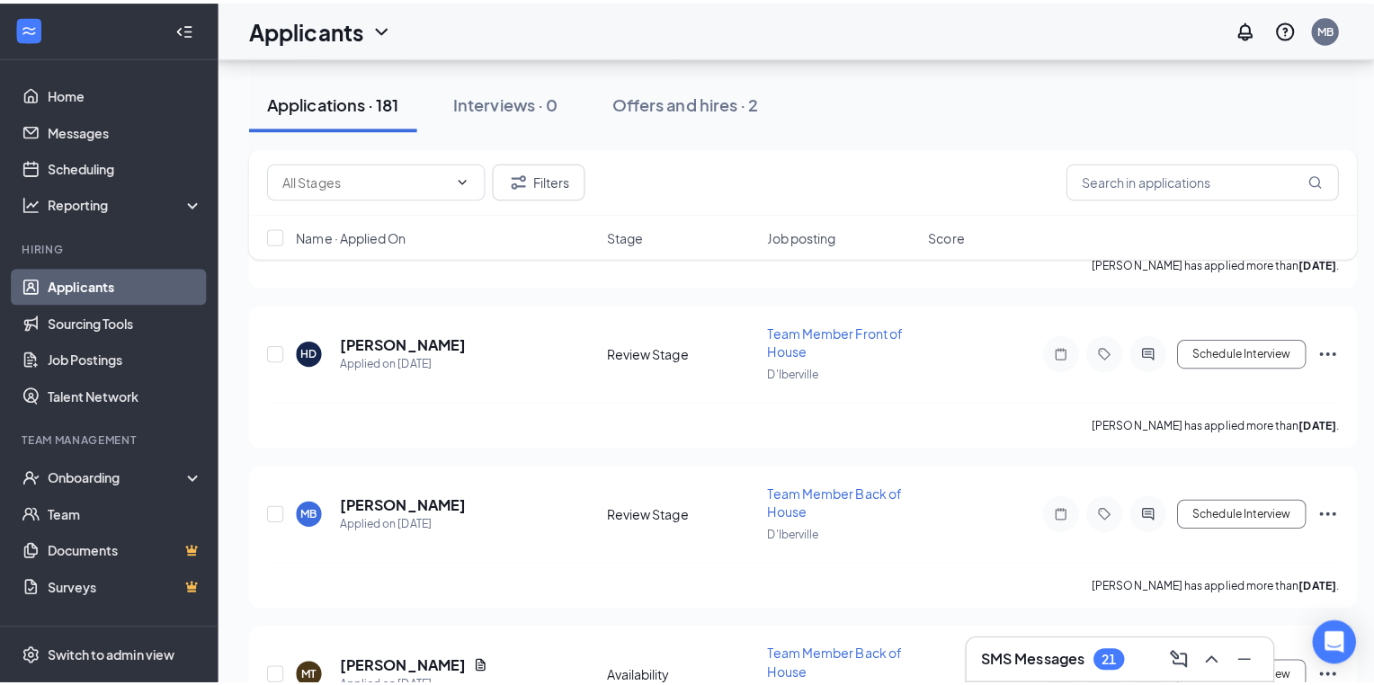
scroll to position [9384, 0]
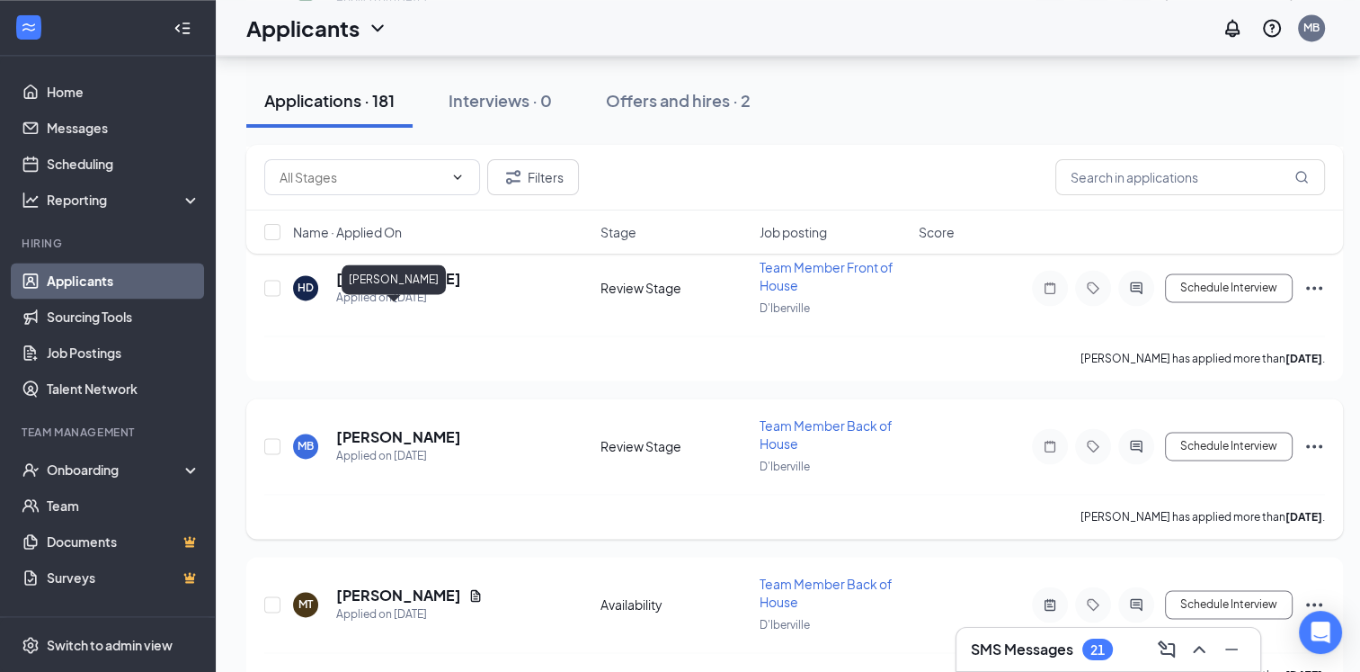
click at [408, 427] on h5 "[PERSON_NAME]" at bounding box center [398, 437] width 125 height 20
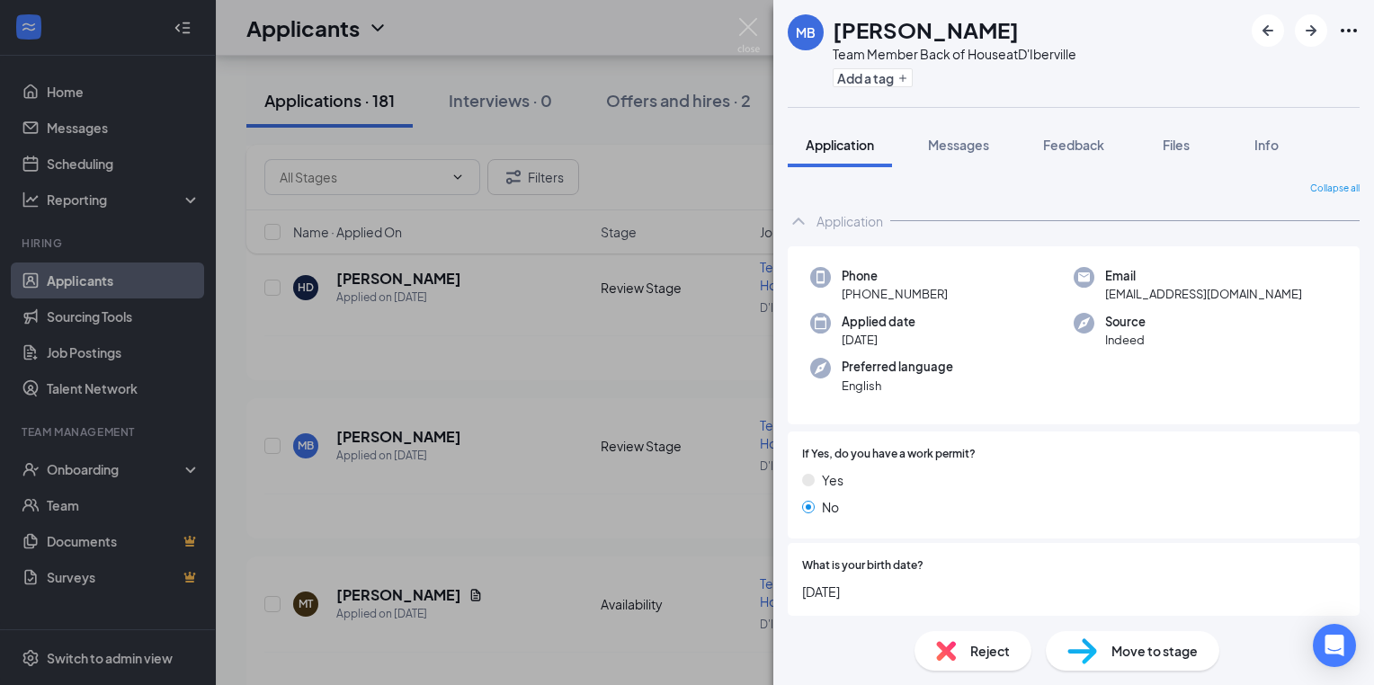
click at [411, 362] on div "MB Mykhiah Bell Team Member Back of House at D'Iberville Add a tag Application …" at bounding box center [687, 342] width 1374 height 685
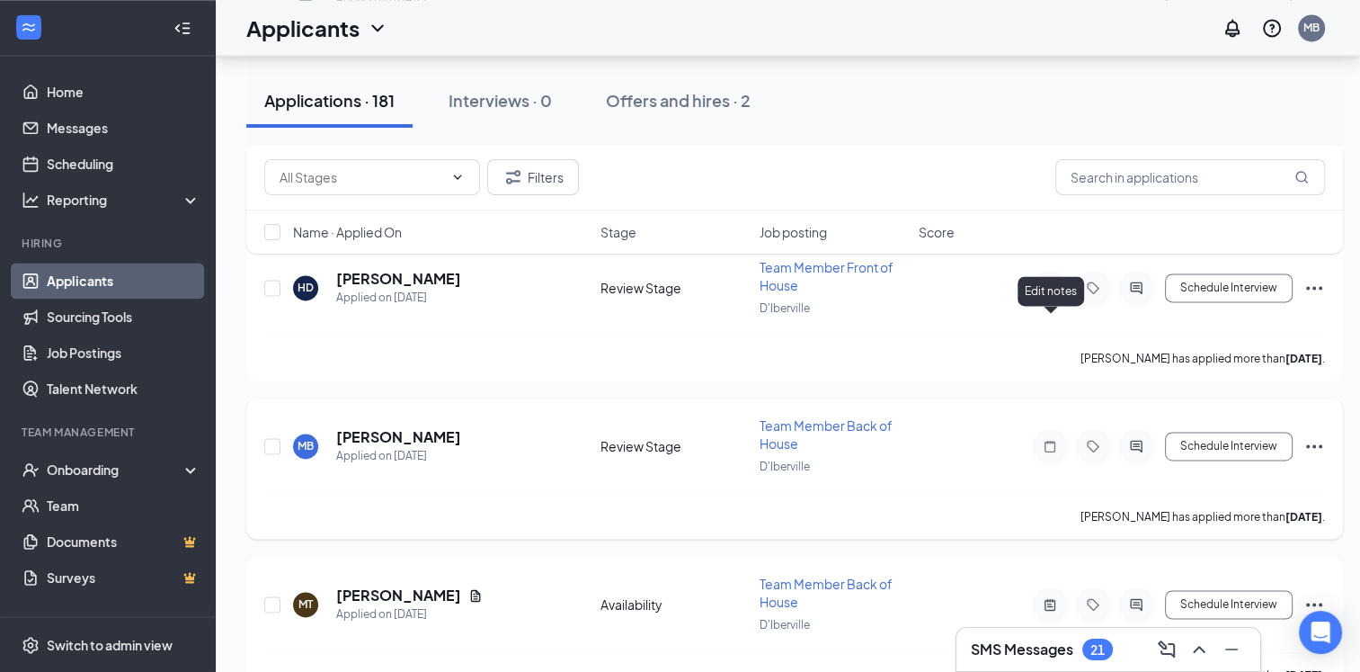
click at [1053, 439] on icon "Note" at bounding box center [1050, 446] width 22 height 14
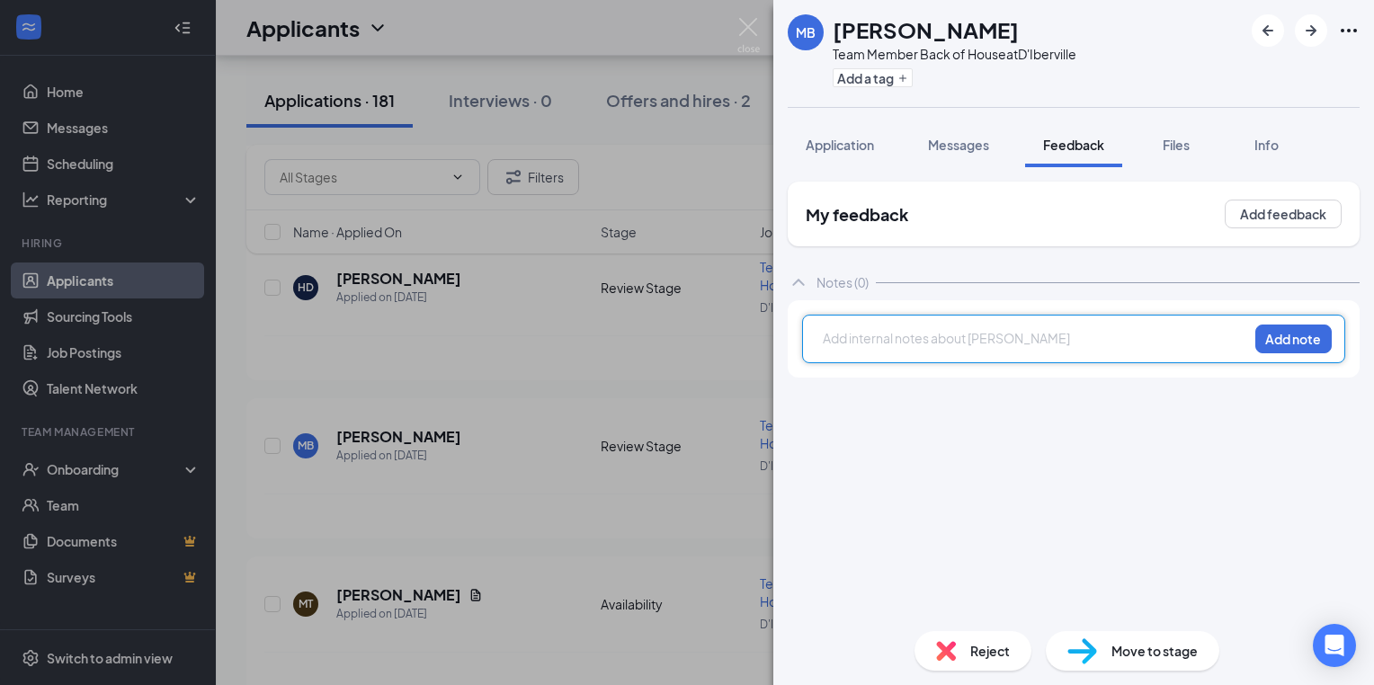
click at [842, 340] on div at bounding box center [1036, 338] width 424 height 19
click at [832, 339] on div at bounding box center [1036, 338] width 424 height 19
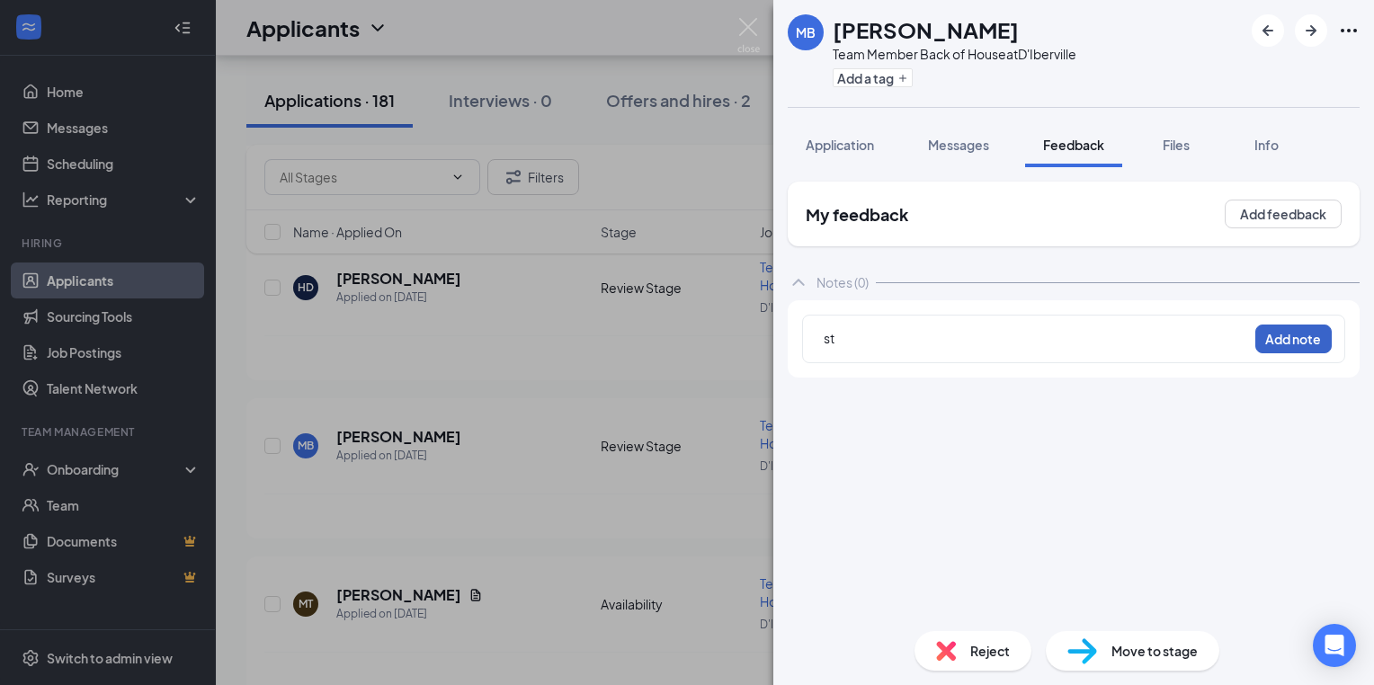
click at [1297, 338] on button "Add note" at bounding box center [1293, 339] width 76 height 29
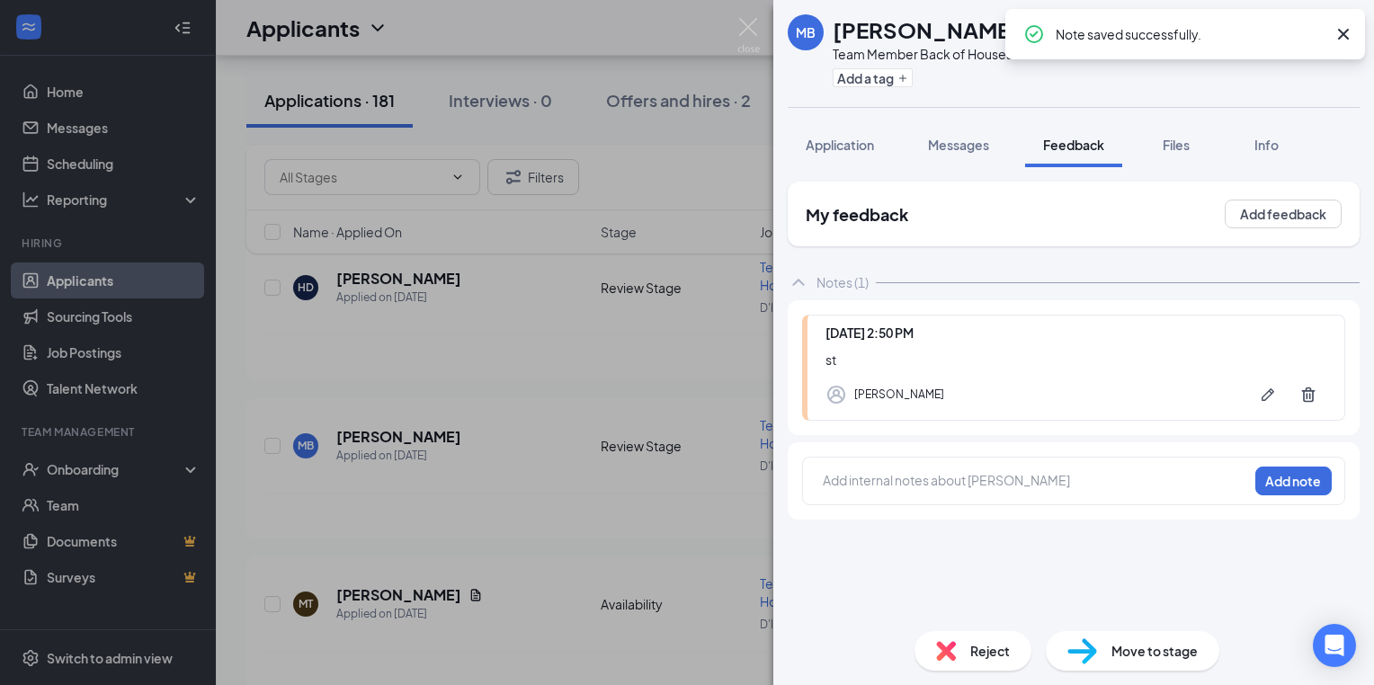
click at [588, 376] on div "MB Mykhiah Bell Team Member Back of House at D'Iberville Add a tag Application …" at bounding box center [687, 342] width 1374 height 685
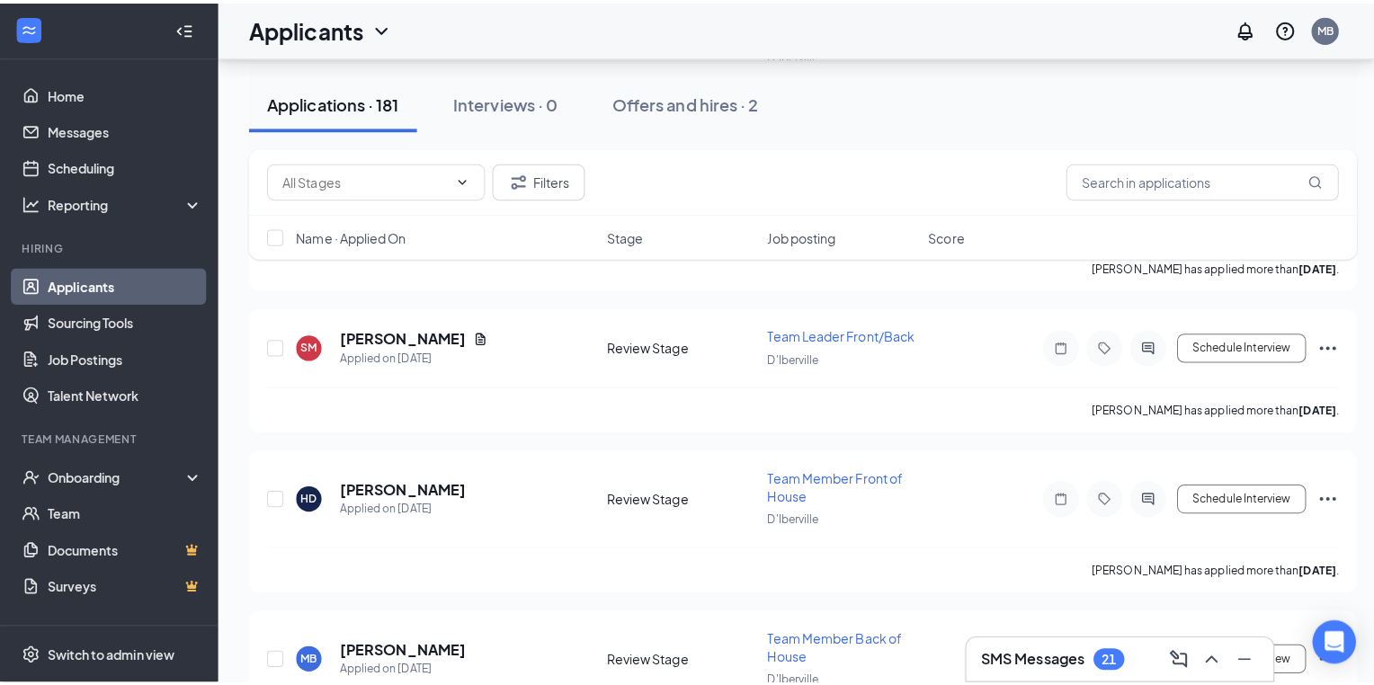
scroll to position [9060, 0]
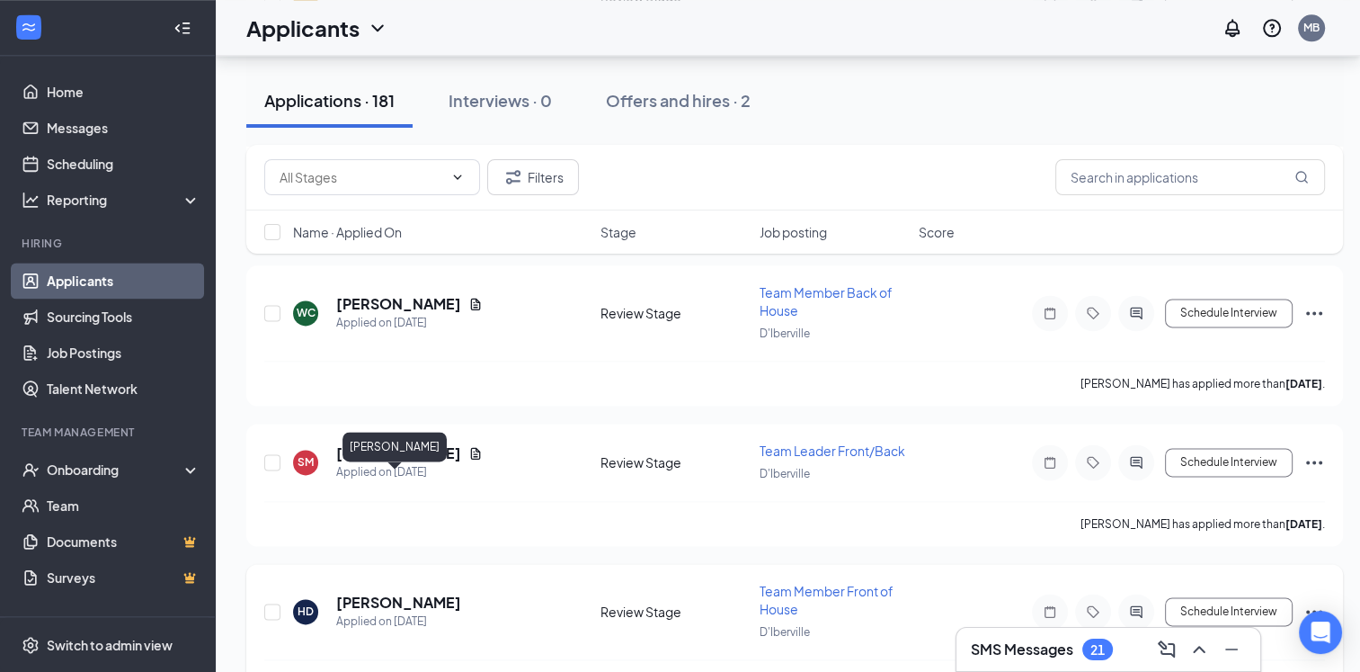
click at [398, 593] on h5 "[PERSON_NAME]" at bounding box center [398, 603] width 125 height 20
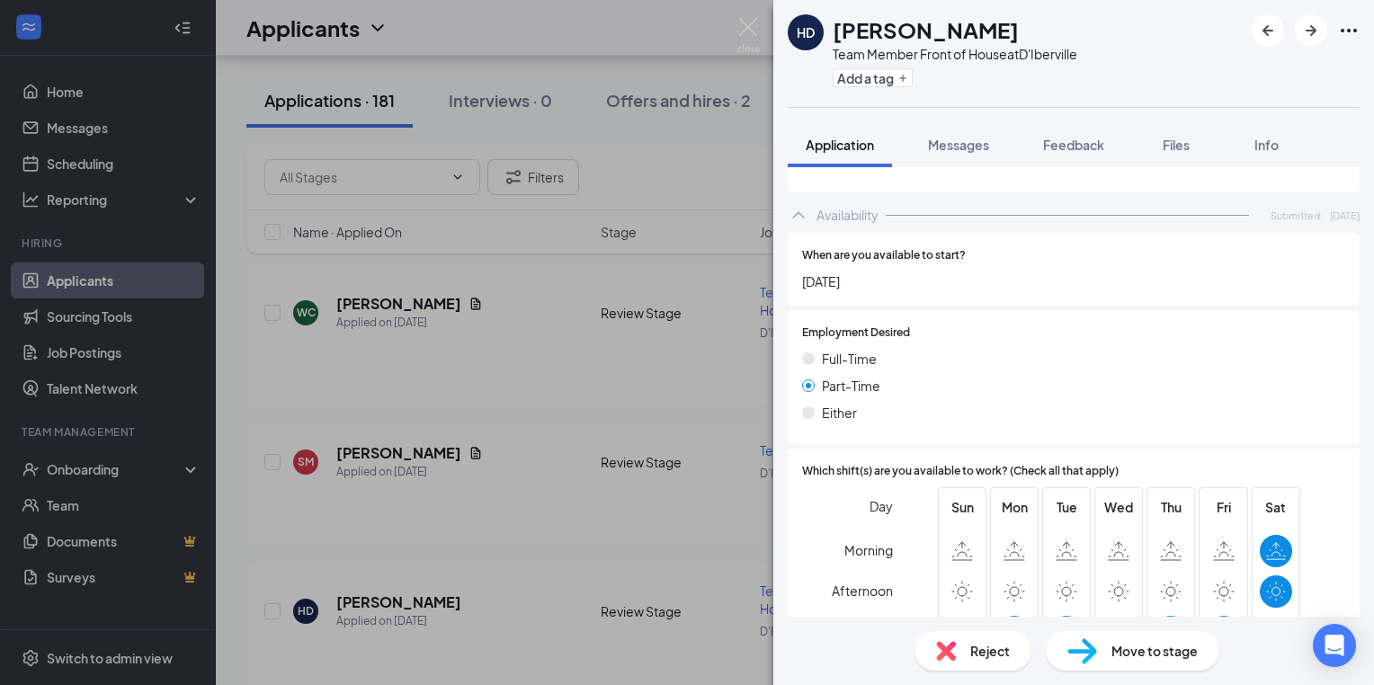
scroll to position [1187, 0]
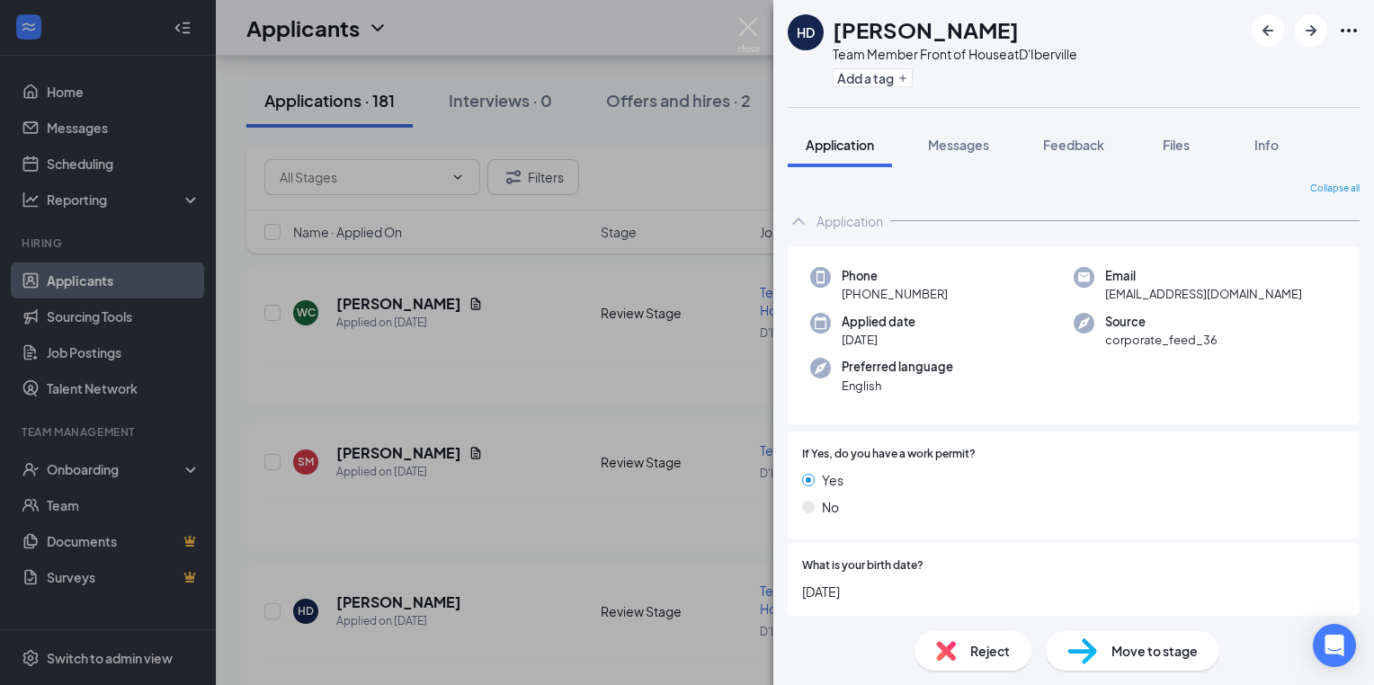
scroll to position [9060, 0]
click at [615, 519] on div "HD [PERSON_NAME] Team Member Front of House at D'Iberville Add a tag Applicatio…" at bounding box center [687, 342] width 1374 height 685
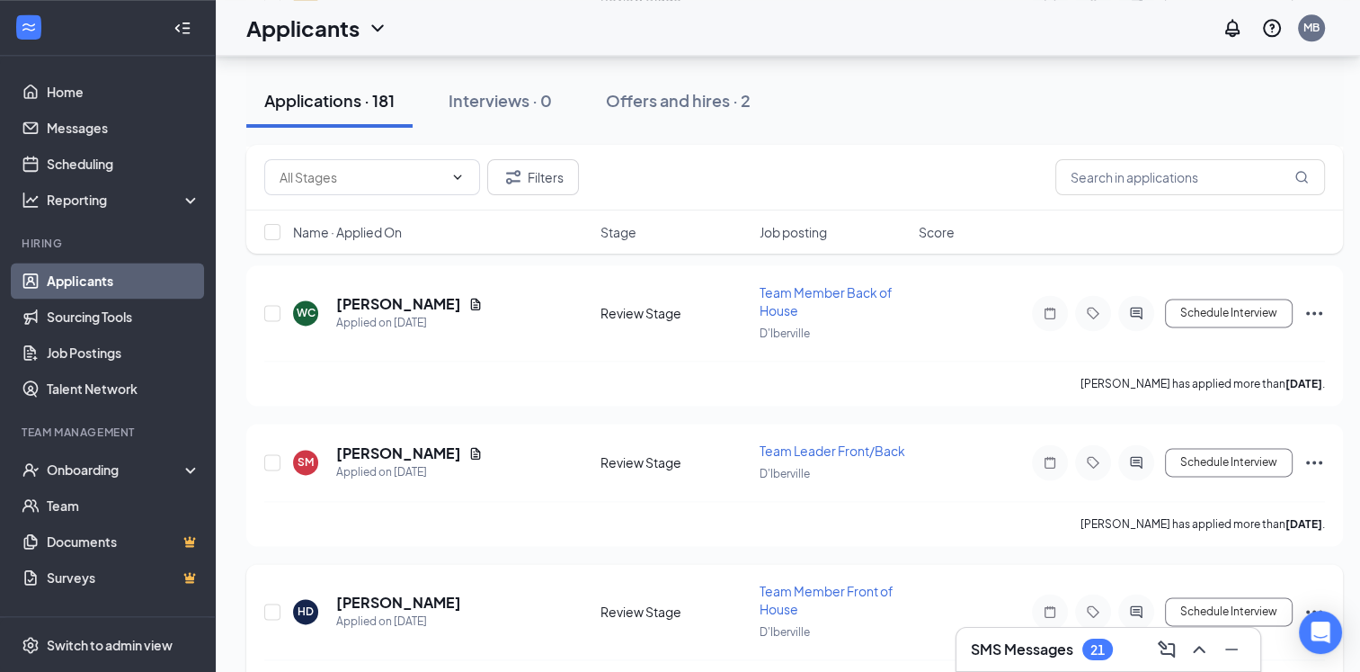
click at [1051, 604] on icon "Note" at bounding box center [1050, 611] width 22 height 14
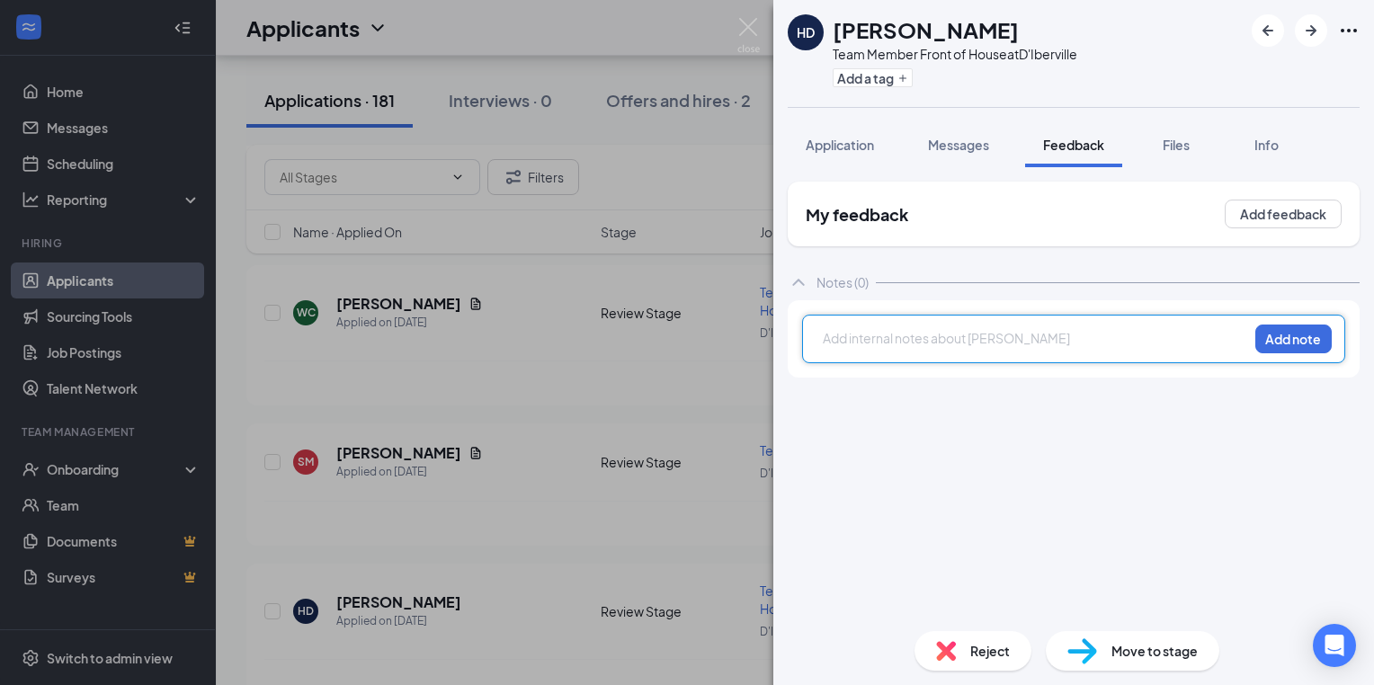
click at [838, 343] on div at bounding box center [1036, 338] width 424 height 19
click at [838, 341] on div at bounding box center [1036, 338] width 424 height 19
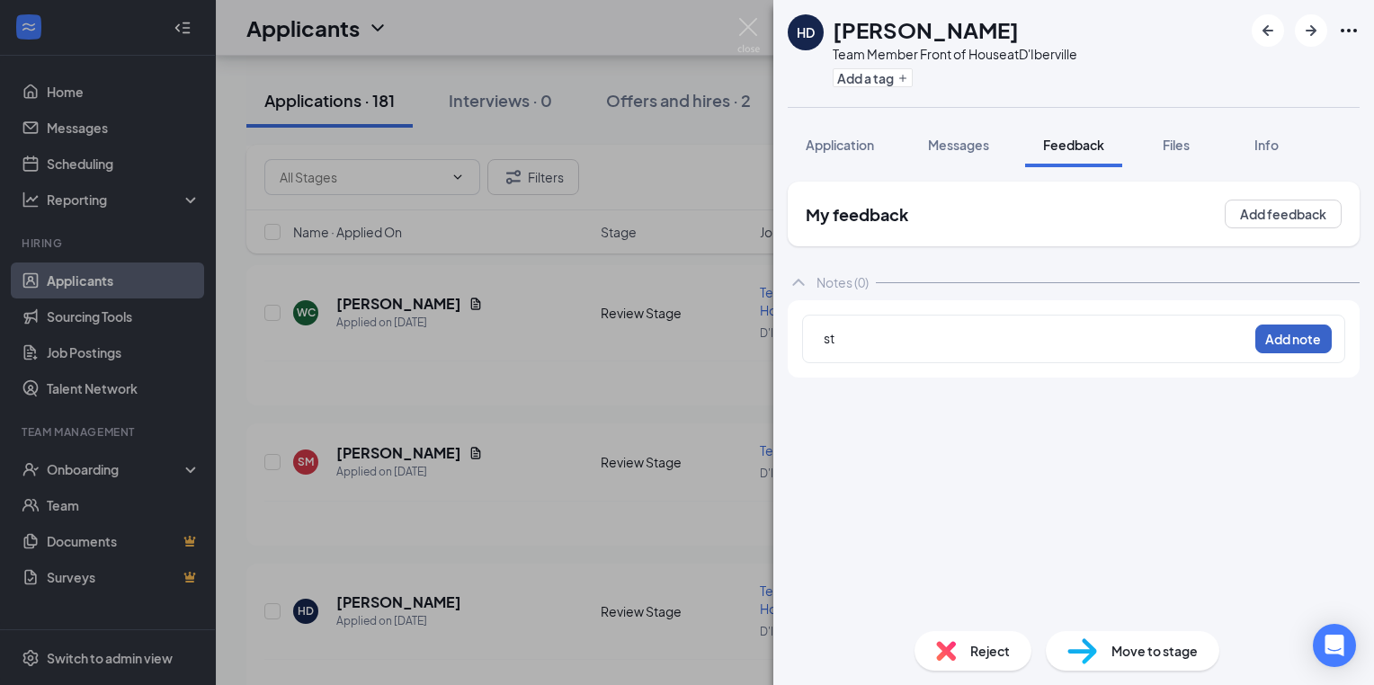
click at [1275, 342] on button "Add note" at bounding box center [1293, 339] width 76 height 29
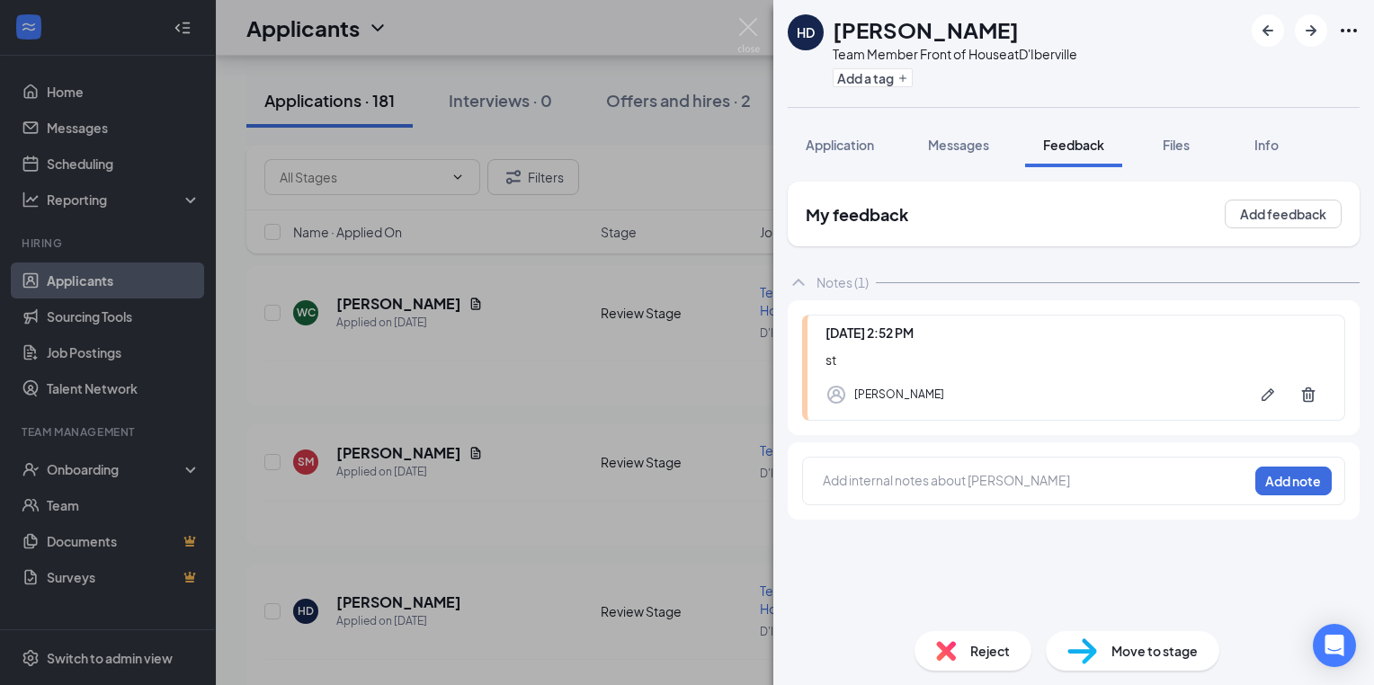
click at [514, 394] on div "HD [PERSON_NAME] Team Member Front of House at D'Iberville Add a tag Applicatio…" at bounding box center [687, 342] width 1374 height 685
click at [514, 501] on div "[PERSON_NAME] has applied more than [DATE] ." at bounding box center [794, 523] width 1061 height 45
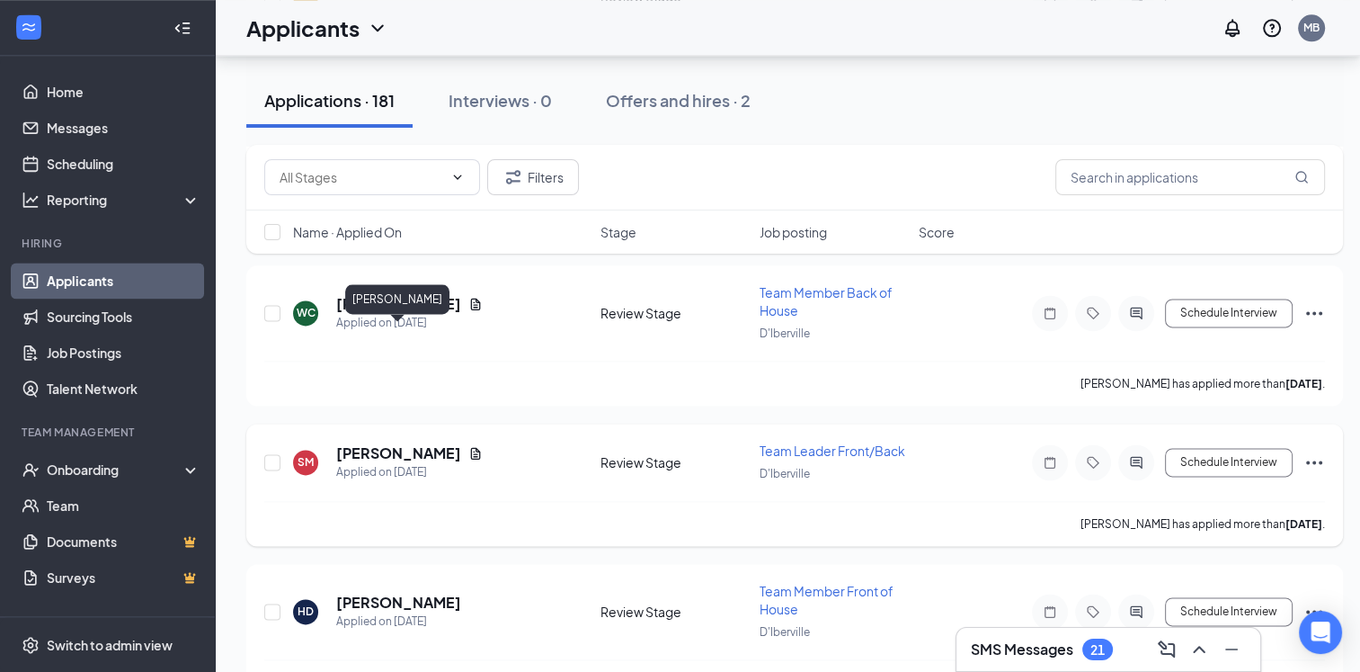
click at [438, 443] on h5 "[PERSON_NAME]" at bounding box center [398, 453] width 125 height 20
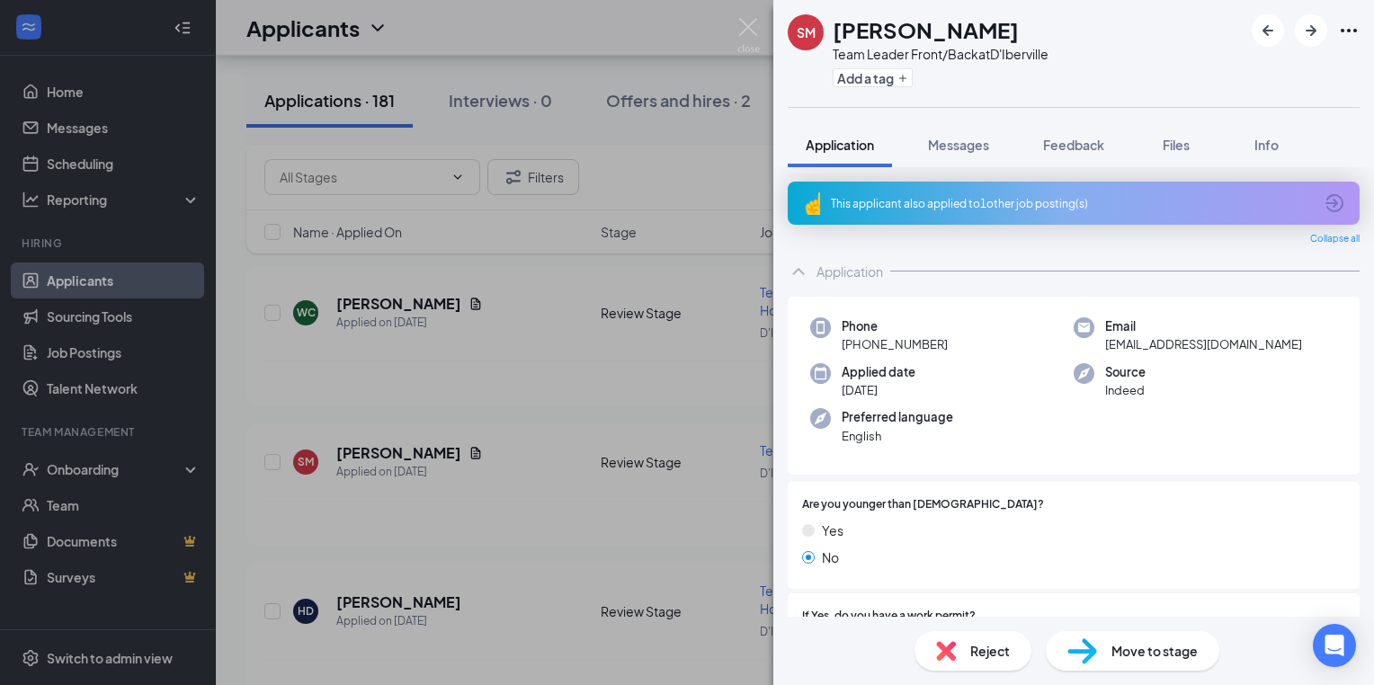
click at [486, 376] on div "SM [PERSON_NAME] Team Leader Front/Back at D'Iberville Add a tag Application Me…" at bounding box center [687, 342] width 1374 height 685
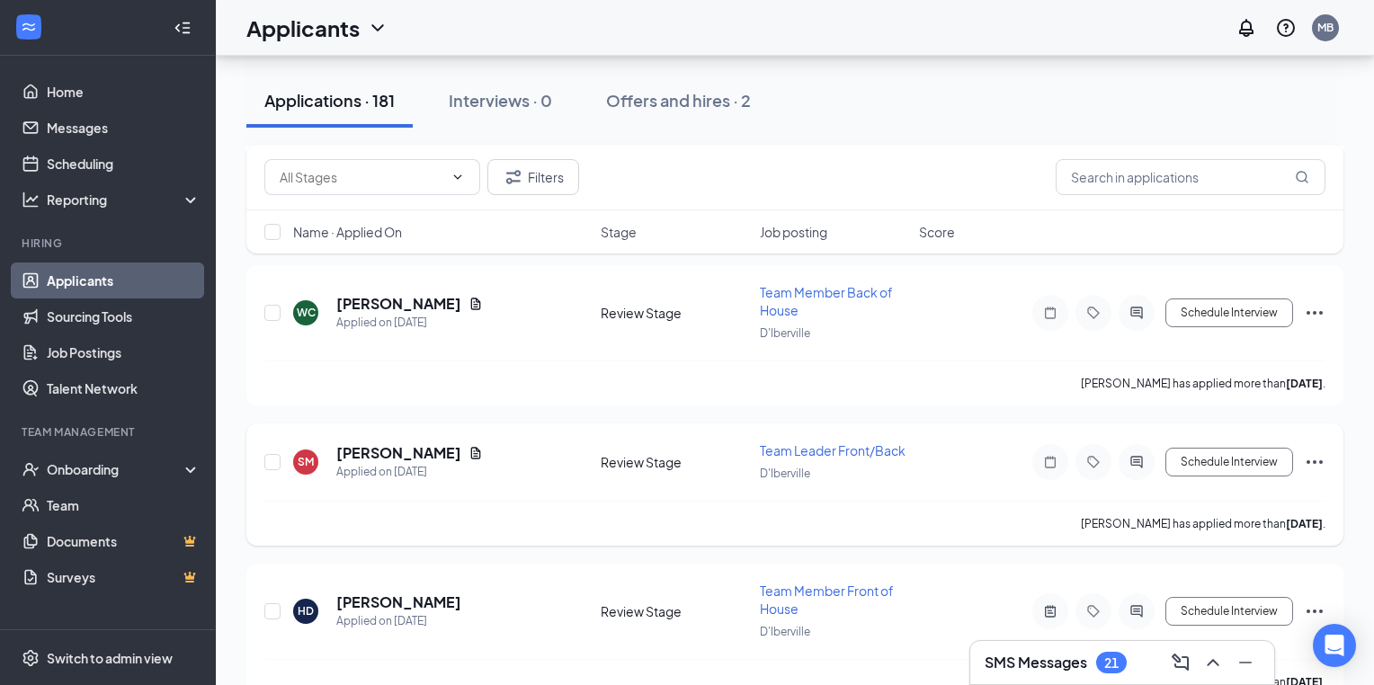
click at [1052, 455] on icon "Note" at bounding box center [1050, 462] width 22 height 14
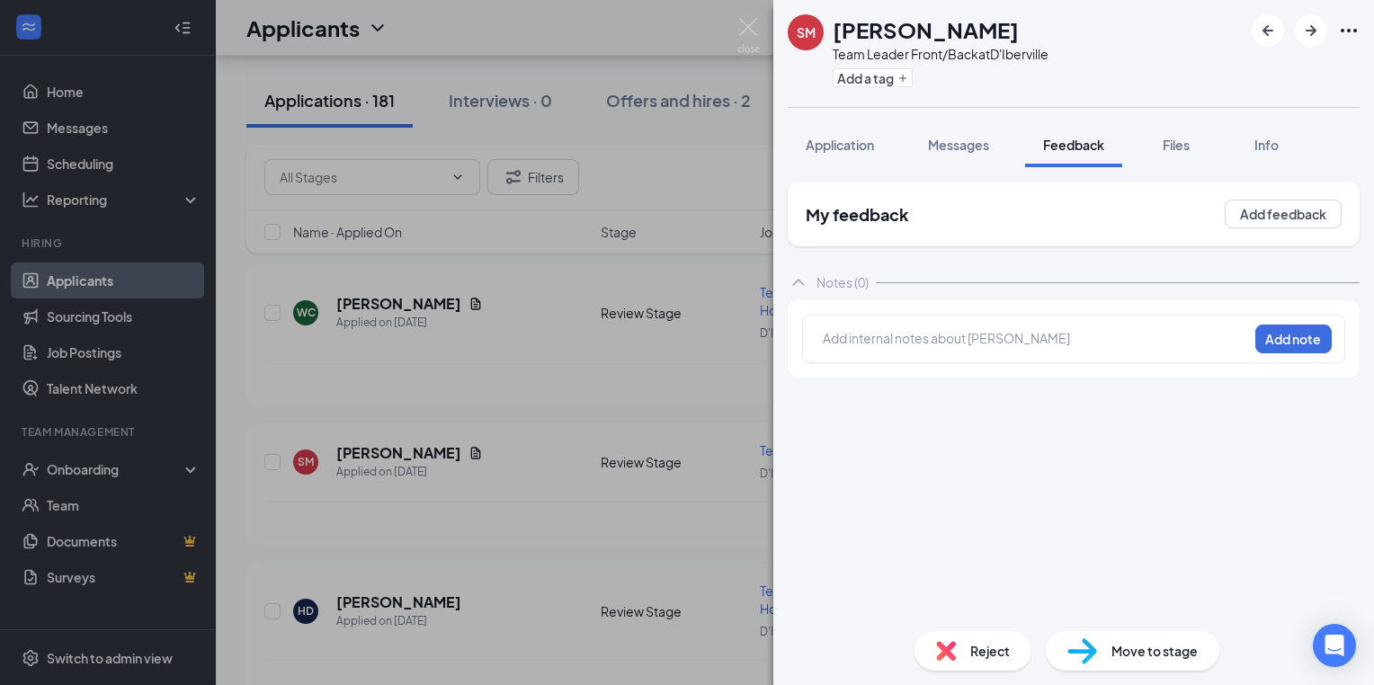
click at [830, 325] on div "Add internal notes about [PERSON_NAME] Add note" at bounding box center [1073, 339] width 543 height 49
click at [826, 352] on div at bounding box center [1035, 340] width 425 height 25
click at [830, 341] on div at bounding box center [1036, 338] width 424 height 19
click at [1288, 337] on button "Add note" at bounding box center [1293, 339] width 76 height 29
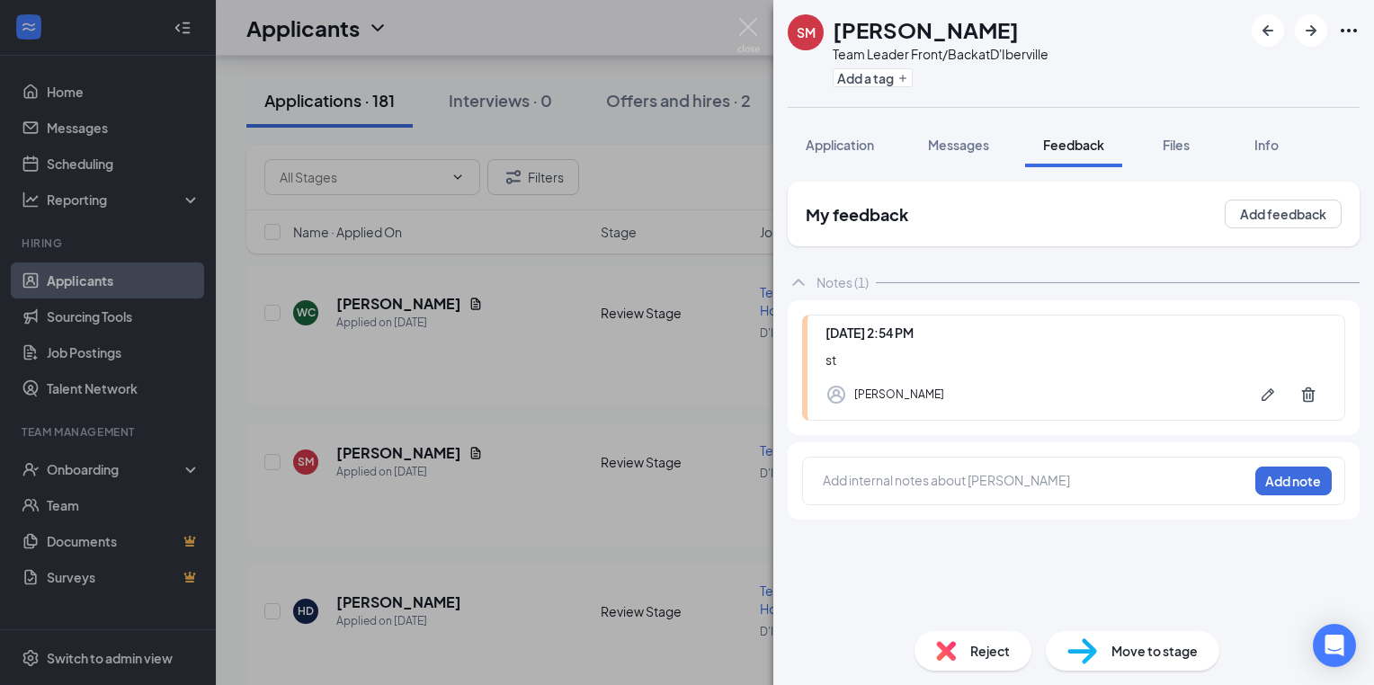
click at [579, 383] on div "SM [PERSON_NAME] Team Leader Front/Back at D'Iberville Add a tag Application Me…" at bounding box center [687, 342] width 1374 height 685
click at [579, 501] on div "[PERSON_NAME] has applied more than [DATE] ." at bounding box center [794, 523] width 1061 height 45
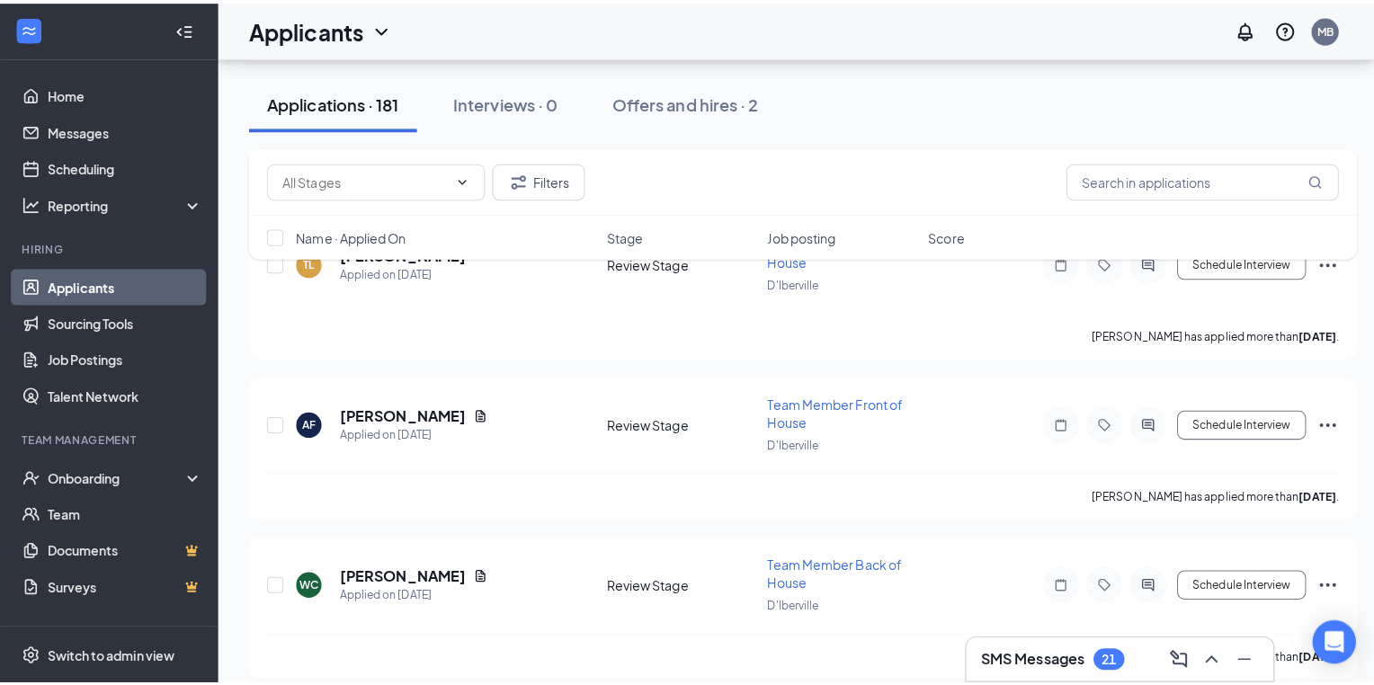
scroll to position [8785, 0]
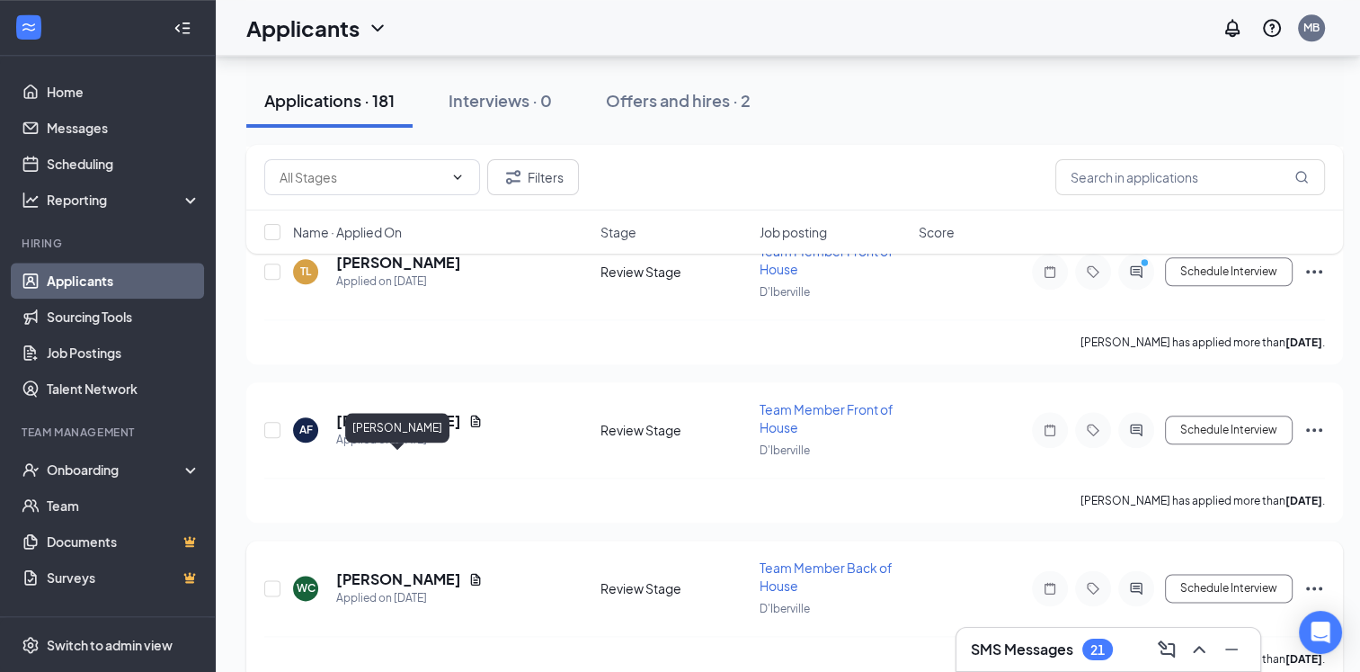
click at [427, 569] on h5 "[PERSON_NAME]" at bounding box center [398, 579] width 125 height 20
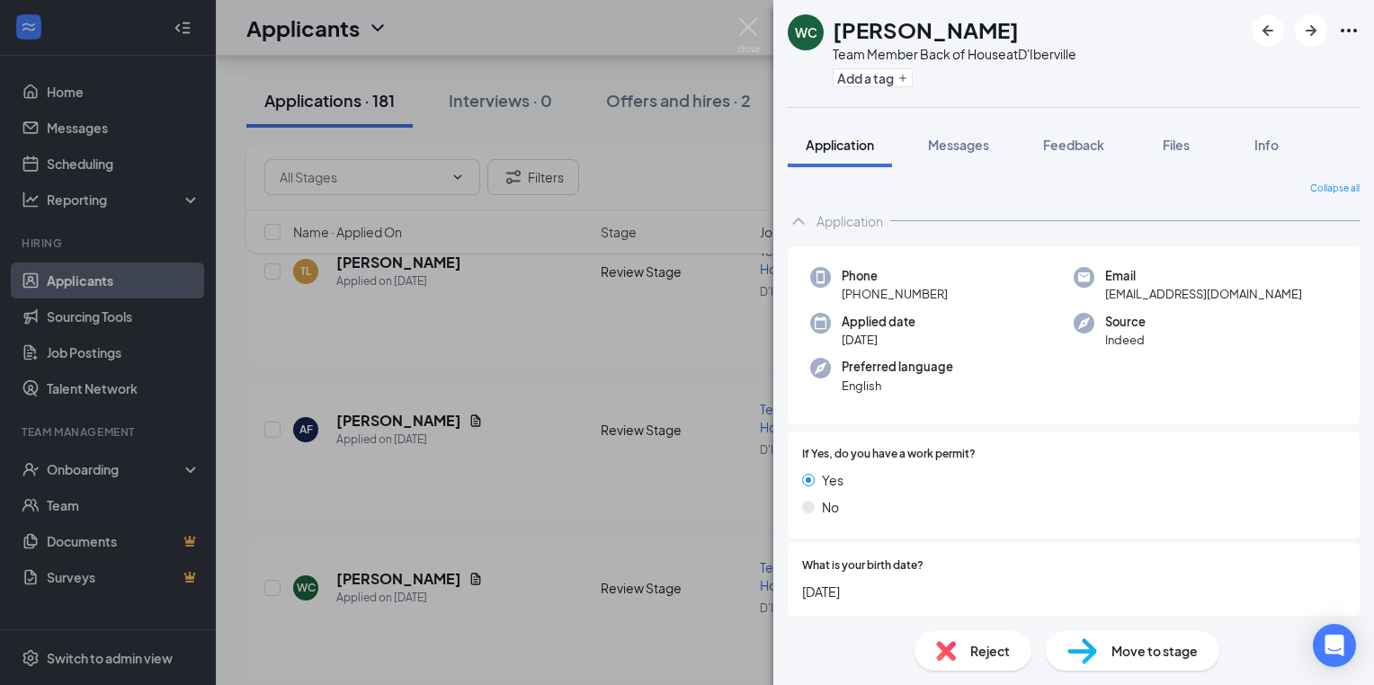
click at [475, 509] on div "WC [PERSON_NAME] Team Member Back of House at D'Iberville Add a tag Application…" at bounding box center [687, 342] width 1374 height 685
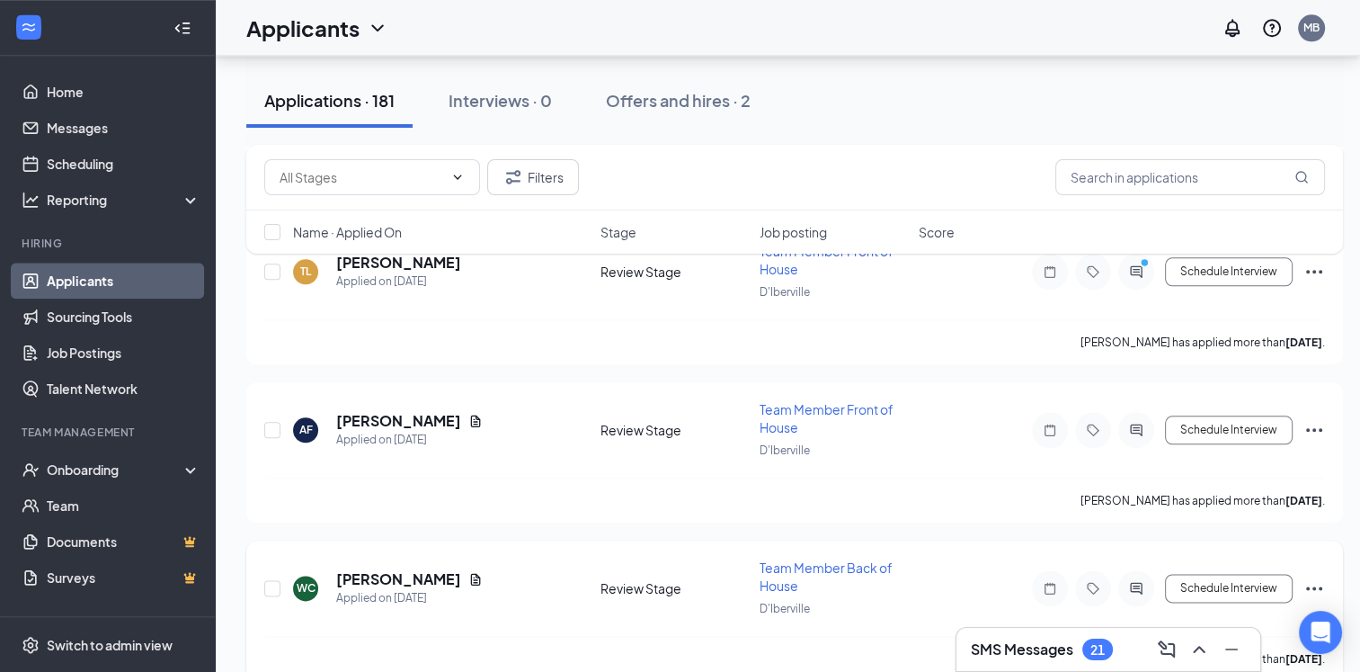
click at [1052, 581] on icon "Note" at bounding box center [1050, 588] width 22 height 14
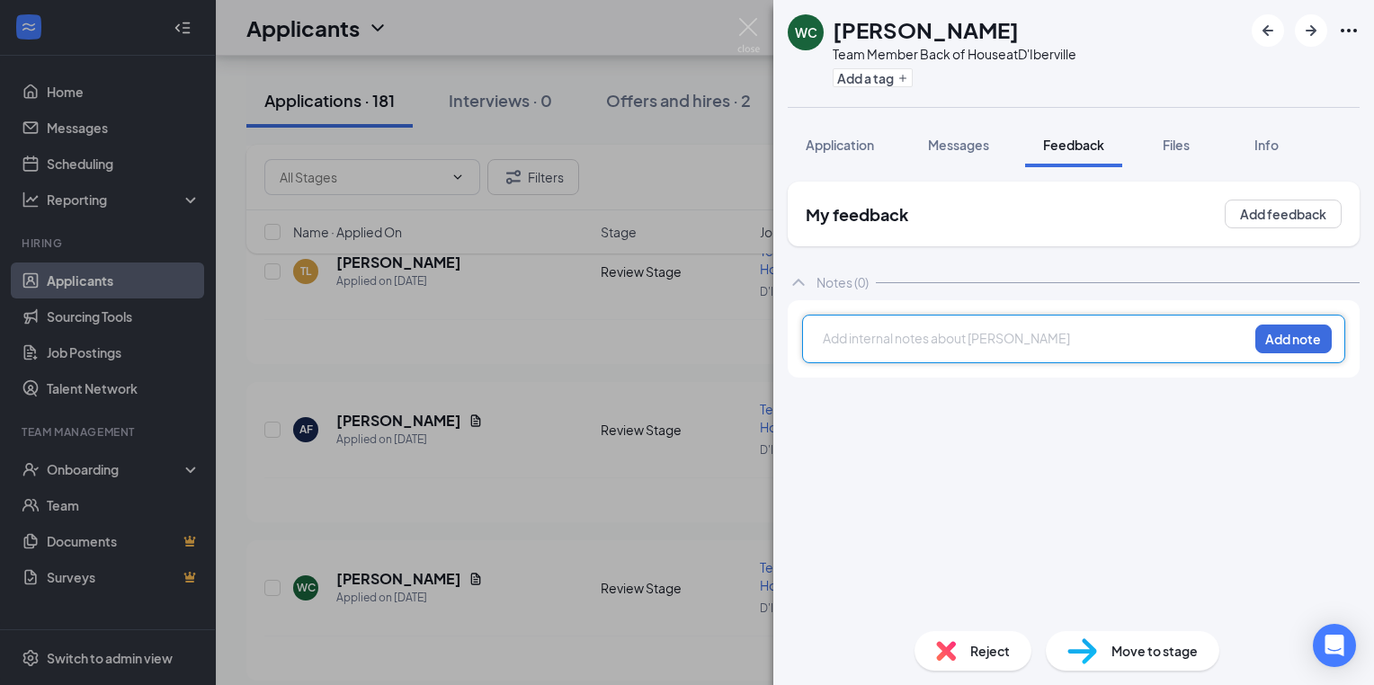
click at [839, 343] on div at bounding box center [1036, 338] width 424 height 19
click at [828, 343] on div at bounding box center [1036, 338] width 424 height 19
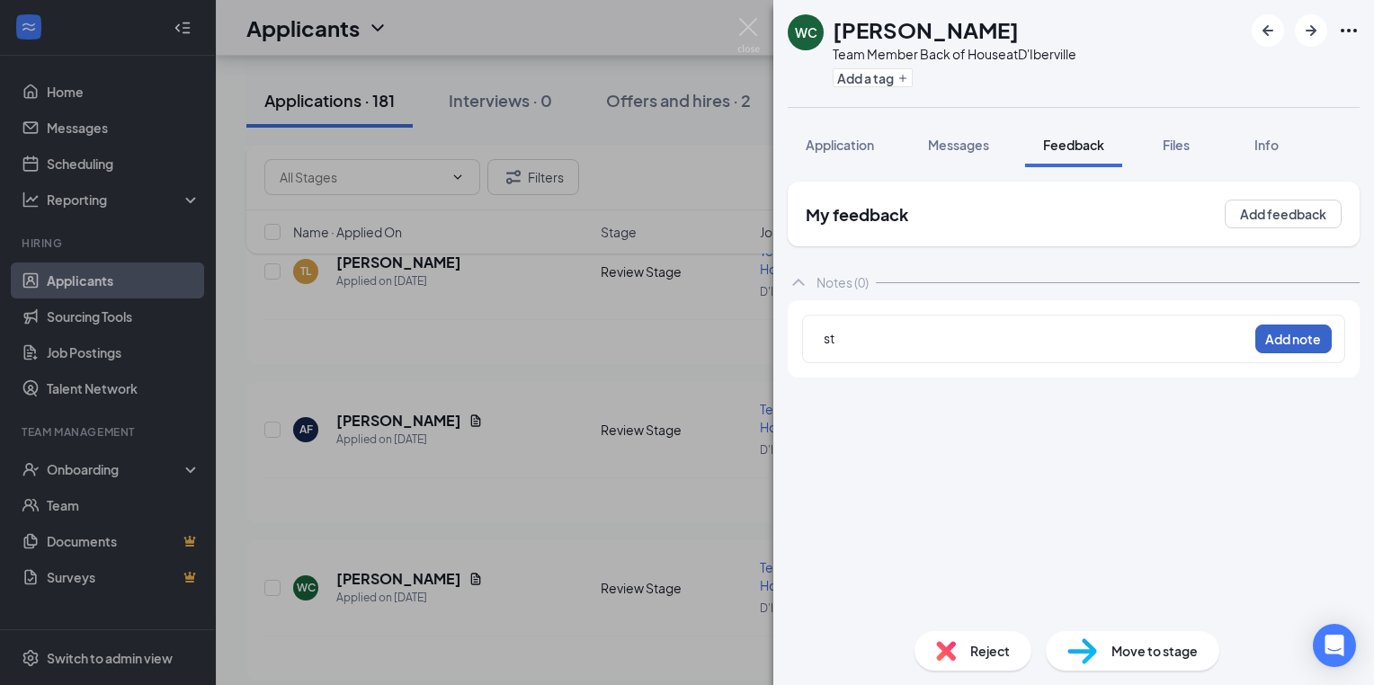
click at [1287, 343] on button "Add note" at bounding box center [1293, 339] width 76 height 29
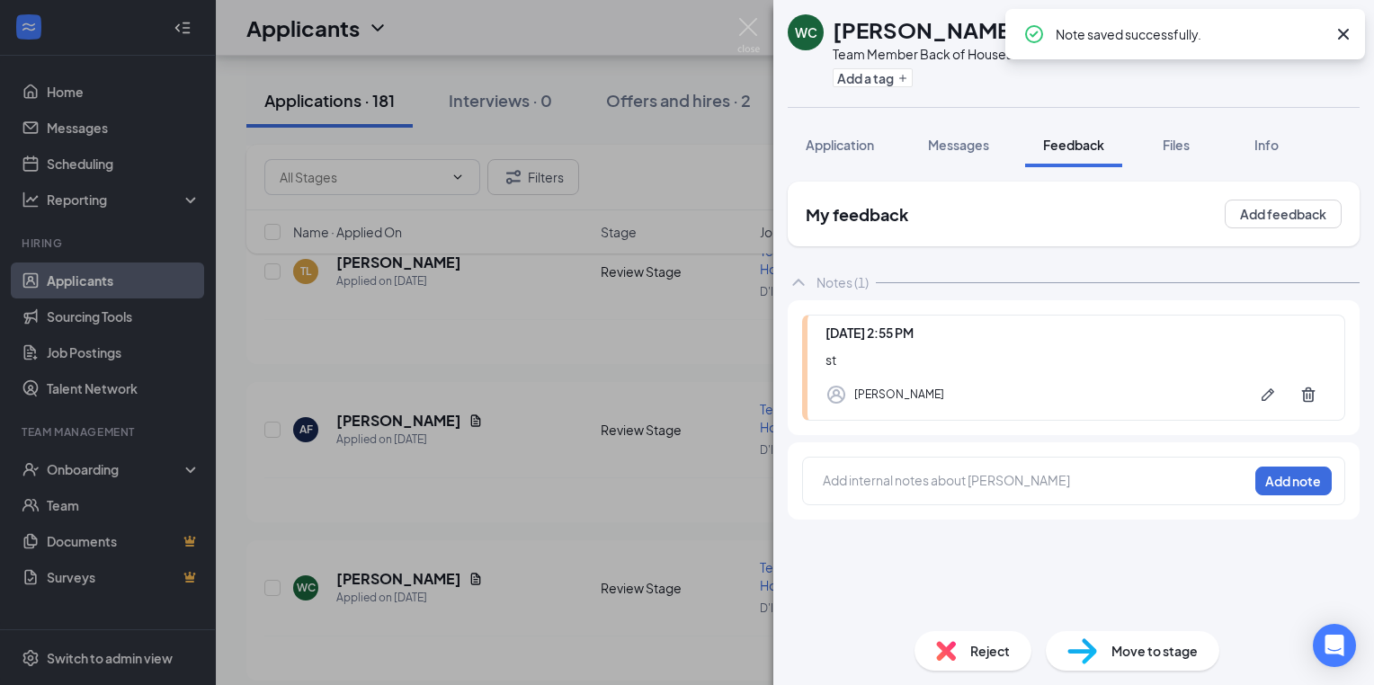
click at [441, 365] on div "WC [PERSON_NAME] Team Member Back of House at D'Iberville Add a tag Application…" at bounding box center [687, 342] width 1374 height 685
click at [441, 477] on div "[PERSON_NAME] has applied more than [DATE] ." at bounding box center [794, 499] width 1061 height 45
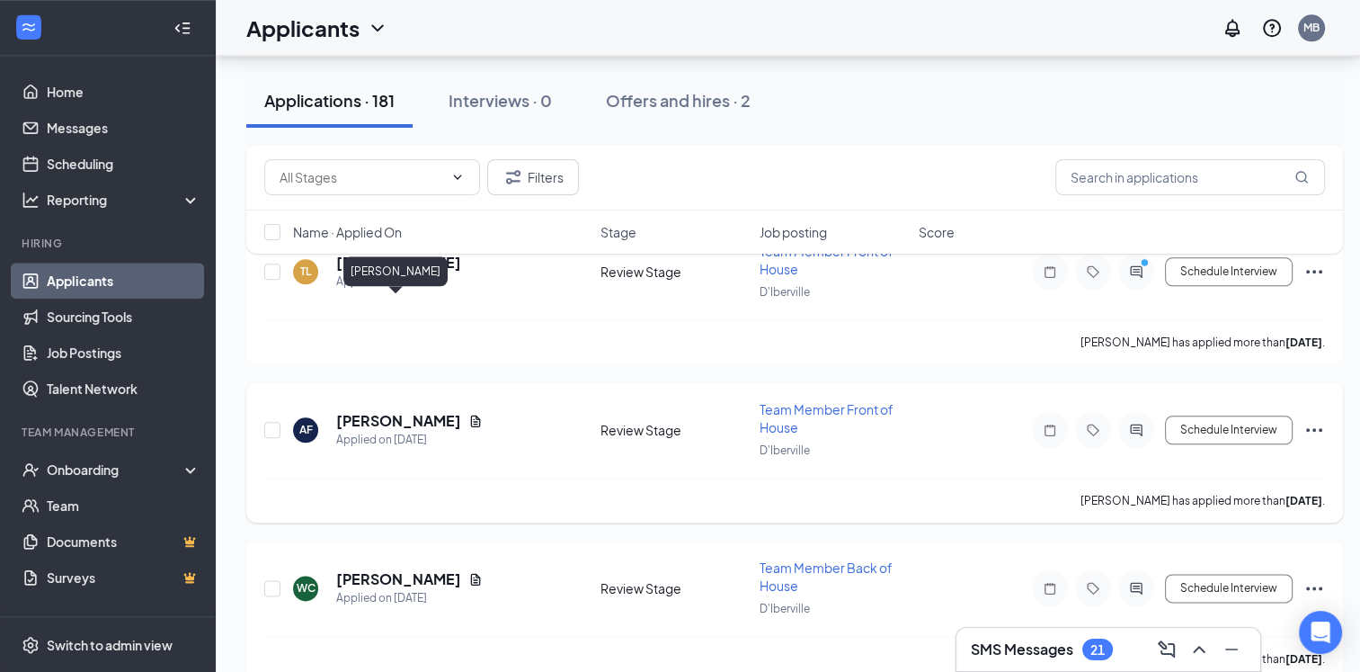
click at [398, 411] on h5 "[PERSON_NAME]" at bounding box center [398, 421] width 125 height 20
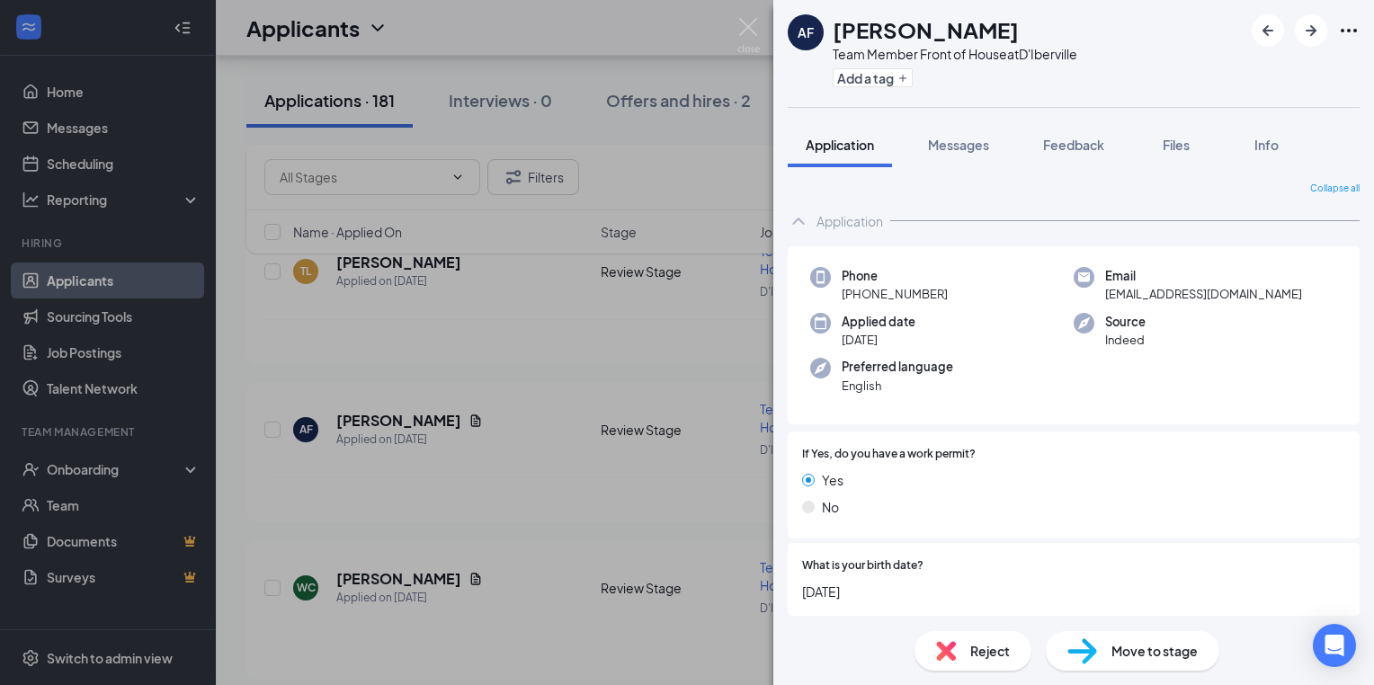
click at [422, 366] on div "AF [PERSON_NAME] Team Member Front of House at D'Iberville Add a tag Applicatio…" at bounding box center [687, 342] width 1374 height 685
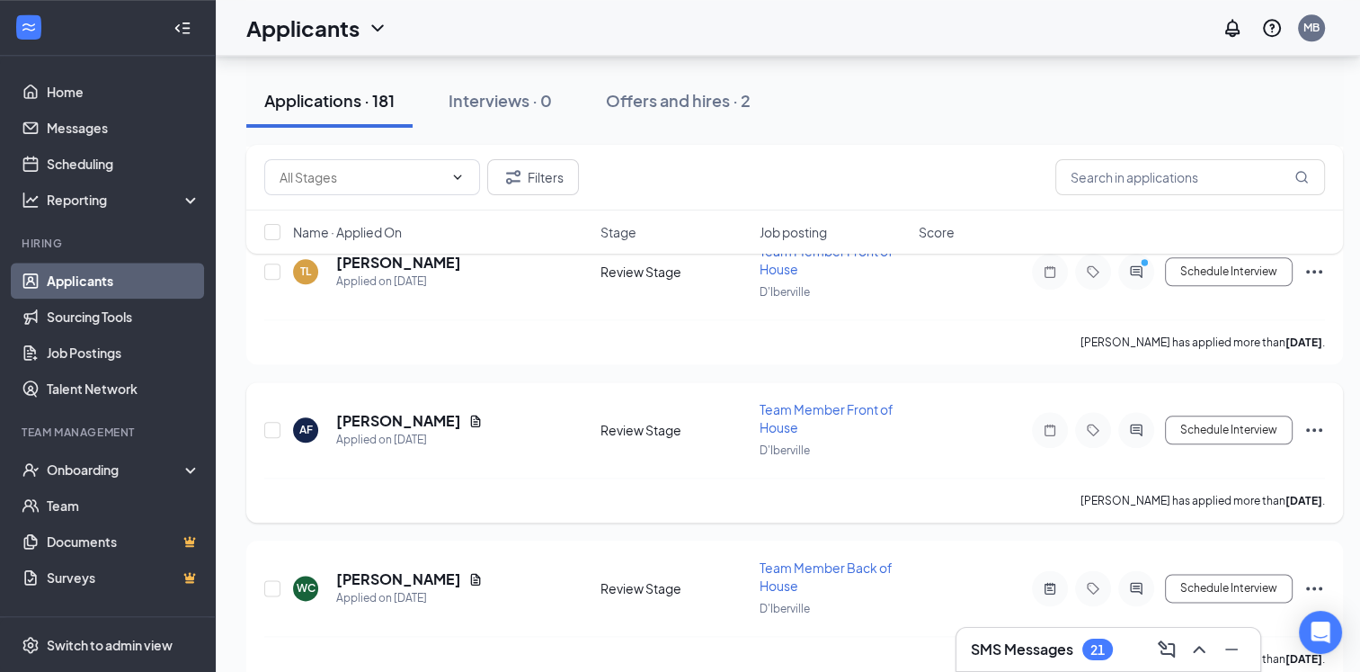
click at [1050, 423] on icon "Note" at bounding box center [1050, 430] width 22 height 14
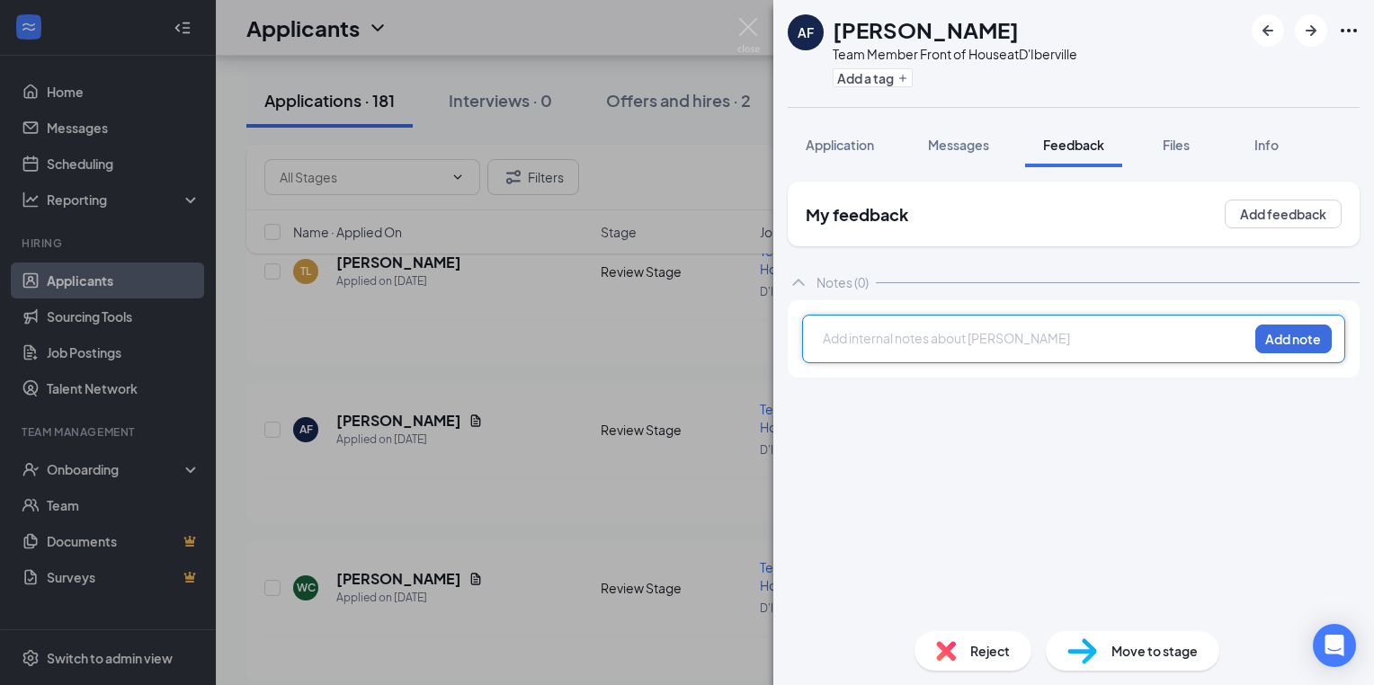
click at [838, 338] on div at bounding box center [1036, 338] width 424 height 19
click at [851, 336] on div at bounding box center [1036, 338] width 424 height 19
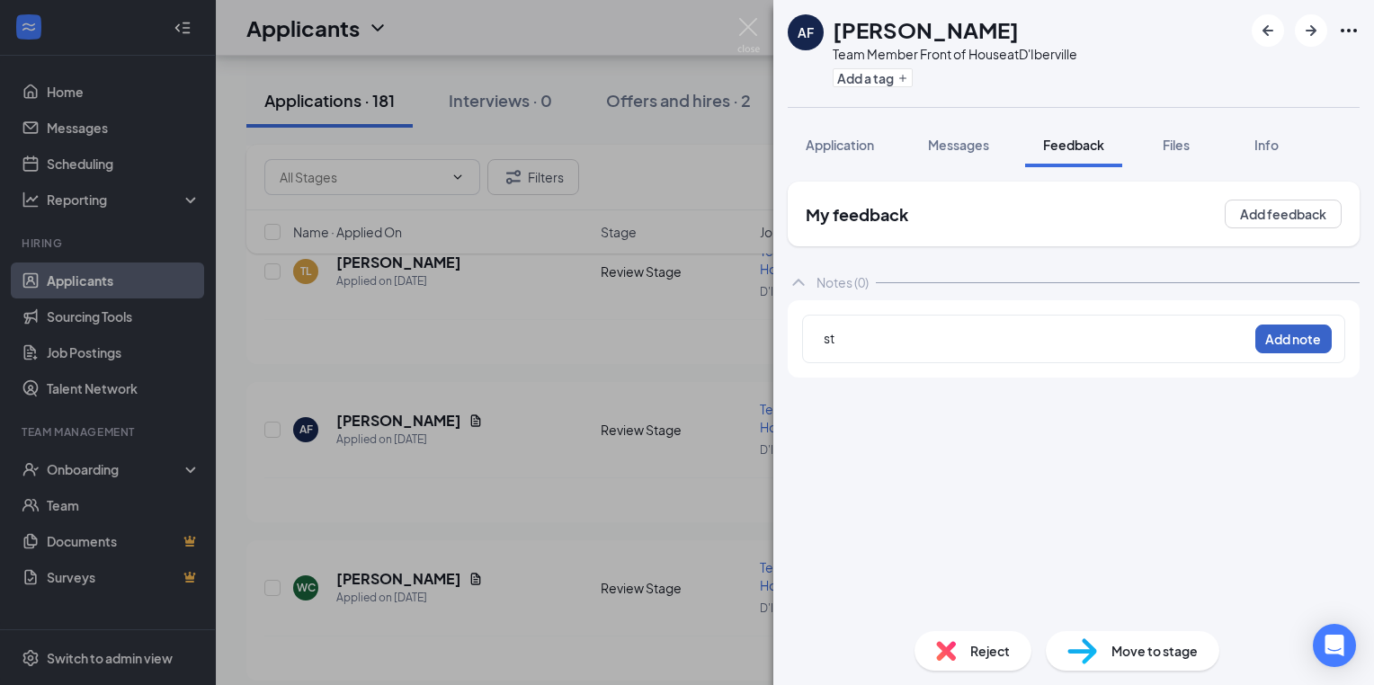
click at [1303, 343] on button "Add note" at bounding box center [1293, 339] width 76 height 29
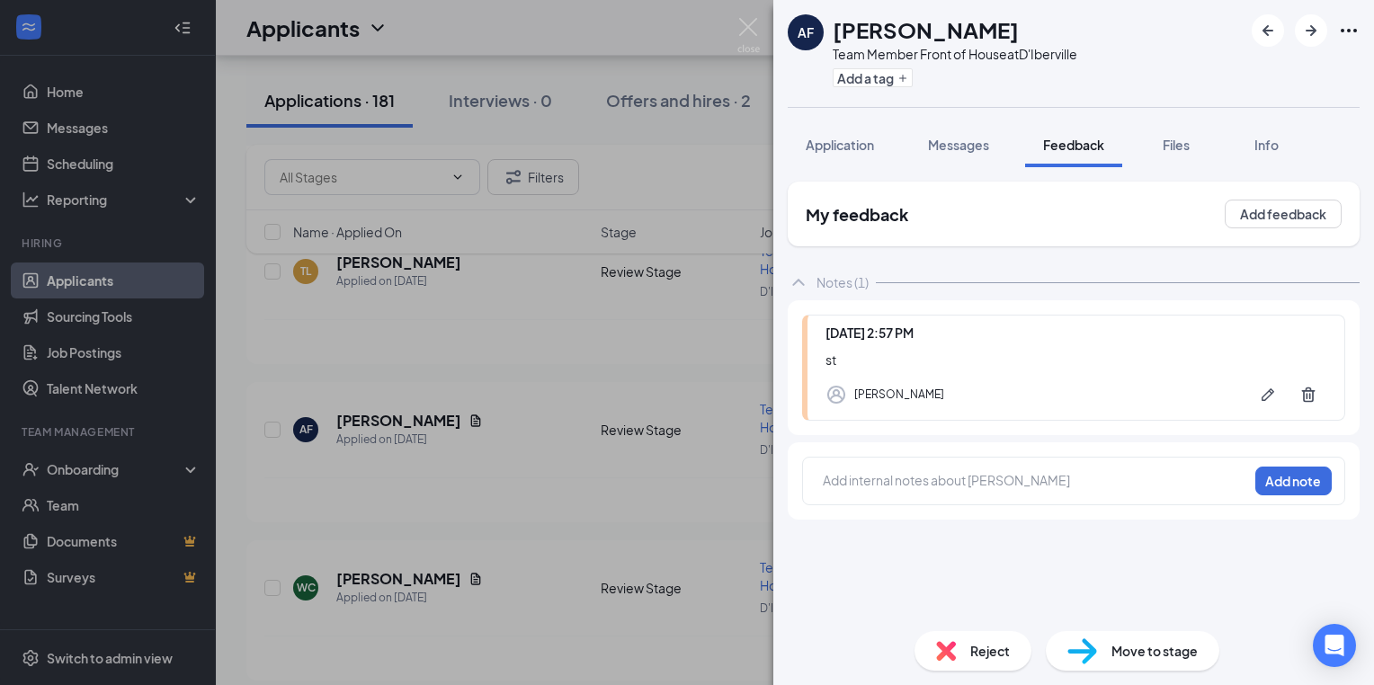
click at [424, 367] on div "AF [PERSON_NAME] Team Member Front of House at D'Iberville Add a tag Applicatio…" at bounding box center [687, 342] width 1374 height 685
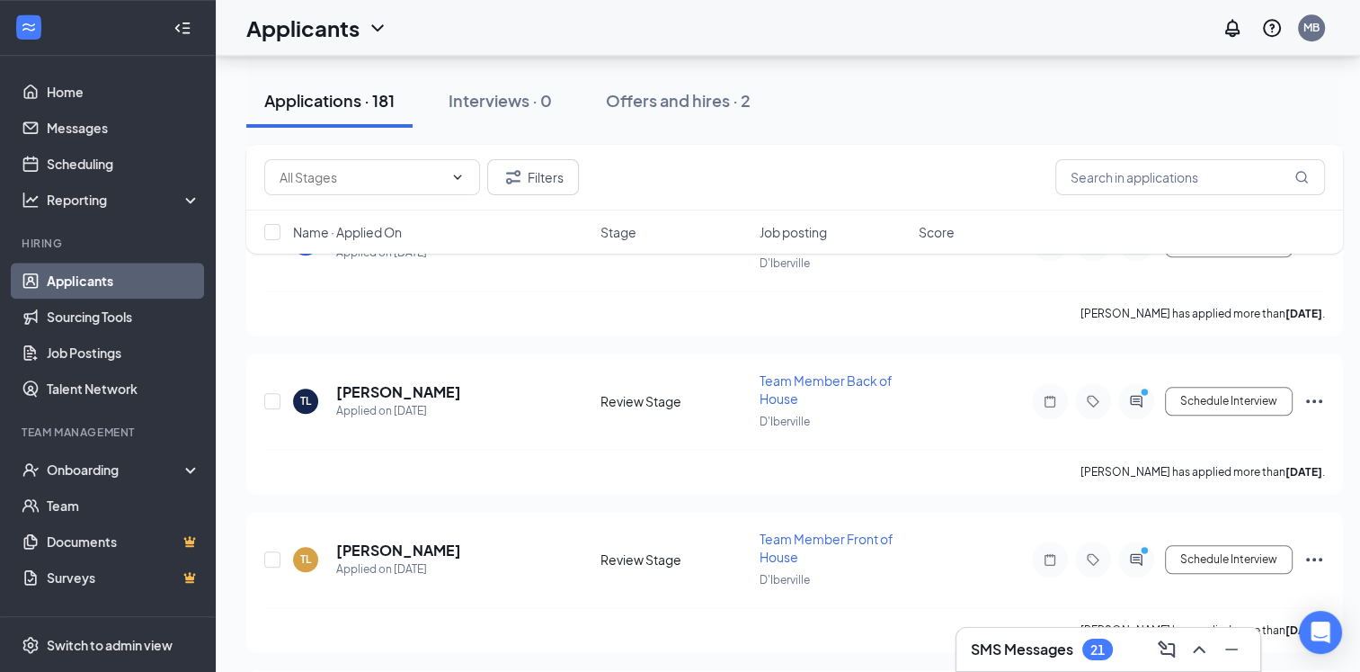
scroll to position [8425, 0]
